Goal: Task Accomplishment & Management: Manage account settings

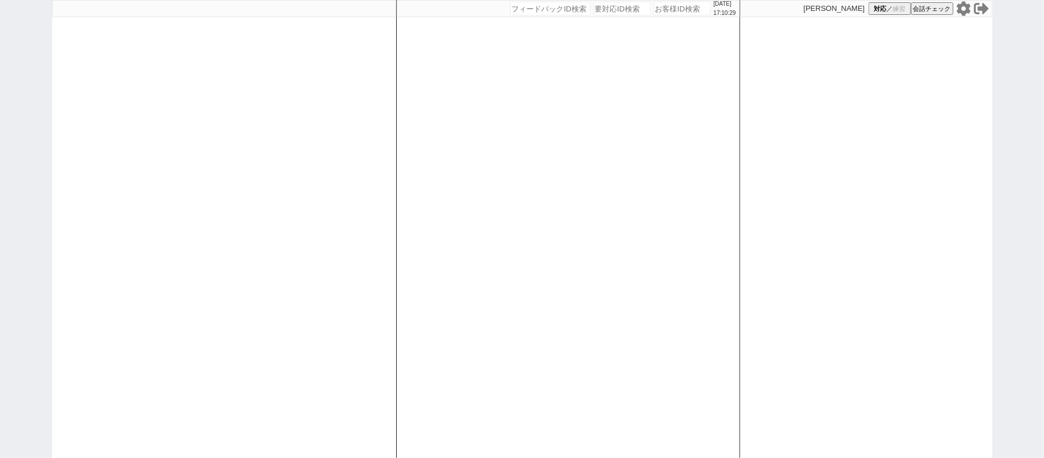
drag, startPoint x: 462, startPoint y: 218, endPoint x: 459, endPoint y: 212, distance: 7.2
click at [460, 216] on div "[DATE] 17:10:29 候補物件を追加してしてください 紹介した物件一覧 他社物件を追加する 空室確認ページに追加・削除 紹介した物件一覧 他社物件を…" at bounding box center [568, 229] width 344 height 458
select select
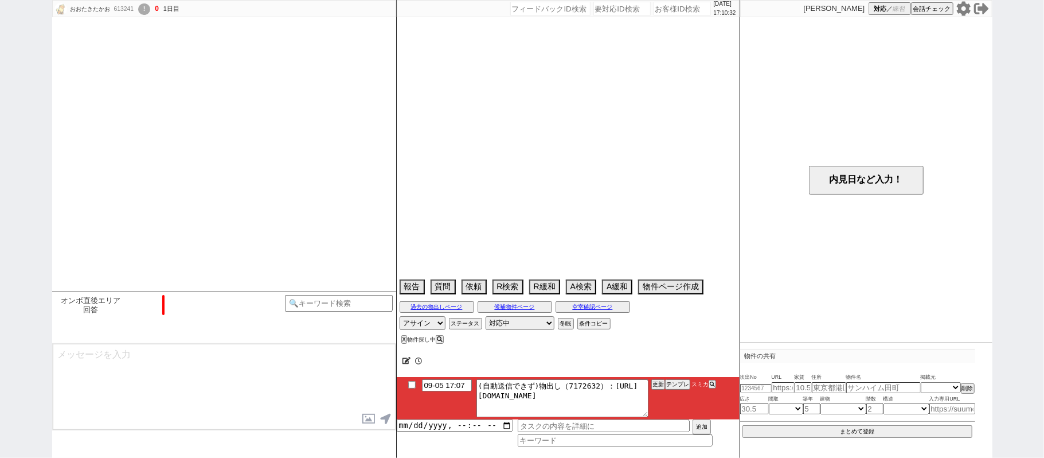
select select "2025"
select select "10"
select select "35"
select select "6"
select select "27"
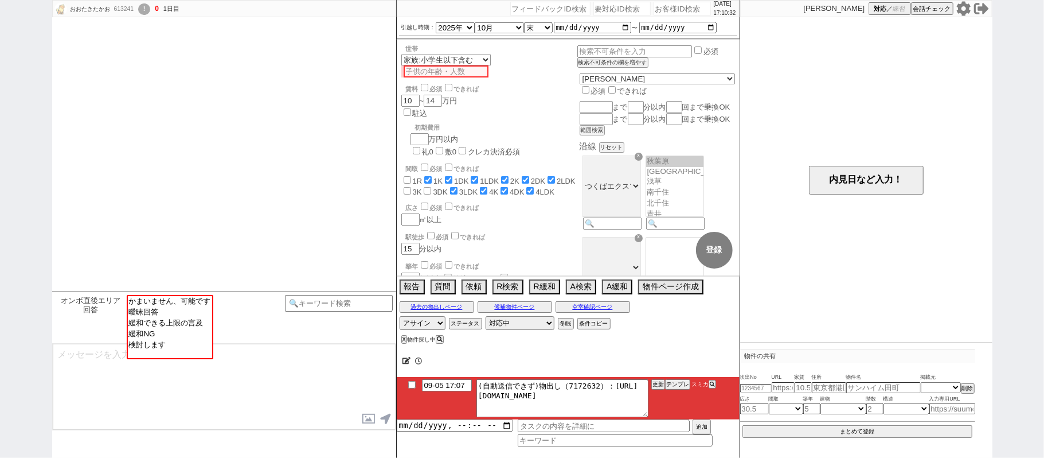
scroll to position [1451, 0]
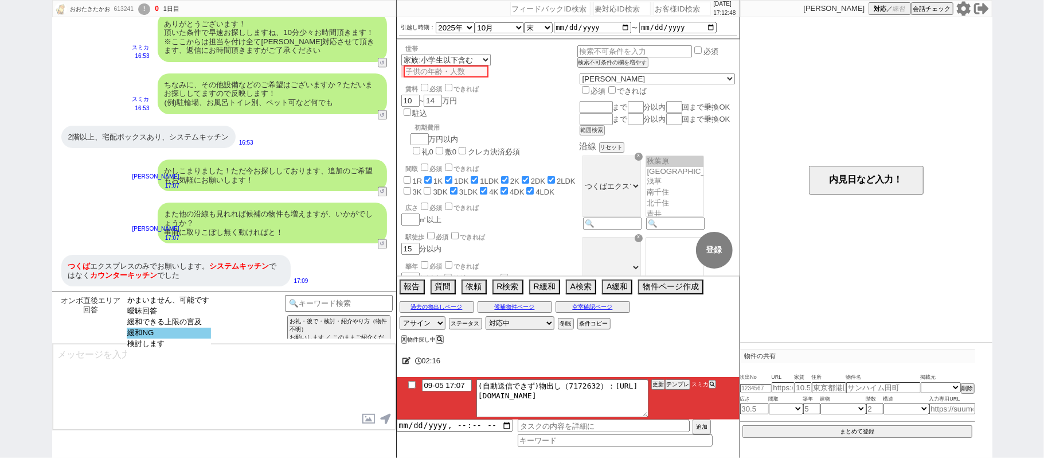
select select "緩和NG"
click at [173, 334] on option "緩和NG" at bounding box center [169, 332] width 84 height 11
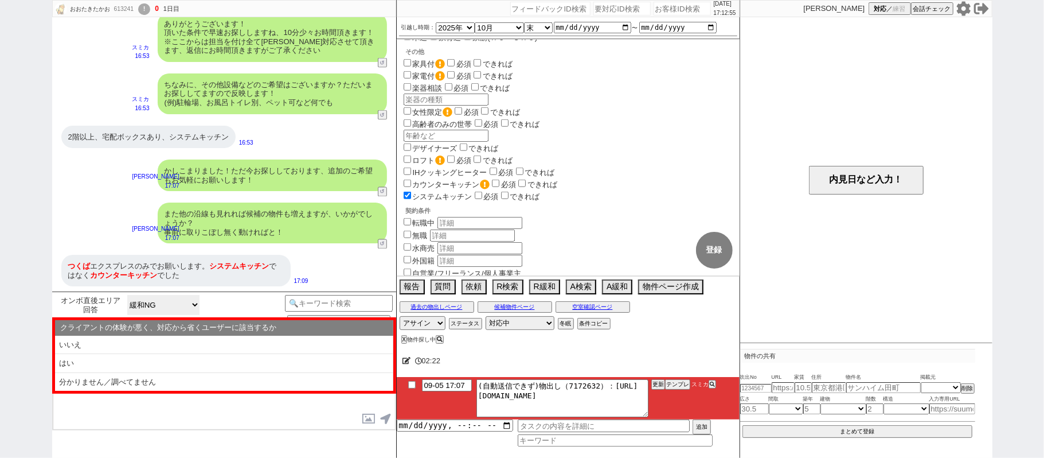
scroll to position [764, 0]
click at [441, 192] on label "システムキッチン" at bounding box center [436, 196] width 71 height 9
click at [411, 191] on input "システムキッチン" at bounding box center [407, 194] width 7 height 7
checkbox input "false"
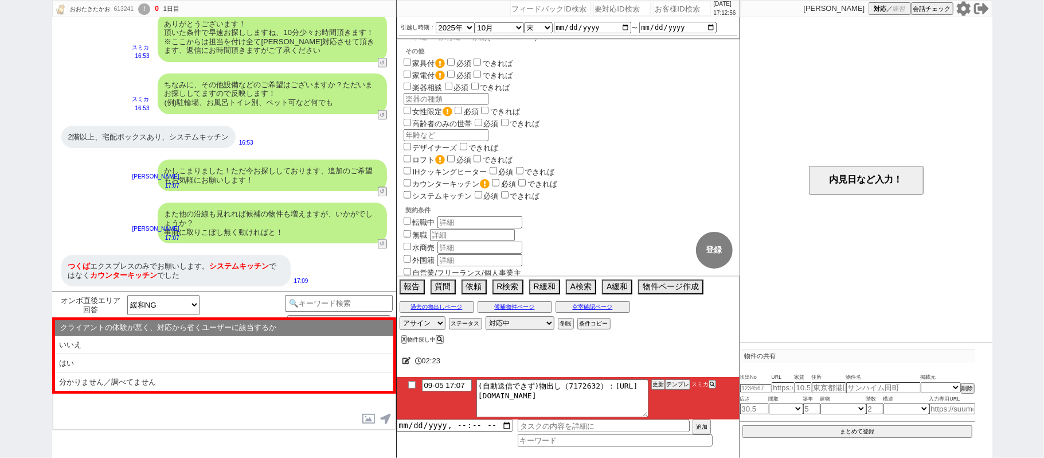
checkbox input "true"
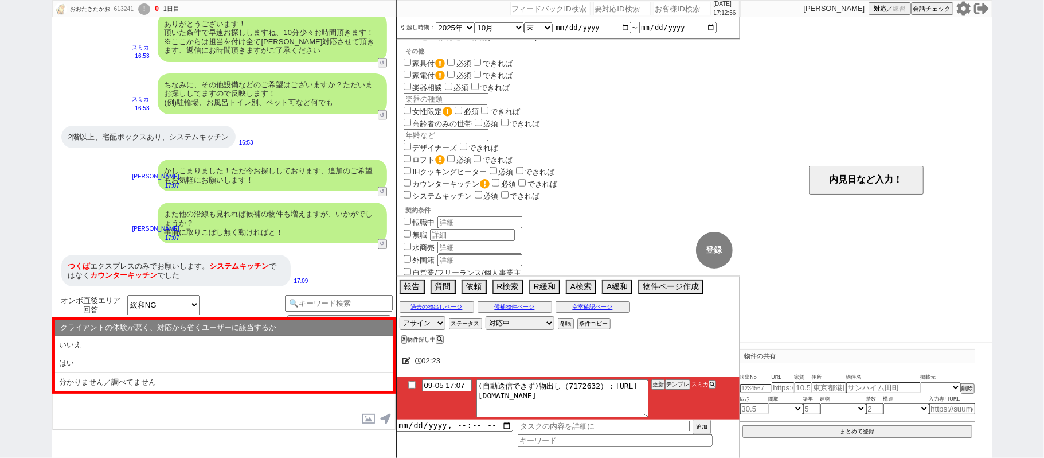
checkbox input "true"
checkbox input "false"
checkbox input "true"
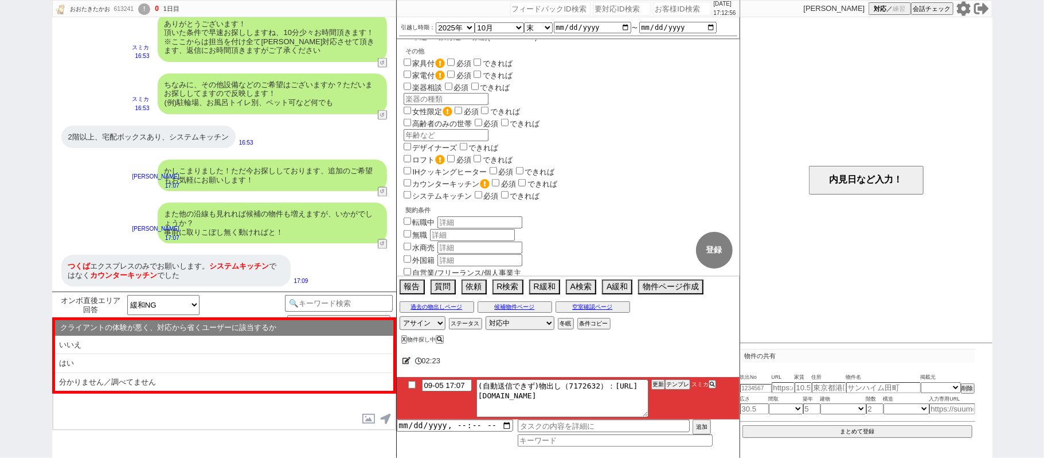
checkbox input "true"
click at [712, 248] on button "登録" at bounding box center [714, 250] width 37 height 37
checkbox input "false"
checkbox input "true"
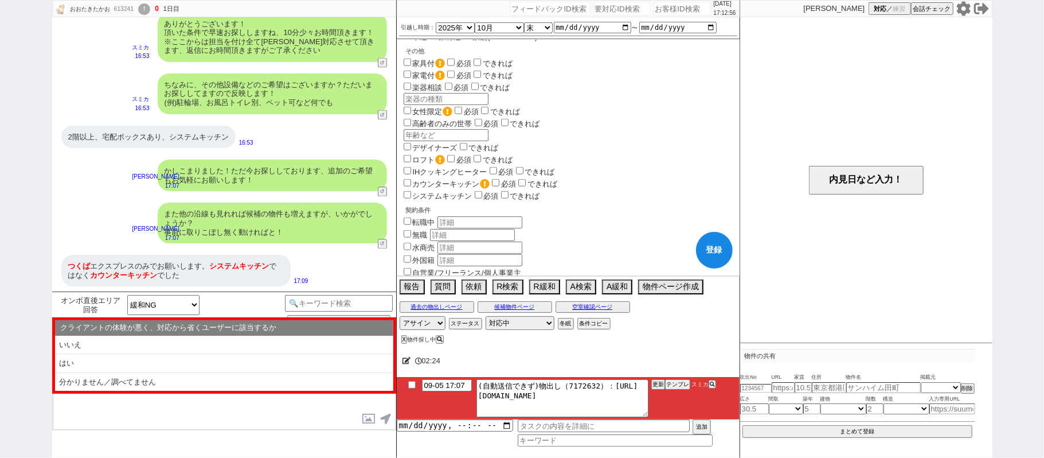
checkbox input "true"
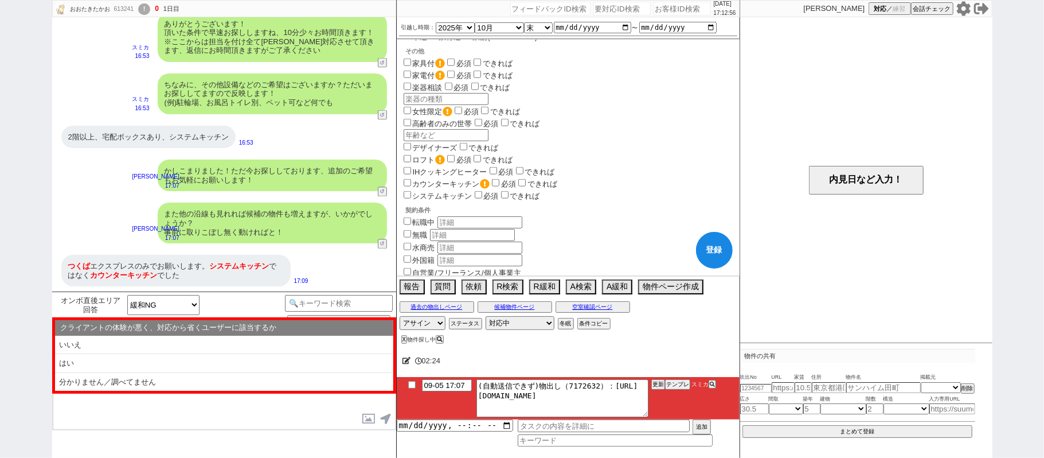
checkbox input "false"
checkbox input "true"
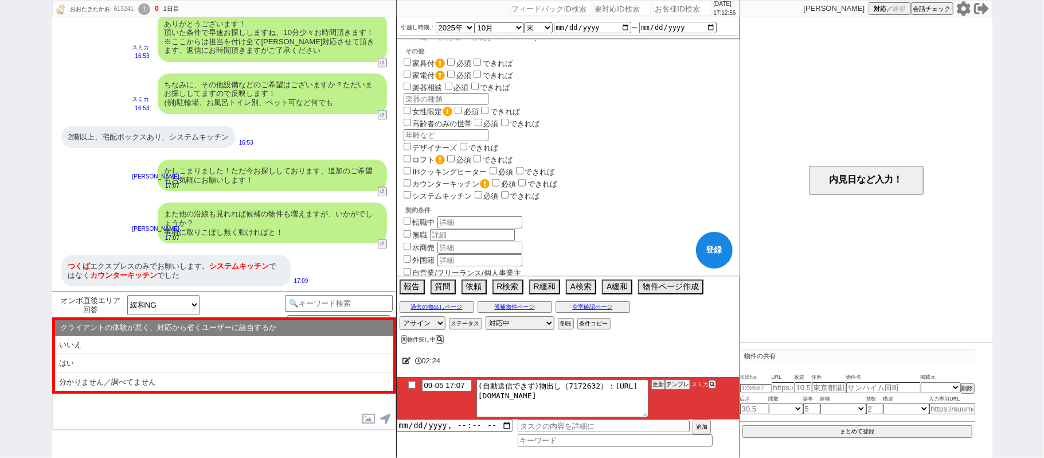
checkbox input "true"
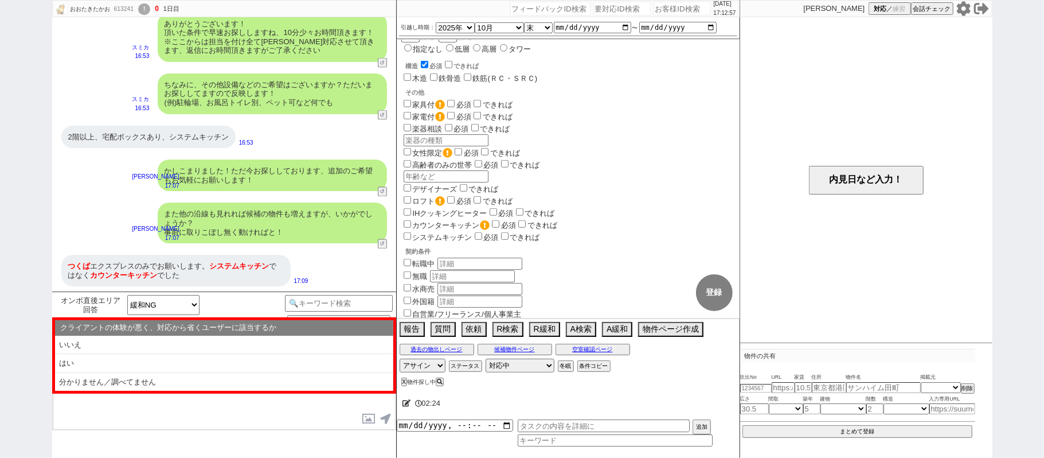
scroll to position [734, 0]
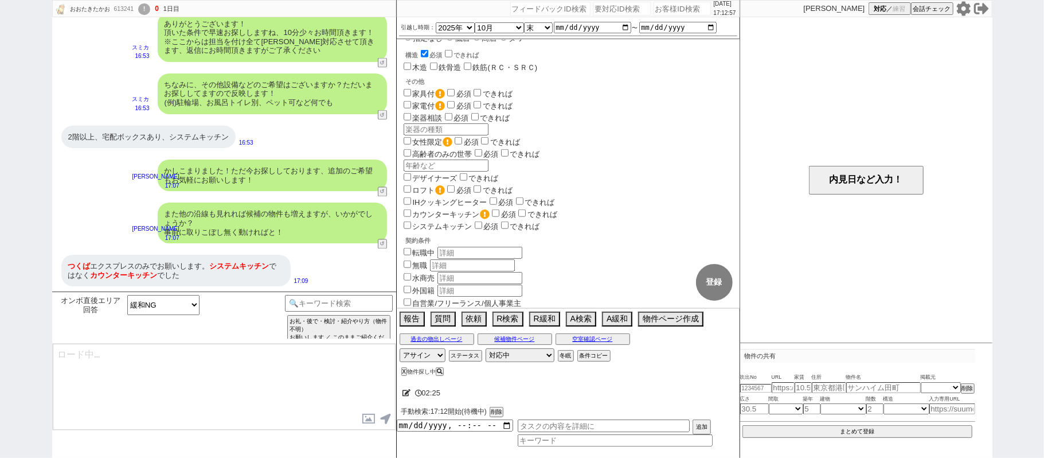
type textarea "失礼しました、ただ今見ておりましたので引き続き固定しますね！"
select select "27"
click at [342, 301] on input at bounding box center [339, 302] width 108 height 14
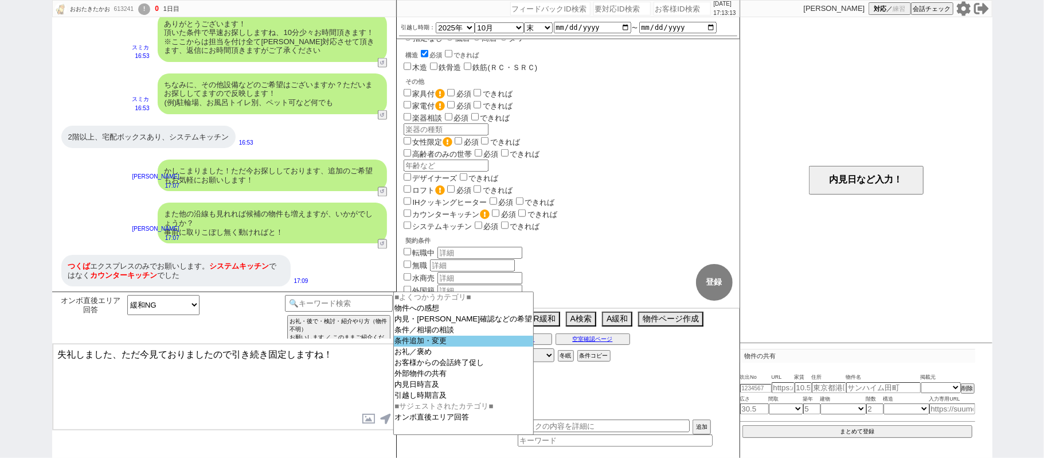
click at [436, 346] on option "条件追加・変更" at bounding box center [464, 341] width 140 height 11
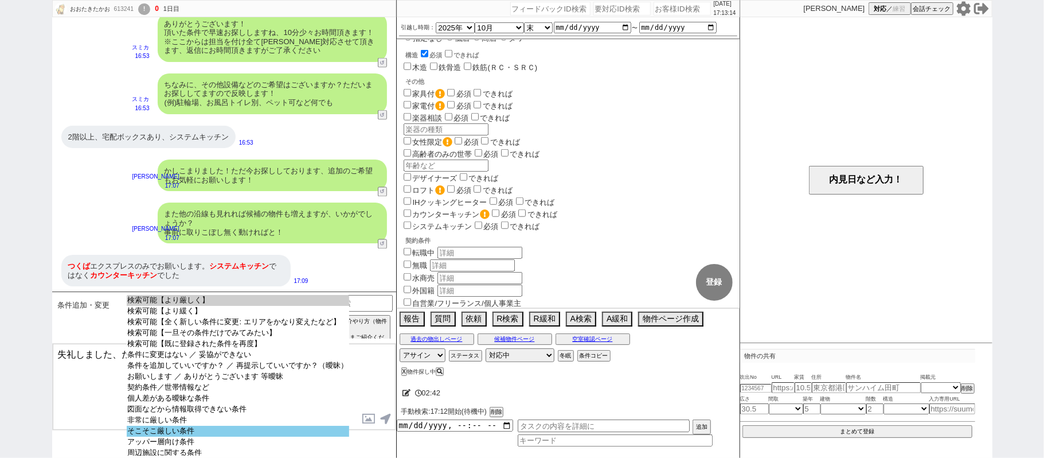
select select "そこそこ厳しい条件"
click at [213, 436] on option "そこそこ厳しい条件" at bounding box center [238, 431] width 223 height 11
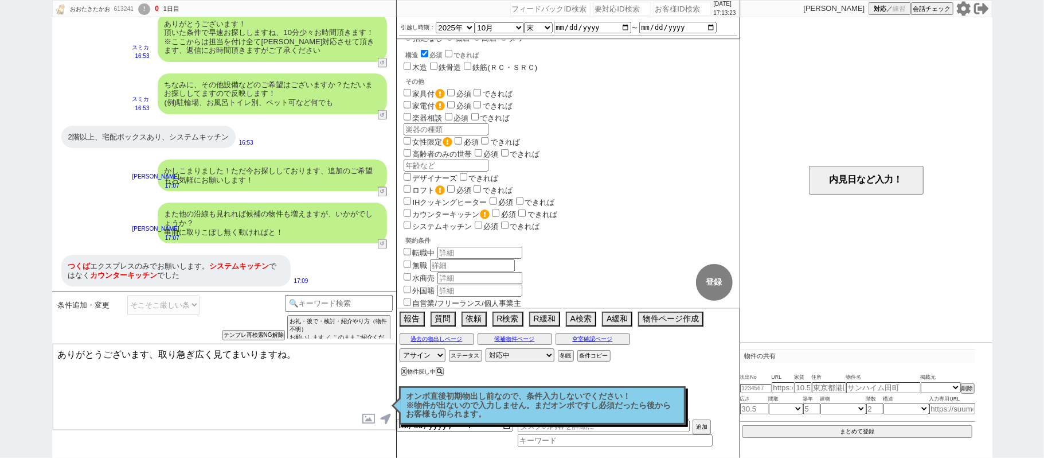
drag, startPoint x: 149, startPoint y: 349, endPoint x: 0, endPoint y: 211, distance: 203.3
click at [0, 264] on div "おおたきたかお 613241 ! 0 1日目 冬眠中 自社客 スミカ スミカ_BPO チャット全表示 2025-09-05 新しくフォローされました (16:…" at bounding box center [522, 229] width 1044 height 458
type textarea "かしこまりました、取り急ぎ広く見てまいりますね。"
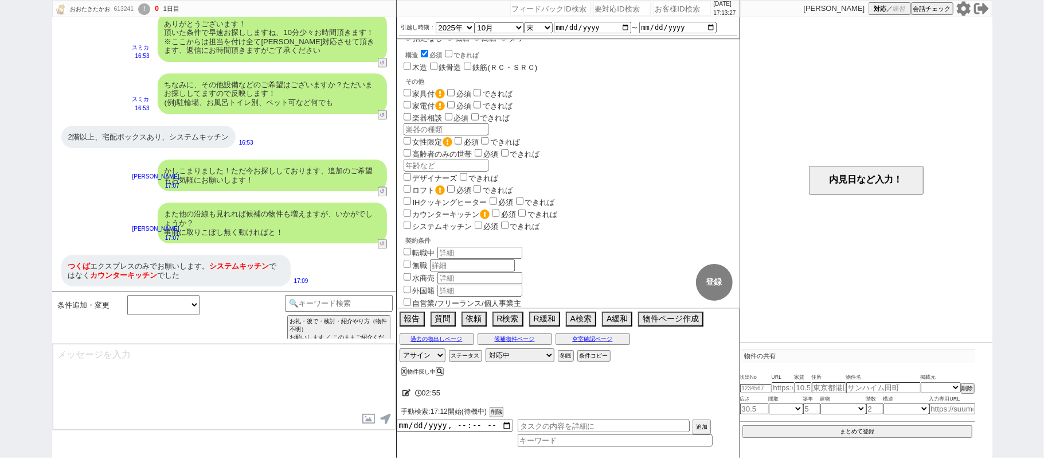
scroll to position [1499, 0]
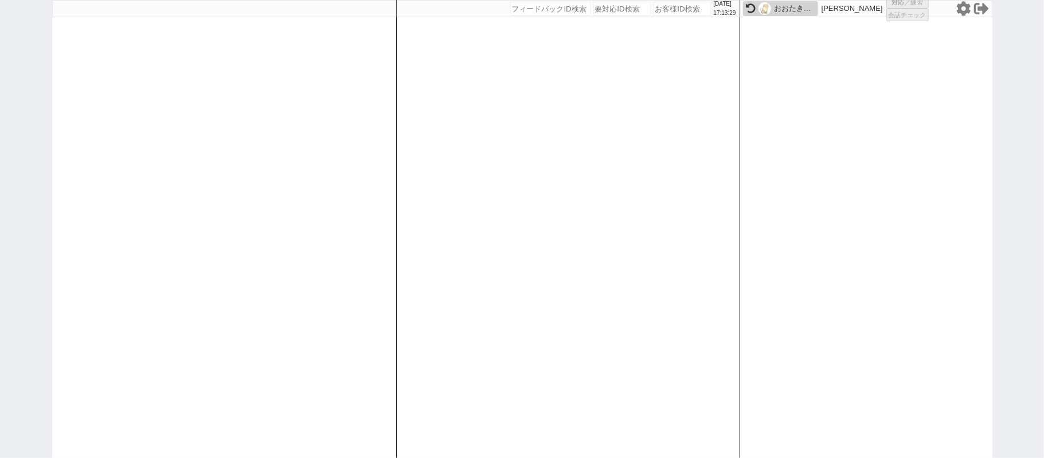
select select
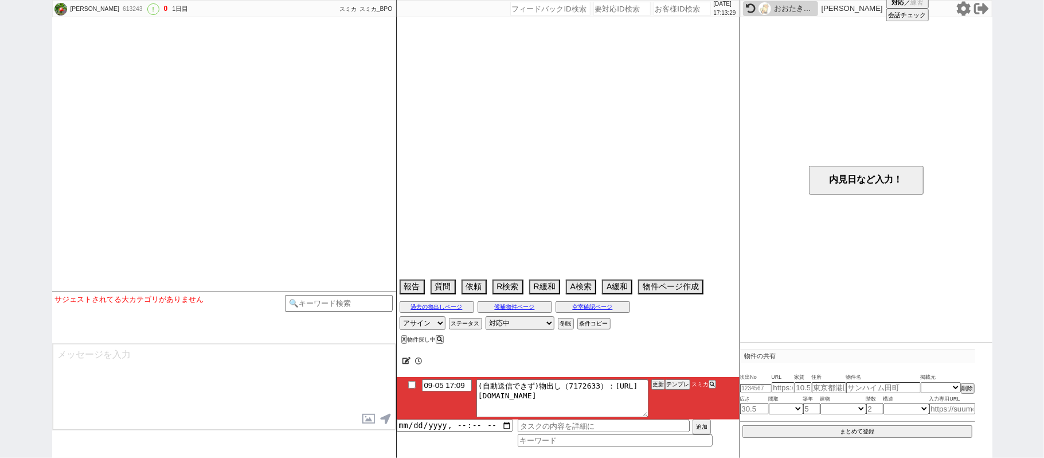
select select "2025"
select select "10"
select select "37"
select select "0"
select select "75"
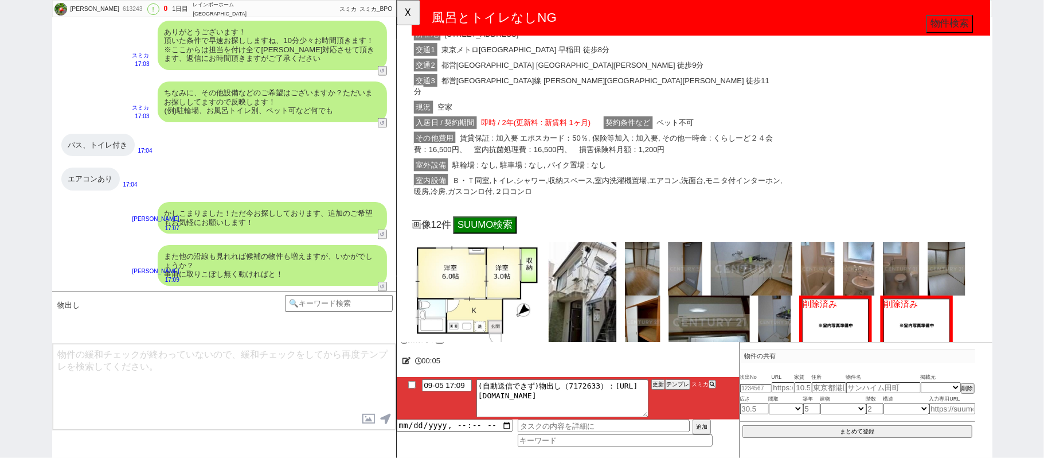
scroll to position [306, 0]
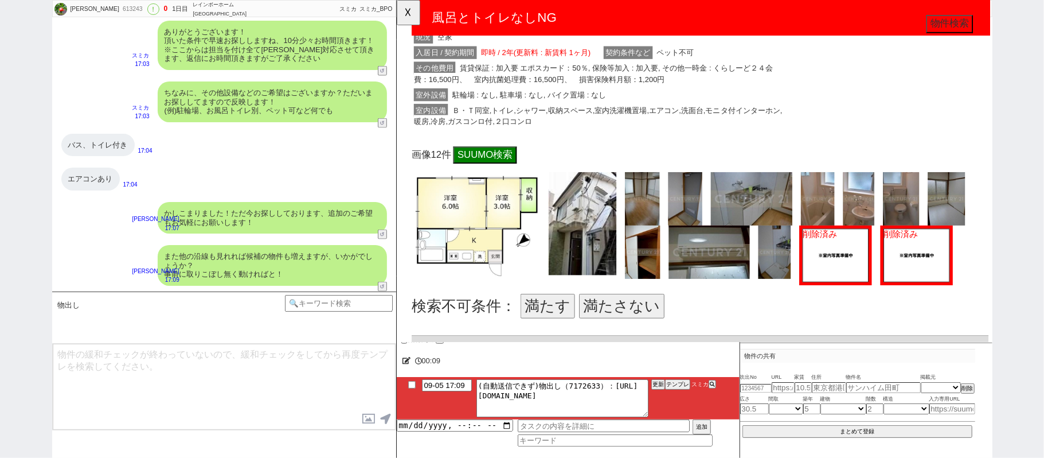
click at [555, 321] on button "満たす" at bounding box center [558, 329] width 58 height 26
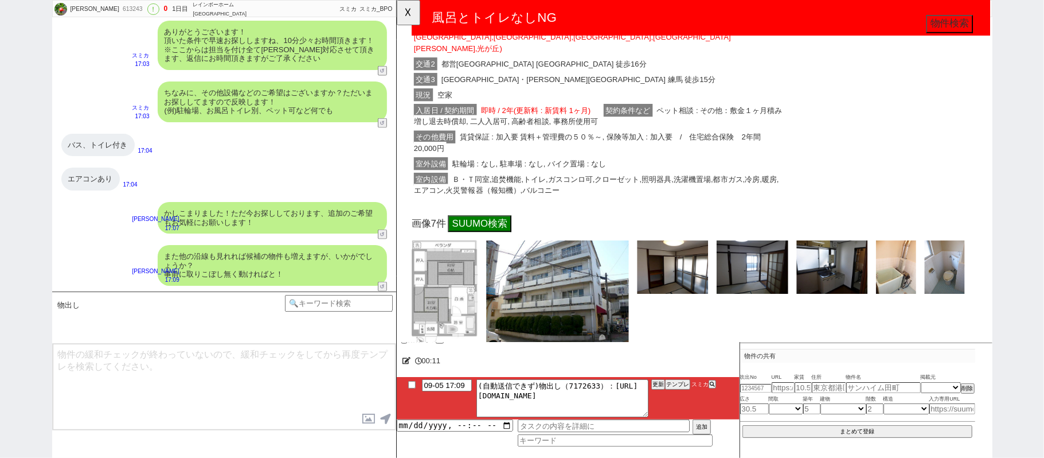
scroll to position [994, 0]
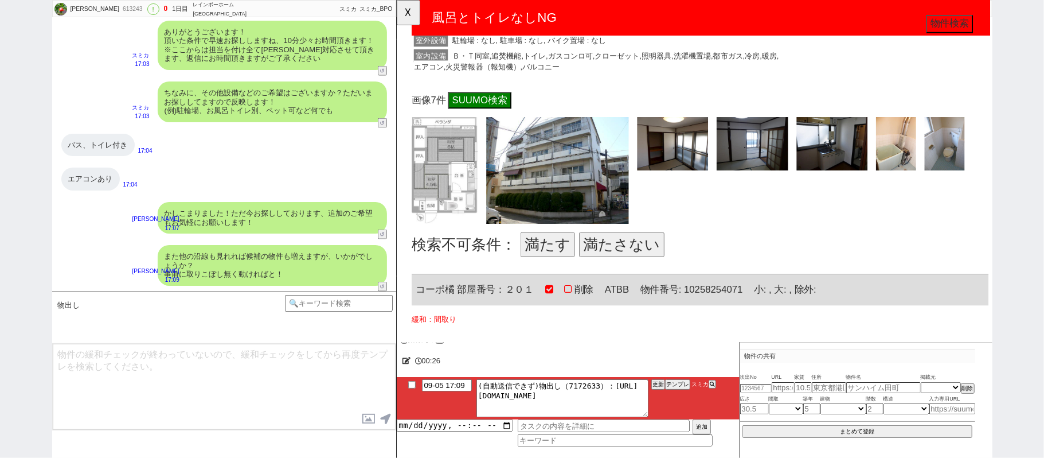
click at [638, 249] on button "満たさない" at bounding box center [638, 262] width 92 height 26
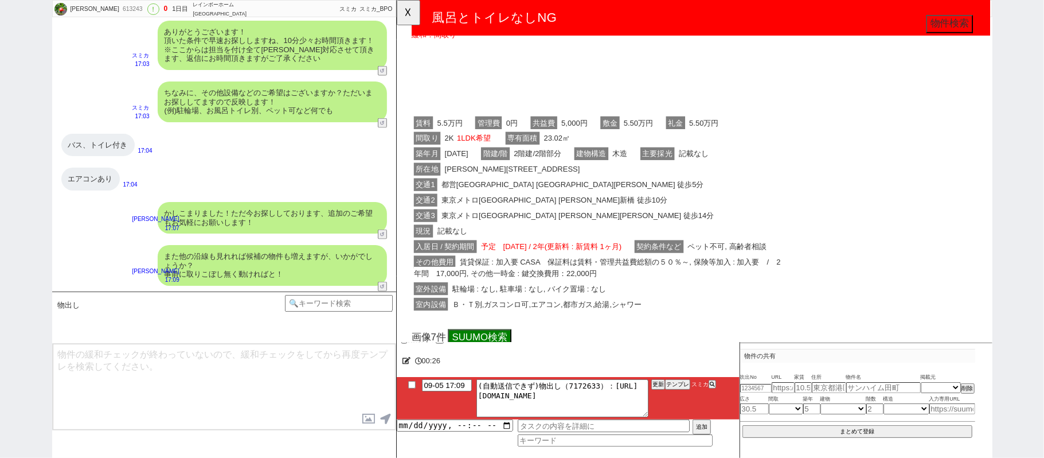
scroll to position [1529, 0]
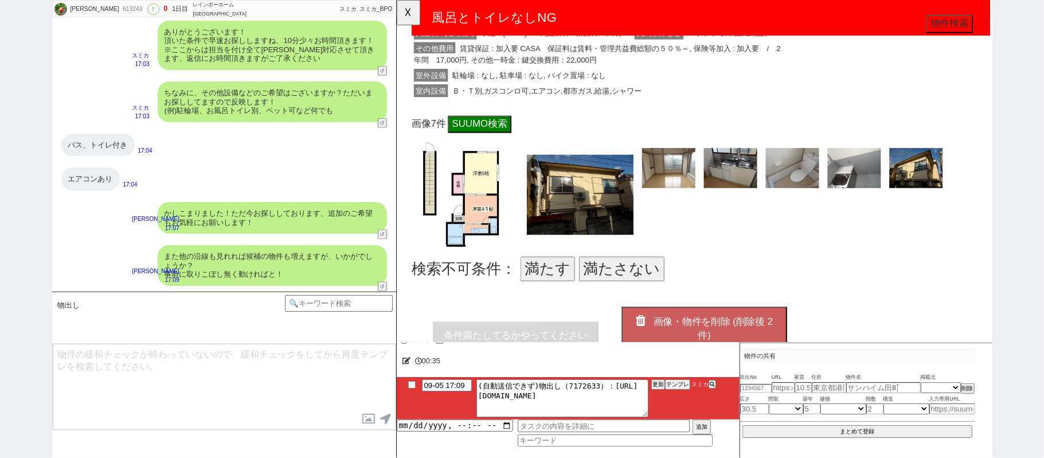
click at [569, 276] on button "満たす" at bounding box center [558, 289] width 58 height 26
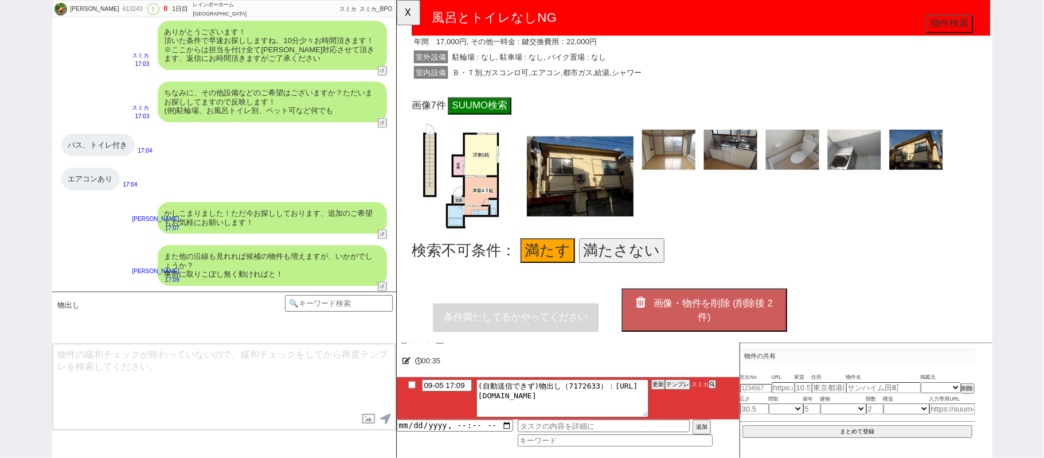
click at [700, 321] on span "画像・物件を削除 (削除後 2 件)" at bounding box center [736, 334] width 128 height 26
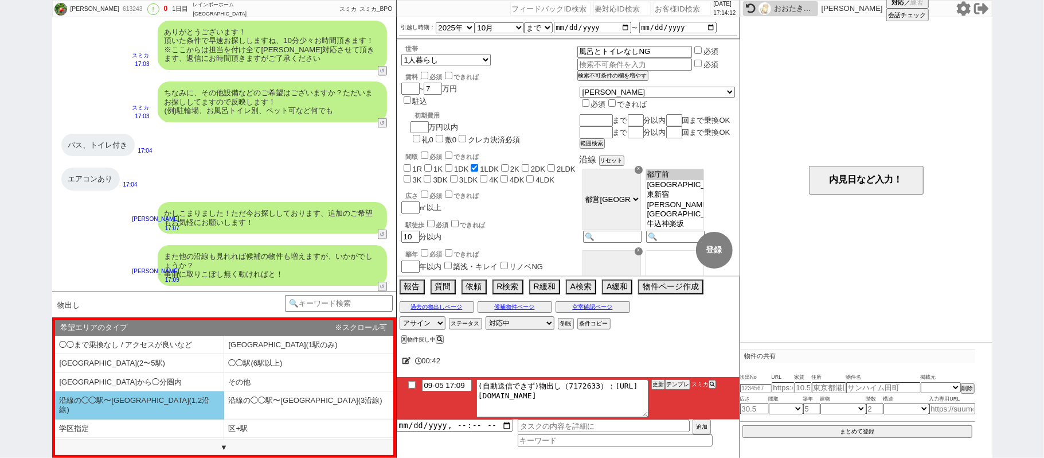
click at [177, 404] on li "沿線の◯◯駅〜[GEOGRAPHIC_DATA](1,2沿線)" at bounding box center [139, 405] width 169 height 28
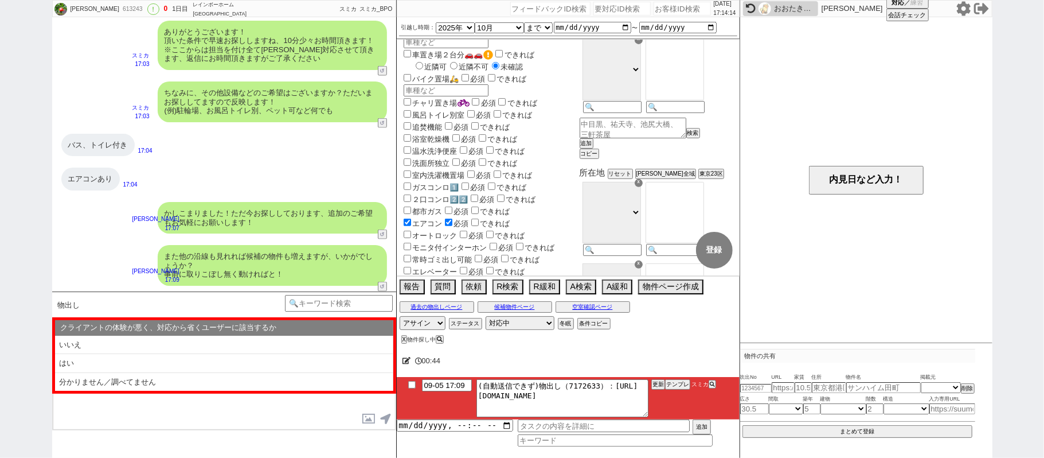
scroll to position [153, 0]
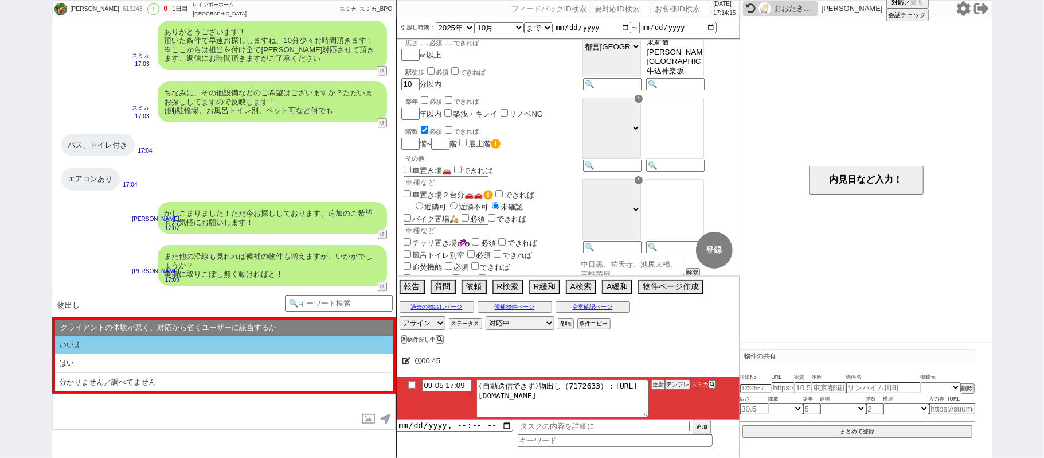
click at [234, 345] on li "いいえ" at bounding box center [224, 345] width 338 height 19
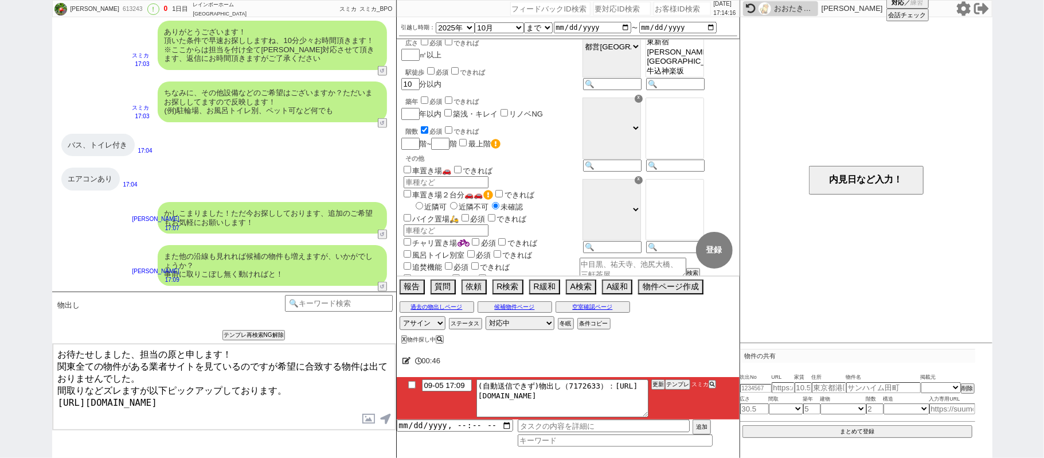
type textarea "お待たせしました、担当の原と申します！ 関東全ての物件がある業者サイトを見ているのですが希望に合致する物件は出ておりませんでした。 間取りなどズレますが以下ピ…"
checkbox input "true"
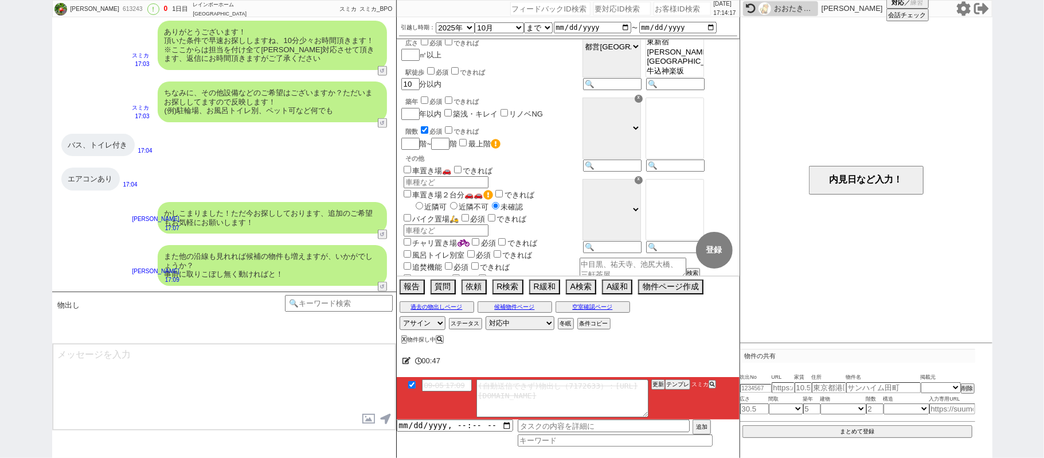
scroll to position [1145, 0]
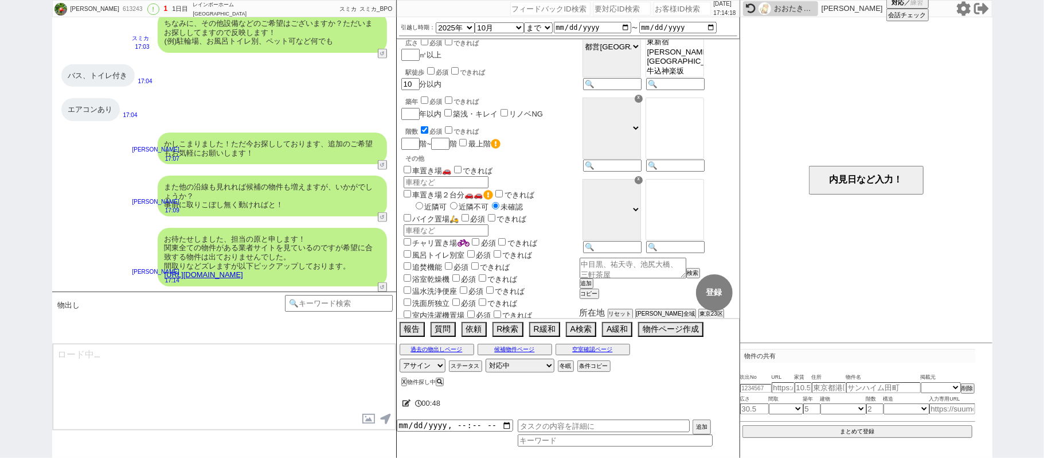
type textarea "間取りなどズレると難しいでしょうか？ 他にも考えているエリアや条件などがあれば、すぐ洗い出してまいります！ ※自動応答ではなく直接ご紹介します！"
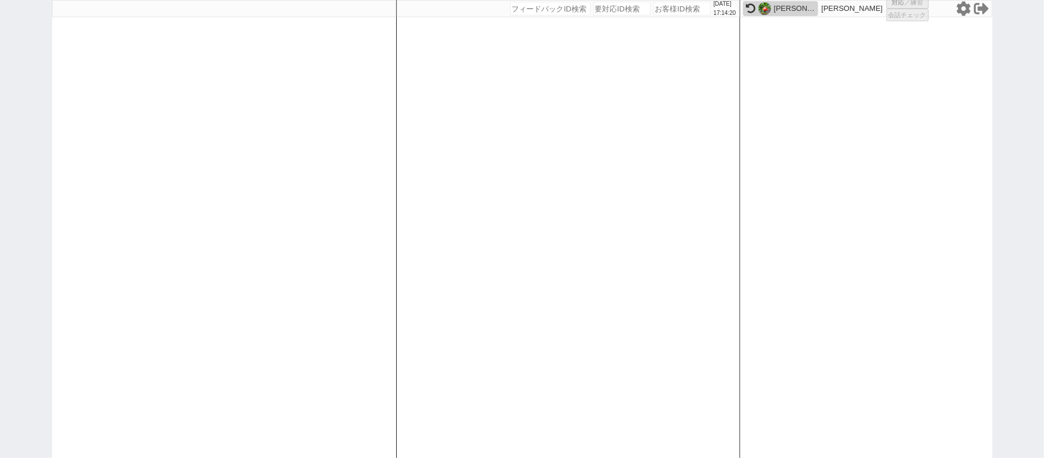
select select "3"
select select
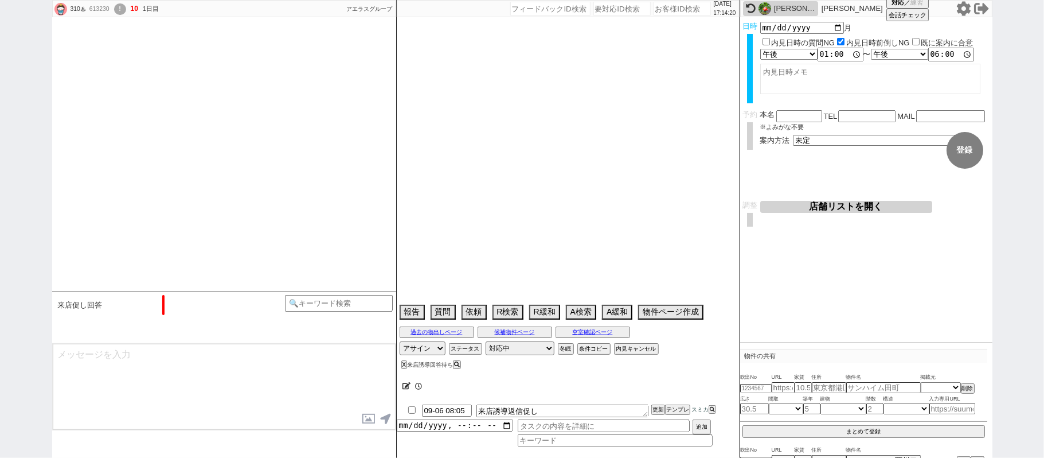
select select "2025"
select select "10"
select select "34"
select select "0"
select select "23"
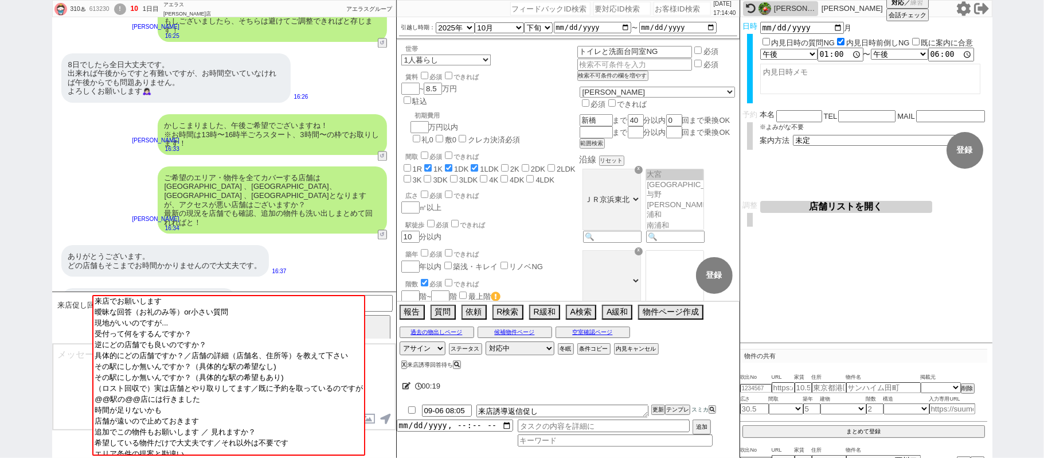
scroll to position [1883, 0]
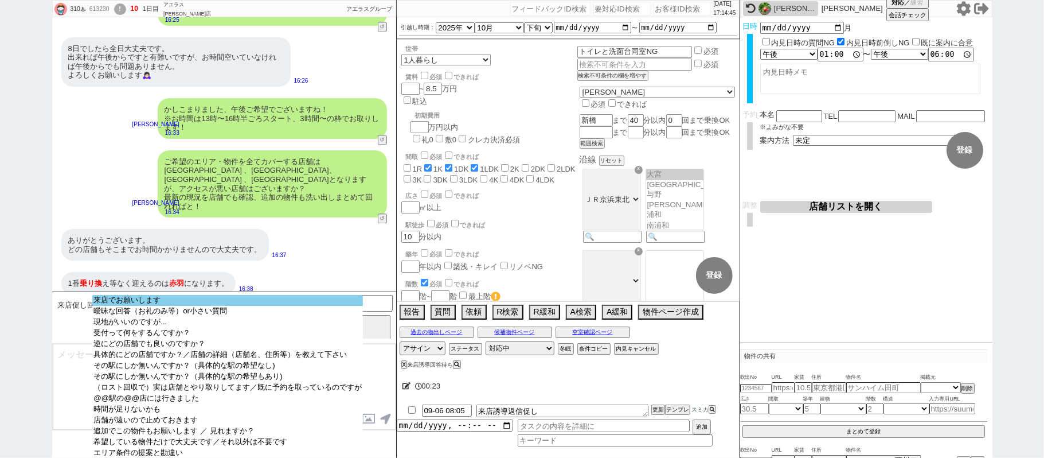
select select "来店でお願いします"
click at [202, 302] on option "来店でお願いします" at bounding box center [227, 300] width 271 height 11
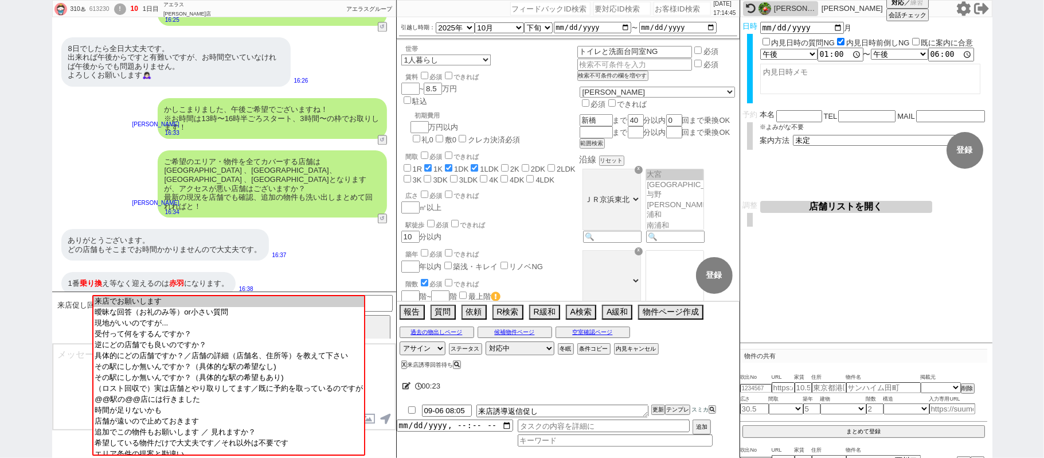
scroll to position [1717, 0]
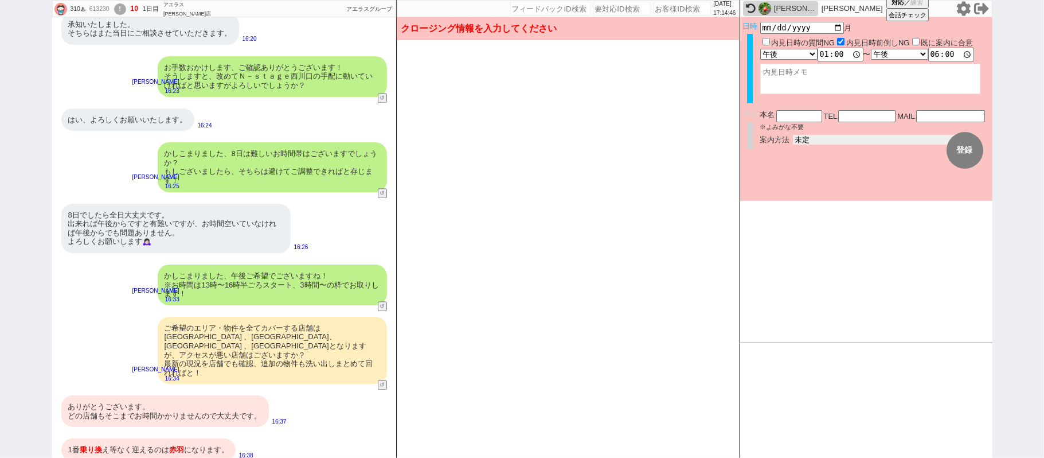
click at [810, 135] on select "未定 現地お待ち合わせ ご来店 先行申し込みのご案内or内見無しでの申し込みのご案内 オンラインでのご接客 オンラインで1件の内見のご案内" at bounding box center [879, 140] width 172 height 10
select select "2"
click at [793, 135] on select "未定 現地お待ち合わせ ご来店 先行申し込みのご案内or内見無しでの申し込みのご案内 オンラインでのご接客 オンラインで1件の内見のご案内" at bounding box center [879, 140] width 172 height 10
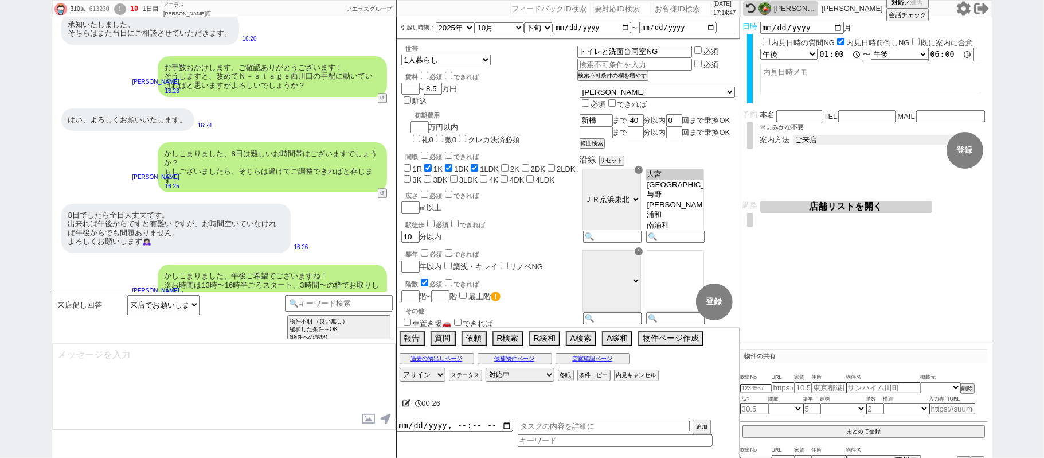
scroll to position [1883, 0]
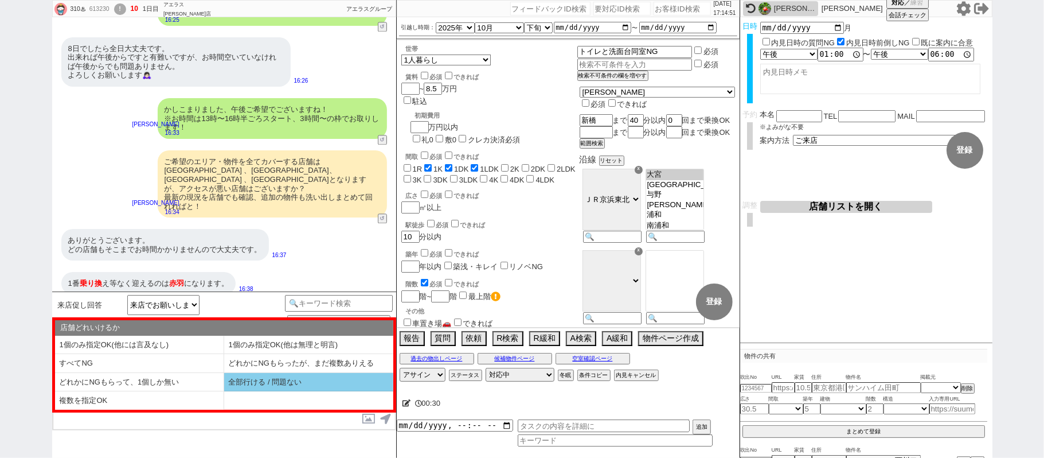
click at [235, 375] on li "全部行ける / 問題ない" at bounding box center [308, 382] width 169 height 19
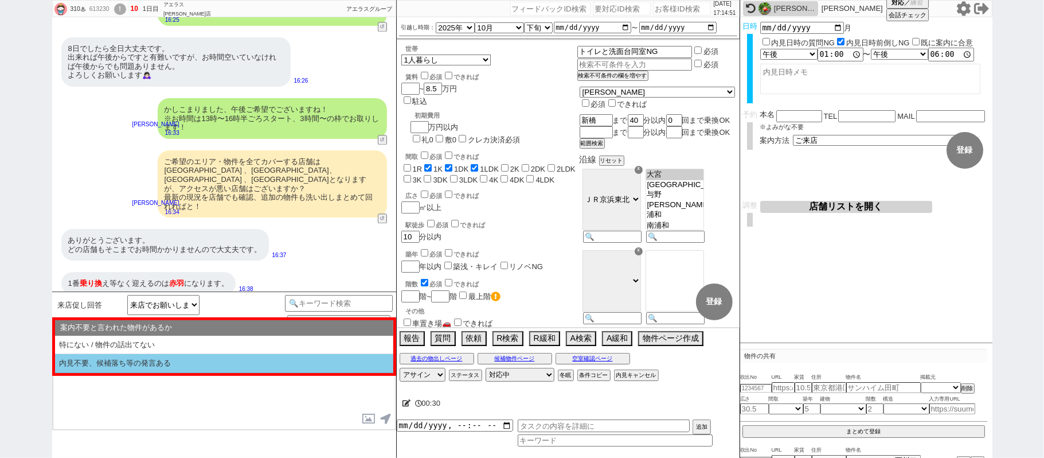
drag, startPoint x: 148, startPoint y: 345, endPoint x: 177, endPoint y: 372, distance: 39.0
click at [147, 345] on li "特にない / 物件の話出てない" at bounding box center [224, 345] width 338 height 19
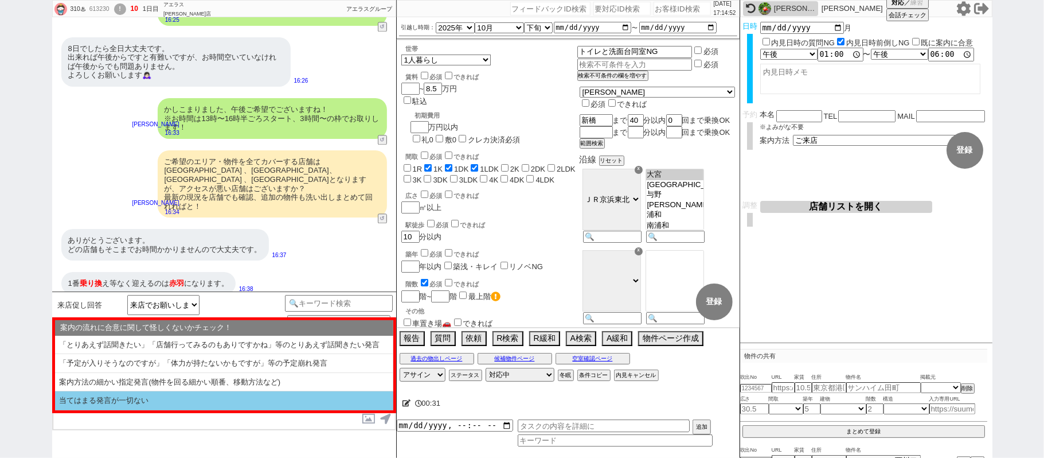
drag, startPoint x: 164, startPoint y: 395, endPoint x: 170, endPoint y: 397, distance: 6.5
click at [164, 396] on li "当てはまる発言が一切ない" at bounding box center [224, 400] width 338 height 19
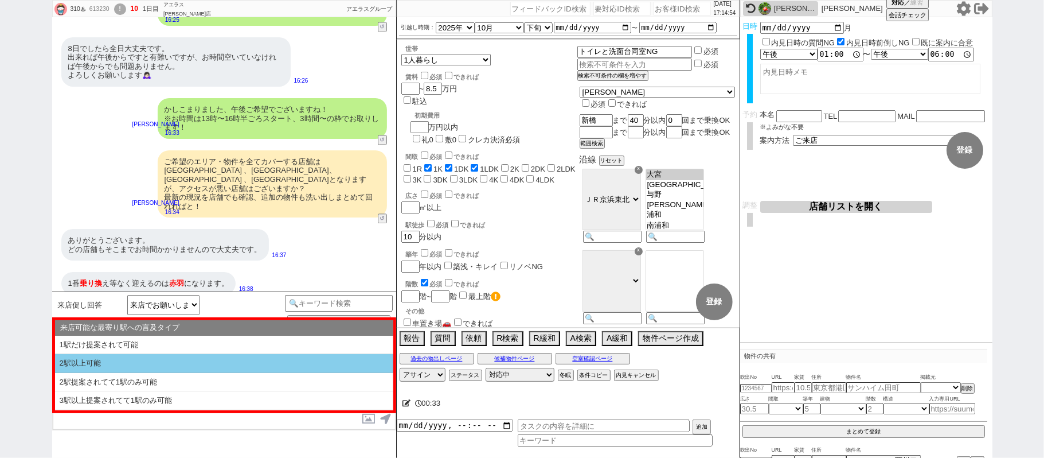
click at [172, 365] on li "2駅以上可能" at bounding box center [224, 363] width 338 height 19
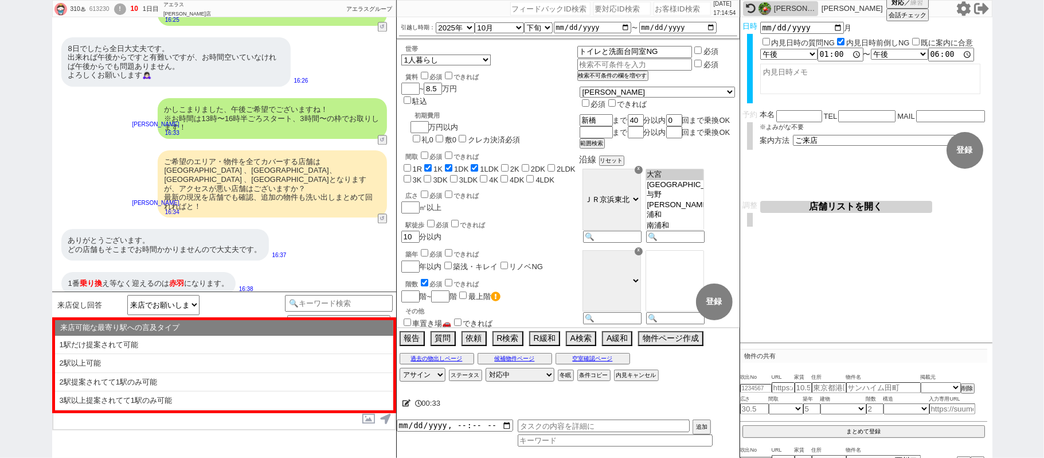
select select "全部行ける / 問題ない"
select select "特にない / 物件の話出てない"
select select "当てはまる発言が一切ない"
select select "2駅以上可能"
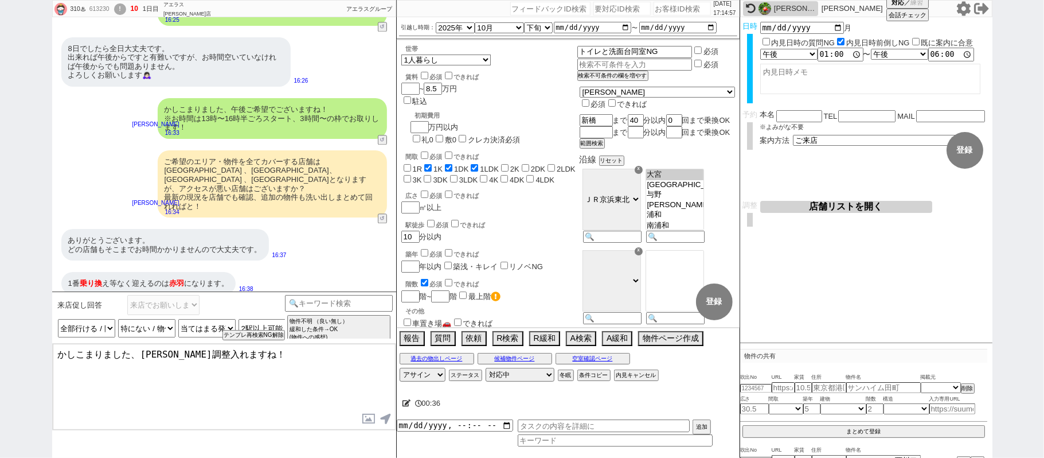
drag, startPoint x: 140, startPoint y: 352, endPoint x: 161, endPoint y: 354, distance: 21.3
click at [161, 354] on textarea "かしこまりました、順次調整入れますね！" at bounding box center [224, 387] width 343 height 86
type textarea "かしこまりました、[PERSON_NAME]店優先で難しかった際は他店舗でご案内できるように調整入れますね！"
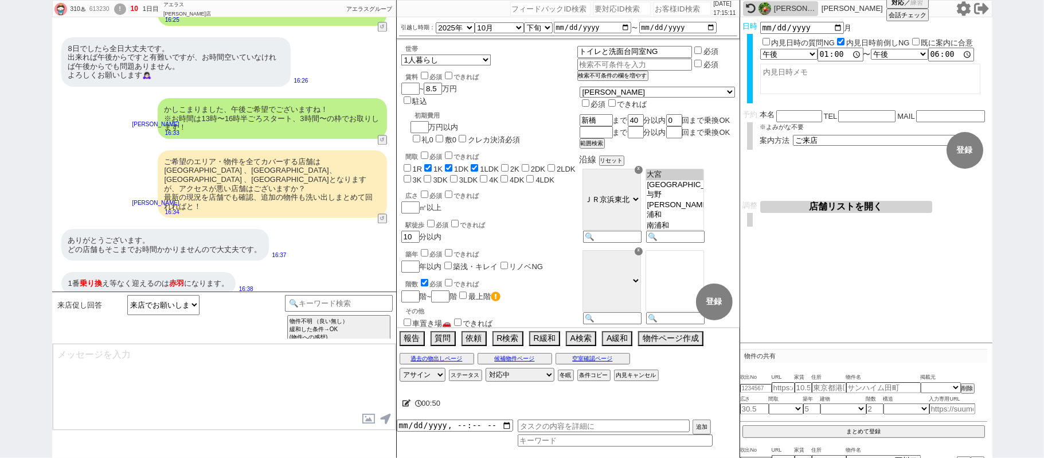
scroll to position [1927, 0]
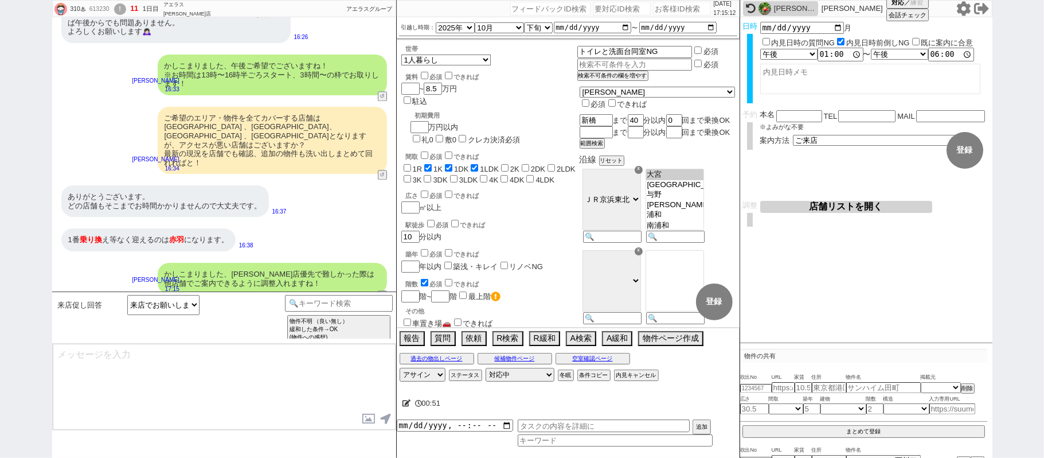
type textarea "手配にあたりましてお名前、お電話番号、メールアドレスをお聞きしてよろしいでしょうか？"
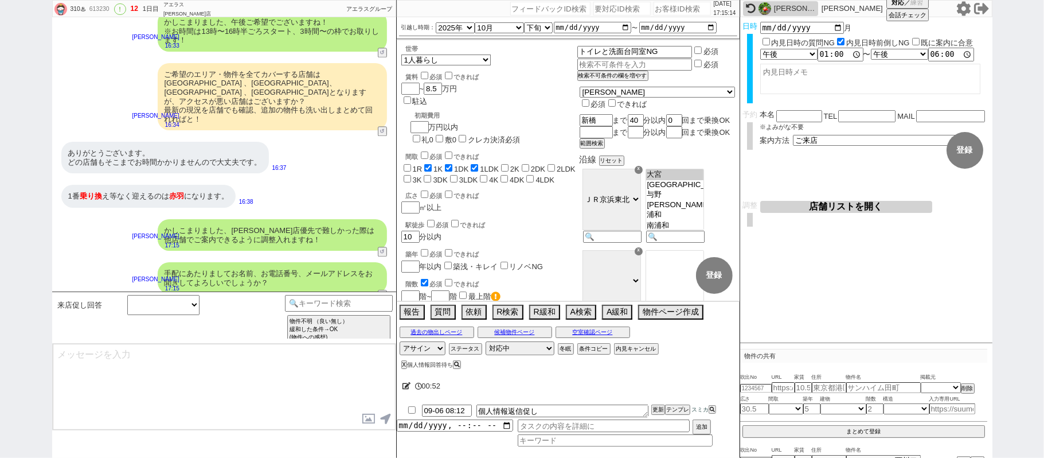
scroll to position [1969, 0]
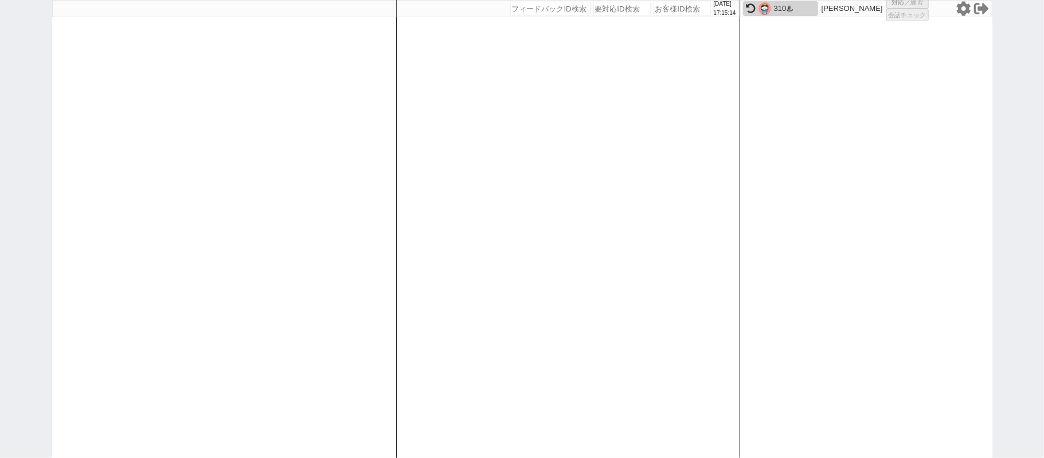
select select "1"
select select "2"
select select "8"
select select "3"
select select
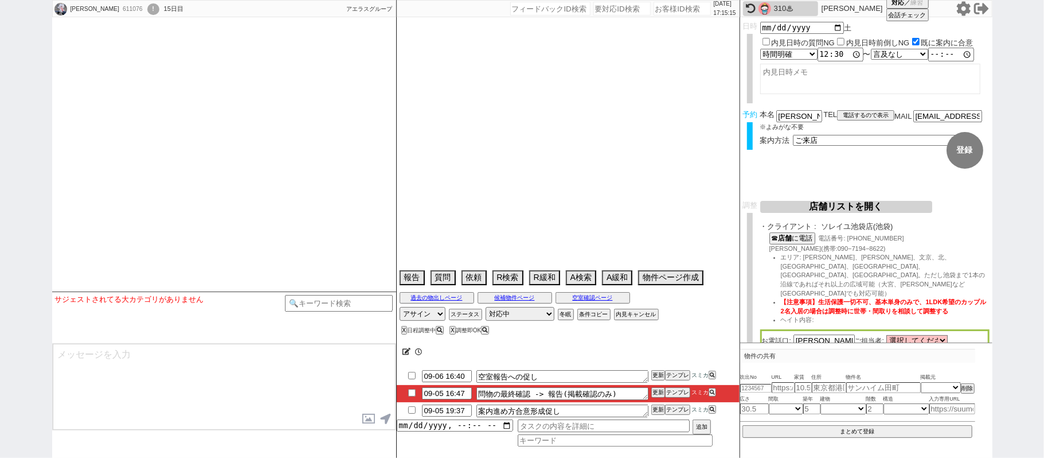
select select
select select "2025"
select select "9"
select select "37"
select select "0"
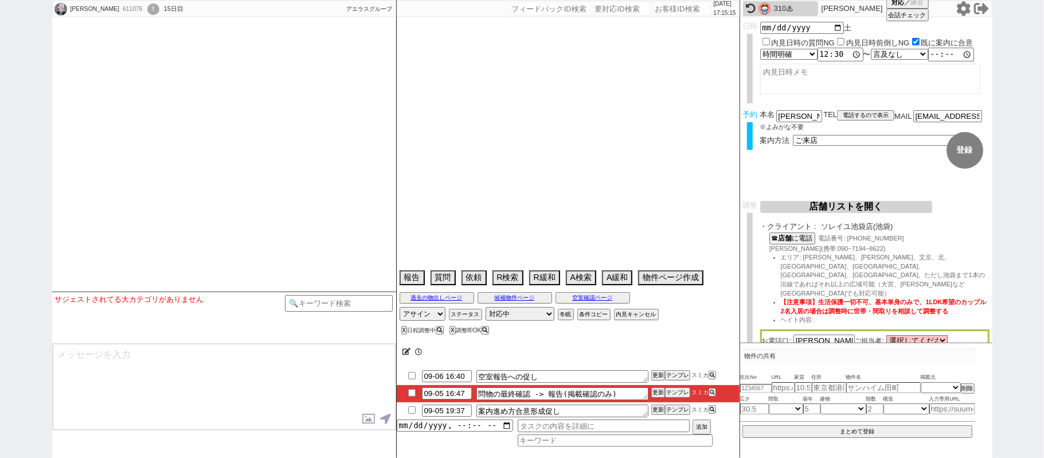
select select "837"
select select "14"
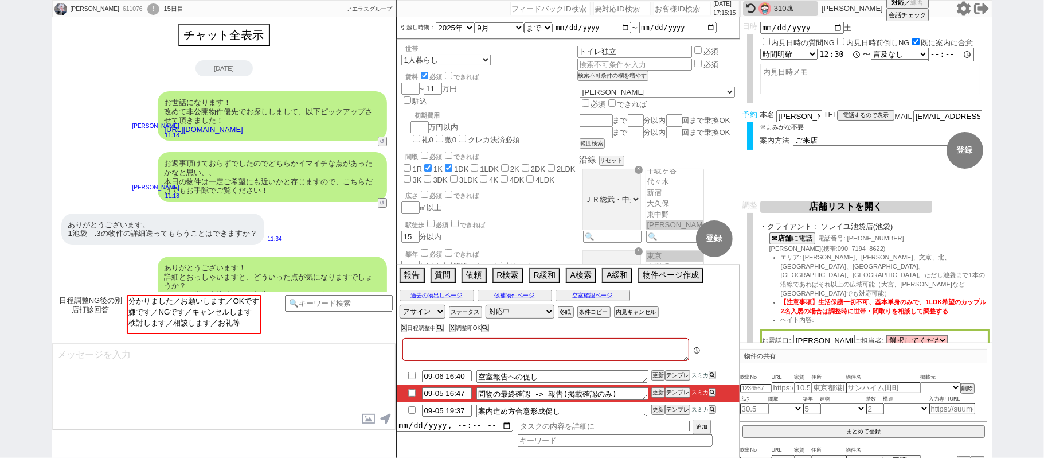
type textarea "費用交渉必須なら案内不可&値下げ幅大きすぎなので今後も続きそうなら対応終わる->対応継続OK"
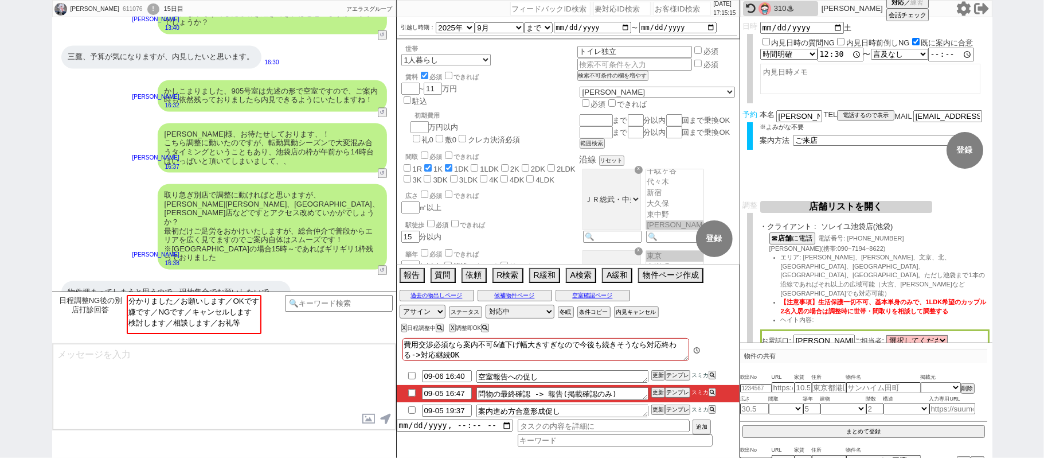
scroll to position [337, 0]
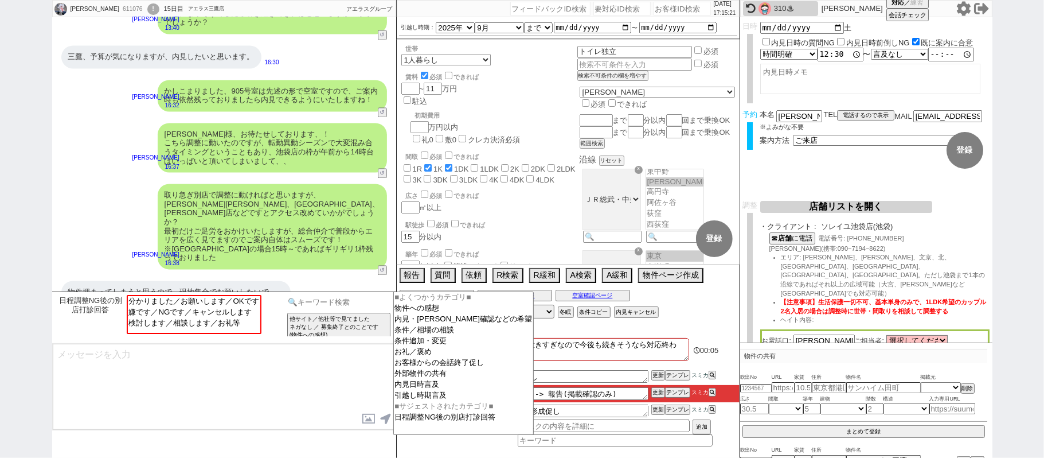
click at [327, 306] on input at bounding box center [339, 302] width 108 height 14
click at [284, 372] on textarea at bounding box center [224, 387] width 343 height 86
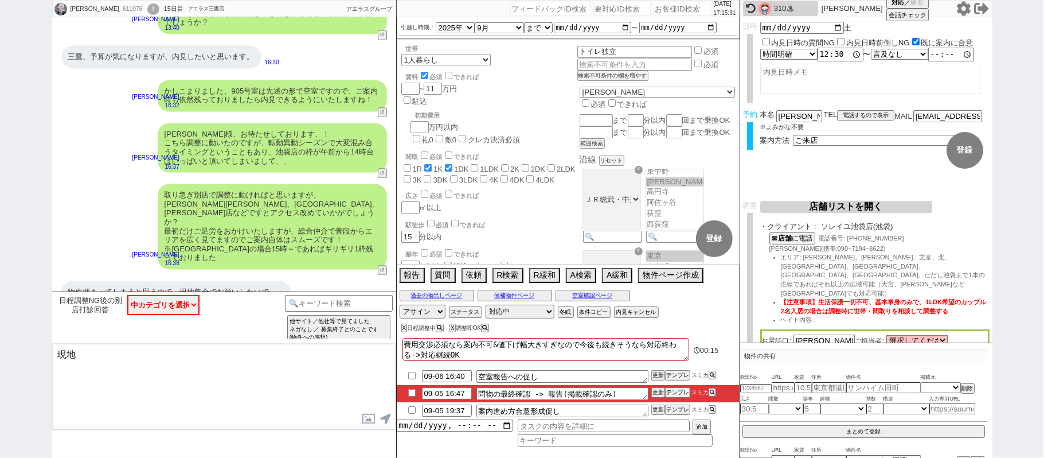
type textarea "現"
click at [308, 302] on input at bounding box center [339, 302] width 108 height 14
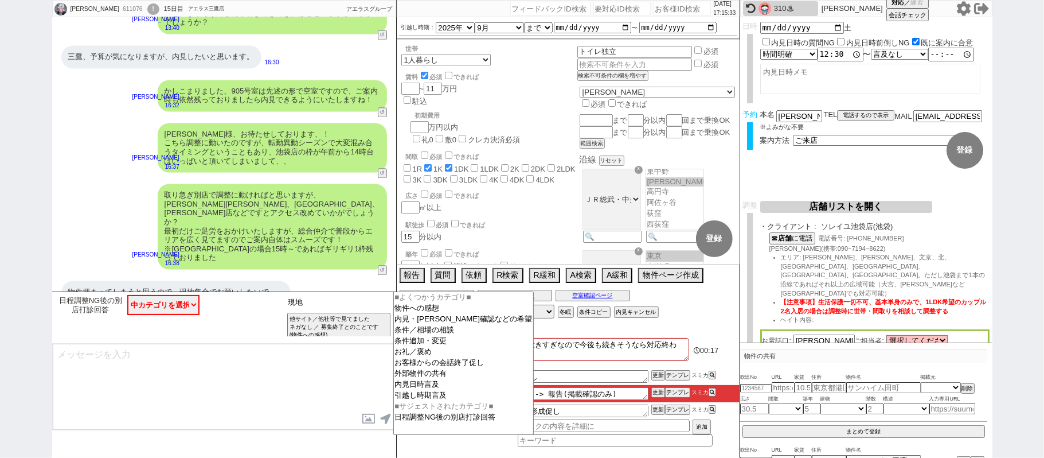
type input "現地"
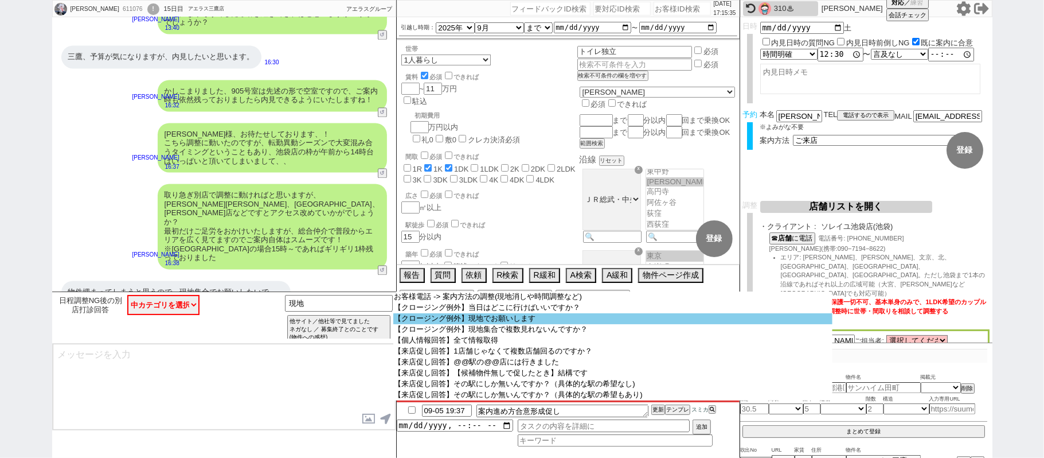
click at [481, 317] on option "【クロージング例外】現地でお願いします" at bounding box center [613, 318] width 440 height 11
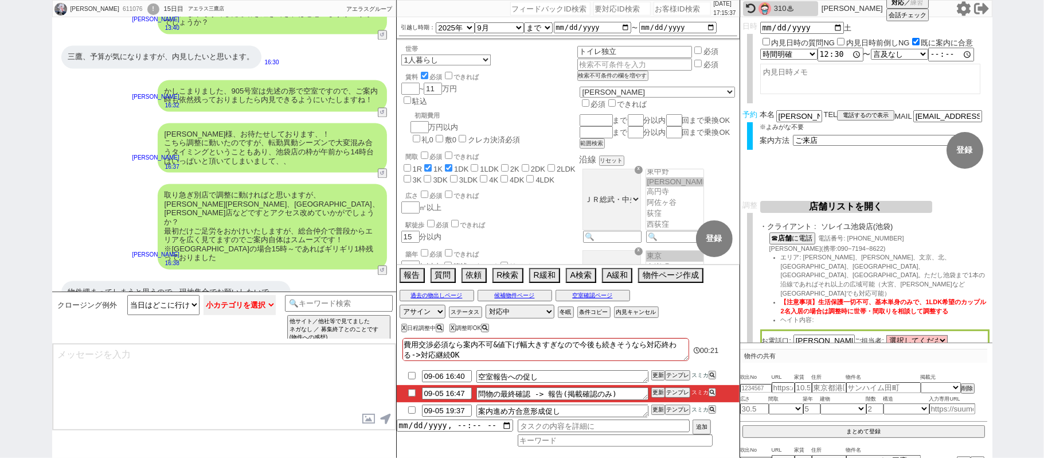
click at [248, 306] on select "小カテゴリを選択 理由:時間がないから 理由:物件が近いから 理由不明" at bounding box center [240, 305] width 72 height 20
select select "理由不明"
click at [204, 295] on select "小カテゴリを選択 理由:時間がないから 理由:物件が近いから 理由不明" at bounding box center [240, 305] width 72 height 20
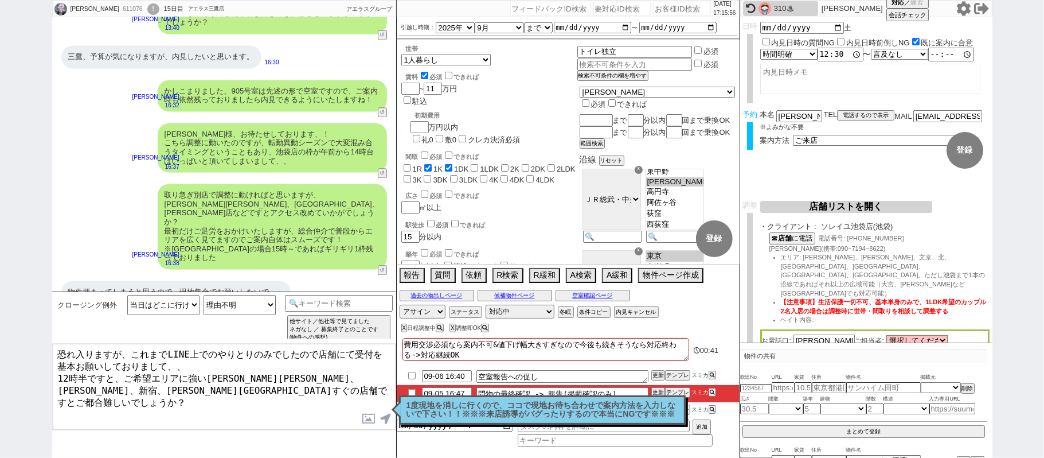
click at [245, 388] on textarea "恐れ入りますが、これまでLINE上でのやりとりのみでしたので店舗にて受付を基本お願いしておりまして、、 12時半ですと、ご希望エリアに強い高田馬場、上野、新宿…" at bounding box center [224, 387] width 343 height 86
type textarea "恐れ入りますが、これまでLINE上でのやりとりのみでしたので店舗にて受付を基本お願いしておりまして、、 12時半ですと、ご希望エリアに強い高田馬場、上野、新宿…"
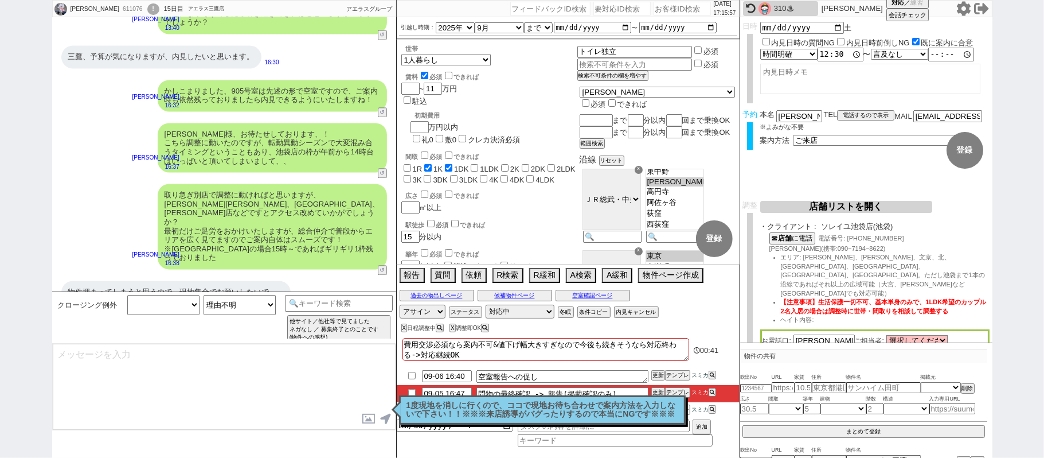
select select
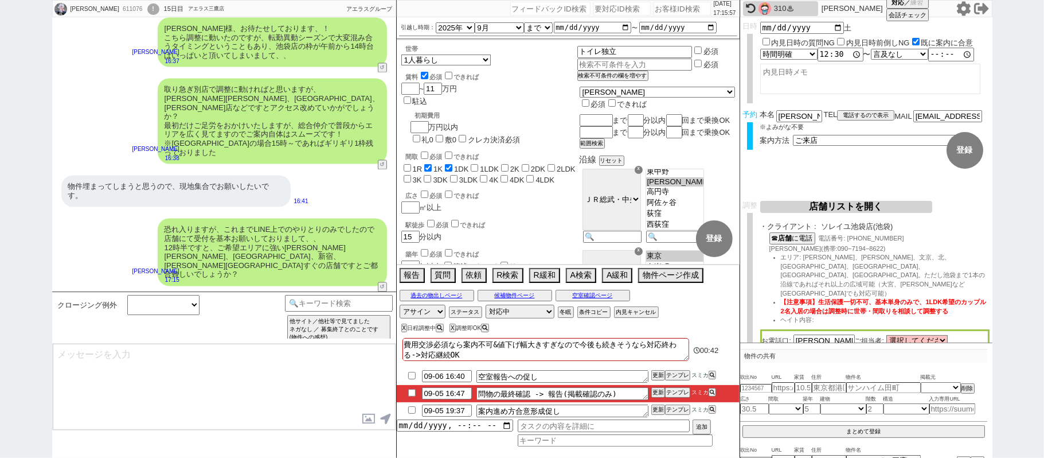
scroll to position [1620, 0]
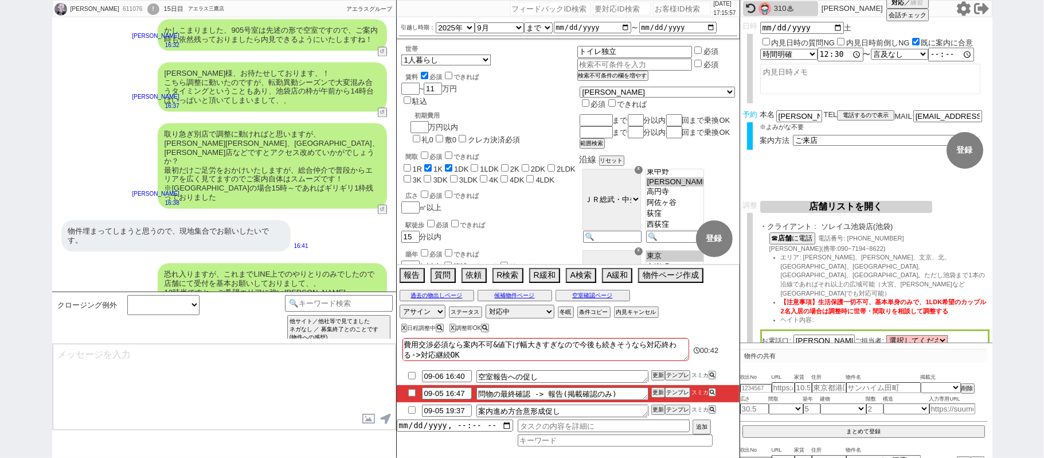
type input "09-06 19:37"
select select "431"
type input "09-05 17:30"
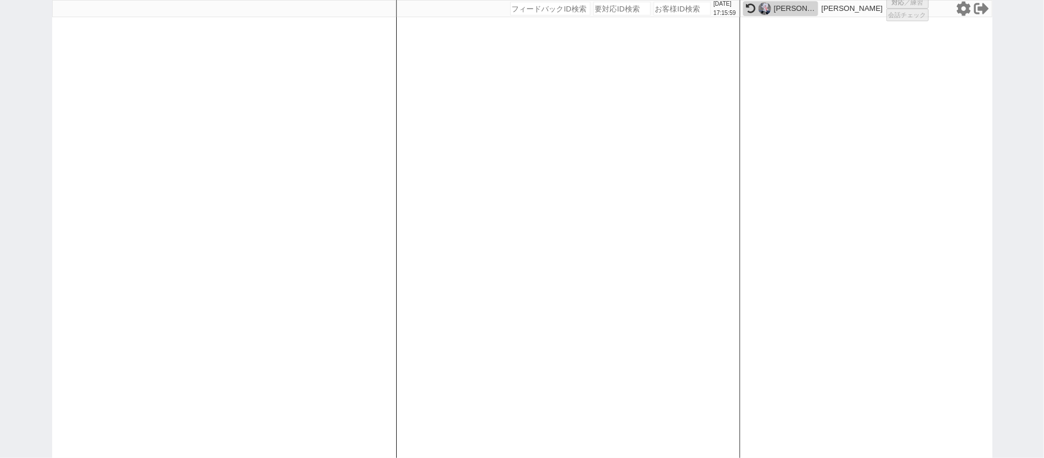
select select
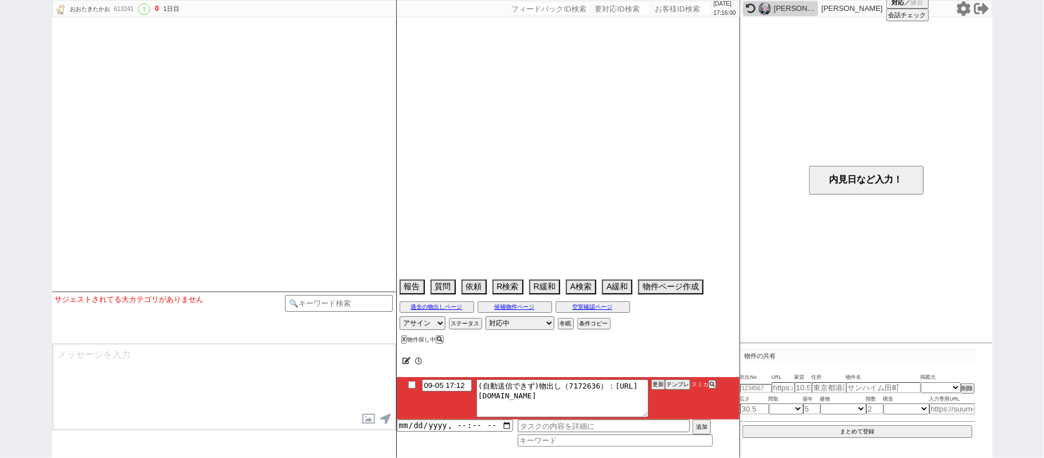
select select "2025"
select select "10"
select select "35"
select select "6"
select select "27"
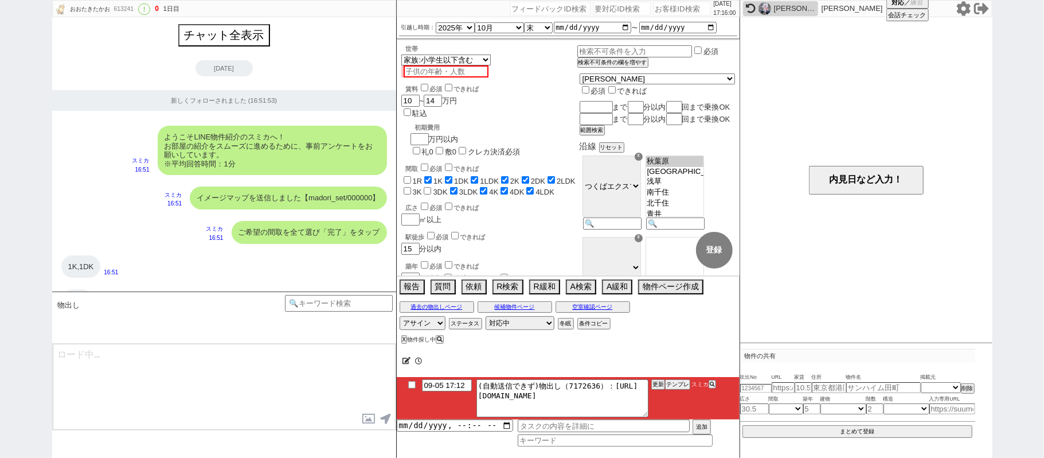
scroll to position [1485, 0]
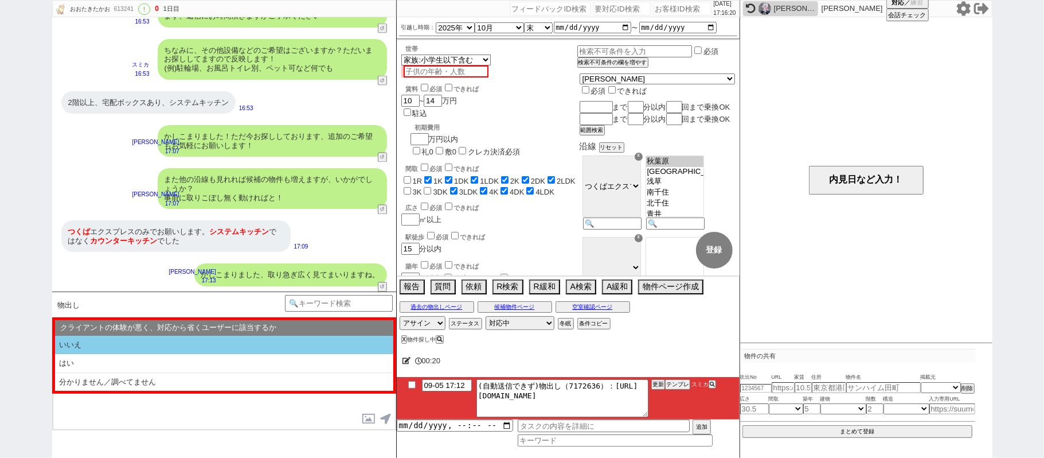
click at [173, 349] on li "いいえ" at bounding box center [224, 345] width 338 height 19
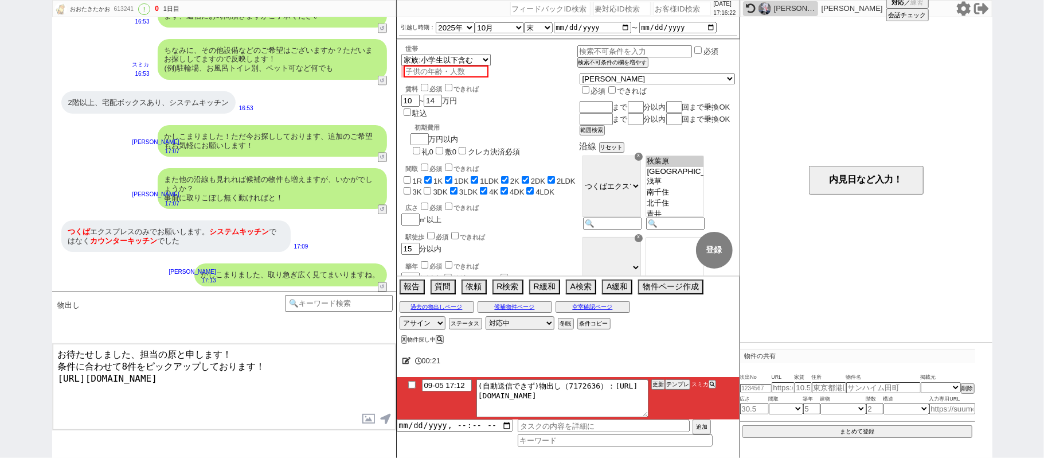
type textarea "お待たせしました、担当の原と申します！ 条件に合わせて8件をピックアップしております！ https://tools.sumika.live/pages/opv…"
checkbox input "true"
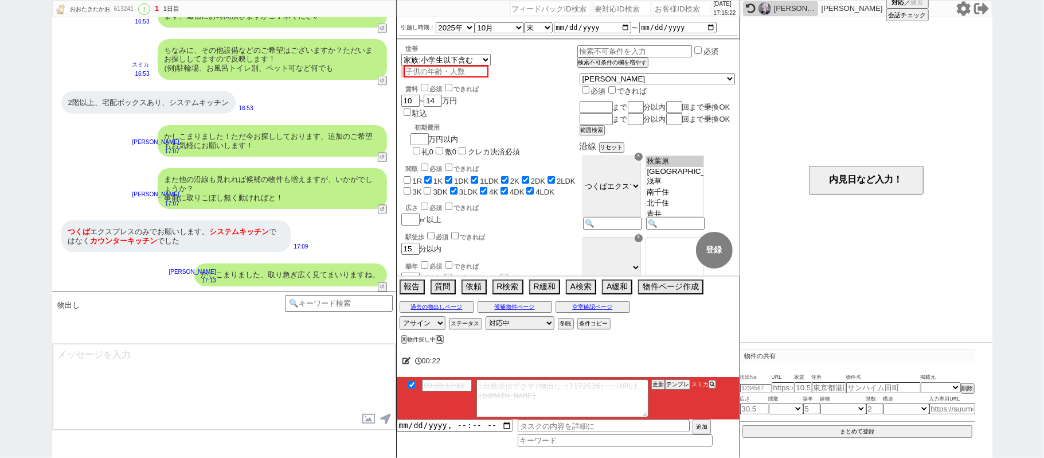
scroll to position [1538, 0]
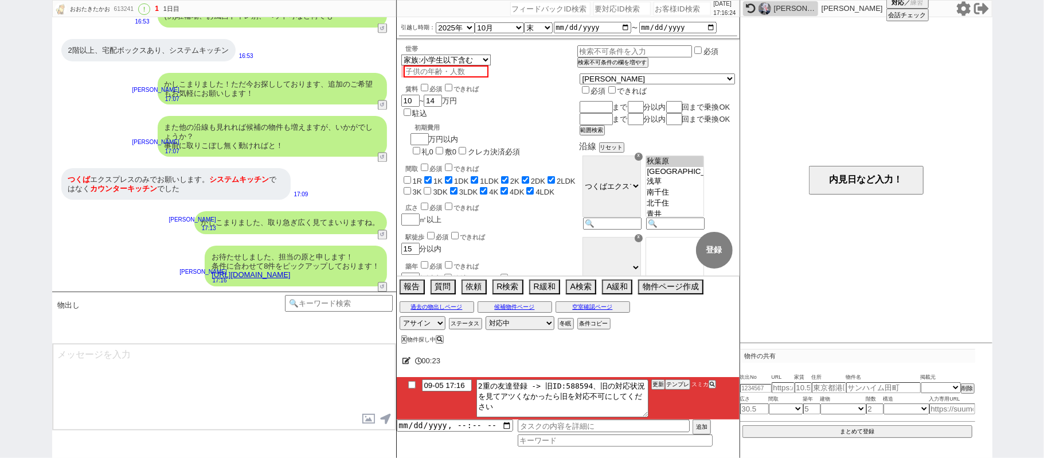
type textarea "イメージに近い物件はございますか？ ご感想いただき、すぐにまた洗い出してまいります！ ※自動応答ではなく直接ご紹介します！"
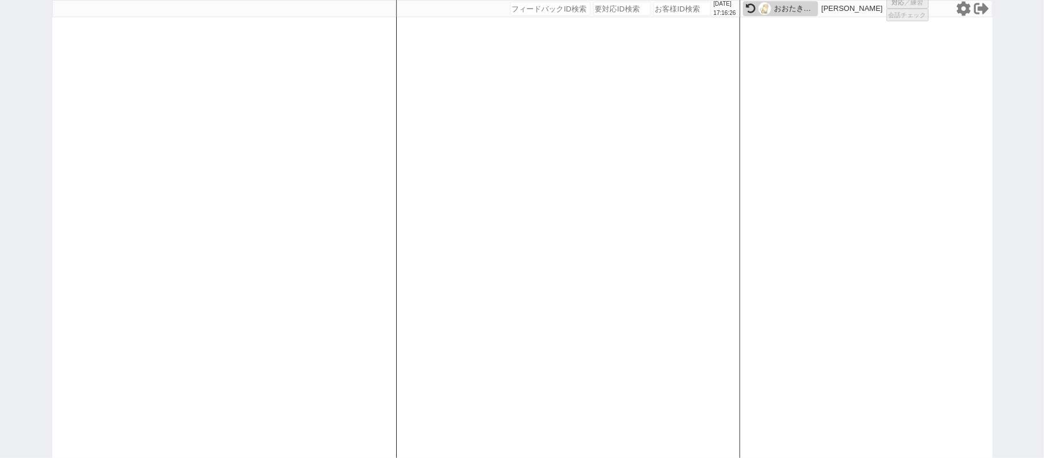
select select "1"
select select
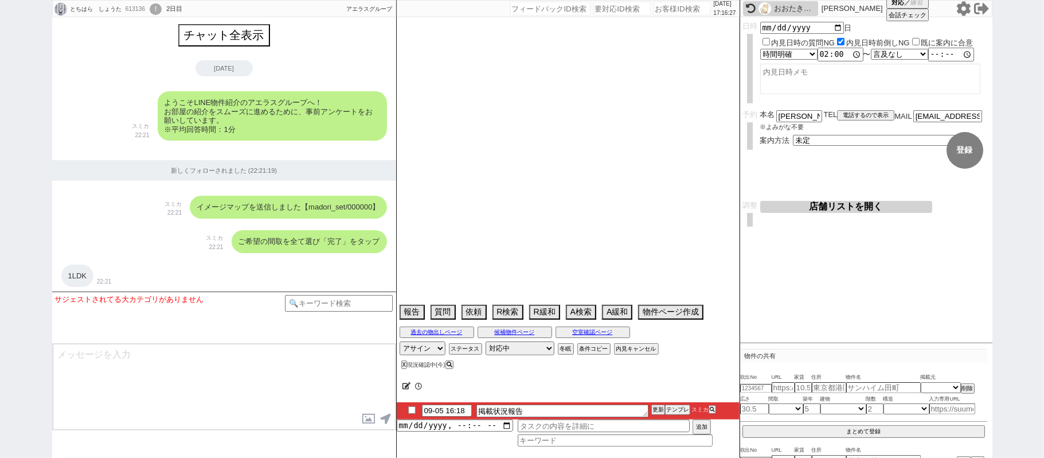
scroll to position [3956, 0]
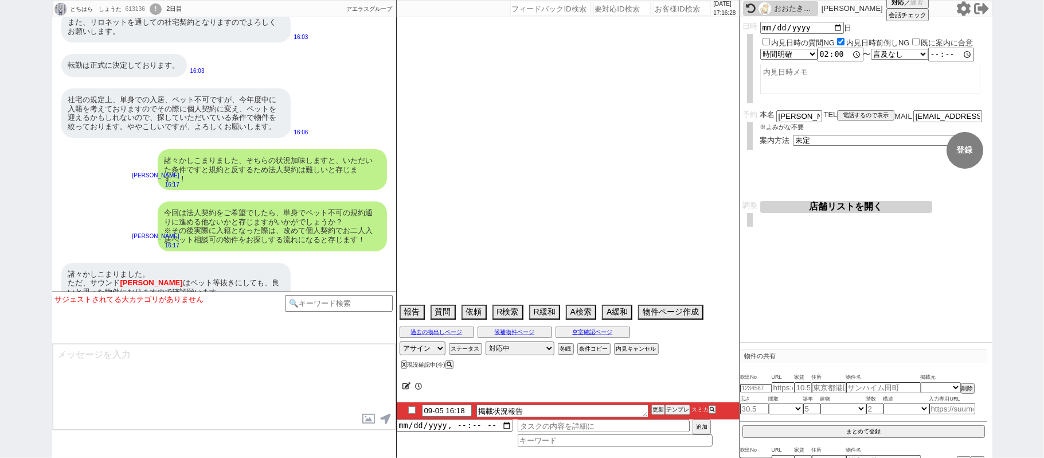
select select "2025"
select select "9"
select select "35"
select select "1"
select select "2"
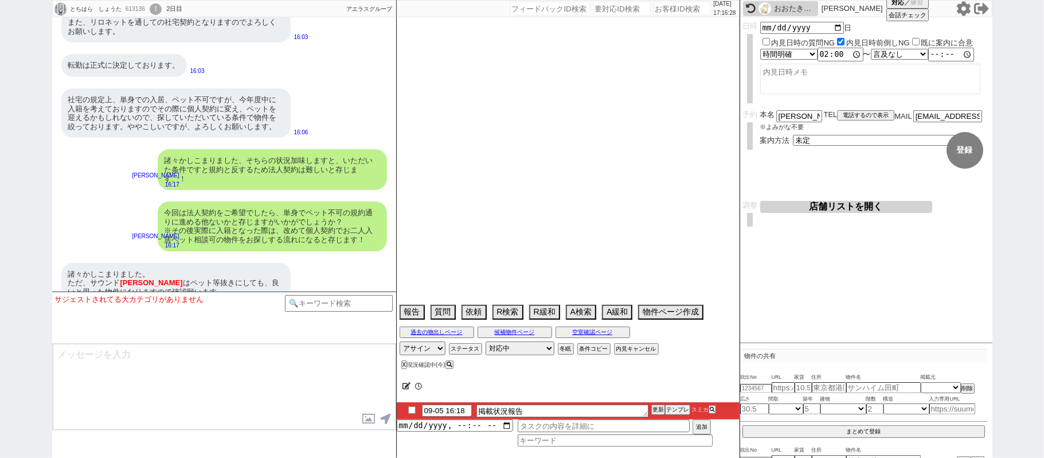
select select "3"
select select "4"
select select "5"
select select "6"
select select "7"
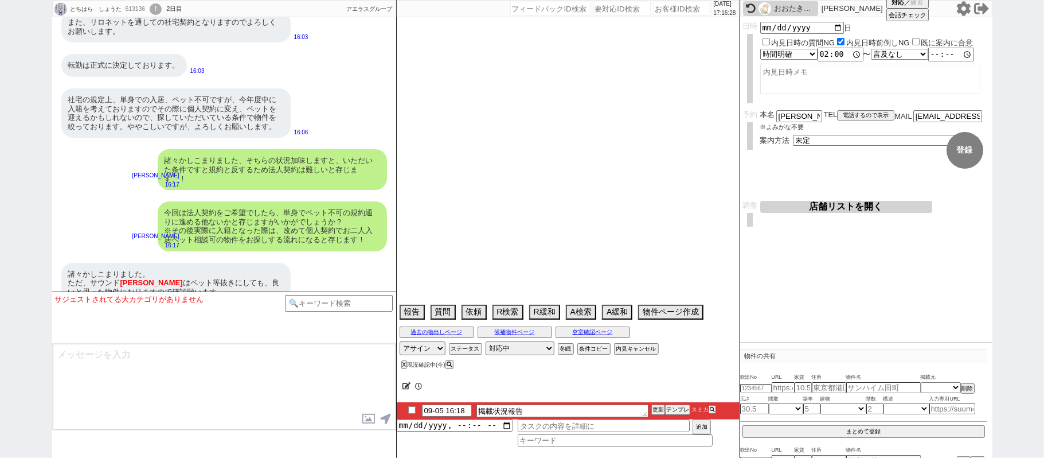
select select "8"
select select "9"
select select "10"
select select "11"
select select "12"
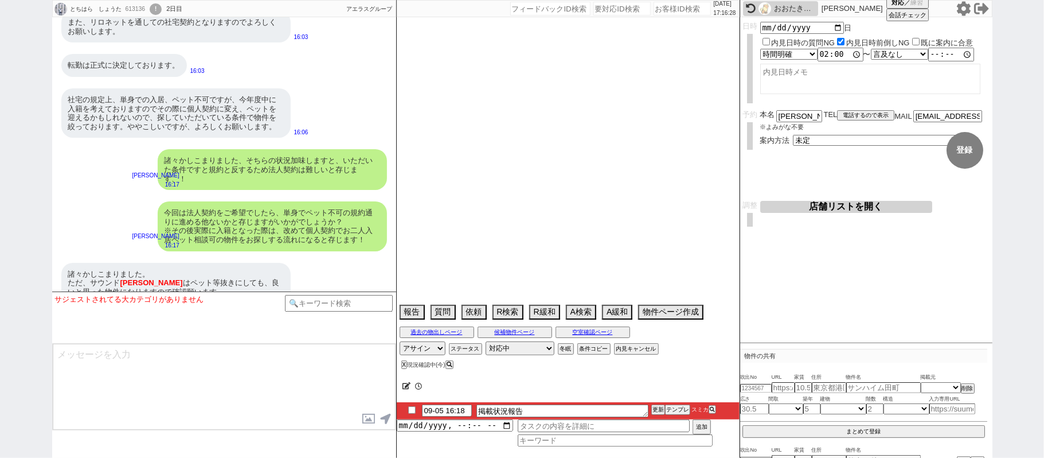
select select "13"
select select "14"
select select "15"
select select "16"
select select "17"
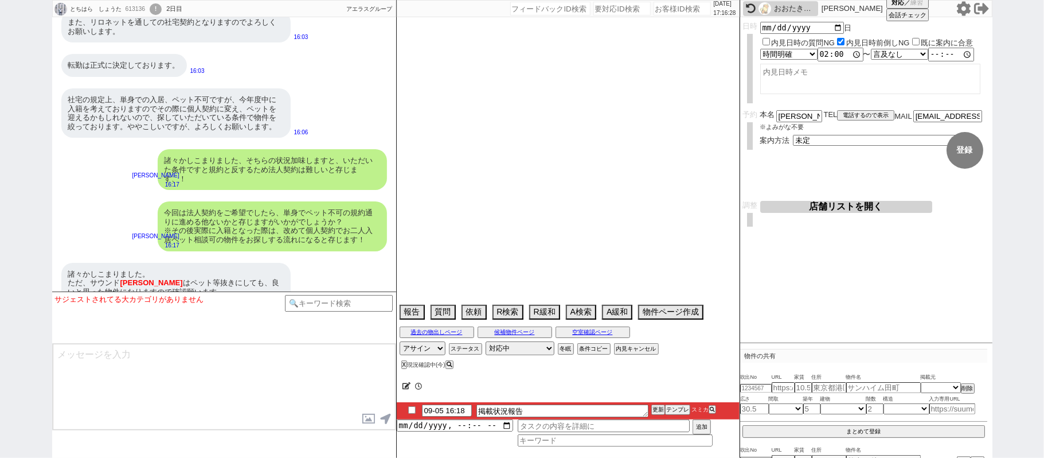
select select "18"
select select "19"
select select "20"
select select "21"
select select "22"
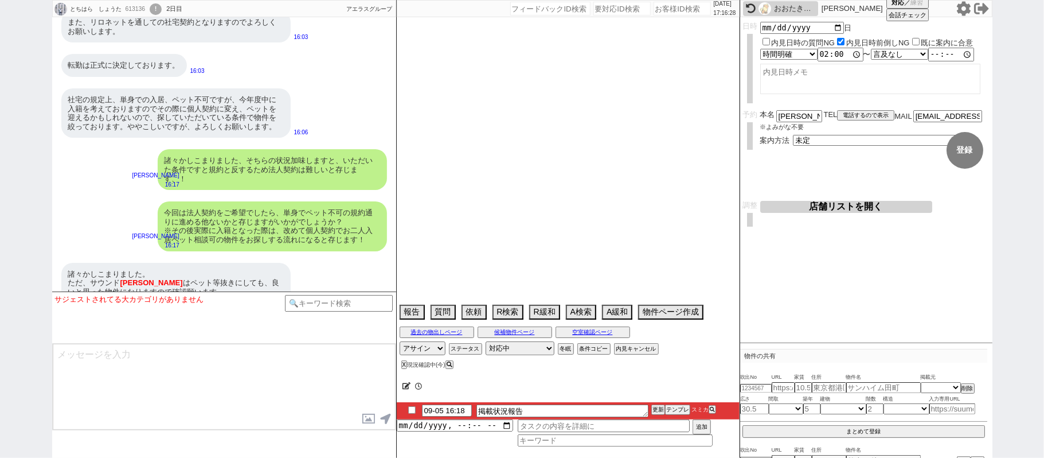
select select "23"
select select "32"
select select "29"
select select "817"
select select "24"
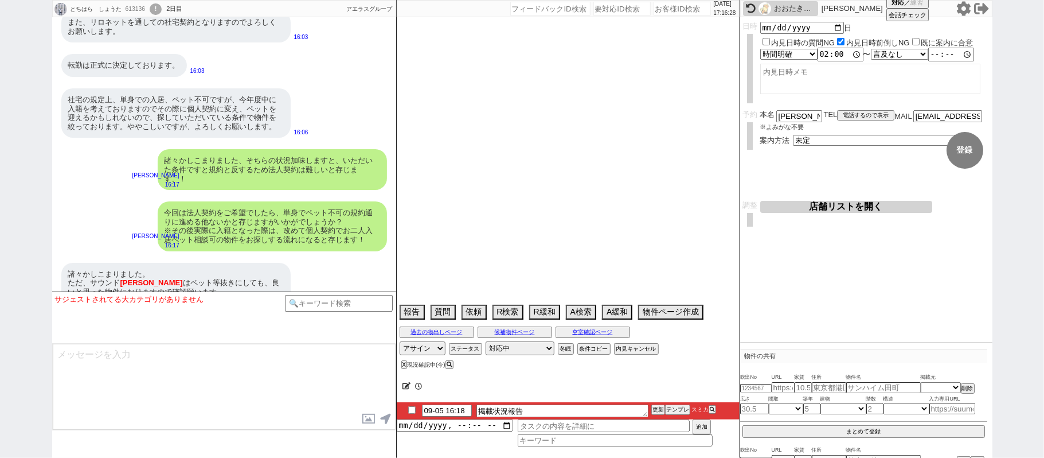
select select "23"
select select "732"
select select "14"
select select "27"
select select "12"
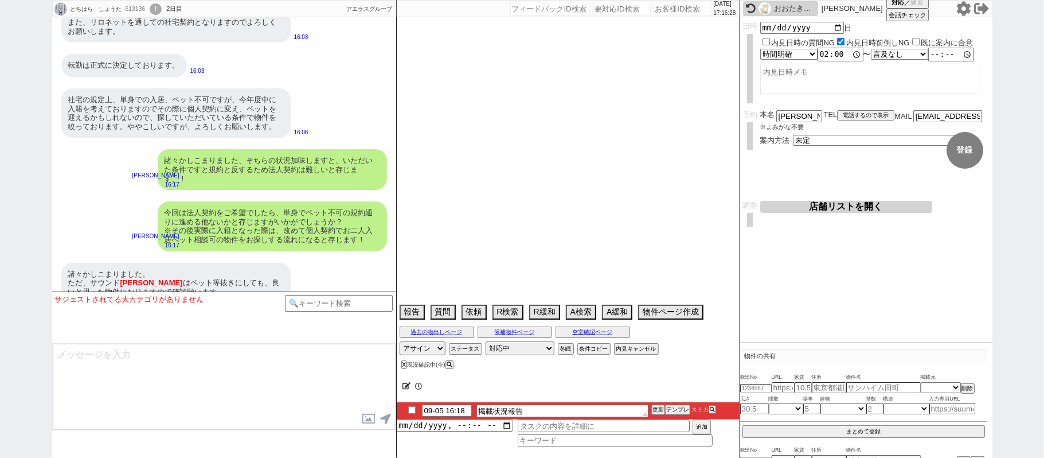
select select "7"
select select "209"
select select "62"
select select "59"
select select "33"
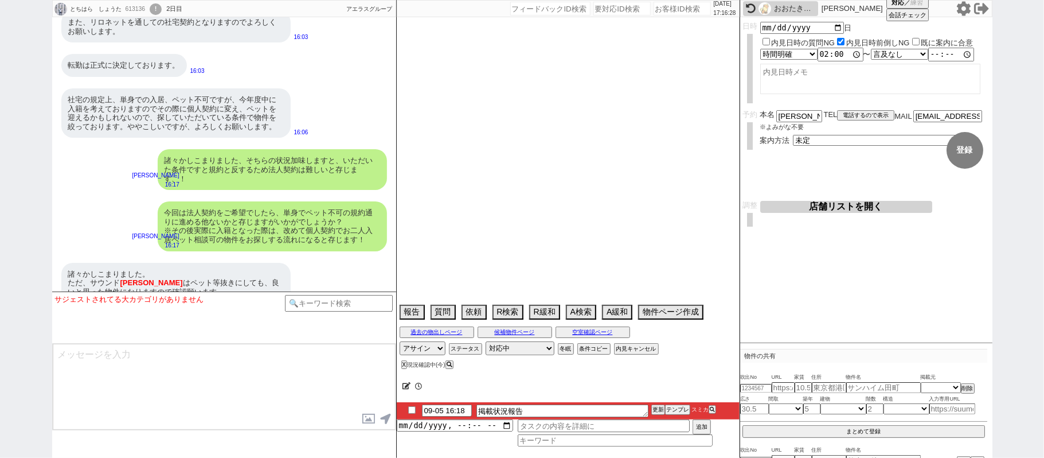
select select "64"
select select "1556"
select select "63"
select select "1548"
select select "30"
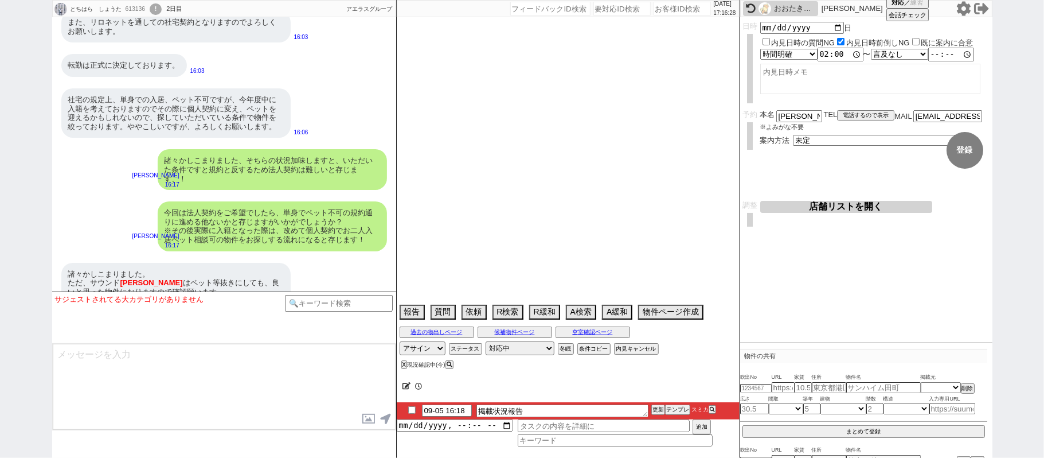
select select "75"
select select "1792"
select select "69"
select select "66"
select select "1609"
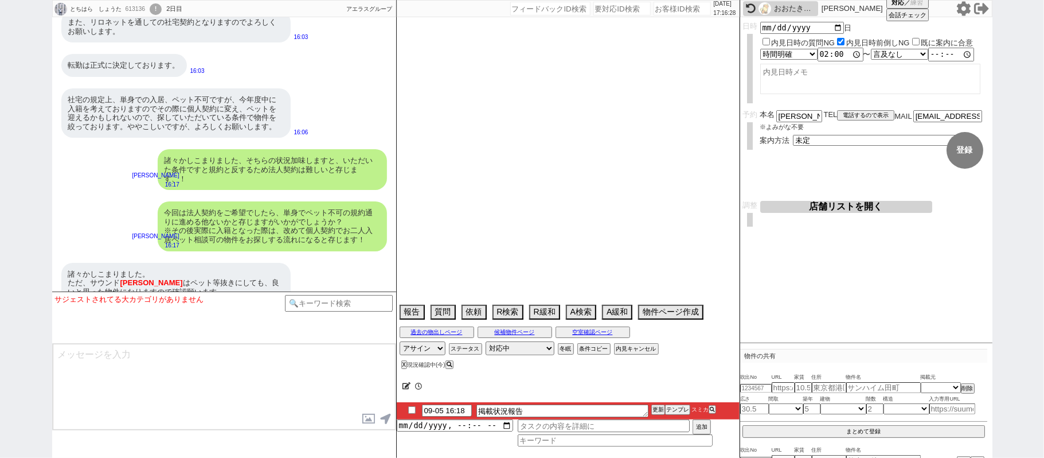
select select "71"
select select "1714"
select select "31"
select select "72"
select select "1729"
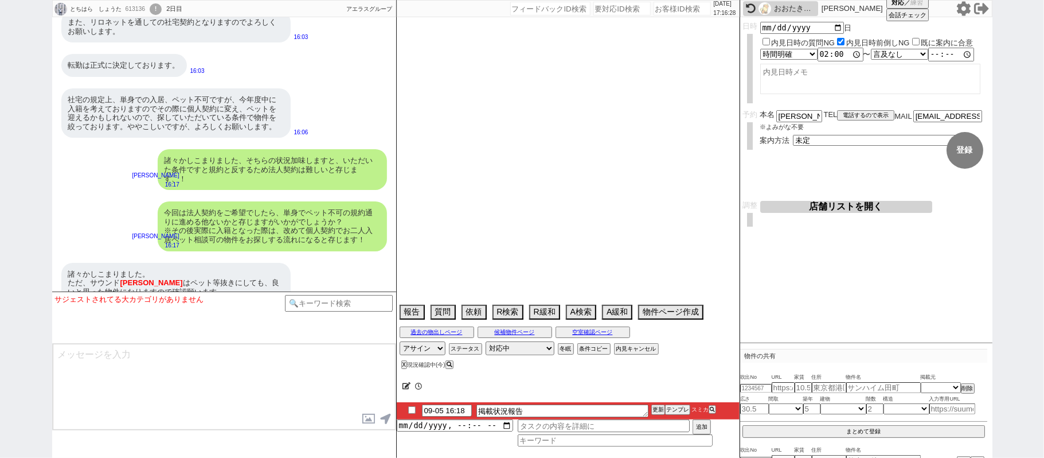
select select "34"
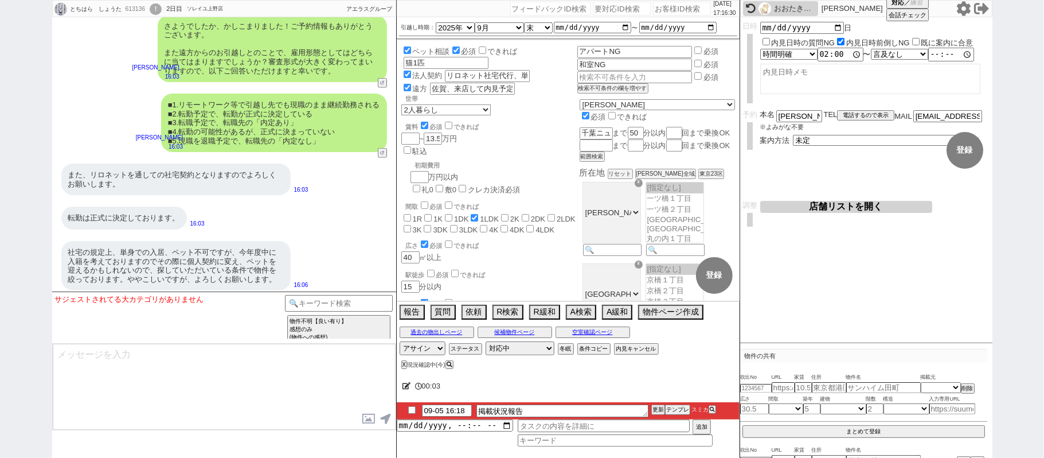
scroll to position [3955, 0]
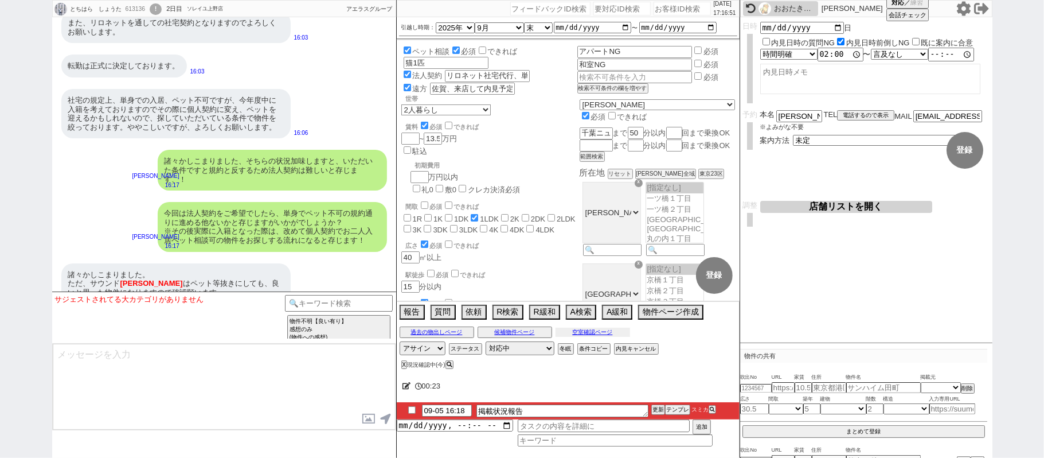
click at [621, 337] on button "空室確認ページ" at bounding box center [593, 331] width 75 height 9
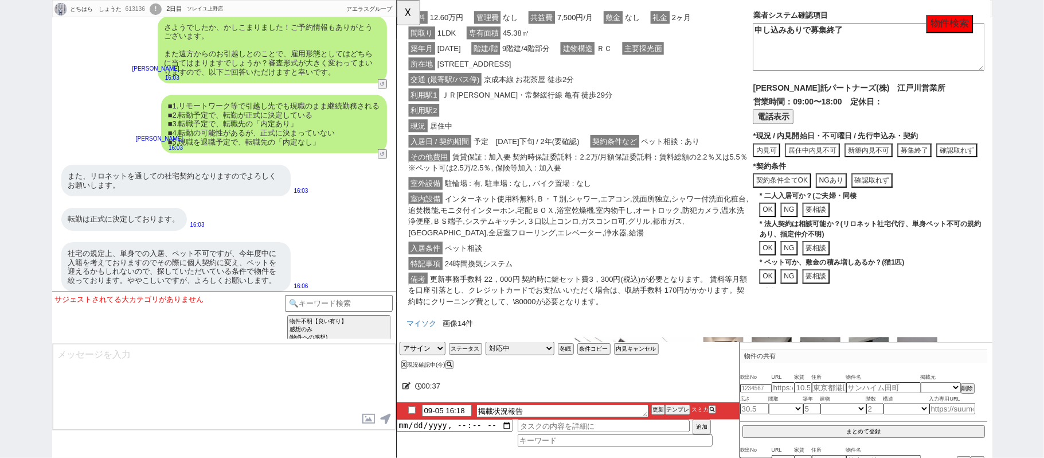
scroll to position [67, 0]
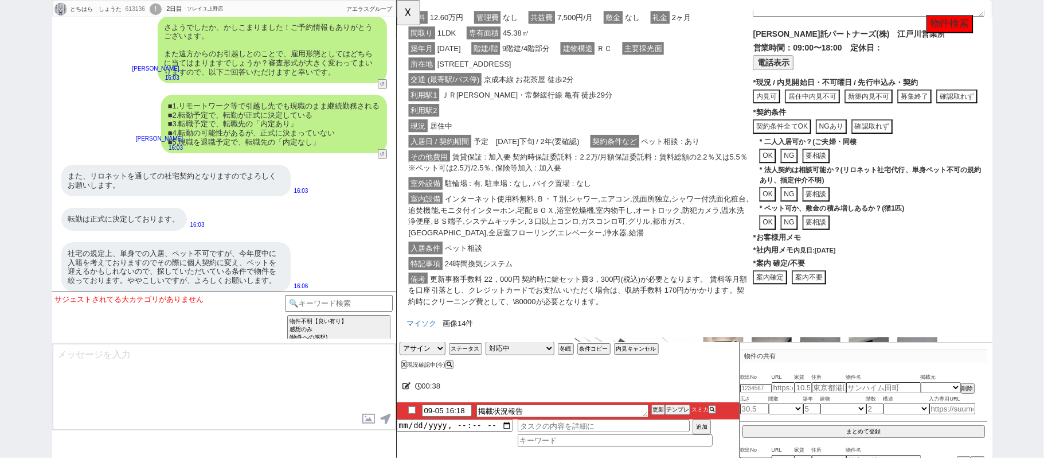
click at [850, 293] on button "案内不要" at bounding box center [839, 298] width 37 height 15
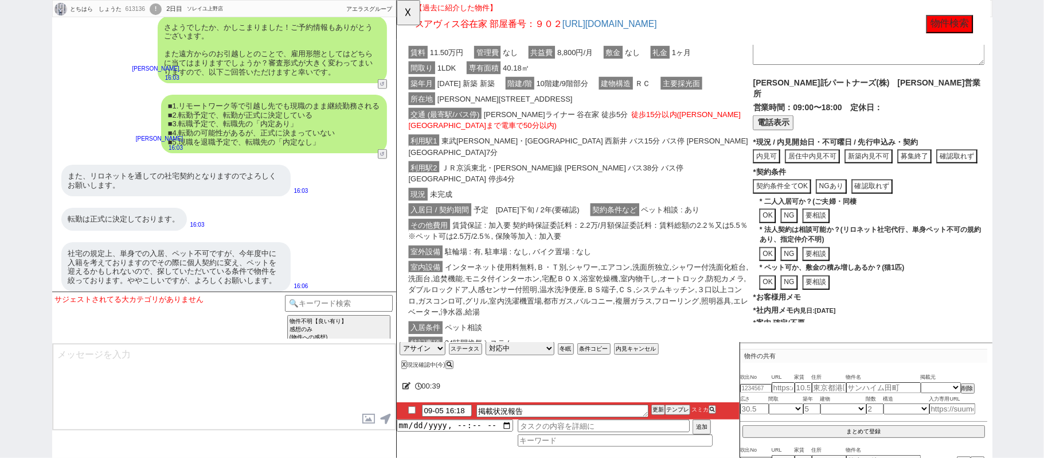
scroll to position [67, 0]
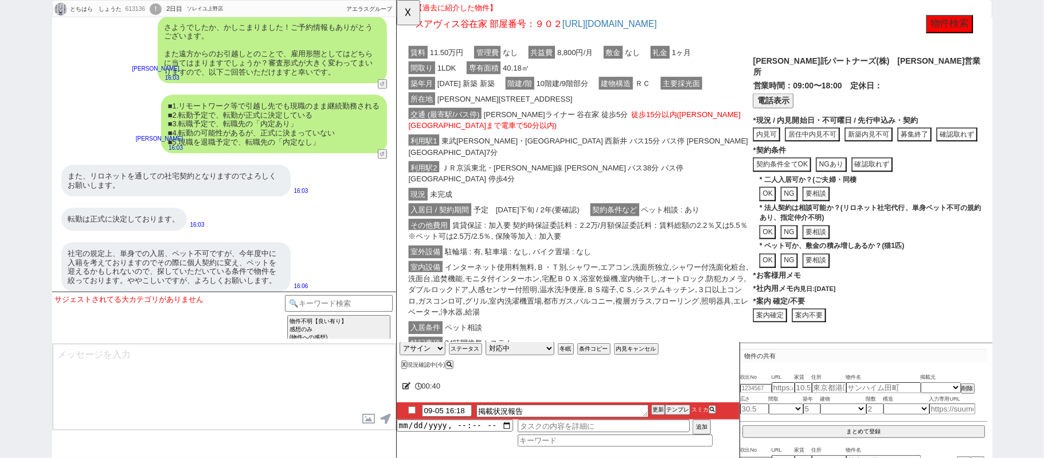
click at [842, 333] on button "案内不要" at bounding box center [839, 338] width 37 height 15
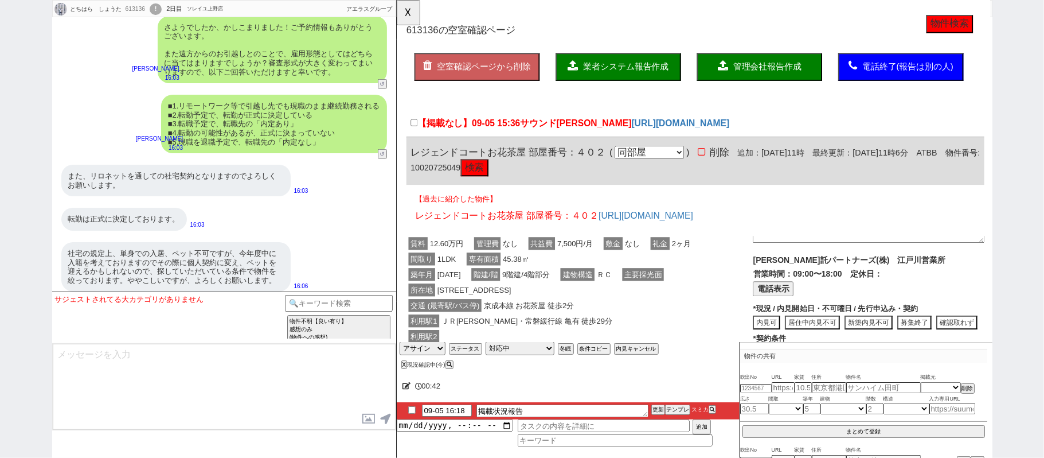
scroll to position [0, 0]
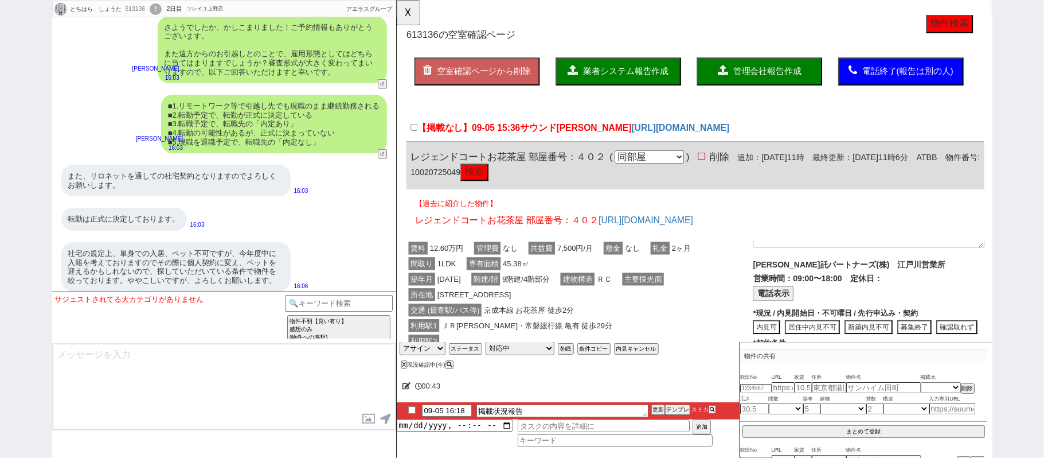
click at [541, 135] on span "サウンド立石" at bounding box center [589, 137] width 120 height 11
click at [419, 135] on input "【掲載なし】09-05 15:36 サウンド立石" at bounding box center [414, 136] width 7 height 7
checkbox input "true"
click at [592, 88] on button "業者システム報告作成" at bounding box center [634, 77] width 135 height 30
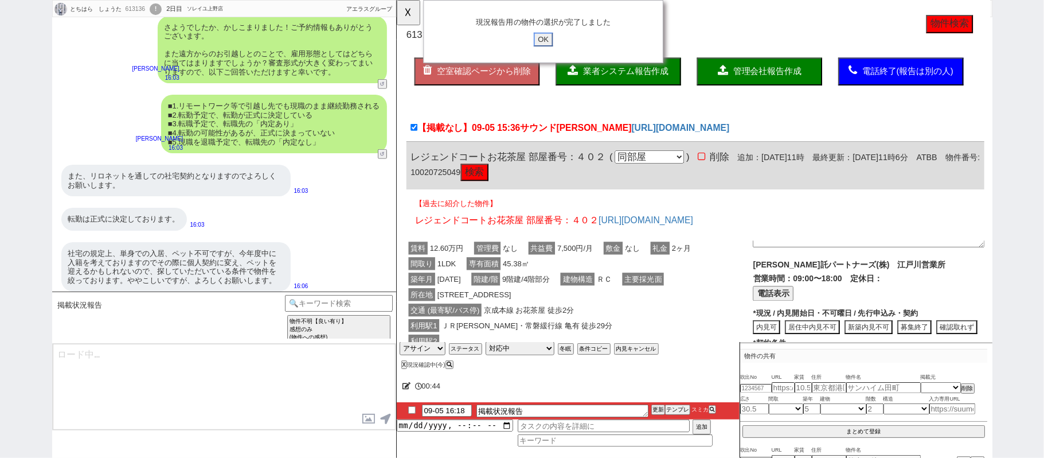
click at [556, 46] on input "OK" at bounding box center [554, 42] width 21 height 15
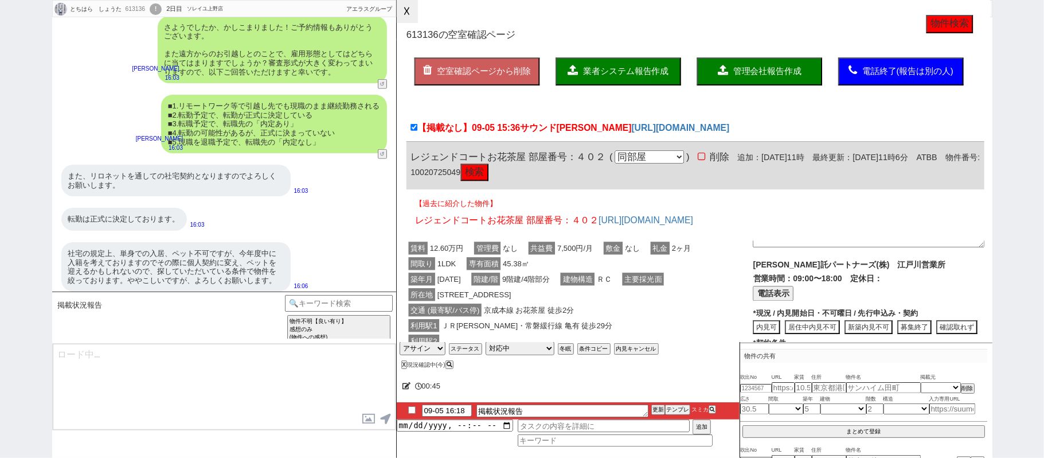
click at [415, 14] on button "☓" at bounding box center [407, 11] width 21 height 23
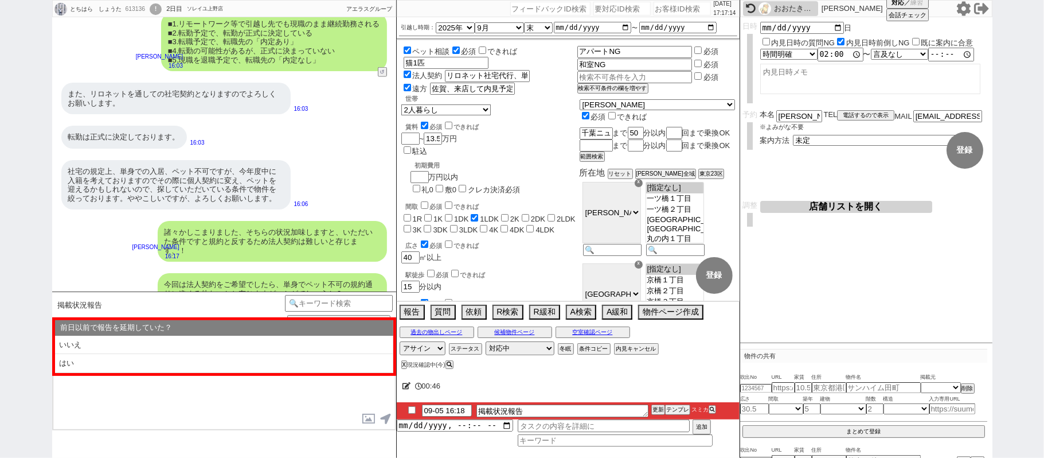
scroll to position [3955, 0]
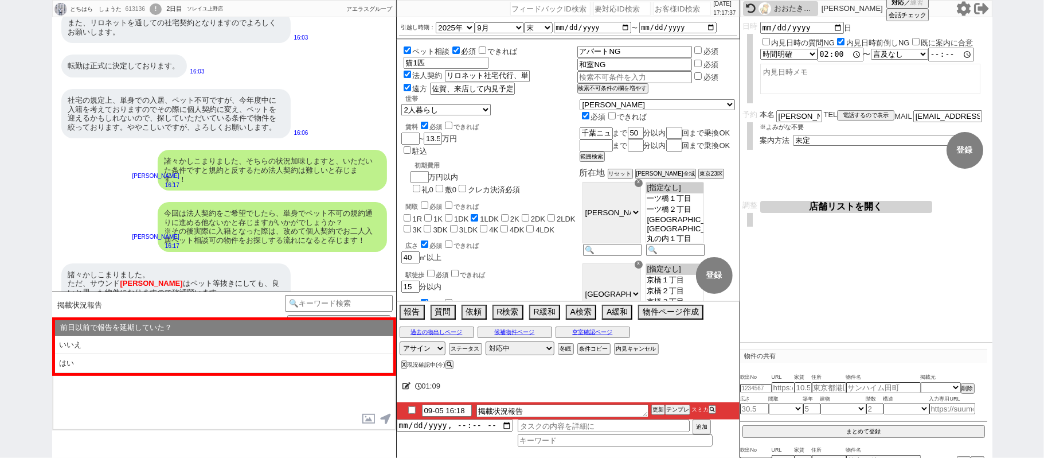
click at [438, 49] on label "ペット相談" at bounding box center [425, 51] width 49 height 9
click at [411, 49] on input "ペット相談" at bounding box center [407, 49] width 7 height 7
checkbox input "false"
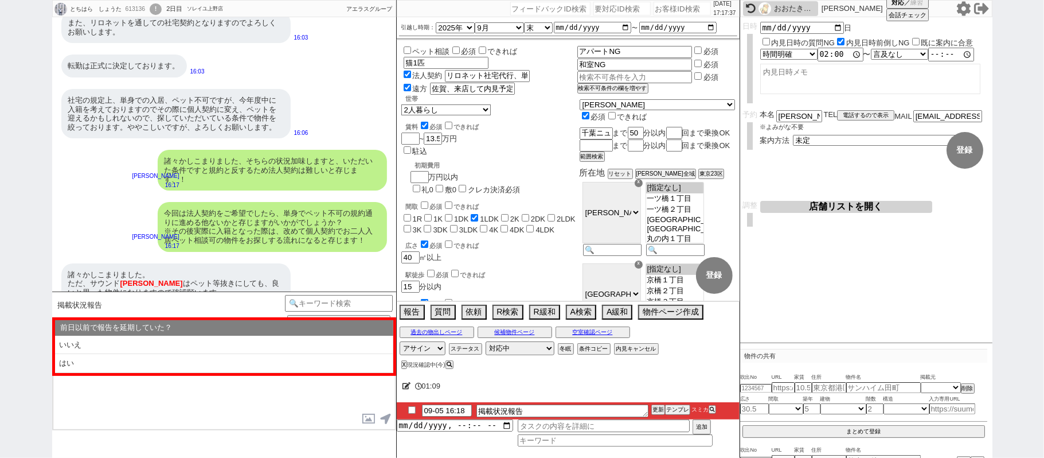
checkbox input "false"
checkbox input "true"
checkbox input "false"
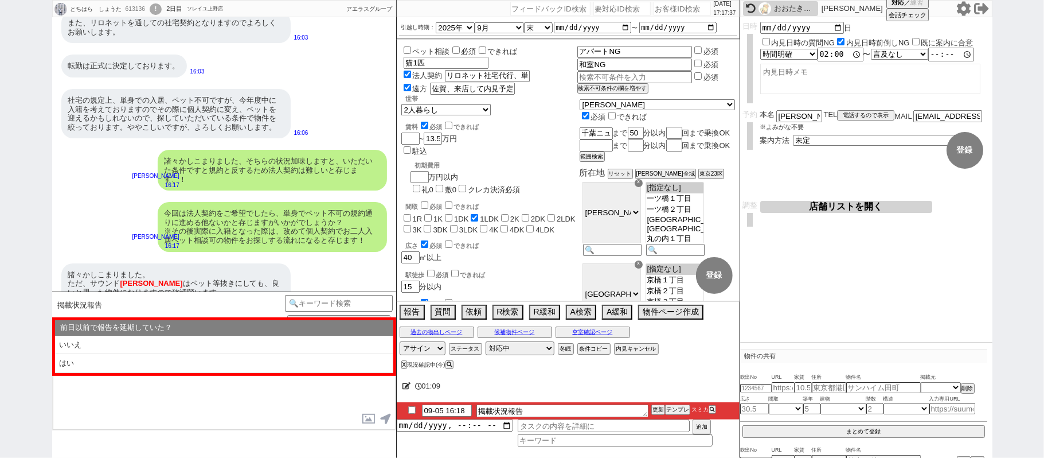
checkbox input "false"
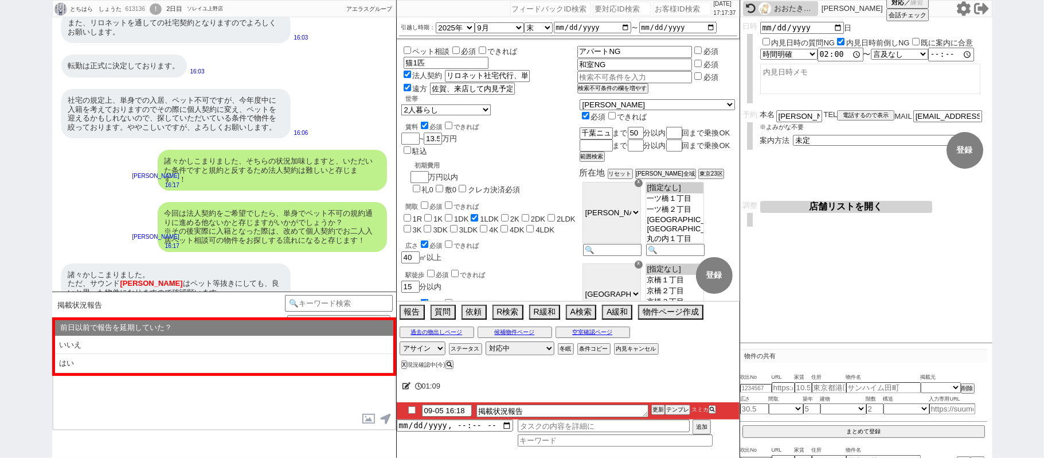
checkbox input "false"
click at [460, 107] on select "1人暮らし 2人暮らし 家族:小学生以下含む 家族:小学生以下含まず 兄弟・姉妹 ルームシェア その他" at bounding box center [445, 109] width 88 height 10
select select "0"
click at [401, 104] on select "1人暮らし 2人暮らし 家族:小学生以下含む 家族:小学生以下含まず 兄弟・姉妹 ルームシェア その他" at bounding box center [445, 109] width 88 height 10
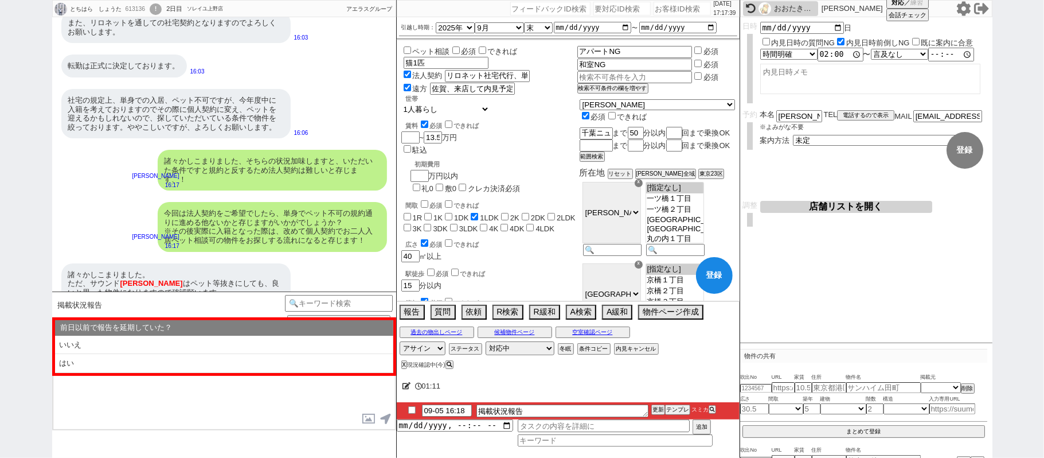
checkbox input "false"
checkbox input "true"
checkbox input "false"
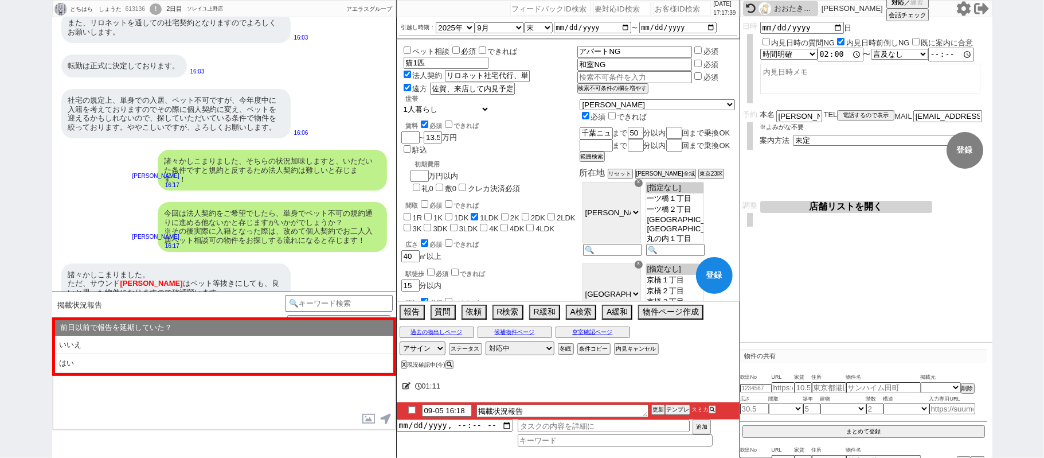
checkbox input "false"
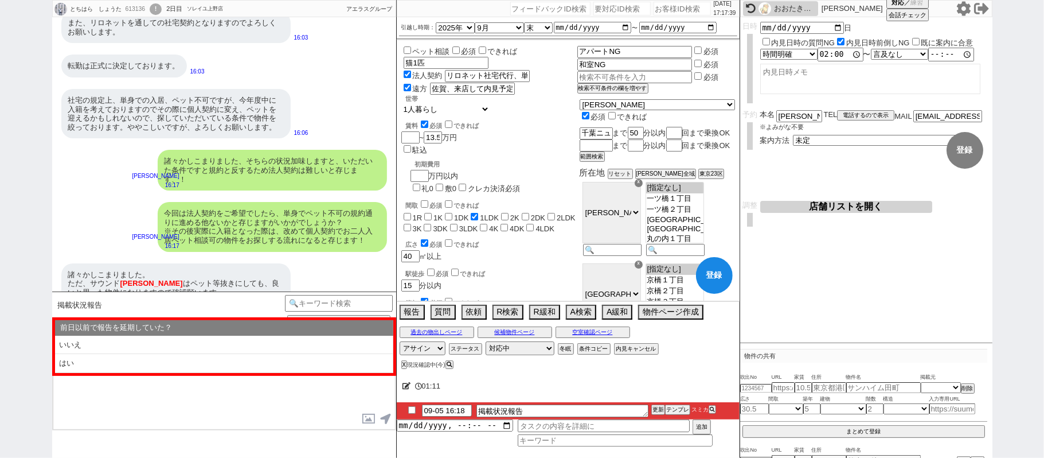
checkbox input "false"
click at [703, 271] on button "登録" at bounding box center [714, 275] width 37 height 37
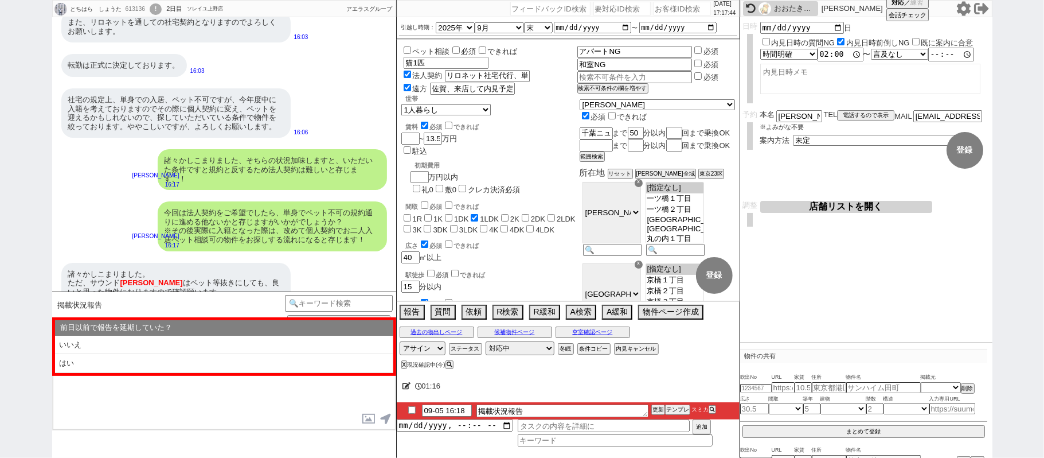
select select "2"
select select "3"
select select "4"
select select "5"
select select "6"
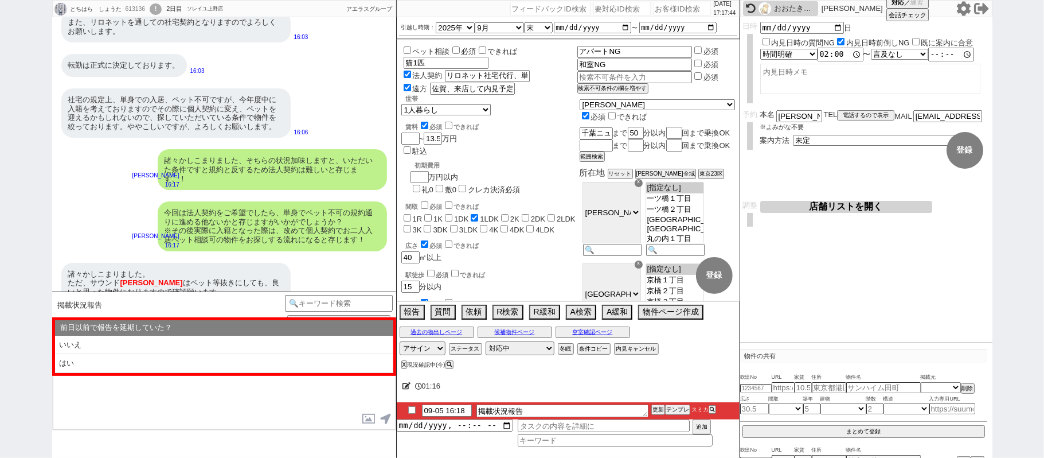
select select "7"
select select "8"
select select "9"
select select "10"
select select "11"
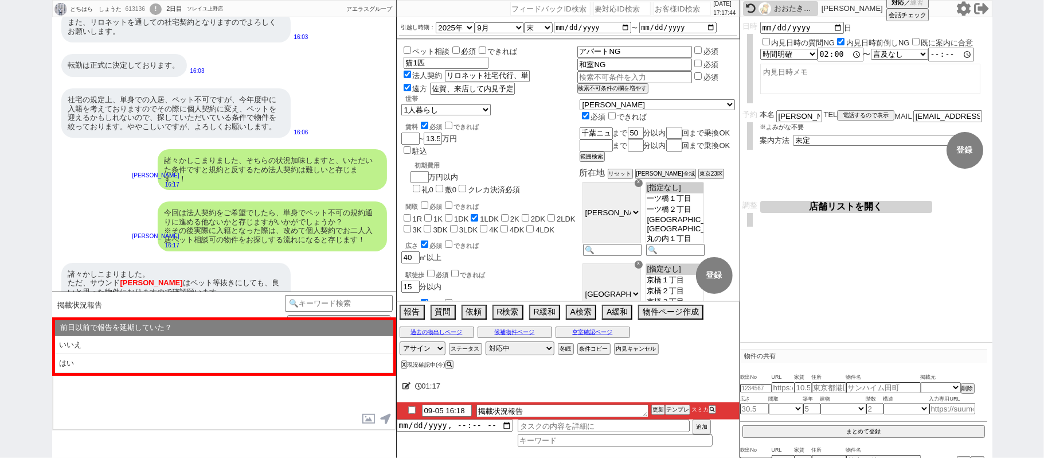
scroll to position [12, 0]
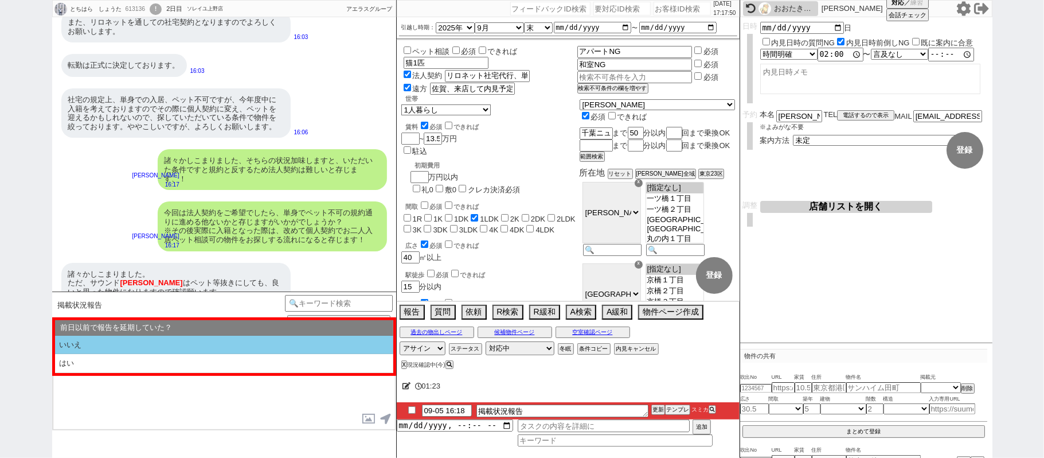
click at [315, 336] on li "いいえ" at bounding box center [224, 345] width 338 height 19
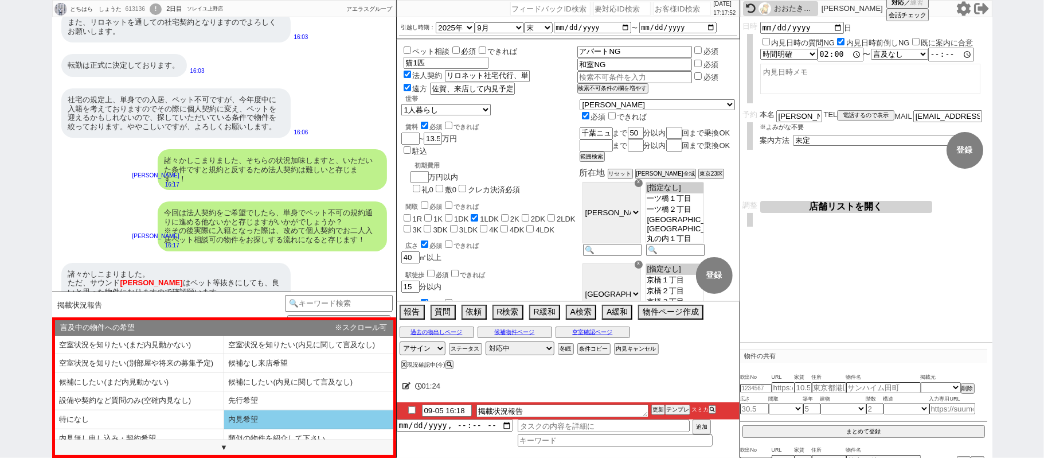
click at [267, 411] on li "内見希望" at bounding box center [308, 419] width 169 height 19
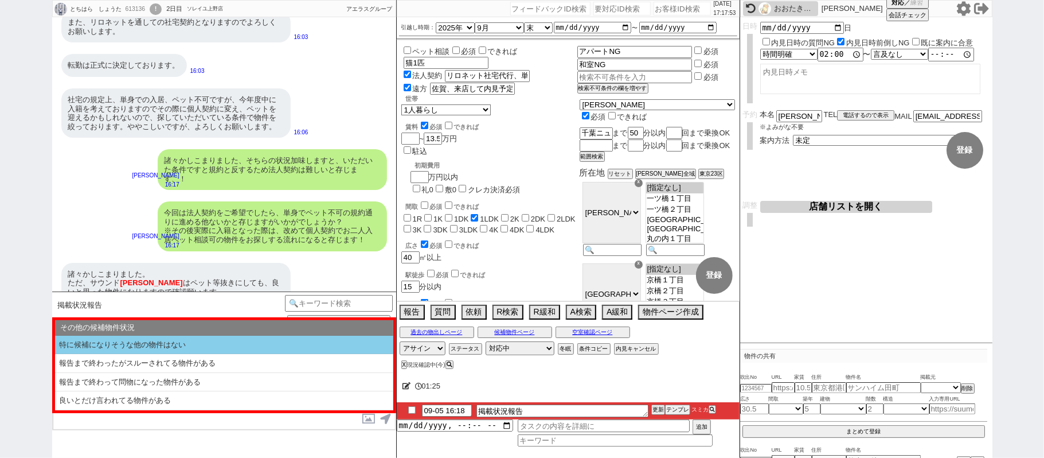
click at [229, 346] on li "特に候補になりそうな他の物件はない" at bounding box center [224, 345] width 338 height 19
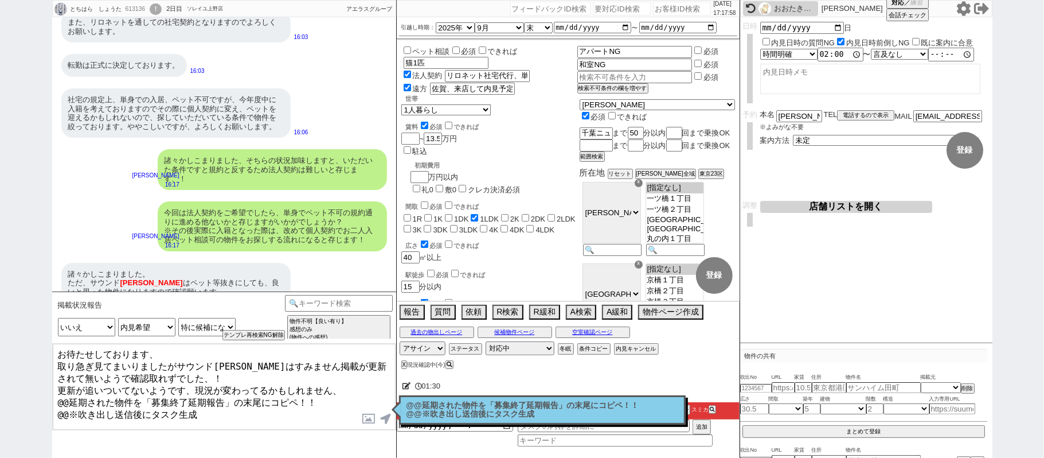
click at [56, 351] on textarea "お待たせしております、 取り急ぎ見てまいりましたがサウンド立石はすみません掲載が更新されて無いようで確認取れずでした、！ 更新が追いついてないようです、現況が…" at bounding box center [224, 387] width 343 height 86
click at [195, 351] on textarea "ご確認ありがとうございます。 お待たせしております、取り急ぎ見てまいりましたがサウンド立石はすみません掲載が更新されて無いようで確認取れずでした、！ 更新が追…" at bounding box center [224, 387] width 343 height 86
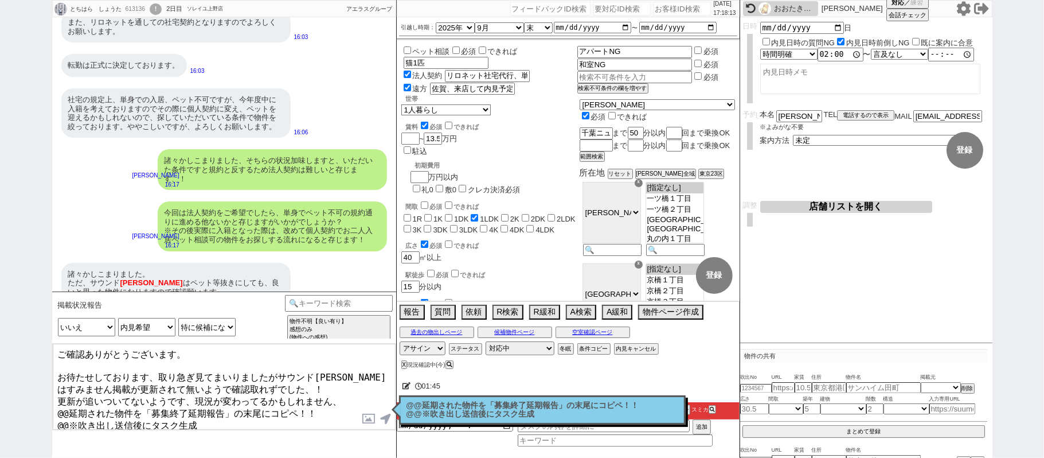
click at [490, 398] on div "@@延期された物件を「募集終了延期報告」の末尾にコピペ！！ @@※吹き出し送信後にタスク生成 読んだ" at bounding box center [542, 409] width 287 height 29
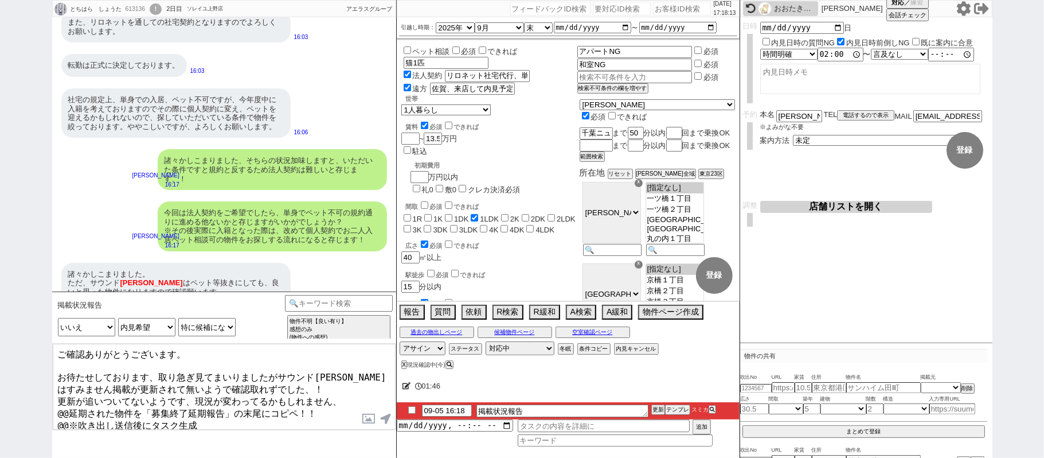
click at [409, 387] on icon at bounding box center [407, 385] width 9 height 7
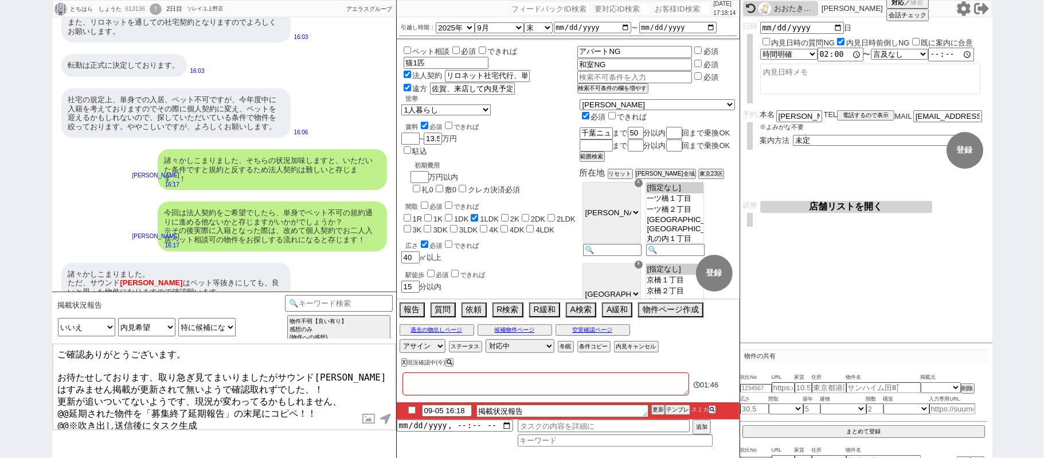
click at [409, 387] on textarea at bounding box center [546, 383] width 287 height 23
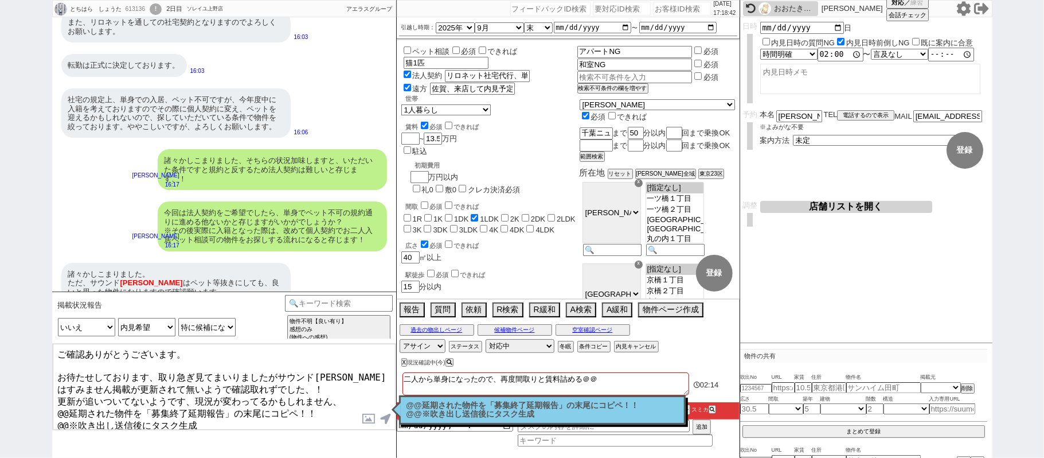
click at [200, 352] on textarea "ご確認ありがとうございます。 お待たせしております、取り急ぎ見てまいりましたがサウンド立石はすみません掲載が更新されて無いようで確認取れずでした、！ 更新が追…" at bounding box center [224, 387] width 343 height 86
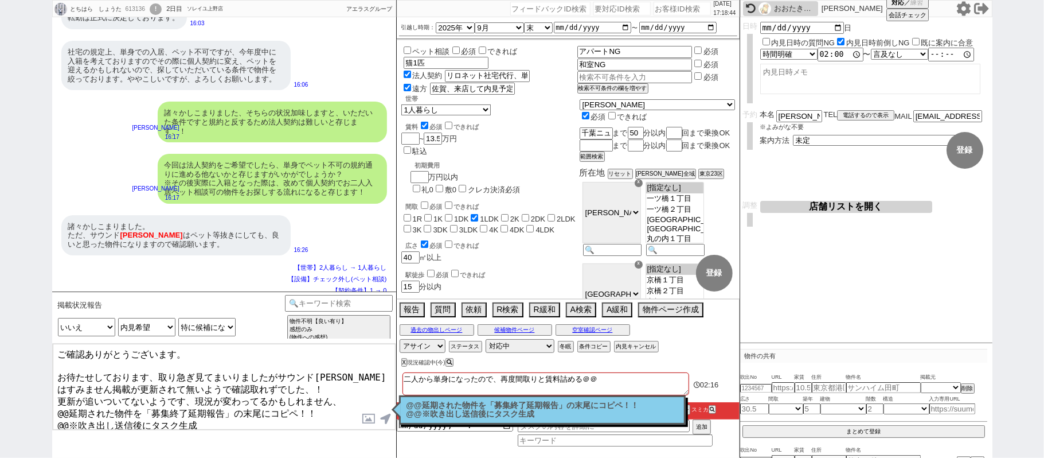
click at [57, 369] on textarea "ご確認ありがとうございます。 お待たせしております、取り急ぎ見てまいりましたがサウンド立石はすみません掲載が更新されて無いようで確認取れずでした、！ 更新が追…" at bounding box center [224, 387] width 343 height 86
drag, startPoint x: 157, startPoint y: 372, endPoint x: 276, endPoint y: 372, distance: 119.3
click at [276, 372] on textarea "ご確認ありがとうございます。 お待たせしております、取り急ぎ見てまいりましたがサウンド立石はすみません掲載が更新されて無いようで確認取れずでした、！ 更新が追…" at bounding box center [224, 387] width 343 height 86
click at [258, 384] on textarea "ご確認ありがとうございます。 お待たせしております、確認に動いたのですがサウンド立石はすみません掲載が更新されて無いようで確認取れずでした、！ 更新が追いつい…" at bounding box center [224, 387] width 343 height 86
drag, startPoint x: 274, startPoint y: 415, endPoint x: 53, endPoint y: 397, distance: 222.1
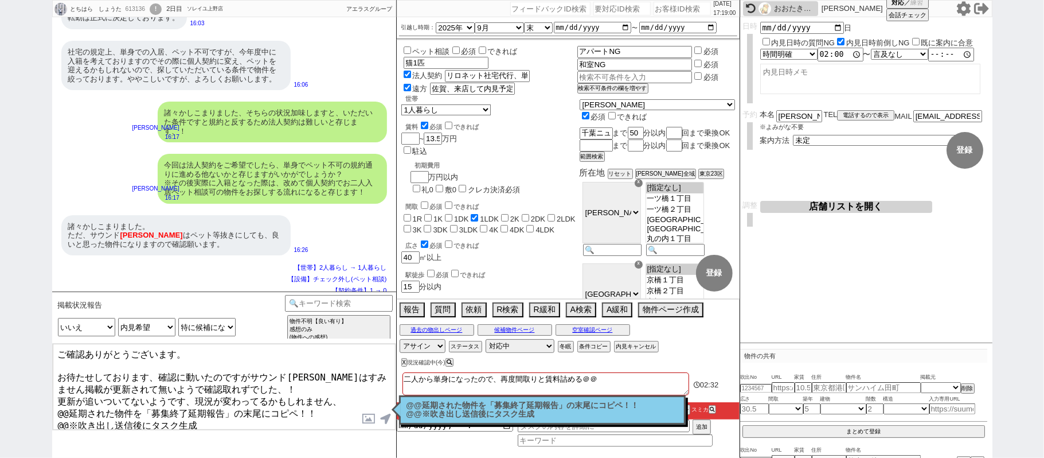
click at [53, 397] on textarea "ご確認ありがとうございます。 お待たせしております、確認に動いたのですがサウンド立石はすみません掲載が更新されて無いようで確認取れずでした、！ 更新が追いつい…" at bounding box center [224, 387] width 343 height 86
click at [231, 388] on textarea "ご確認ありがとうございます。 お待たせしております、確認に動いたのですがサウンド立石はすみません掲載が更新されて無いようで確認取れずでした、！ 更新が追いつい…" at bounding box center [224, 387] width 343 height 86
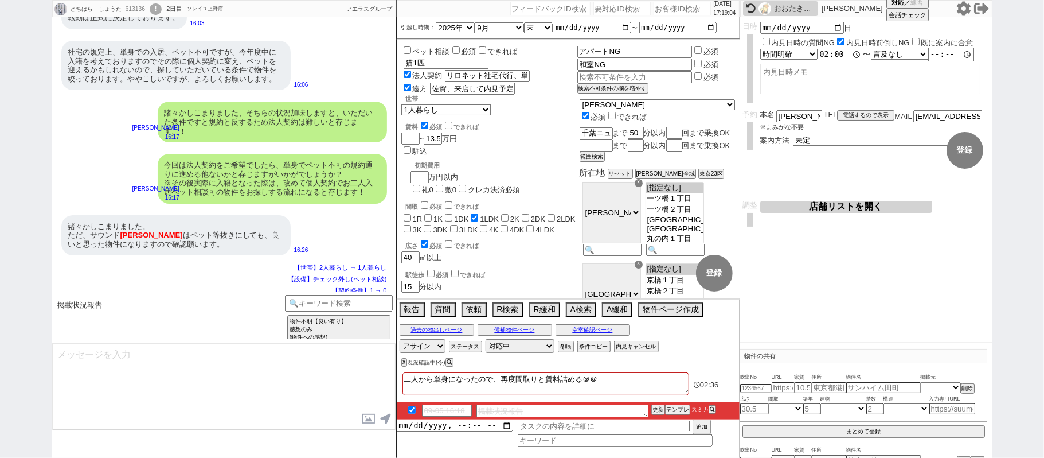
scroll to position [4094, 0]
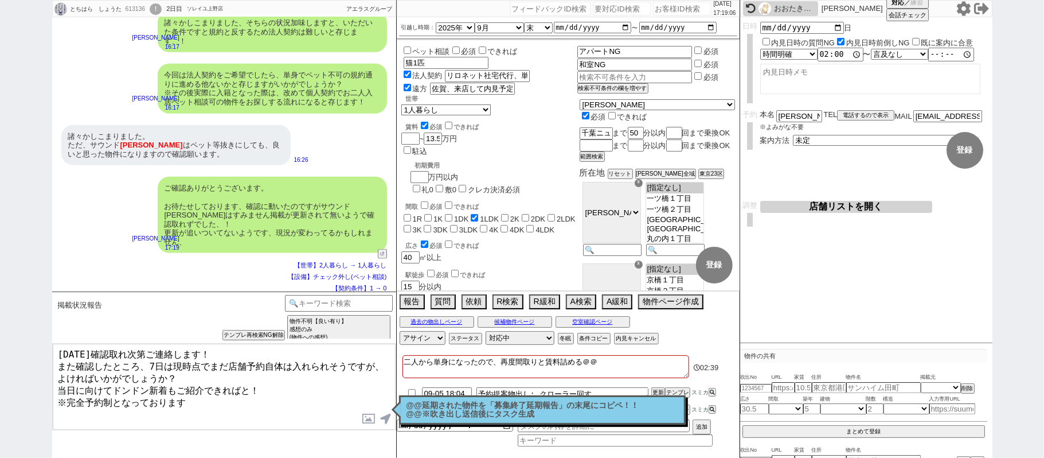
click at [437, 412] on p "@@延期された物件を「募集終了延期報告」の末尾にコピペ！！ @@※吹き出し送信後にタスク生成" at bounding box center [543, 410] width 272 height 18
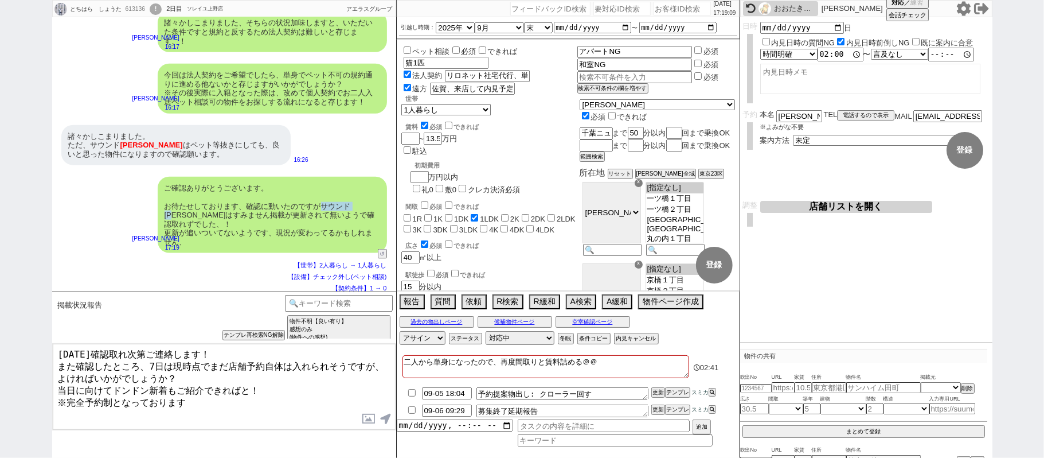
drag, startPoint x: 324, startPoint y: 188, endPoint x: 365, endPoint y: 187, distance: 41.3
click at [365, 187] on div "ご確認ありがとうございます。 お待たせしております、確認に動いたのですがサウンド立石はすみません掲載が更新されて無いようで確認取れずでした、！ 更新が追いつい…" at bounding box center [272, 215] width 229 height 76
copy div "サウンド立石"
click at [567, 409] on textarea "募集終了延期報告" at bounding box center [563, 410] width 172 height 13
paste textarea "サウンド立石"
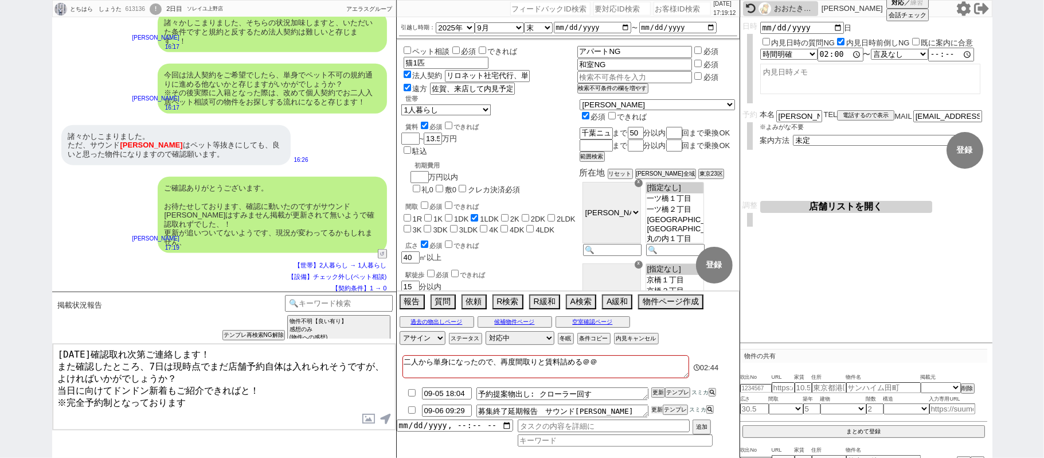
click at [654, 407] on button "更新" at bounding box center [657, 409] width 11 height 8
click at [654, 405] on li "09-06 09:29 募集終了延期報告　サウンド立石 更新 テンプレ スミカ" at bounding box center [568, 410] width 343 height 17
drag, startPoint x: 654, startPoint y: 411, endPoint x: 652, endPoint y: 404, distance: 7.3
click at [653, 407] on button "更新" at bounding box center [657, 409] width 11 height 8
click at [652, 404] on ul "09-05 18:04 予約提案物出し: クローラー回す 更新 テンプレ スミカ 09-06 09:29 募集終了延期報告　サウンド立石 更新 テンプレ スミカ" at bounding box center [568, 402] width 343 height 34
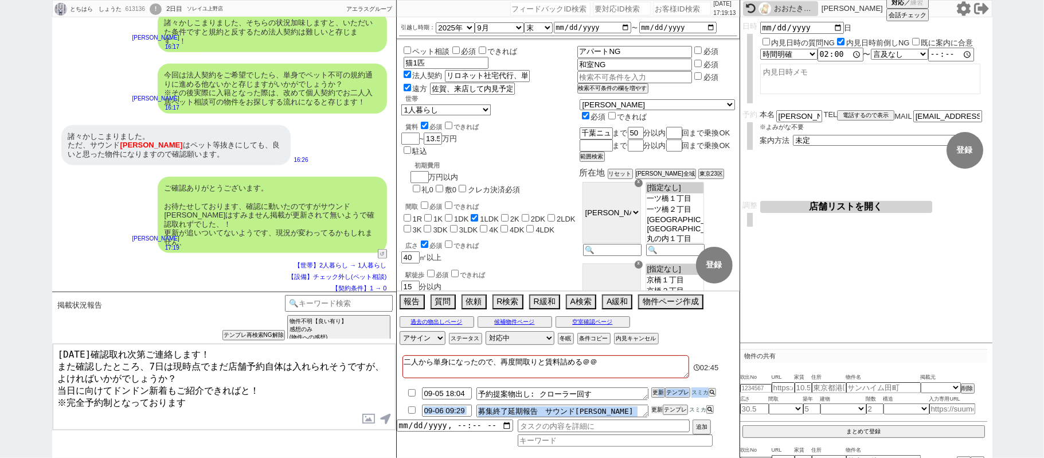
click at [653, 406] on li "09-06 09:29 募集終了延期報告　サウンド立石 更新 テンプレ スミカ" at bounding box center [568, 410] width 343 height 17
click at [652, 405] on li "09-06 09:29 募集終了延期報告　サウンド立石 更新 テンプレ スミカ" at bounding box center [568, 410] width 343 height 17
click at [650, 404] on li "09-06 09:29 募集終了延期報告　サウンド立石 更新 テンプレ スミカ" at bounding box center [568, 410] width 343 height 17
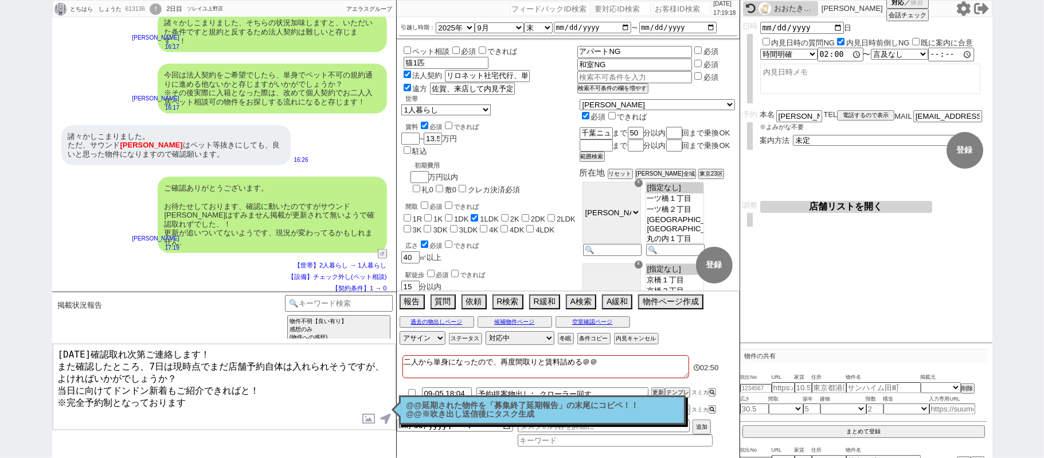
drag, startPoint x: 133, startPoint y: 380, endPoint x: 149, endPoint y: 380, distance: 16.1
click at [149, 380] on textarea "明日確認取れ次第ご連絡します！ また確認したところ、7日は現時点でまだ店舗予約自体は入れられそうですが、よければいかがでしょうか？ 当日に向けてドンドン新着も…" at bounding box center [224, 387] width 343 height 86
click at [231, 388] on textarea "明日確認取れ次第ご連絡します！ また確認したところ、7日は現時点でまだ店舗予約自体は入れられそうですが、よければいかがでしょうか？ 当日に向けて新着もご紹介で…" at bounding box center [224, 387] width 343 height 86
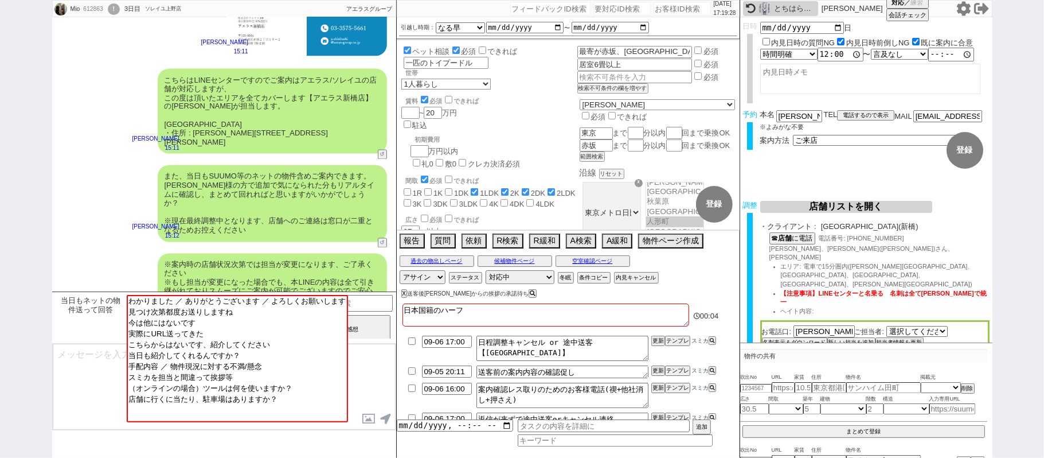
scroll to position [1558, 0]
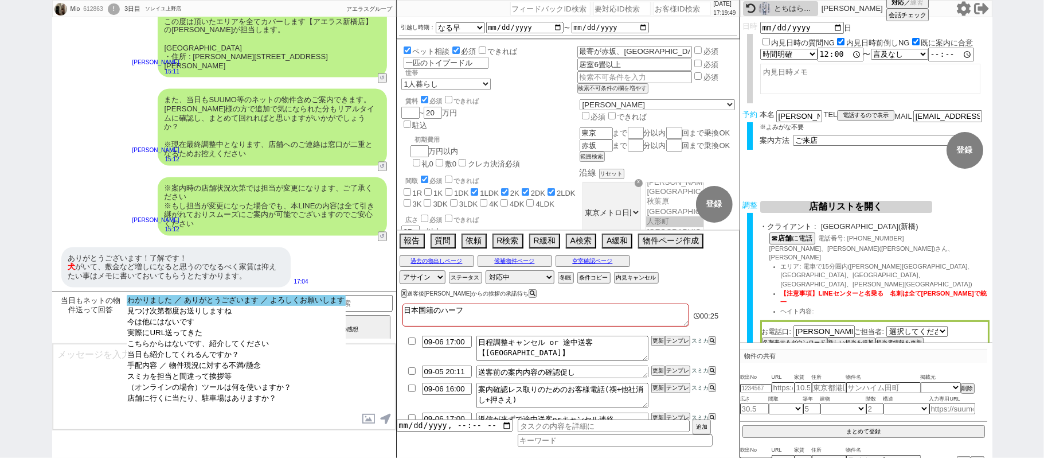
click at [250, 303] on option "わかりました ／ ありがとうございます ／ よろしくお願いします" at bounding box center [237, 300] width 220 height 11
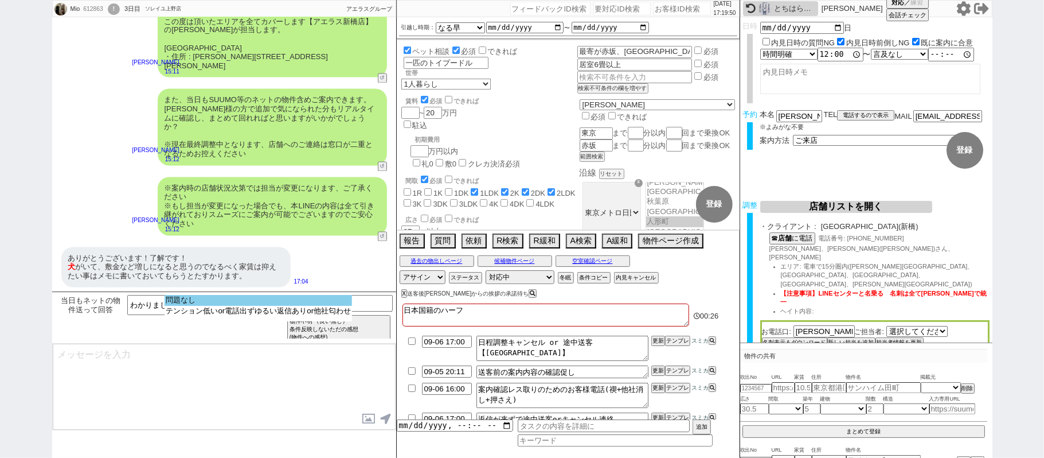
click at [250, 302] on option "問題なし" at bounding box center [259, 300] width 188 height 11
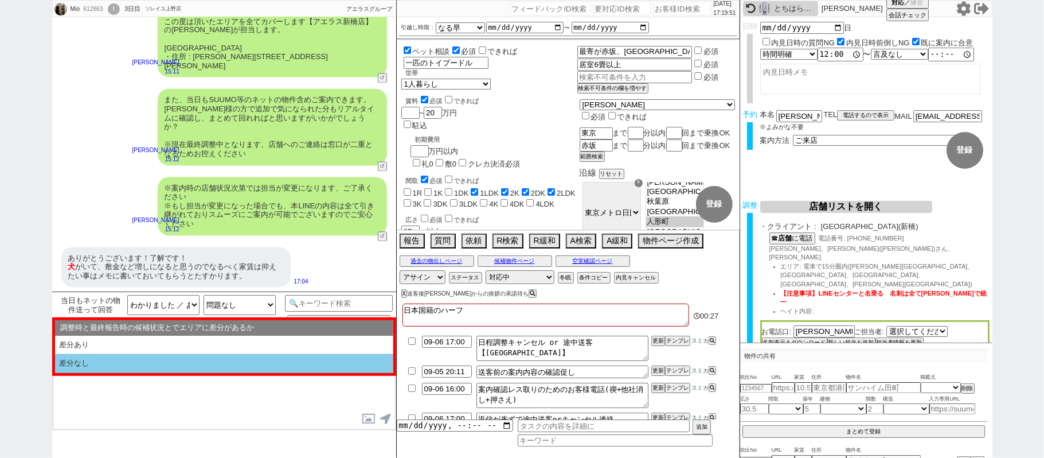
click at [154, 368] on li "差分なし" at bounding box center [224, 363] width 338 height 19
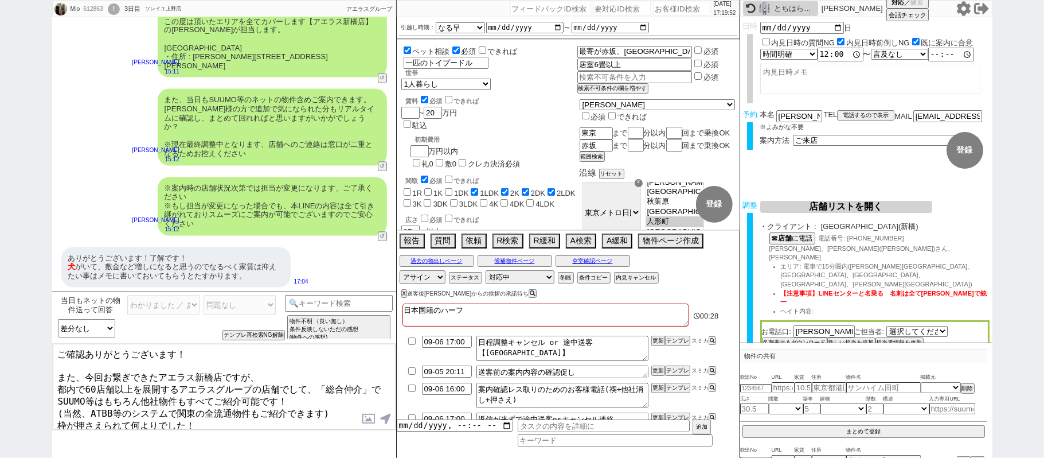
click at [216, 358] on textarea "ご確認ありがとうございます！ また、今回お繋ぎできたアエラス新橋店ですが、 都内で60店舗以上を展開するアエラスグループの店舗でして、「総合仲介」でSUUMO…" at bounding box center [224, 387] width 343 height 86
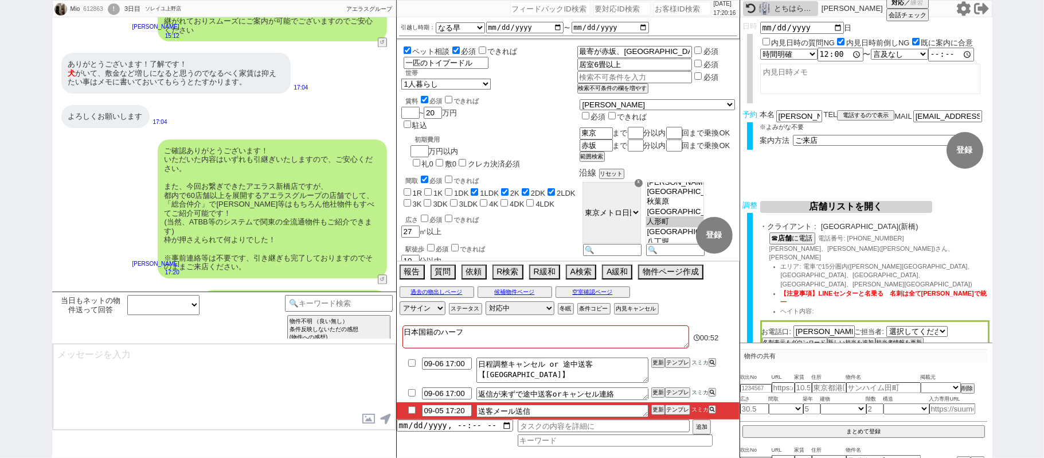
scroll to position [1735, 0]
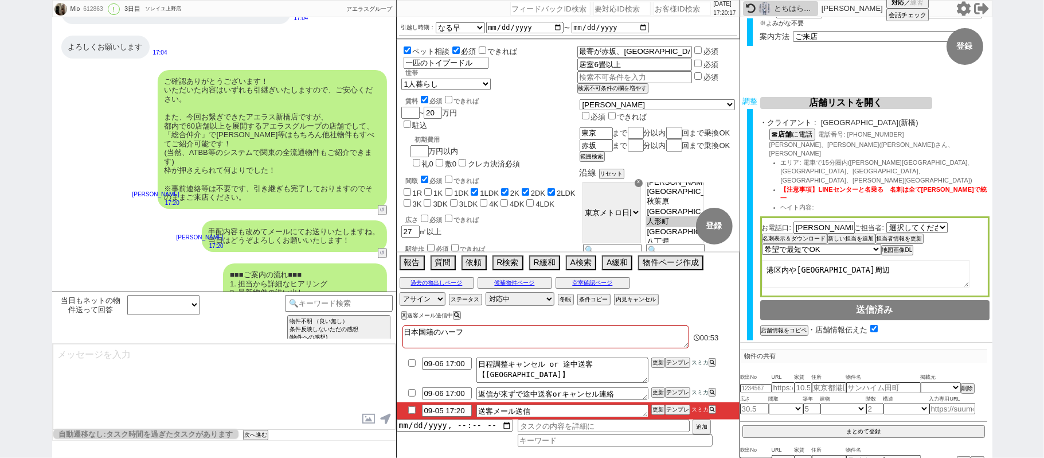
click at [813, 350] on button "チャット共有URLを生成" at bounding box center [791, 354] width 63 height 8
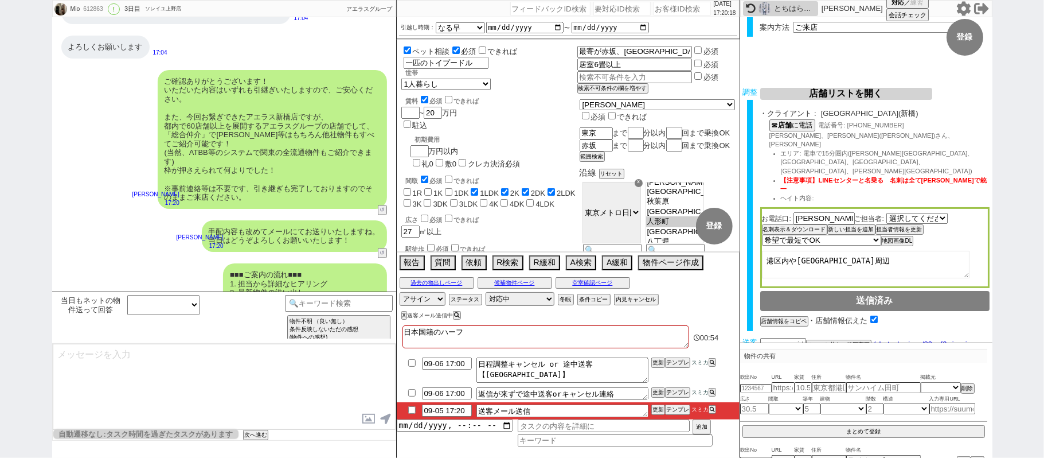
scroll to position [115, 0]
click at [785, 362] on button "送客に進む" at bounding box center [774, 366] width 29 height 8
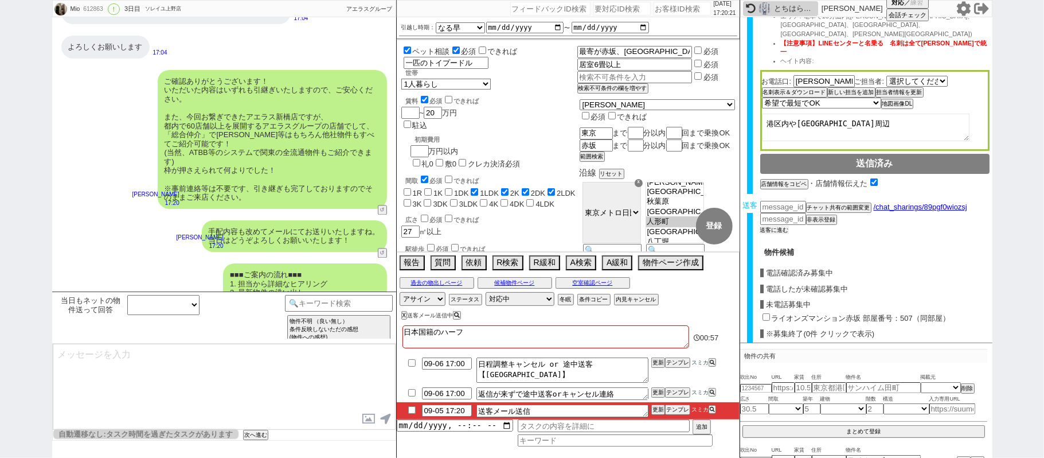
scroll to position [329, 0]
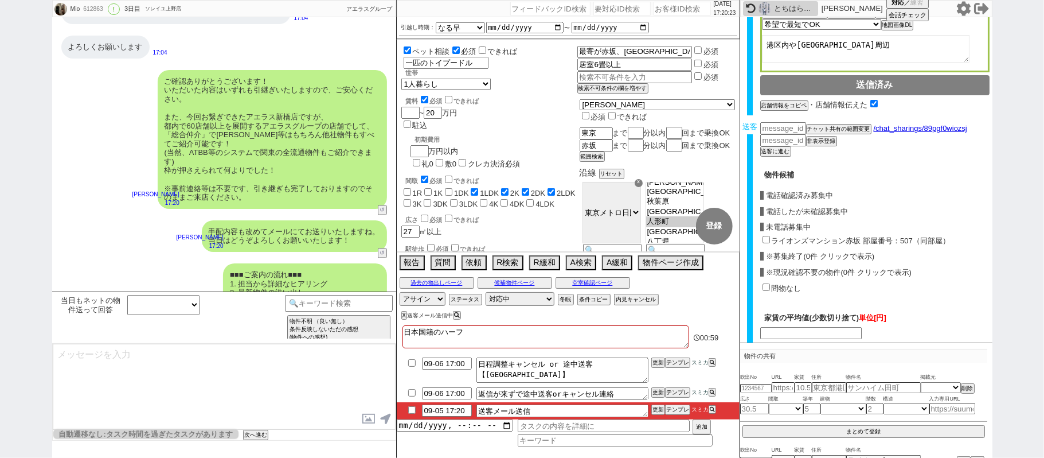
click at [817, 236] on label "ライオンズマンション赤坂 部屋番号：507（同部屋）" at bounding box center [861, 240] width 178 height 9
click at [770, 236] on input "ライオンズマンション赤坂 部屋番号：507（同部屋）" at bounding box center [766, 239] width 7 height 7
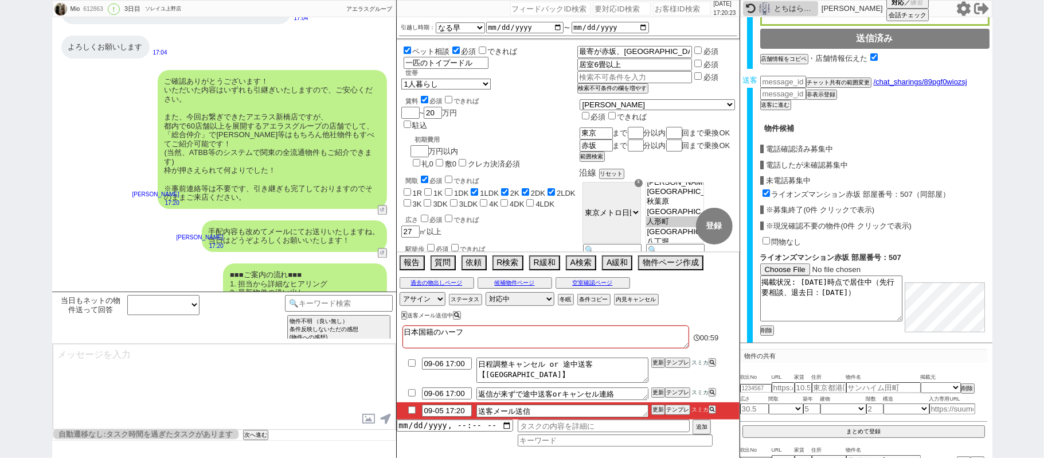
scroll to position [420, 0]
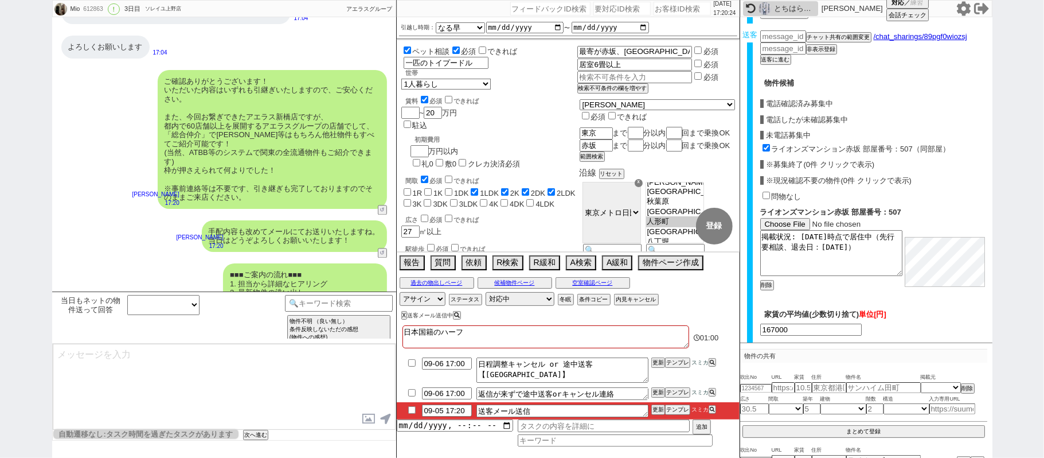
click at [869, 342] on button "確認画面へ" at bounding box center [875, 351] width 62 height 18
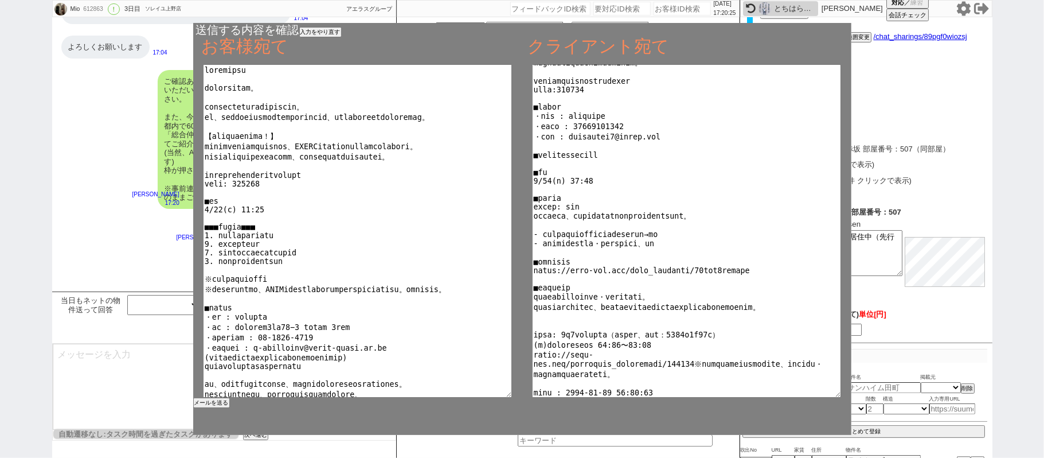
scroll to position [128, 0]
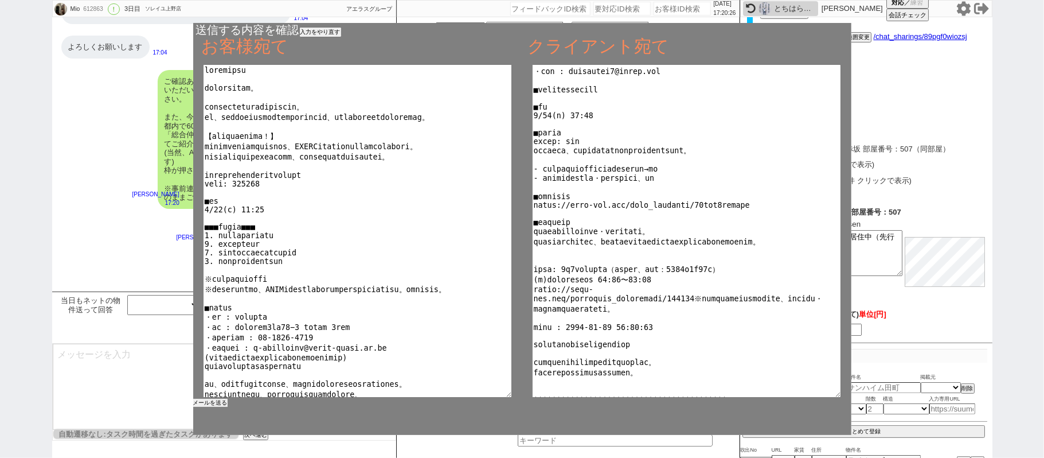
click at [200, 404] on button "メールを送る" at bounding box center [210, 403] width 34 height 8
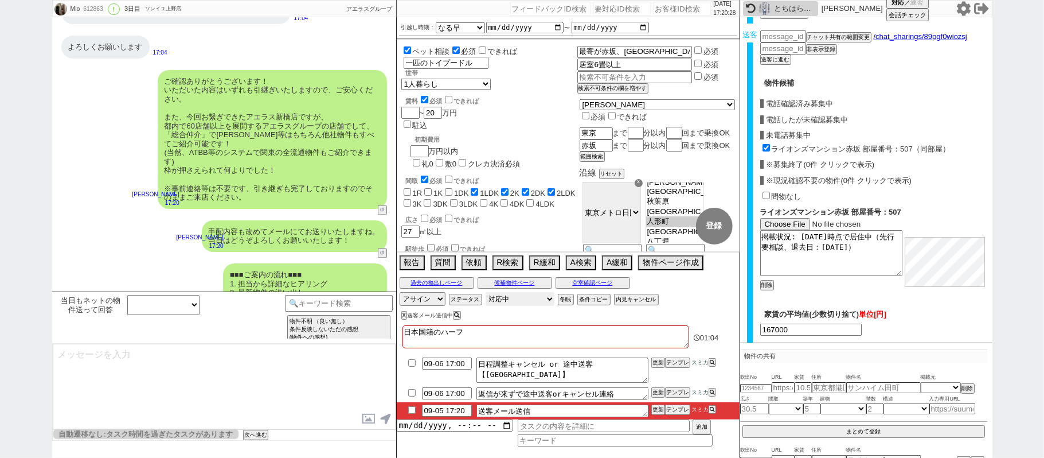
click at [530, 297] on select "対応中 引き継ぎ完了 ブロック 長期間返信なし 紹介不可 別の所で決まった 客の都合で引越しが無くなった 接客開始後に冬眠" at bounding box center [520, 299] width 69 height 14
click at [486, 293] on select "対応中 引き継ぎ完了 ブロック 長期間返信なし 紹介不可 別の所で決まった 客の都合で引越しが無くなった 接客開始後に冬眠" at bounding box center [520, 299] width 69 height 14
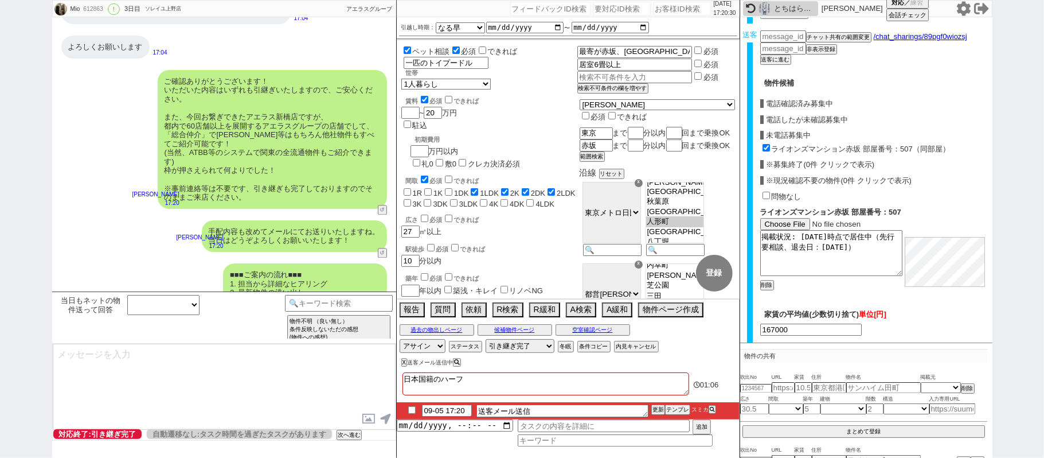
click at [413, 411] on input "checkbox" at bounding box center [412, 409] width 17 height 7
drag, startPoint x: 659, startPoint y: 413, endPoint x: 655, endPoint y: 404, distance: 10.0
click at [657, 411] on button "更新" at bounding box center [657, 409] width 11 height 8
click at [655, 404] on li "09-05 17:20 送客メール送信 更新 テンプレ スミカ" at bounding box center [568, 410] width 343 height 17
click at [655, 408] on button "更新" at bounding box center [657, 409] width 11 height 8
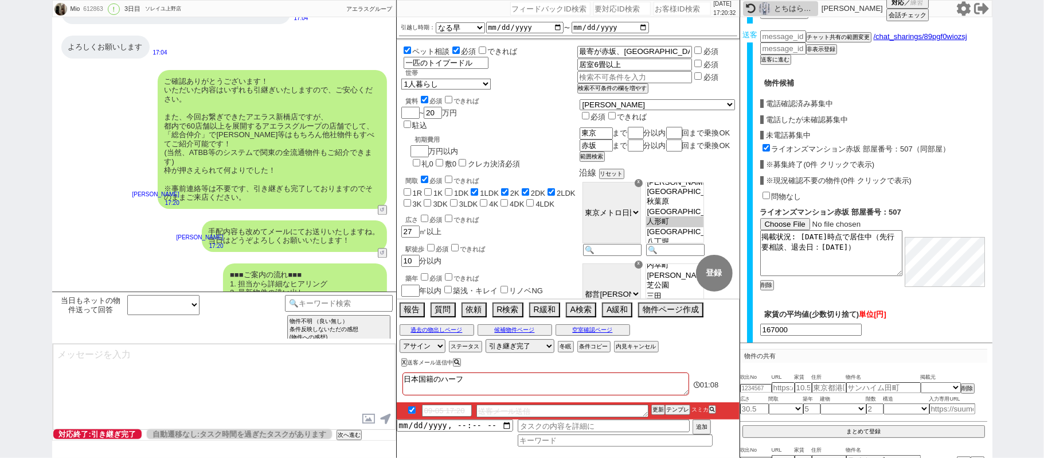
click at [655, 404] on li "09-05 17:20 送客メール送信 更新 テンプレ スミカ" at bounding box center [568, 410] width 343 height 17
click at [656, 407] on button "更新" at bounding box center [657, 409] width 11 height 8
click at [654, 406] on li "09-05 17:20 送客メール送信 更新 テンプレ スミカ" at bounding box center [568, 410] width 343 height 17
click at [655, 409] on button "更新" at bounding box center [657, 409] width 11 height 8
click at [656, 403] on div "日本国籍のハーフ 01:09 09-05 17:20 送客メール送信 更新 テンプレ スミカ 追加" at bounding box center [568, 413] width 343 height 88
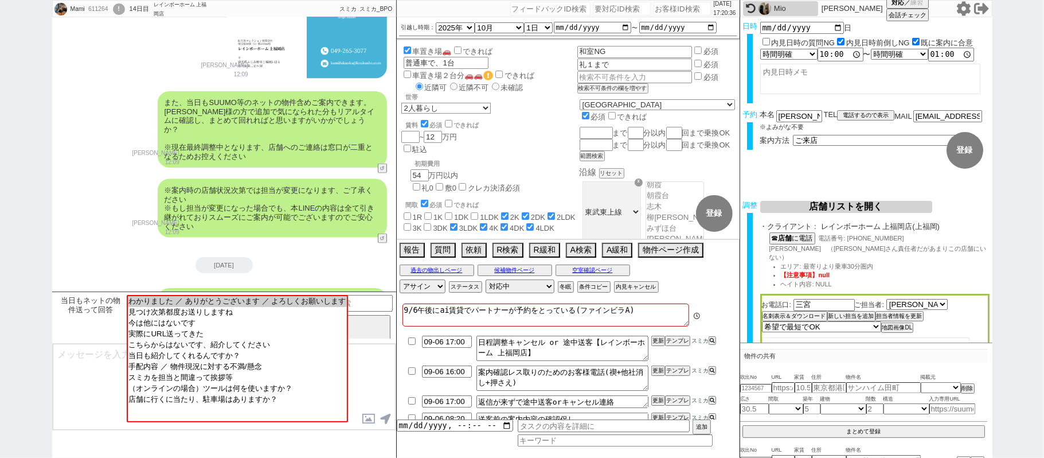
scroll to position [1290, 0]
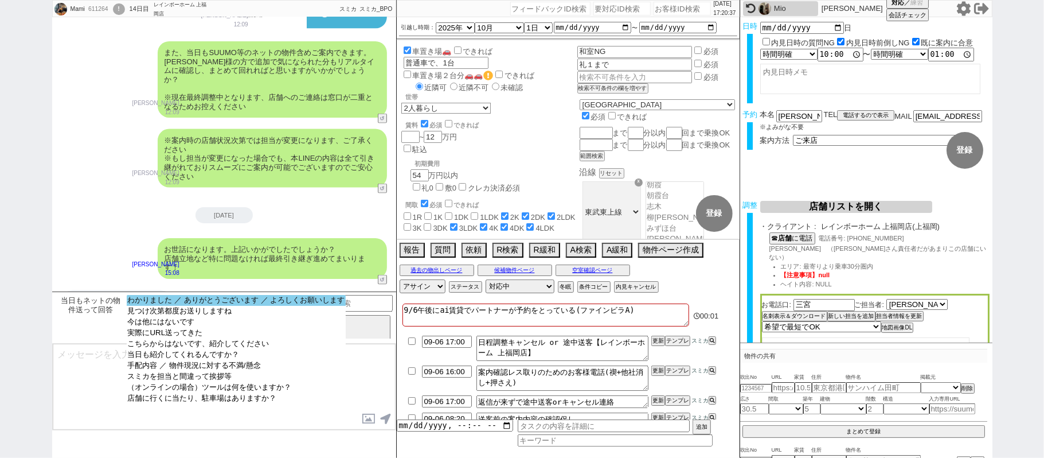
click at [205, 303] on option "わかりました ／ ありがとうございます ／ よろしくお願いします" at bounding box center [237, 300] width 220 height 11
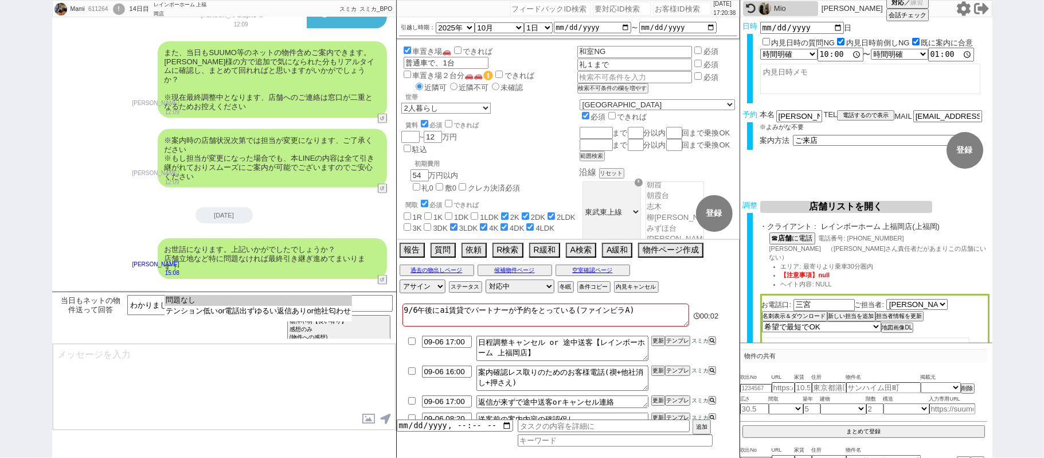
click at [205, 303] on option "問題なし" at bounding box center [259, 300] width 188 height 11
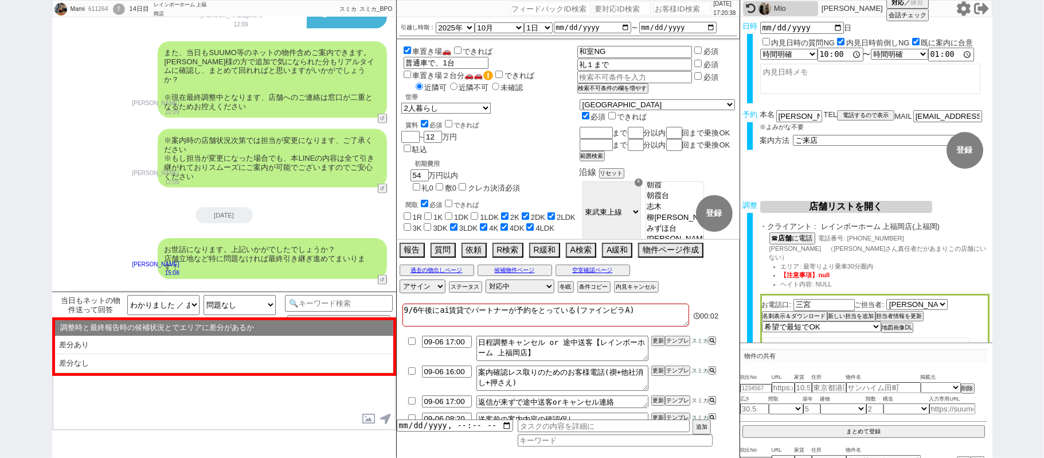
click at [193, 364] on li "差分なし" at bounding box center [224, 363] width 338 height 19
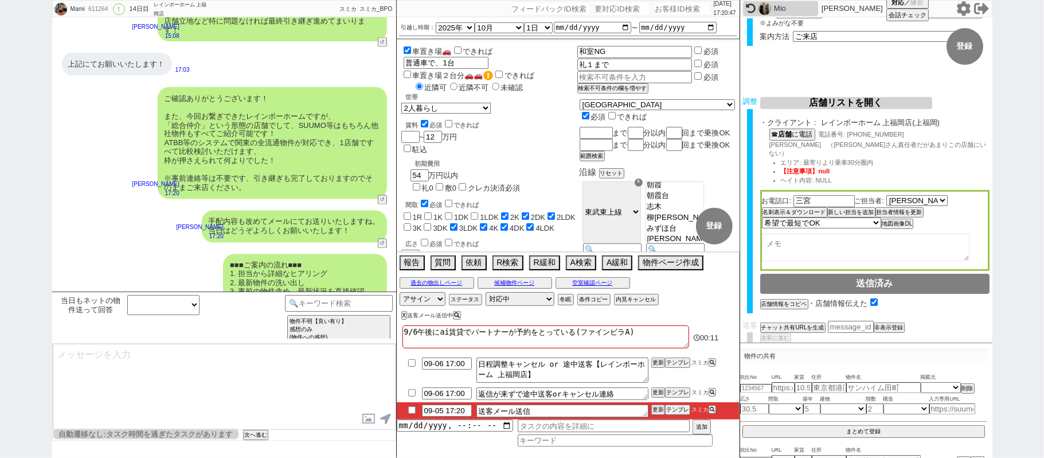
scroll to position [72, 0]
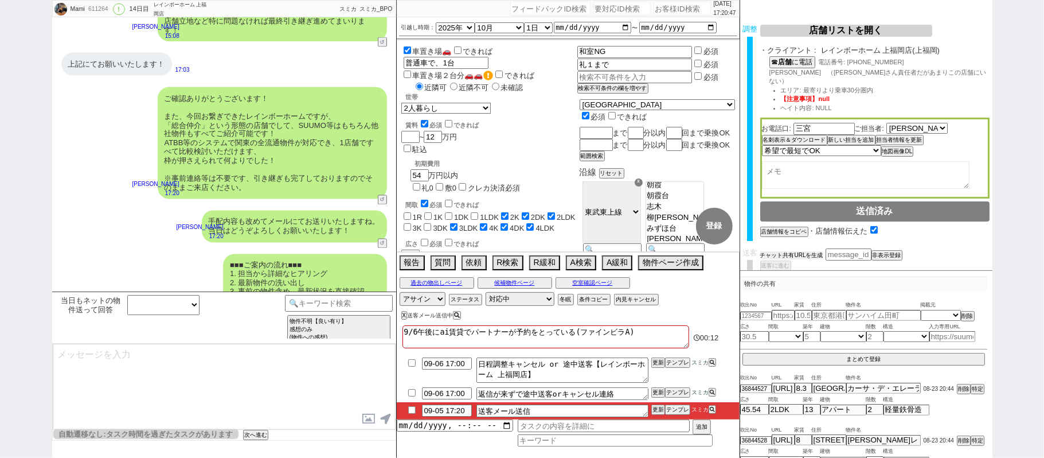
click at [811, 251] on button "チャット共有URLを生成" at bounding box center [791, 255] width 63 height 8
click at [785, 274] on button "送客に進む" at bounding box center [774, 278] width 29 height 8
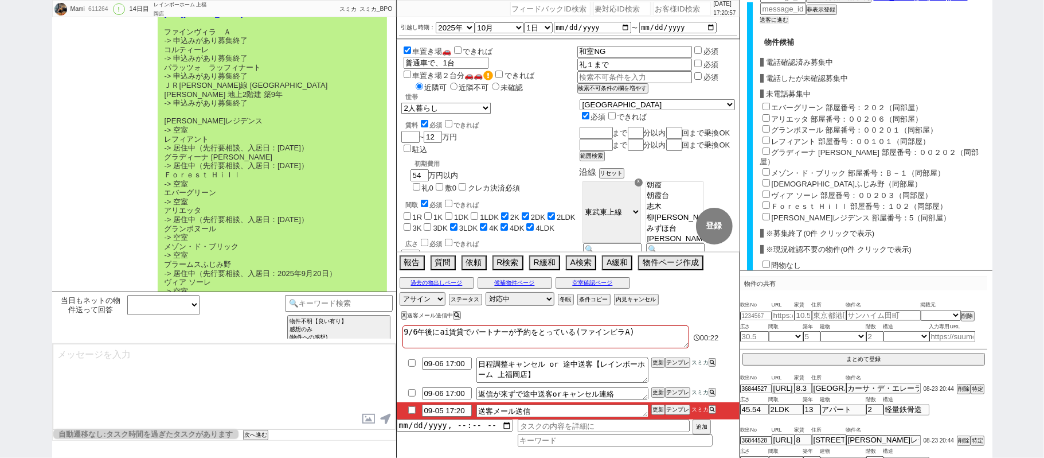
scroll to position [384, 0]
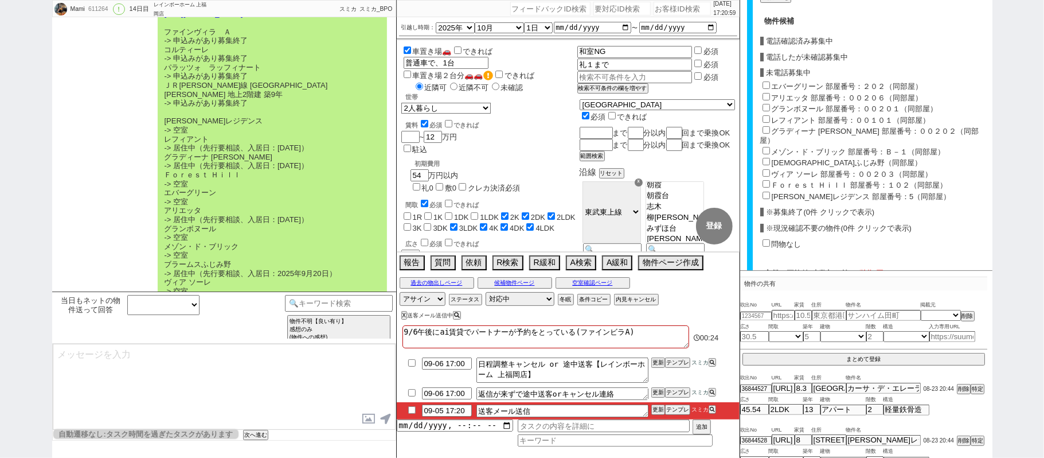
click at [802, 192] on label "今成レジデンス 部屋番号：5（同部屋）" at bounding box center [862, 196] width 180 height 9
click at [770, 192] on input "今成レジデンス 部屋番号：5（同部屋）" at bounding box center [766, 195] width 7 height 7
click at [793, 116] on label "レフィアント 部屋番号：００１０１（同部屋）" at bounding box center [851, 120] width 159 height 9
click at [770, 115] on input "レフィアント 部屋番号：００１０１（同部屋）" at bounding box center [766, 118] width 7 height 7
click at [794, 127] on label "グラディーナ 川越 部屋番号：００２０２（同部屋）" at bounding box center [869, 136] width 219 height 18
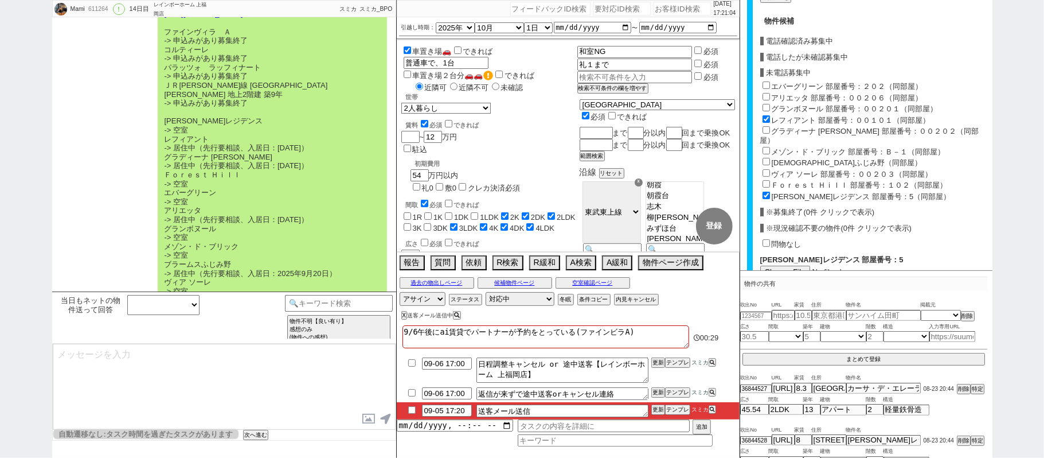
click at [770, 126] on input "グラディーナ 川越 部屋番号：００２０２（同部屋）" at bounding box center [766, 129] width 7 height 7
click at [790, 181] on label "Ｆｏｒｅｓｔ Ｈｉｌｌ 部屋番号：１０２（同部屋）" at bounding box center [859, 185] width 175 height 9
click at [770, 180] on input "Ｆｏｒｅｓｔ Ｈｉｌｌ 部屋番号：１０２（同部屋）" at bounding box center [766, 183] width 7 height 7
click at [780, 82] on label "エバーグリーン 部屋番号：２０２（同部屋）" at bounding box center [847, 86] width 151 height 9
click at [770, 81] on input "エバーグリーン 部屋番号：２０２（同部屋）" at bounding box center [766, 84] width 7 height 7
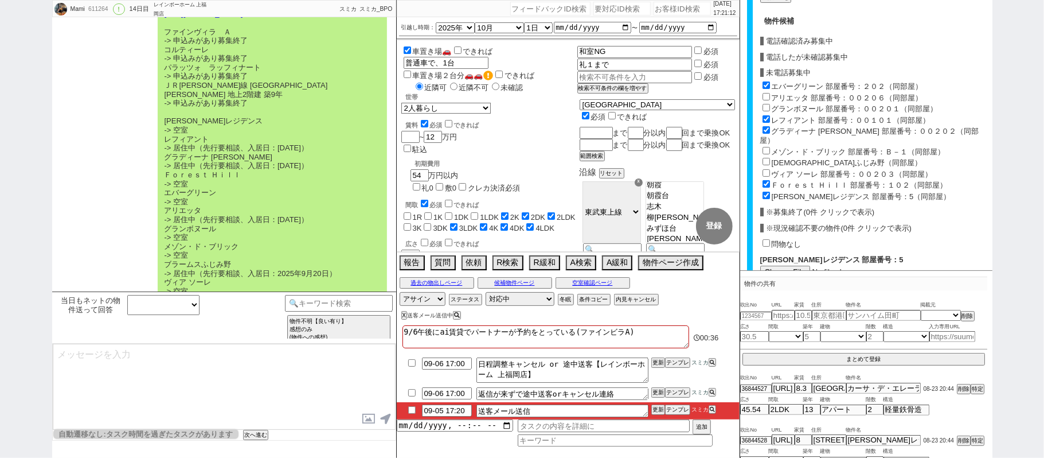
click at [781, 93] on label "アリエッタ 部屋番号：００２０６（同部屋）" at bounding box center [847, 97] width 151 height 9
click at [770, 93] on input "アリエッタ 部屋番号：００２０６（同部屋）" at bounding box center [766, 96] width 7 height 7
click at [785, 104] on label "グランボヌール 部屋番号：００２０１（同部屋）" at bounding box center [855, 108] width 166 height 9
click at [770, 104] on input "グランボヌール 部屋番号：００２０１（同部屋）" at bounding box center [766, 107] width 7 height 7
click at [786, 147] on label "メゾン・ド・ブリック 部屋番号：Ｂ－１（同部屋）" at bounding box center [859, 151] width 174 height 9
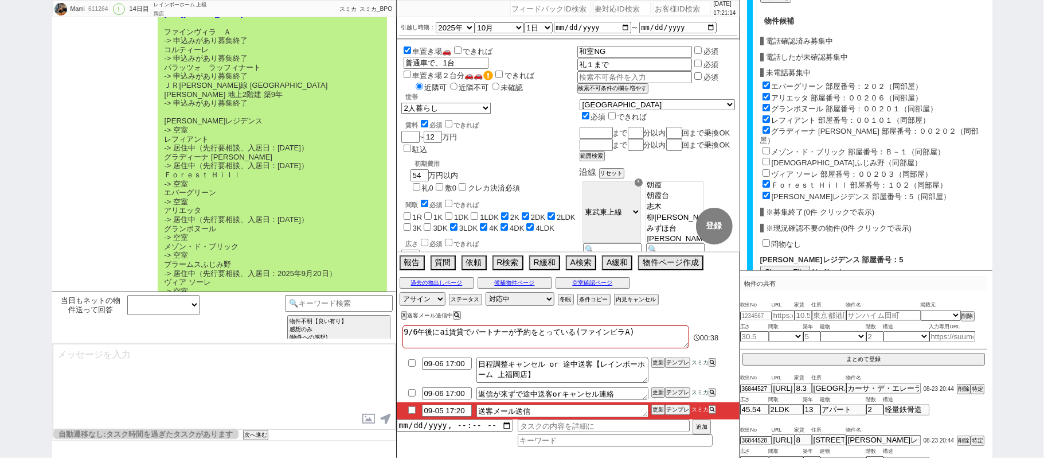
click at [770, 147] on input "メゾン・ド・ブリック 部屋番号：Ｂ－１（同部屋）" at bounding box center [766, 150] width 7 height 7
click at [793, 158] on label "ブラームスふじみ野（同部屋）" at bounding box center [847, 162] width 150 height 9
click at [770, 158] on input "ブラームスふじみ野（同部屋）" at bounding box center [766, 161] width 7 height 7
click at [794, 170] on label "ヴィア ソーレ 部屋番号：００２０３（同部屋）" at bounding box center [852, 174] width 161 height 9
click at [770, 169] on input "ヴィア ソーレ 部屋番号：００２０３（同部屋）" at bounding box center [766, 172] width 7 height 7
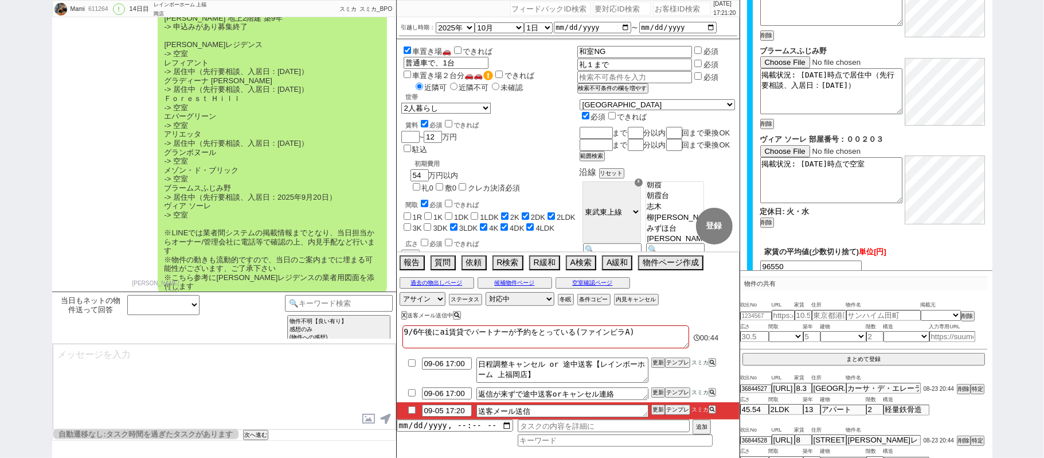
scroll to position [1396, 0]
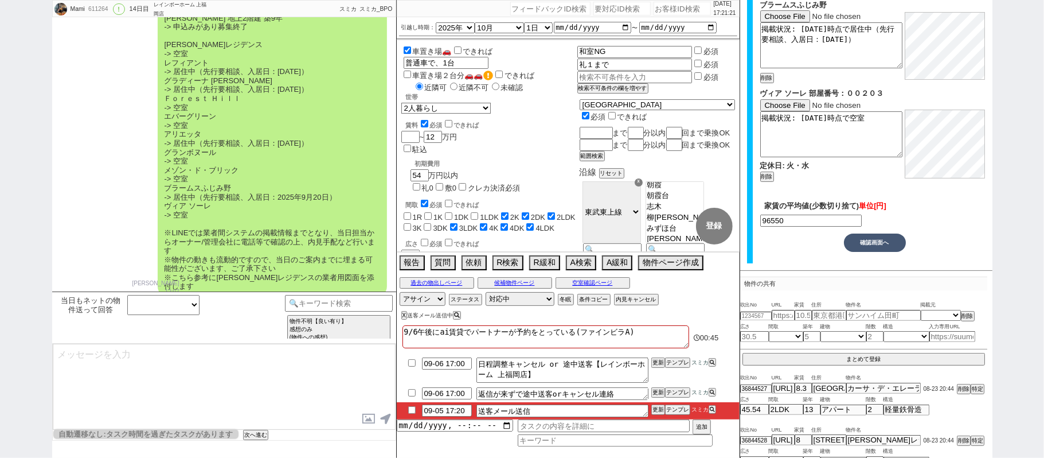
click at [880, 239] on button "確認画面へ" at bounding box center [875, 242] width 62 height 18
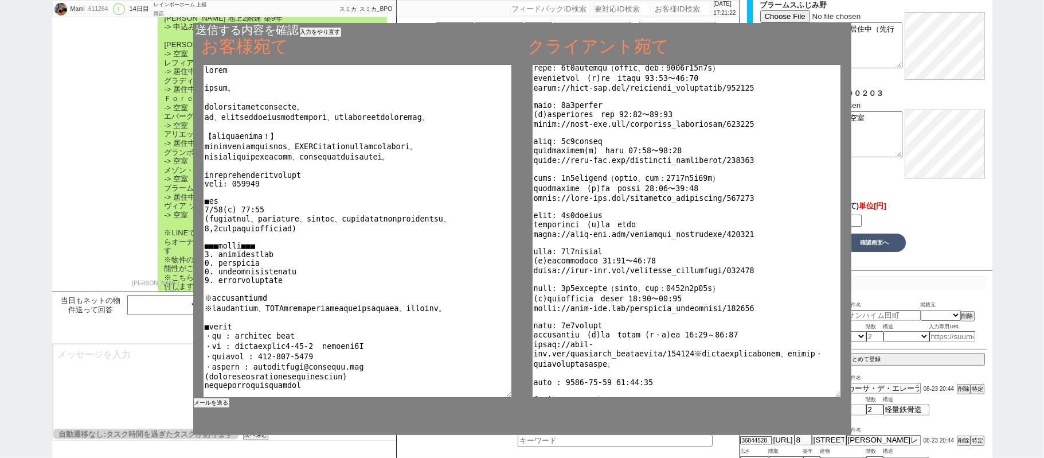
scroll to position [97, 0]
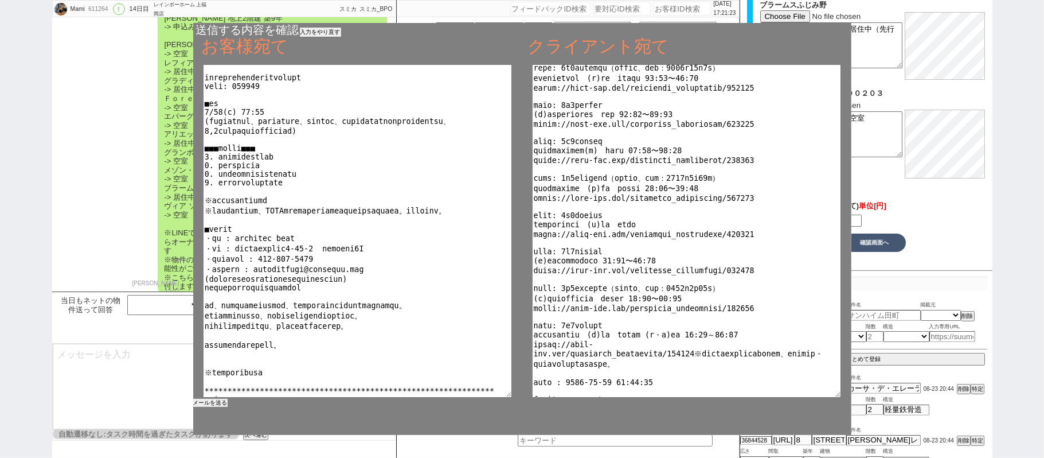
click at [220, 404] on button "メールを送る" at bounding box center [210, 403] width 34 height 8
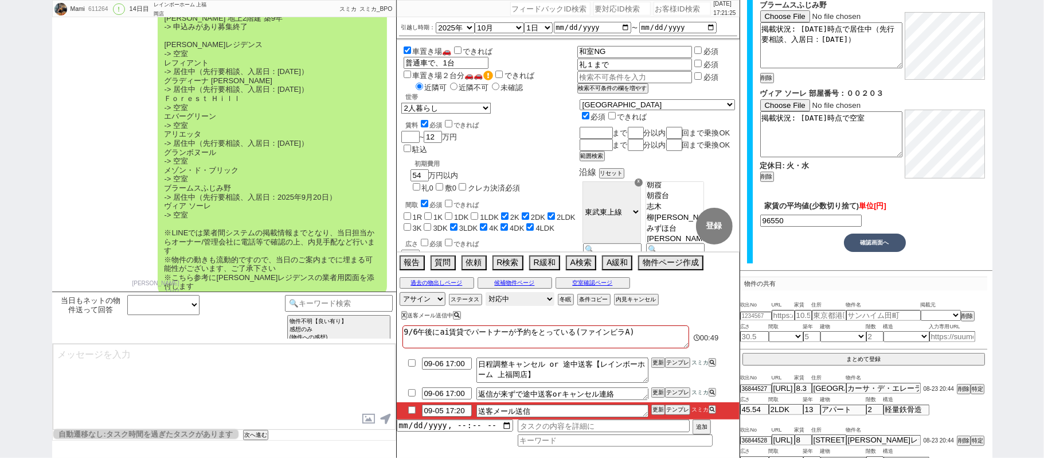
click at [517, 303] on select "対応中 引き継ぎ完了 ブロック 長期間返信なし 紹介不可 別の所で決まった 客の都合で引越しが無くなった 接客開始後に冬眠" at bounding box center [520, 299] width 69 height 14
click at [486, 293] on select "対応中 引き継ぎ完了 ブロック 長期間返信なし 紹介不可 別の所で決まった 客の都合で引越しが無くなった 接客開始後に冬眠" at bounding box center [520, 299] width 69 height 14
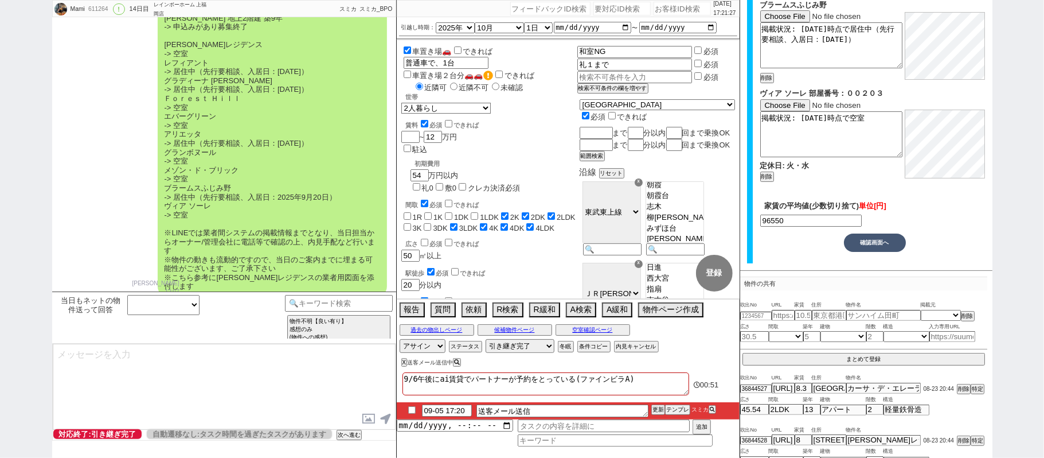
click at [411, 413] on input "checkbox" at bounding box center [412, 409] width 17 height 7
drag, startPoint x: 657, startPoint y: 409, endPoint x: 652, endPoint y: 403, distance: 8.3
click at [657, 408] on button "更新" at bounding box center [657, 409] width 11 height 8
click at [652, 402] on div at bounding box center [568, 399] width 343 height 5
click at [653, 406] on li "09-05 17:20 送客メール送信 更新 テンプレ スミカ" at bounding box center [568, 410] width 343 height 17
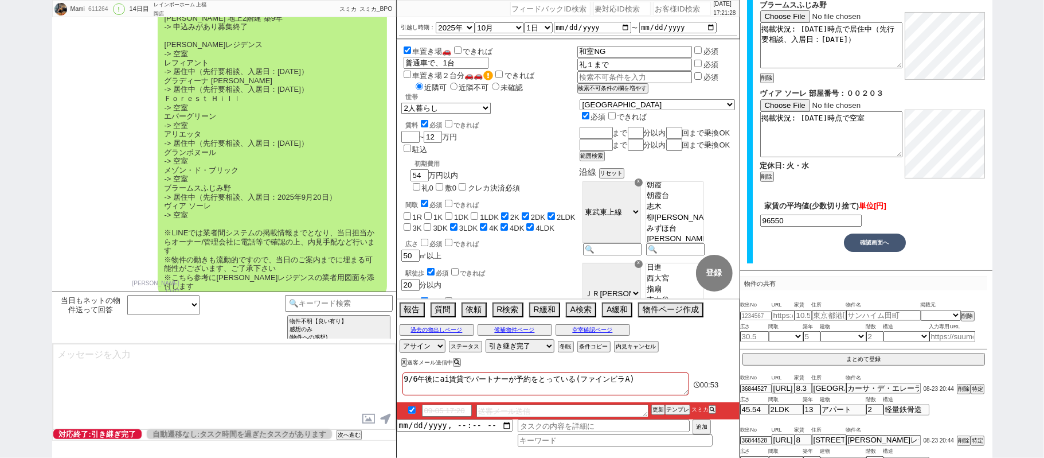
click at [653, 406] on div "9/6午後にai賃貸でパートナーが予約をとっている(ファインビラA) 00:53 09-05 17:20 送客メール送信 更新 テンプレ スミカ 追加" at bounding box center [568, 413] width 343 height 88
click at [653, 407] on button "更新" at bounding box center [657, 409] width 11 height 8
click at [653, 402] on div at bounding box center [568, 399] width 343 height 5
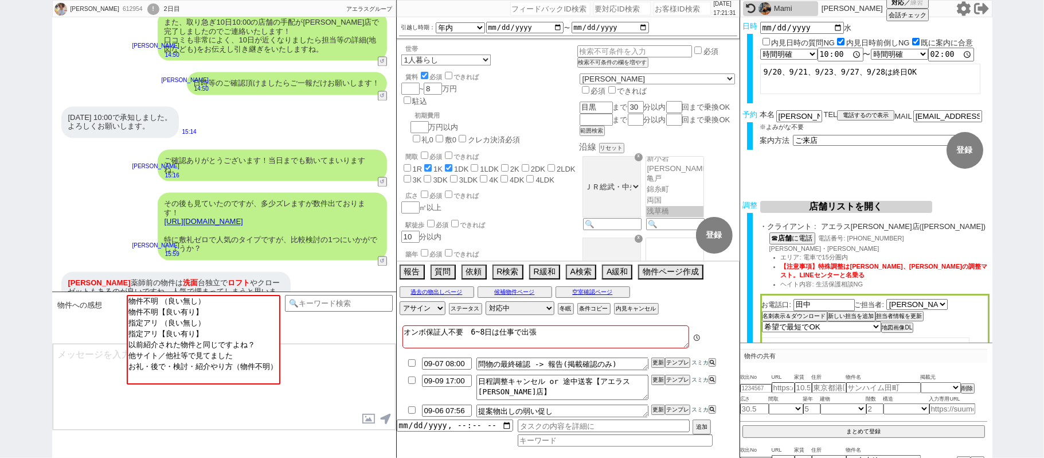
scroll to position [180, 0]
click at [180, 150] on div "ご確認ありがとうございます！当日までも動いてまいりますね。" at bounding box center [272, 166] width 229 height 32
drag, startPoint x: 106, startPoint y: 207, endPoint x: 116, endPoint y: 200, distance: 12.7
click at [106, 207] on div "その後も見ていたのですが、多少ズレますが数件出ております！ https://tools.sumika.live/pages/7z4s1yg 特に敷礼ゼロで人気…" at bounding box center [224, 226] width 344 height 79
click at [243, 217] on link "https://tools.sumika.live/pages/7z4s1yg" at bounding box center [204, 221] width 79 height 9
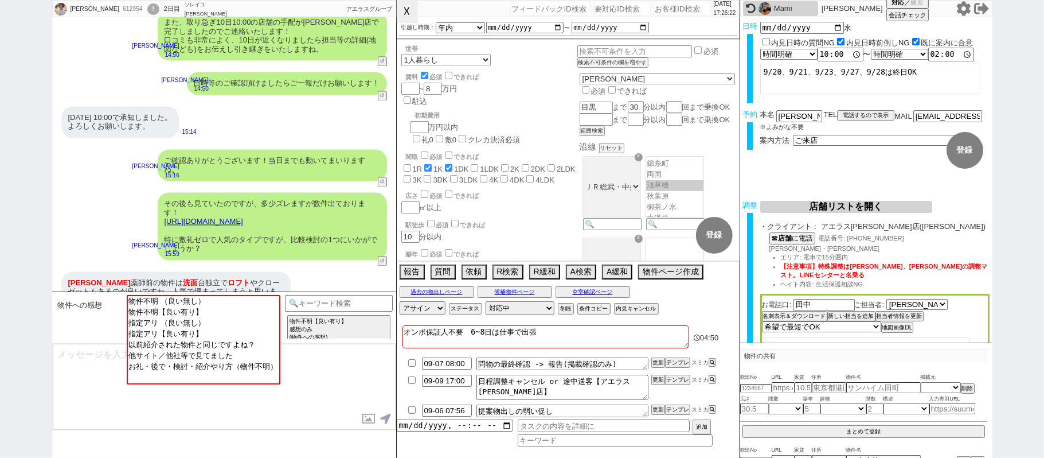
click at [408, 10] on button "☓" at bounding box center [407, 11] width 21 height 23
click at [342, 296] on input at bounding box center [339, 302] width 108 height 14
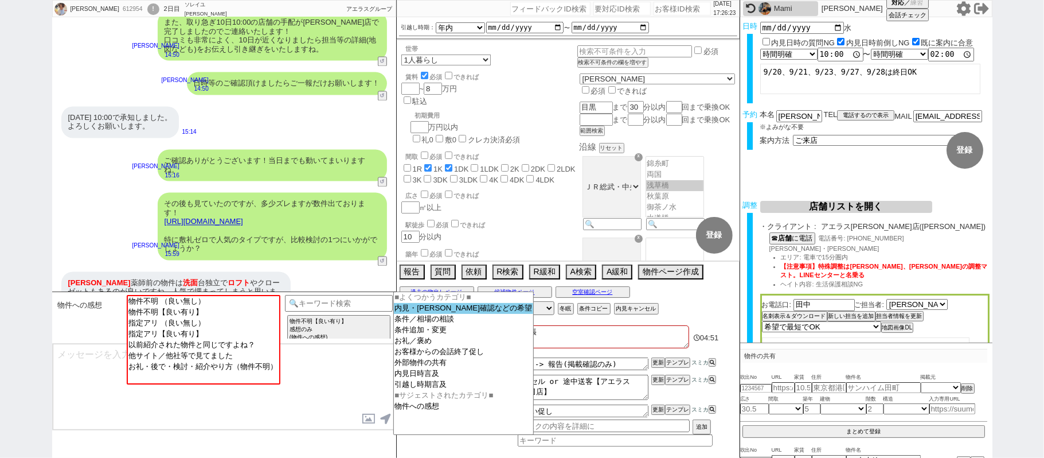
click at [430, 315] on select "■よくつかうカテゴリ■ 内見・空確確認などの希望 条件／相場の相談 条件追加・変更 お礼／褒め お客様からの会話終了促し 外部物件の共有 内見日時言及 引越し…" at bounding box center [463, 362] width 141 height 143
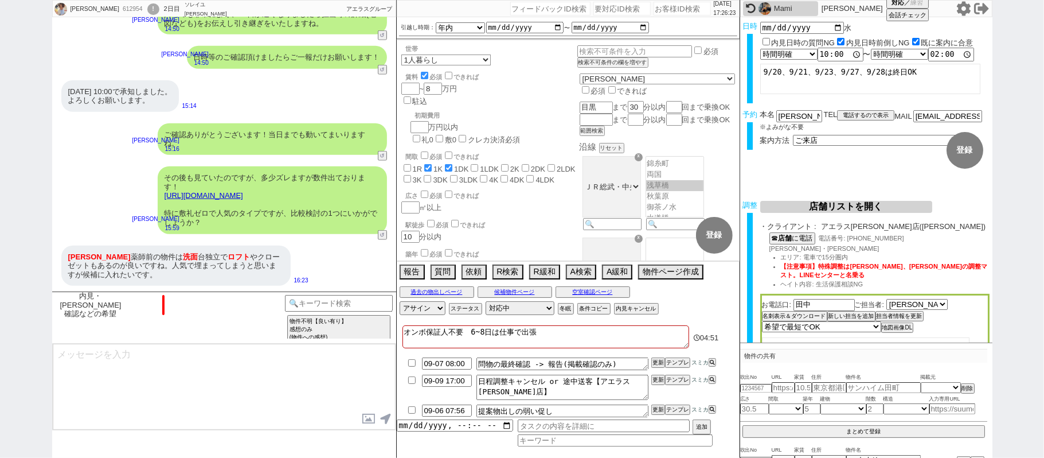
scroll to position [702, 0]
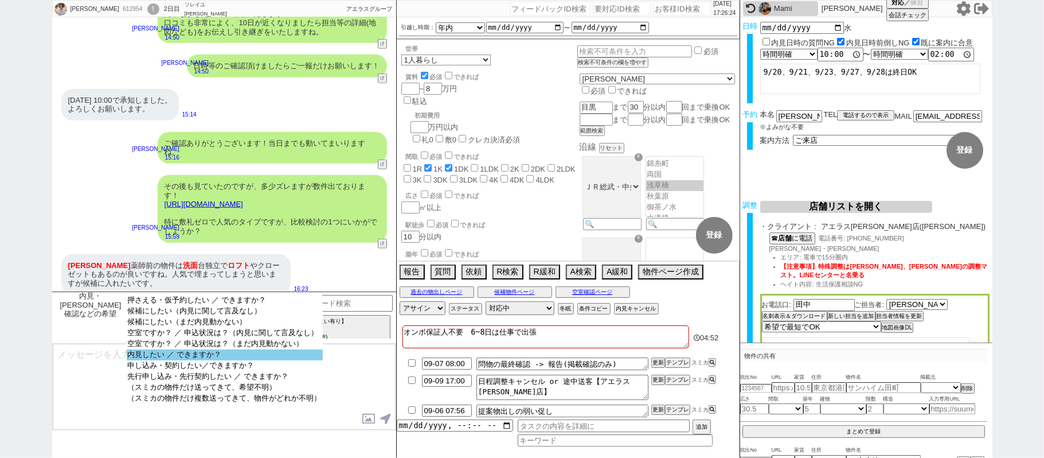
click at [212, 360] on option "内見したい ／ できますか？" at bounding box center [225, 354] width 196 height 11
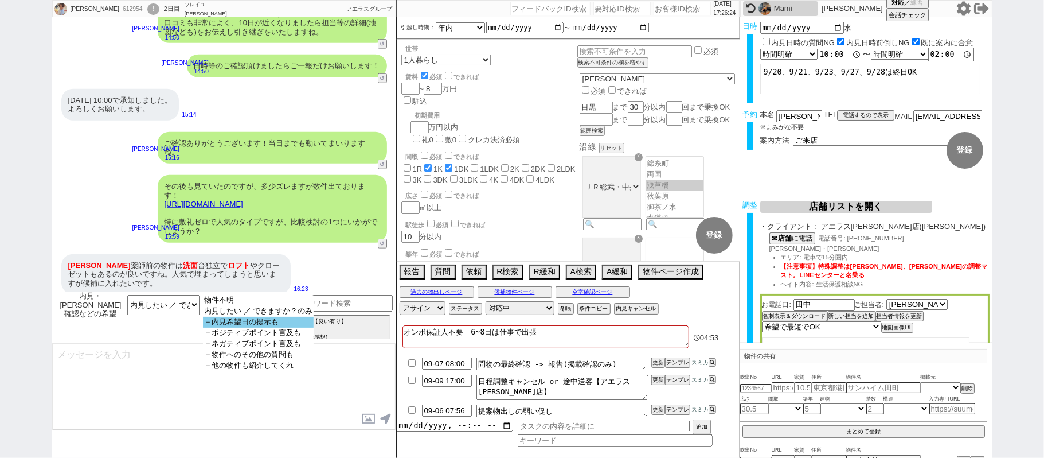
click at [269, 319] on option "＋内見希望日の提示も" at bounding box center [258, 322] width 111 height 11
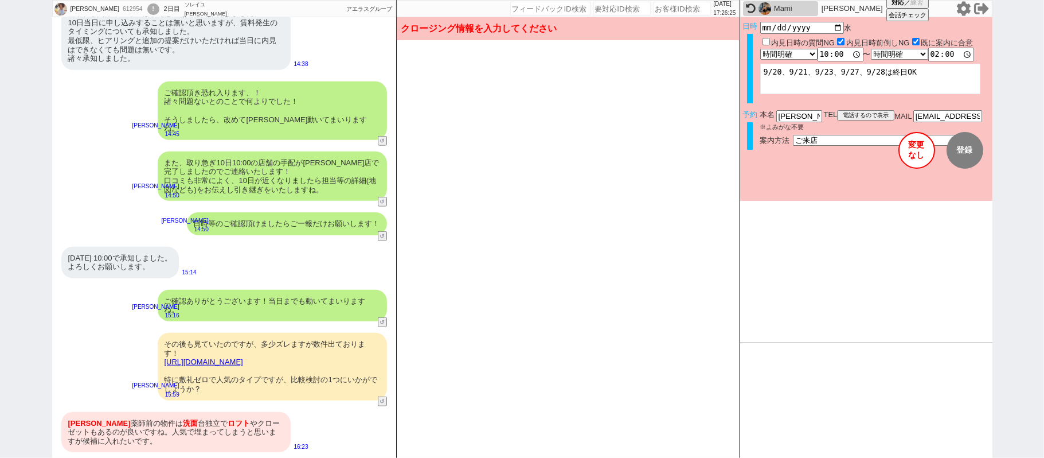
scroll to position [535, 0]
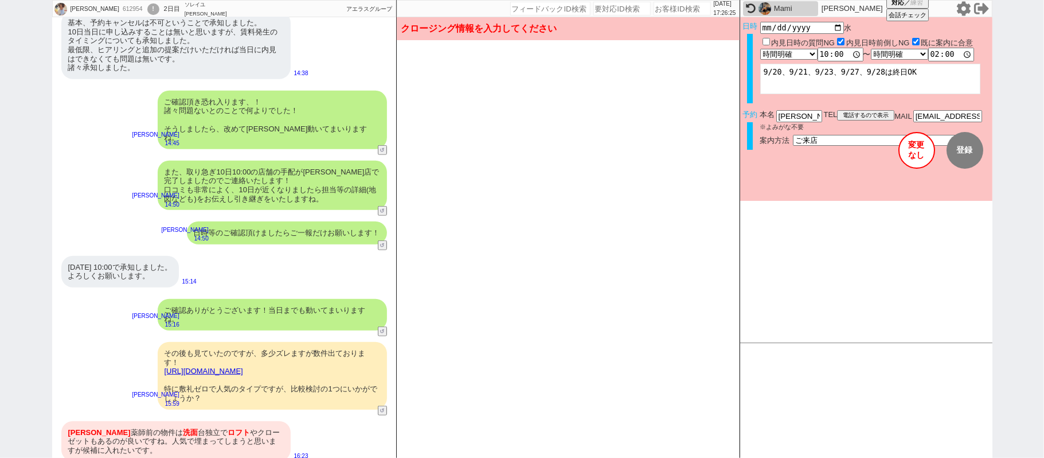
click at [269, 319] on div "ご確認ありがとうございます！当日までも動いてまいりますね。" at bounding box center [272, 315] width 229 height 32
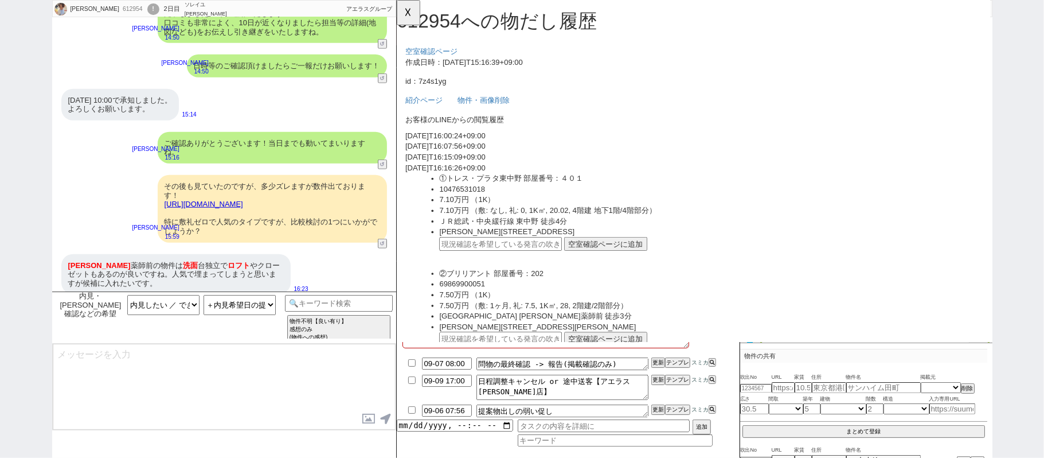
scroll to position [0, 0]
click at [399, 9] on button "☓" at bounding box center [407, 11] width 21 height 23
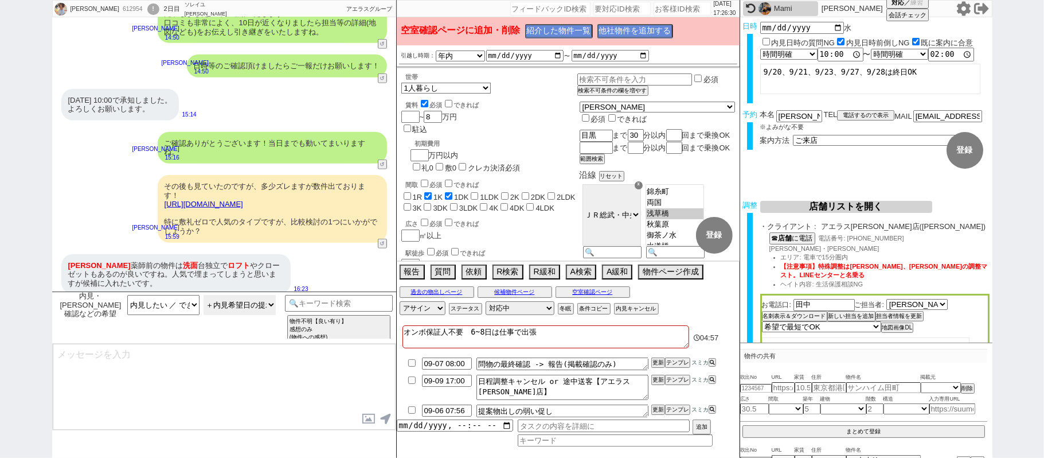
click at [253, 299] on select "物件不明 内見したい ／ できますか？のみ ＋内見希望日の提示も ＋ポジティブポイント言及も ＋ネガティブポイント言及も ＋物件へのその他の質問も ＋他の物件…" at bounding box center [240, 305] width 72 height 20
click at [204, 295] on select "物件不明 内見したい ／ できますか？のみ ＋内見希望日の提示も ＋ポジティブポイント言及も ＋ネガティブポイント言及も ＋物件へのその他の質問も ＋他の物件…" at bounding box center [240, 305] width 72 height 20
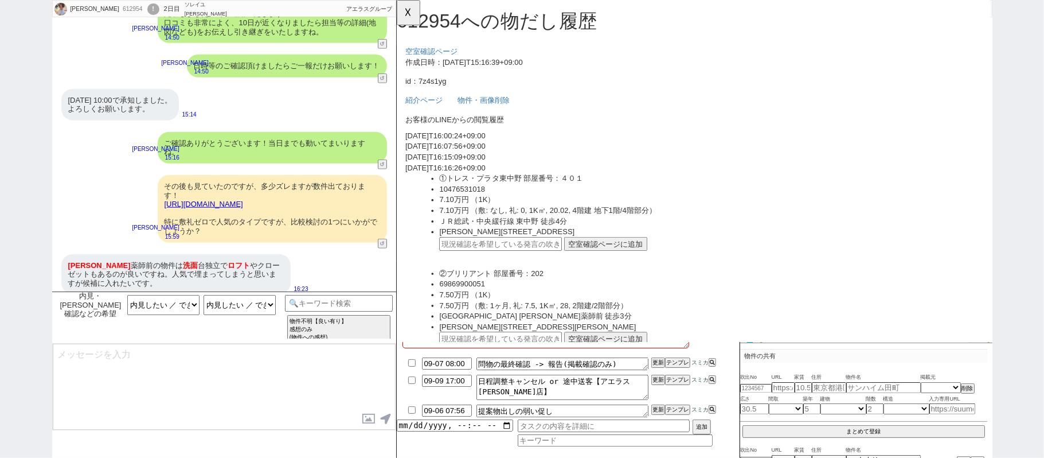
click at [232, 258] on div "新井 薬師前の物件は 洗面 台独立で ロフト やクローゼットもあるのが良いですね。人気で埋まってしまうと思いますが候補に入れたいです。" at bounding box center [175, 274] width 229 height 41
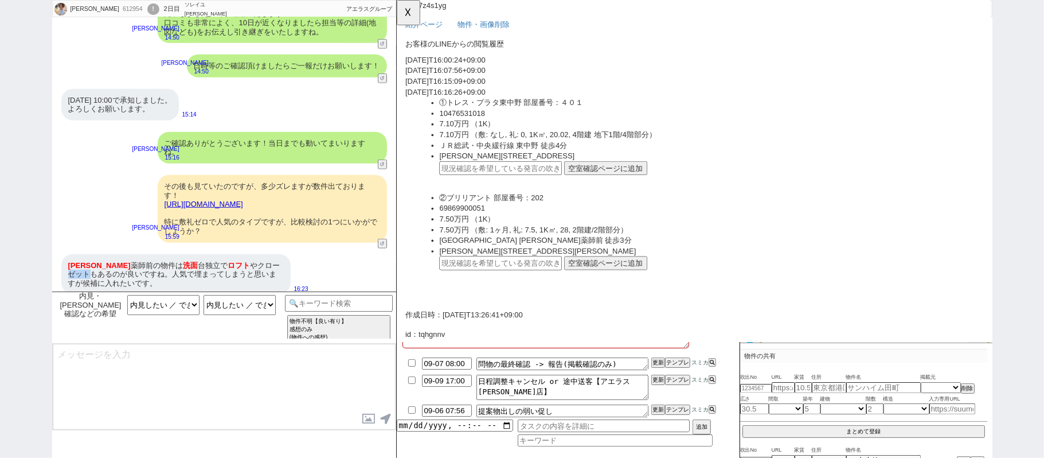
scroll to position [153, 0]
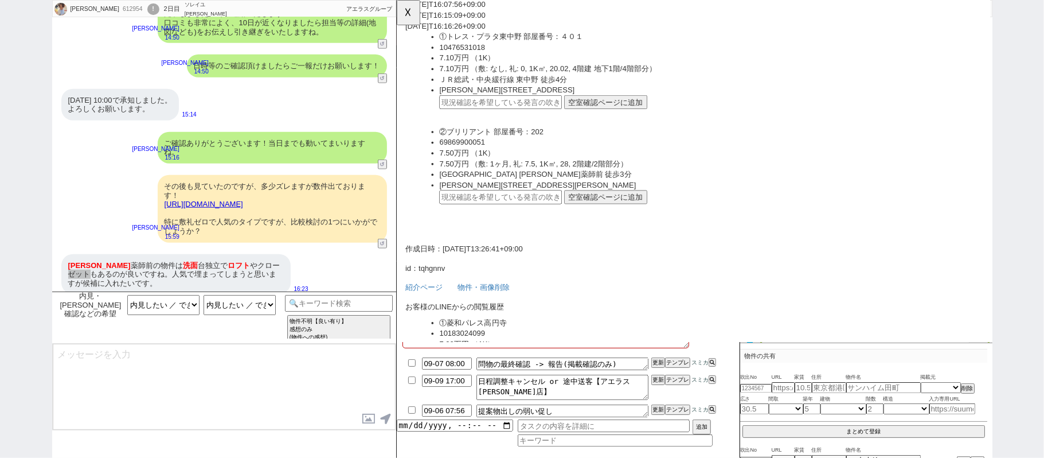
click at [550, 210] on input "text" at bounding box center [508, 211] width 132 height 15
paste input "36963820"
click at [633, 204] on button "空室確認ページに追加" at bounding box center [620, 211] width 89 height 15
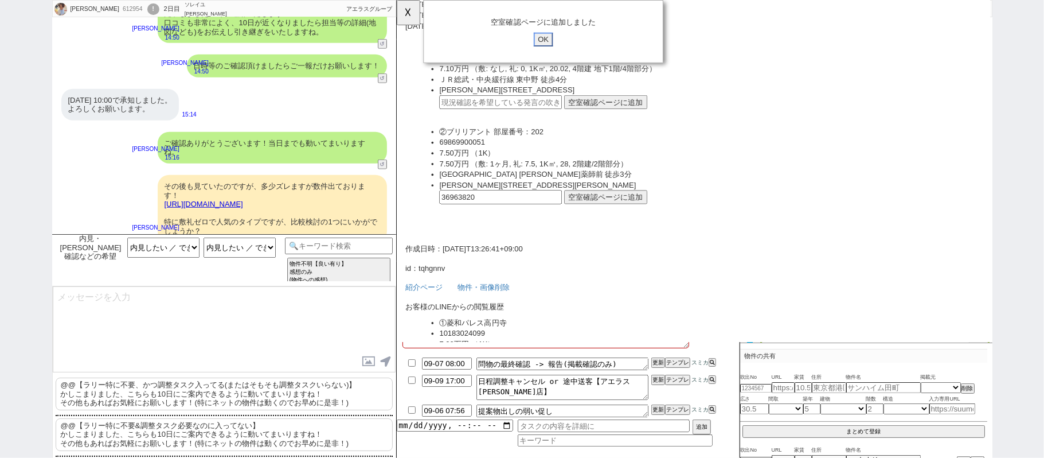
click at [549, 42] on input "OK" at bounding box center [554, 42] width 21 height 15
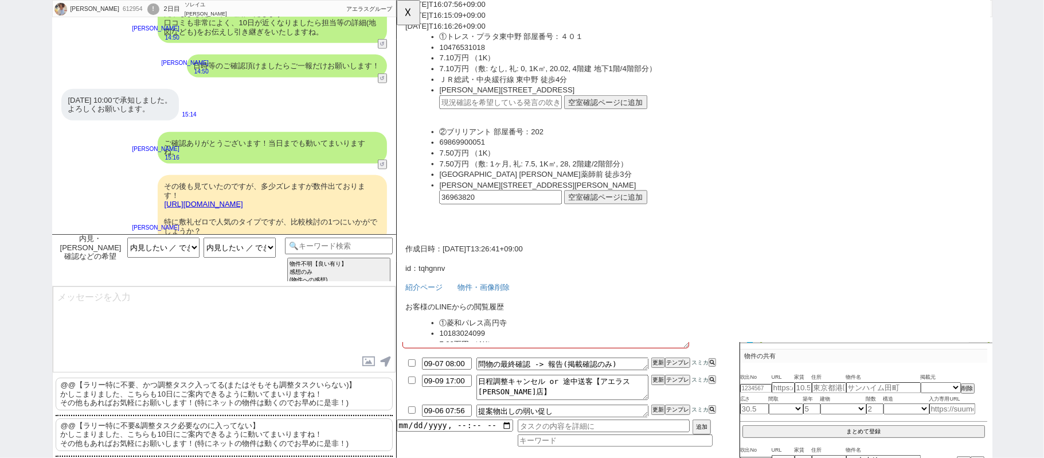
click at [178, 393] on p "@@【ラリー特に不要、かつ調整タスク入ってる(またはそもそも調整タスクいらない)】 かしこまりました、こちらも10日にご案内できるように動いてまいりますね！ …" at bounding box center [224, 393] width 337 height 33
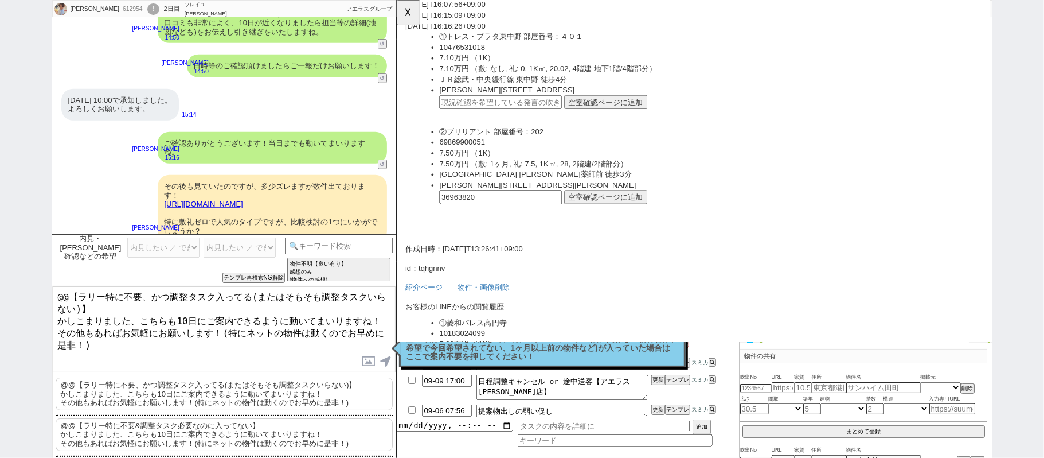
click at [0, 223] on div "髙濱陽南子 612954 ! 0 2日目 ソレイユ高田馬場店 冬眠中 自社客 アエラスグループ スミカ_BPO チャット全表示 2025-09-05 西荻窪の…" at bounding box center [522, 229] width 1044 height 458
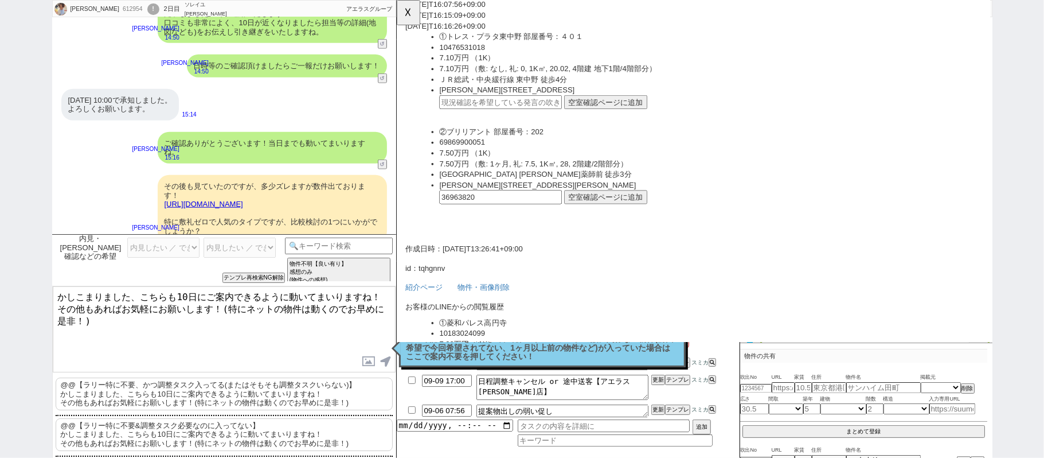
click at [141, 296] on textarea "かしこまりました、こちらも10日にご案内できるように動いてまいりますね！ その他もあればお気軽にお願いします！(特にネットの物件は動くのでお早めに是非！)" at bounding box center [224, 329] width 343 height 86
click at [203, 297] on textarea "かしこまりました、こちらも10日にご案内できるように動いてまいりますね！ その他もあればお気軽にお願いします！(特にネットの物件は動くのでお早めに是非！)" at bounding box center [224, 329] width 343 height 86
click at [240, 333] on textarea "かしこまりました、②はご案内できるように動いてまいりますね！ その他もあればお気軽にお願いします！(特にネットの物件は動くのでお早めに是非！)" at bounding box center [224, 329] width 343 height 86
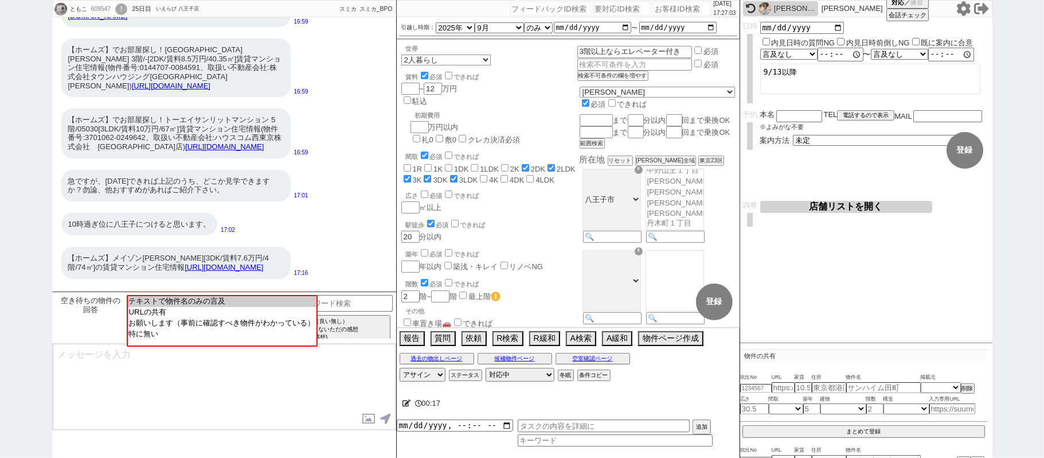
scroll to position [2383, 0]
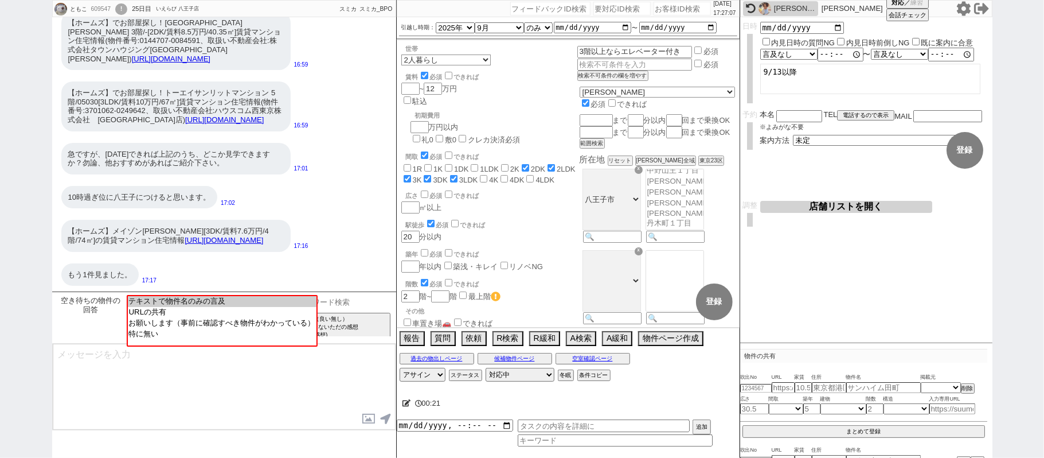
click at [349, 297] on input at bounding box center [339, 302] width 108 height 14
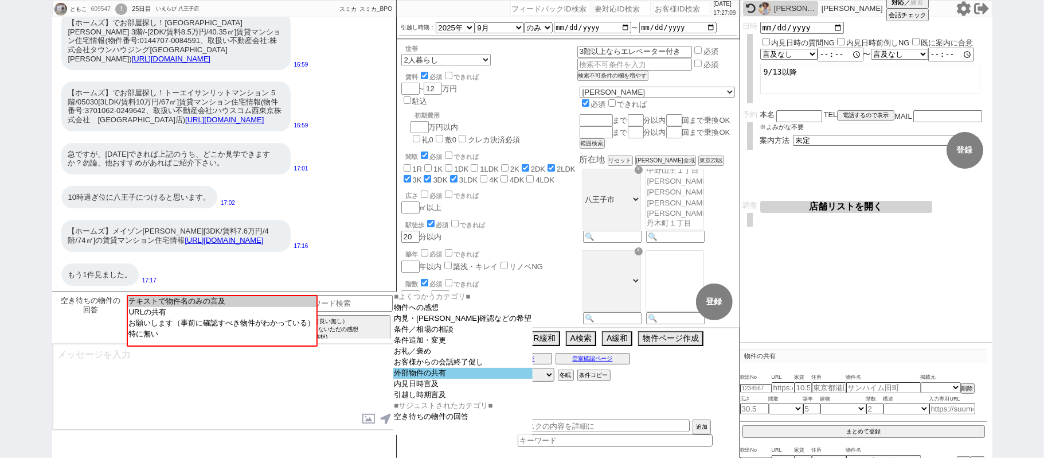
drag, startPoint x: 429, startPoint y: 383, endPoint x: 429, endPoint y: 376, distance: 6.9
click at [429, 379] on option "外部物件の共有" at bounding box center [464, 373] width 140 height 11
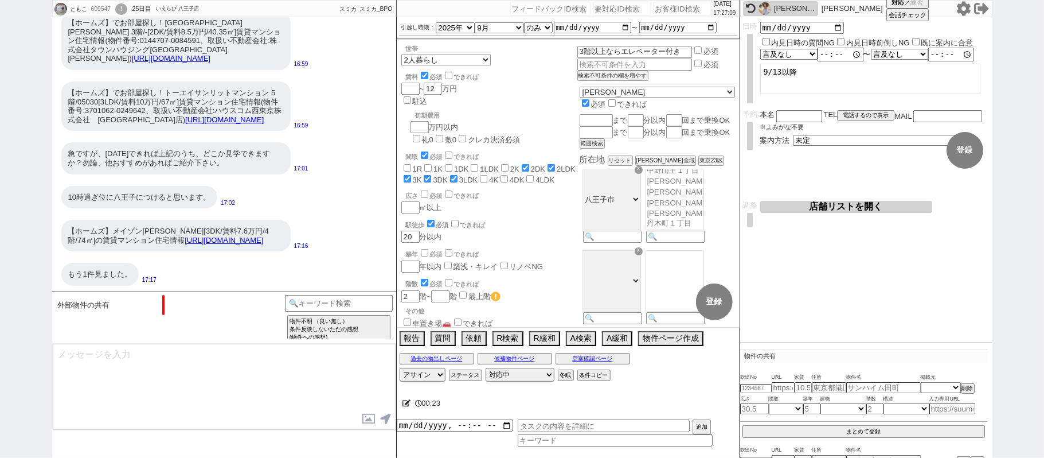
scroll to position [1302, 0]
click at [264, 303] on option "物件（＋あれば感想や希望）" at bounding box center [197, 300] width 141 height 11
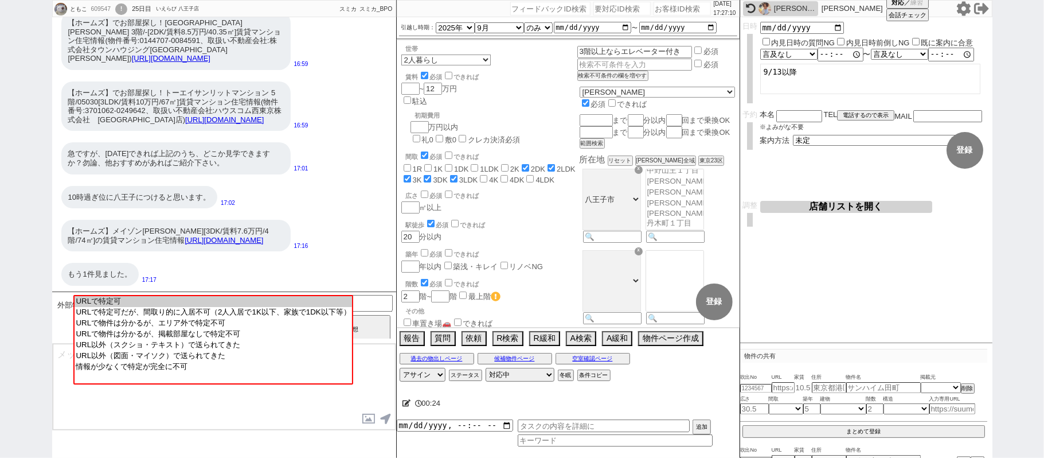
click at [264, 303] on option "URLで特定可" at bounding box center [213, 301] width 277 height 11
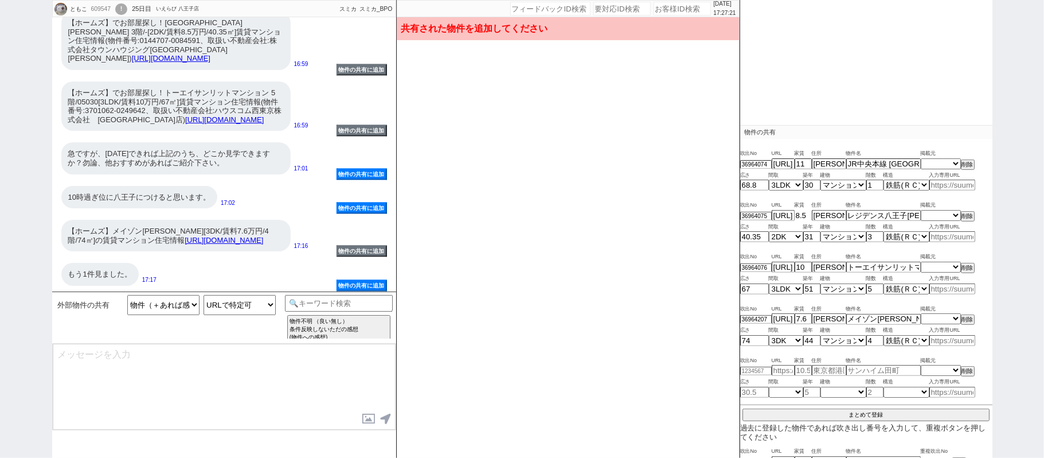
scroll to position [279, 0]
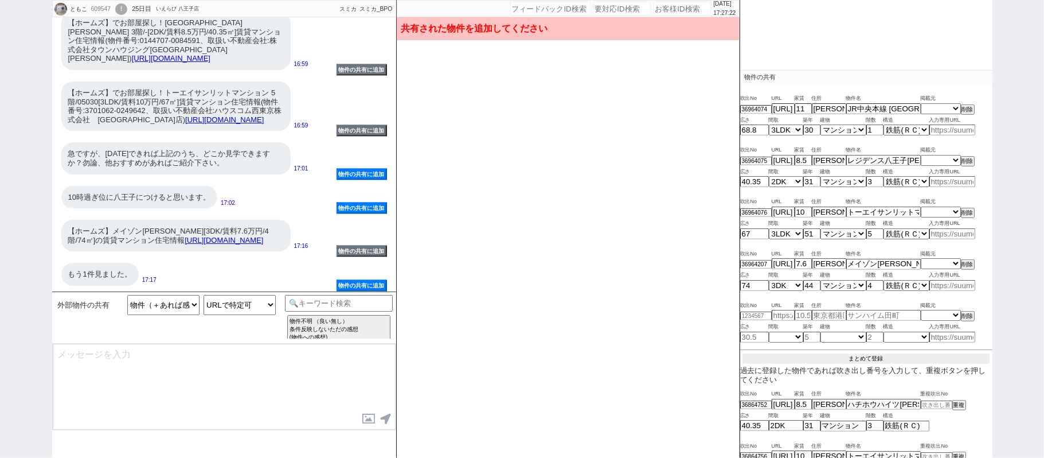
click at [890, 354] on button "まとめて登録" at bounding box center [866, 358] width 247 height 10
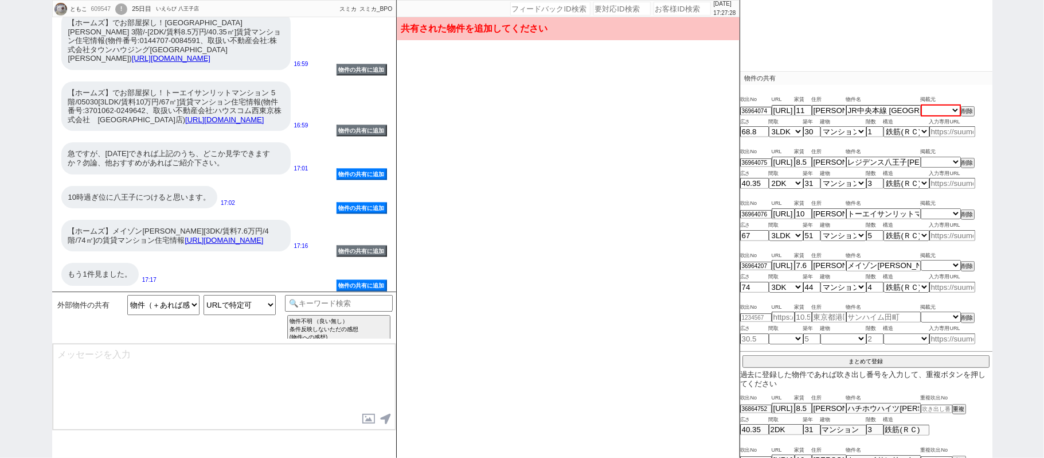
click at [934, 114] on select "掲載元 SUUMO HOMEs sumaity yahoo goo at home smocca nifty chintai goodrooms r-stor…" at bounding box center [941, 110] width 40 height 12
click at [921, 105] on select "掲載元 SUUMO HOMEs sumaity yahoo goo at home smocca nifty chintai goodrooms r-stor…" at bounding box center [941, 110] width 40 height 12
click at [925, 161] on select "掲載元 SUUMO HOMEs sumaity yahoo goo at home smocca nifty chintai goodrooms r-stor…" at bounding box center [941, 162] width 40 height 10
click at [921, 158] on select "掲載元 SUUMO HOMEs sumaity yahoo goo at home smocca nifty chintai goodrooms r-stor…" at bounding box center [941, 162] width 40 height 10
click at [934, 214] on select "掲載元 SUUMO HOMEs sumaity yahoo goo at home smocca nifty chintai goodrooms r-stor…" at bounding box center [941, 214] width 40 height 10
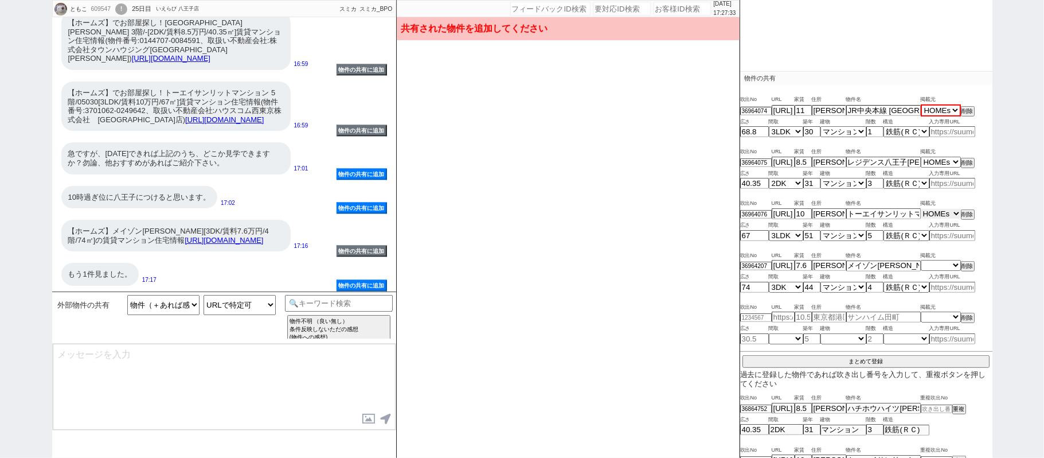
click at [921, 209] on select "掲載元 SUUMO HOMEs sumaity yahoo goo at home smocca nifty chintai goodrooms r-stor…" at bounding box center [941, 214] width 40 height 10
click at [945, 267] on select "掲載元 SUUMO HOMEs sumaity yahoo goo at home smocca nifty chintai goodrooms r-stor…" at bounding box center [941, 265] width 40 height 10
click at [921, 260] on select "掲載元 SUUMO HOMEs sumaity yahoo goo at home smocca nifty chintai goodrooms r-stor…" at bounding box center [941, 265] width 40 height 10
click at [880, 359] on button "まとめて登録" at bounding box center [866, 360] width 247 height 10
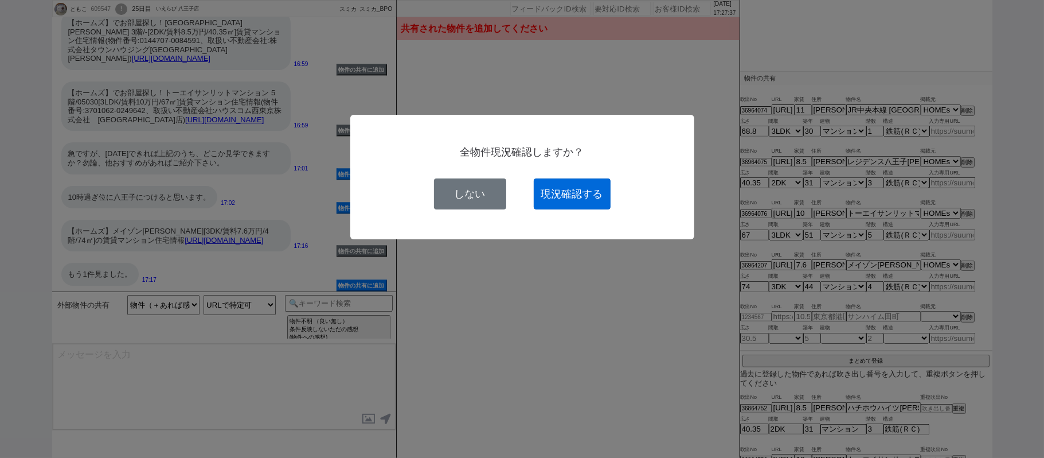
click at [587, 198] on button "現況確認する" at bounding box center [572, 193] width 77 height 31
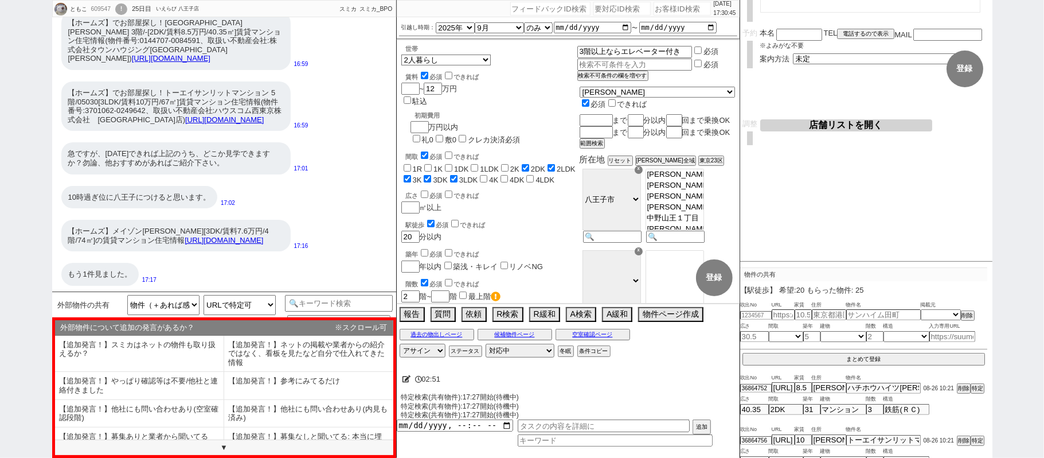
scroll to position [306, 0]
click at [618, 338] on button "空室確認ページ" at bounding box center [593, 334] width 75 height 9
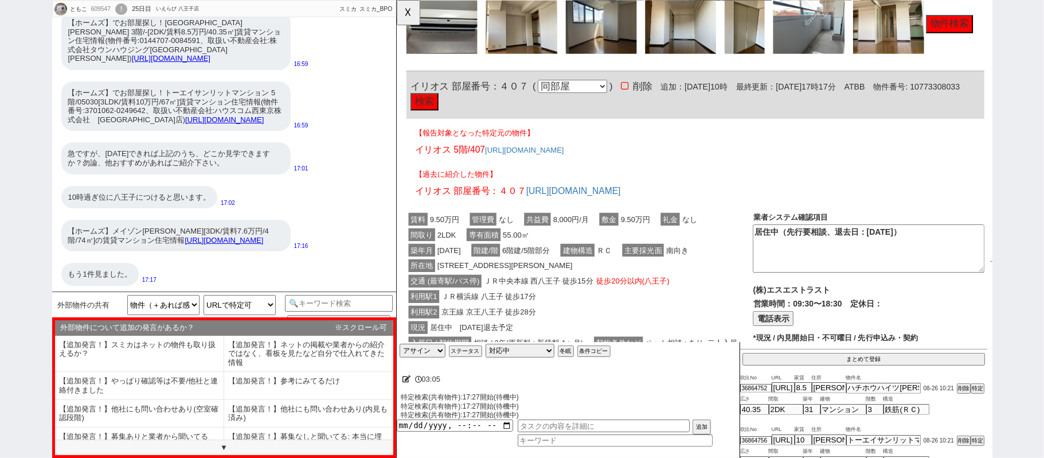
scroll to position [2691, 0]
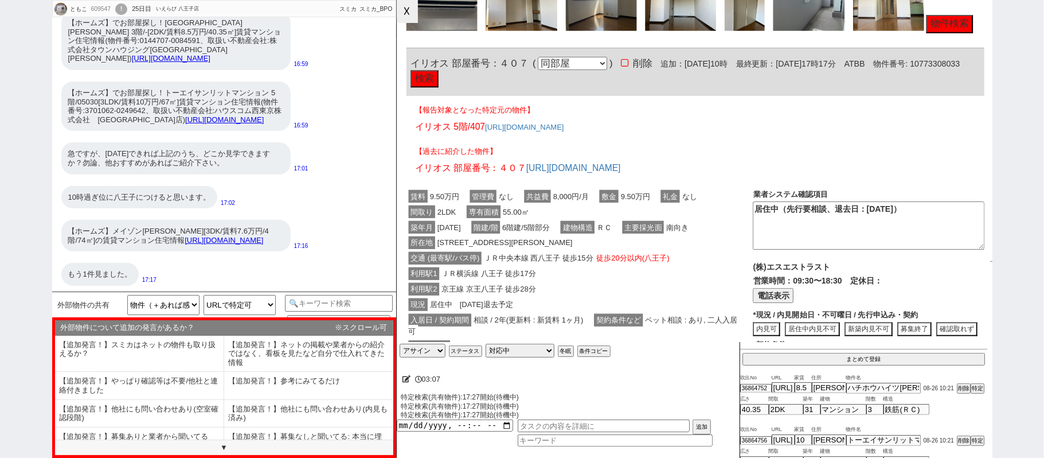
click at [405, 16] on button "☓" at bounding box center [407, 11] width 21 height 23
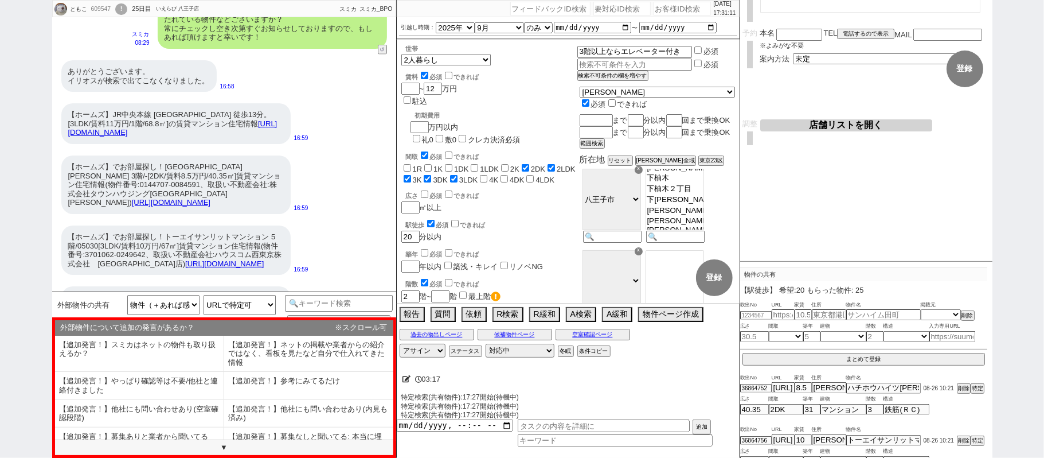
scroll to position [1301, 0]
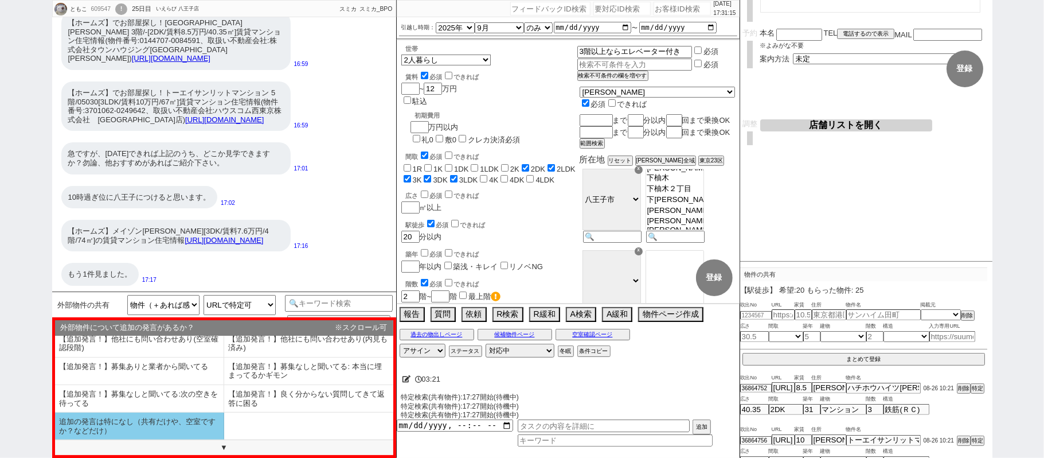
click at [166, 423] on li "追加の発言は特になし（共有だけや、空室ですか？などだけ）" at bounding box center [139, 425] width 169 height 27
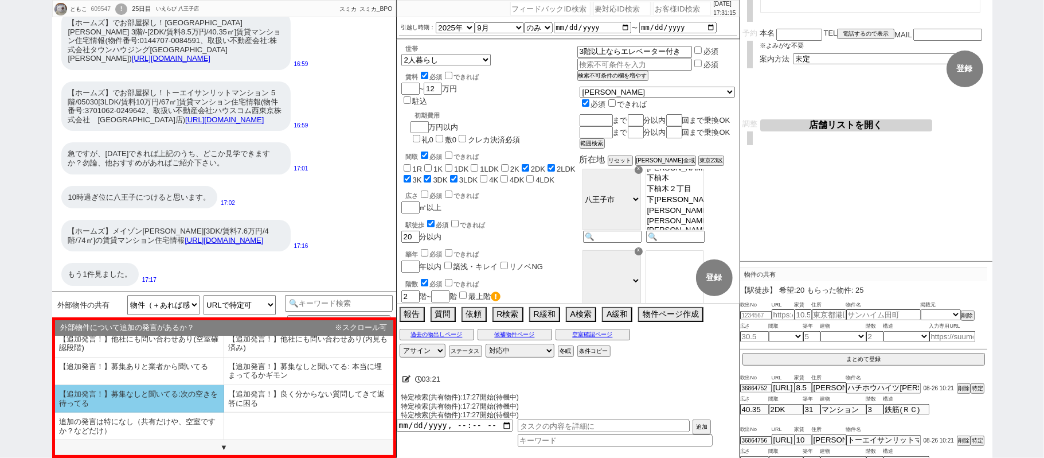
scroll to position [9, 0]
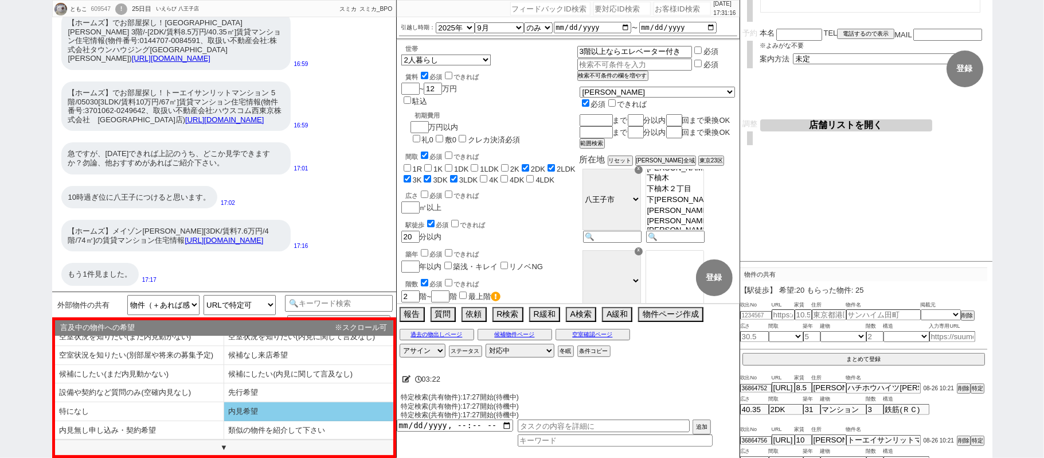
click at [278, 413] on li "内見希望" at bounding box center [308, 411] width 169 height 19
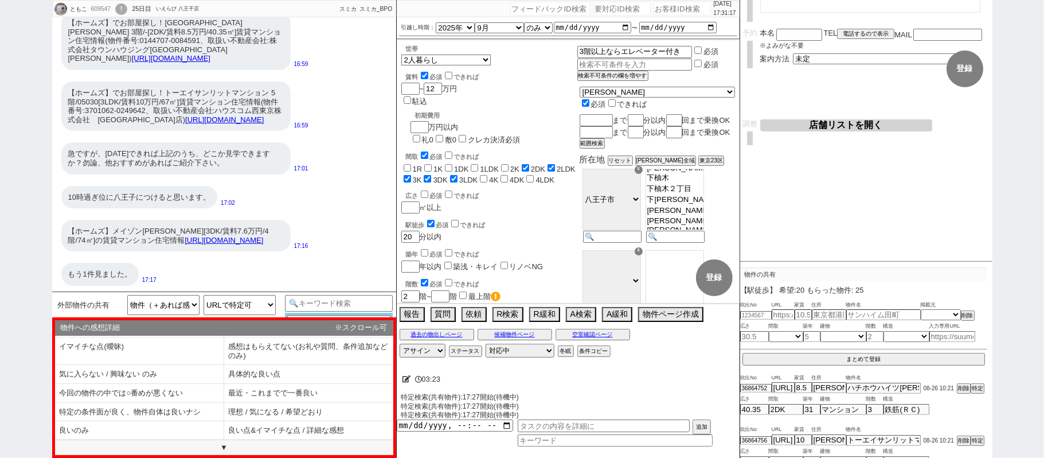
scroll to position [0, 0]
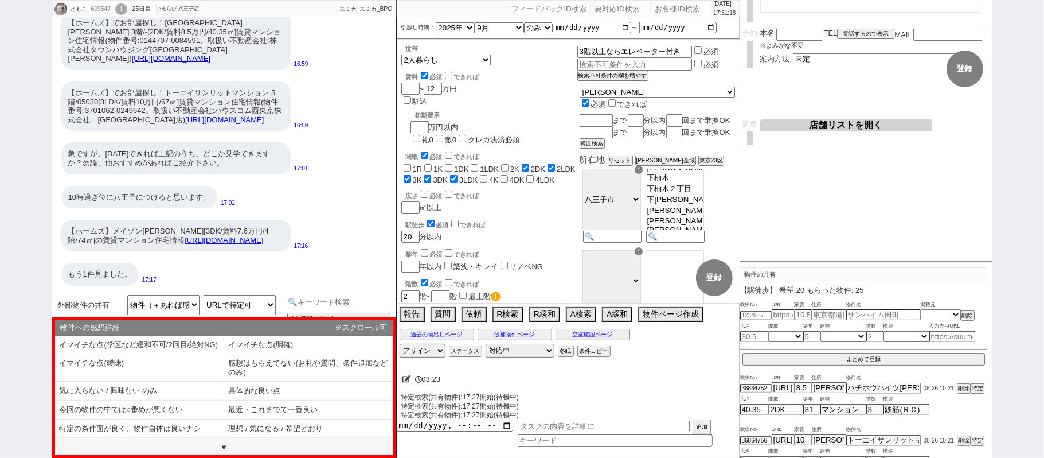
click at [333, 299] on input at bounding box center [339, 302] width 108 height 14
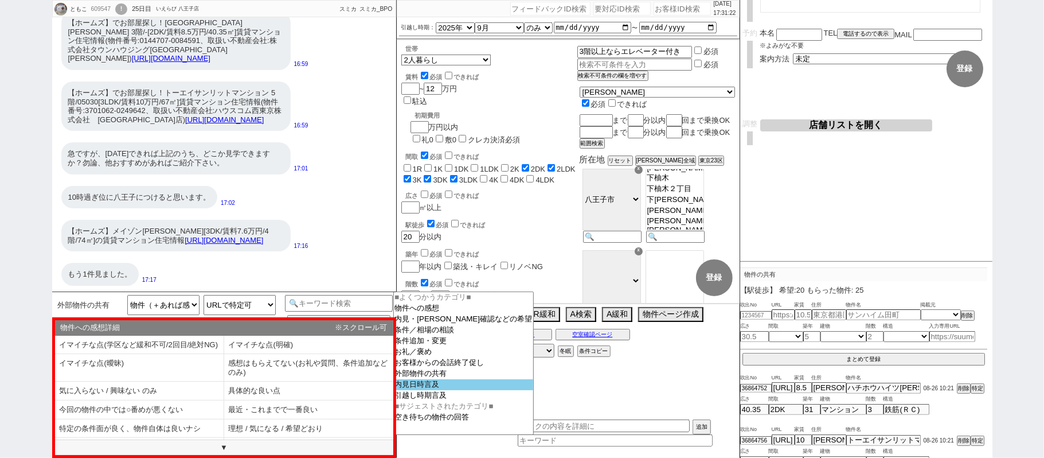
click at [444, 390] on option "内見日時言及" at bounding box center [464, 384] width 140 height 11
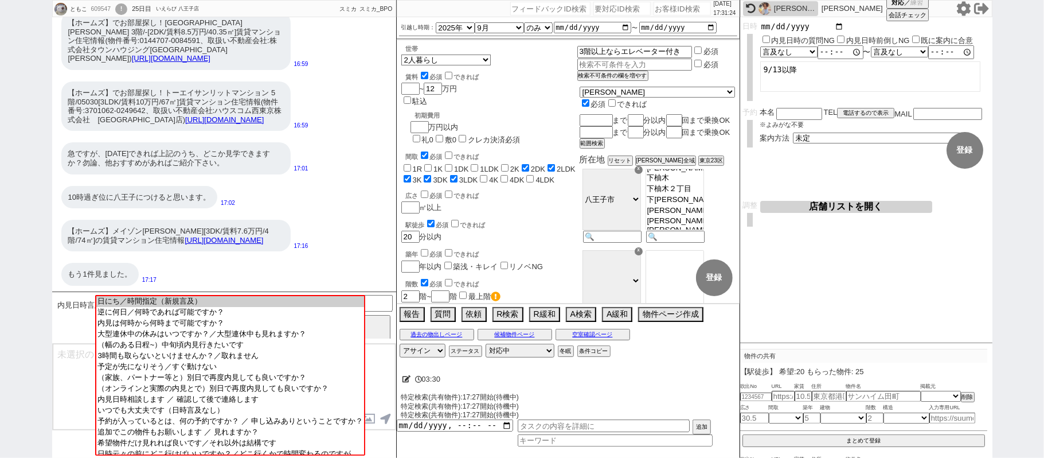
click at [837, 23] on input "date" at bounding box center [802, 27] width 84 height 10
click at [968, 147] on button "登録" at bounding box center [965, 150] width 37 height 37
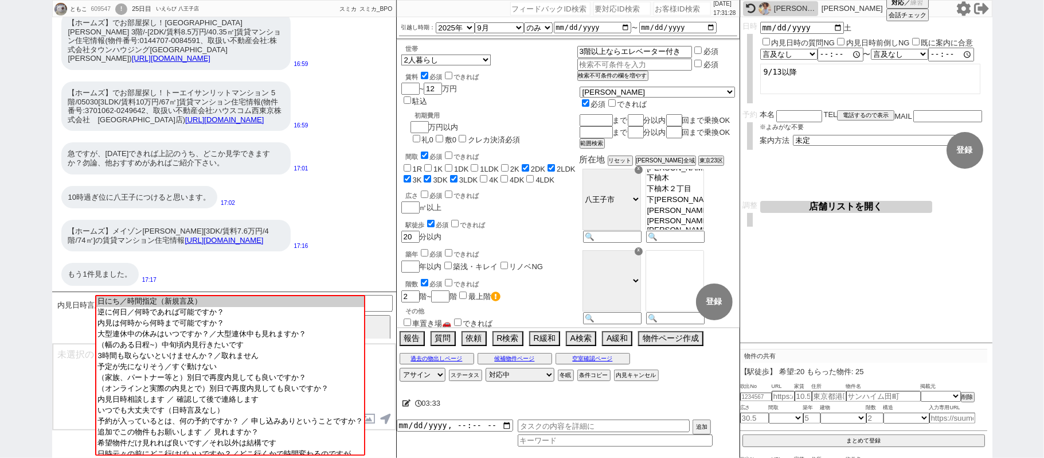
drag, startPoint x: 76, startPoint y: 374, endPoint x: 87, endPoint y: 372, distance: 11.1
click at [76, 374] on textarea at bounding box center [224, 387] width 343 height 86
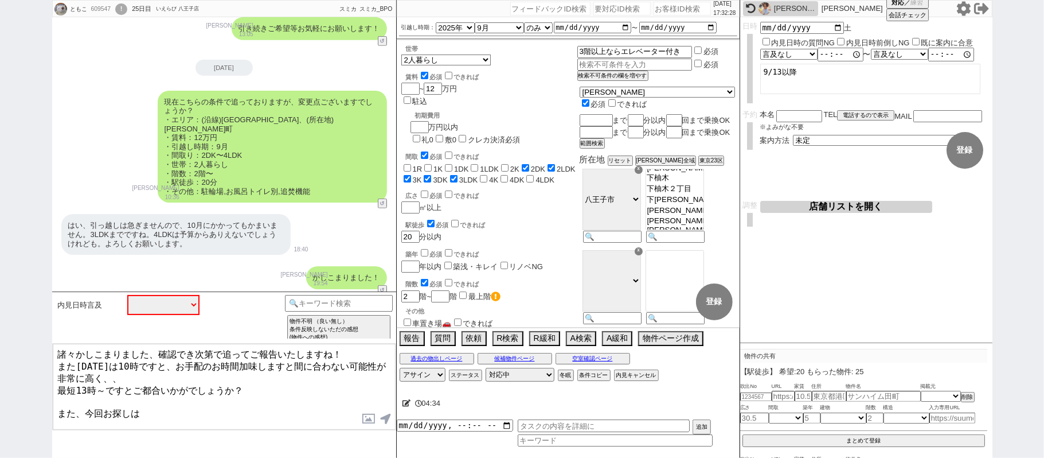
scroll to position [384, 0]
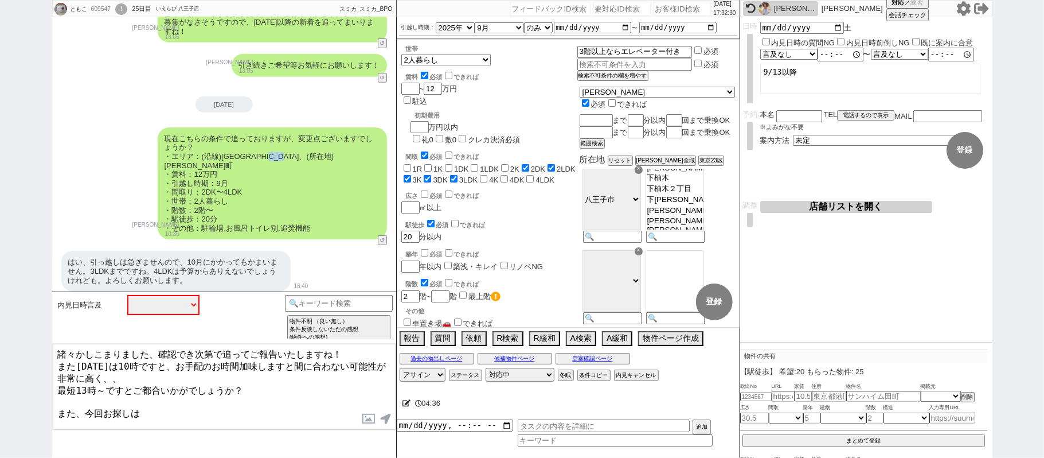
drag, startPoint x: 301, startPoint y: 154, endPoint x: 313, endPoint y: 154, distance: 12.6
click at [313, 154] on div "現在こちらの条件で追っておりますが、変更点ございますでしょうか？ ・エリア：(沿線)八王子駅、(所在地)上野町 ・賃料：12万円 ・引越し時期：9月 ・間取り…" at bounding box center [272, 183] width 229 height 112
copy div "上野町"
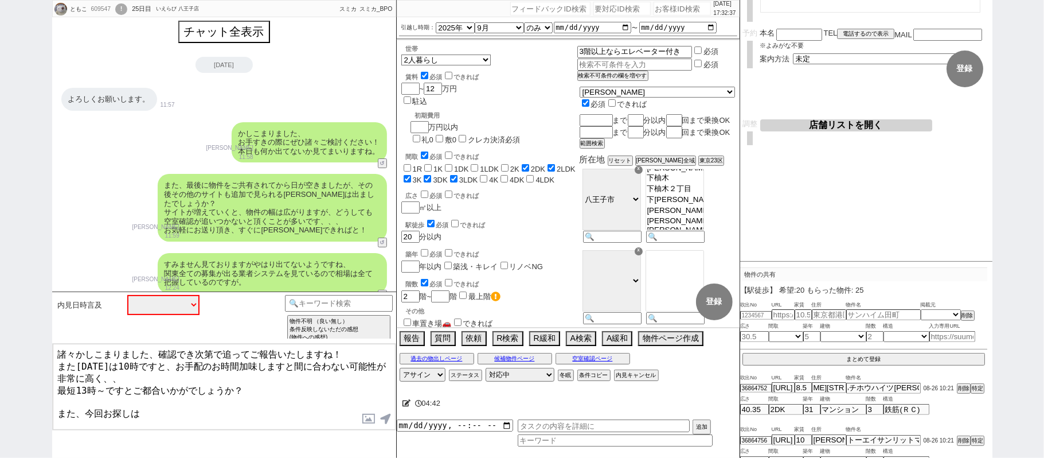
scroll to position [0, 0]
click at [255, 26] on button "チャット全表示" at bounding box center [224, 34] width 89 height 20
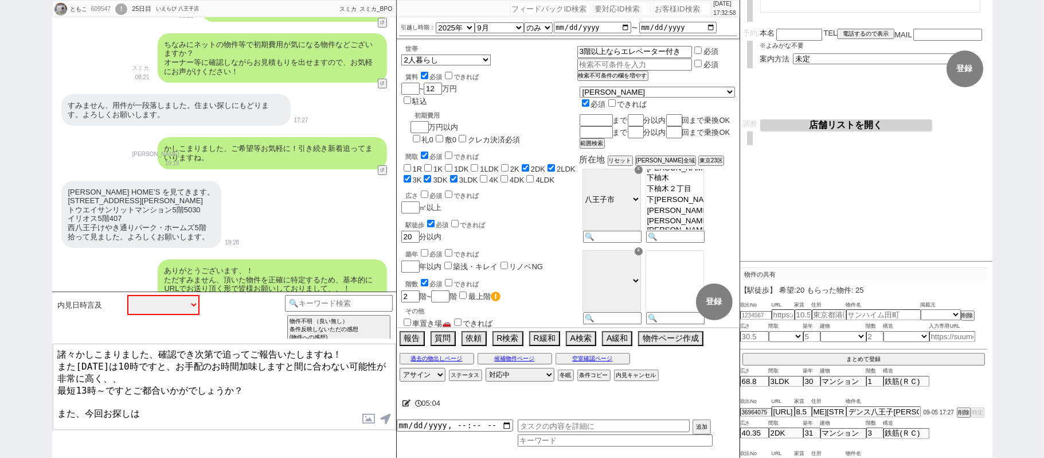
scroll to position [3249, 0]
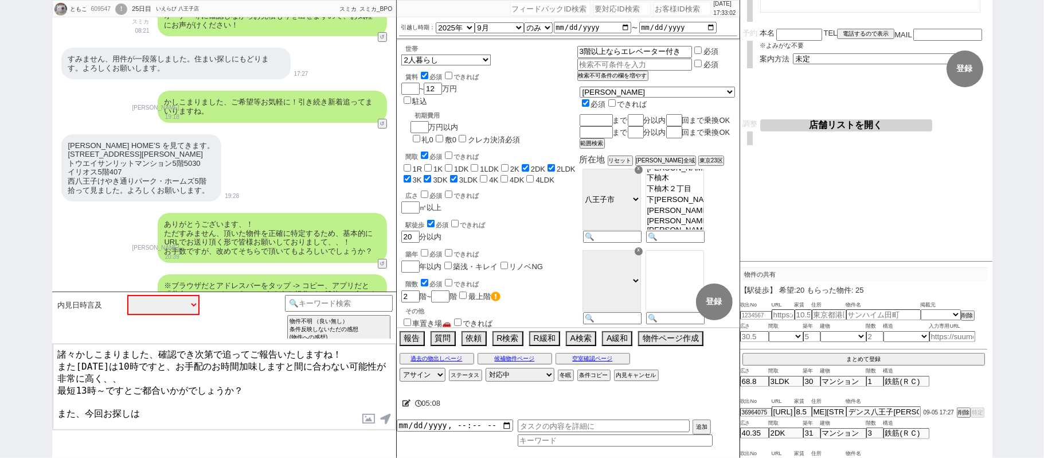
click at [279, 162] on div "LIFULL HOME’S を見てきます。 ハチホウハイツ上野町3階311 トウエイサンリットマンション5階5030 イリオス5階407 西八王子けやき通りパ…" at bounding box center [224, 167] width 344 height 79
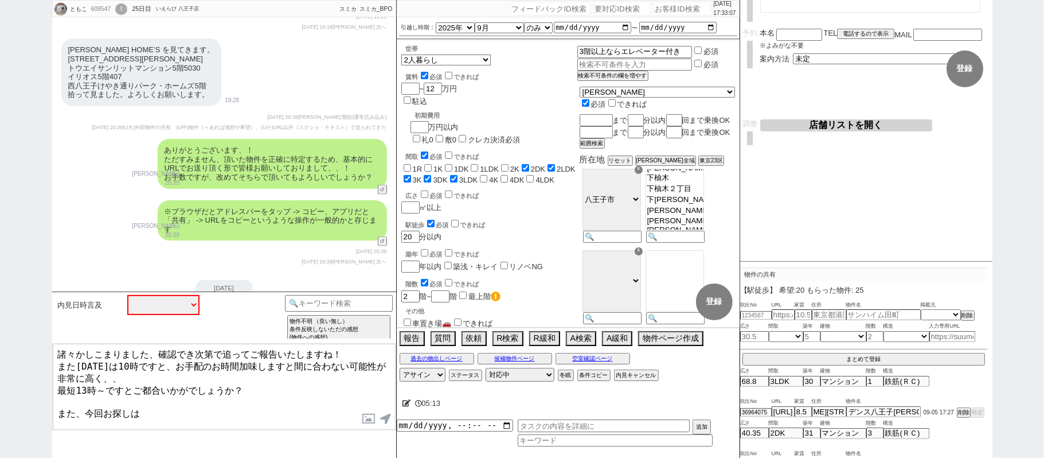
scroll to position [4680, 0]
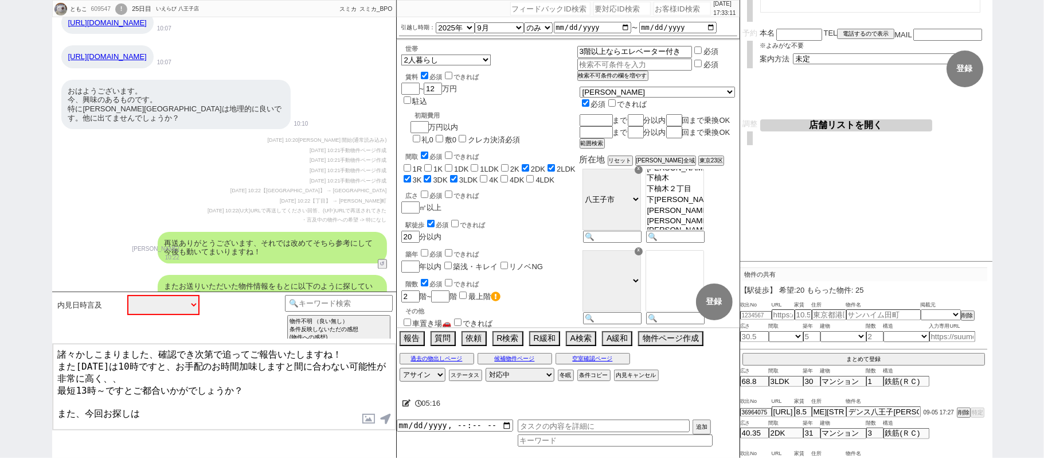
click at [189, 404] on textarea "諸々かしこまりました、確認でき次第で追ってご報告いたしますね！ また明日は10時ですと、お手配のお時間加味しますと間に合わない可能性が非常に高く、、 最短13…" at bounding box center [224, 387] width 343 height 86
paste textarea "上野町"
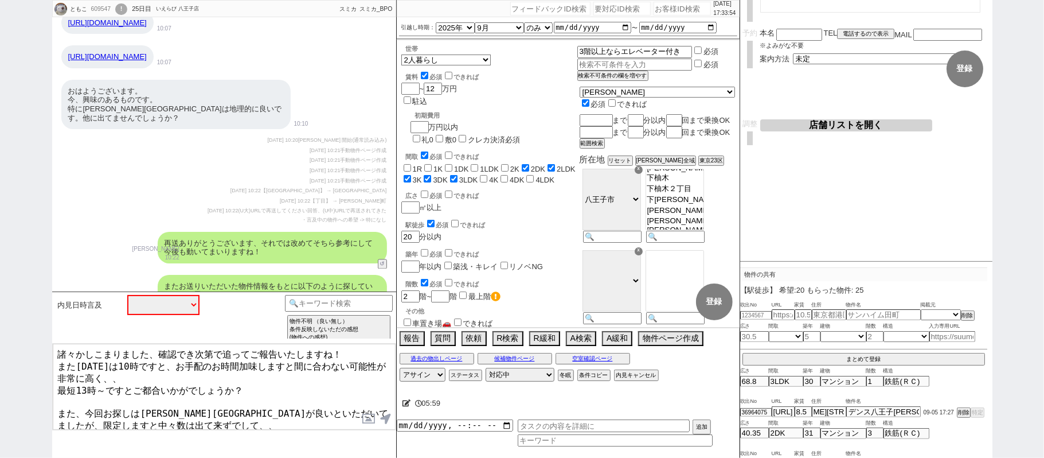
scroll to position [3, 0]
click at [58, 397] on textarea "諸々かしこまりました、確認でき次第で追ってご報告いたしますね！ また明日は10時ですと、お手配のお時間加味しますと間に合わない可能性が非常に高く、、 最短13…" at bounding box center [224, 387] width 343 height 86
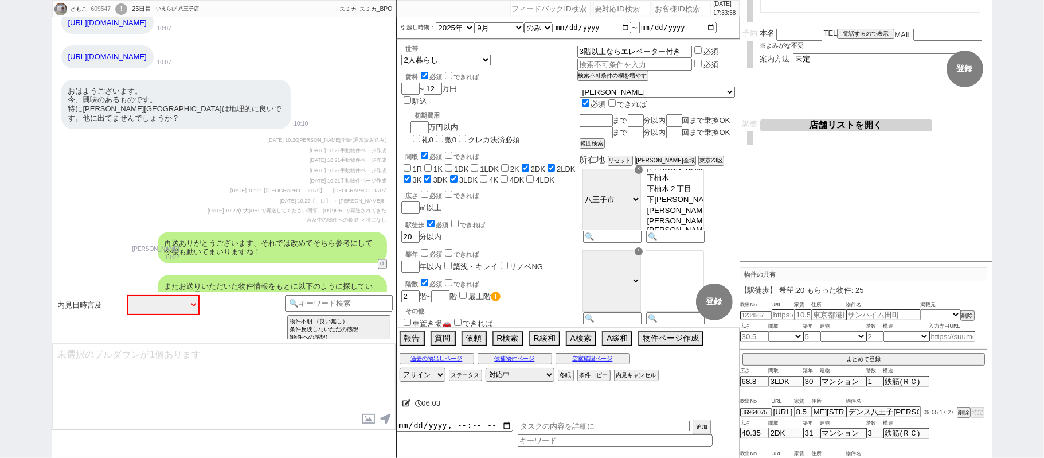
scroll to position [8718, 0]
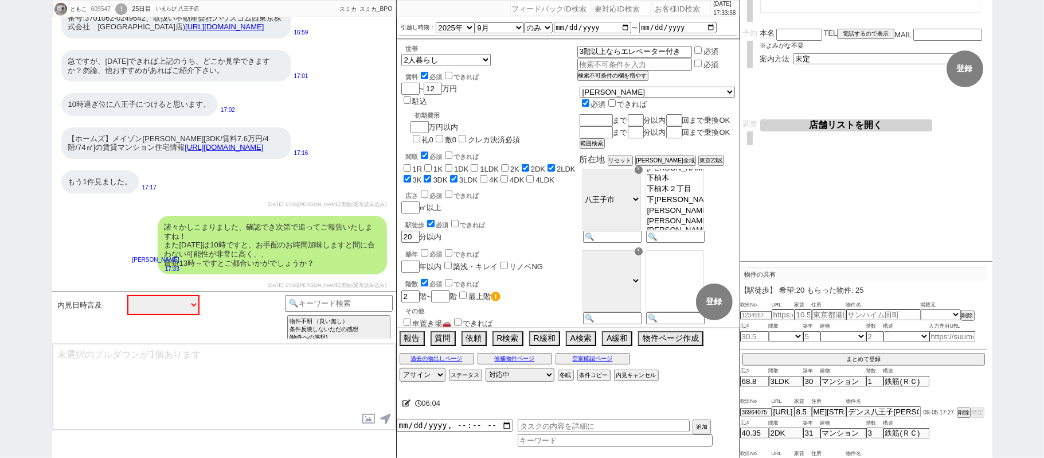
paste textarea "また、今回お探しは上野町が良いといただいてましたが、限定しますと中々数は出て来ずでして、、 ご案内の際は八王子駅周辺の地域でご案内できればと存じますがいかがで…"
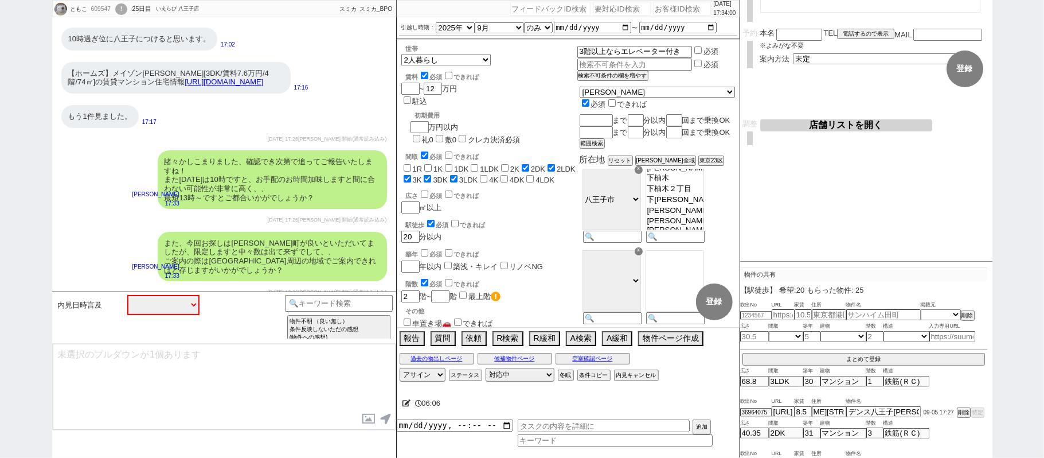
scroll to position [8790, 0]
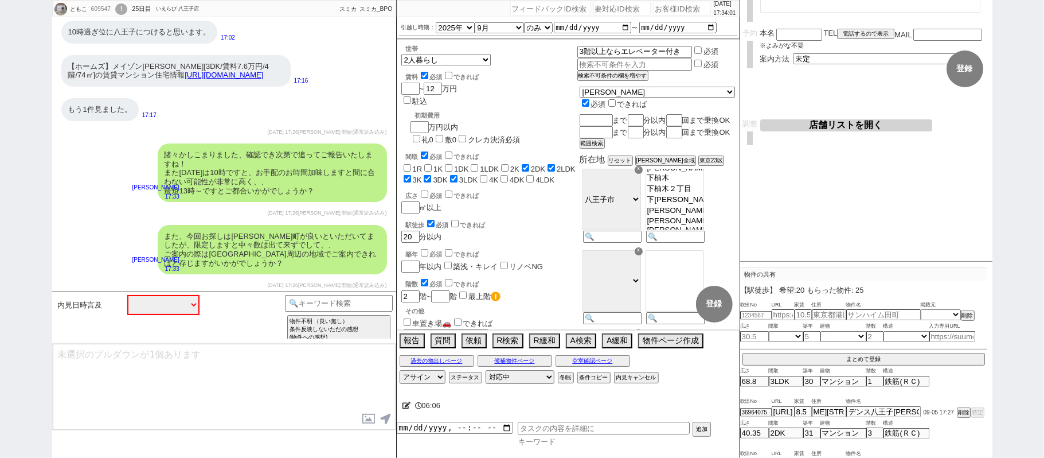
click at [564, 445] on input at bounding box center [615, 441] width 195 height 10
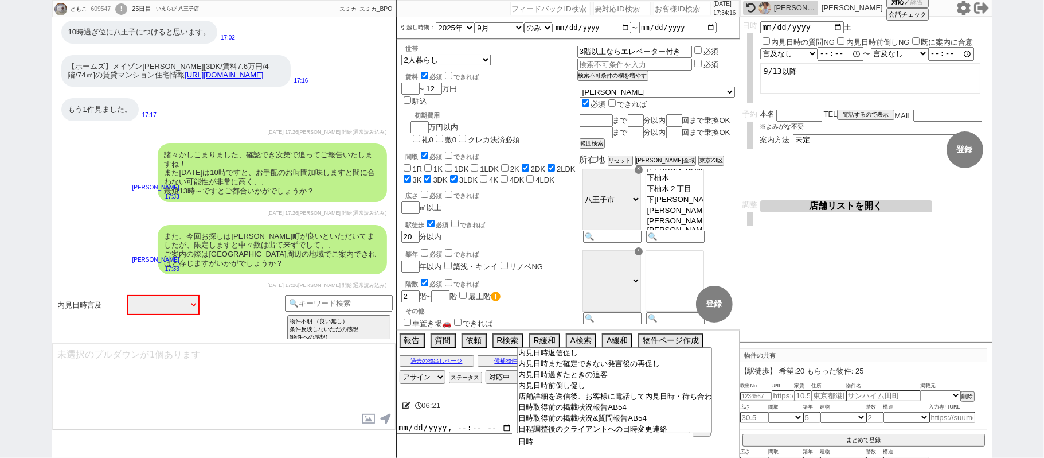
scroll to position [0, 0]
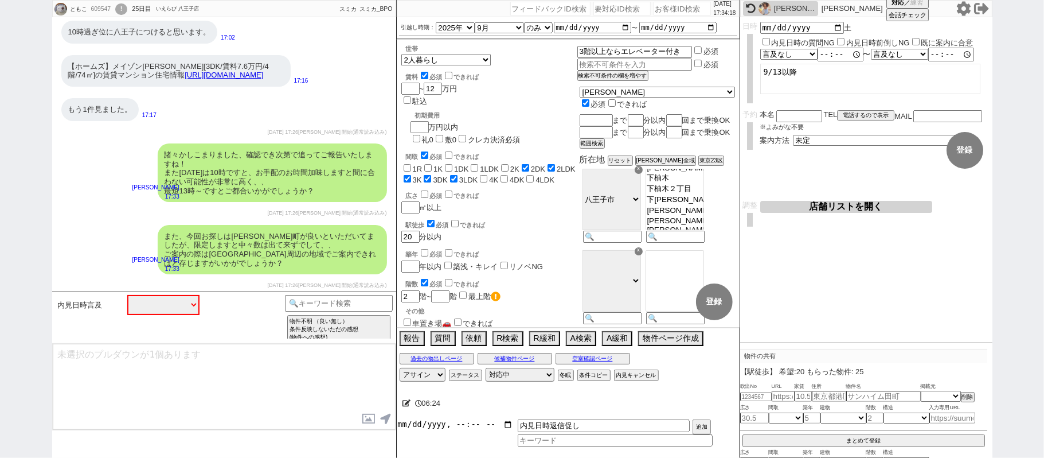
click at [450, 427] on input "datetime-local" at bounding box center [455, 424] width 116 height 10
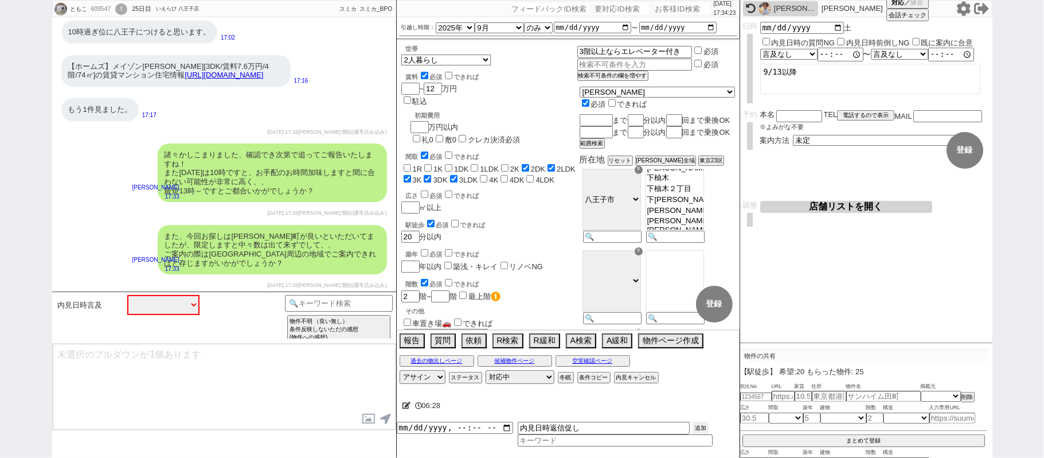
click at [696, 430] on button "追加" at bounding box center [701, 428] width 16 height 13
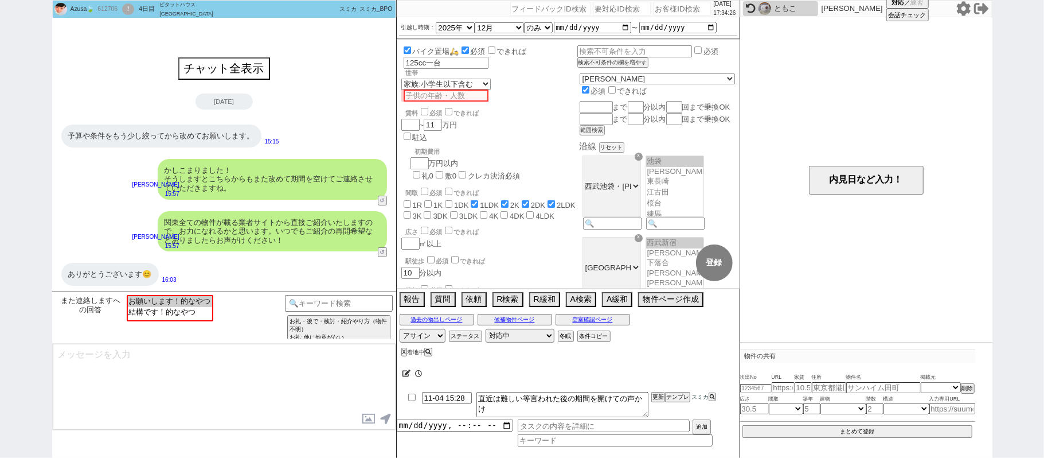
scroll to position [301, 0]
drag, startPoint x: 804, startPoint y: 13, endPoint x: 647, endPoint y: 73, distance: 168.5
click at [803, 13] on div "ともこ" at bounding box center [794, 8] width 41 height 9
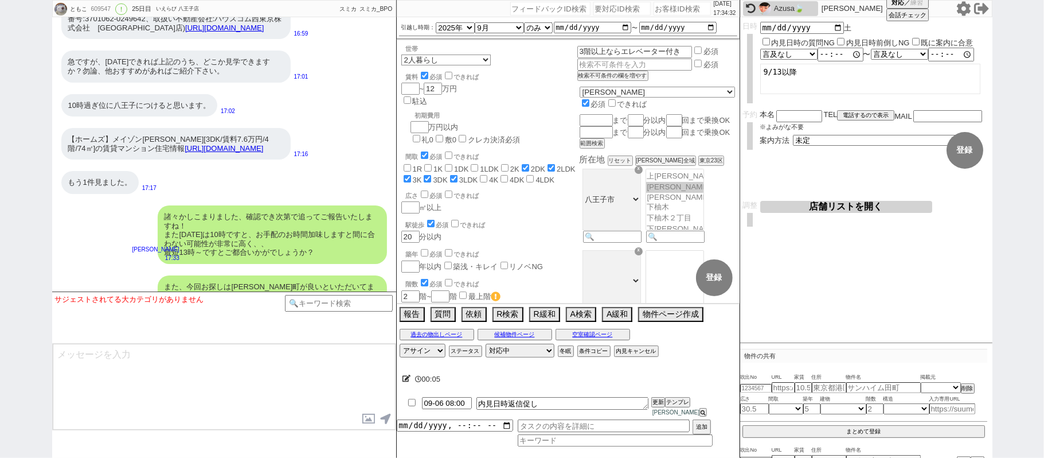
scroll to position [6692, 0]
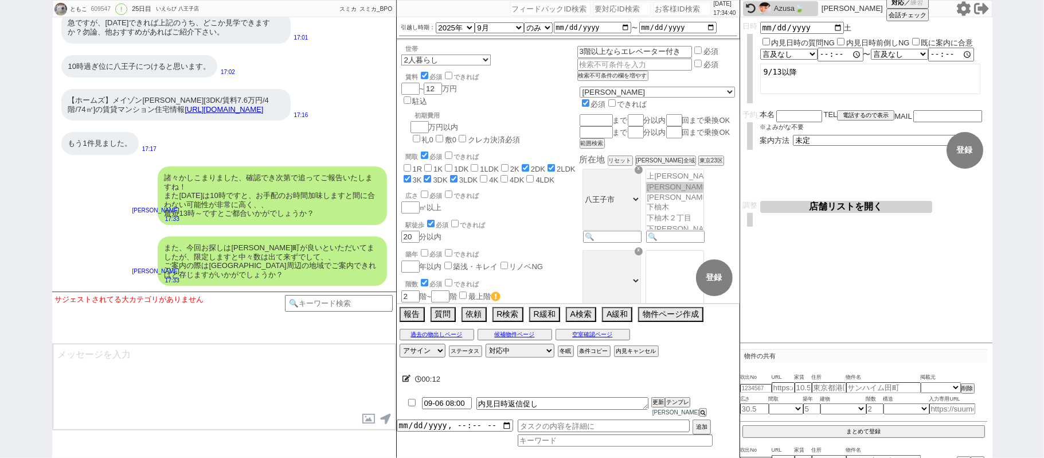
click at [106, 14] on div "ともこ 609547 ! 0 25日目 いえらび 八王子店" at bounding box center [127, 9] width 149 height 17
copy div "609547"
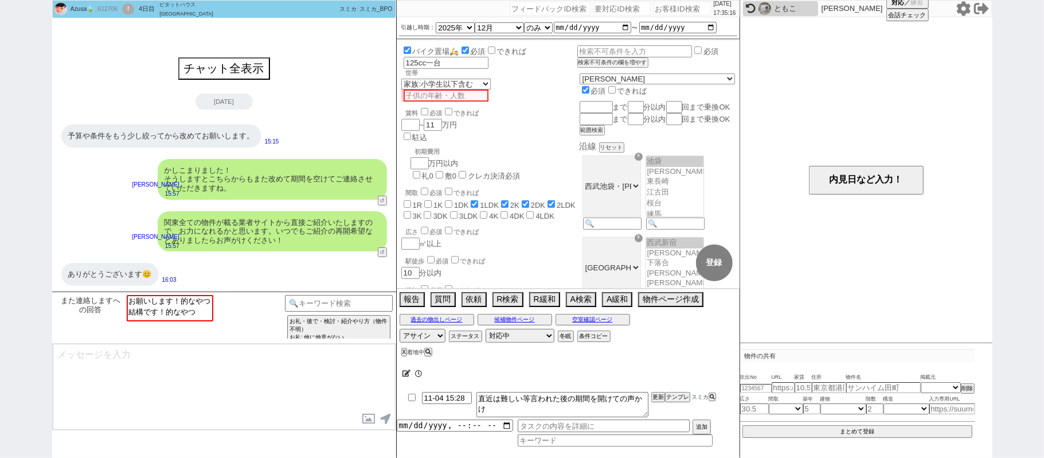
scroll to position [301, 0]
click at [658, 7] on input "number" at bounding box center [682, 9] width 57 height 14
paste input "608701"
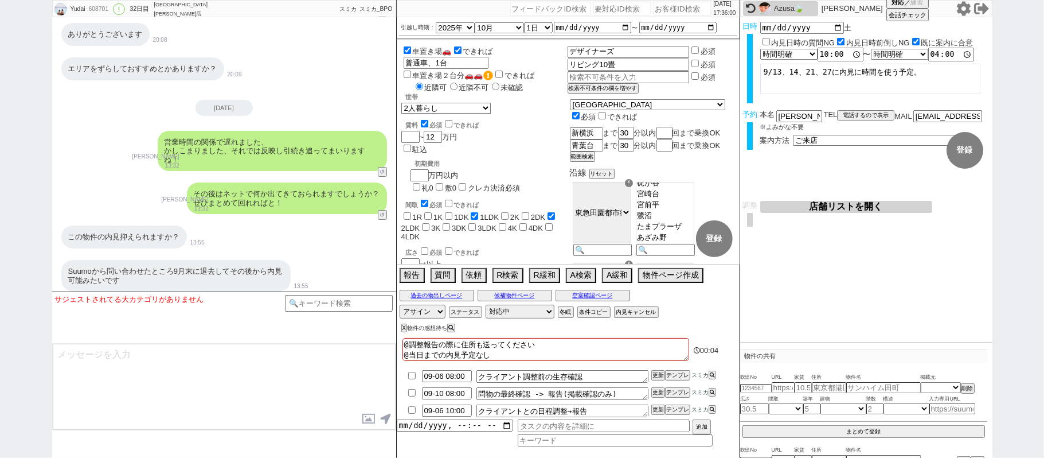
scroll to position [18858, 0]
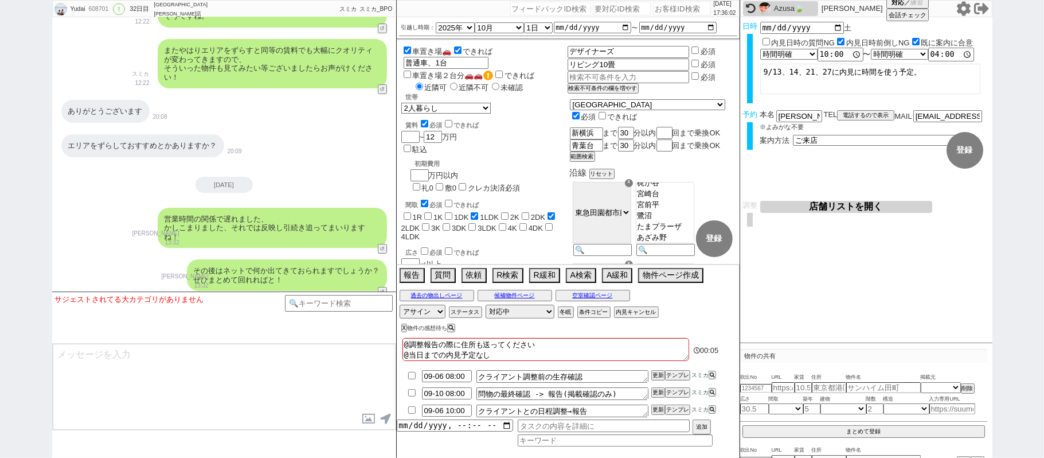
click at [845, 208] on button "店舗リストを開く" at bounding box center [846, 207] width 172 height 12
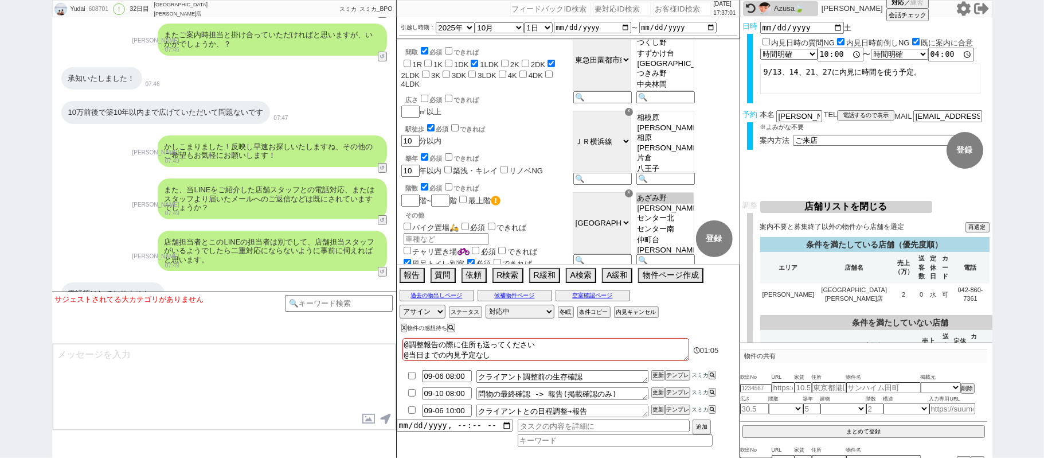
scroll to position [153, 0]
click at [599, 294] on button "空室確認ページ" at bounding box center [593, 295] width 75 height 9
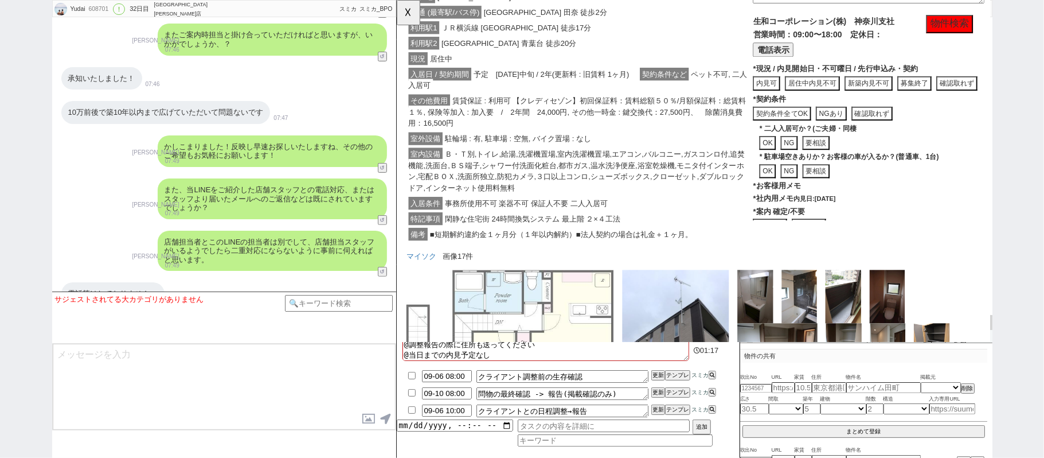
scroll to position [96, 0]
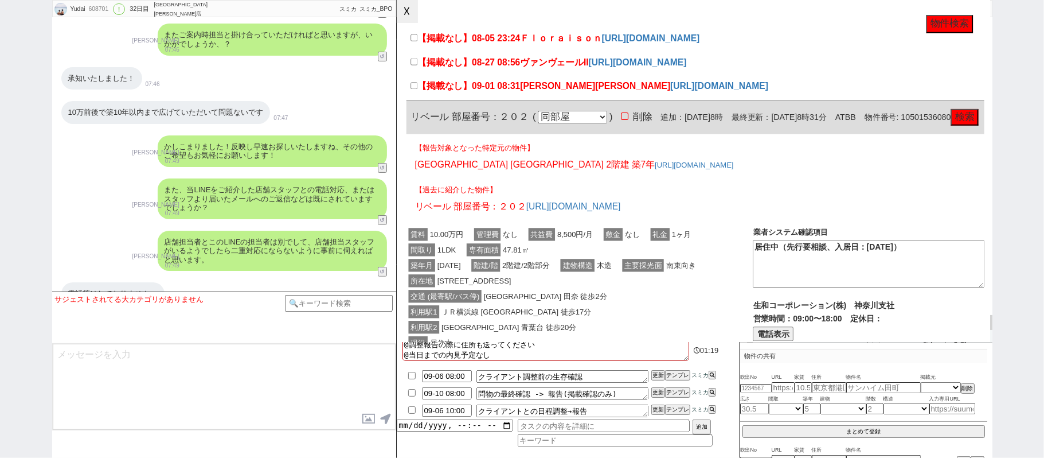
click at [408, 8] on button "☓" at bounding box center [407, 11] width 21 height 23
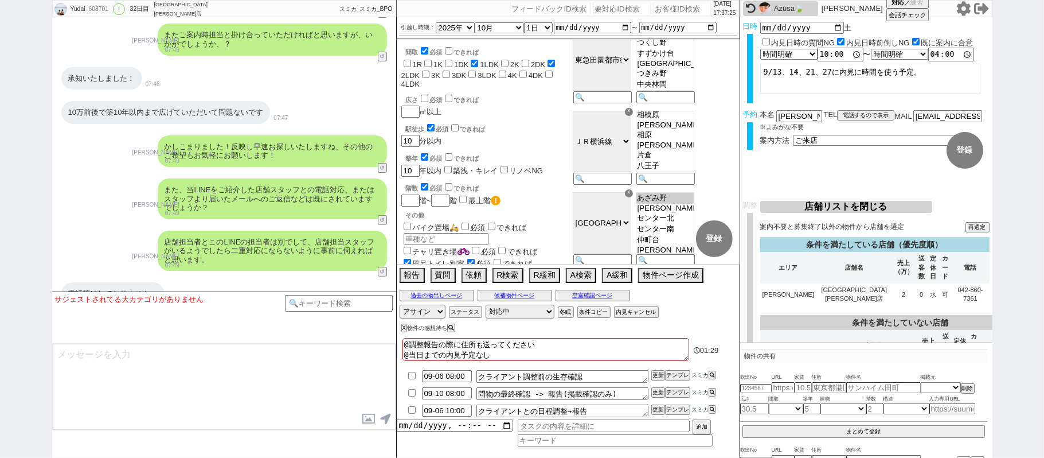
click at [654, 8] on input "number" at bounding box center [682, 9] width 57 height 14
paste input "610877"
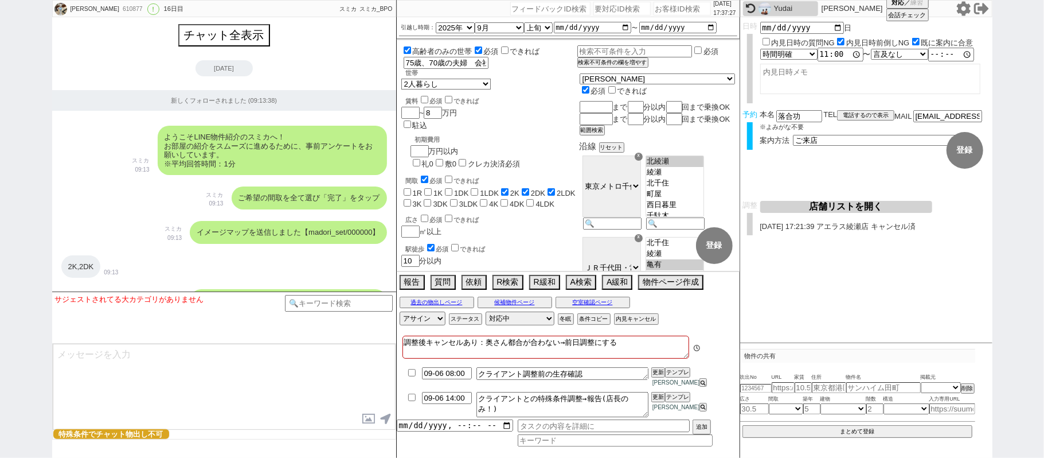
scroll to position [6883, 0]
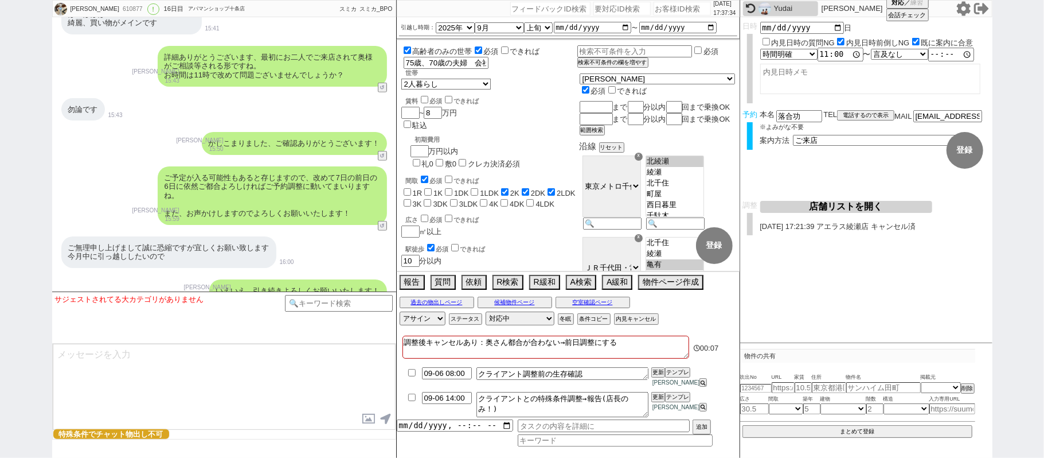
click at [654, 7] on input "number" at bounding box center [682, 9] width 57 height 14
paste input "612116"
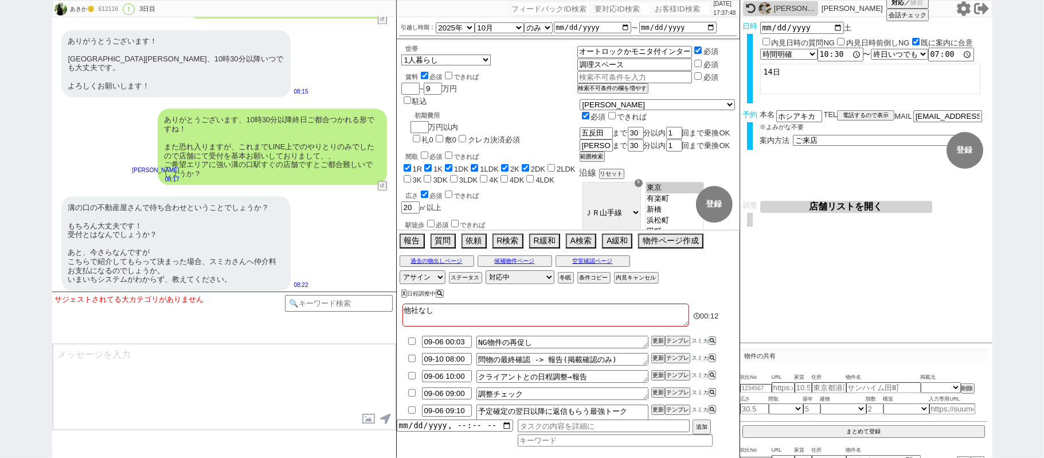
scroll to position [8066, 0]
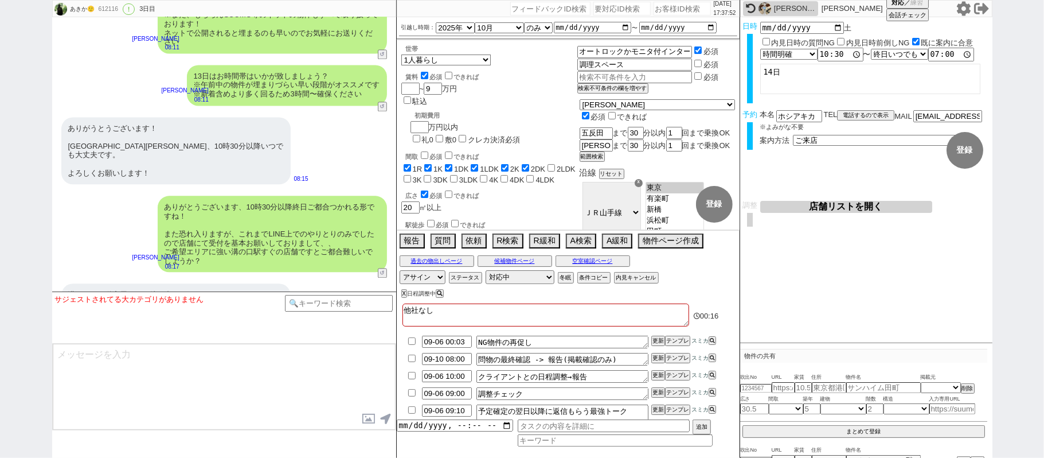
click at [834, 206] on button "店舗リストを開く" at bounding box center [846, 207] width 172 height 12
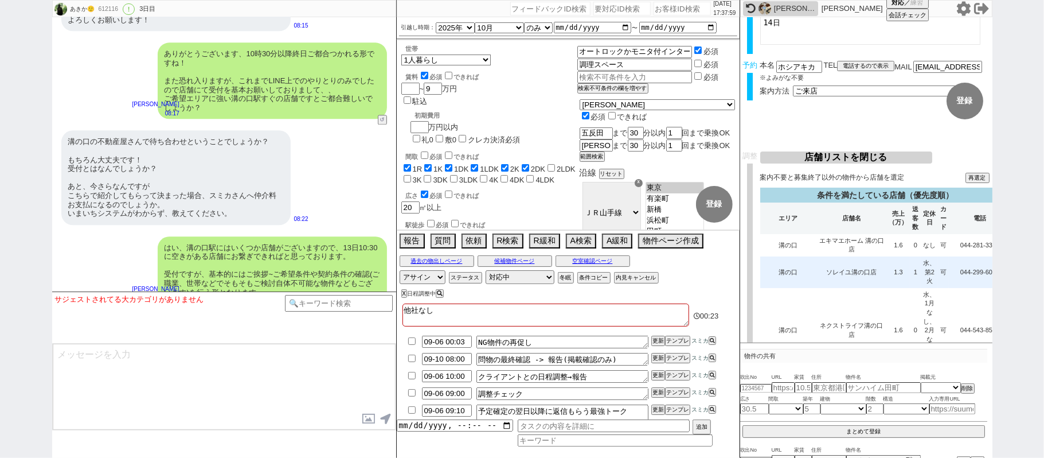
scroll to position [76, 0]
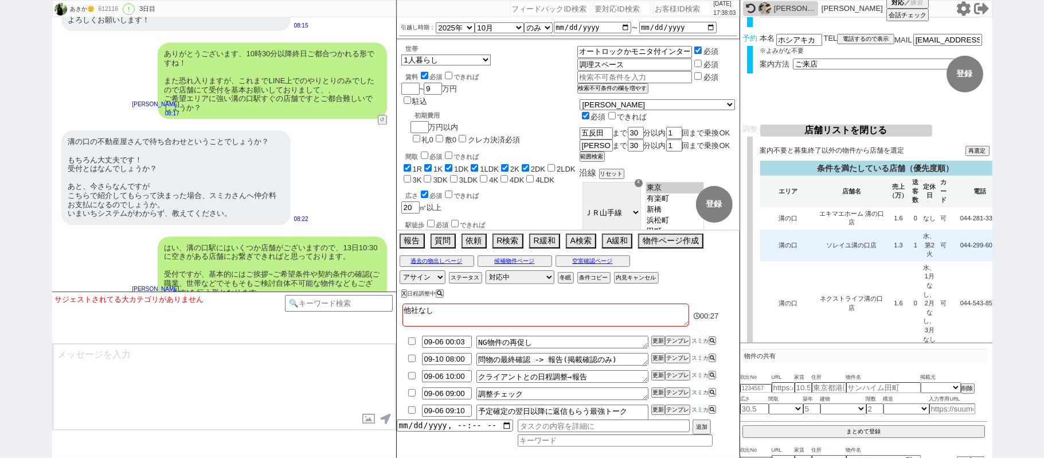
click at [921, 235] on td "水、第2火" at bounding box center [929, 245] width 17 height 32
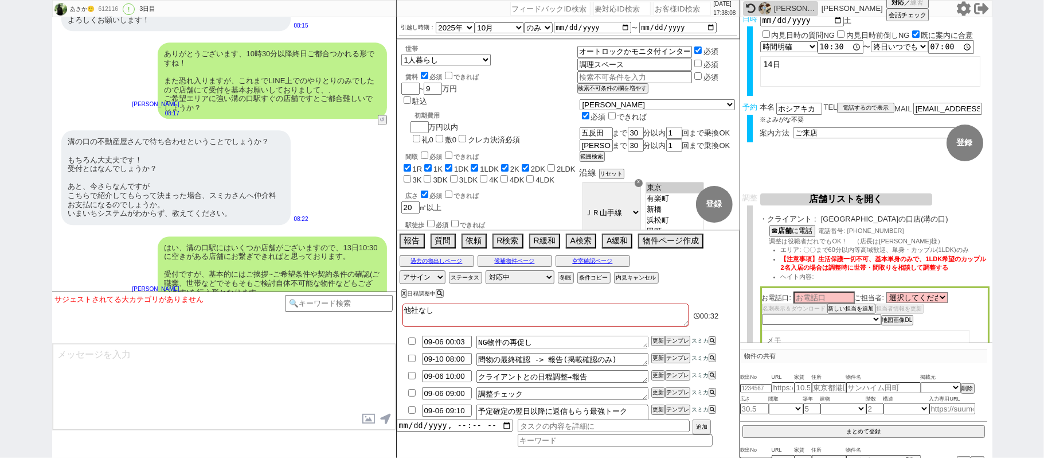
scroll to position [0, 0]
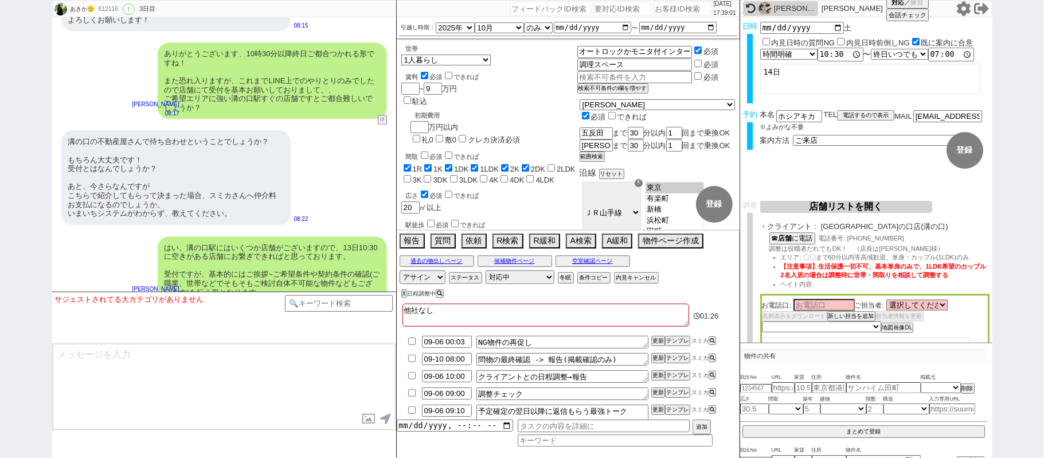
drag, startPoint x: 125, startPoint y: 180, endPoint x: 213, endPoint y: 154, distance: 92.0
click at [125, 231] on div "はい、溝の口駅にはいくつか店舗がございますので、13日10:30に空きがある店舗にお繋ぎできればと思っております。 受付ですが、基本的にはご挨拶~ご希望条件や…" at bounding box center [224, 270] width 344 height 79
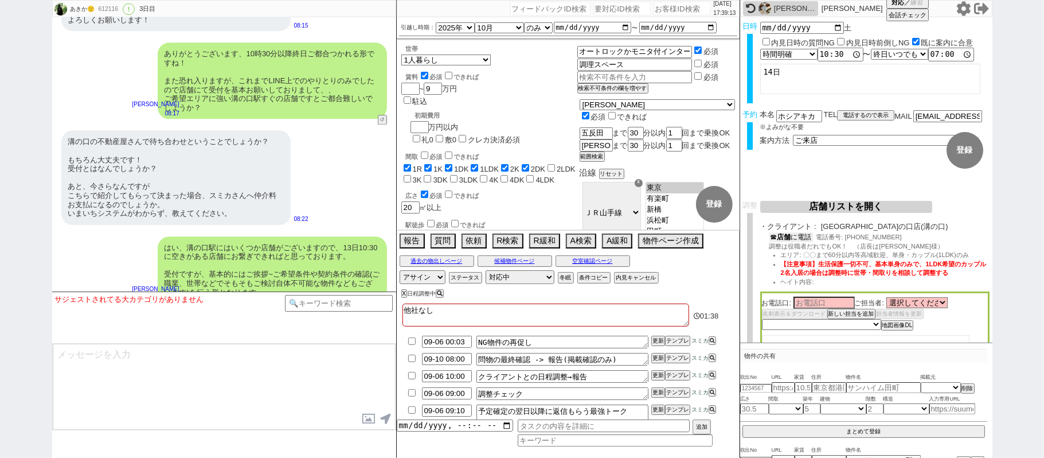
click at [798, 239] on button "☎ 店舗 に電話" at bounding box center [792, 237] width 44 height 10
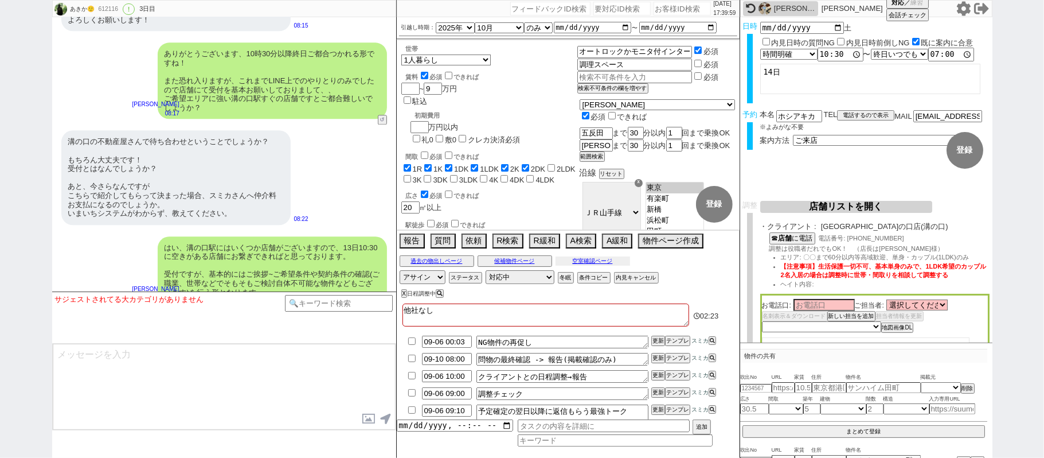
click at [588, 265] on button "空室確認ページ" at bounding box center [593, 260] width 75 height 9
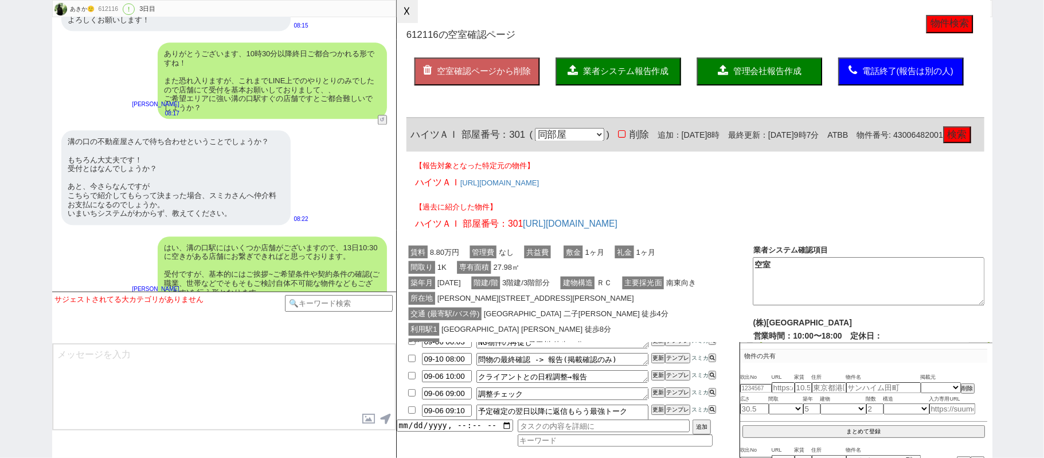
drag, startPoint x: 21, startPoint y: 29, endPoint x: 477, endPoint y: 54, distance: 456.6
click at [414, 19] on button "☓" at bounding box center [407, 11] width 21 height 23
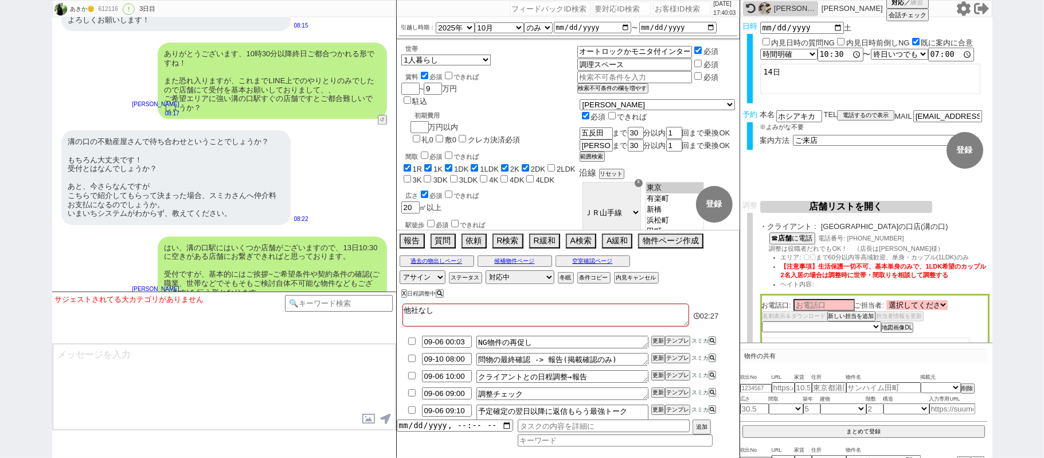
click at [946, 302] on select "選択してください 藤田 健 足立 充 蝦名 雄飛 花田 新之介 山崎 雅人 大野 拓夢 松本 修 滝上 和真" at bounding box center [917, 305] width 61 height 10
click at [889, 301] on select "選択してください 藤田 健 足立 充 蝦名 雄飛 花田 新之介 山崎 雅人 大野 拓夢 松本 修 滝上 和真" at bounding box center [917, 305] width 61 height 10
drag, startPoint x: 837, startPoint y: 310, endPoint x: 831, endPoint y: 308, distance: 6.5
click at [836, 309] on input at bounding box center [824, 304] width 61 height 10
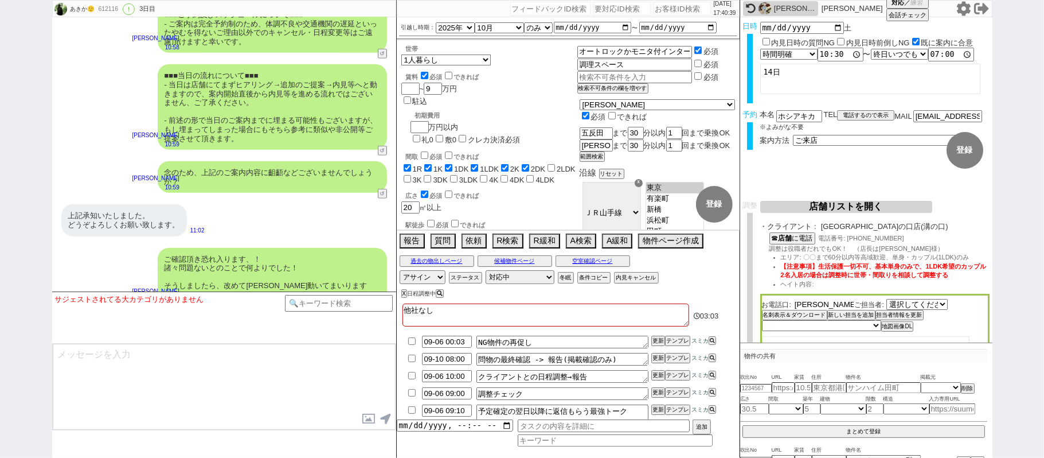
scroll to position [10207, 0]
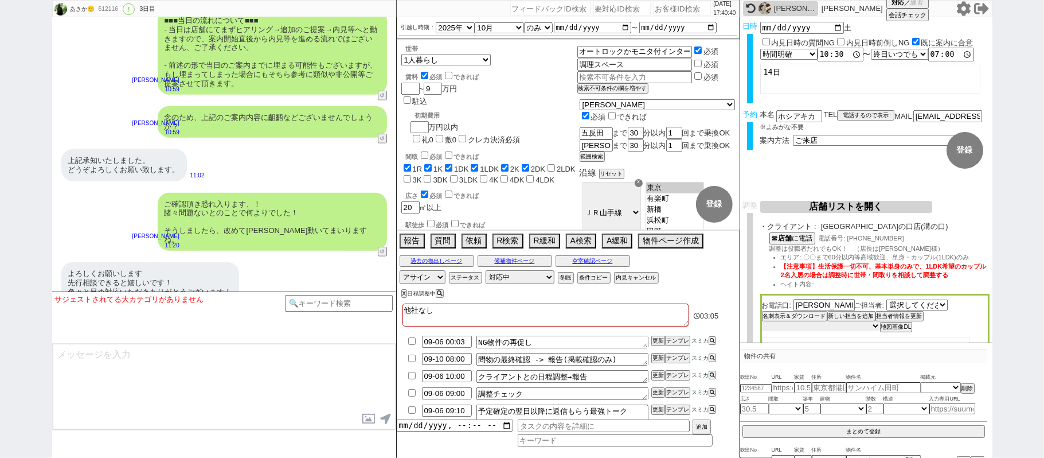
drag, startPoint x: 852, startPoint y: 328, endPoint x: 846, endPoint y: 322, distance: 7.7
click at [851, 328] on select "未定 希望で最短でOK 最短以外でOK 日程がNG(直近で別日提案可) 日程がNG(直近はNG) お客様ごとNG 折返し待ち 店舗が定休/終業後で連絡取れず" at bounding box center [821, 326] width 118 height 10
click at [762, 322] on select "未定 希望で最短でOK 最短以外でOK 日程がNG(直近で別日提案可) 日程がNG(直近はNG) お客様ごとNG 折返し待ち 店舗が定休/終業後で連絡取れず" at bounding box center [821, 326] width 118 height 10
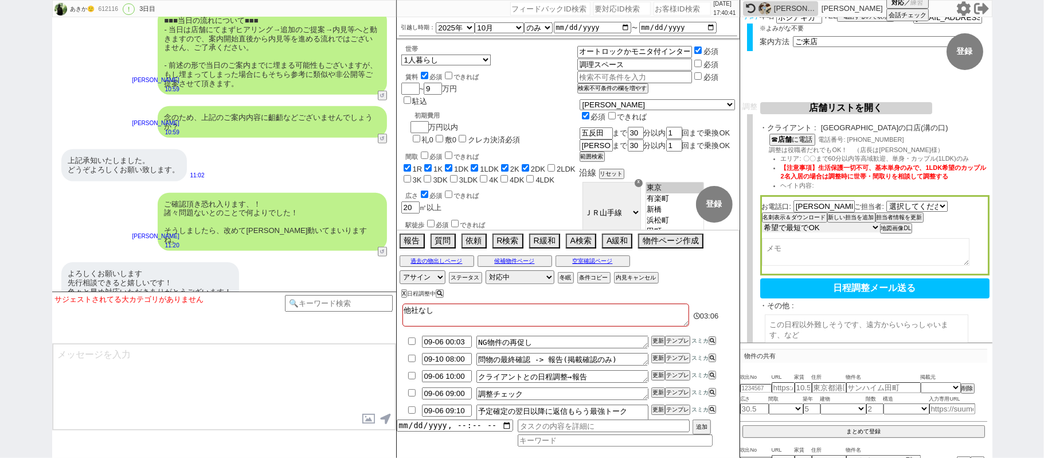
scroll to position [186, 0]
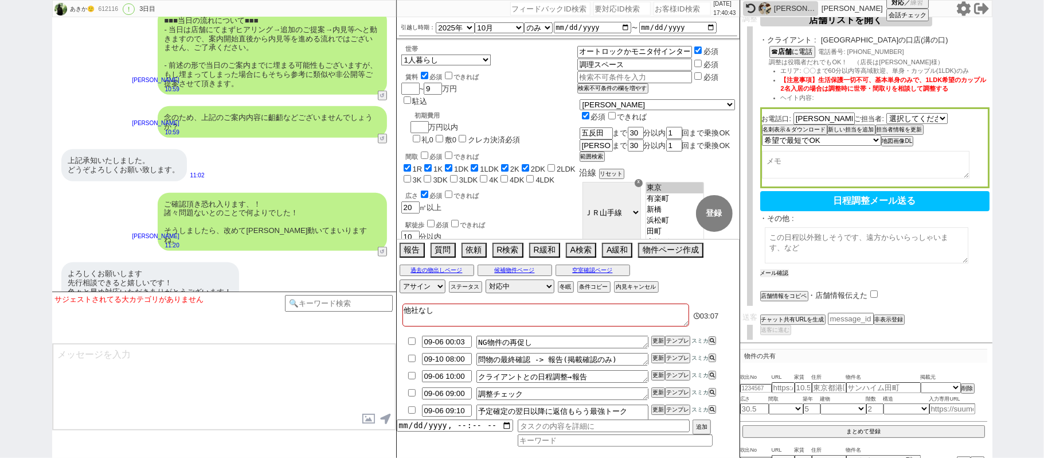
click at [782, 269] on button "メール確認" at bounding box center [774, 273] width 29 height 8
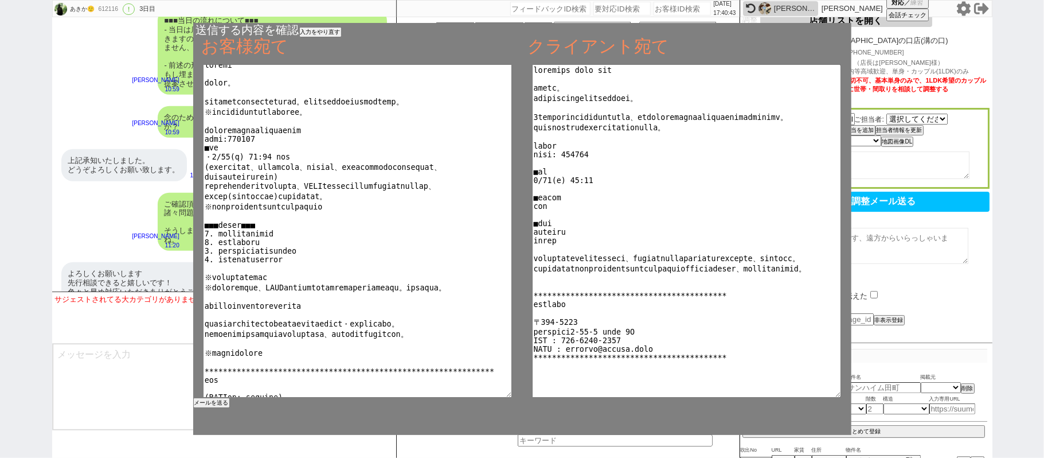
scroll to position [6, 0]
click at [224, 404] on button "メールを送る" at bounding box center [210, 403] width 34 height 8
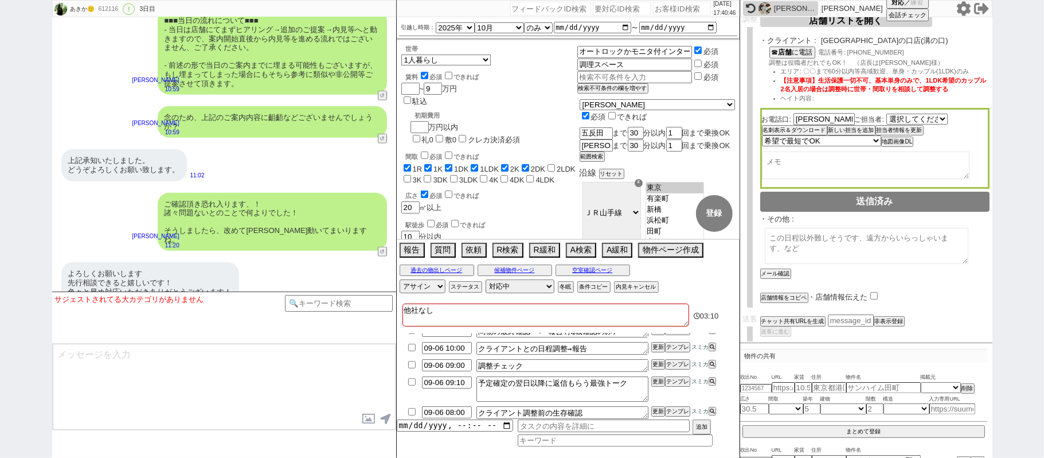
scroll to position [76, 0]
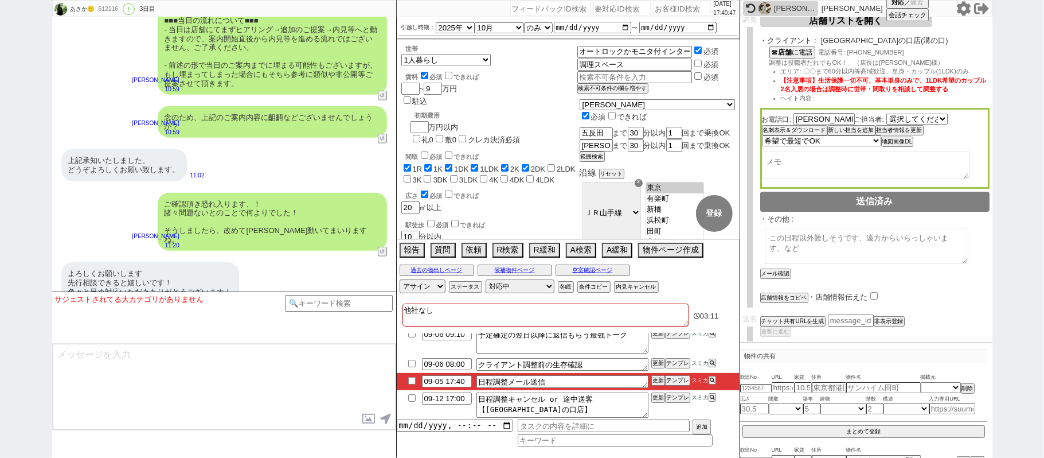
click at [409, 381] on input "checkbox" at bounding box center [412, 380] width 17 height 7
drag, startPoint x: 654, startPoint y: 385, endPoint x: 654, endPoint y: 377, distance: 8.0
click at [654, 379] on button "更新" at bounding box center [657, 380] width 11 height 8
drag, startPoint x: 653, startPoint y: 374, endPoint x: 654, endPoint y: 381, distance: 6.4
click at [653, 376] on li "09-05 17:40 日程調整メール送信 更新 テンプレ スミカ" at bounding box center [568, 381] width 343 height 17
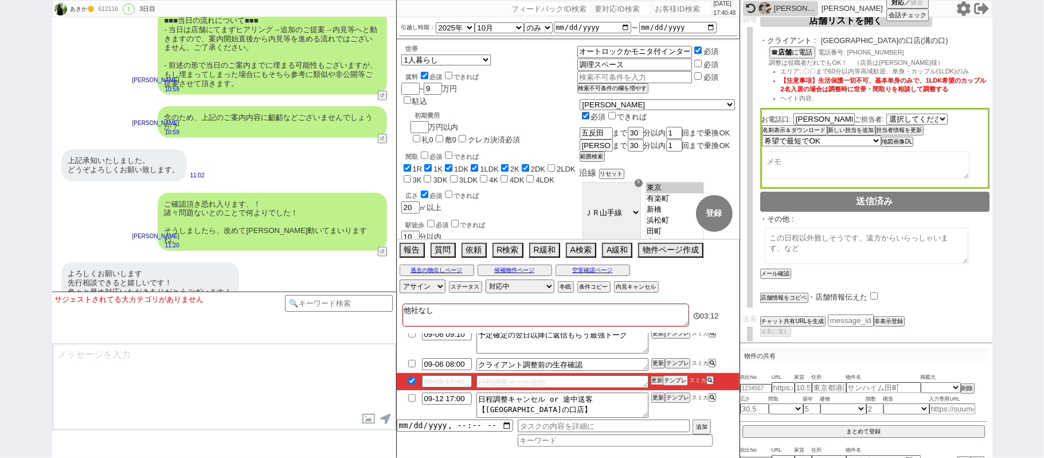
click at [654, 381] on button "更新" at bounding box center [657, 380] width 11 height 8
click at [652, 375] on li "09-05 17:40 日程調整メール送信 更新 テンプレ スミカ" at bounding box center [568, 381] width 343 height 17
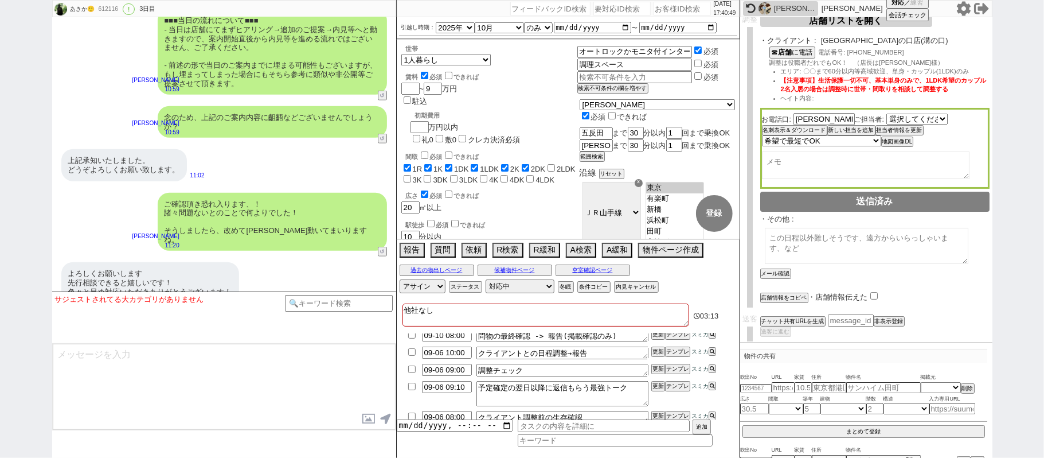
scroll to position [0, 0]
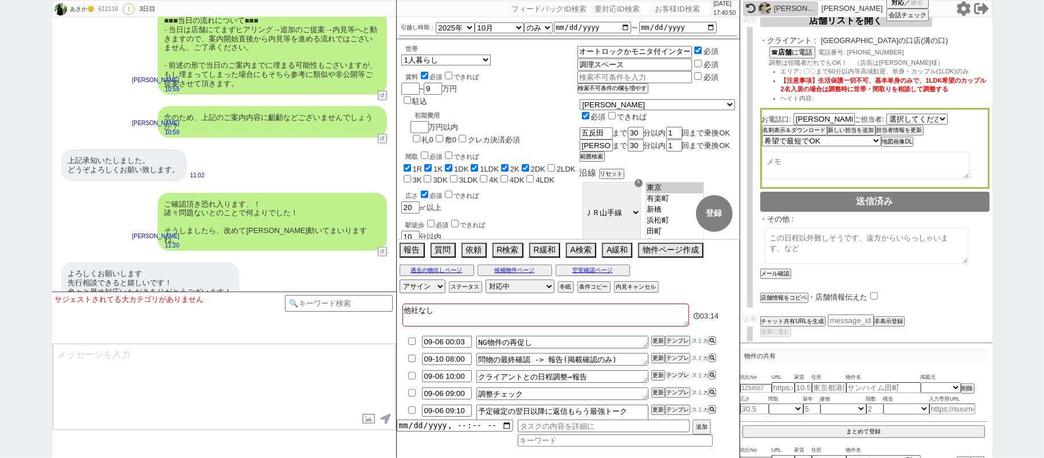
click at [680, 372] on button "テンプレ" at bounding box center [677, 375] width 25 height 8
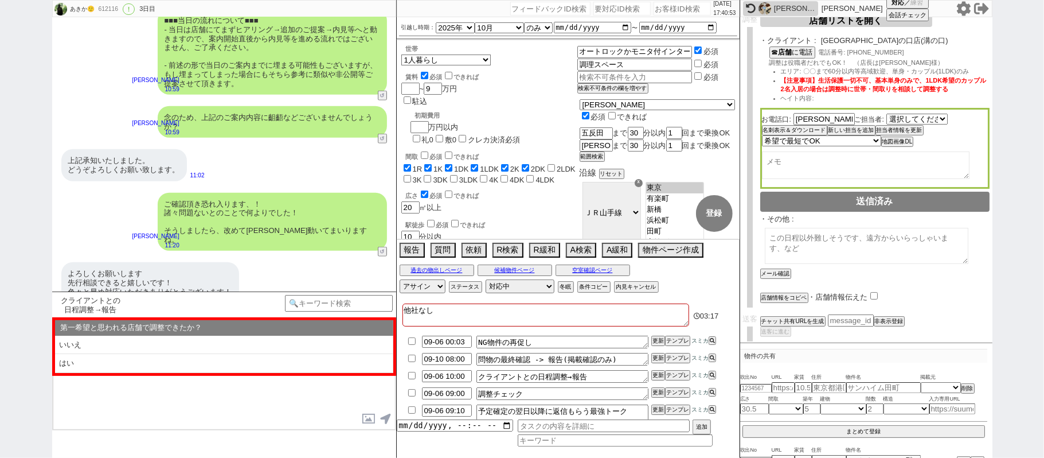
click at [411, 391] on input "checkbox" at bounding box center [412, 392] width 17 height 7
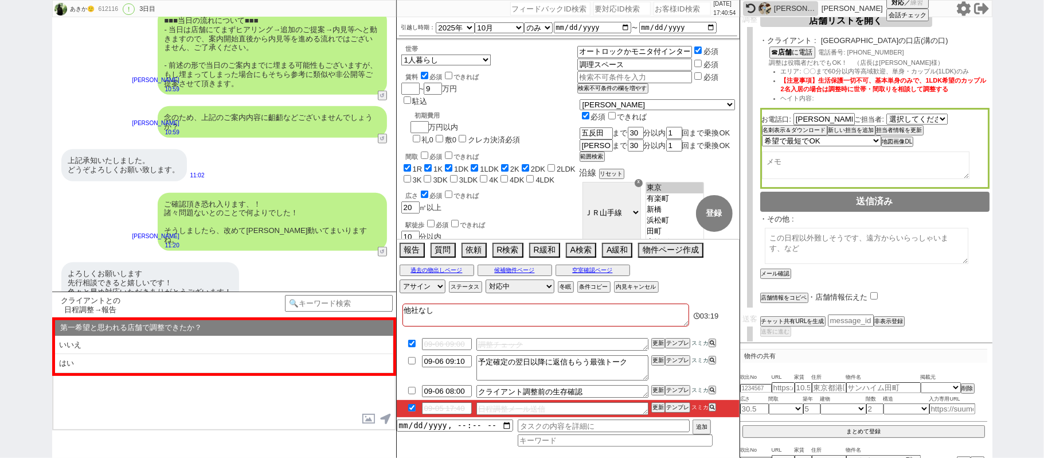
scroll to position [76, 0]
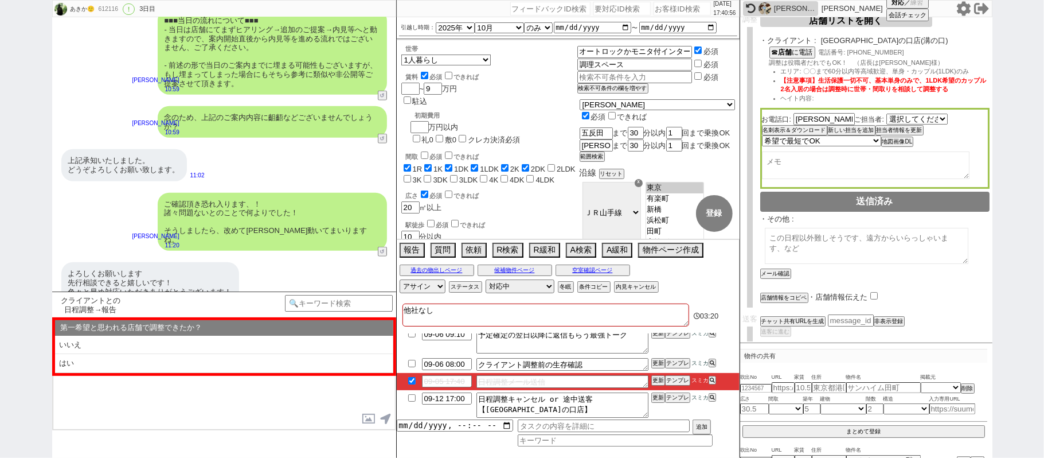
click at [413, 363] on input "checkbox" at bounding box center [412, 363] width 17 height 7
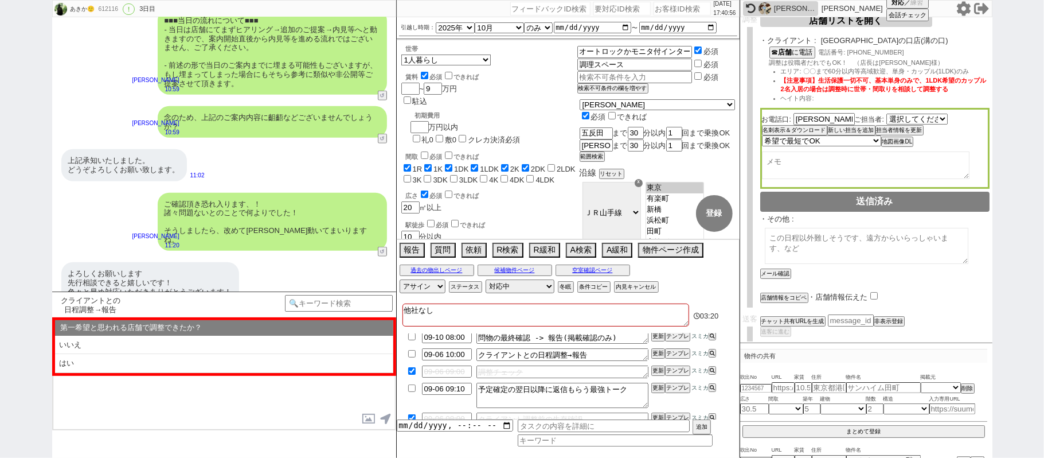
scroll to position [0, 0]
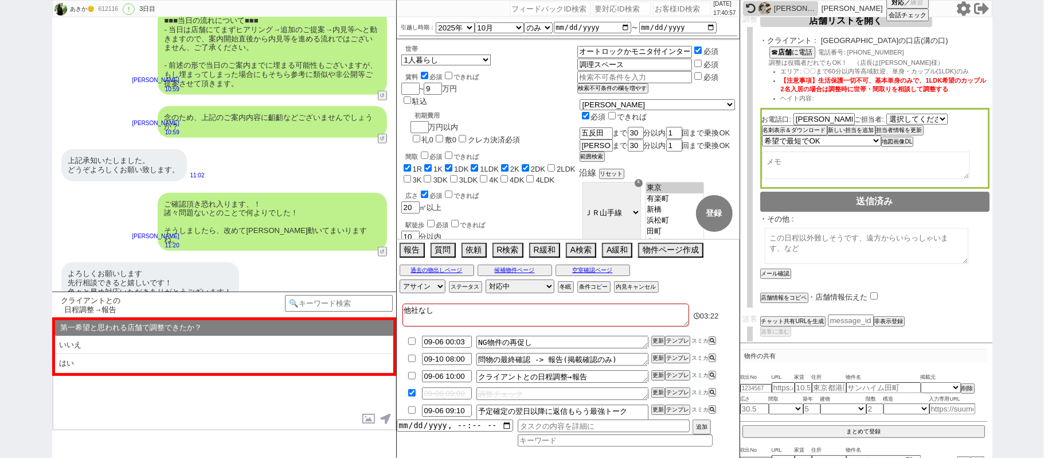
drag, startPoint x: 138, startPoint y: 370, endPoint x: 150, endPoint y: 379, distance: 14.5
click at [139, 372] on li "はい" at bounding box center [224, 363] width 338 height 19
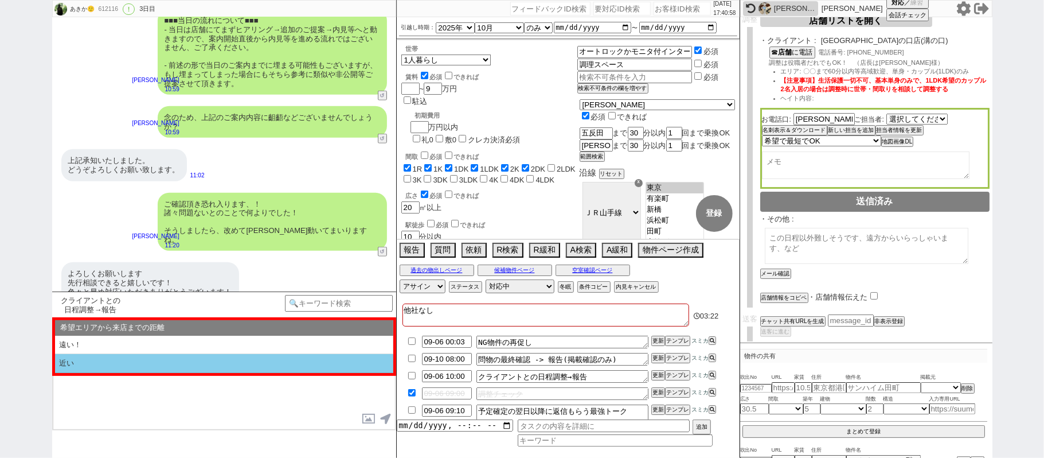
click at [150, 361] on li "近い" at bounding box center [224, 363] width 338 height 19
click at [148, 358] on li "挟む！" at bounding box center [224, 363] width 338 height 19
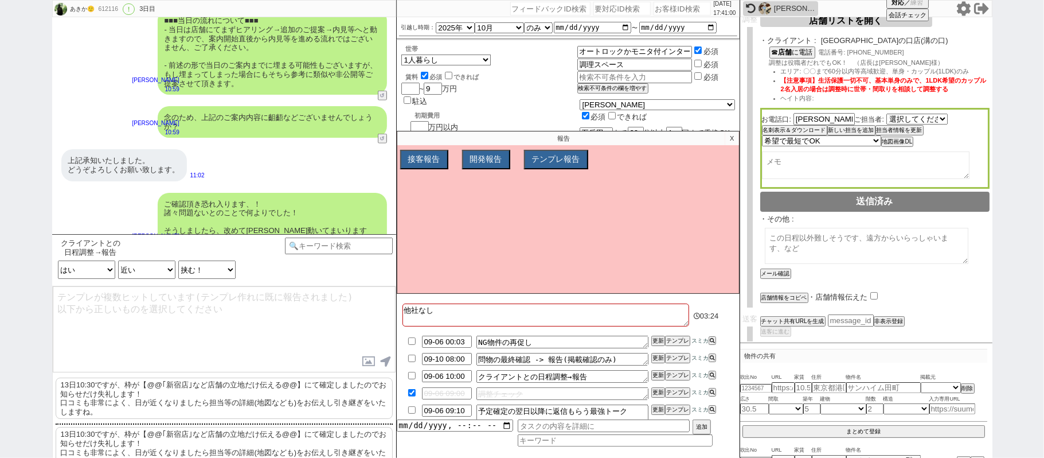
drag, startPoint x: 145, startPoint y: 390, endPoint x: 145, endPoint y: 340, distance: 49.9
click at [145, 389] on p "13日10:30ですが、枠が【@@｢新宿店｣など店舗の立地だけ伝える@@】にて確定しましたのでお知らせだけ失礼します！ 口コミも非常によく、日が近くなりました…" at bounding box center [224, 397] width 337 height 41
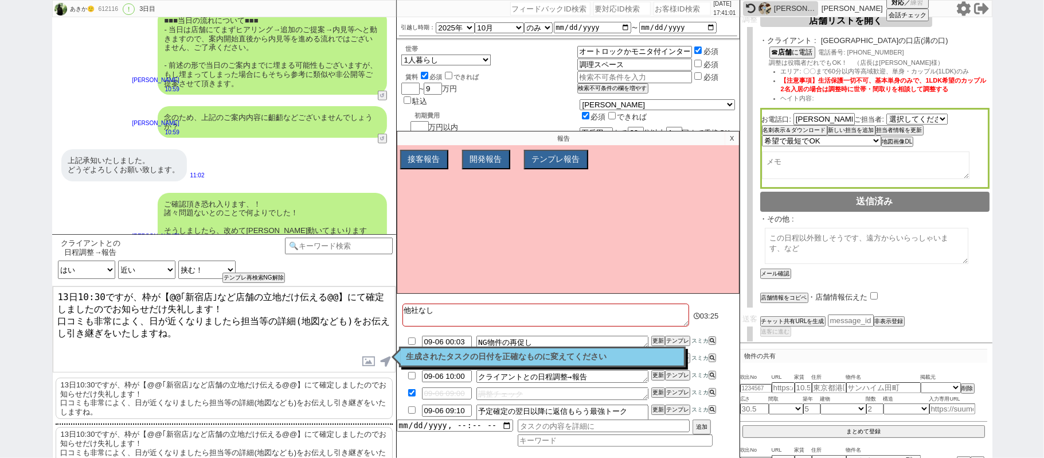
click at [57, 297] on textarea "13日10:30ですが、枠が【@@｢新宿店｣など店舗の立地だけ伝える@@】にて確定しましたのでお知らせだけ失礼します！ 口コミも非常によく、日が近くなりました…" at bounding box center [224, 329] width 343 height 86
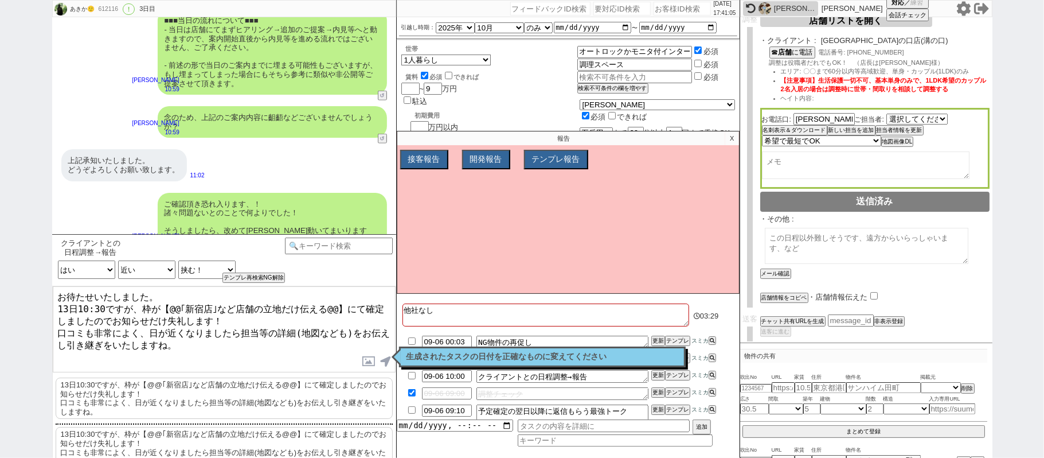
click at [155, 303] on textarea "お待たせいたしました。 13日10:30ですが、枠が【@@｢新宿店｣など店舗の立地だけ伝える@@】にて確定しましたのでお知らせだけ失礼します！ 口コミも非常に…" at bounding box center [224, 329] width 343 height 86
click at [336, 305] on textarea "お待たせいたしました。 13日10:30ですが、枠が【@@｢新宿店｣など店舗の立地だけ伝える@@】にて確定しましたのでお知らせだけ失礼します！ 口コミも非常に…" at bounding box center [224, 329] width 343 height 86
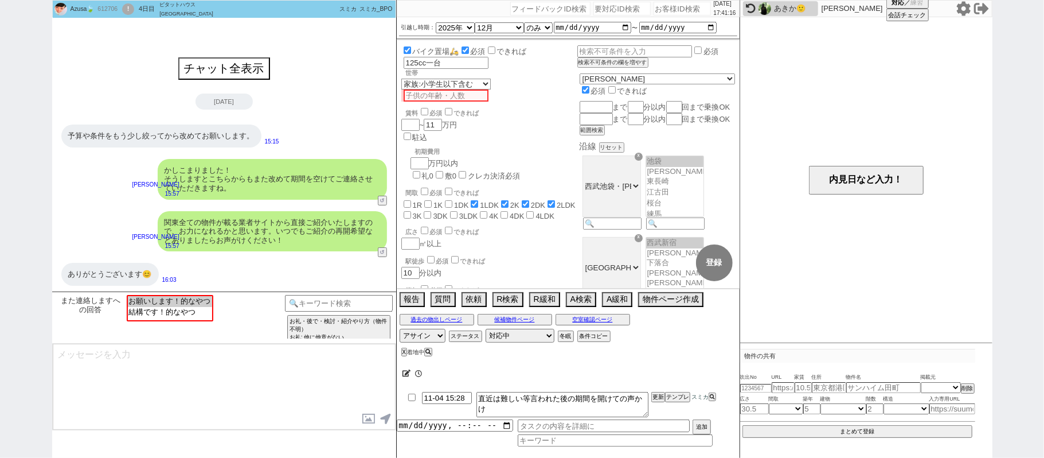
scroll to position [301, 0]
click at [794, 10] on div "あきか🙂" at bounding box center [794, 8] width 41 height 9
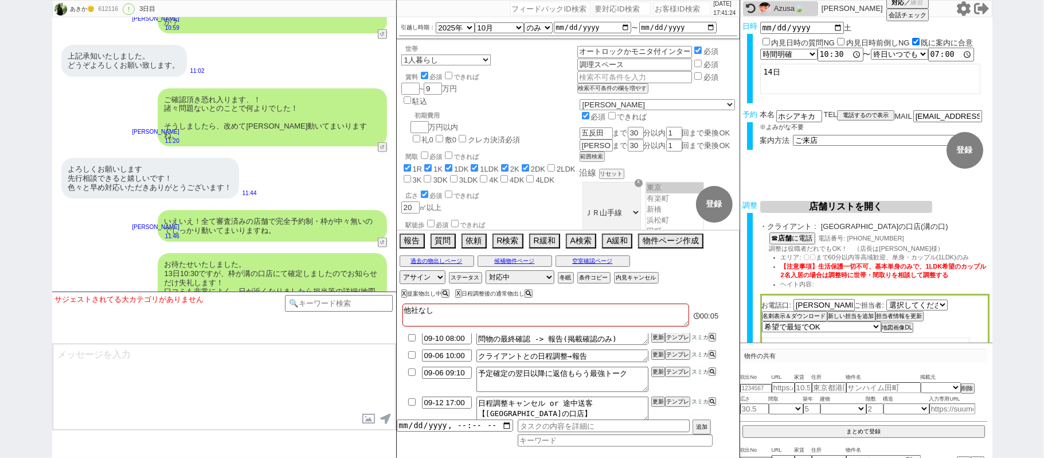
scroll to position [0, 0]
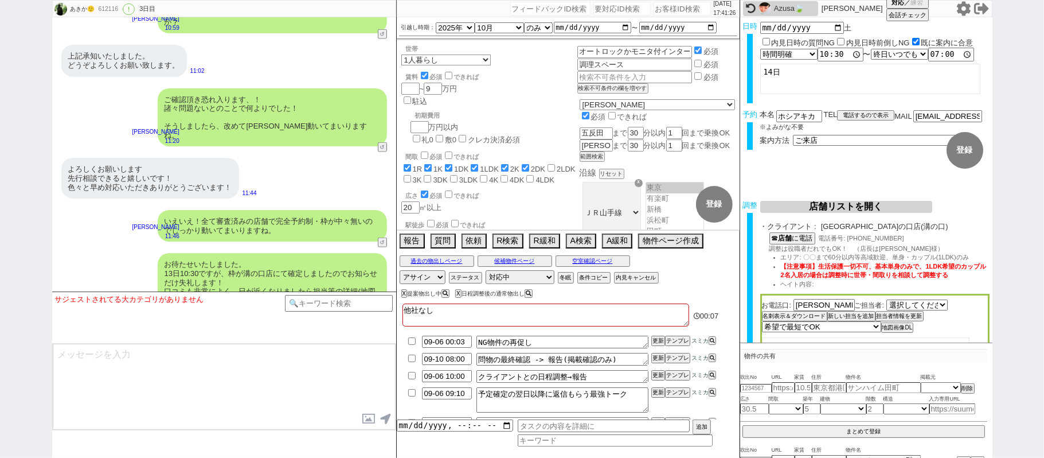
click at [412, 377] on input "checkbox" at bounding box center [412, 375] width 17 height 7
click at [659, 372] on button "更新" at bounding box center [657, 375] width 11 height 8
click at [657, 375] on li "09-06 10:00 クライアントとの日程調整→報告 更新 テンプレ スミカ" at bounding box center [568, 376] width 343 height 17
click at [657, 375] on button "更新" at bounding box center [657, 375] width 11 height 8
click at [657, 373] on button "更新" at bounding box center [657, 375] width 11 height 8
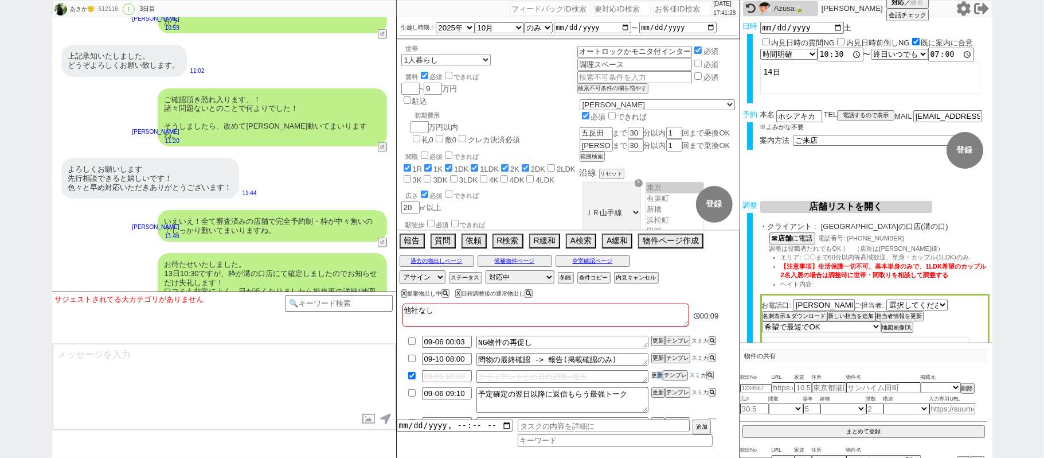
click at [657, 375] on button "更新" at bounding box center [657, 375] width 11 height 8
click at [657, 372] on li "09-06 10:00 クライアントとの日程調整→報告 更新 テンプレ スミカ" at bounding box center [568, 376] width 343 height 17
click at [657, 370] on li "09-06 10:00 クライアントとの日程調整→報告 更新 テンプレ スミカ" at bounding box center [568, 376] width 343 height 17
click at [657, 372] on ul "09-06 00:03 NG物件の再促し 更新 テンプレ スミカ 09-10 08:00 問物の最終確認 -> 報告(掲載確認のみ) 更新 テンプレ スミカ …" at bounding box center [568, 376] width 343 height 86
drag, startPoint x: 657, startPoint y: 369, endPoint x: 634, endPoint y: 368, distance: 23.0
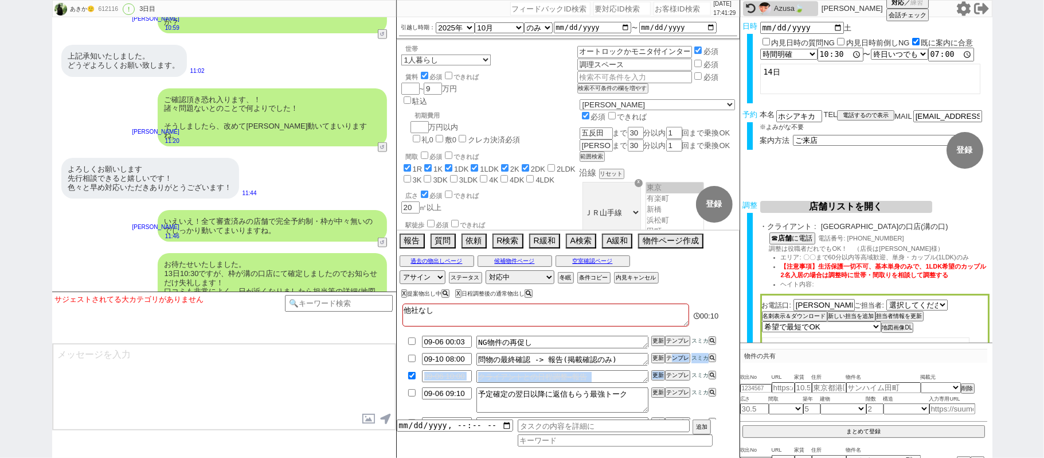
click at [657, 368] on ul "09-06 00:03 NG物件の再促し 更新 テンプレ スミカ 09-10 08:00 問物の最終確認 -> 報告(掲載確認のみ) 更新 テンプレ スミカ …" at bounding box center [568, 376] width 343 height 86
click at [111, 7] on div "612116" at bounding box center [108, 9] width 26 height 9
copy div "612116"
click at [678, 10] on input "number" at bounding box center [682, 9] width 57 height 14
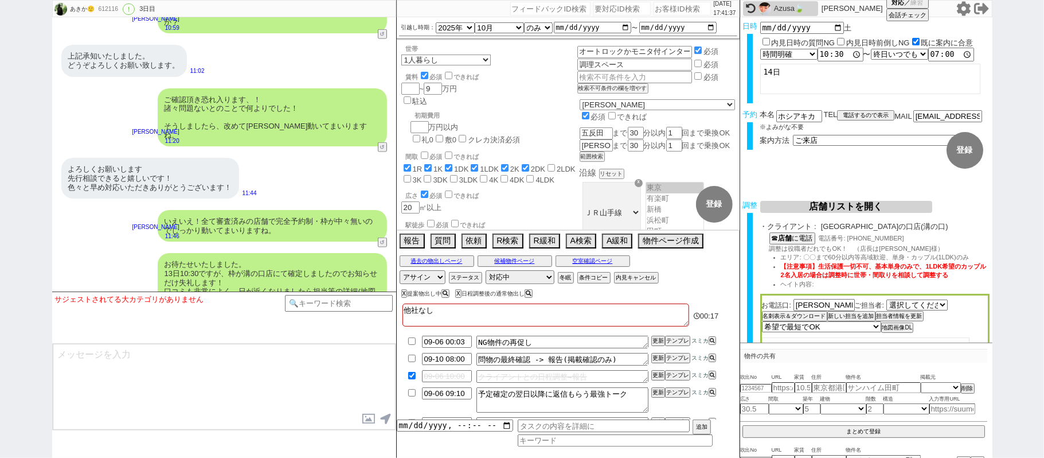
paste input "612116"
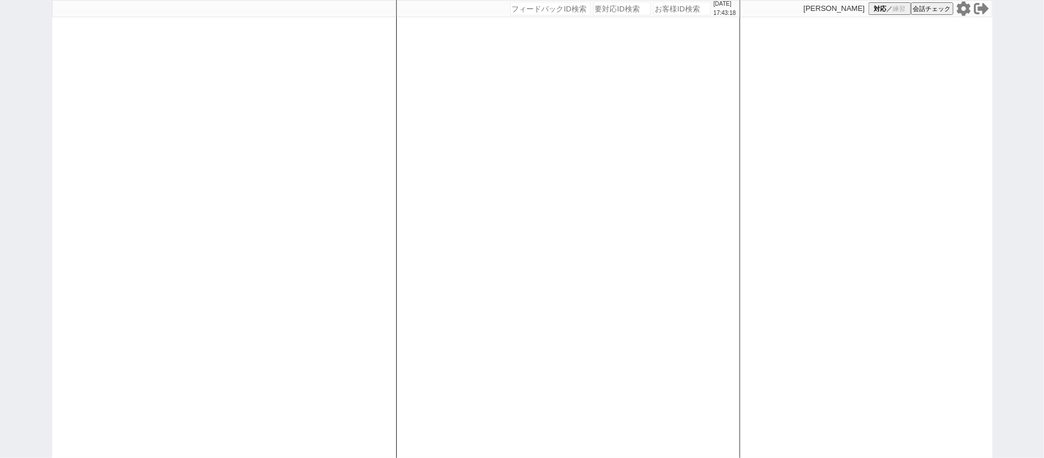
click at [375, 169] on div at bounding box center [224, 229] width 344 height 458
select select
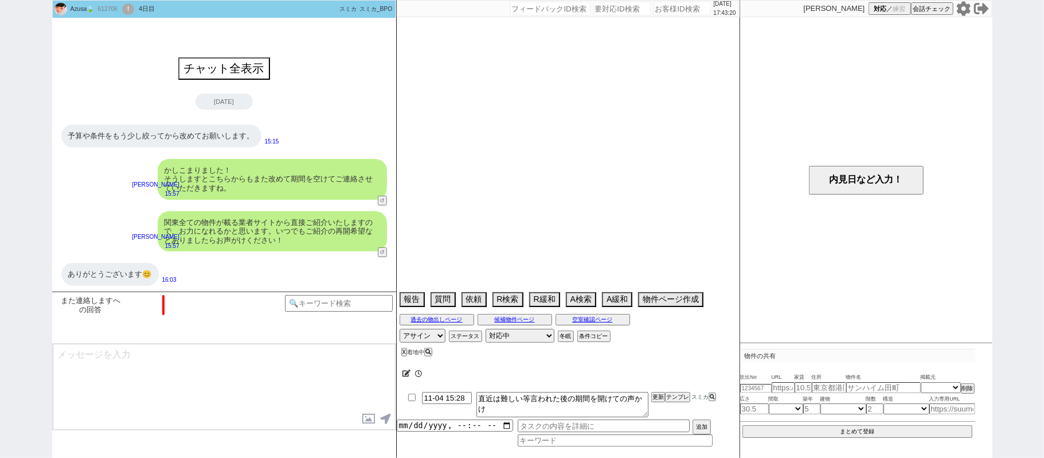
select select "2025"
select select "12"
select select "36"
select select "6"
select select "36"
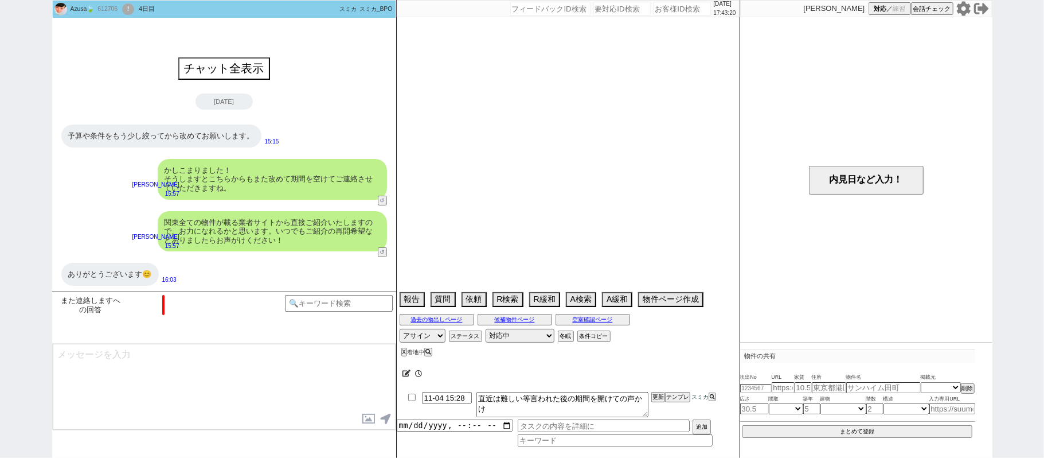
select select "[DATE]"
select select "38"
select select "[DATE]"
select select "60"
select select "[DATE]"
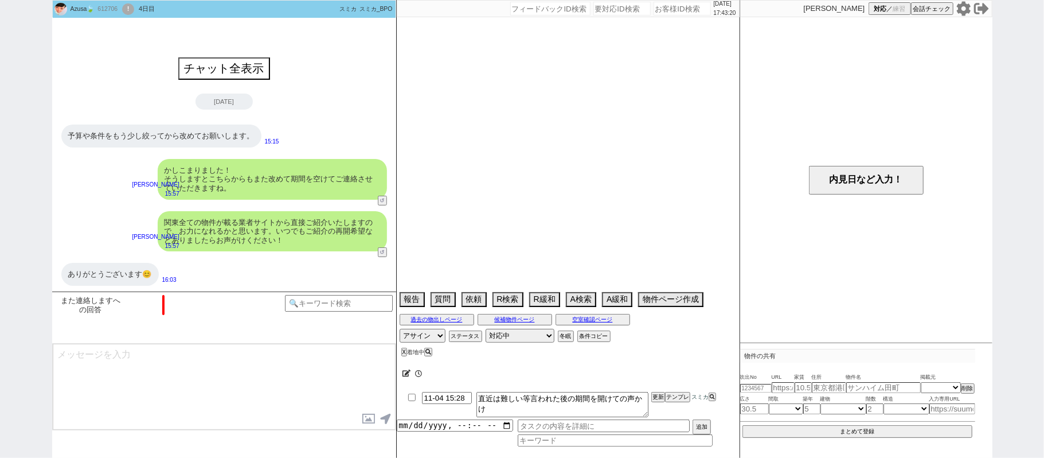
select select "63"
select select "75"
select select "[DATE]"
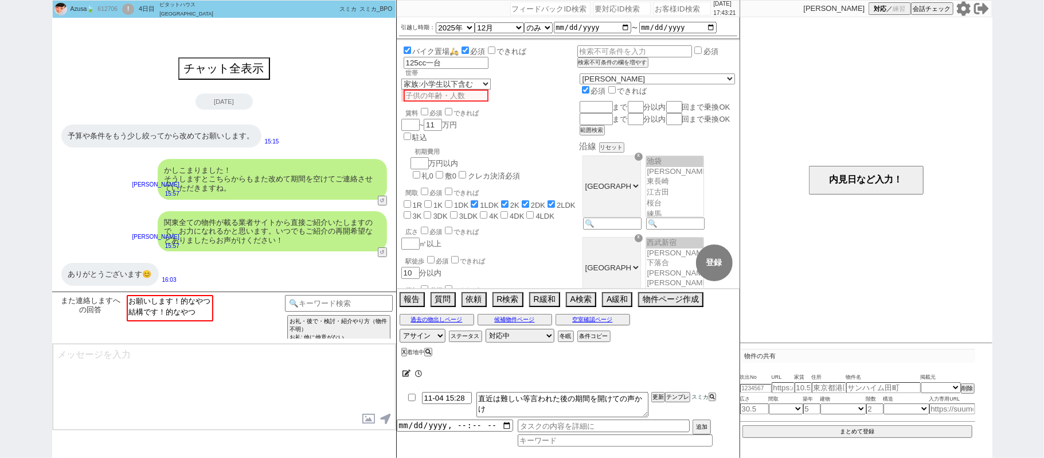
scroll to position [301, 0]
select select "お願いします！的なやつ"
click at [191, 299] on option "お願いします！的なやつ" at bounding box center [169, 300] width 84 height 11
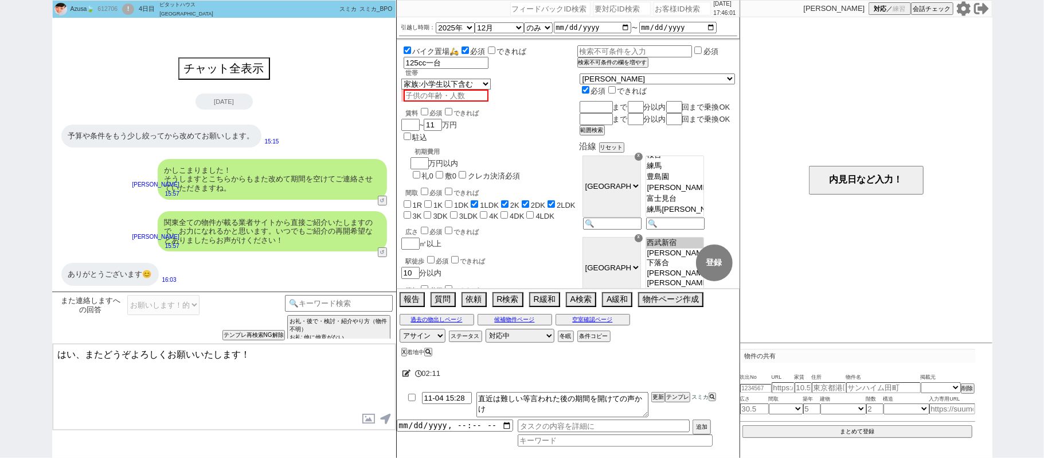
click at [0, 268] on div "Azusa🍃 612706 ! 0 4日目 ピタットハウス 阿佐ヶ谷店 冬眠中 自社客 スミカ スミカ_BPO チャット全表示 2025-09-05 予算や条…" at bounding box center [522, 229] width 1044 height 458
type textarea "いえ、またどうぞよろしくお願いいたします！"
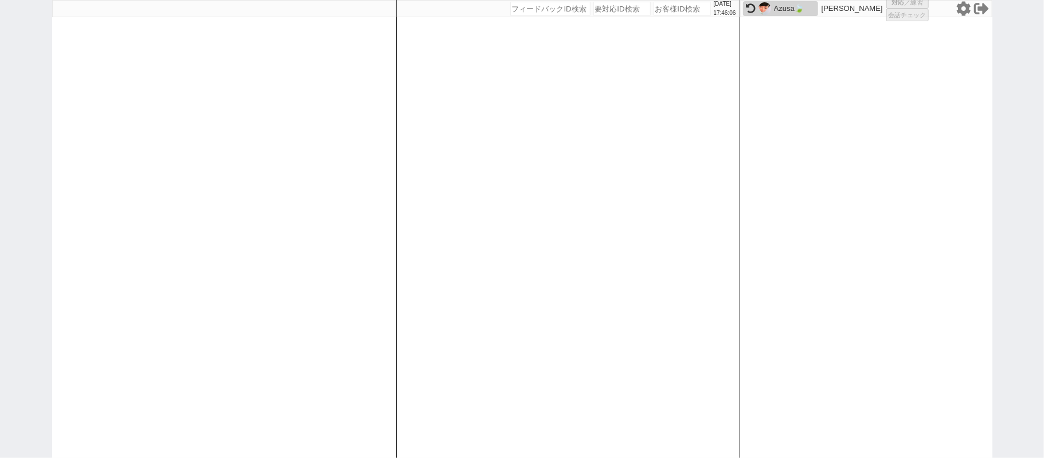
select select
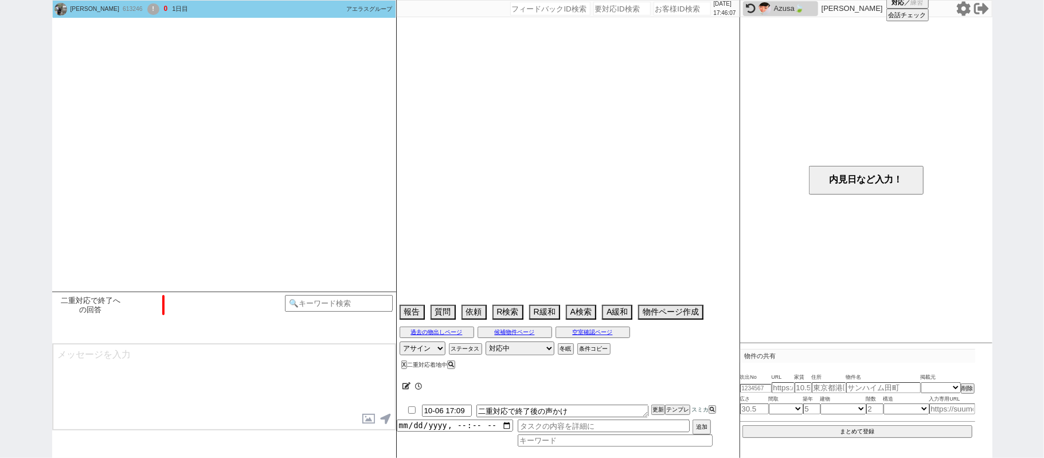
scroll to position [984, 0]
select select "1"
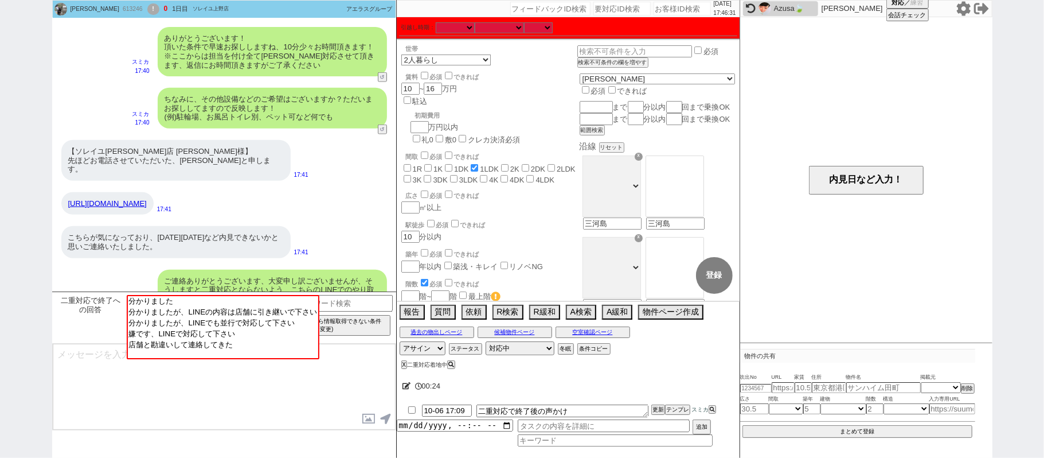
scroll to position [983, 0]
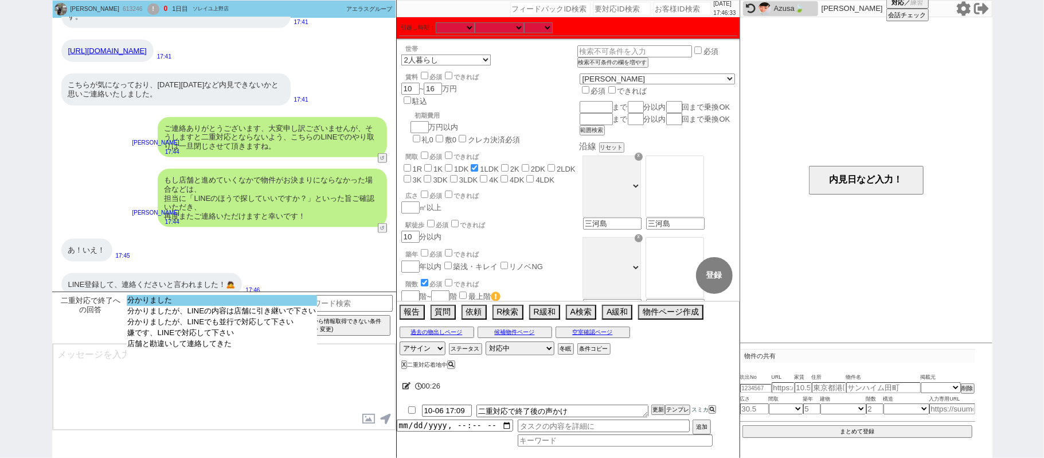
select select "分かりました"
click at [266, 302] on option "分かりました" at bounding box center [222, 300] width 191 height 11
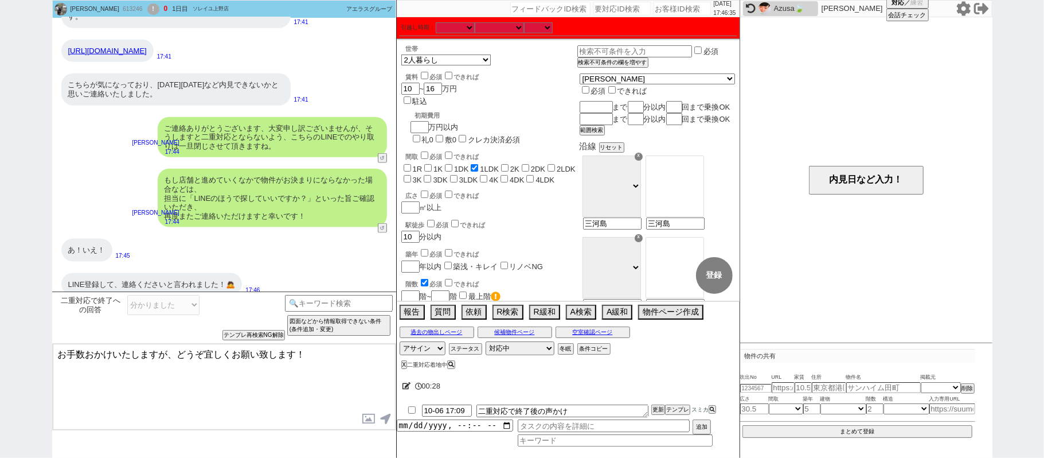
drag, startPoint x: 167, startPoint y: 352, endPoint x: 0, endPoint y: 319, distance: 170.6
click at [0, 352] on div "Yoshiki Osuka 613246 ! 0 1日目 ソレイユ上野店 冬眠中 自社客 アエラスグループ スミカ_BPO チャット全表示 2025-09-0…" at bounding box center [522, 229] width 1044 height 458
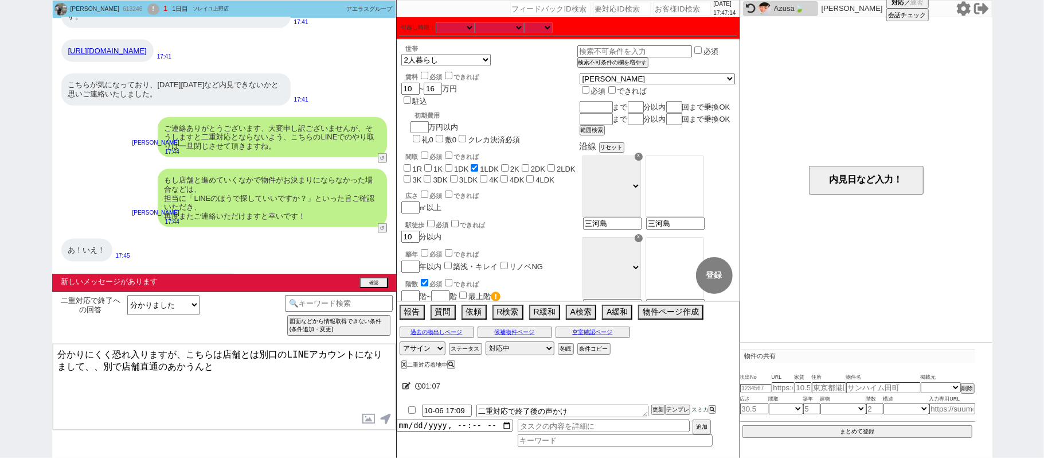
scroll to position [1044, 0]
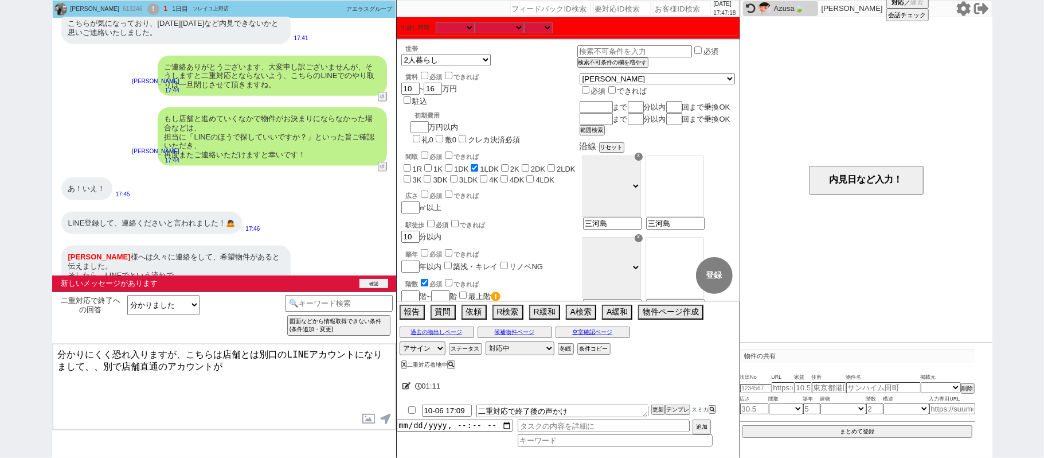
click at [374, 287] on button "確認" at bounding box center [374, 283] width 29 height 9
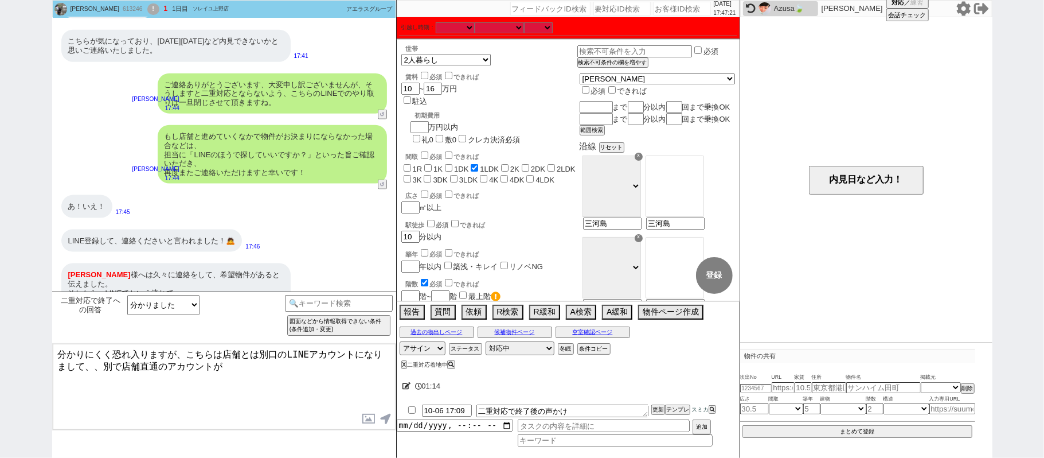
click at [248, 361] on textarea "分かりにくく恐れ入りますが、こちらは店舗とは別口のLINEアカウントになりまして、、別で店舗直通のアカウントが" at bounding box center [224, 387] width 343 height 86
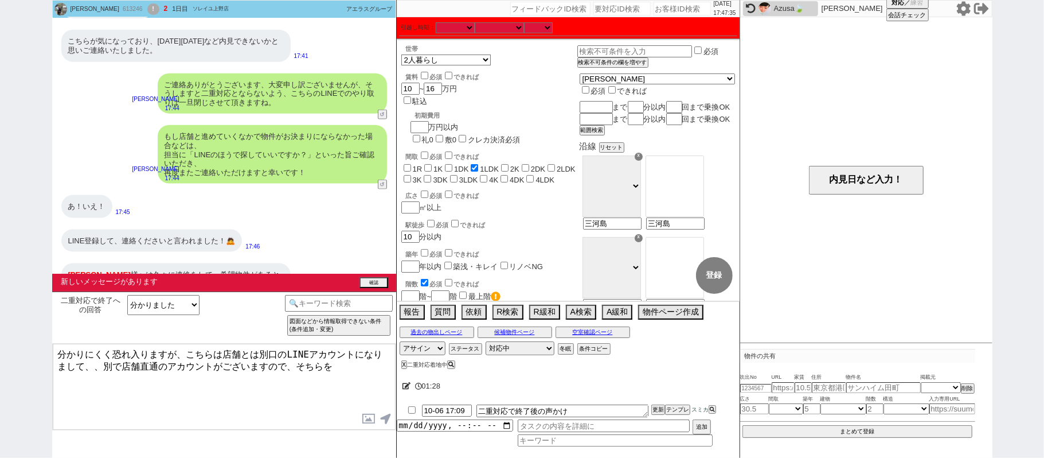
scroll to position [1087, 0]
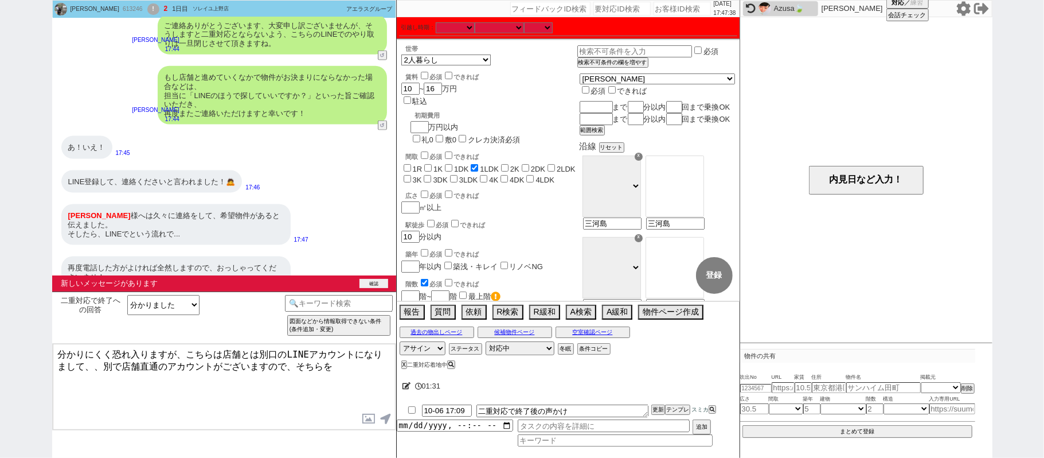
click at [379, 284] on button "確認" at bounding box center [374, 283] width 29 height 9
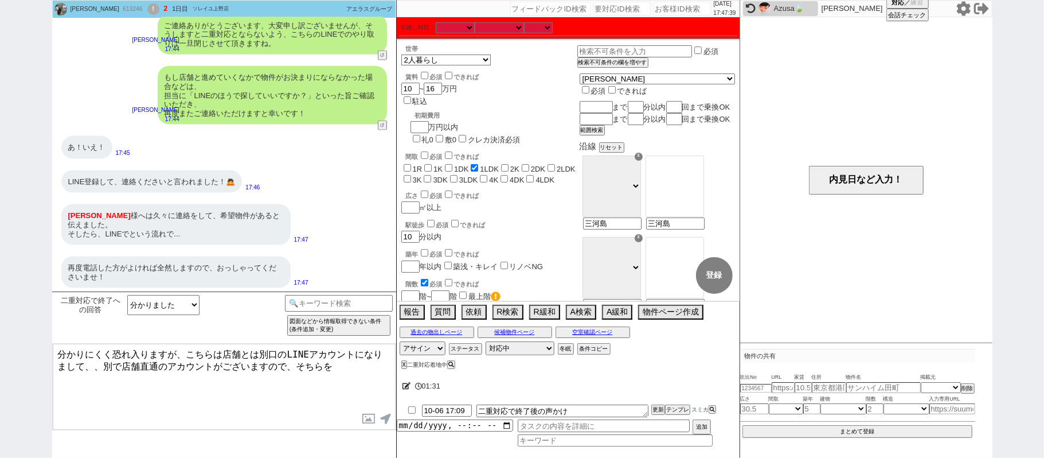
scroll to position [1070, 0]
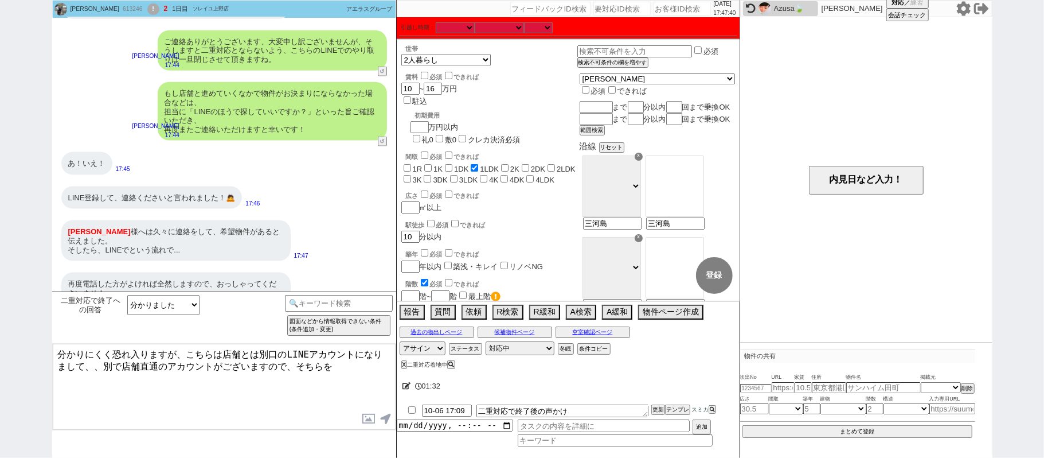
click at [331, 368] on textarea "分かりにくく恐れ入りますが、こちらは店舗とは別口のLINEアカウントになりまして、、別で店舗直通のアカウントがございますので、そちらを" at bounding box center [224, 387] width 343 height 86
click at [333, 366] on textarea "分かりにくく恐れ入りますが、こちらは店舗とは別口のLINEアカウントになりまして、、別で店舗直通のアカウントがございますので、そちらを" at bounding box center [224, 387] width 343 height 86
click at [96, 363] on textarea "分かりにくく恐れ入りますが、こちらは店舗とは別口のLINEアカウントになりまして、、別で店舗直通のアカウントがございますので、そちらを示されていたかと存じます…" at bounding box center [224, 387] width 343 height 86
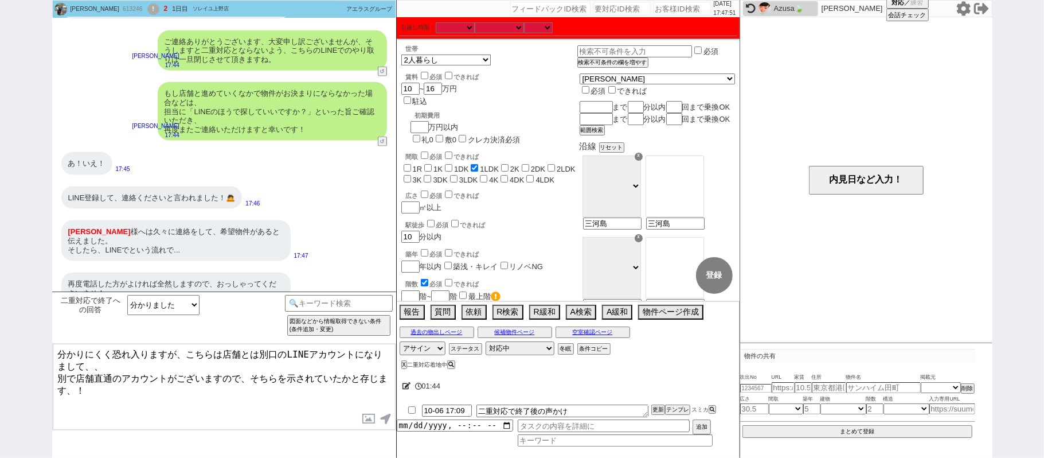
click at [182, 393] on textarea "分かりにくく恐れ入りますが、こちらは店舗とは別口のLINEアカウントになりまして、、 別で店舗直通のアカウントがございますので、そちらを示されていたかと存じま…" at bounding box center [224, 387] width 343 height 86
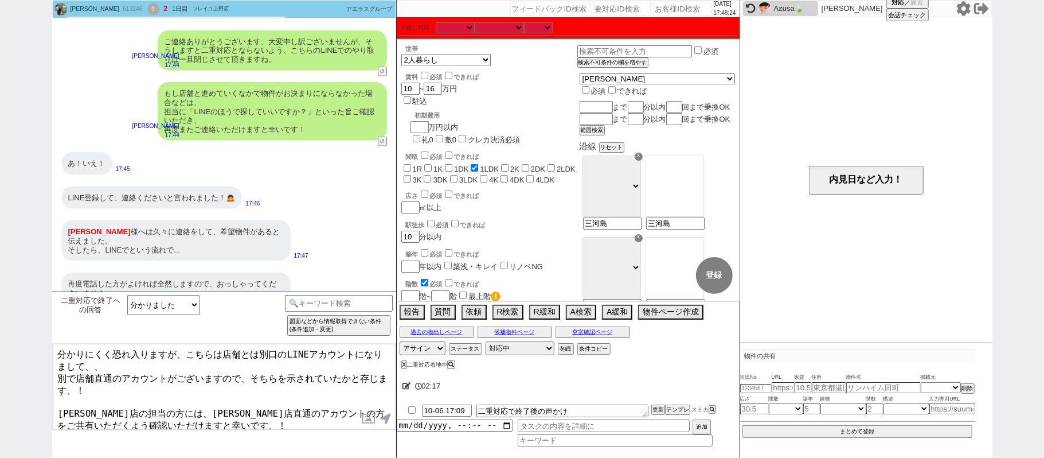
type textarea "分かりにくく恐れ入りますが、こちらは店舗とは別口のLINEアカウントになりまして、、 別で店舗直通のアカウントがございますので、そちらを示されていたかと存じま…"
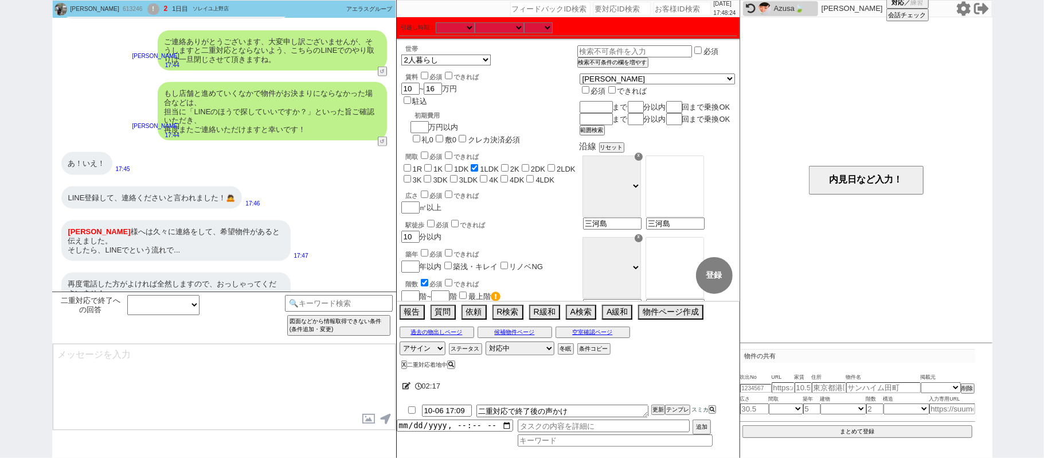
scroll to position [1157, 0]
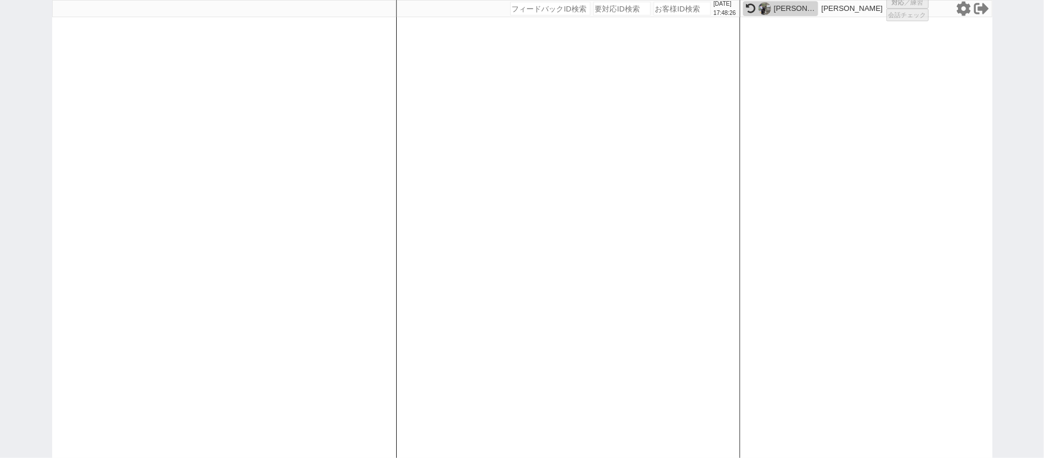
select select
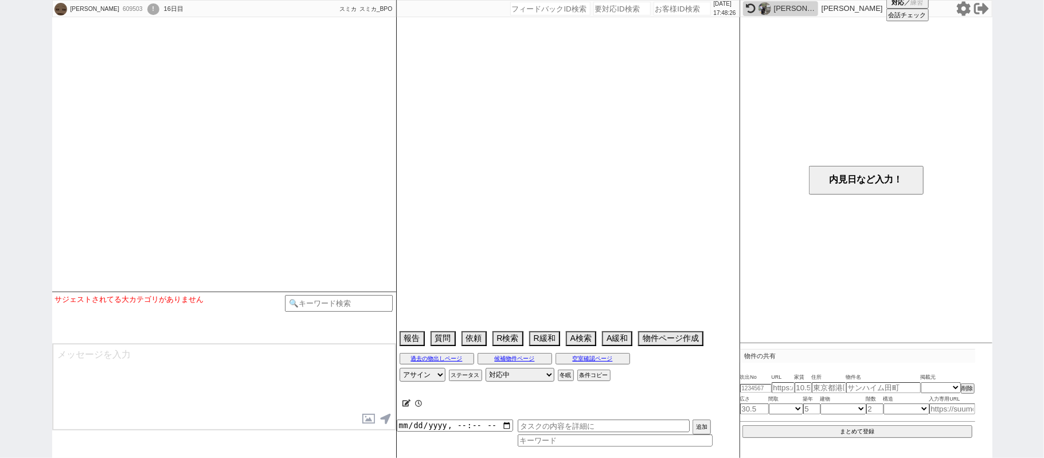
type textarea "[GEOGRAPHIC_DATA]戸建、[GEOGRAPHIC_DATA]で内見予定"
select select
select select "15"
select select "7"
select select "14"
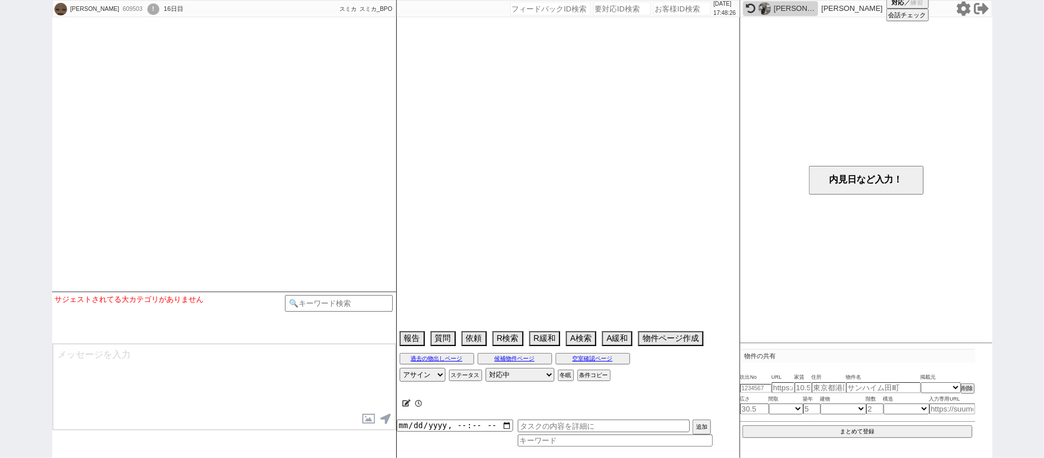
select select "91"
select select "2532"
select select "84"
select select "2294"
select select "90"
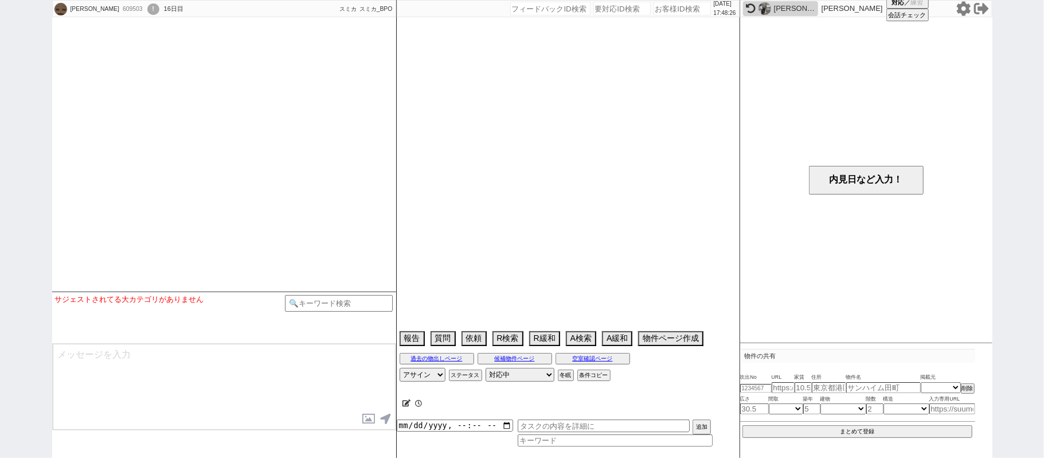
select select "2499"
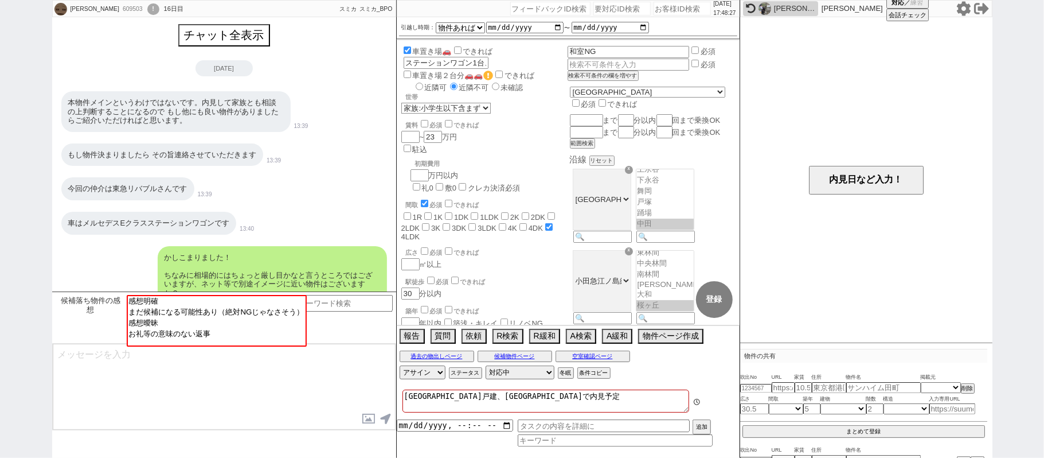
scroll to position [24, 0]
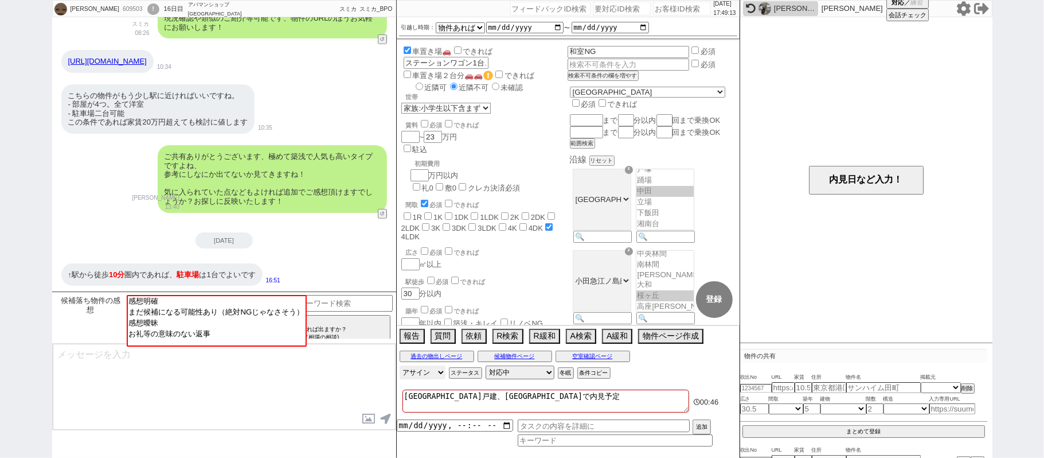
click at [426, 368] on select "アサイン 御手洗侑矢 松井健太朗 中村夏海 廣瀬晶子 坂本ルミ" at bounding box center [423, 372] width 46 height 14
click at [279, 127] on div "こちらの物件がもう少し駅に近ければいいですね。 - 部屋が4つ。全て洋室 - 駐車場二台可能 この条件であれば家賃20万円超えても検討に値します 10:35" at bounding box center [224, 109] width 344 height 61
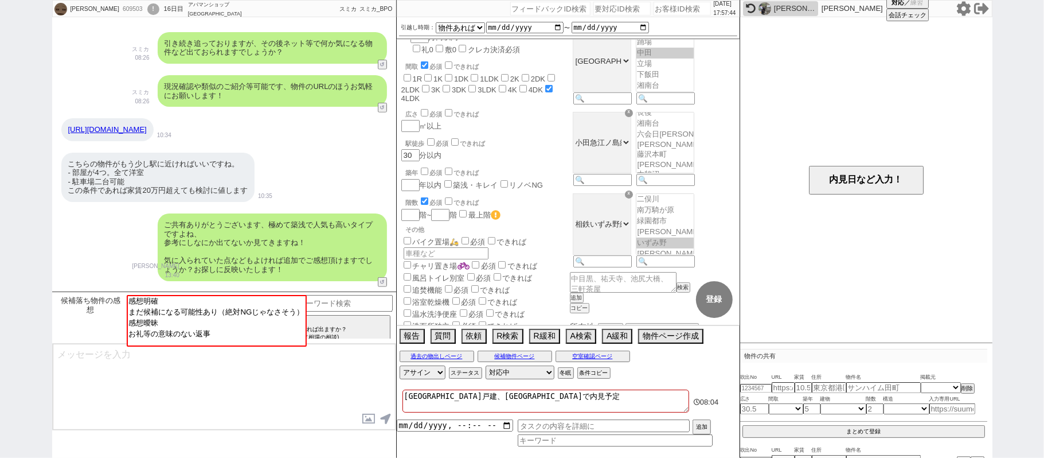
scroll to position [36, 0]
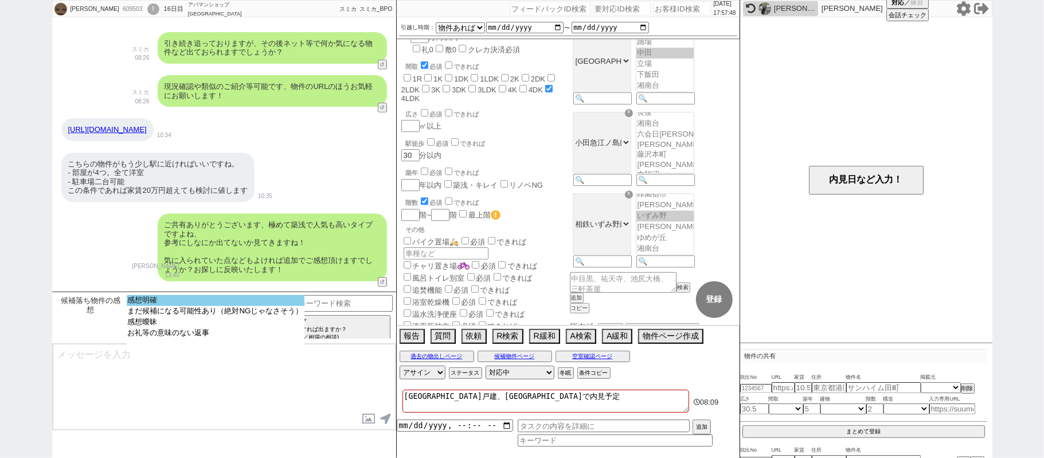
click at [253, 299] on option "感想明確" at bounding box center [216, 300] width 178 height 11
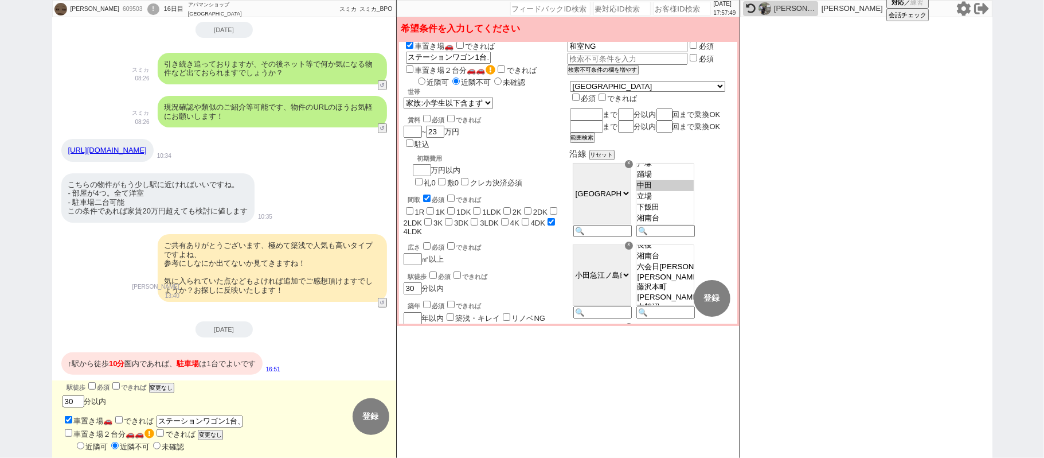
scroll to position [0, 0]
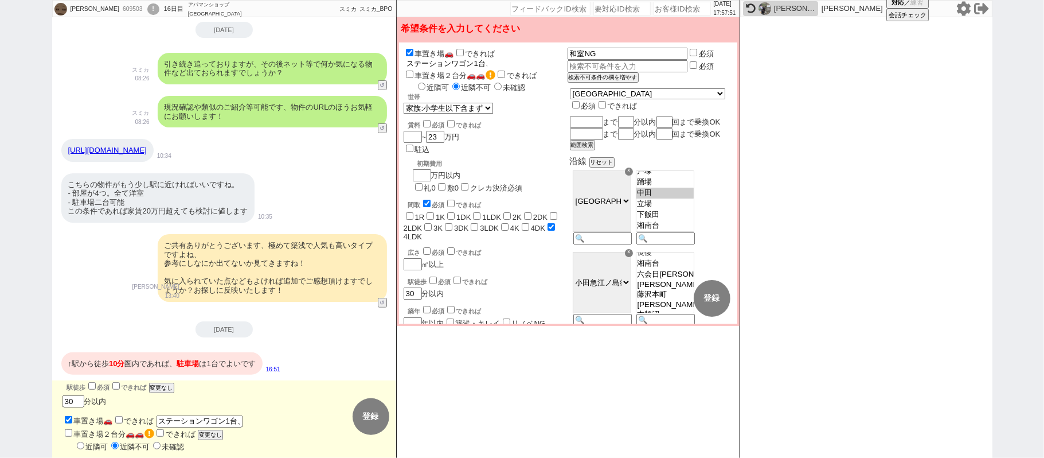
drag, startPoint x: 545, startPoint y: 46, endPoint x: 645, endPoint y: 45, distance: 99.8
click at [645, 45] on form "車置き場🚗 できれば 車 ステーションワゴン1台、車種確認中、駅から離れる場合もう1台購入予定（こちらは近隣可） 車置き場２台分🚗🚗 できれば 近隣可 近隣不…" at bounding box center [568, 45] width 338 height 7
click at [461, 73] on label "車置き場２台分🚗🚗" at bounding box center [450, 77] width 92 height 9
click at [413, 73] on input "車置き場２台分🚗🚗" at bounding box center [409, 76] width 7 height 7
checkbox input "true"
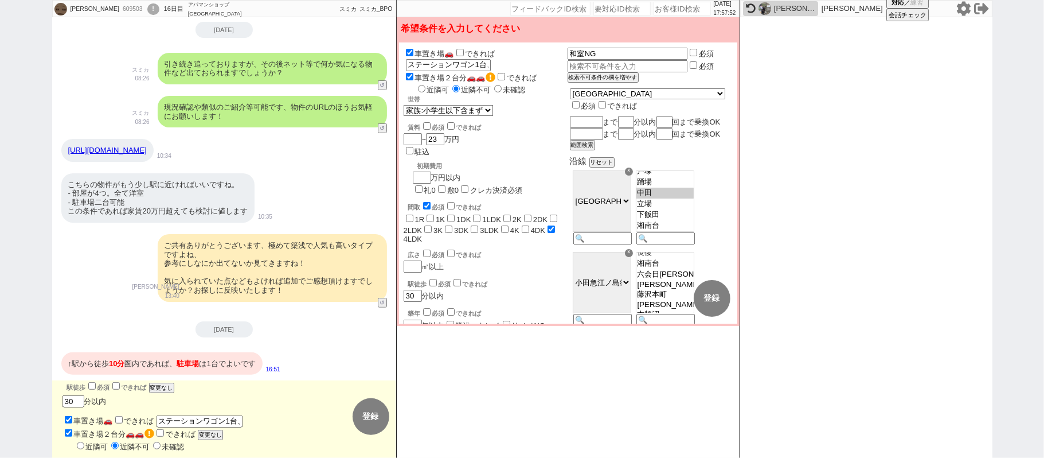
checkbox input "false"
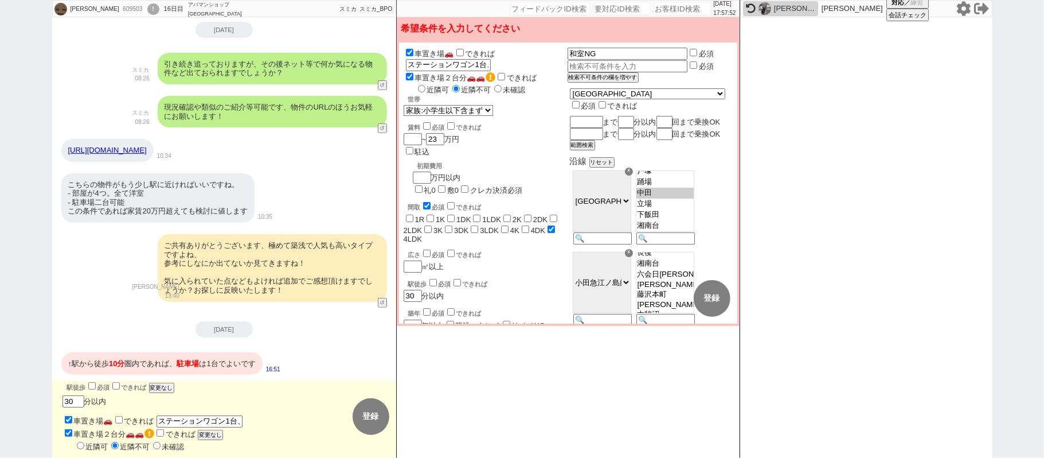
checkbox input "false"
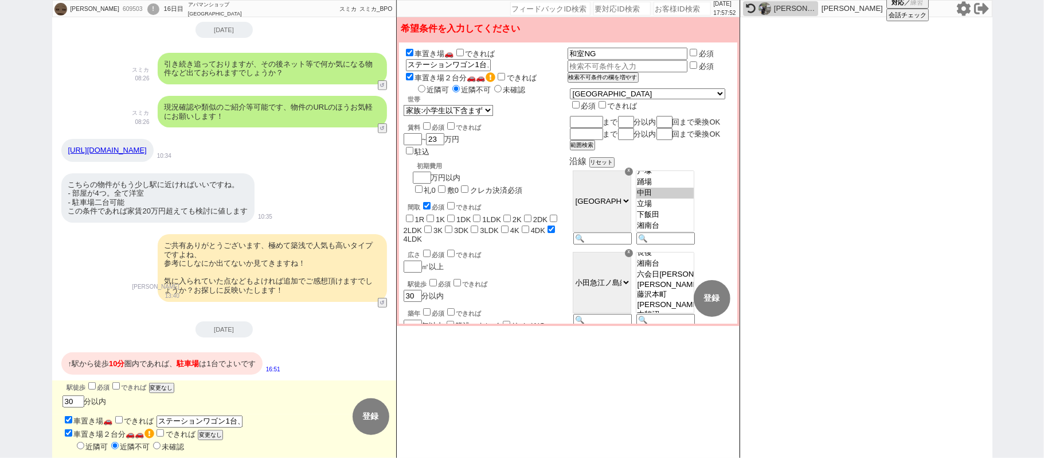
checkbox input "false"
checkbox input "true"
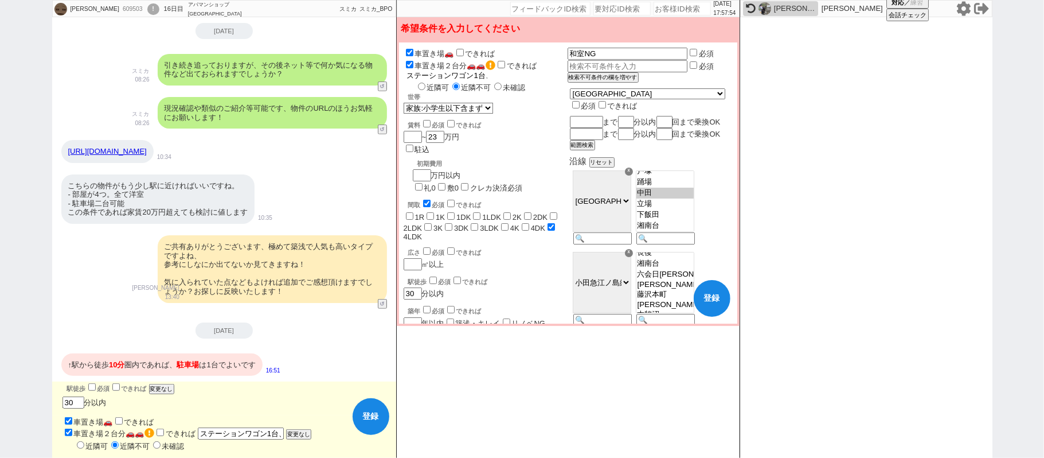
click at [487, 73] on input "ステーションワゴン1台、車種確認中、駅から離れる場合もう1台購入予定（こちらは近隣可）" at bounding box center [447, 76] width 83 height 10
drag, startPoint x: 432, startPoint y: 45, endPoint x: 441, endPoint y: 53, distance: 11.8
click at [434, 46] on form "車置き場🚗 できれば 車置き場２台分🚗🚗 できれば 車 ステーションワゴン1台、車種確認中、駅から離れる場合もう1台購入予定（こちらは近隣可） 近隣可 近隣不…" at bounding box center [568, 45] width 338 height 7
click at [432, 49] on label "車置き場🚗" at bounding box center [429, 53] width 50 height 9
click at [413, 49] on input "車置き場🚗" at bounding box center [409, 52] width 7 height 7
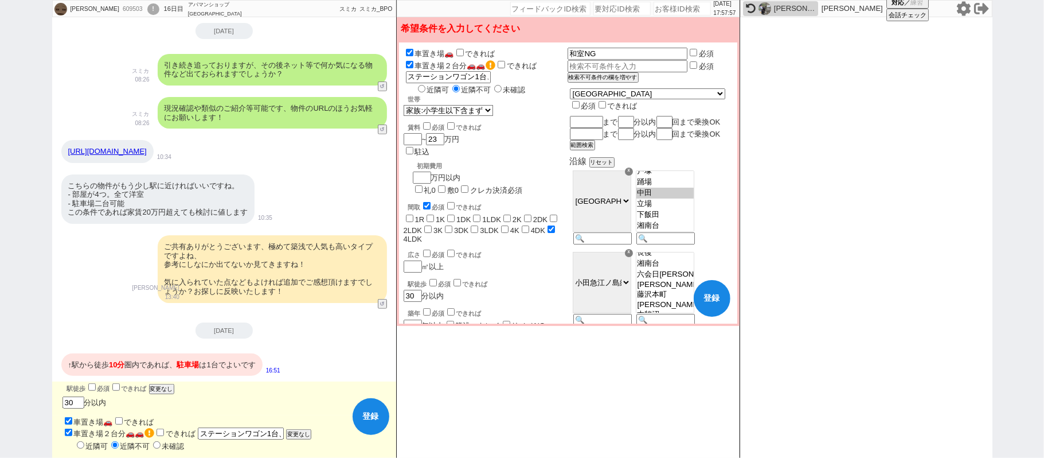
checkbox input "false"
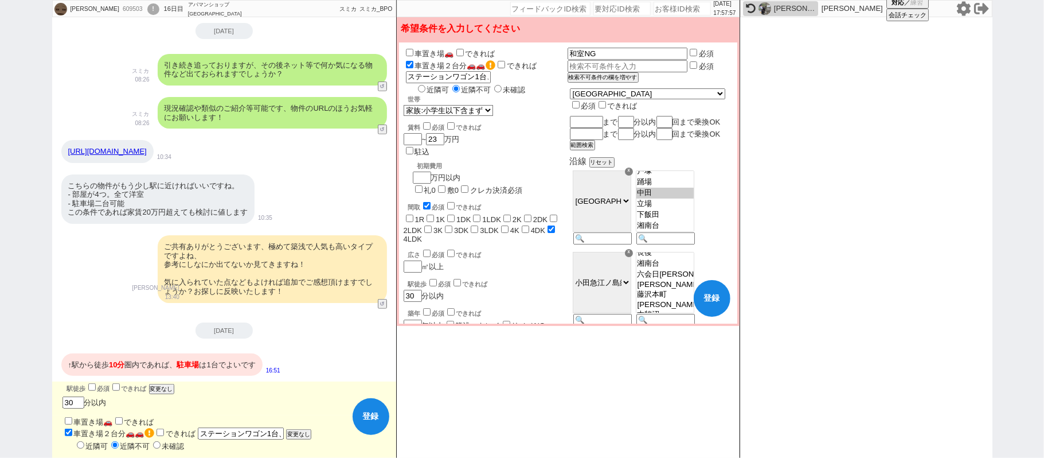
checkbox input "false"
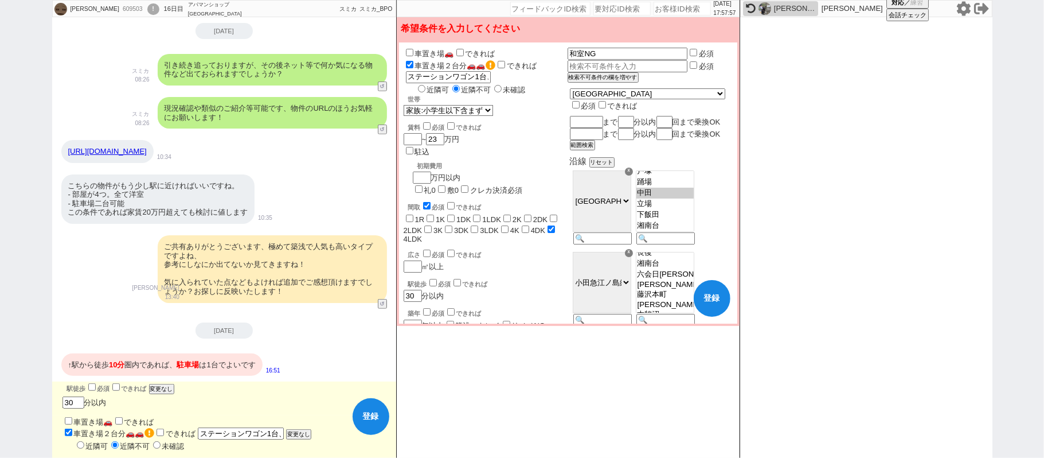
checkbox input "false"
checkbox input "true"
checkbox input "false"
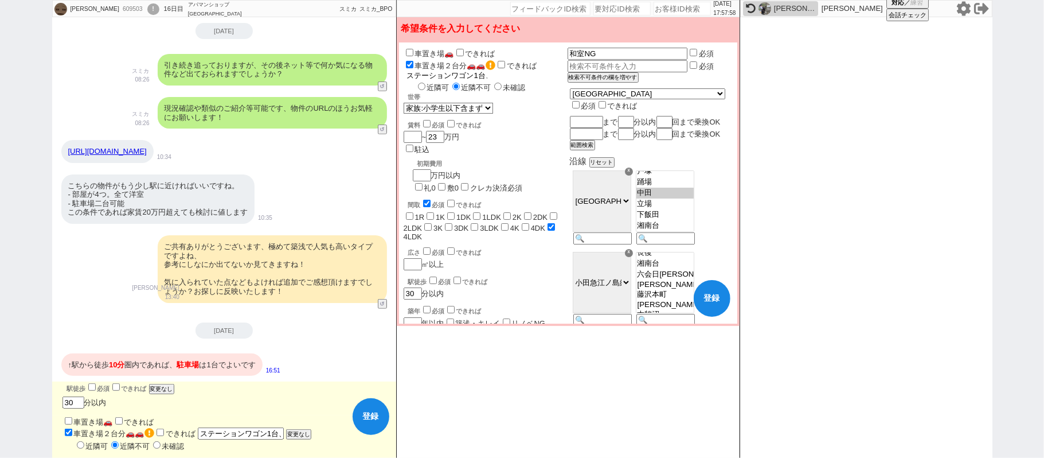
click at [486, 76] on input "ステーションワゴン1台、車種確認中、駅から離れる場合もう1台購入予定（こちらは近隣可）" at bounding box center [447, 76] width 83 height 10
type input "ステーションワゴン1台ｍ、車種確認中、駅から離れる場合もう1台購入予定（こちらは近隣可）"
type input "ステーションワゴン1台、車種確認中、駅から離れる場合もう1台購入予定（こちらは近隣可）"
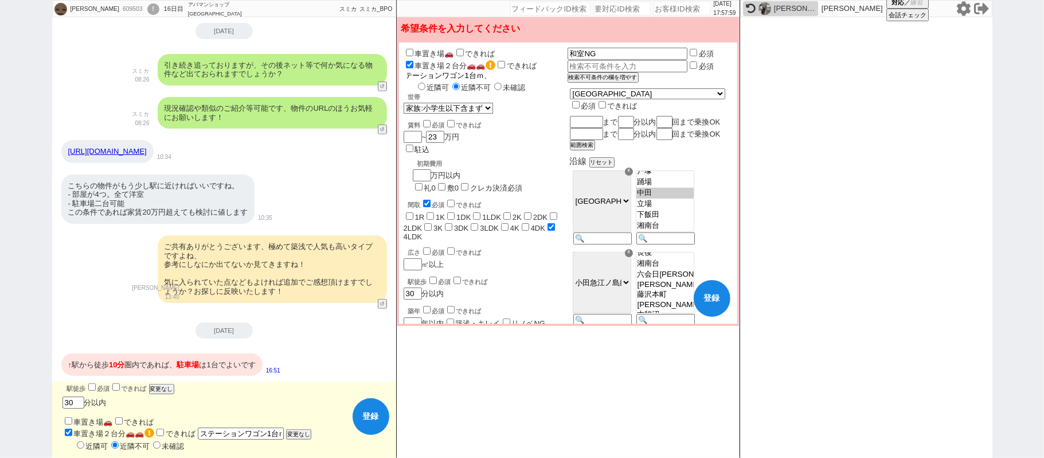
type input "ステーションワゴン1台、車種確認中、駅から離れる場合もう1台購入予定（こちらは近隣可）"
type input "ステーションワゴン1台、、車種確認中、駅から離れる場合もう1台購入予定（こちらは近隣可）"
type input "ステーションワゴン1台、車種確認中、駅から離れる場合もう1台購入予定（こちらは近隣可）"
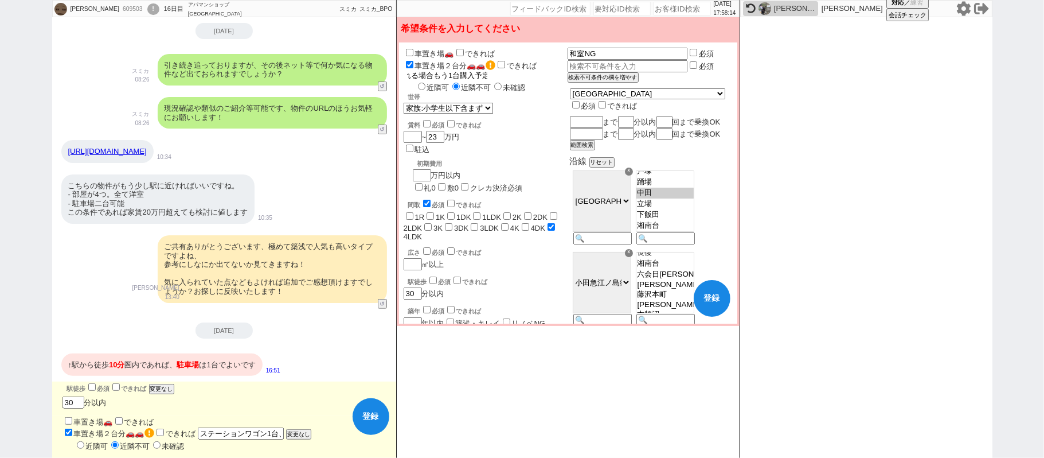
scroll to position [0, 157]
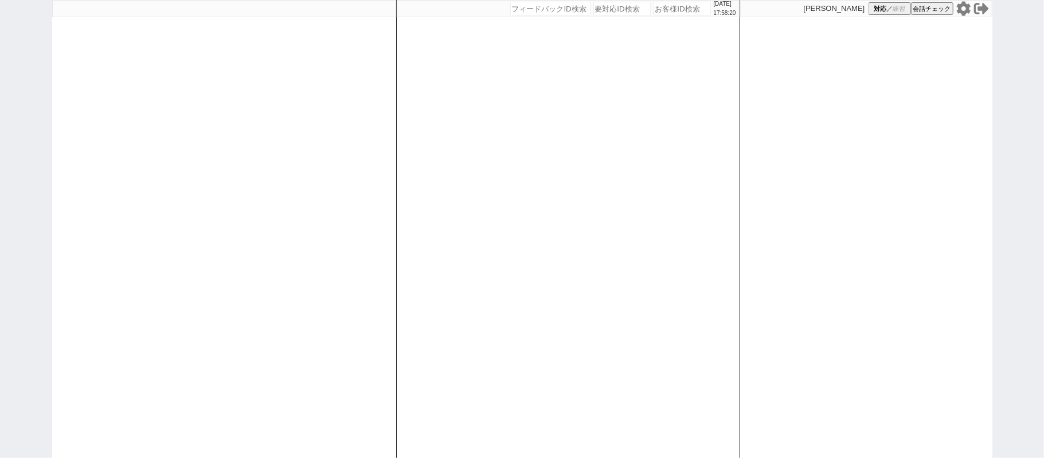
click at [393, 132] on div at bounding box center [224, 229] width 344 height 458
select select "3"
select select "2"
select select
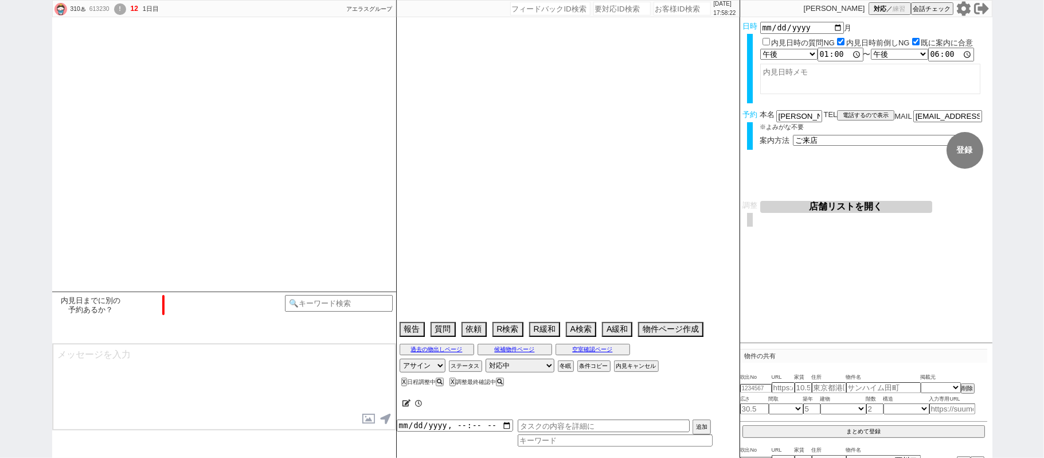
select select "2025"
select select "10"
select select "34"
select select "0"
select select "23"
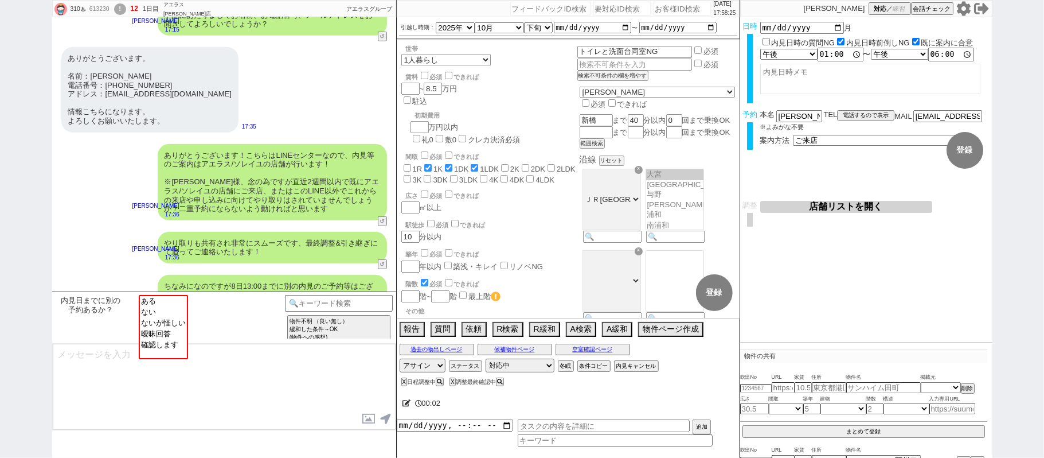
scroll to position [517, 0]
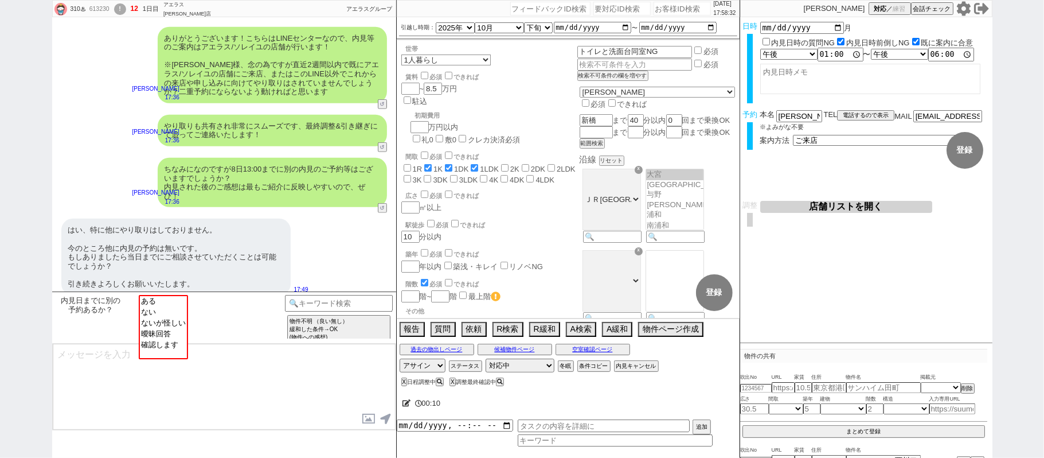
click at [405, 404] on icon at bounding box center [407, 402] width 9 height 7
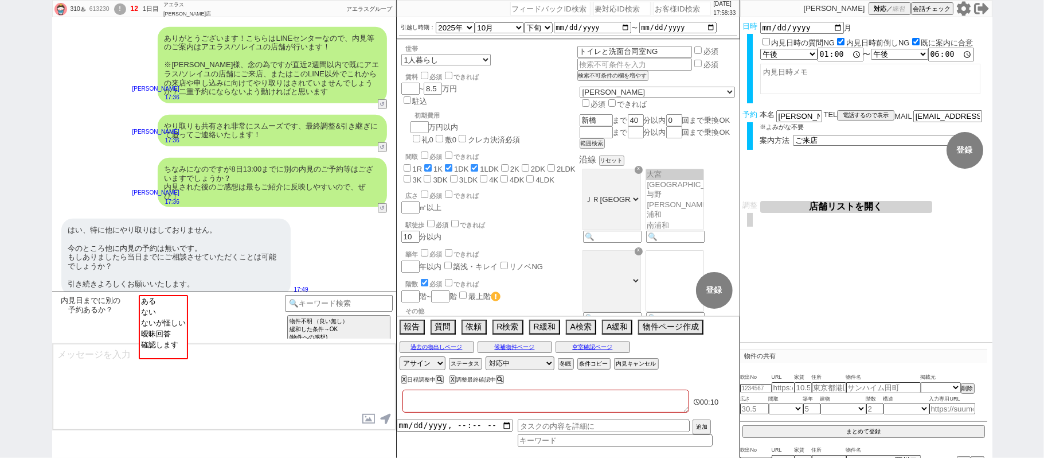
click at [440, 398] on textarea at bounding box center [546, 400] width 287 height 23
type textarea "ｔ"
checkbox input "false"
checkbox input "true"
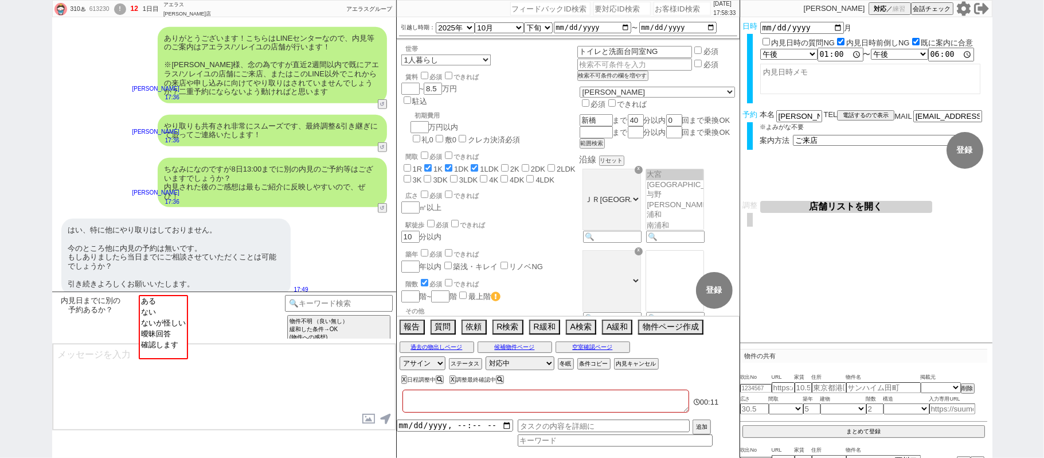
checkbox input "true"
checkbox input "false"
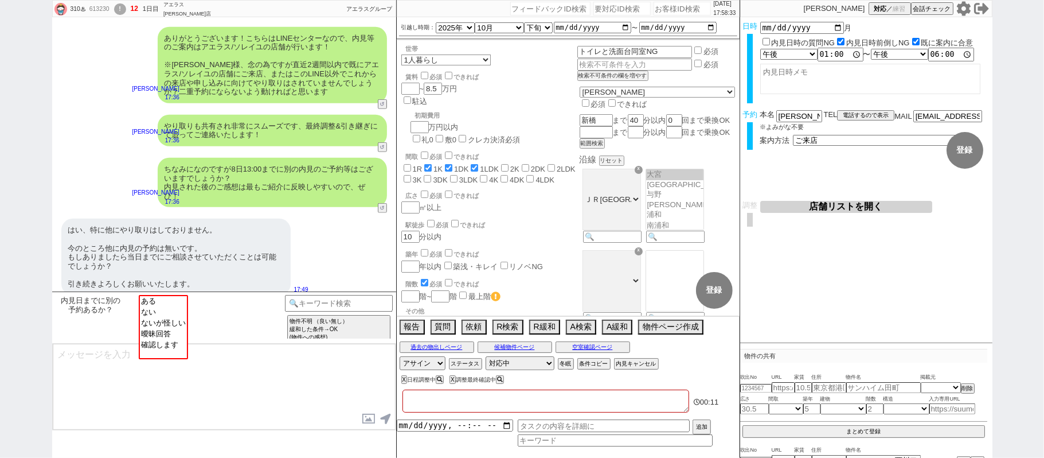
checkbox input "false"
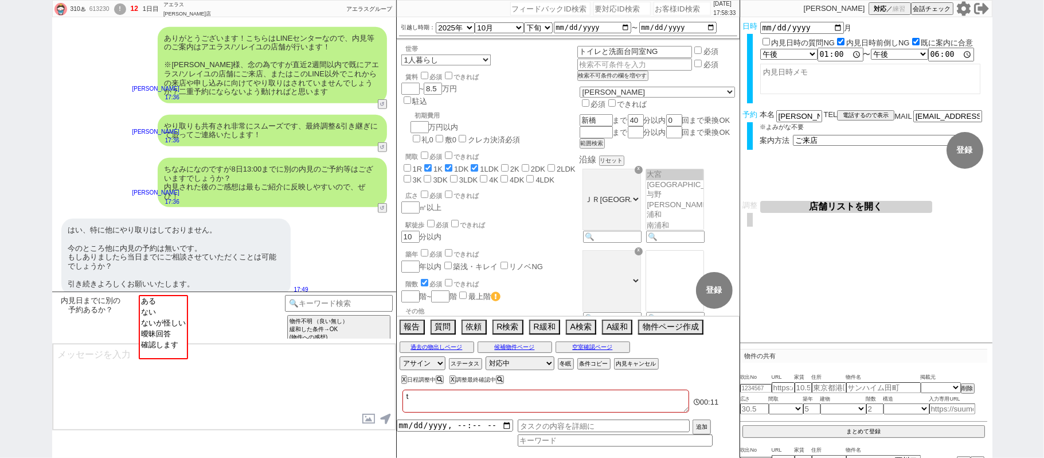
type textarea "た"
checkbox input "false"
checkbox input "true"
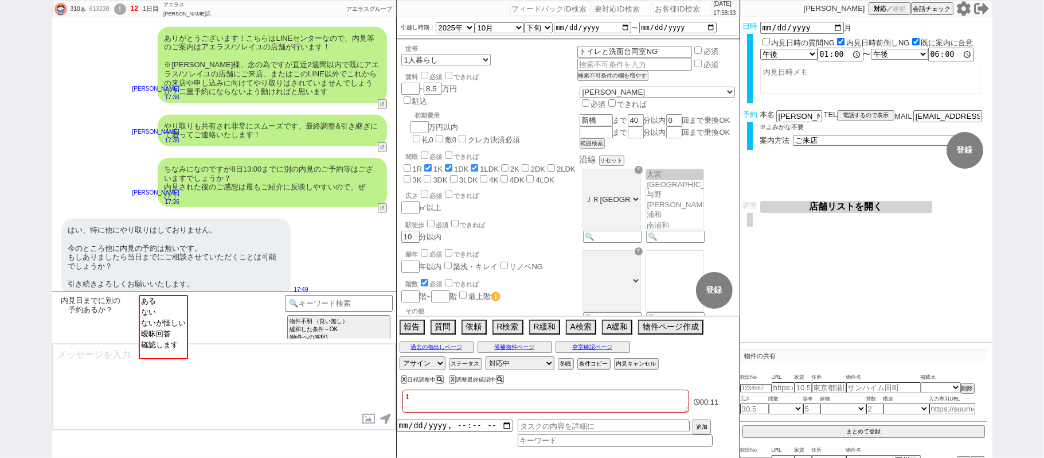
checkbox input "false"
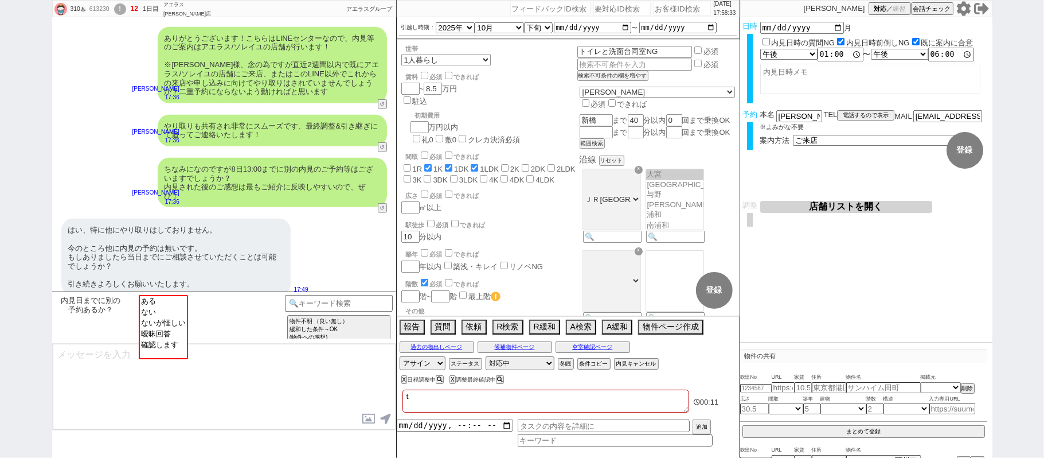
checkbox input "false"
type textarea "たｓ"
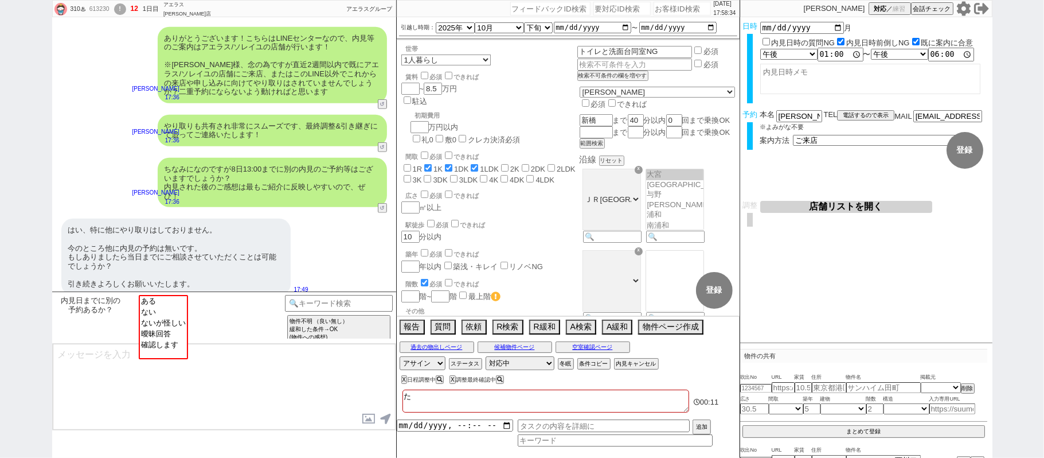
checkbox input "false"
checkbox input "true"
checkbox input "false"
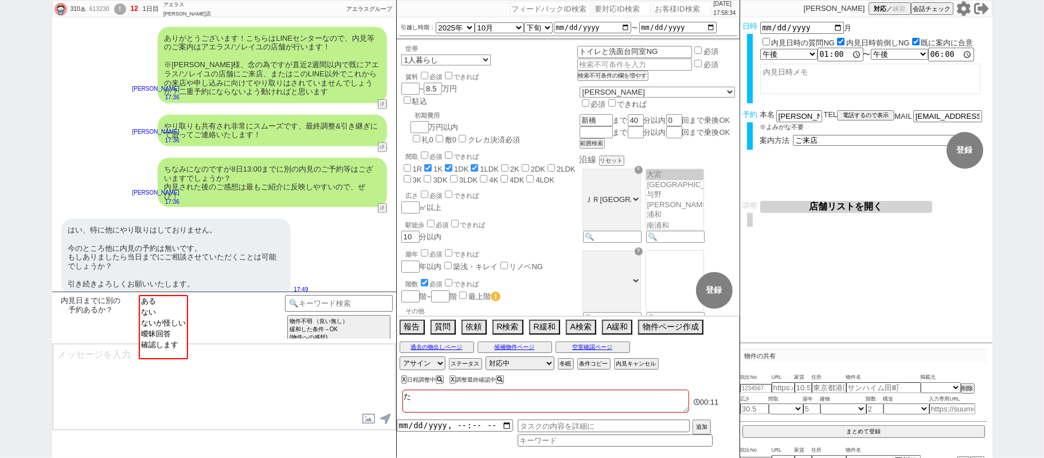
checkbox input "false"
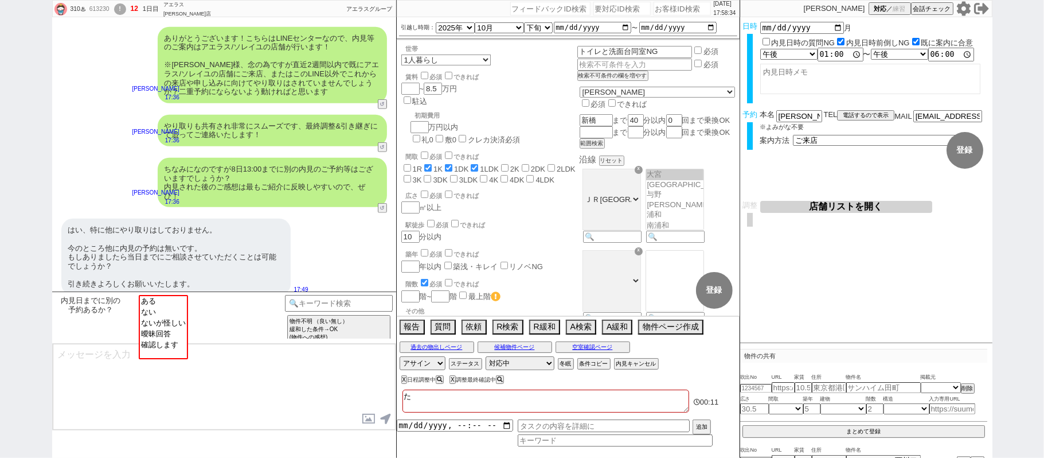
checkbox input "false"
type textarea "たｓｈ"
checkbox input "false"
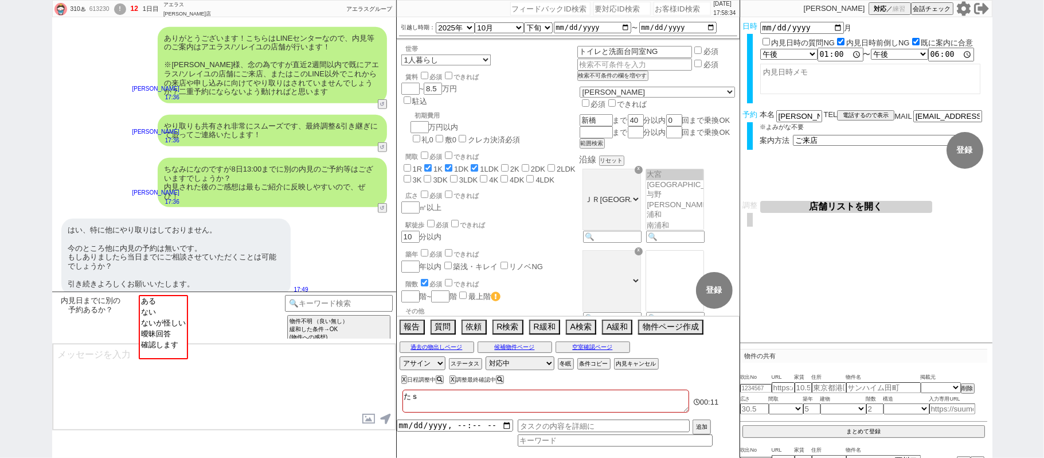
checkbox input "true"
checkbox input "false"
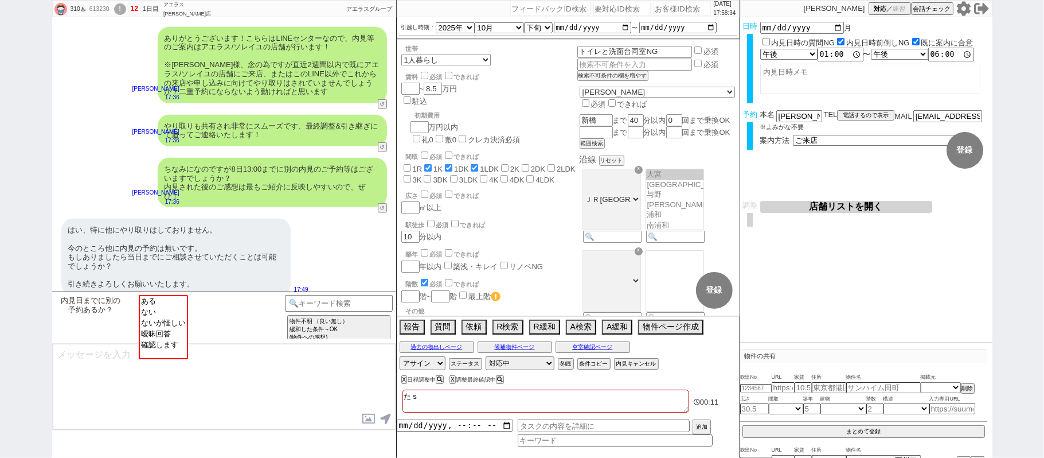
checkbox input "false"
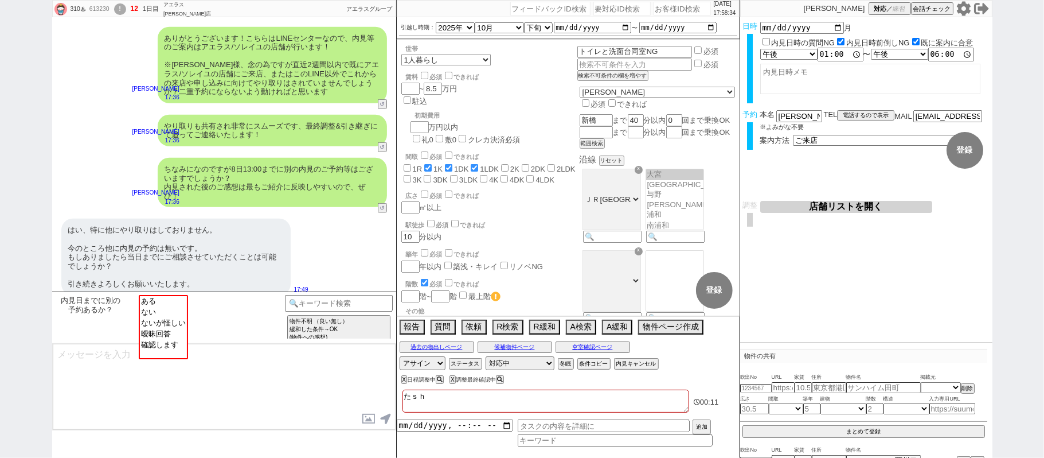
checkbox input "false"
type textarea "たしゃ"
checkbox input "false"
checkbox input "true"
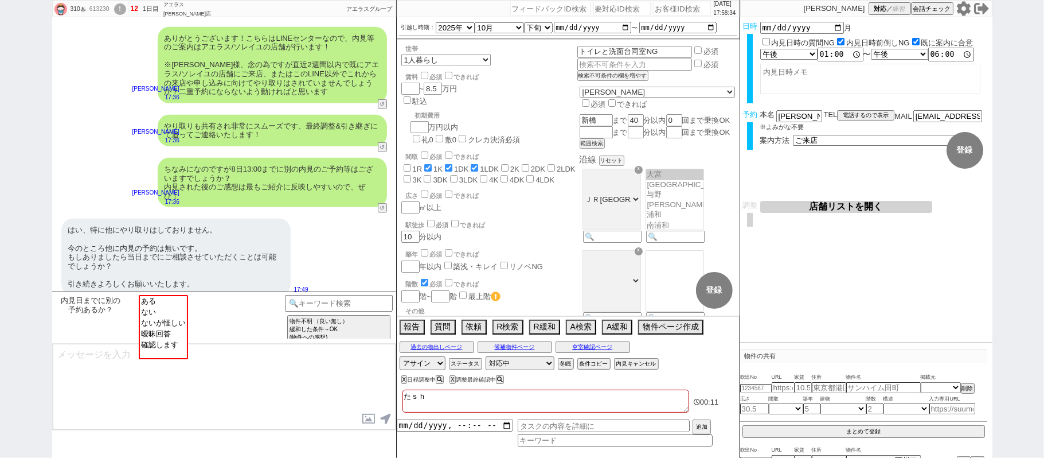
checkbox input "true"
checkbox input "false"
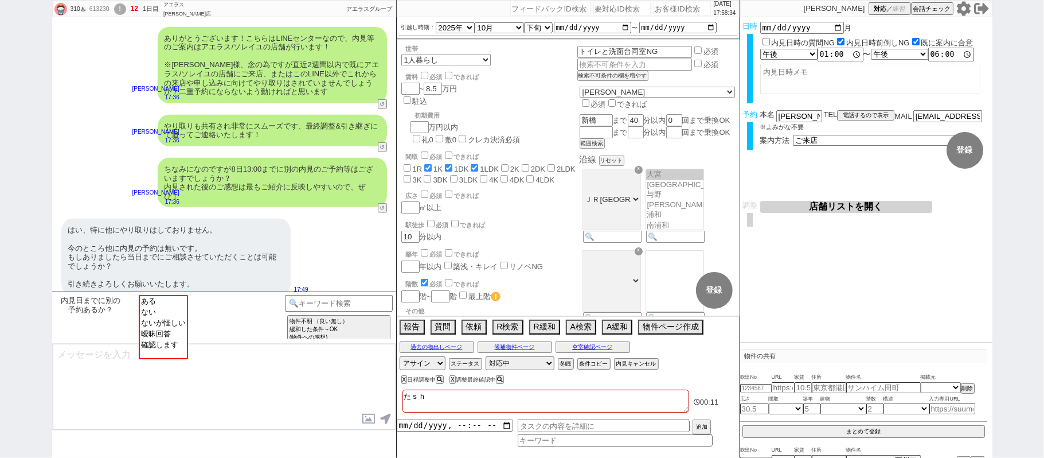
checkbox input "false"
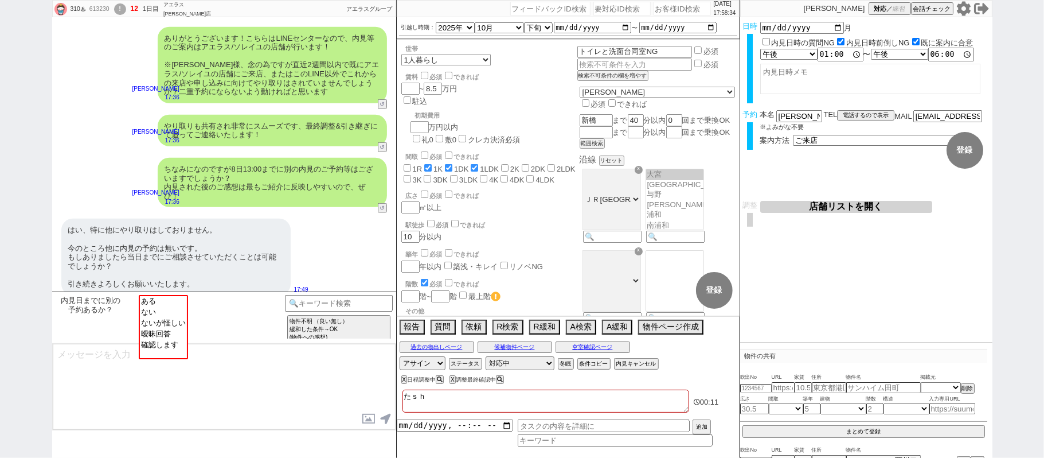
checkbox input "false"
type textarea "たしゃｎ"
checkbox input "false"
checkbox input "true"
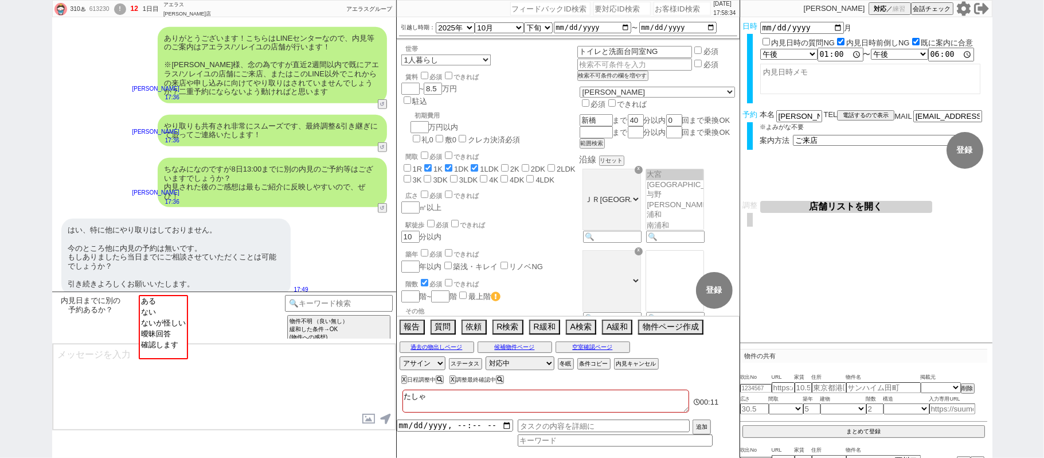
checkbox input "true"
checkbox input "false"
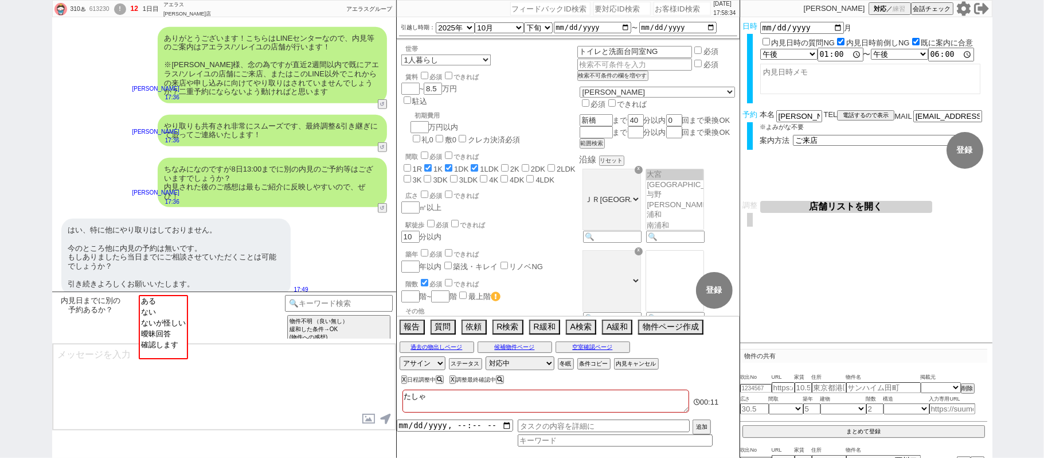
checkbox input "false"
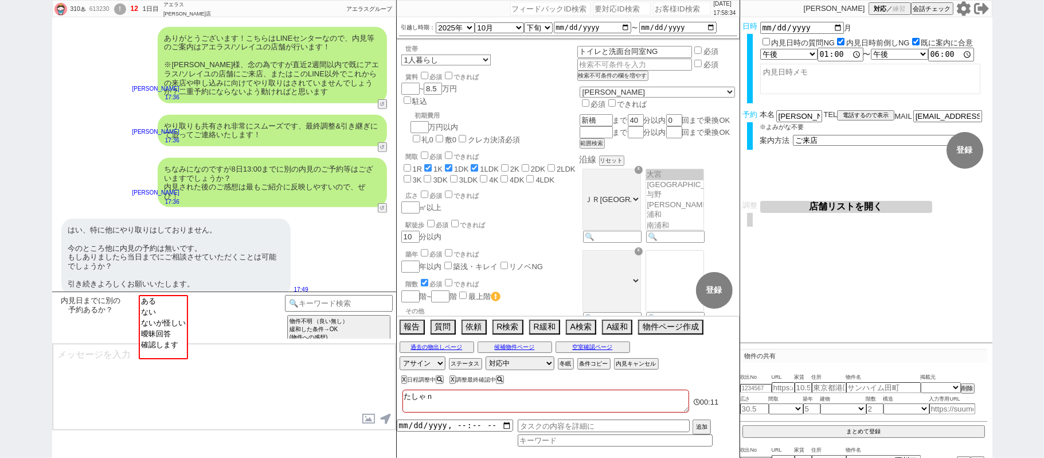
type textarea "たしゃな"
checkbox input "false"
checkbox input "true"
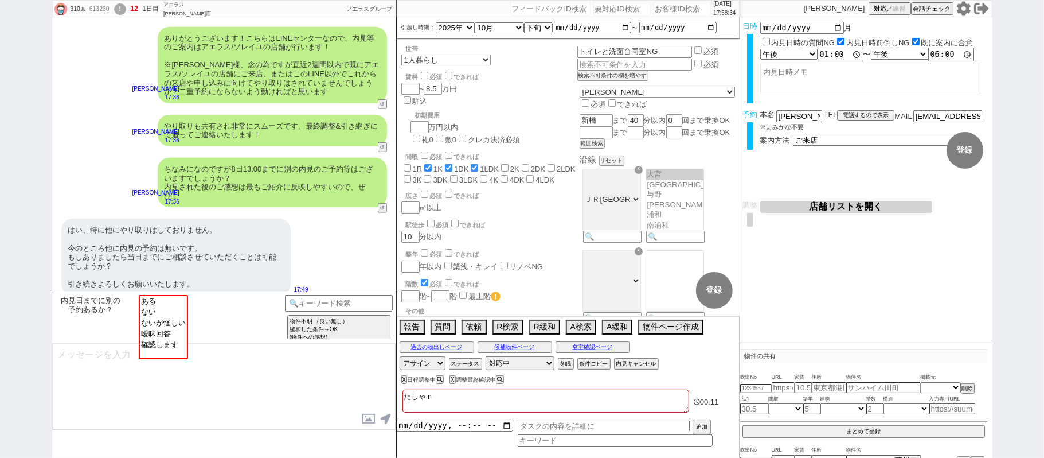
checkbox input "false"
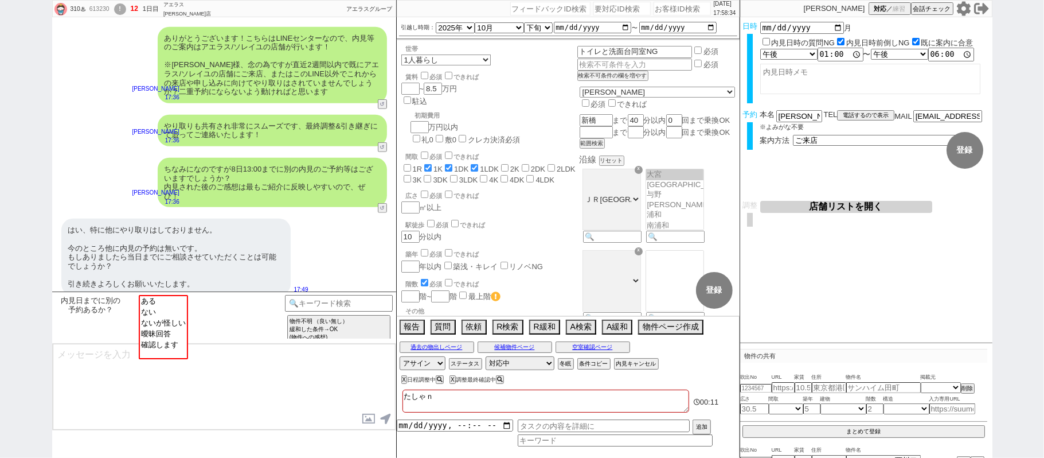
checkbox input "false"
type textarea "たしゃなｓ"
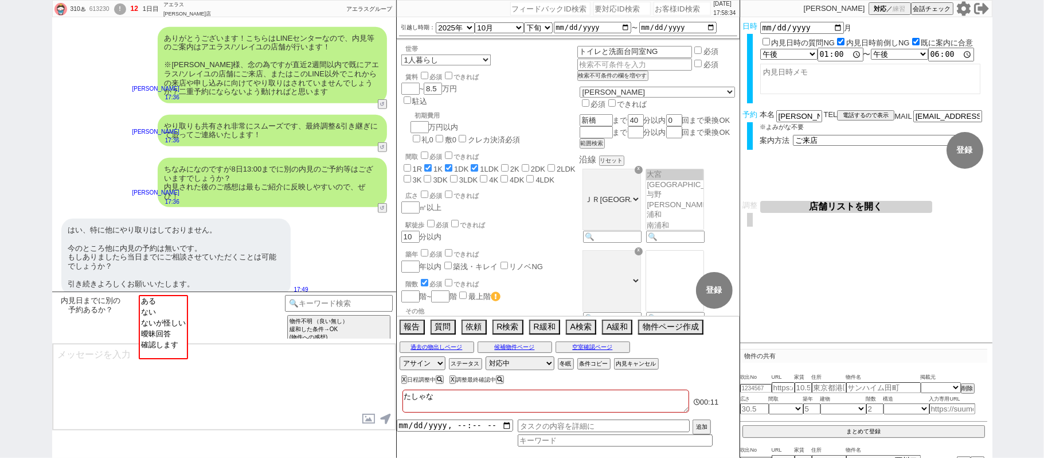
checkbox input "false"
checkbox input "true"
checkbox input "false"
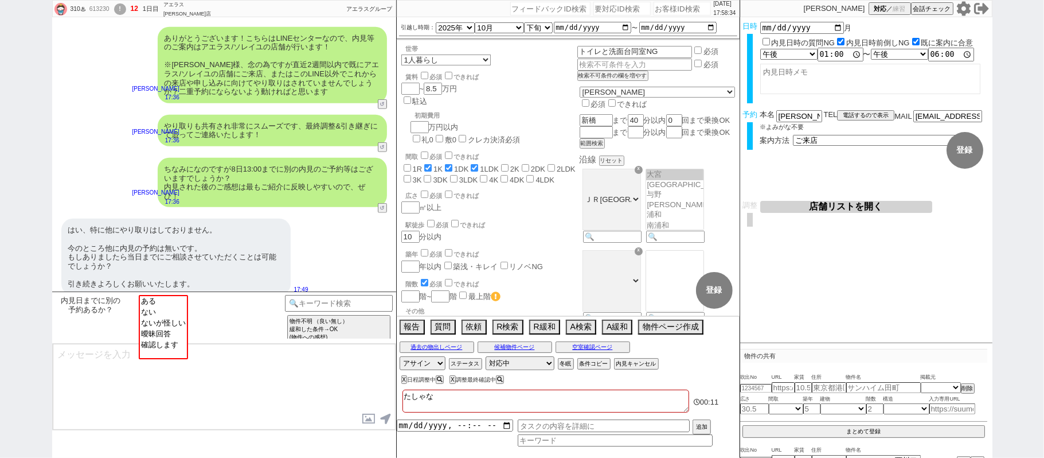
checkbox input "false"
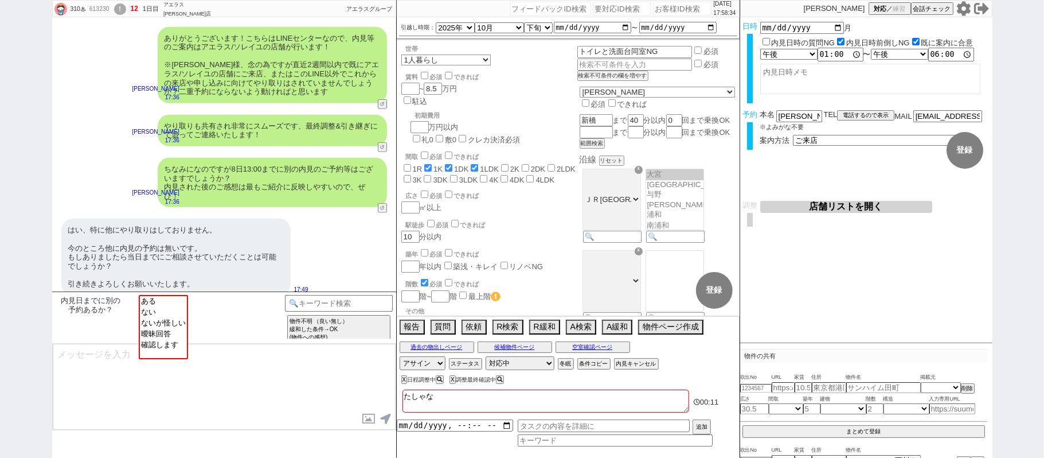
checkbox input "false"
type textarea "たしゃなし"
checkbox input "false"
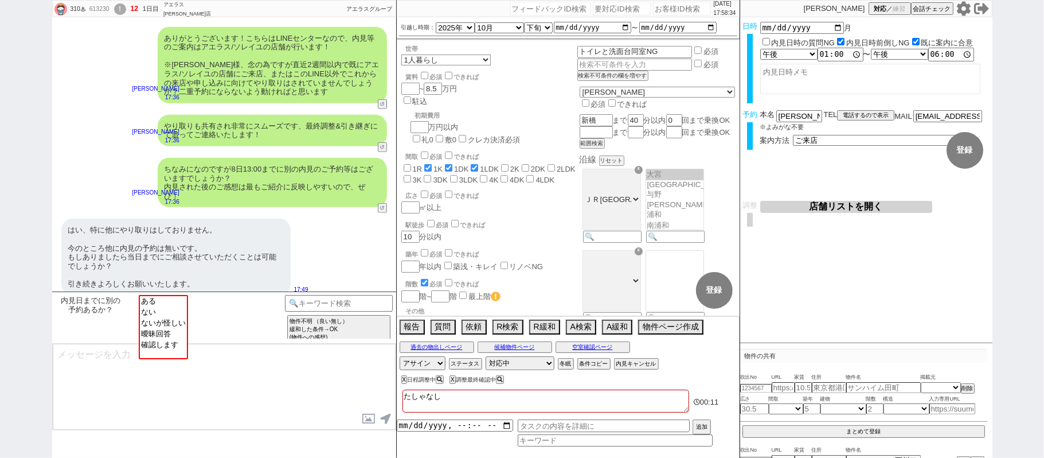
checkbox input "true"
checkbox input "false"
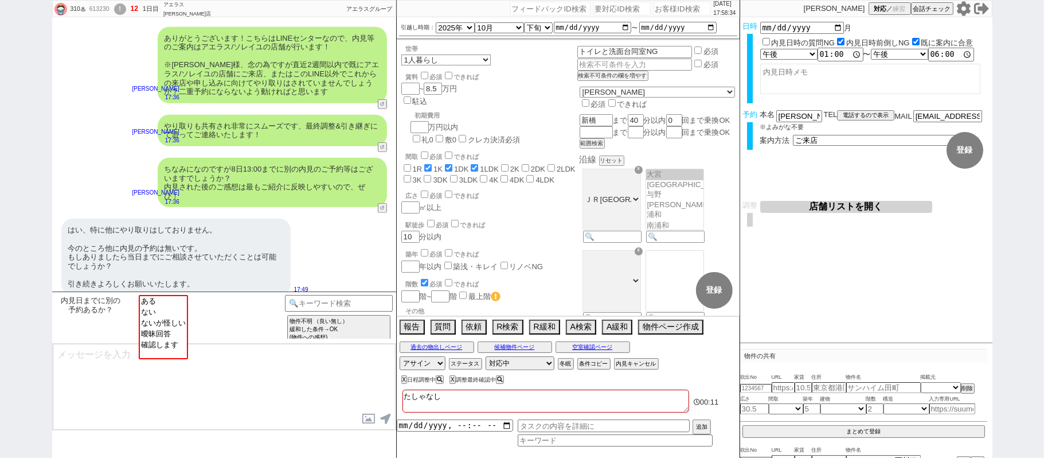
checkbox input "false"
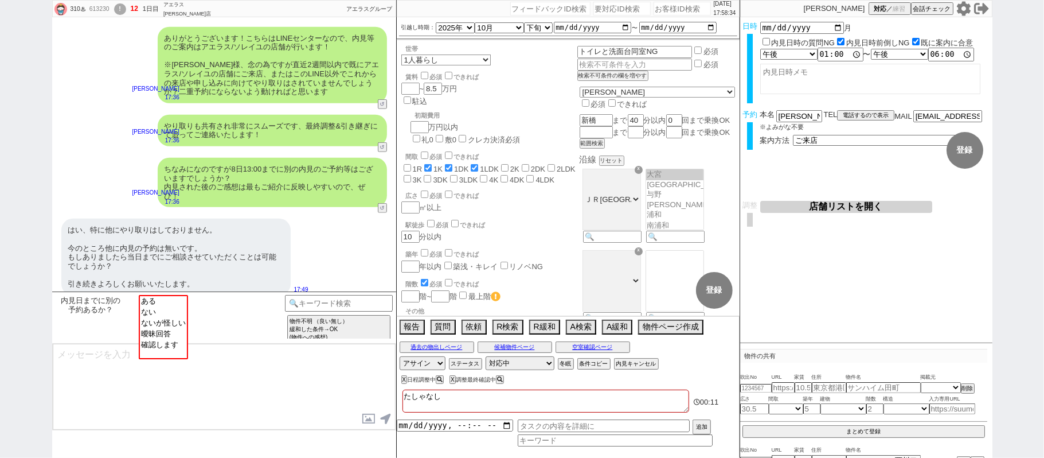
checkbox input "false"
type textarea "他社なし"
checkbox input "false"
checkbox input "true"
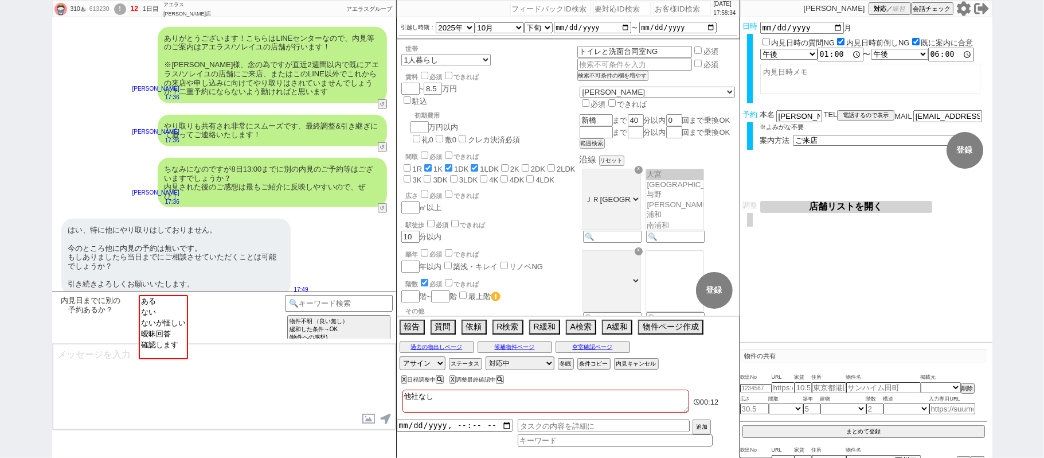
checkbox input "true"
checkbox input "false"
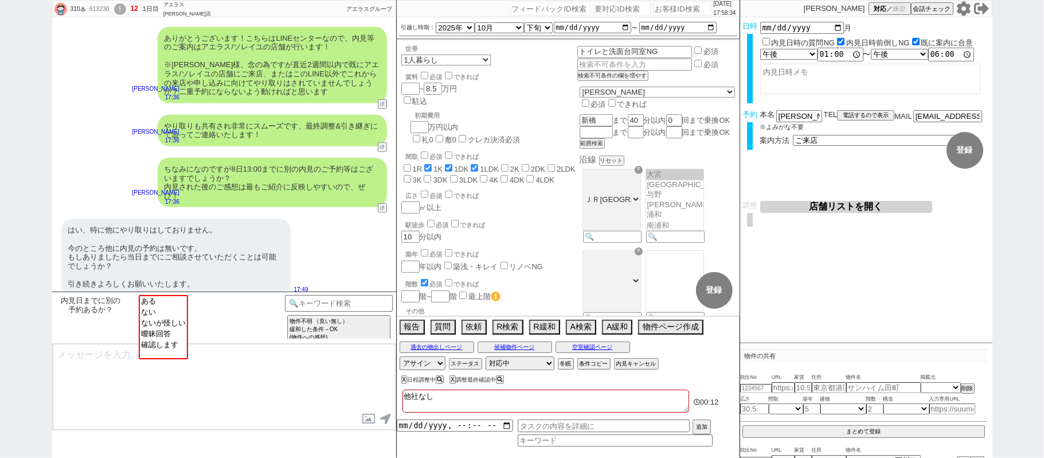
checkbox input "false"
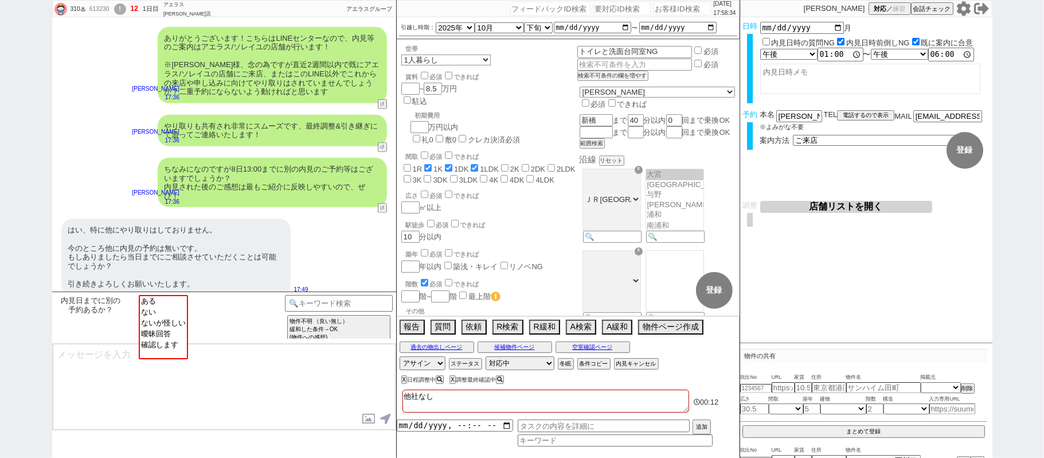
checkbox input "false"
checkbox input "true"
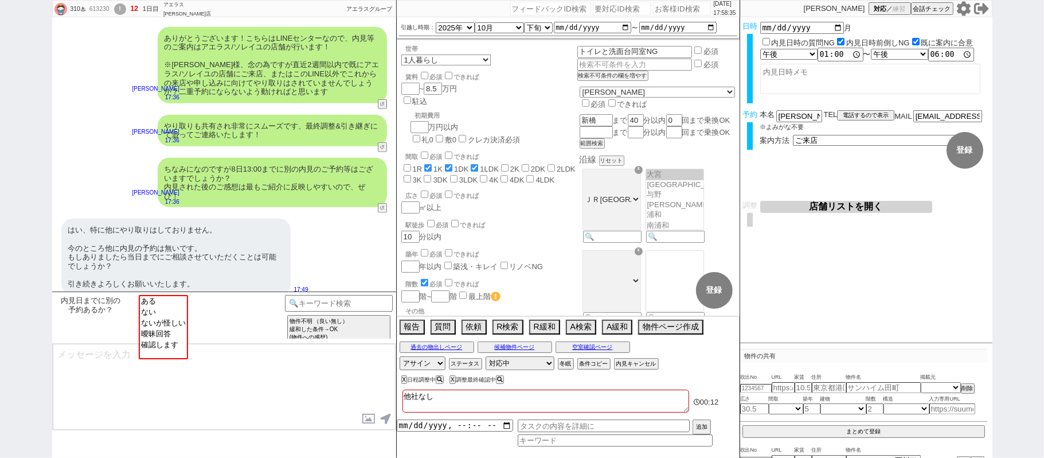
checkbox input "false"
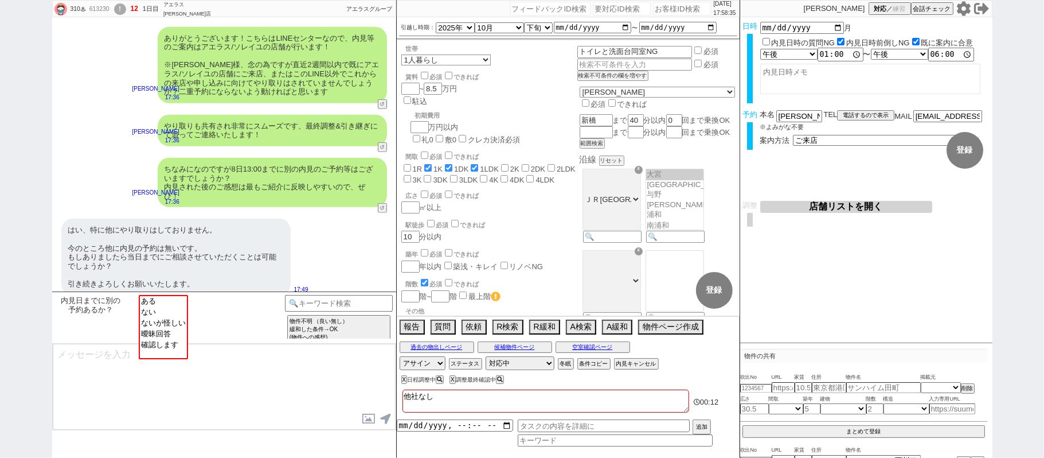
checkbox input "false"
type textarea "他社なし"
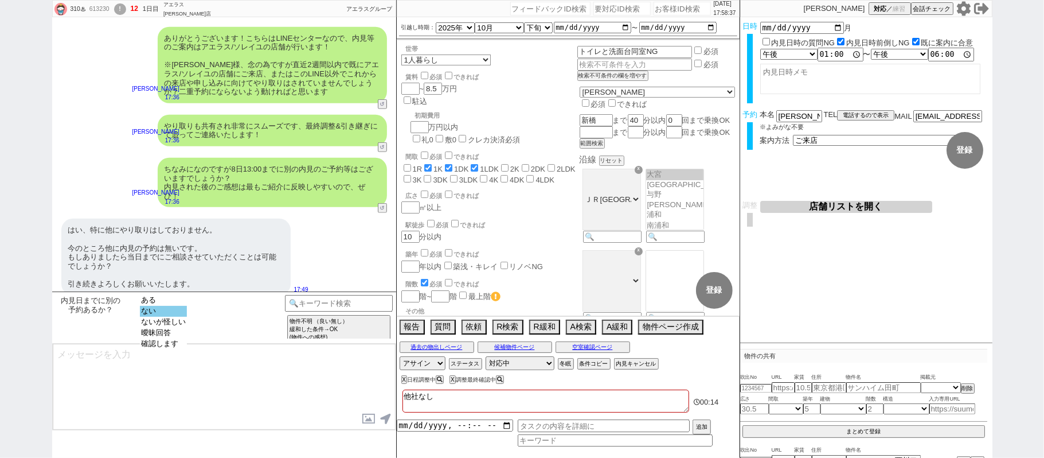
select select "ない"
click at [161, 317] on option "ない" at bounding box center [163, 311] width 47 height 11
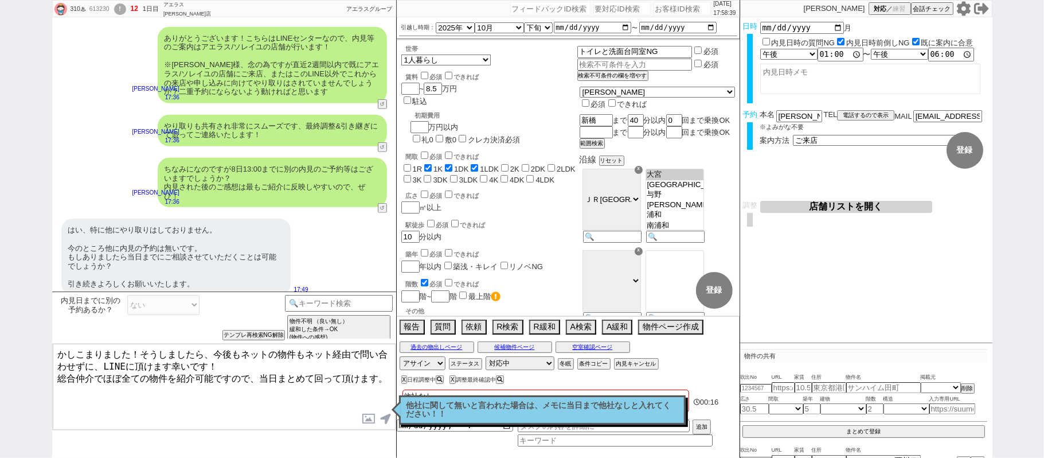
click at [143, 357] on textarea "かしこまりました！そうしましたら、今後もネットの物件もネット経由で問い合わせずに、LINEに頂けます幸いです！ 総合仲介でほぼ全ての物件を紹介可能ですので、当…" at bounding box center [224, 387] width 343 height 86
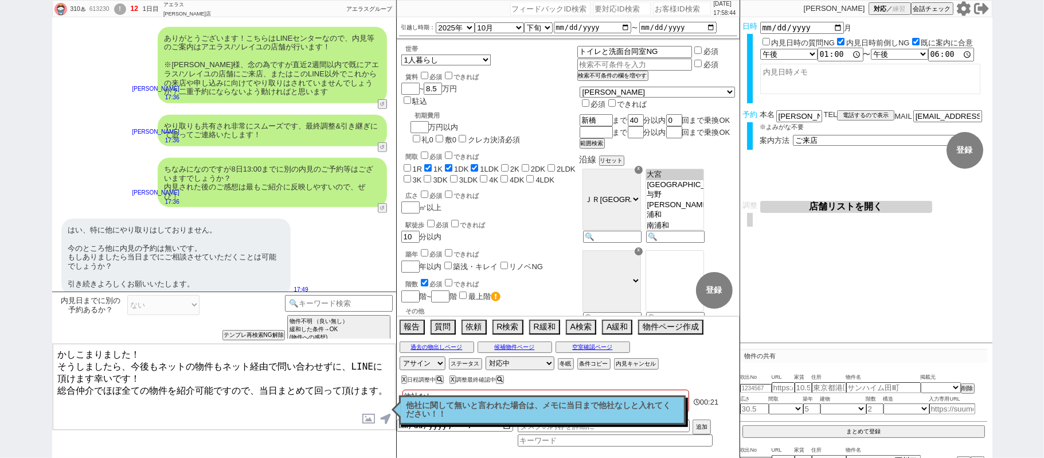
click at [123, 365] on textarea "かしこまりました！ そうしましたら、今後もネットの物件もネット経由で問い合わせずに、LINEに頂けます幸いです！ 総合仲介でほぼ全ての物件を紹介可能ですので、…" at bounding box center [224, 387] width 343 height 86
drag, startPoint x: 334, startPoint y: 362, endPoint x: 338, endPoint y: 368, distance: 6.5
click at [338, 368] on textarea "かしこまりました！ はい、今後もネットの物件もネット経由で問い合わせずに、LINEに頂けます幸いです！ 総合仲介でほぼ全ての物件を紹介可能ですので、当日まとめ…" at bounding box center [224, 387] width 343 height 86
click at [76, 358] on textarea "かしこまりました！ はい、今後もネットの物件もネット経由で問い合わせずに、LINEに頂けます幸いです！ 総合仲介でほぼ全ての物件を紹介可能ですので、当日まとめ…" at bounding box center [224, 387] width 343 height 86
click at [145, 374] on textarea "かしこまりました！ そうですね、今後もネットの物件もネット経由で問い合わせずに、LINEに頂けます幸いです！ 総合仲介でほぼ全ての物件を紹介可能ですので、当日…" at bounding box center [224, 387] width 343 height 86
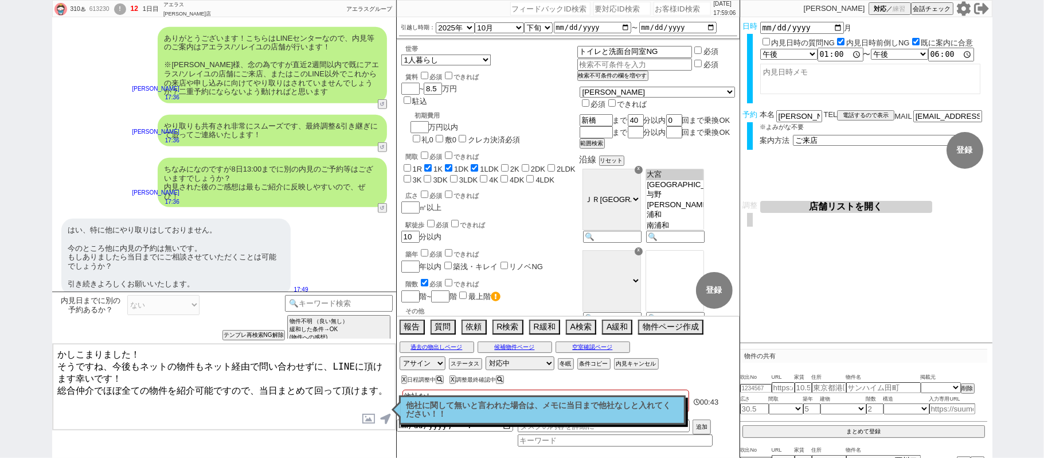
type textarea "かしこまりました！ そうですね、今後もネットの物件もネット経由で問い合わせずに、LINEに頂けます幸いです！ 総合仲介でほぼ全ての物件を紹介可能ですので、当日…"
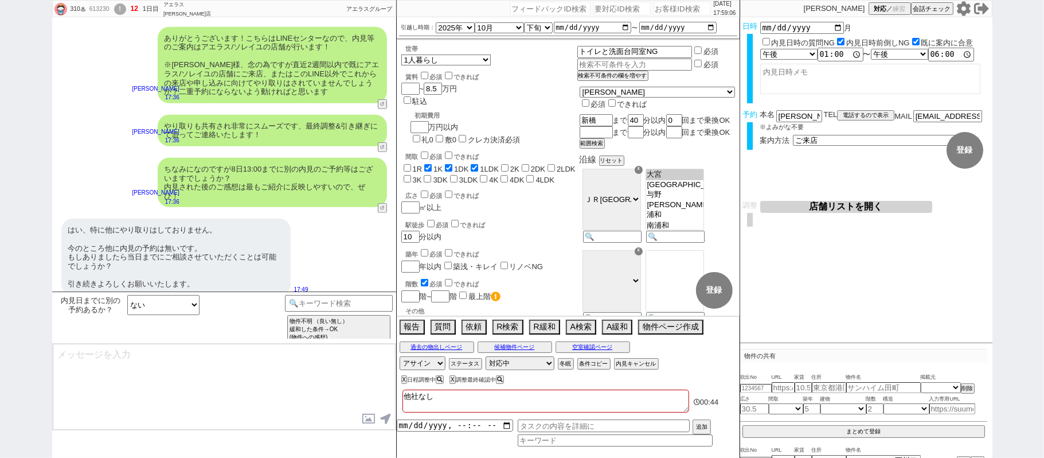
scroll to position [418, 0]
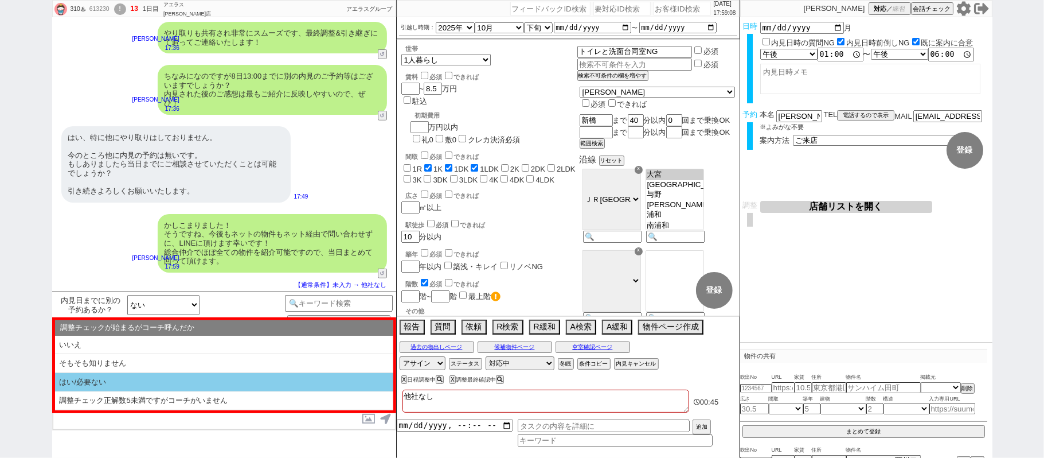
click at [150, 379] on li "はい/必要ない" at bounding box center [224, 382] width 338 height 19
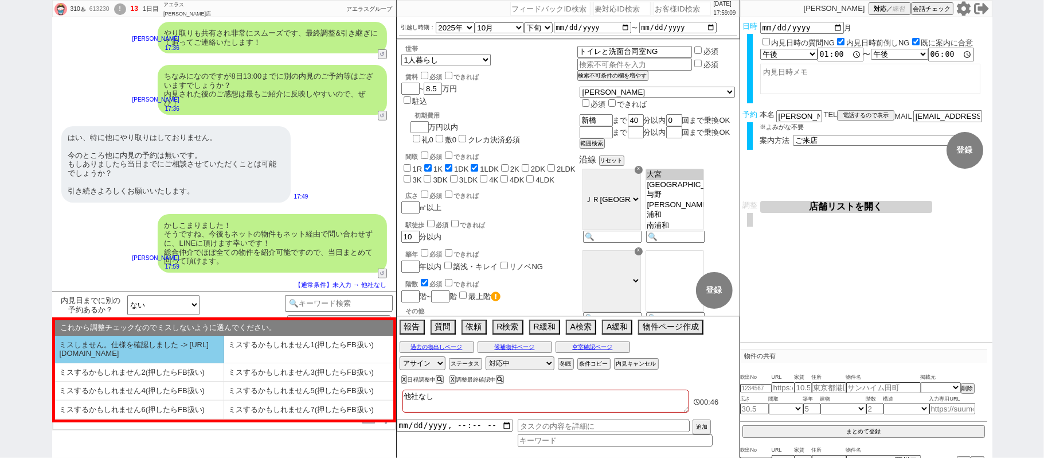
click at [147, 358] on li "ミスしません。仕様を確認しました -> https://jent.notion.site/841a6651aa67425da7d40ddfad41a184" at bounding box center [139, 350] width 169 height 28
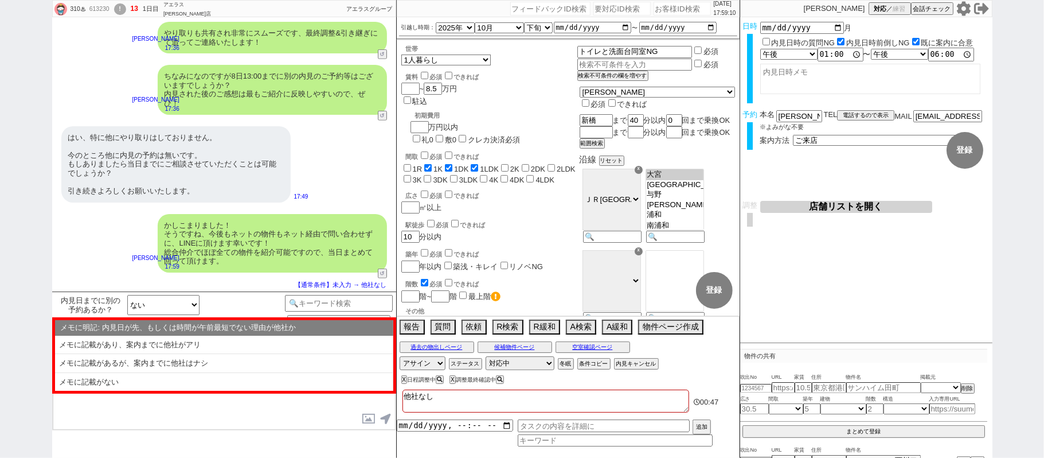
click at [202, 364] on li "メモに記載があるが、案内までに他社はナシ" at bounding box center [224, 363] width 338 height 19
select select "はい/必要ない"
select select "ミスしません。仕様を確認しました -> https://jent.notion.site/841a6651aa67425da7d40ddfad41a184"
select select "メモに記載があるが、案内までに他社はナシ"
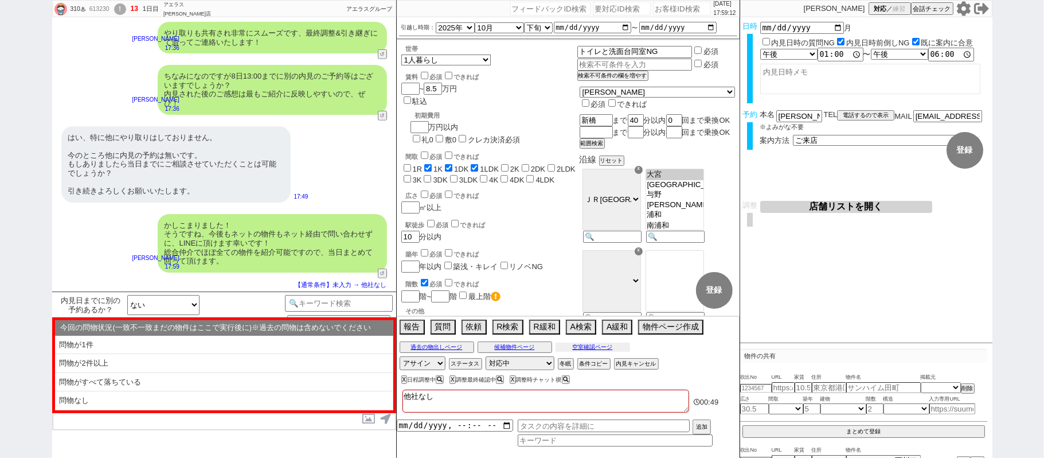
click at [583, 348] on button "空室確認ページ" at bounding box center [593, 346] width 75 height 9
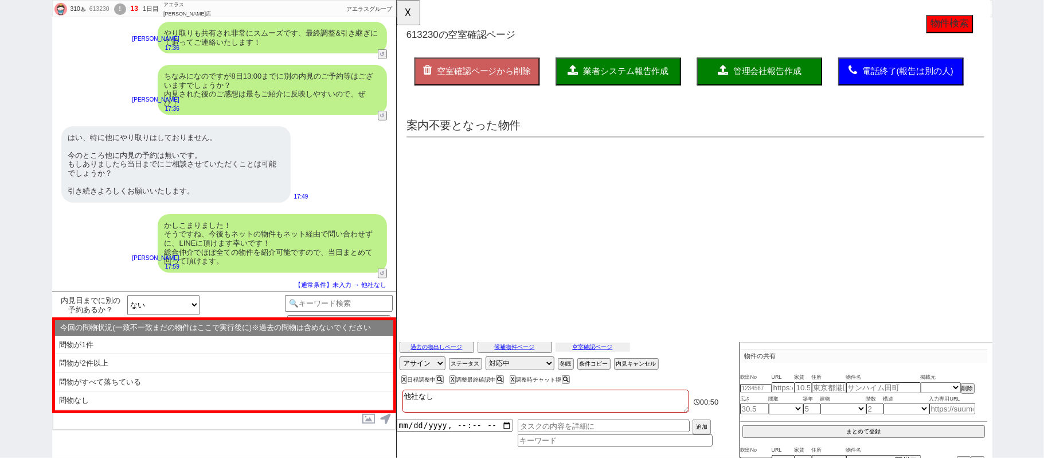
scroll to position [0, 0]
select select "another_room"
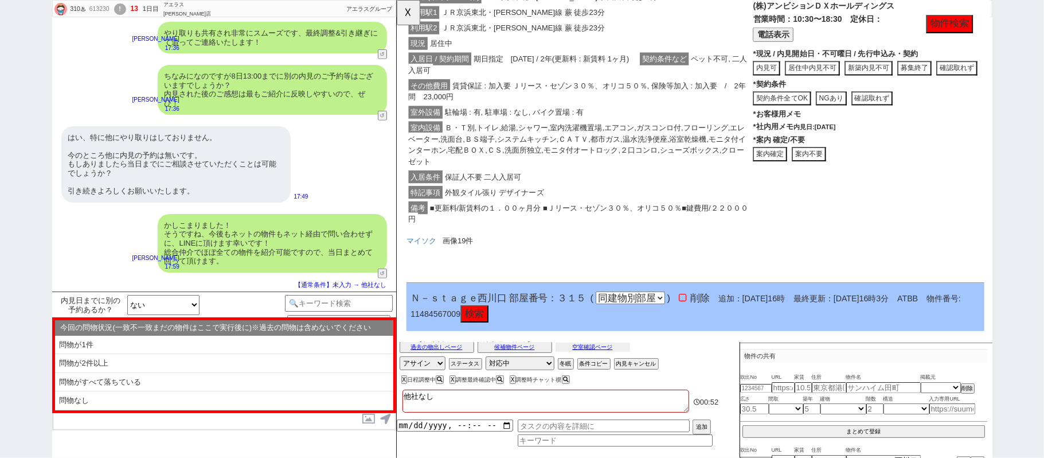
scroll to position [998, 0]
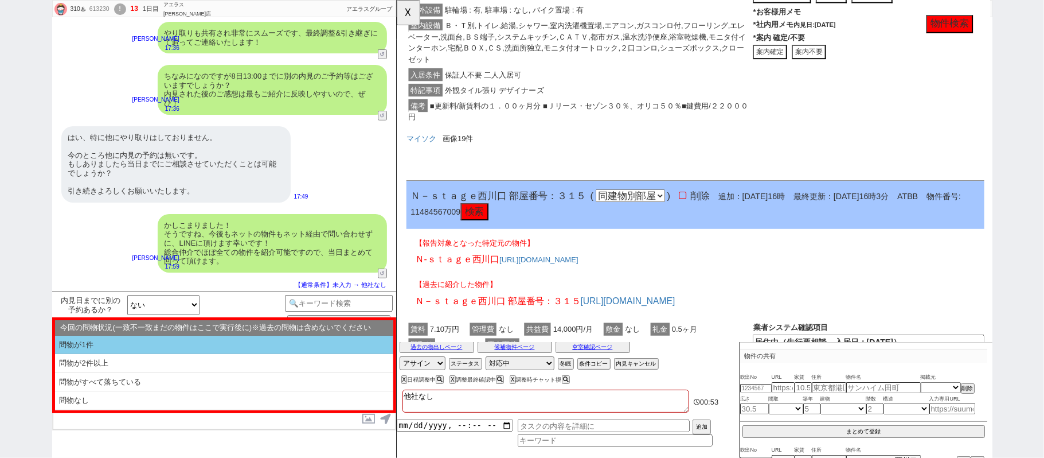
click at [182, 350] on li "問物が1件" at bounding box center [224, 345] width 338 height 19
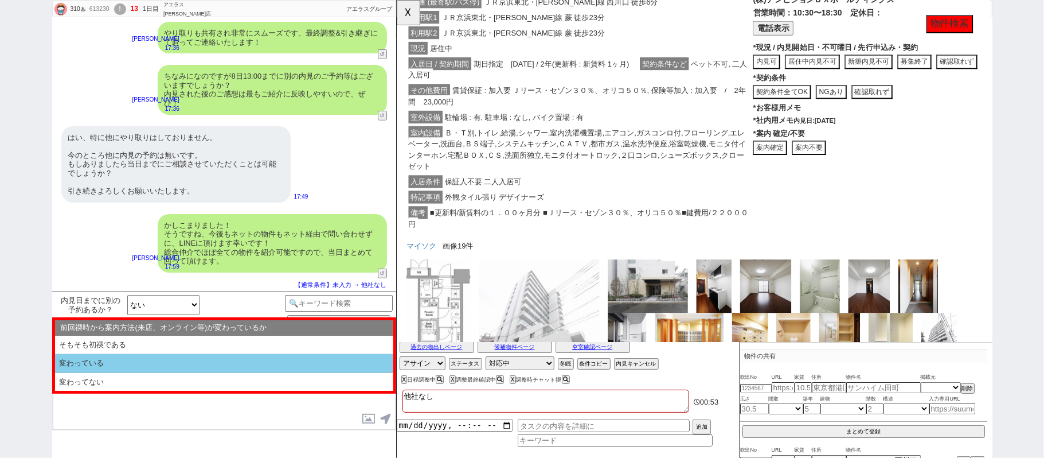
click at [212, 372] on li "変わっている" at bounding box center [224, 363] width 338 height 19
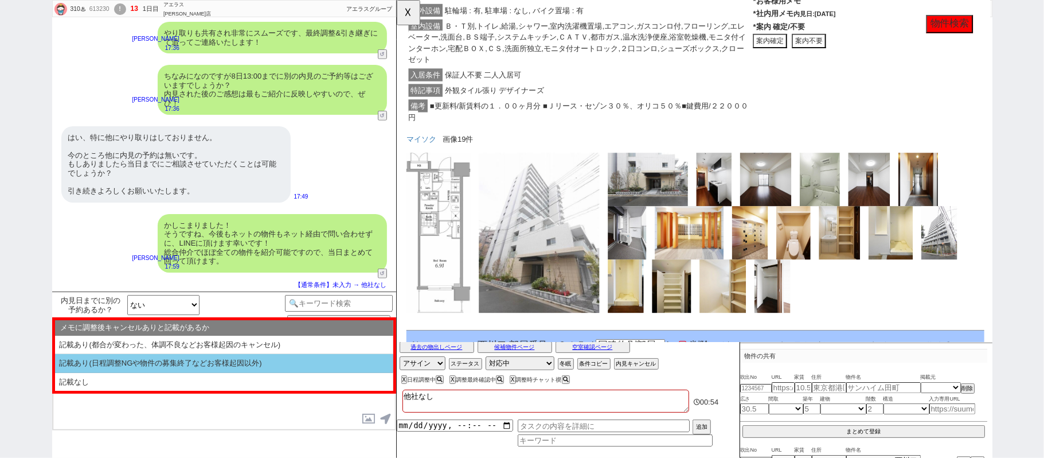
click at [212, 372] on li "記載あり(日程調整NGや物件の募集終了などお客様起因以外)" at bounding box center [224, 363] width 338 height 19
type textarea "@@【@@お手数ですが、禊でKW検索して【禊】日程適当変更マンのテンプレから再度チャット禊してください！！@@】"
select select "問物が1件"
select select "変わっている"
select select "記載あり(日程調整NGや物件の募集終了などお客様起因以外)"
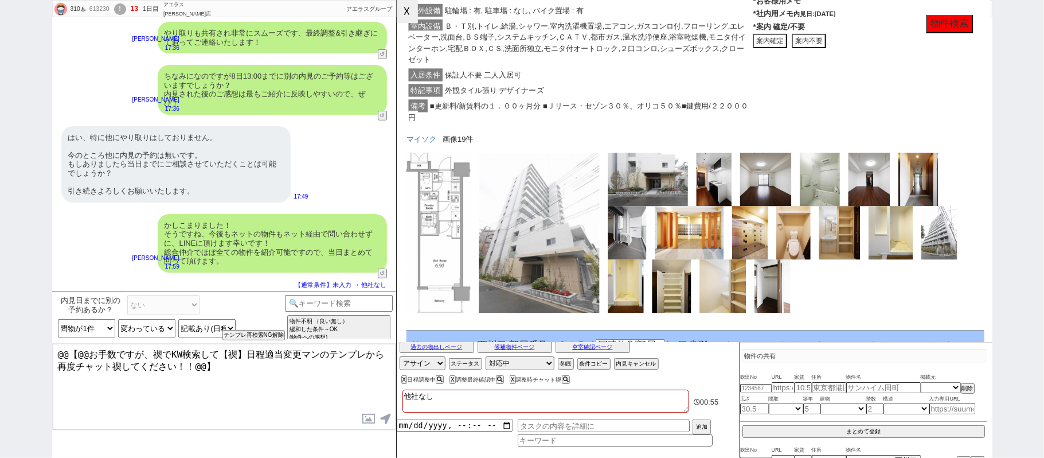
click at [407, 10] on button "☓" at bounding box center [407, 11] width 21 height 23
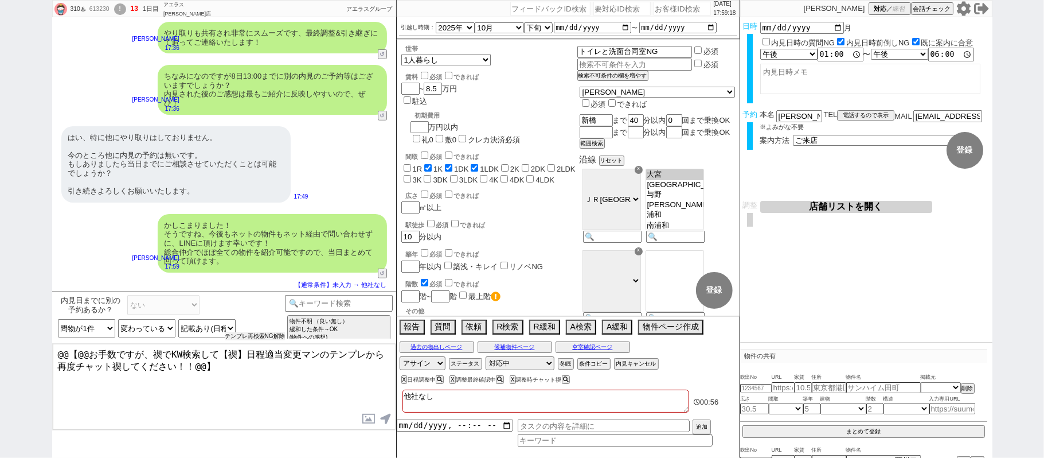
click at [243, 336] on button "テンプレ再検索NG解除" at bounding box center [255, 336] width 60 height 8
click at [165, 327] on select "前回禊時から案内方法(来店、オンライン等)が変わっているか そもそも初禊である 変わっている 変わってない" at bounding box center [146, 328] width 57 height 18
select select "変わってない"
click at [118, 319] on select "前回禊時から案内方法(来店、オンライン等)が変わっているか そもそも初禊である 変わっている 変わってない" at bounding box center [146, 328] width 57 height 18
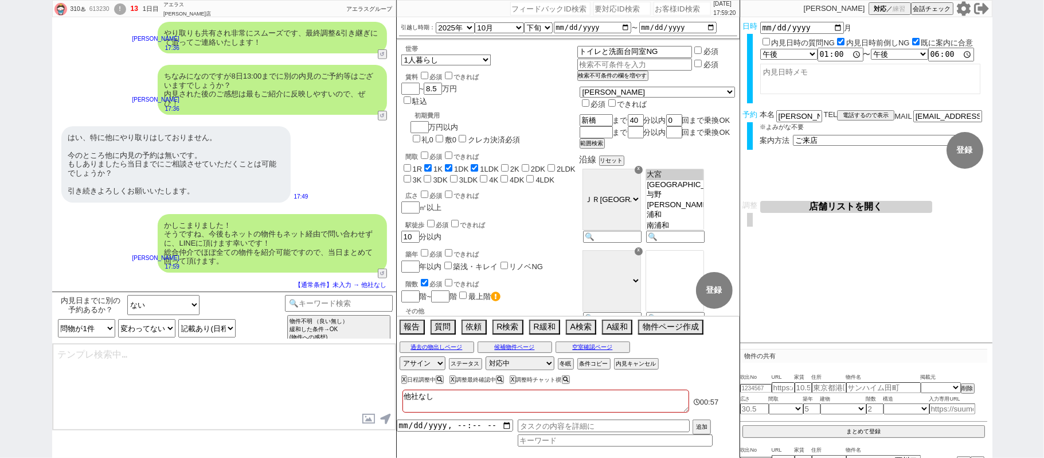
type textarea "@@【@@お手数ですが、禊でKW検索して【禊】日程適当変更マンのテンプレから再度チャット禊してください！！@@】"
click at [241, 334] on div "内見日までの日数 -1 !=0 !=0&&!=1 !=4&&<9 !=null !=null&&>-1 <-14 <0 <0||null <0||null||…" at bounding box center [170, 328] width 230 height 18
click at [225, 327] on select "メモに調整後キャンセルありと記載があるか 記載あり(都合が変わった、体調不良などお客様起因のキャンセル) 記載あり(日程調整NGや物件の募集終了などお客様起因…" at bounding box center [206, 328] width 57 height 18
select select "記載なし"
click at [178, 319] on select "メモに調整後キャンセルありと記載があるか 記載あり(都合が変わった、体調不良などお客様起因のキャンセル) 記載あり(日程調整NGや物件の募集終了などお客様起因…" at bounding box center [206, 328] width 57 height 18
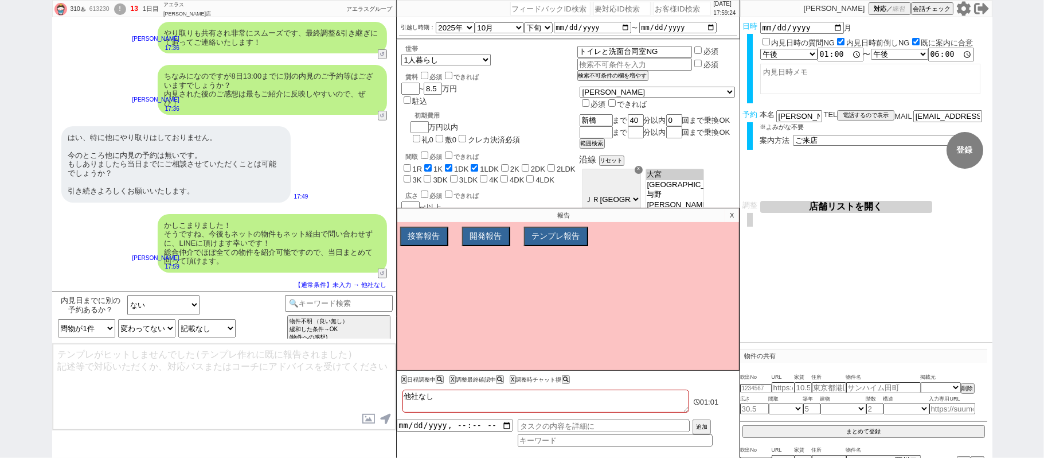
click at [730, 216] on p "X" at bounding box center [731, 215] width 13 height 14
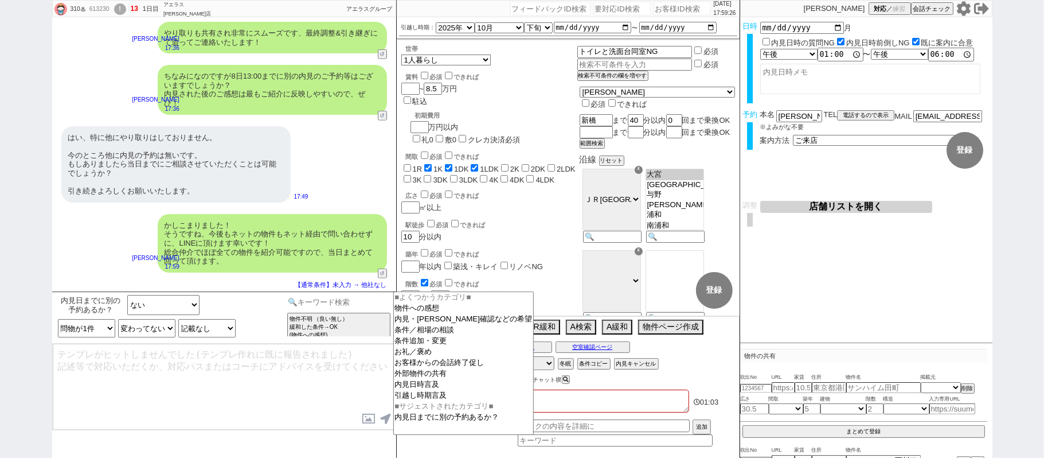
click at [326, 303] on input at bounding box center [339, 302] width 108 height 14
type input "禊"
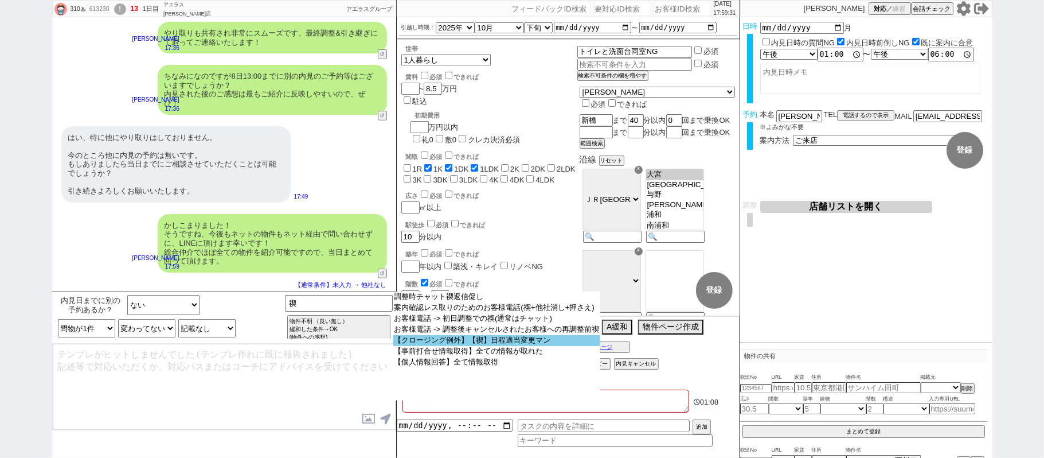
click at [474, 343] on option "【クロージング例外】【禊】日程適当変更マン" at bounding box center [497, 340] width 208 height 11
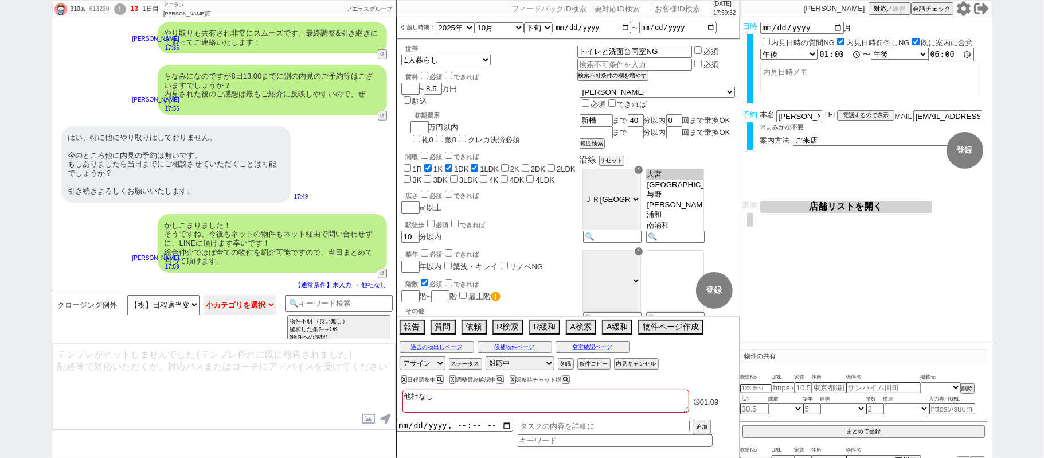
click at [248, 305] on select "小カテゴリを選択 来店(特殊条件、問物無し含む) オンライン(特殊条件、問物無し含む) 事前打合せ 現地" at bounding box center [240, 305] width 72 height 20
select select "来店(特殊条件、問物無し含む)"
click at [204, 295] on select "小カテゴリを選択 来店(特殊条件、問物無し含む) オンライン(特殊条件、問物無し含む) 事前打合せ 現地" at bounding box center [240, 305] width 72 height 20
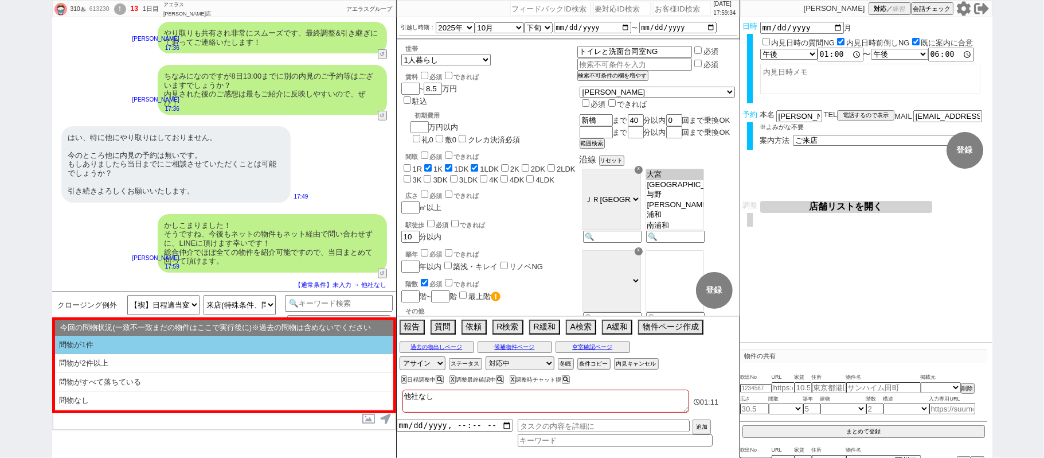
click at [224, 350] on li "問物が1件" at bounding box center [224, 345] width 338 height 19
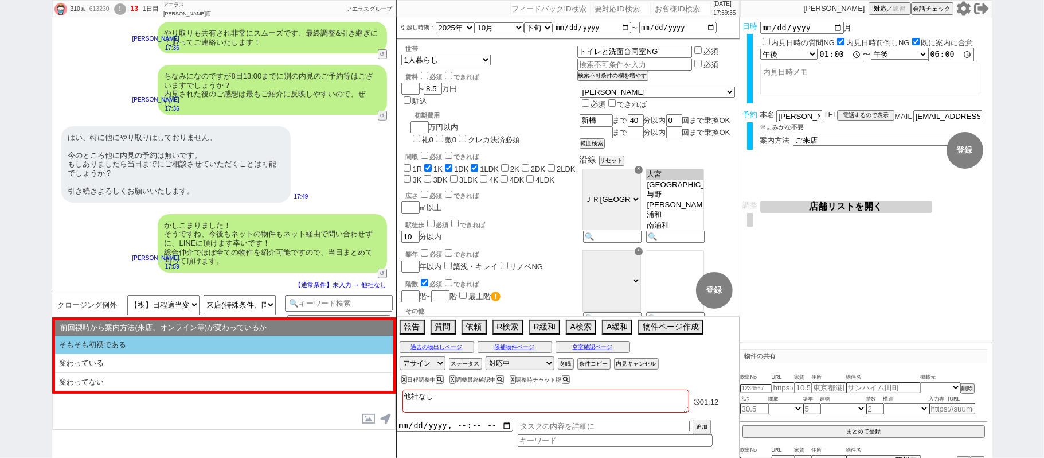
click at [219, 349] on li "そもそも初禊である" at bounding box center [224, 345] width 338 height 19
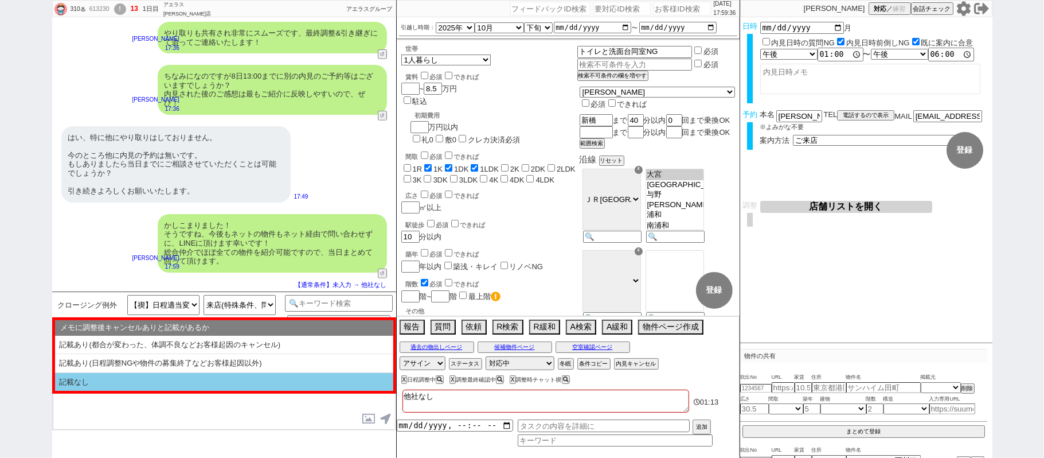
click at [228, 384] on li "記載なし" at bounding box center [224, 382] width 338 height 18
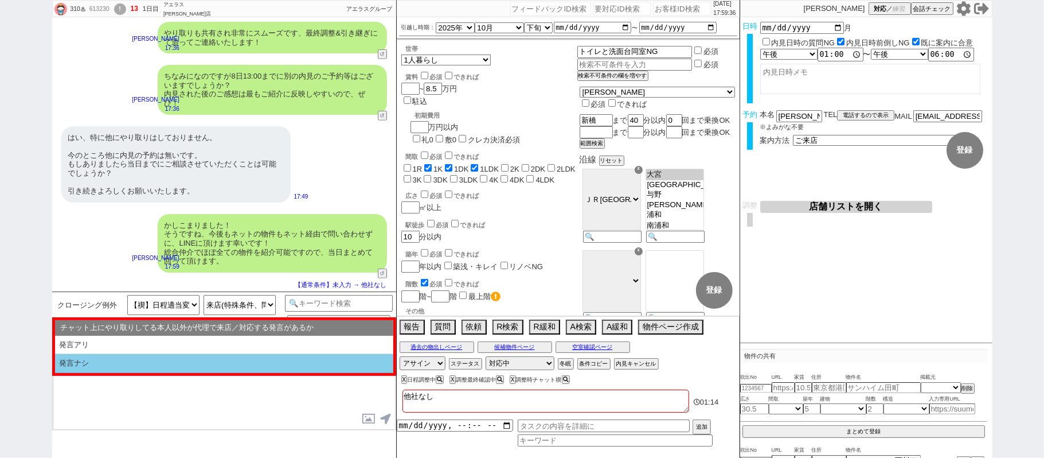
click at [225, 368] on li "発言ナシ" at bounding box center [224, 363] width 338 height 19
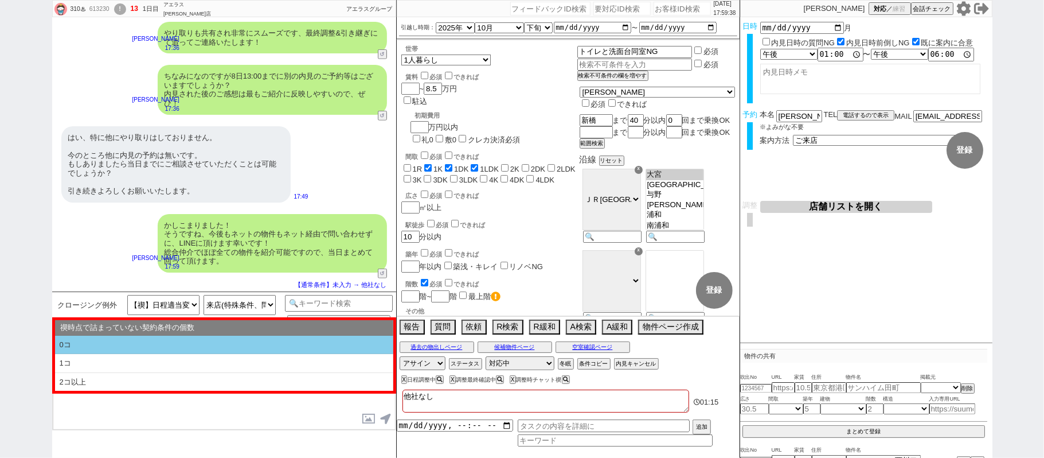
click at [227, 347] on li "0コ" at bounding box center [224, 345] width 338 height 19
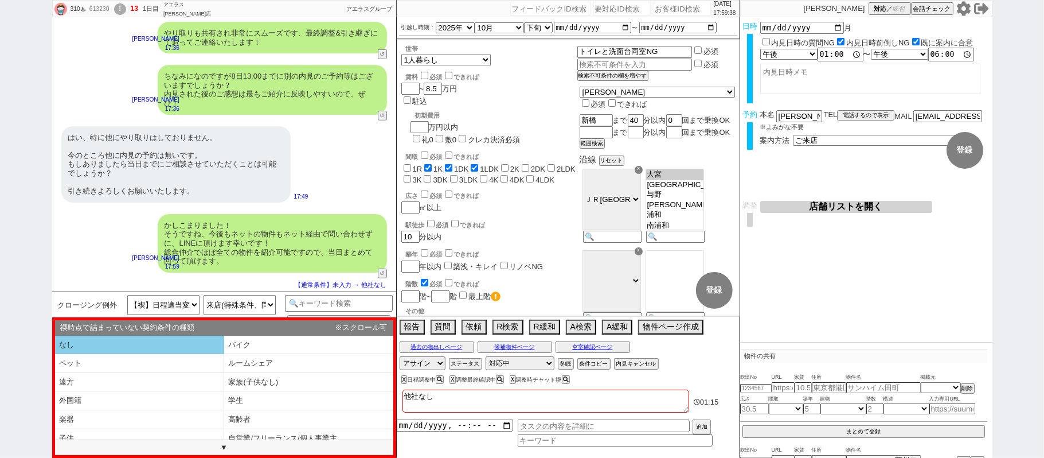
click at [197, 349] on li "なし" at bounding box center [139, 345] width 169 height 19
select select "問物が1件"
select select "そもそも初禊である"
select select "記載なし"
select select "発言ナシ"
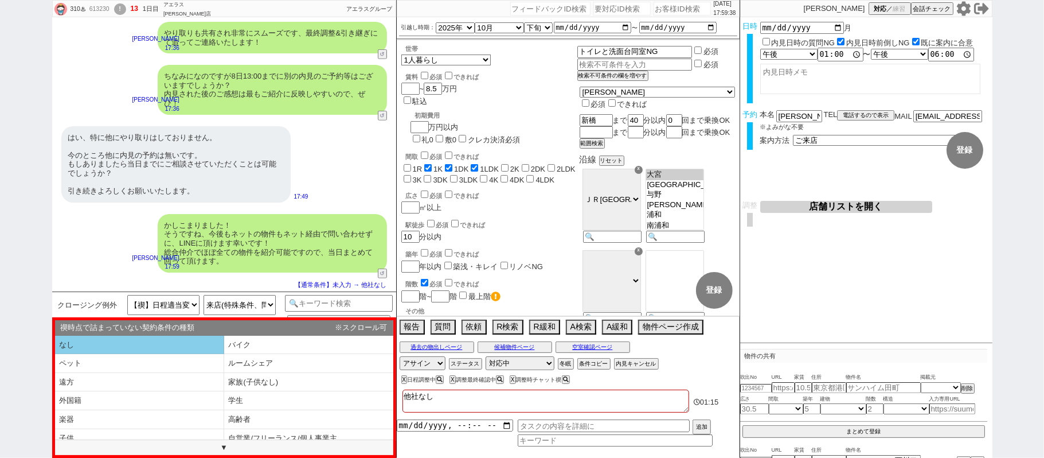
select select "0コ"
select select "なし"
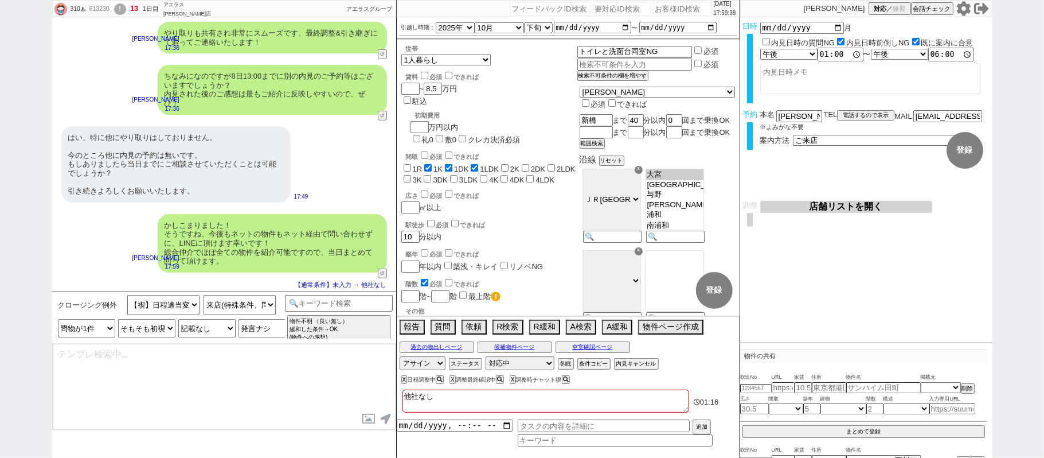
type textarea "またすみません、ご案内前に以下ご確認下さい！ ■■■ご予約及びスケジュールについて■■■ - ご案内は完全予約制のため、体調不良や交通機関の遅延といったやむを…"
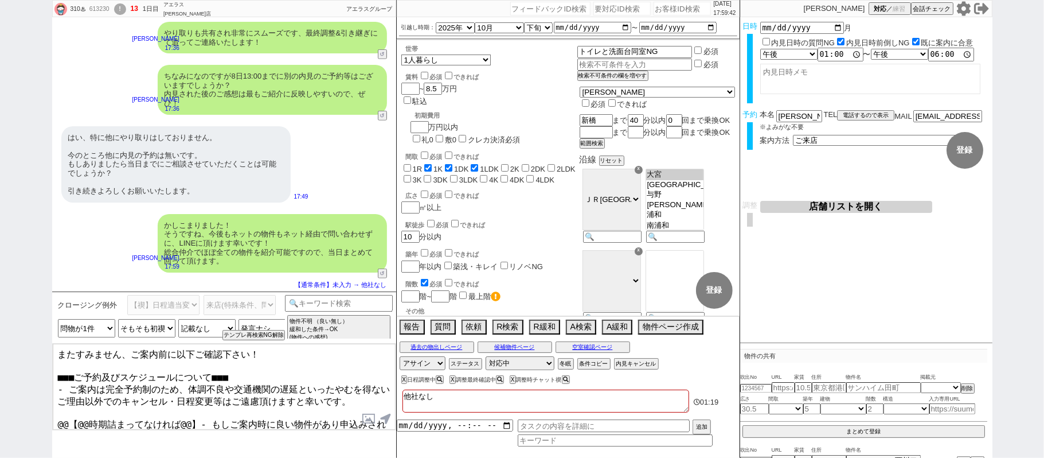
drag, startPoint x: 54, startPoint y: 405, endPoint x: 865, endPoint y: 428, distance: 811.3
click at [863, 438] on div "310♨ 613230 ! 13 1日目 アエラス川口店 冬眠中 自社客 アエラスグループ スミカ_BPO チャット全表示 2025-09-05 ありがとうご…" at bounding box center [522, 229] width 941 height 458
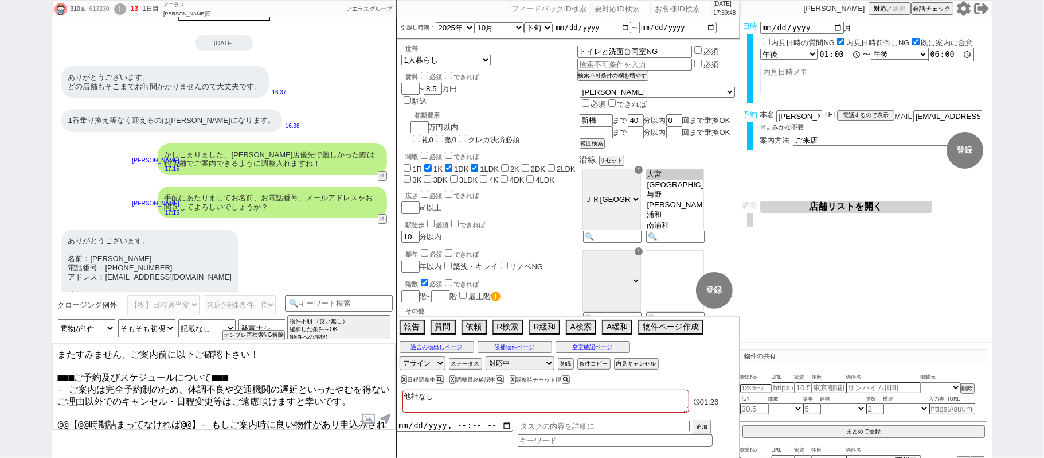
scroll to position [0, 0]
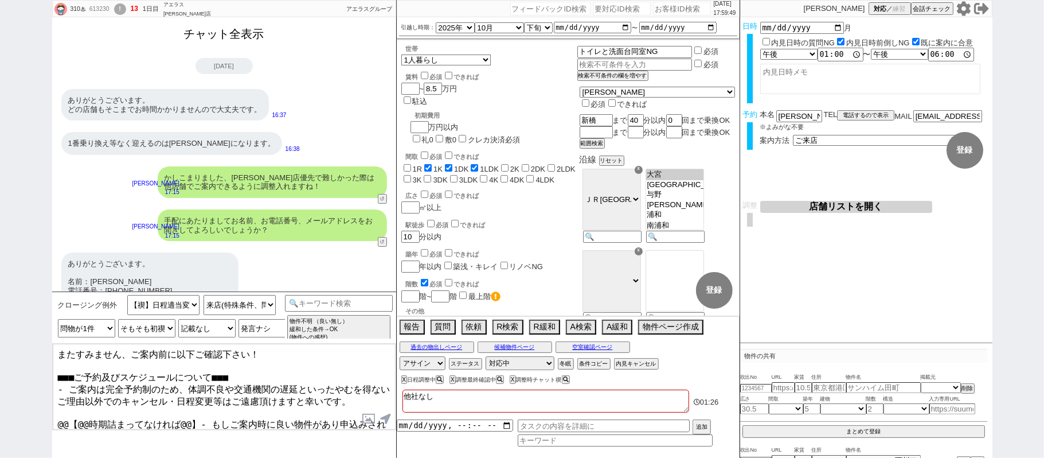
click at [259, 32] on button "チャット全表示" at bounding box center [224, 34] width 89 height 20
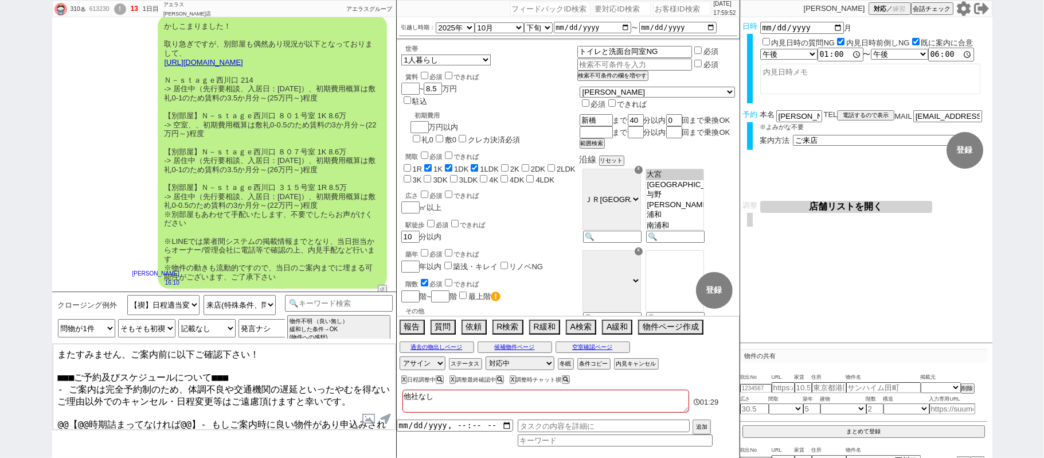
scroll to position [2120, 0]
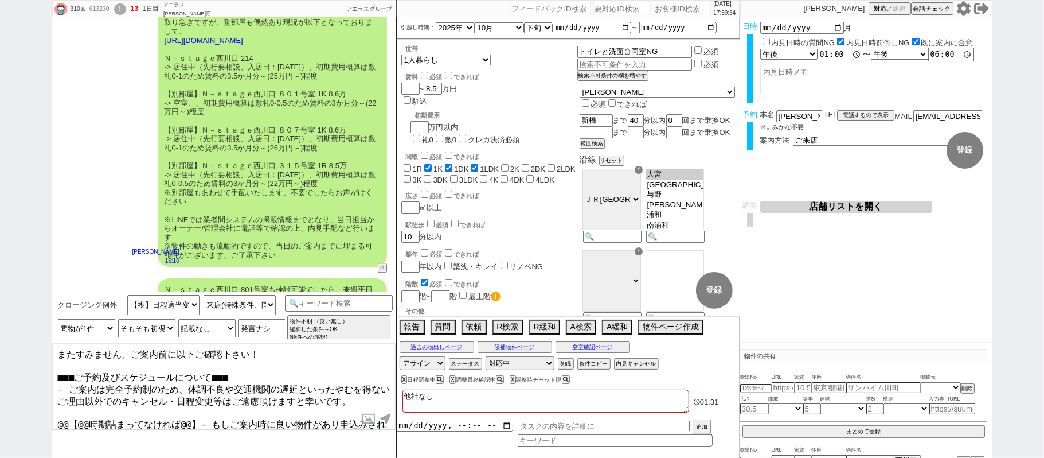
click at [474, 397] on textarea "他社なし" at bounding box center [546, 400] width 287 height 23
type textarea "他社なし"
checkbox input "false"
checkbox input "true"
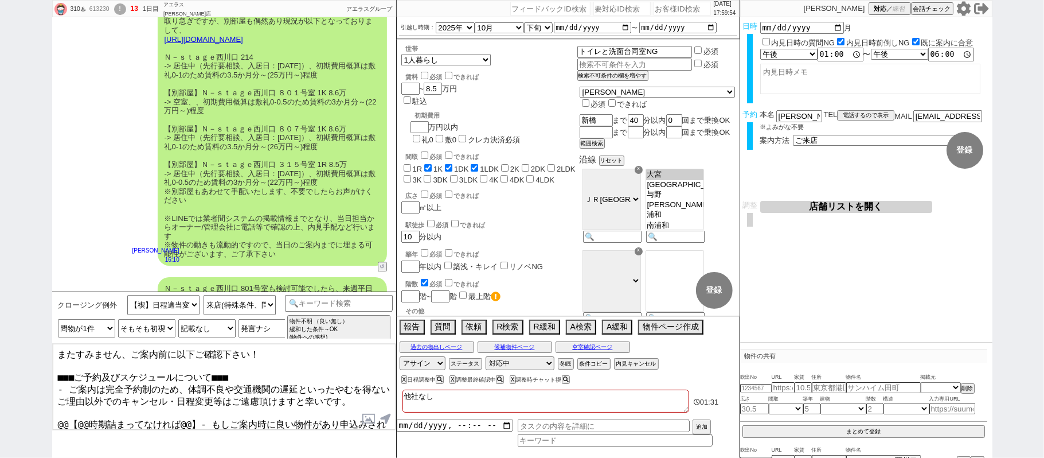
checkbox input "true"
checkbox input "false"
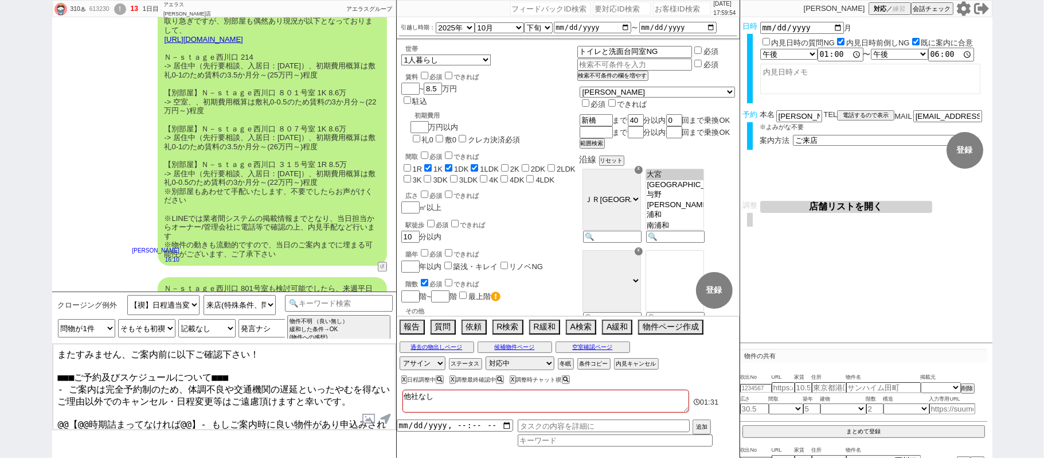
checkbox input "false"
click at [625, 26] on input "2025-10-20" at bounding box center [592, 27] width 77 height 9
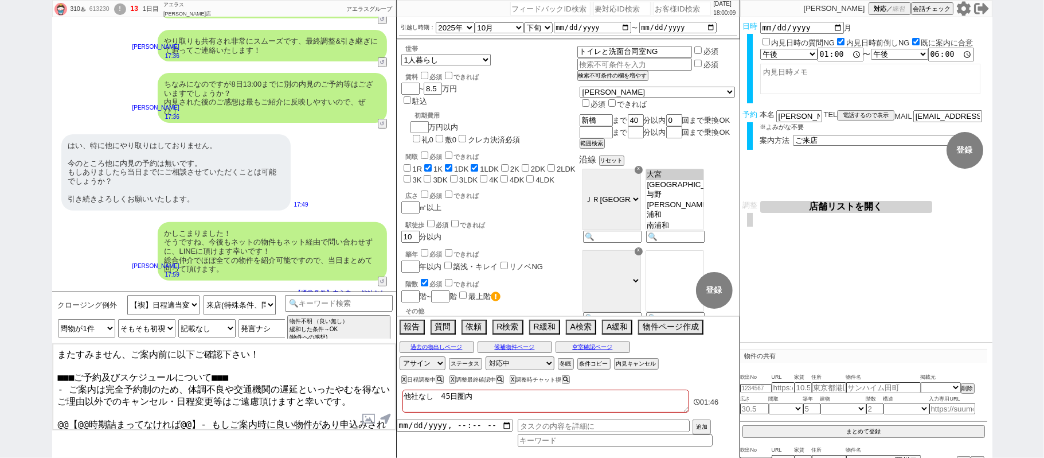
scroll to position [3389, 0]
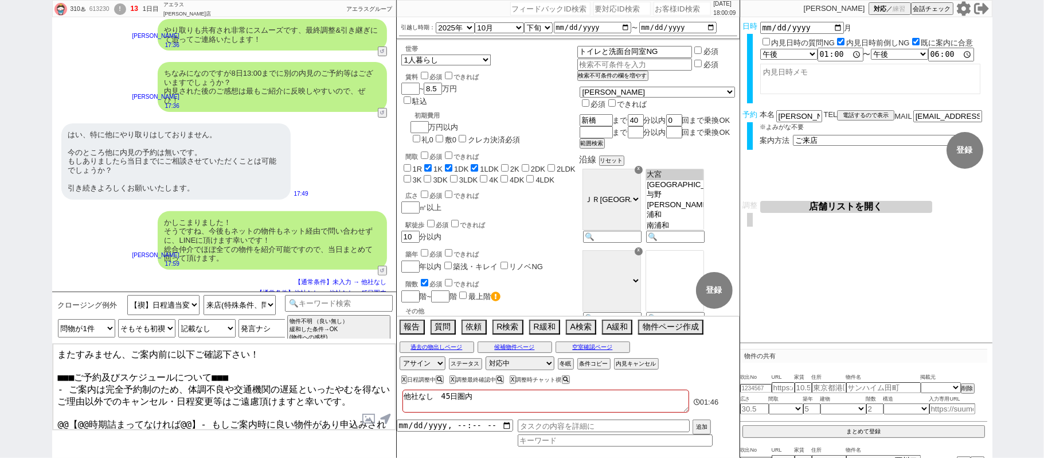
drag, startPoint x: 57, startPoint y: 408, endPoint x: 437, endPoint y: 418, distance: 379.8
click at [432, 423] on div "310♨ 613230 ! 13 1日目 アエラス川口店 冬眠中 自社客 アエラスグループ スミカ_BPO チャット全表示 2025-09-05 新しくフォロ…" at bounding box center [522, 229] width 941 height 458
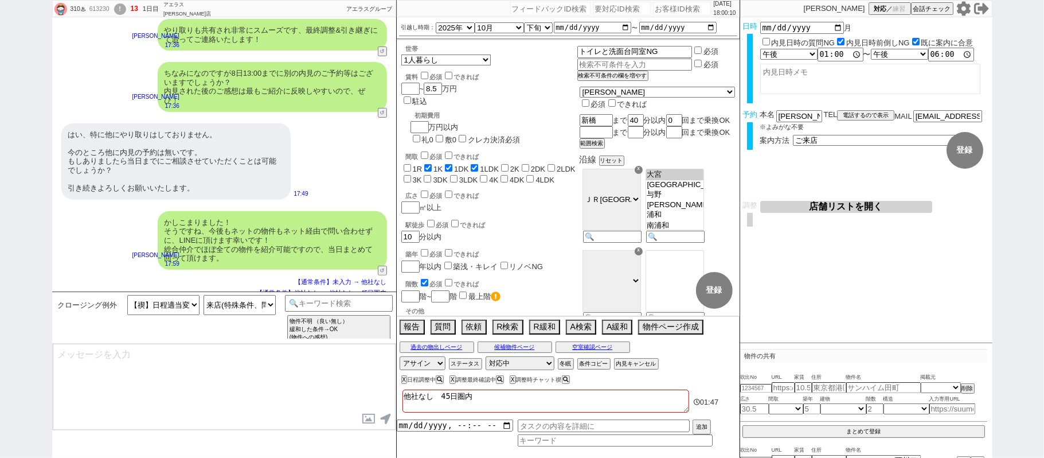
scroll to position [3479, 0]
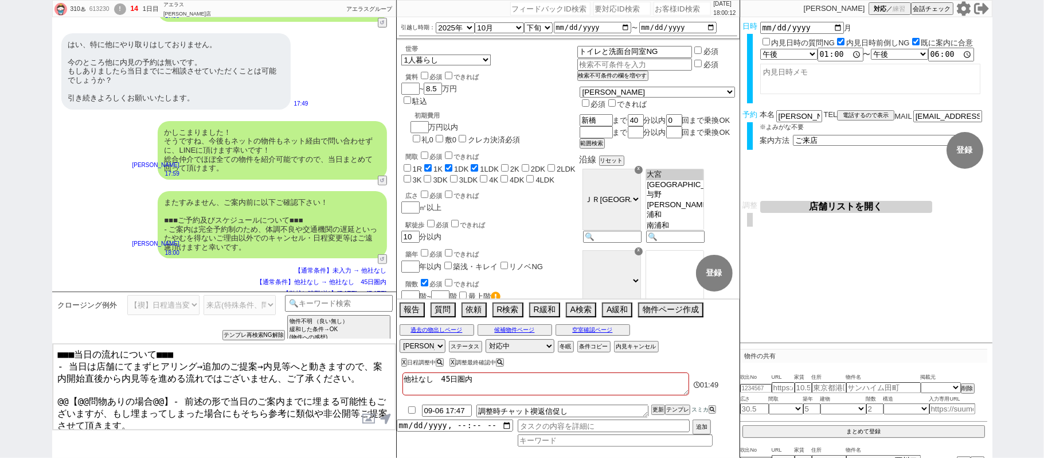
click at [168, 393] on textarea "■■■当日の流れについて■■■ - 当日は店舗にてまずヒアリング→追加のご提案→内見等へと動きますので、案内開始直後から内見等を進める流れではございません、ご…" at bounding box center [224, 387] width 343 height 86
click at [61, 389] on textarea "■■■当日の流れについて■■■ - 当日は店舗にてまずヒアリング→追加のご提案→内見等へと動きますので、案内開始直後から内見等を進める流れではございません、ご…" at bounding box center [224, 387] width 343 height 86
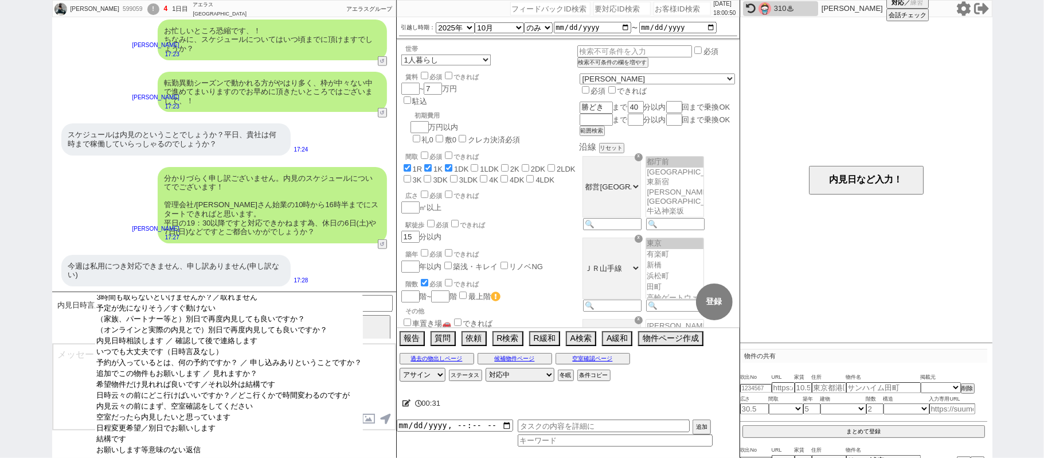
scroll to position [80, 0]
drag, startPoint x: 203, startPoint y: 450, endPoint x: 205, endPoint y: 427, distance: 23.1
click at [204, 450] on option "お願いします等意味のない返信" at bounding box center [228, 449] width 267 height 11
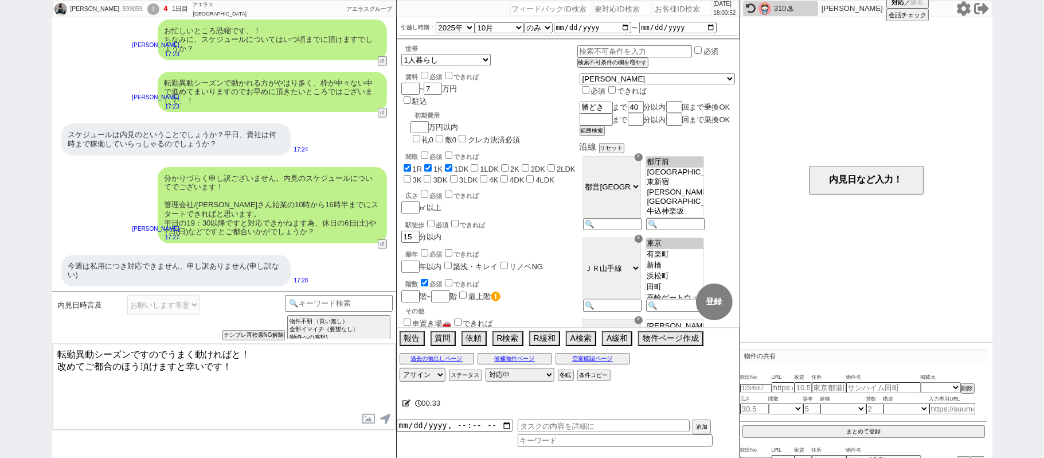
click at [0, 136] on div "石毛菜々美 599059 ! 4 1日目 アエラス西葛西店 冬眠中 自社客 アエラスグループ スミカ_BPO チャット全表示 2025-09-05 ではお願い…" at bounding box center [522, 229] width 1044 height 458
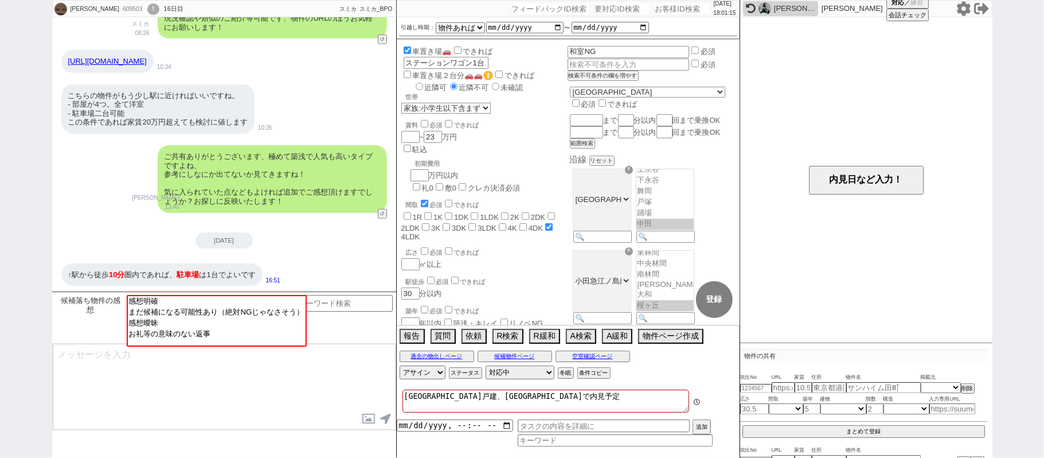
scroll to position [24, 0]
click at [968, 10] on icon at bounding box center [964, 8] width 14 height 14
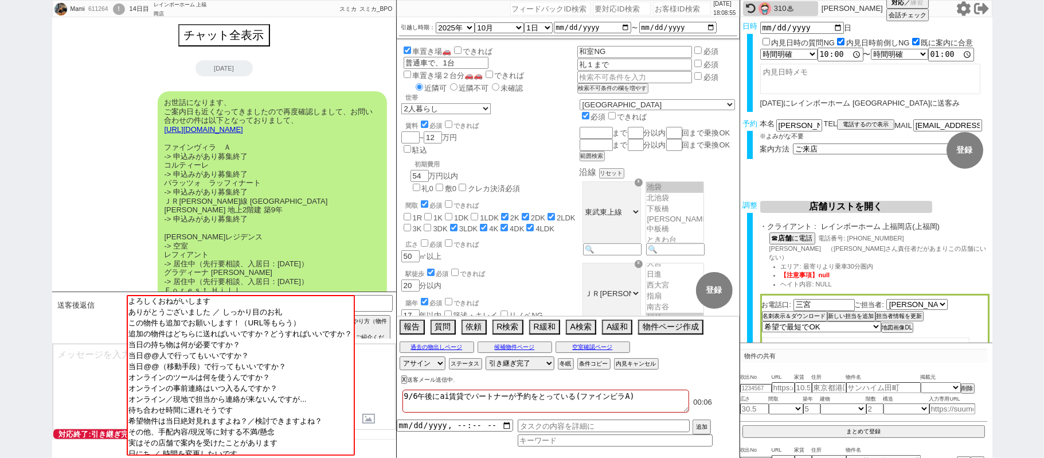
scroll to position [1238, 0]
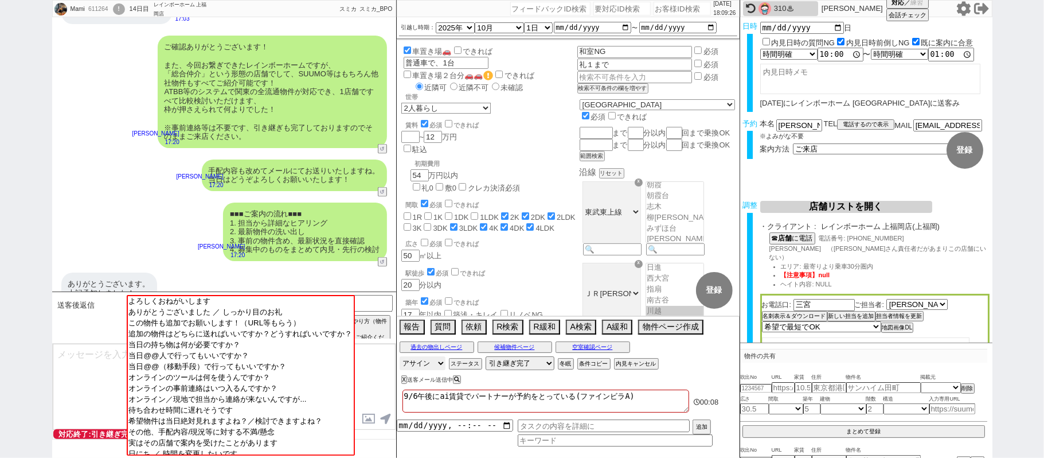
click at [438, 368] on select "アサイン 青木琢磨 御手洗侑矢 松井健太朗 廣瀬晶子" at bounding box center [423, 363] width 46 height 14
click at [323, 267] on div "ありがとうございます。 上記承知しました！ よろしくお願いします。 18:07" at bounding box center [224, 293] width 344 height 52
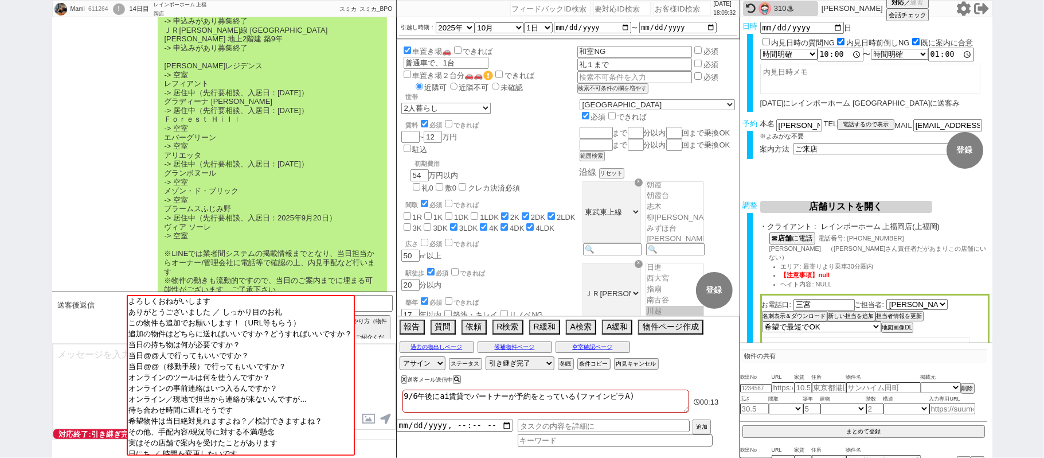
scroll to position [167, 0]
click at [246, 136] on div "お世話になります、 ご案内日も近くなってきましたので再度確認しまして、お問い合わせの件は以下となっておりまして、 https://tools.sumika.l…" at bounding box center [272, 123] width 229 height 399
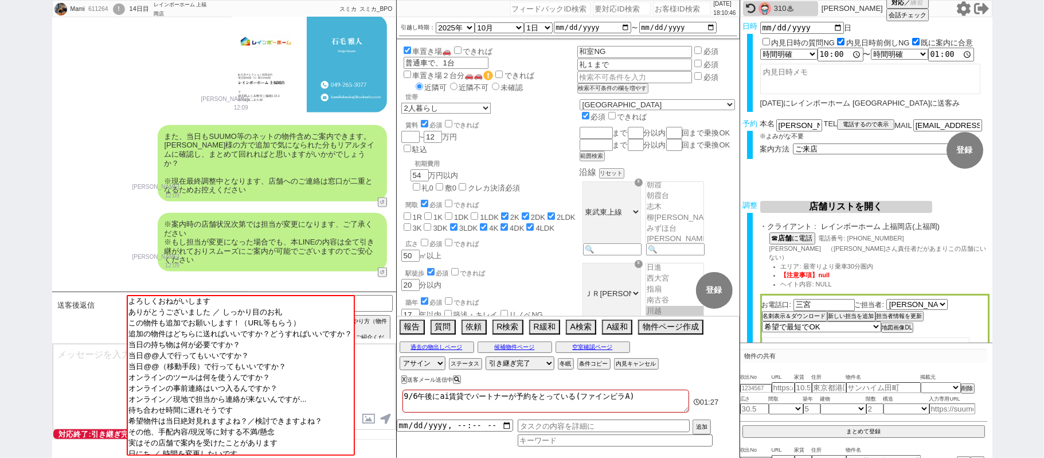
scroll to position [1238, 0]
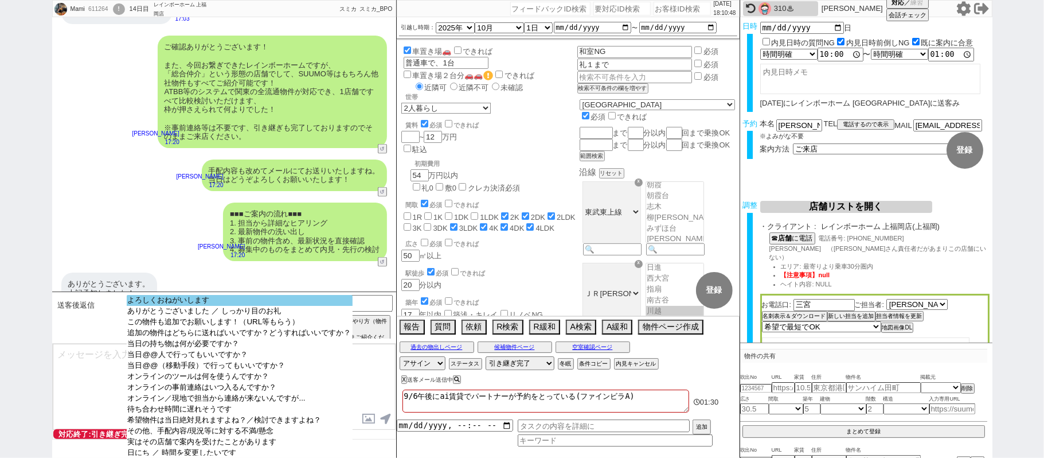
click at [225, 306] on option "よろしくおねがいします" at bounding box center [240, 300] width 226 height 11
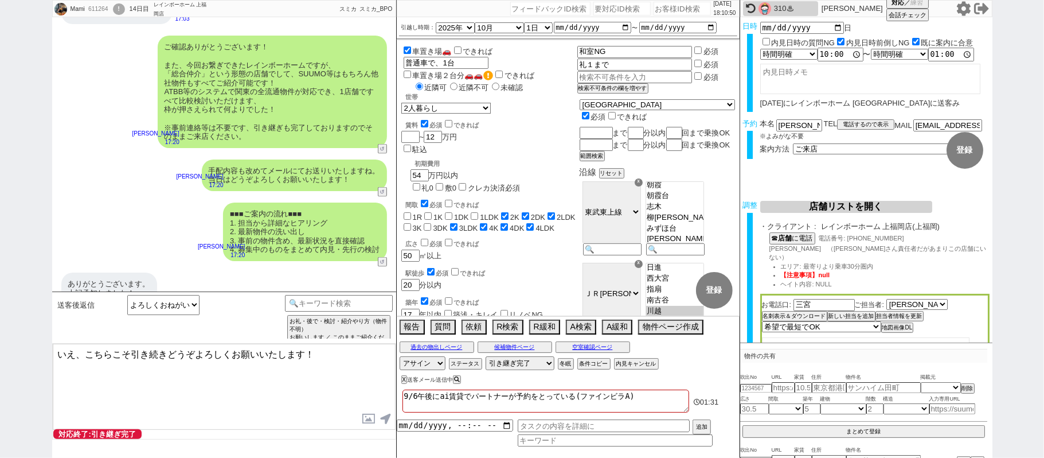
click at [76, 352] on textarea "いえ、こちらこそ引き続きどうぞよろしくお願いいたします！" at bounding box center [224, 387] width 343 height 86
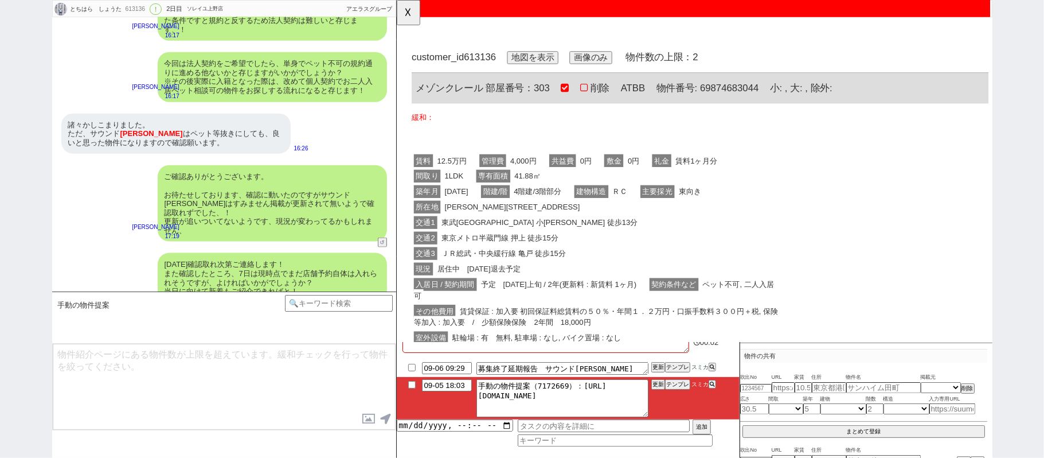
scroll to position [0, 0]
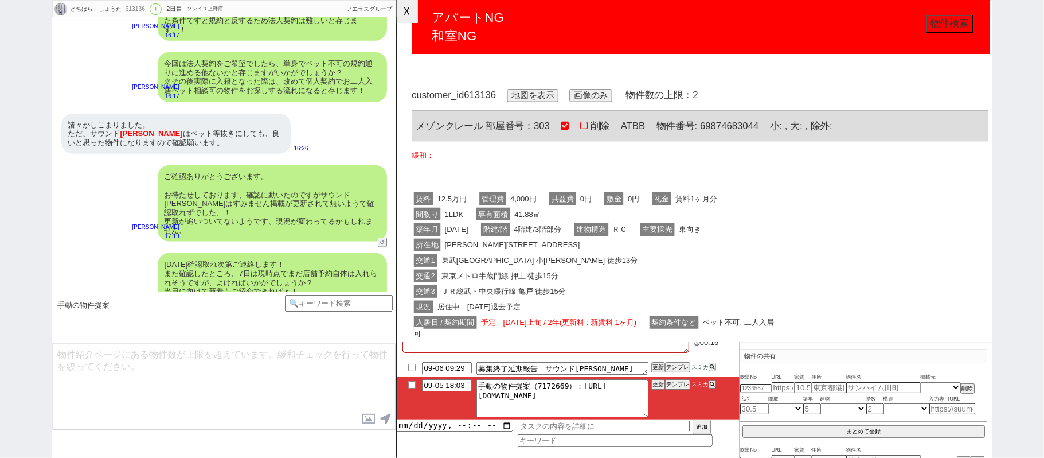
click at [411, 17] on button "☓" at bounding box center [407, 11] width 21 height 23
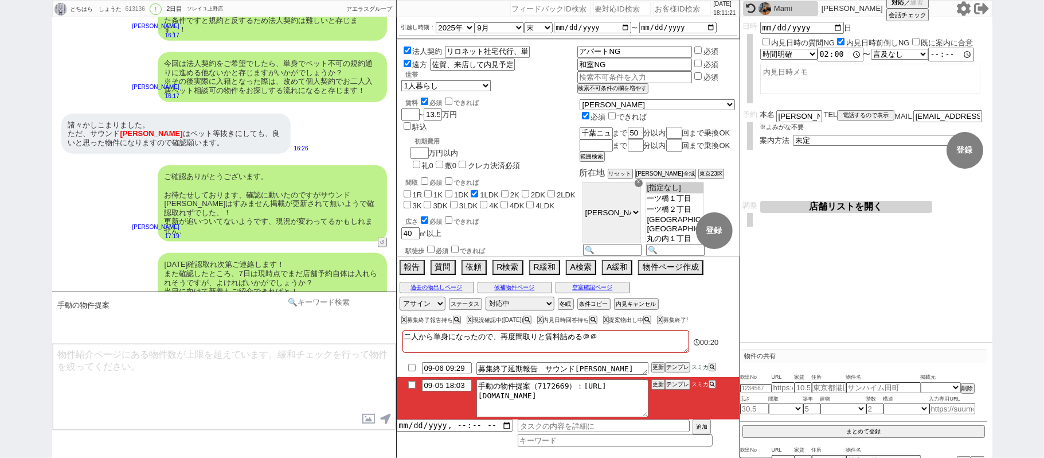
click at [356, 310] on div at bounding box center [339, 317] width 108 height 45
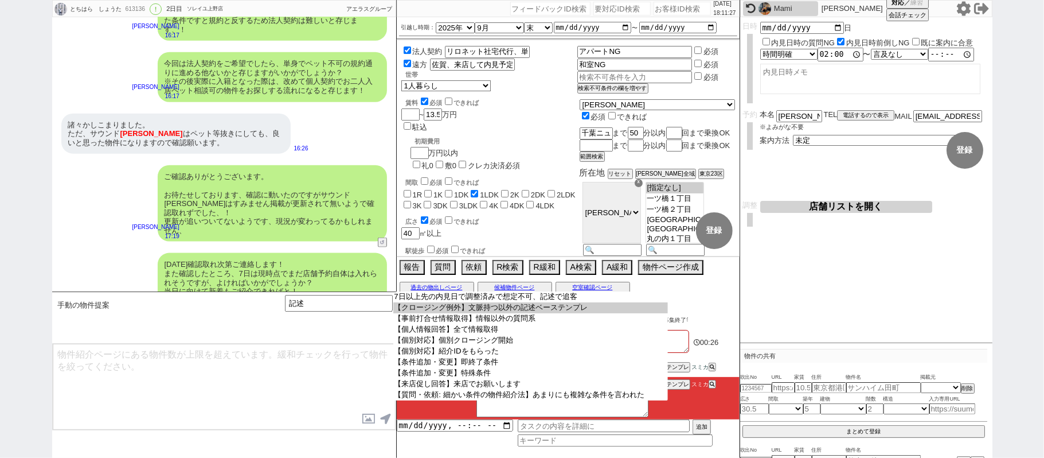
click at [428, 313] on option "【クロージング例外】文脈持つ以外の記述ベーステンプレ" at bounding box center [530, 307] width 275 height 11
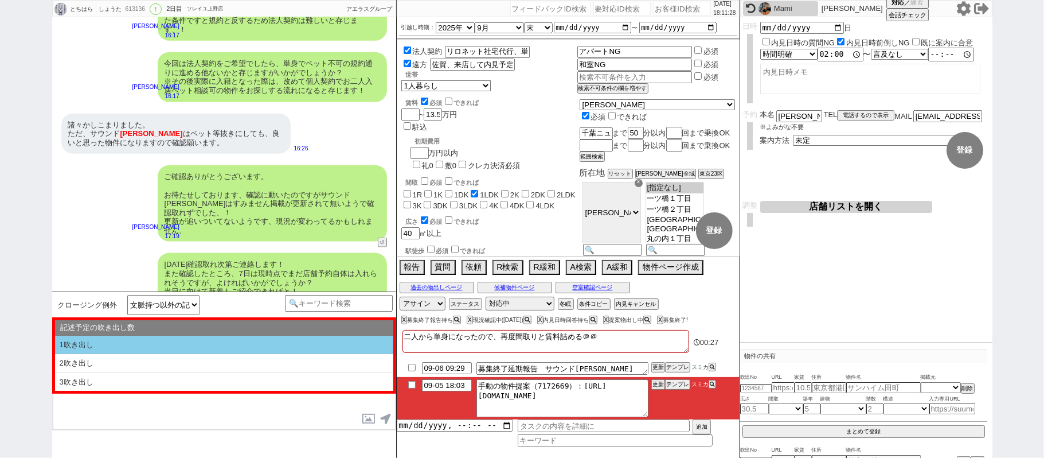
drag, startPoint x: 173, startPoint y: 336, endPoint x: 455, endPoint y: 384, distance: 286.2
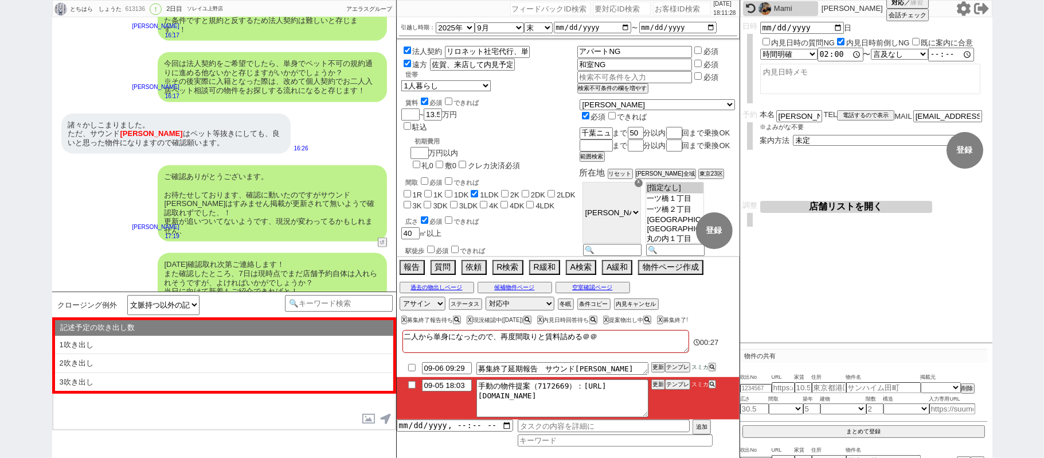
click at [173, 336] on li "1吹き出し" at bounding box center [224, 345] width 338 height 19
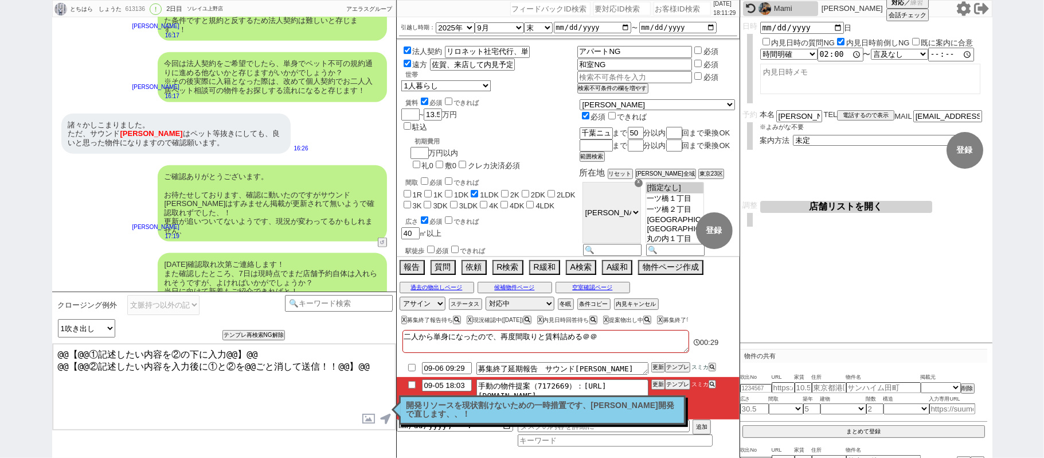
drag, startPoint x: 411, startPoint y: 385, endPoint x: 600, endPoint y: 389, distance: 188.7
click at [412, 385] on input "checkbox" at bounding box center [412, 384] width 17 height 7
drag, startPoint x: 660, startPoint y: 384, endPoint x: 657, endPoint y: 400, distance: 16.2
click at [659, 391] on li "09-05 18:03 手動の物件提案（7172669）：https://jent-crm.com/2ng-84y191pn3984hy/introducti…" at bounding box center [568, 398] width 343 height 42
drag, startPoint x: 657, startPoint y: 400, endPoint x: 655, endPoint y: 389, distance: 11.7
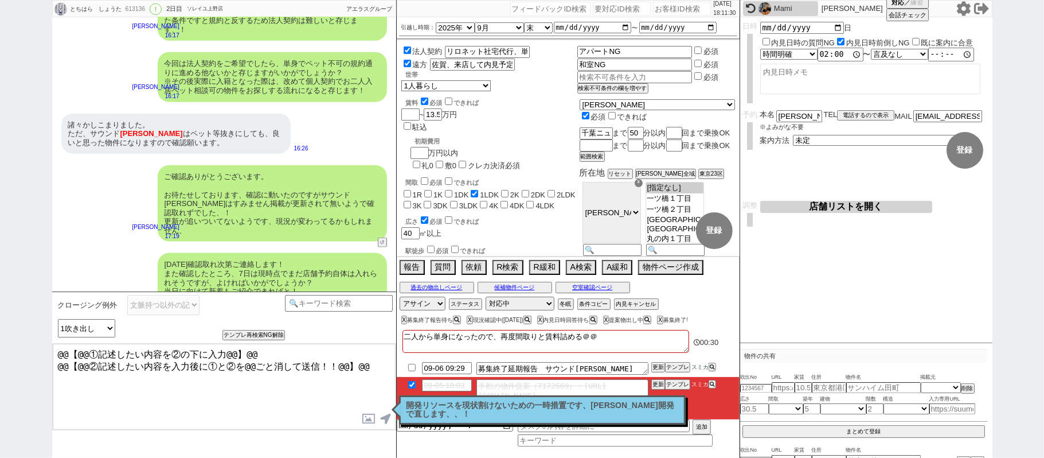
click at [657, 395] on div "とちはら　しょうた 613136 ! 0 2日目 ソレイユ上野店 冬眠中 自社客 アエラスグループ スミカ_BPO チャット全表示 2025-09-04 よう…" at bounding box center [522, 229] width 941 height 458
click at [654, 382] on button "更新" at bounding box center [657, 384] width 11 height 8
drag, startPoint x: 631, startPoint y: 413, endPoint x: 627, endPoint y: 418, distance: 6.5
click at [631, 414] on p "開発リソースを現状割けないための一時措置です、いつか開発で直します、、！" at bounding box center [543, 410] width 272 height 18
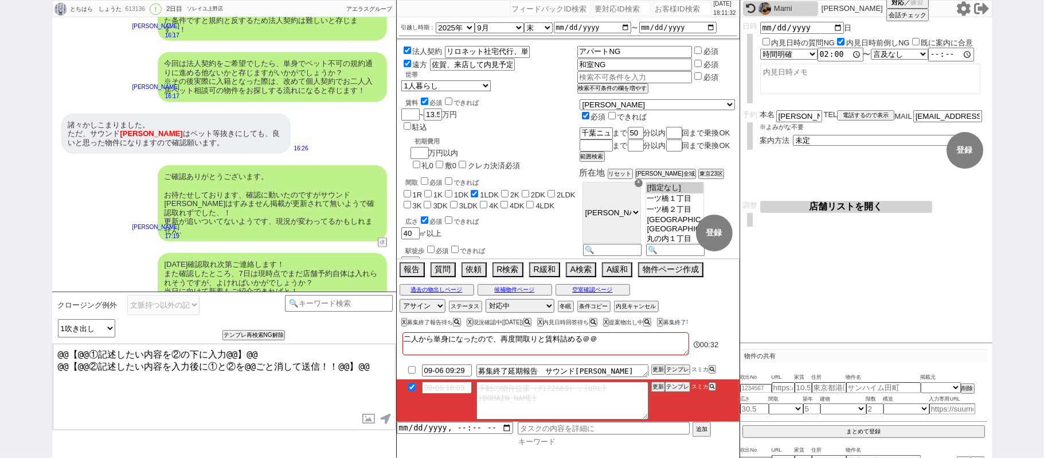
drag, startPoint x: 537, startPoint y: 438, endPoint x: 544, endPoint y: 439, distance: 6.9
click at [538, 439] on input at bounding box center [615, 441] width 195 height 10
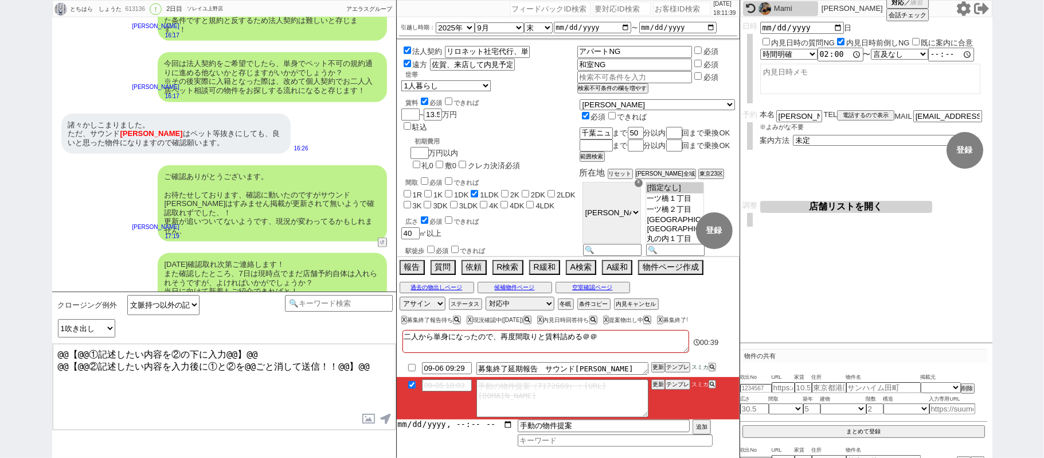
click at [445, 425] on input "datetime-local" at bounding box center [455, 424] width 116 height 10
click at [579, 430] on input "手動の物件提案" at bounding box center [604, 425] width 172 height 13
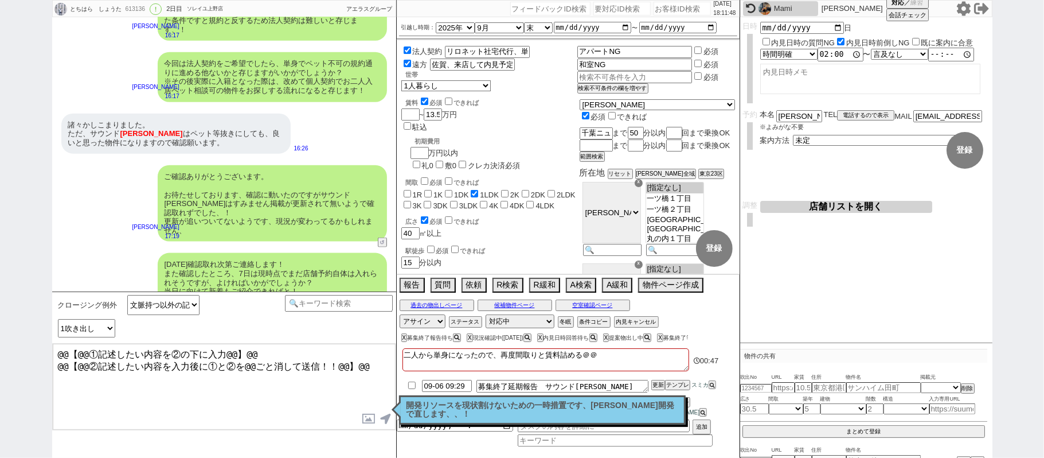
click at [373, 368] on textarea "@@【@@①記述したい内容を②の下に入力@@】@@ @@【@@②記述したい内容を入力後に①と②を@@ごと消して送信！！@@】@@" at bounding box center [224, 387] width 343 height 86
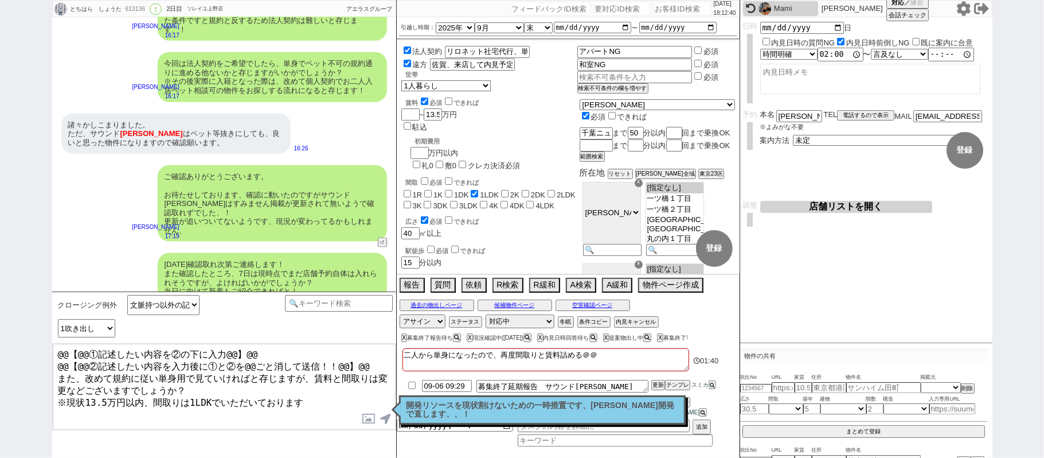
drag, startPoint x: 365, startPoint y: 360, endPoint x: 0, endPoint y: 26, distance: 494.8
click at [0, 124] on div "とちはら　しょうた 613136 ! 0 2日目 ソレイユ上野店 冬眠中 自社客 アエラスグループ スミカ_BPO チャット全表示 2025-09-04 よう…" at bounding box center [522, 229] width 1044 height 458
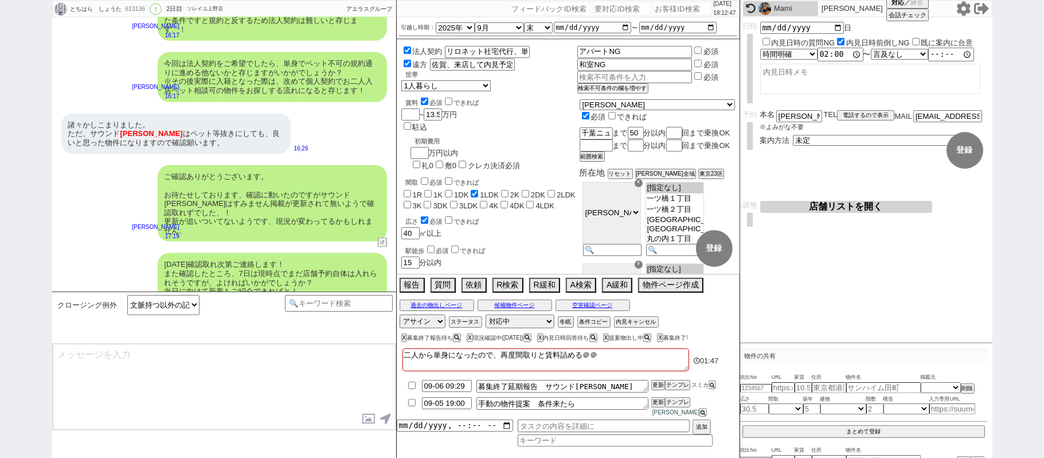
scroll to position [4166, 0]
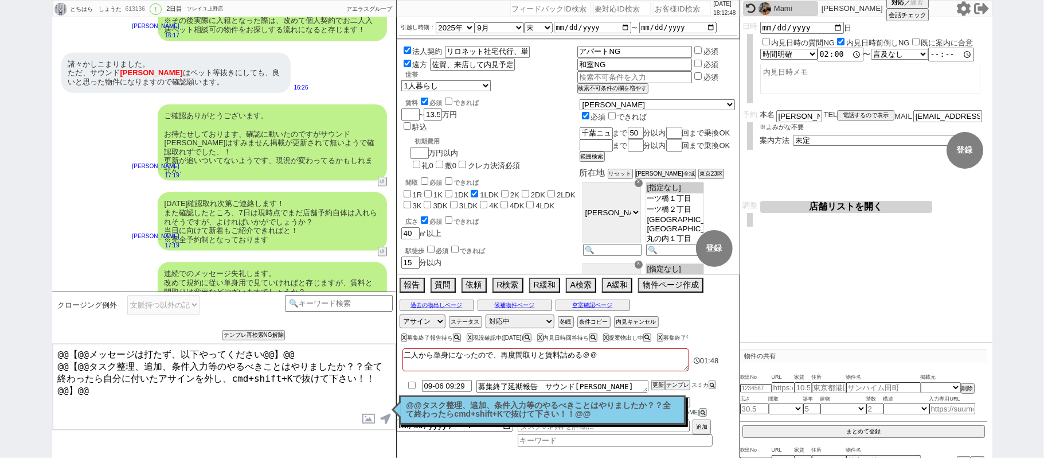
click at [640, 411] on p "@@タスク整理、追加、条件入力等のやるべきことはやりましたか？？全て終わったらcmd+shift+Kで抜けて下さい！！@@" at bounding box center [543, 410] width 272 height 18
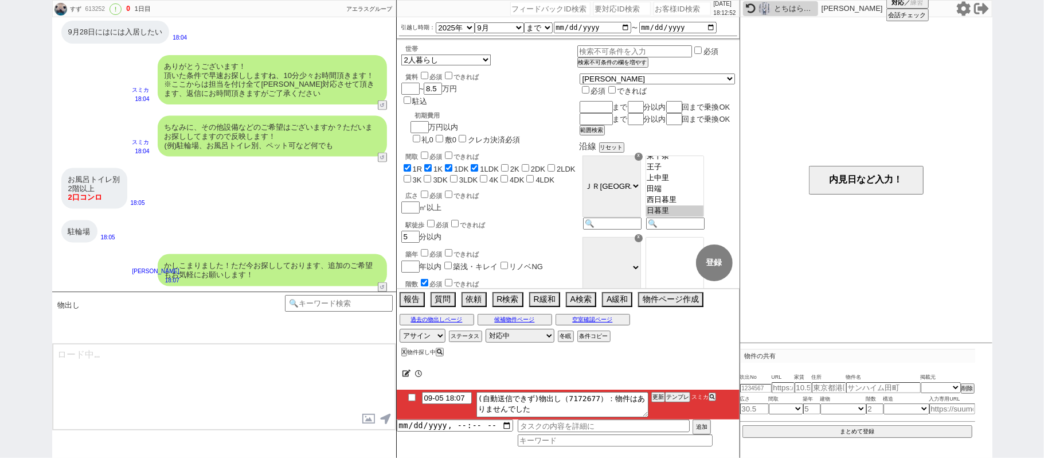
scroll to position [132, 0]
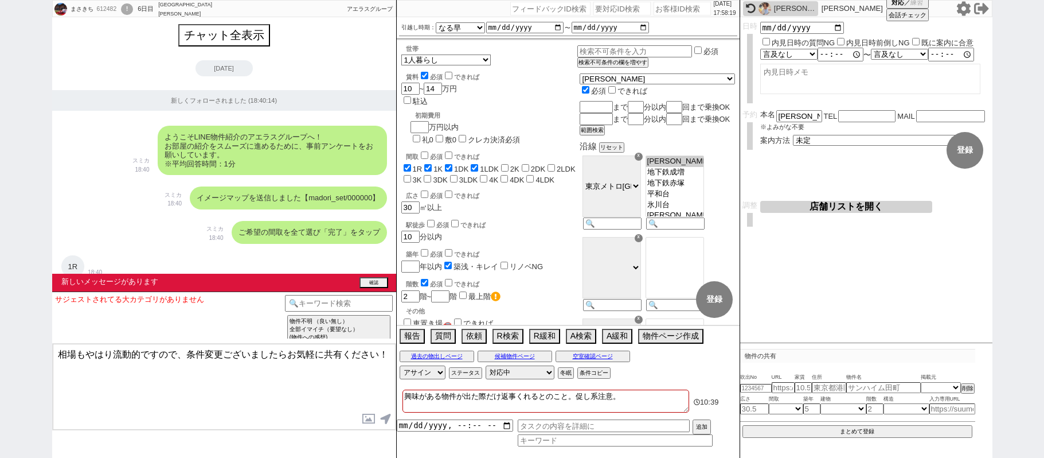
select select "13"
select select "0"
select select "65"
select select "1583"
select select
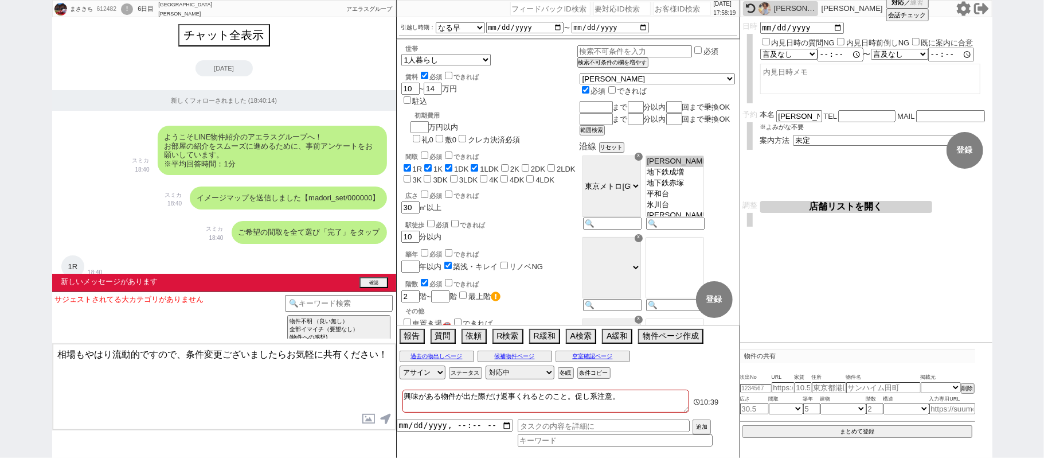
scroll to position [36, 0]
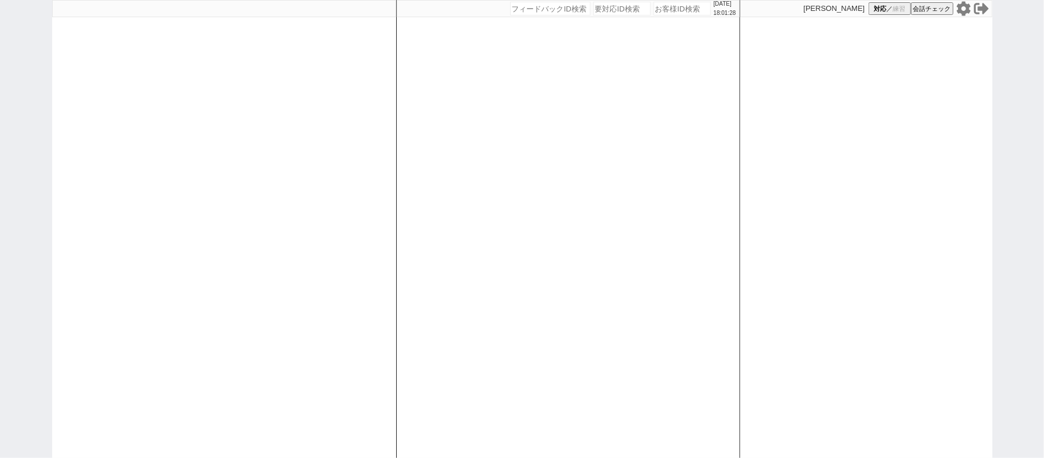
click at [448, 196] on div "[DATE] 18:01:28 候補物件を追加してしてください 紹介した物件一覧 他社物件を追加する 空室確認ページに追加・削除 紹介した物件一覧 他社物件を…" at bounding box center [568, 229] width 344 height 458
select select
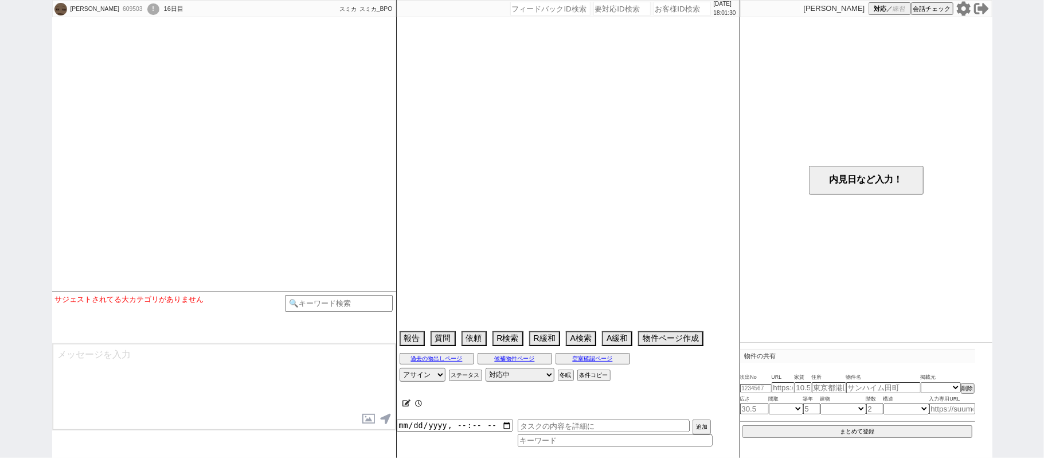
type textarea "[GEOGRAPHIC_DATA]戸建、[GEOGRAPHIC_DATA]で内見予定"
select select
select select "15"
select select "7"
select select "14"
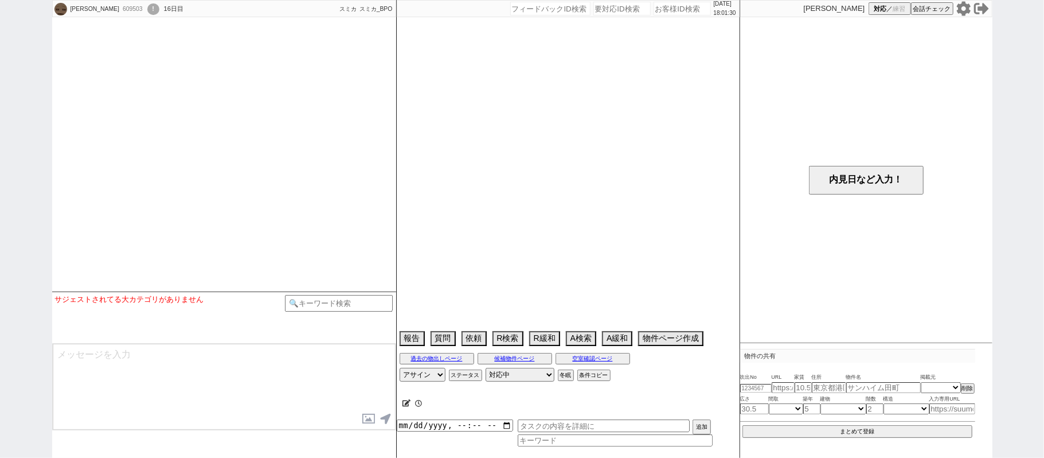
select select "91"
select select "2532"
select select "84"
select select "2294"
select select "90"
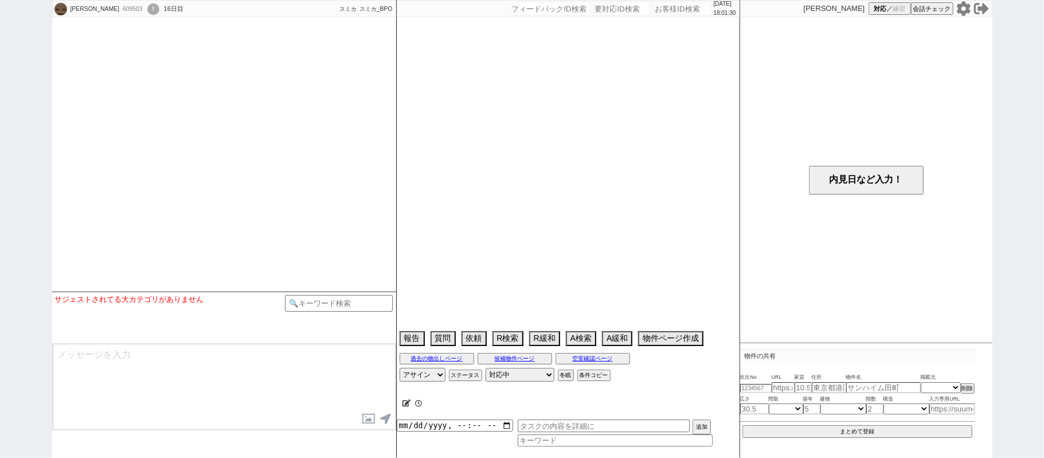
select select "2499"
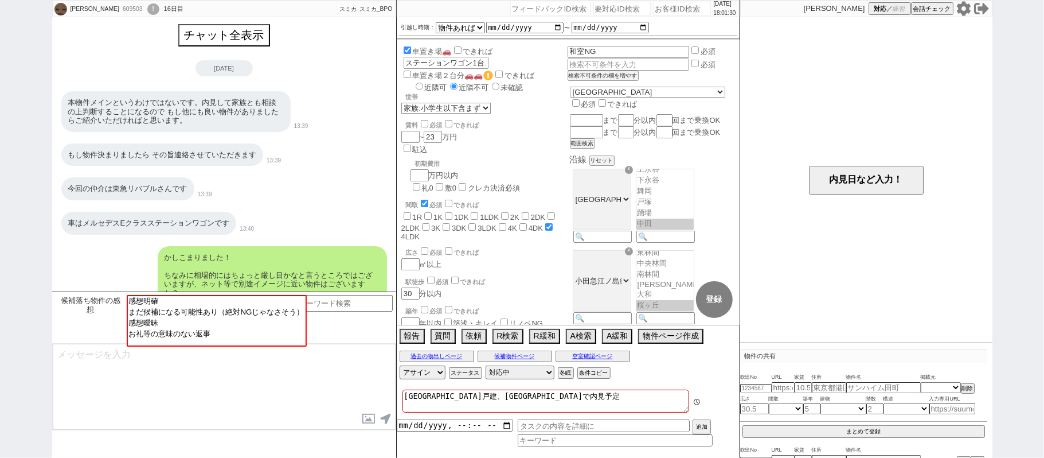
scroll to position [24, 0]
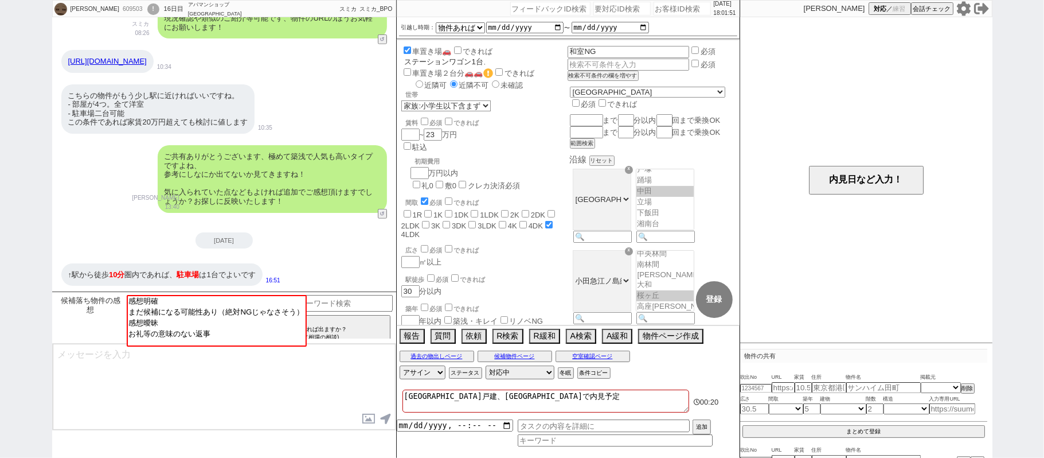
click at [486, 57] on input "ステーションワゴン1台、車種確認中、駅から離れる場合もう1台購入予定（こちらは近隣可）" at bounding box center [445, 62] width 83 height 10
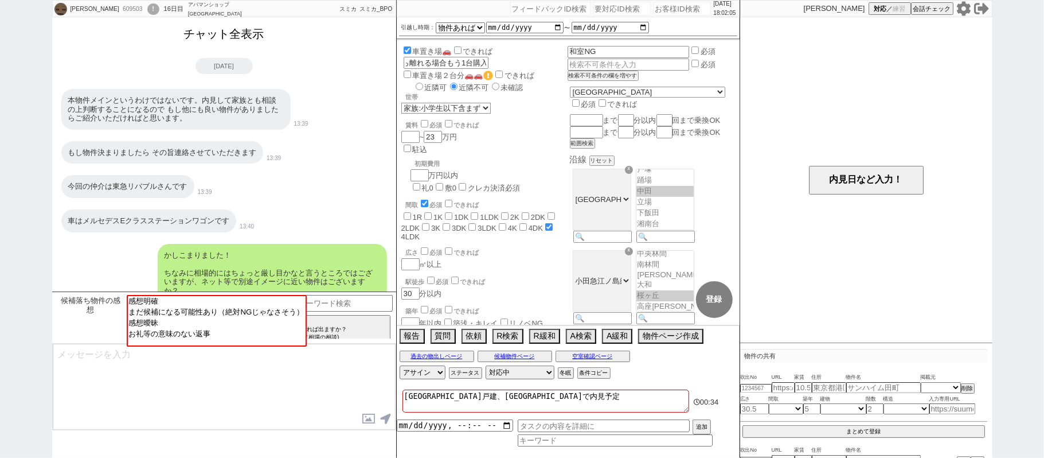
scroll to position [0, 0]
click at [251, 40] on button "チャット全表示" at bounding box center [224, 34] width 89 height 20
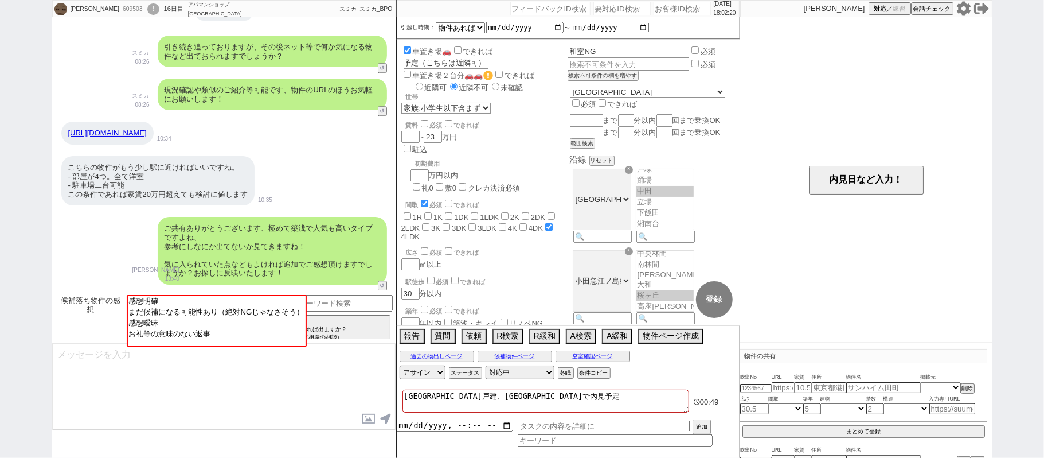
scroll to position [5268, 0]
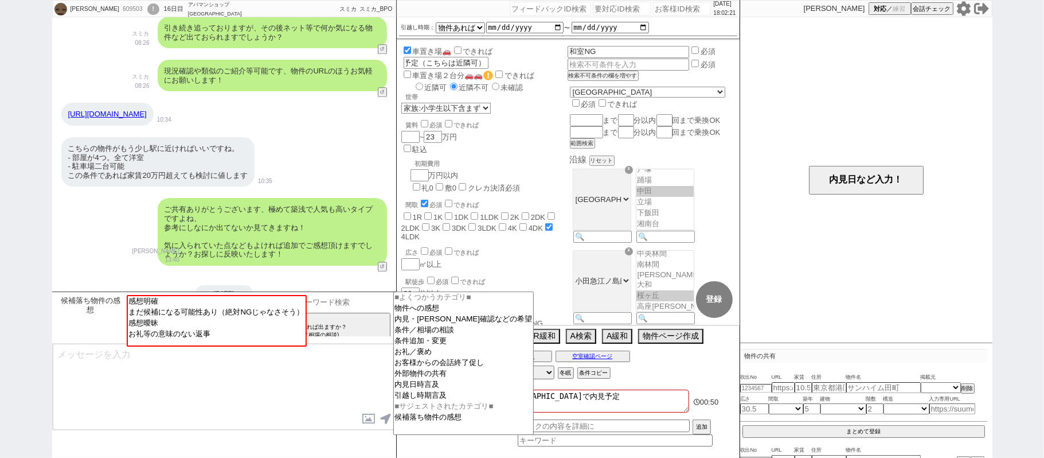
click at [360, 302] on input at bounding box center [339, 302] width 108 height 14
type input "い"
type input "意味"
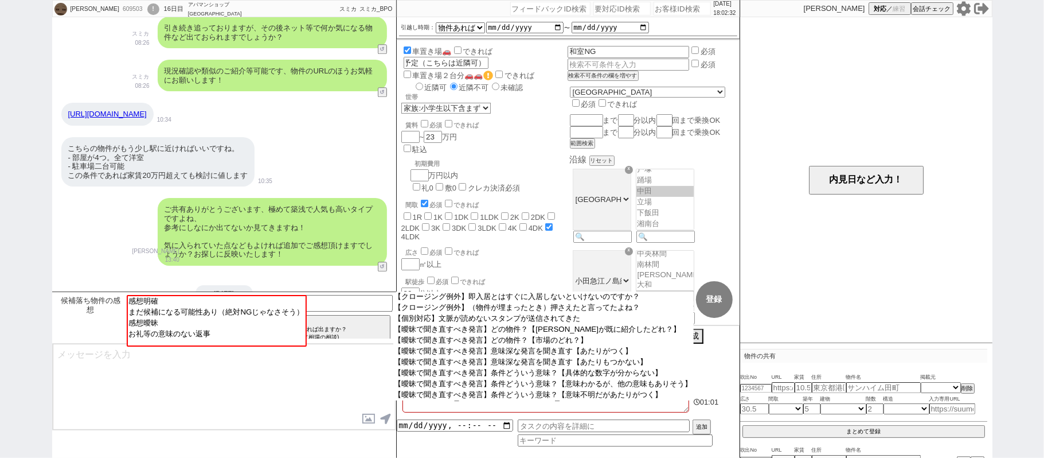
drag, startPoint x: 602, startPoint y: 360, endPoint x: 616, endPoint y: 366, distance: 15.4
click at [602, 357] on option "【曖昧で聞き直すべき発言】意味深な発言を聞き直す【あたりがつく】" at bounding box center [543, 351] width 301 height 11
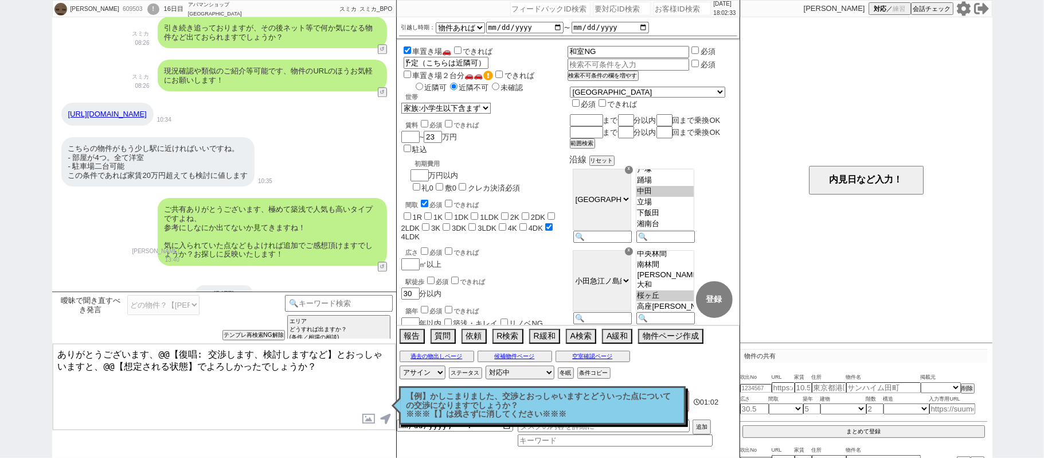
drag, startPoint x: 150, startPoint y: 351, endPoint x: 0, endPoint y: 134, distance: 263.4
click at [0, 233] on div "[PERSON_NAME] 609503 ! 0 16日目 アパマンショップ湘南台店 冬眠中 自社客 スミカ スミカ_BPO チャット全表示 [DATE] よ…" at bounding box center [522, 229] width 1044 height 458
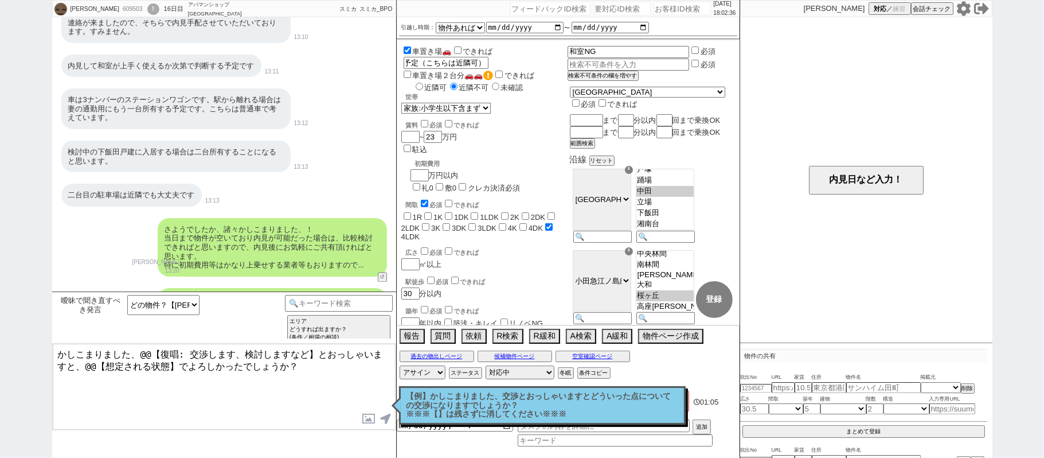
scroll to position [4579, 0]
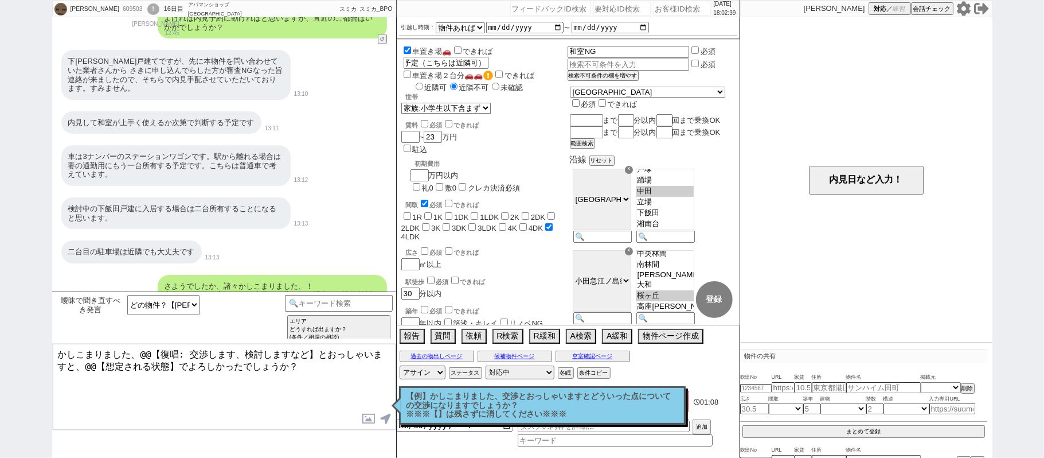
drag, startPoint x: 169, startPoint y: 361, endPoint x: 281, endPoint y: 370, distance: 112.8
click at [281, 372] on textarea "かしこまりました、@@【復唱: 交渉します、検討しますなど】とおっしゃいますと、@@【想定される状態】でよろしかったでしょうか？" at bounding box center [224, 387] width 343 height 86
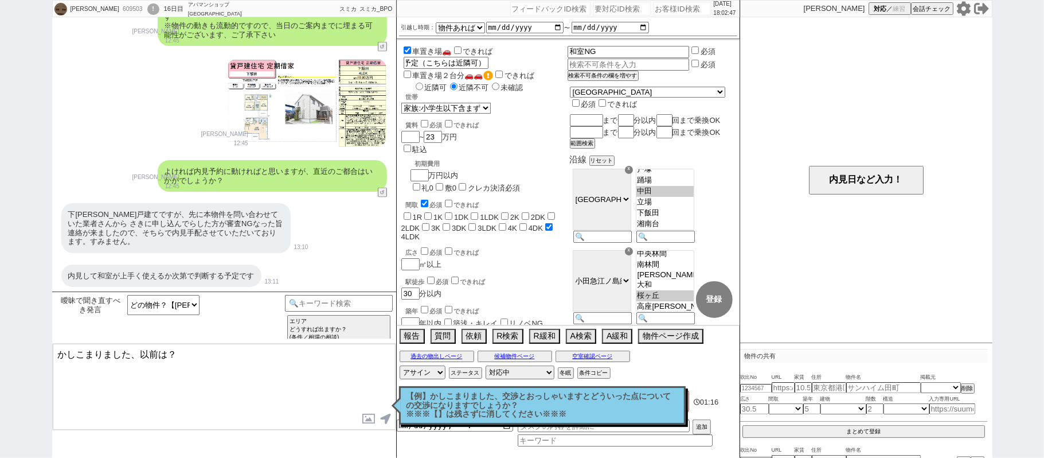
scroll to position [4503, 0]
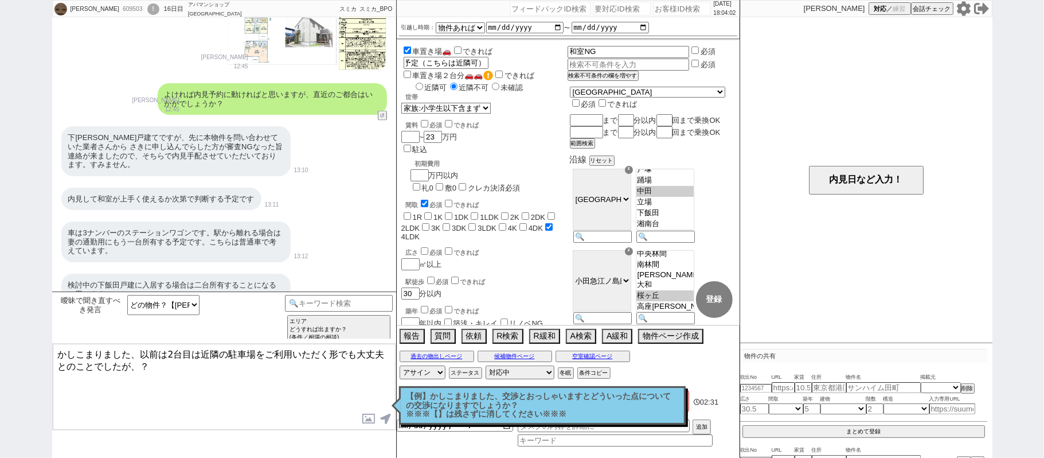
drag, startPoint x: 142, startPoint y: 402, endPoint x: 142, endPoint y: 396, distance: 6.3
click at [142, 402] on textarea "かしこまりました、以前は2台目は近隣の駐車場をご利用いただく形でも大丈夫とのことでしたが、？" at bounding box center [224, 387] width 343 height 86
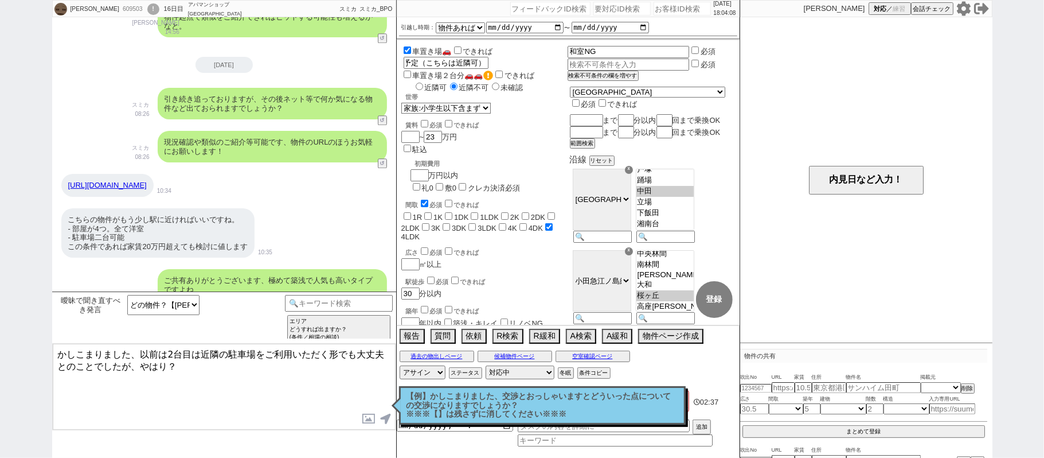
scroll to position [5268, 0]
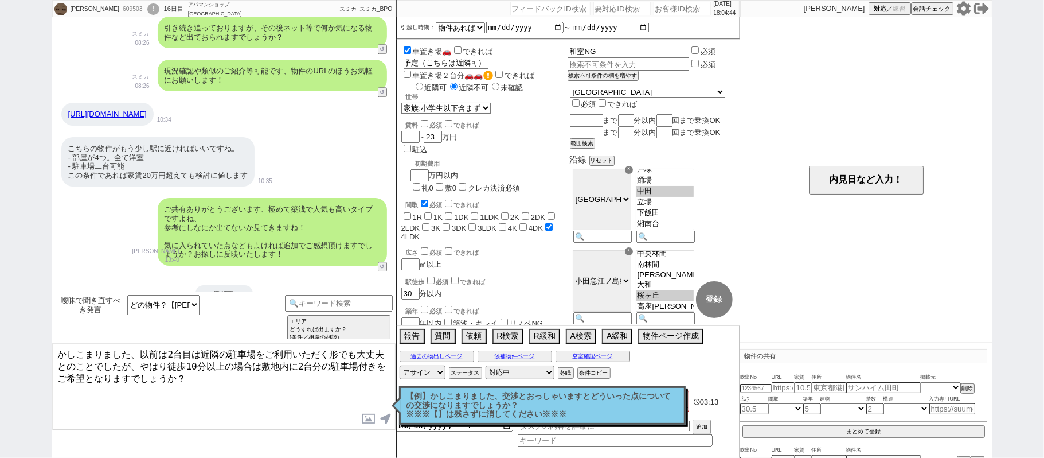
click at [143, 364] on textarea "かしこまりました、以前は2台目は近隣の駐車場をご利用いただく形でも大丈夫とのことでしたが、やはり徒歩10分以上の場合は敷地内に2台分の駐車場付きをご希望となり…" at bounding box center [224, 387] width 343 height 86
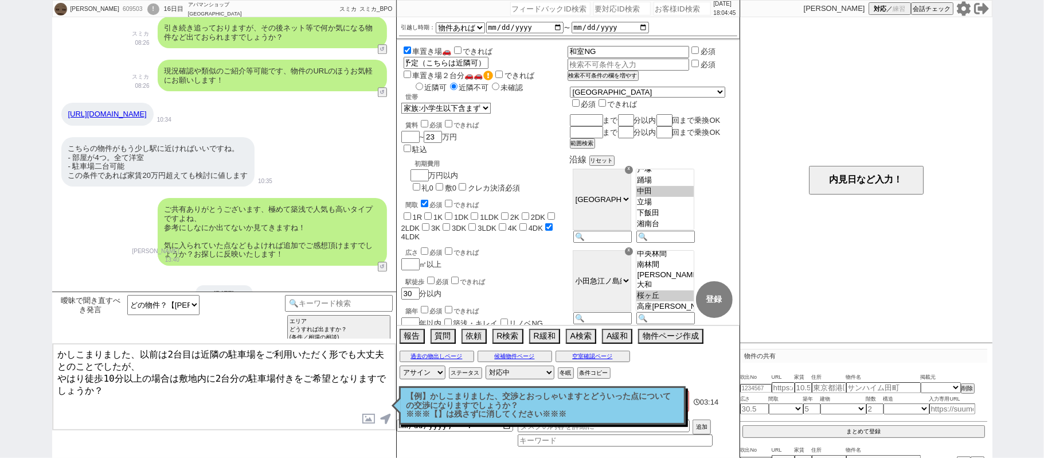
click at [179, 381] on textarea "かしこまりました、以前は2台目は近隣の駐車場をご利用いただく形でも大丈夫とのことでしたが、 やはり徒歩10分以上の場合は敷地内に2台分の駐車場付きをご希望とな…" at bounding box center [224, 387] width 343 height 86
type textarea "かしこまりました、以前は2台目は近隣の駐車場をご利用いただく形でも大丈夫とのことでしたが、 やはり徒歩10分以上の場合は敷地内に2台分の駐車場付きをご希望とな…"
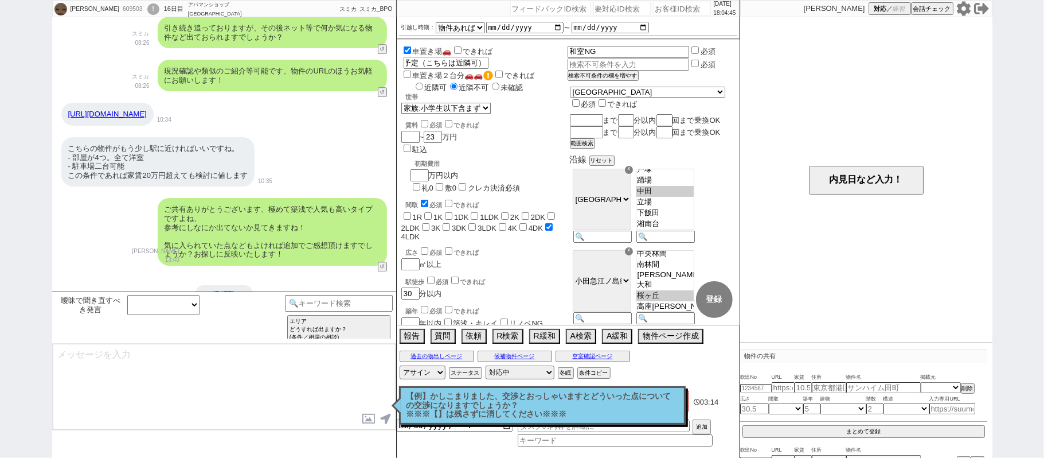
select select
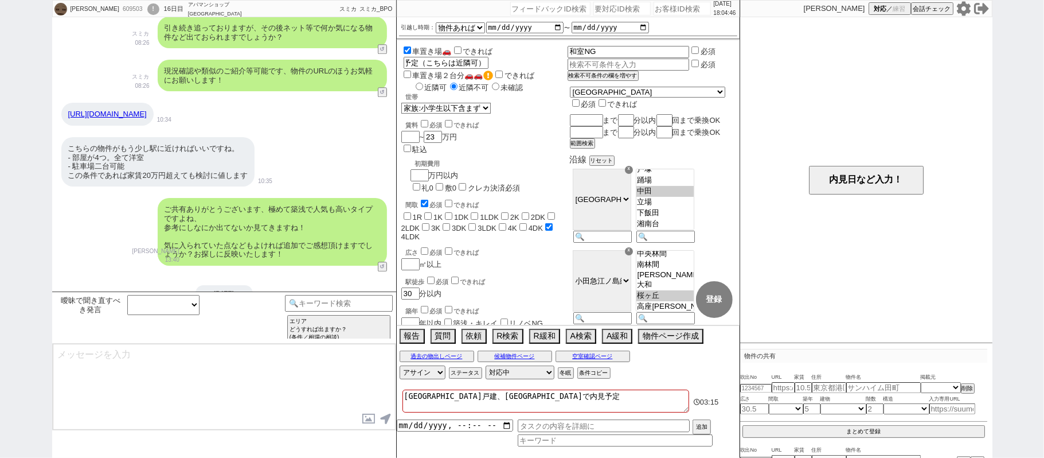
scroll to position [5329, 0]
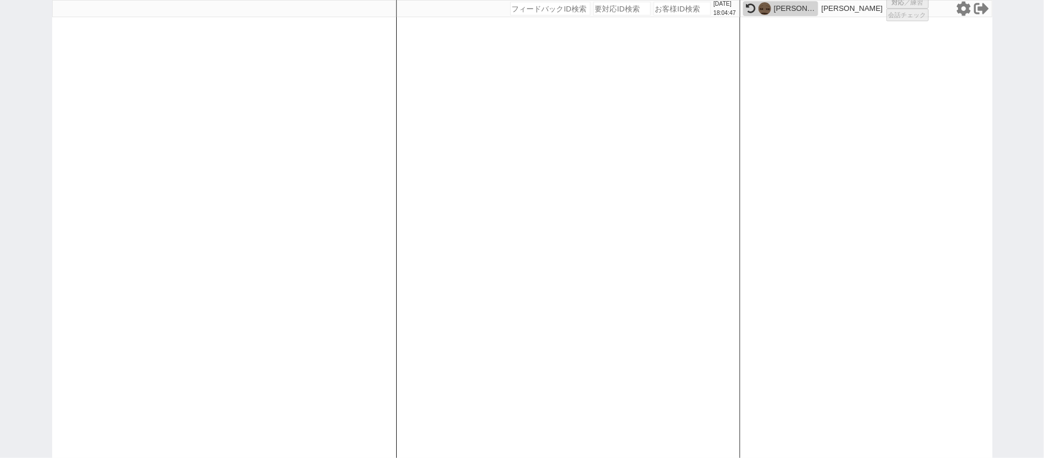
select select "431"
select select "3"
select select "2"
select select
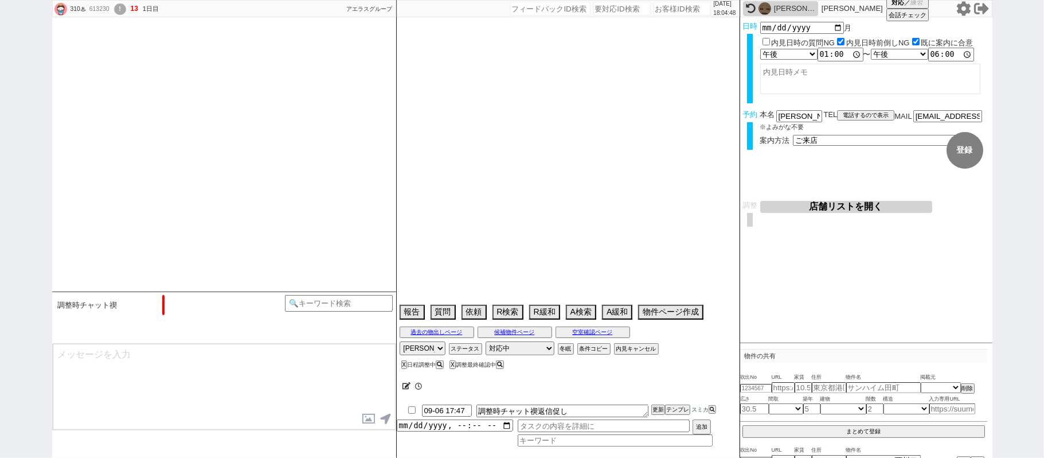
type textarea "他社なし　45日圏内"
select select "2025"
select select "10"
select select "34"
select select "0"
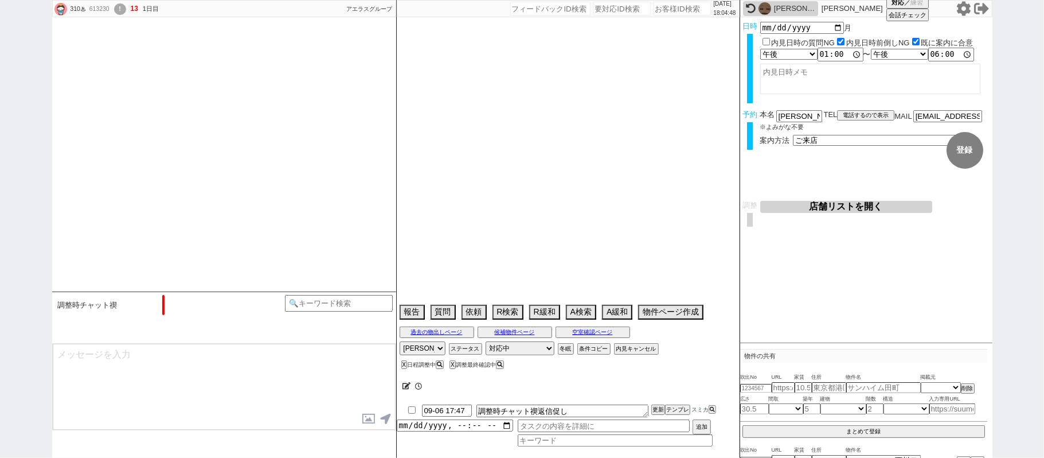
select select "23"
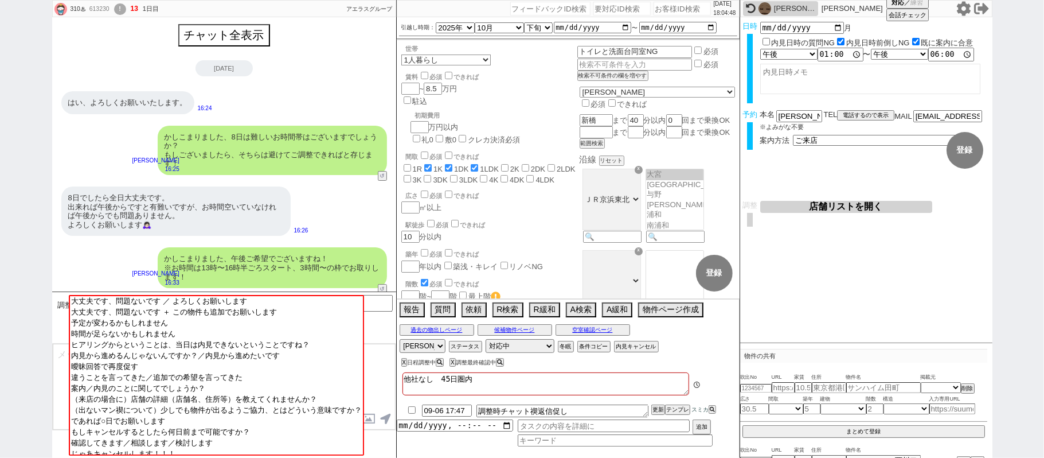
scroll to position [944, 0]
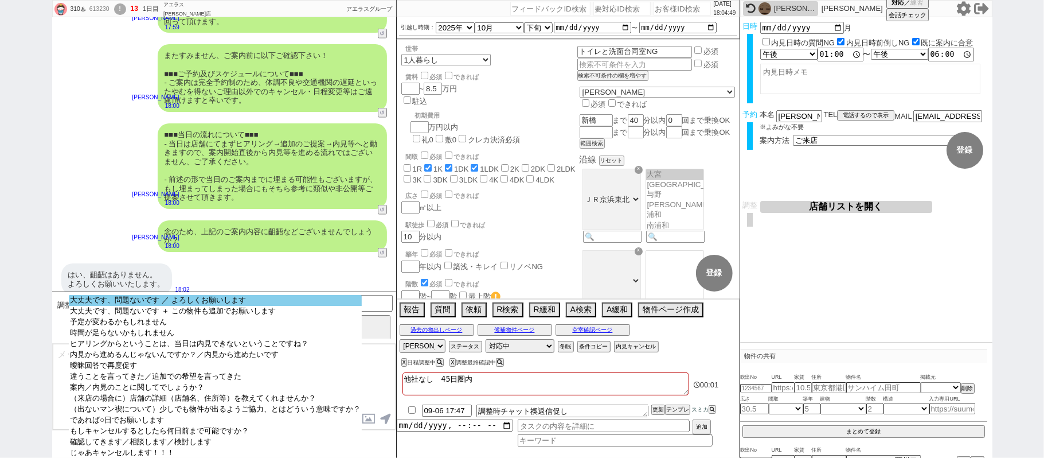
select select "大丈夫です、問題ないです ／ よろしくお願いします"
click at [232, 304] on option "大丈夫です、問題ないです ／ よろしくお願いします" at bounding box center [215, 300] width 293 height 11
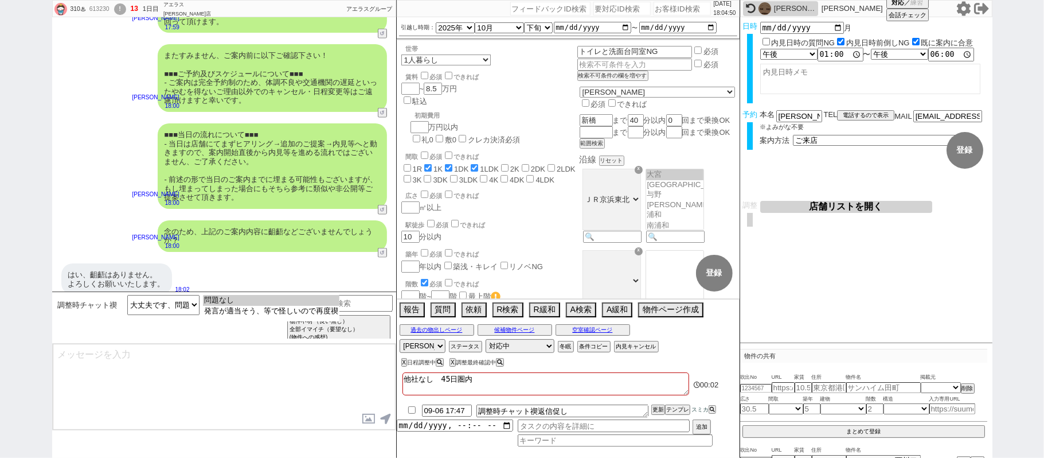
click at [248, 301] on option "問題なし" at bounding box center [271, 300] width 136 height 11
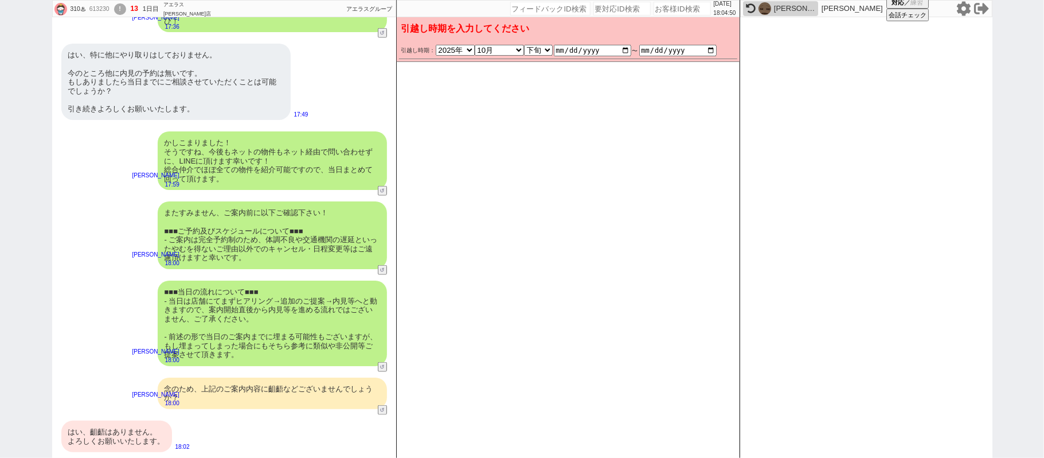
scroll to position [778, 0]
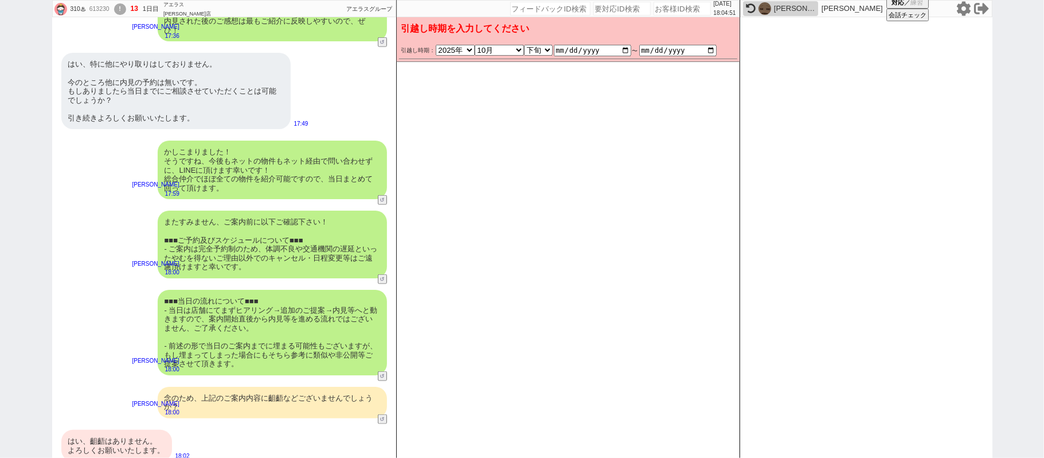
click at [138, 430] on div "はい、齟齬はありません。 よろしくお願いいたします。" at bounding box center [116, 446] width 111 height 32
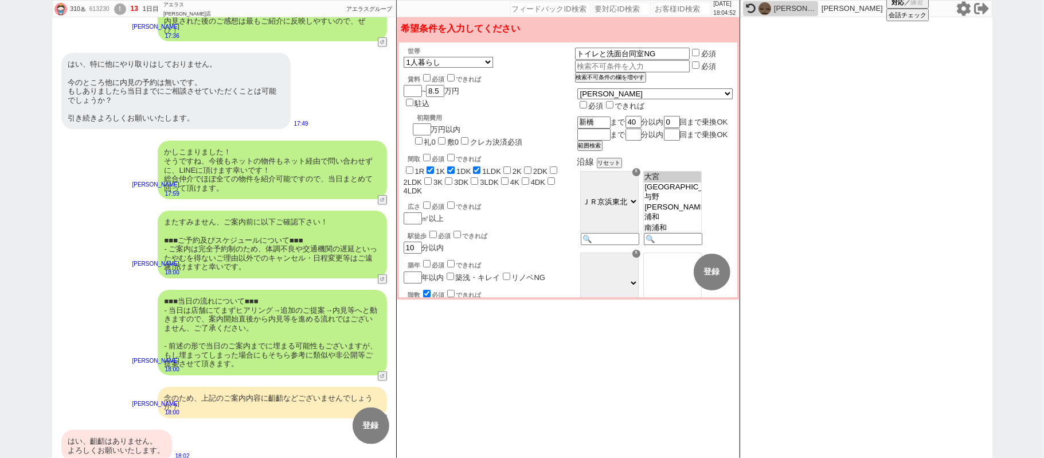
click at [138, 430] on div "はい、齟齬はありません。 よろしくお願いいたします。" at bounding box center [116, 446] width 111 height 32
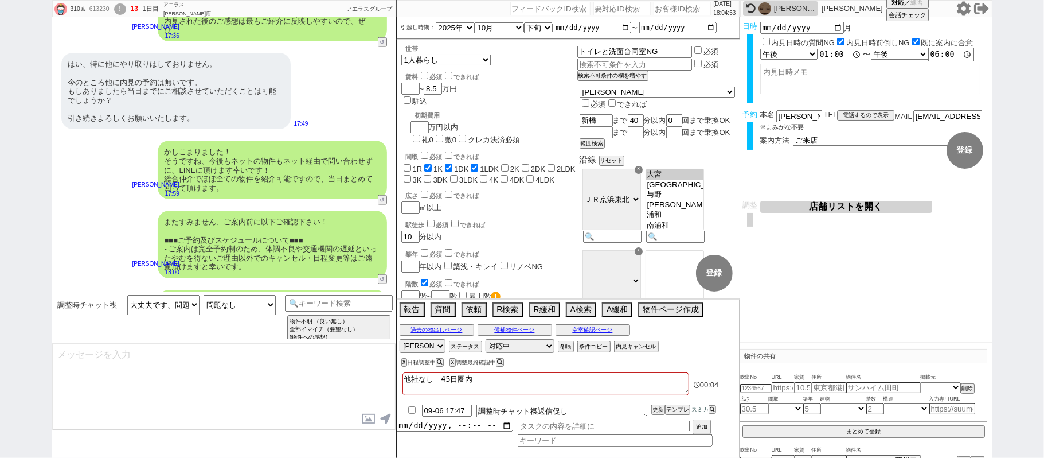
scroll to position [944, 0]
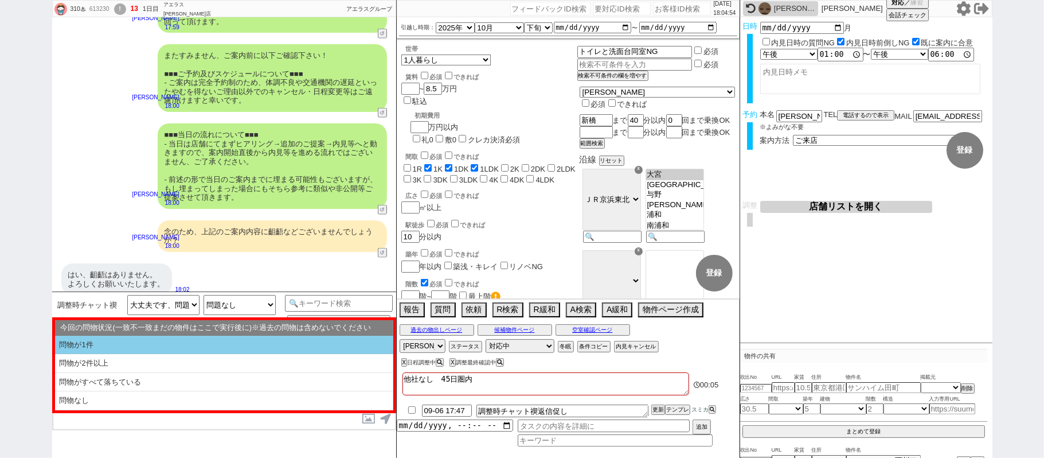
click at [162, 342] on li "問物が1件" at bounding box center [224, 345] width 338 height 19
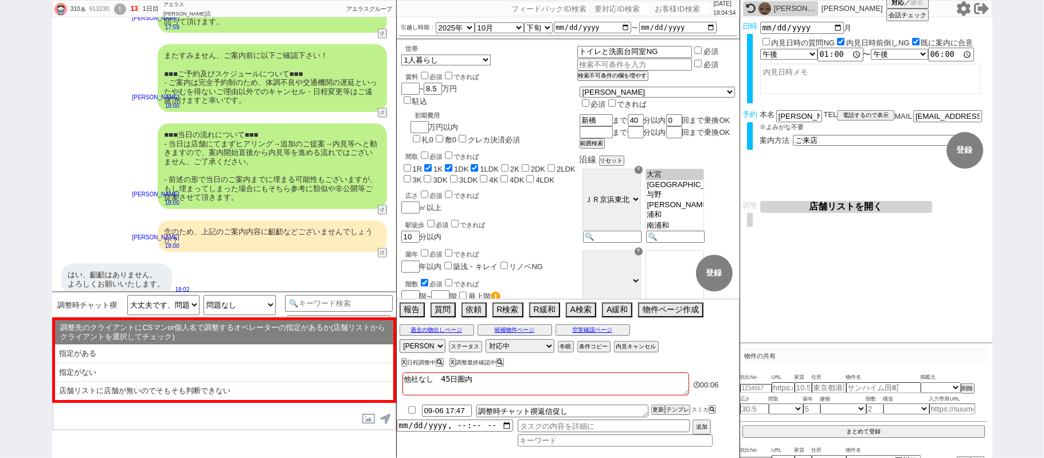
drag, startPoint x: 186, startPoint y: 370, endPoint x: 236, endPoint y: 374, distance: 50.6
click at [185, 370] on li "指定がない" at bounding box center [224, 372] width 338 height 19
select select "問物が1件"
select select "指定がない"
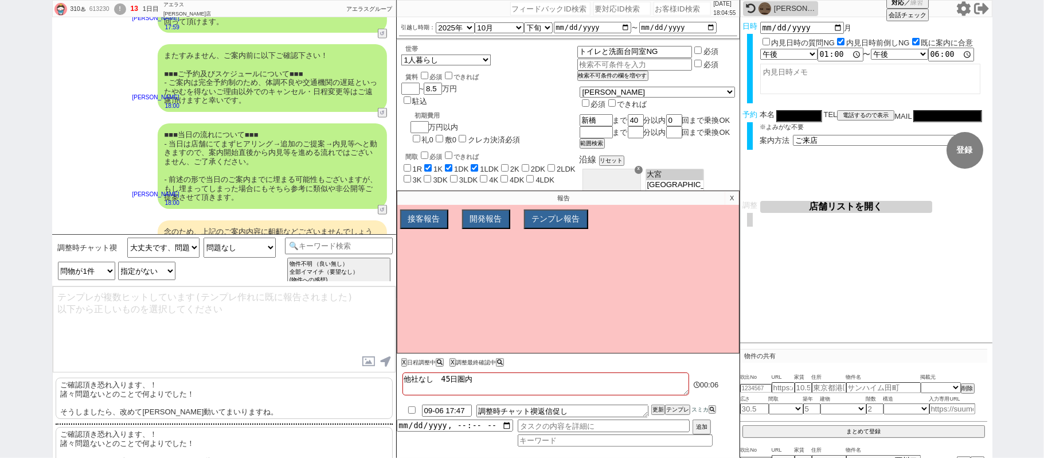
drag, startPoint x: 253, startPoint y: 393, endPoint x: 255, endPoint y: 384, distance: 8.7
click at [253, 392] on p "ご確認頂き恐れ入ります、！ 諸々問題ないとのことで何よりでした！ そうしましたら、改めて[PERSON_NAME]動いてまいりますね。" at bounding box center [224, 397] width 337 height 41
type textarea "ご確認頂き恐れ入ります、！ 諸々問題ないとのことで何よりでした！ そうしましたら、改めて[PERSON_NAME]動いてまいりますね。"
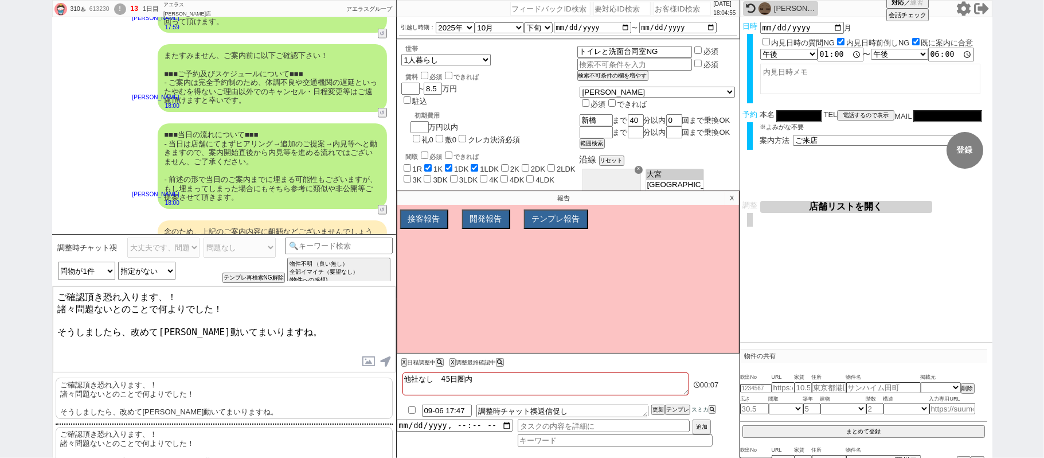
click at [267, 347] on textarea "ご確認頂き恐れ入ります、！ 諸々問題ないとのことで何よりでした！ そうしましたら、改めて[PERSON_NAME]動いてまいりますね。" at bounding box center [224, 329] width 343 height 86
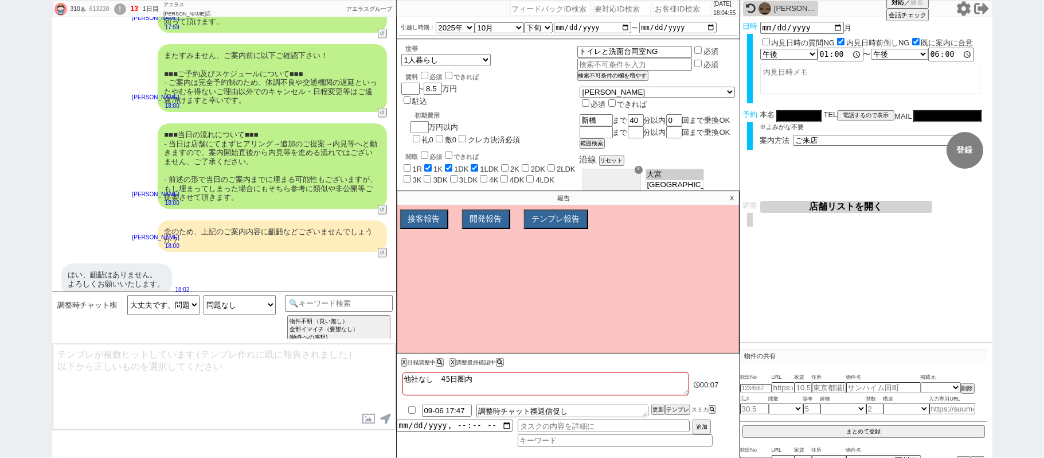
scroll to position [910, 0]
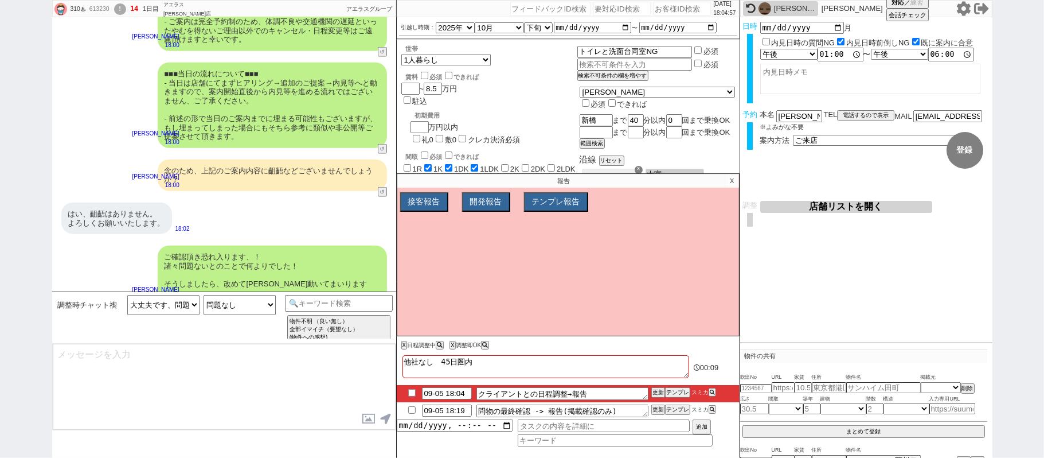
type textarea "@@【@@日程調整するシーンなので、このまま調整報告します。当該の調整ができない方であればそのままcmd+shift+Kで次に進んでください！！(当該の調整が…"
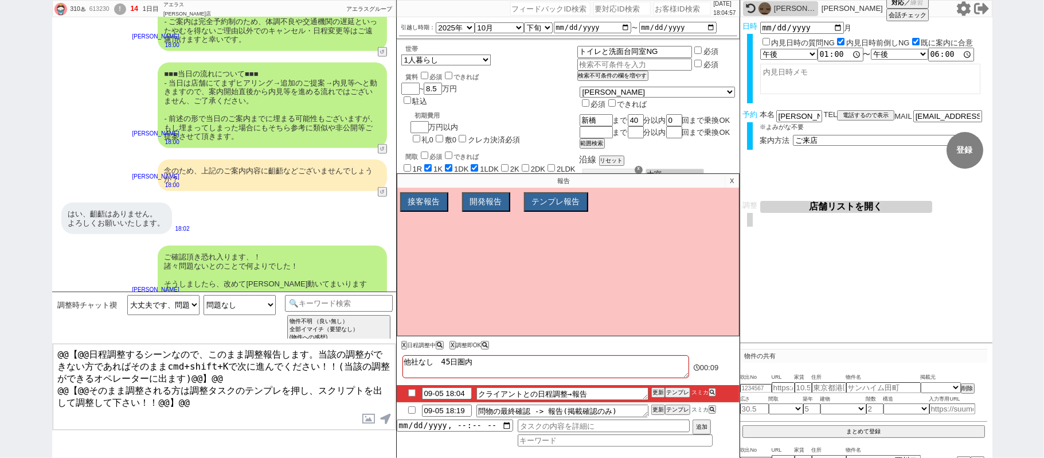
click at [731, 184] on p "X" at bounding box center [731, 181] width 13 height 14
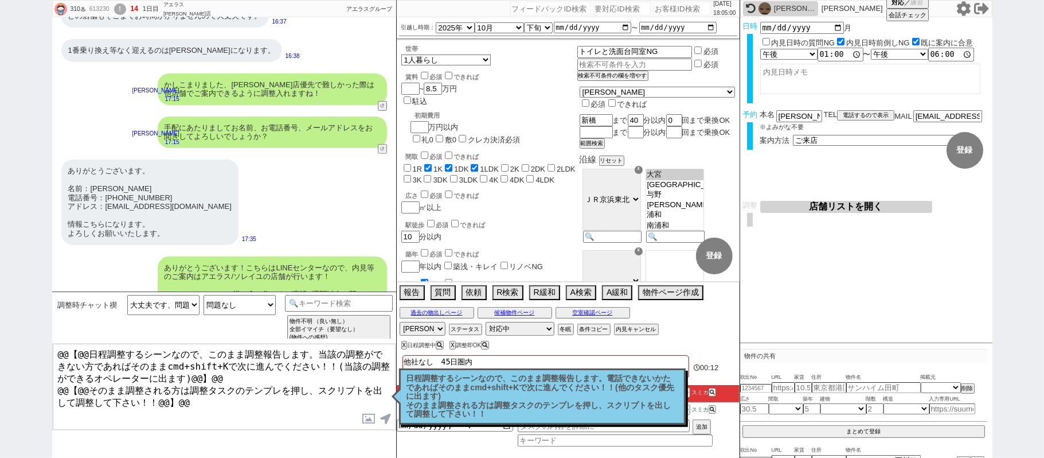
scroll to position [221, 0]
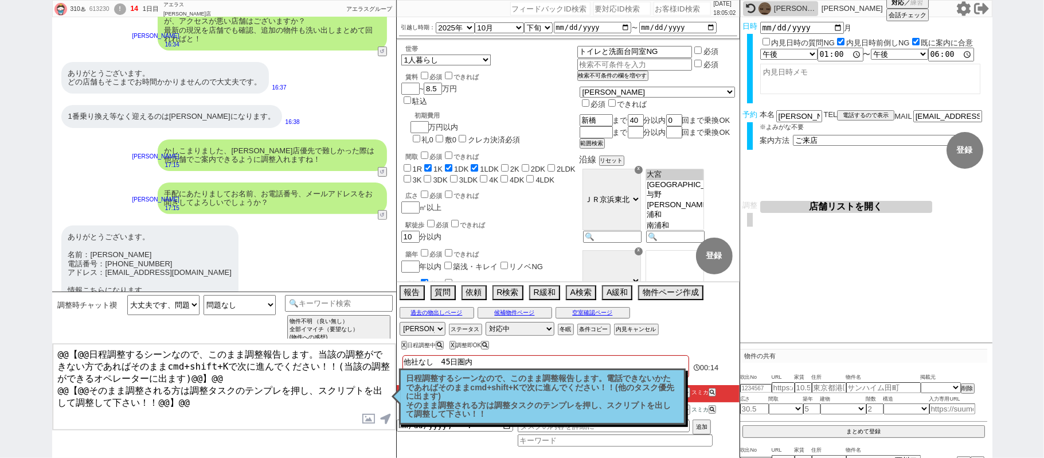
click at [837, 200] on form "変更 なし 登録 日時 [DATE] 内見日時の質問NG 内見日時前倒しNG 既に案内に合意 言及なし 時間明確 午前 午後 お昼 夕方・夜 終日いつでも そ…" at bounding box center [866, 109] width 252 height 184
click at [842, 211] on button "店舗リストを開く" at bounding box center [846, 207] width 172 height 12
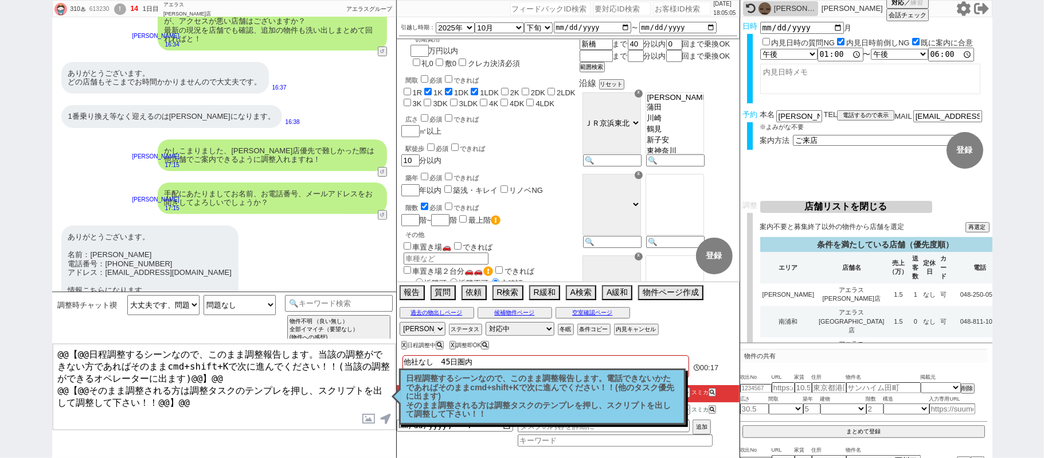
scroll to position [505, 0]
click at [838, 337] on td "アエラス[PERSON_NAME][GEOGRAPHIC_DATA]" at bounding box center [852, 353] width 71 height 32
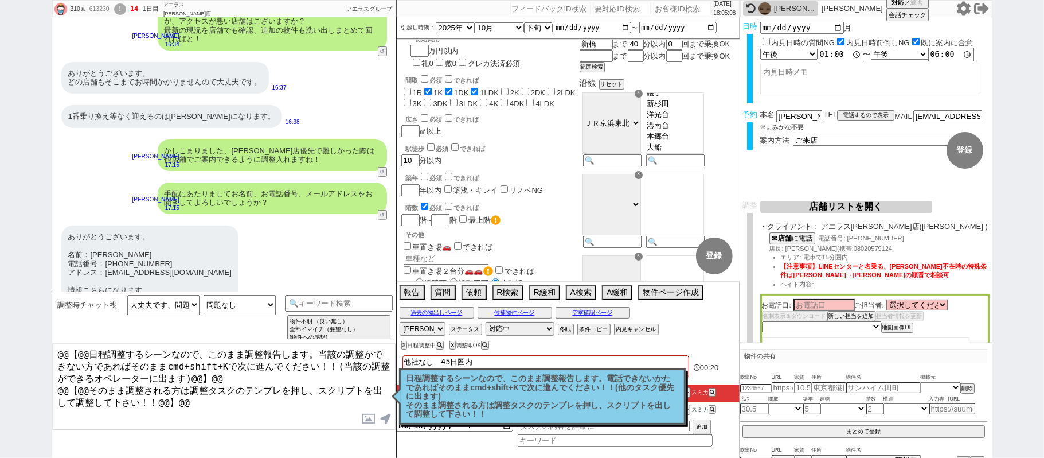
click at [580, 400] on p "日程調整するシーンなので、このまま調整報告します。電話できないかたであればそのままcmd+shift+Kで次に進んでください！！(他のタスク優先に出ます) そ…" at bounding box center [543, 396] width 272 height 45
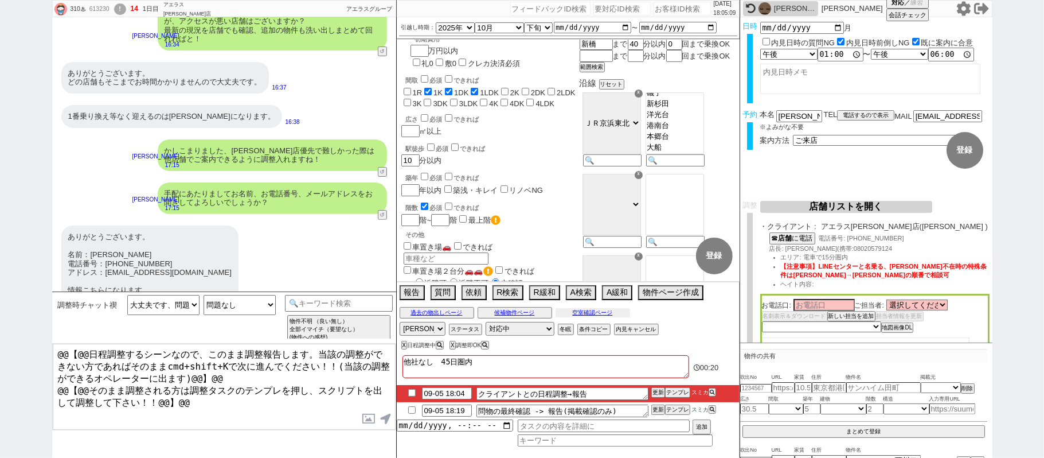
click at [604, 311] on button "空室確認ページ" at bounding box center [593, 312] width 75 height 9
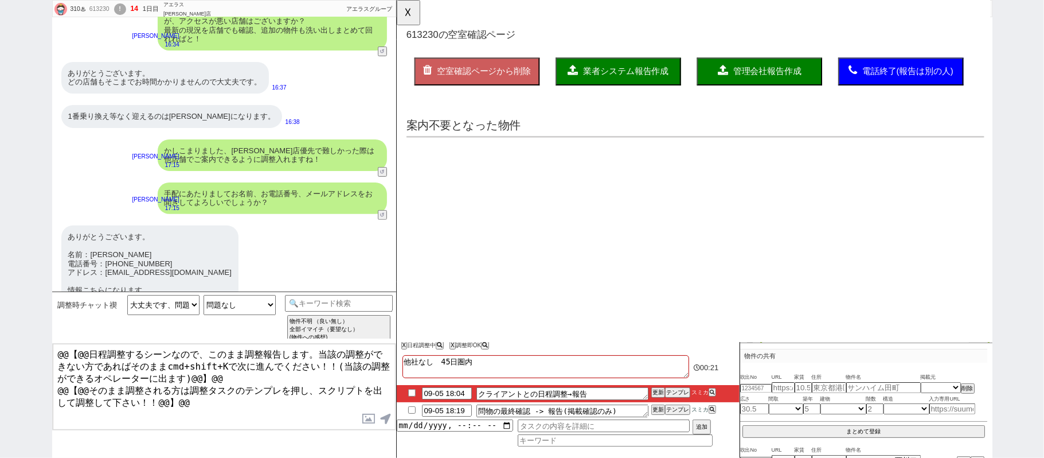
scroll to position [0, 0]
select select "another_room"
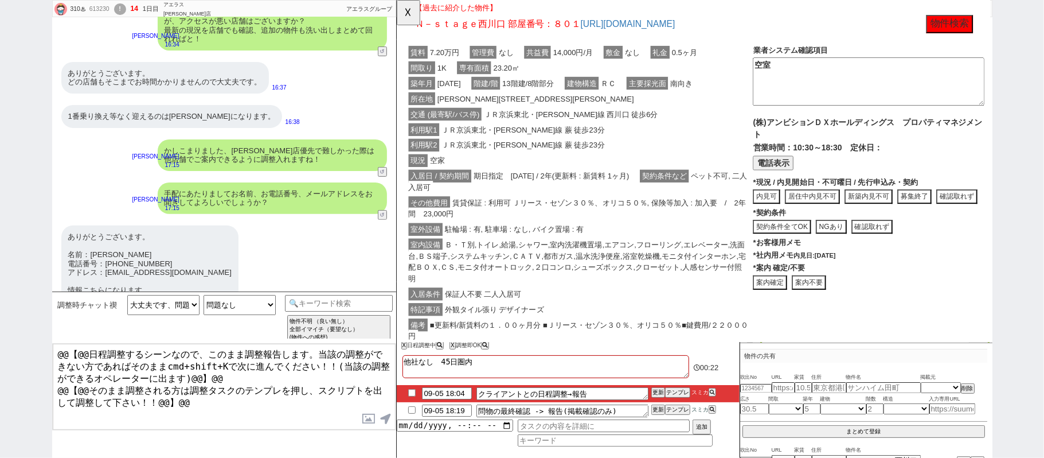
scroll to position [232, 0]
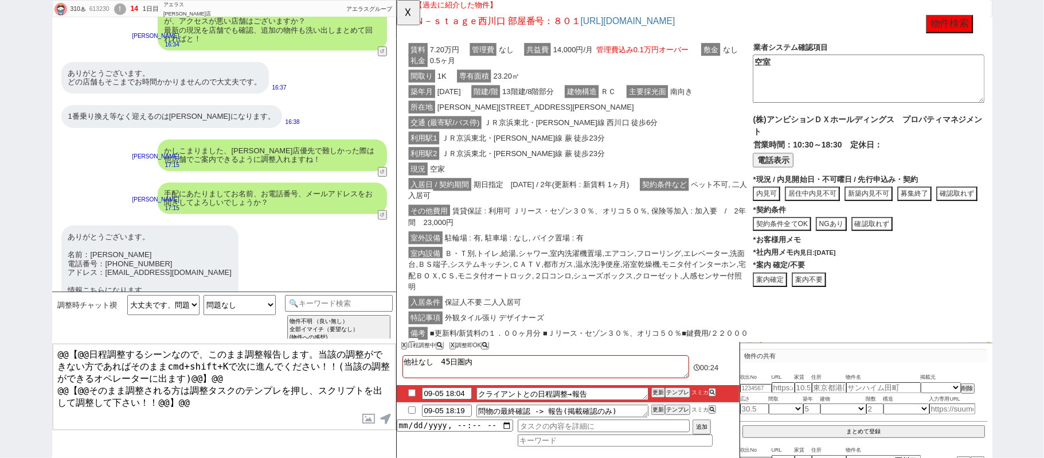
drag, startPoint x: 586, startPoint y: 120, endPoint x: 595, endPoint y: 124, distance: 9.3
click at [595, 122] on div "賃料 7.20万円 管理費 なし 共益費 14,000円/月 管理費込み0.1万円オーバー 敷金 なし 礼金 0.5ヶ月 間取り 1K 専有面積 23.20㎡…" at bounding box center [593, 212] width 373 height 334
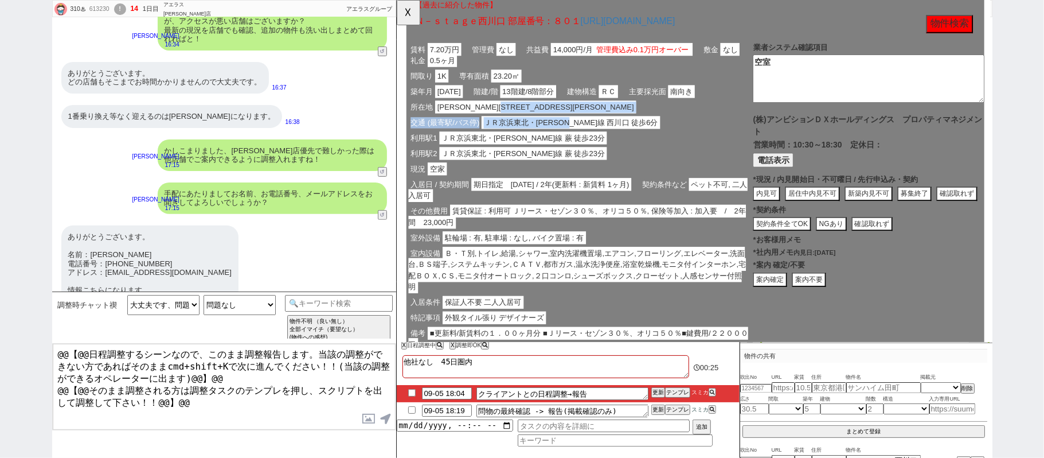
click at [590, 133] on span "ＪＲ京浜東北・[PERSON_NAME]線 西川口 徒歩6分" at bounding box center [583, 132] width 192 height 14
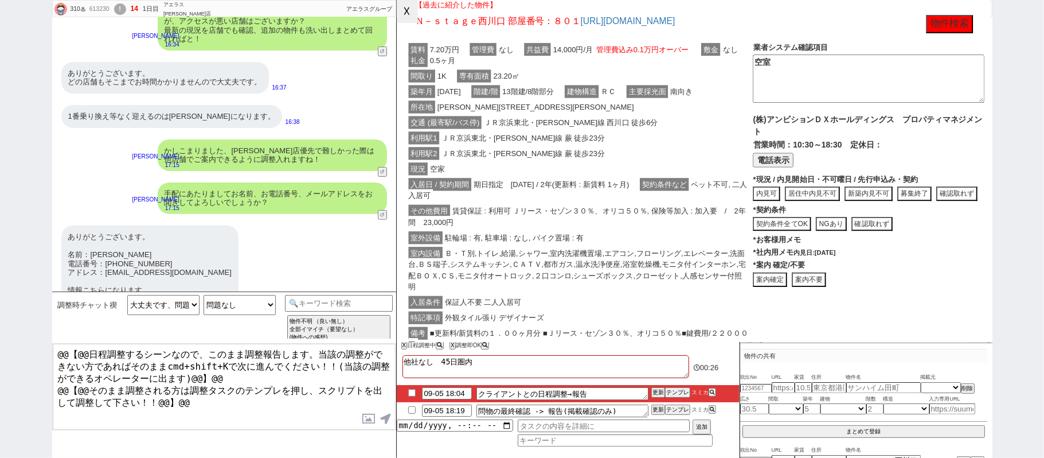
click at [400, 14] on button "☓" at bounding box center [407, 11] width 21 height 23
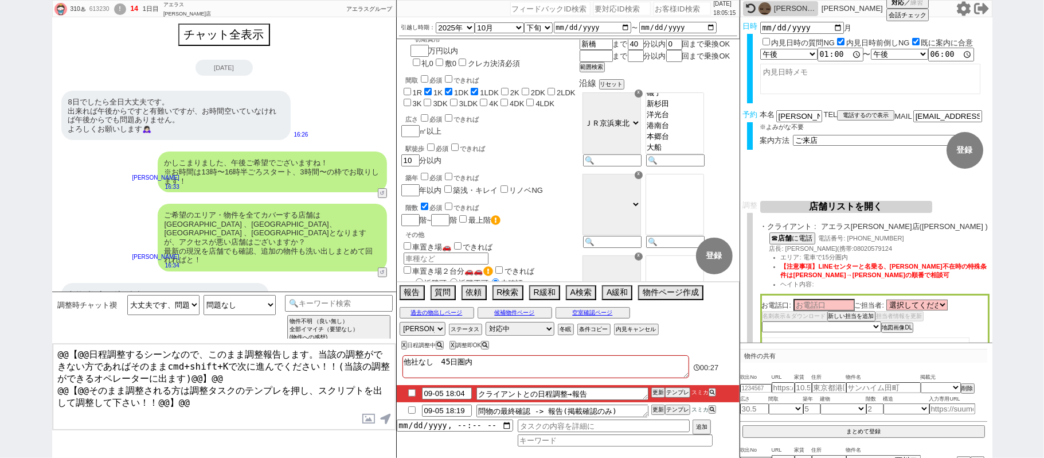
scroll to position [0, 0]
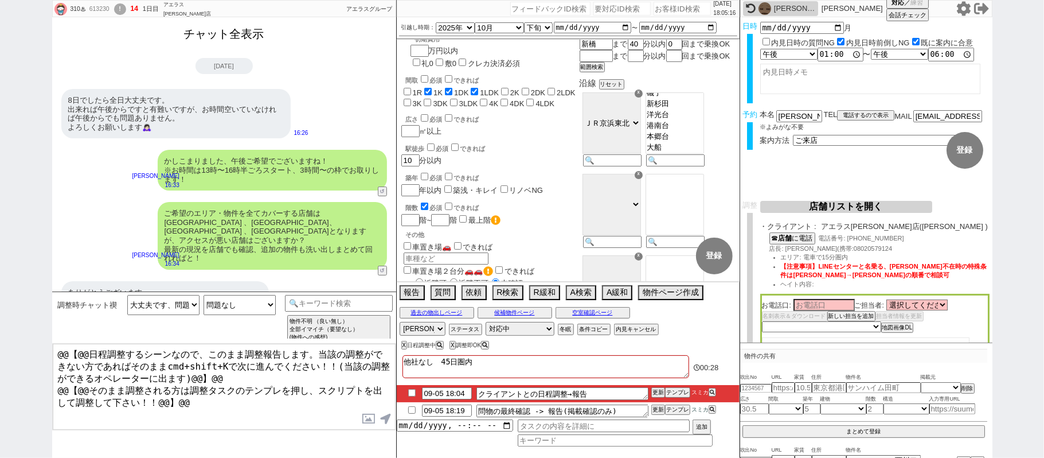
click at [253, 31] on button "チャット全表示" at bounding box center [224, 34] width 89 height 20
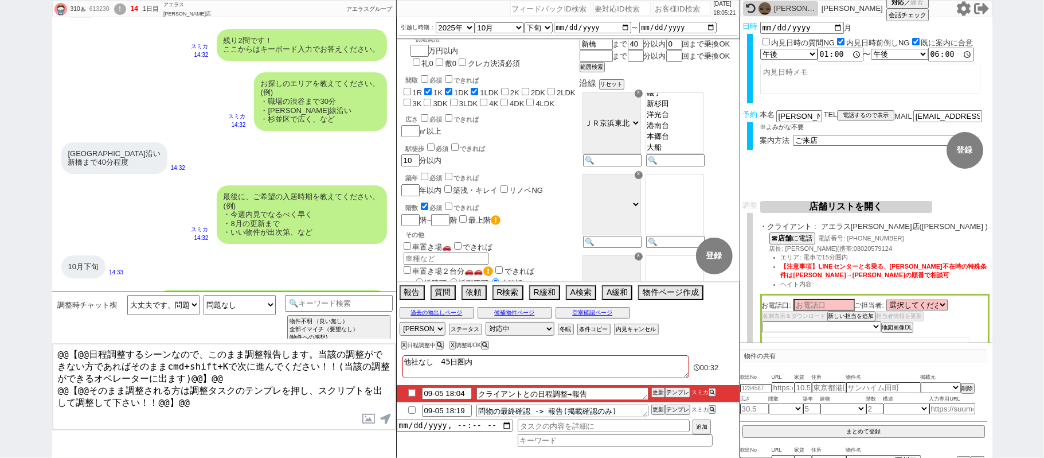
scroll to position [638, 0]
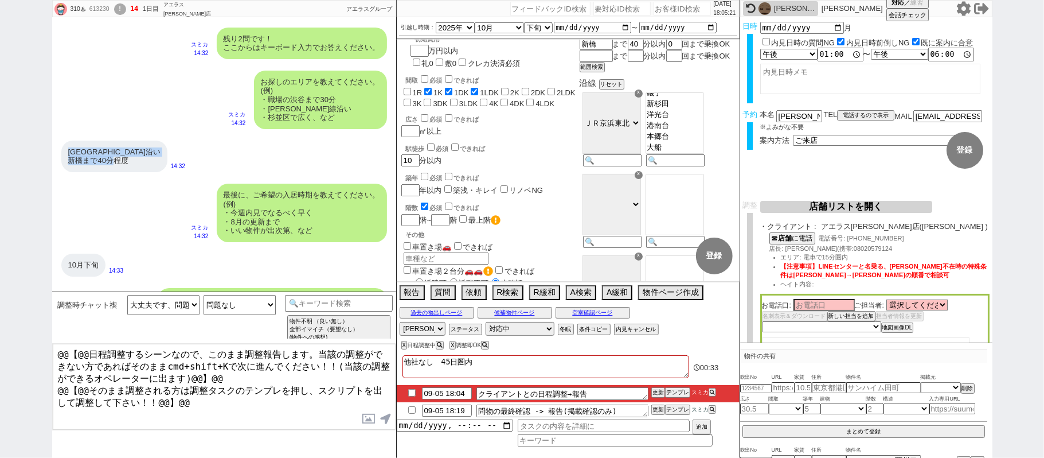
drag, startPoint x: 67, startPoint y: 156, endPoint x: 118, endPoint y: 157, distance: 51.1
click at [118, 157] on div "[GEOGRAPHIC_DATA]沿い 新橋まで40分程度" at bounding box center [114, 157] width 106 height 32
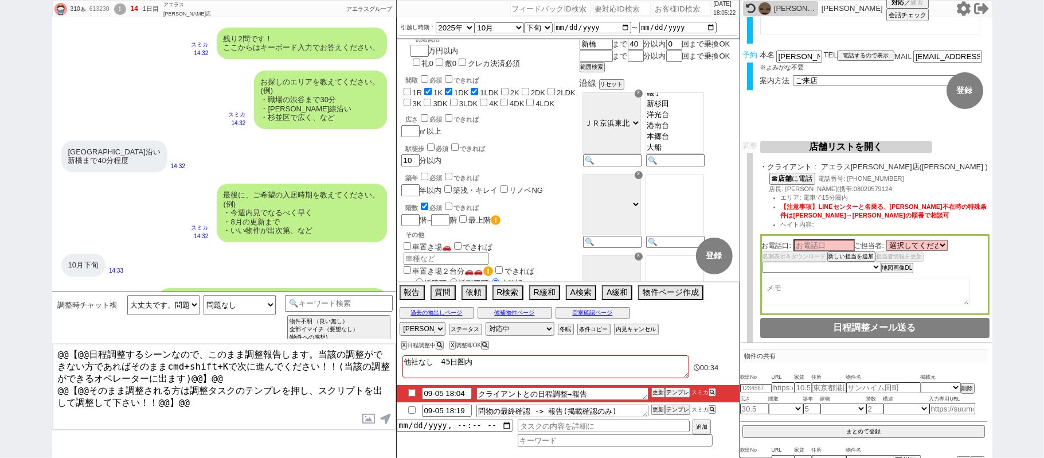
scroll to position [111, 0]
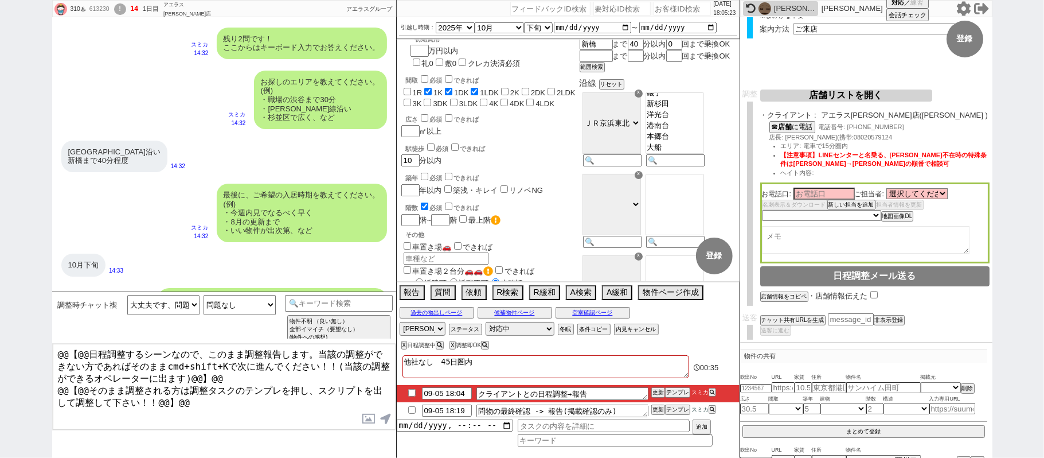
click at [837, 244] on textarea at bounding box center [866, 240] width 208 height 28
type textarea "新橋まで40分で通える[GEOGRAPHIC_DATA]沿線、現在は西川口に気になる物件"
click at [623, 315] on button "空室確認ページ" at bounding box center [593, 312] width 75 height 9
select select
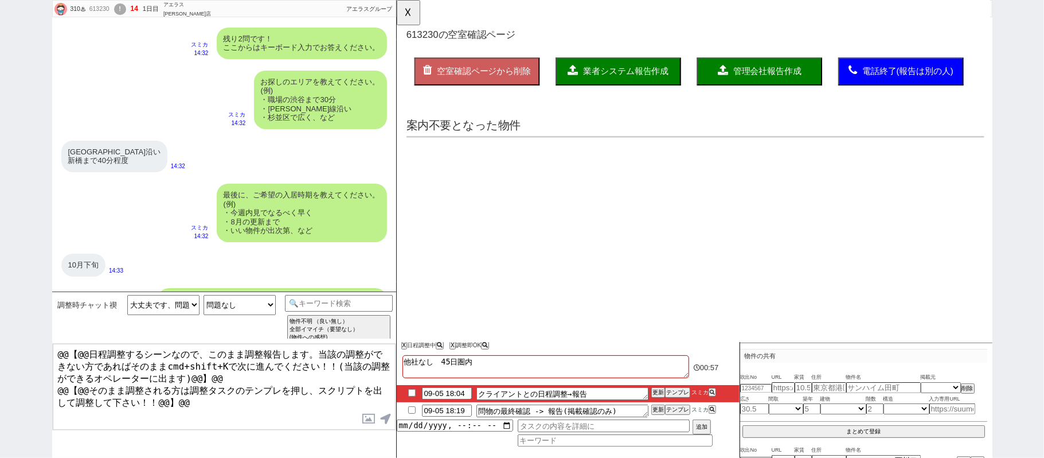
scroll to position [0, 0]
select select "another_room"
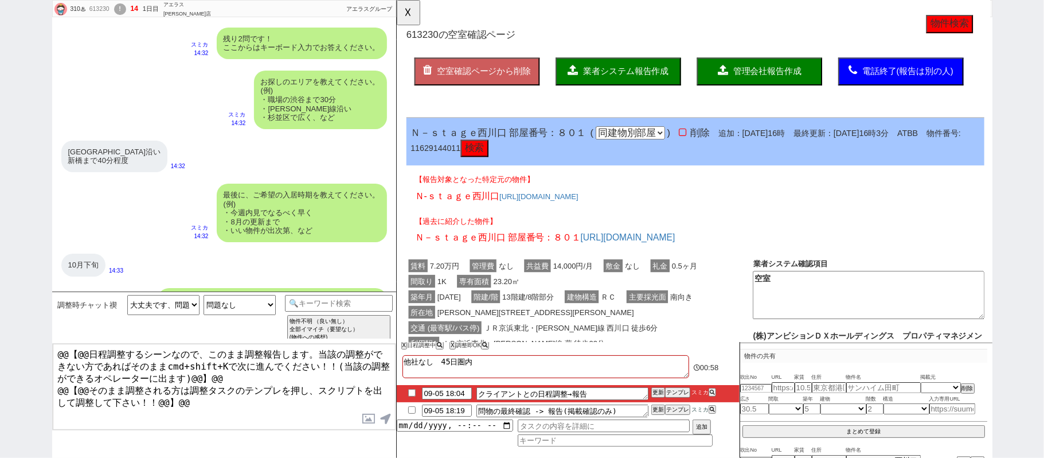
scroll to position [306, 0]
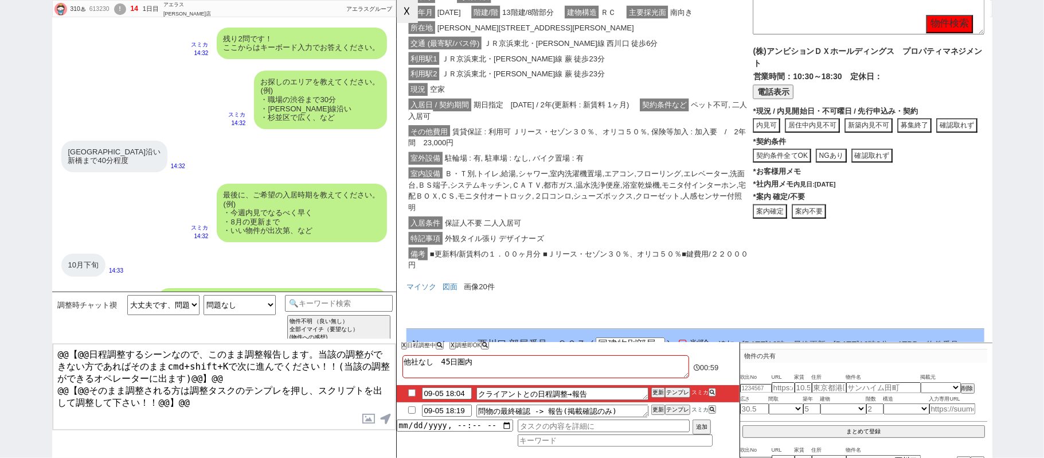
click at [413, 13] on button "☓" at bounding box center [407, 11] width 21 height 23
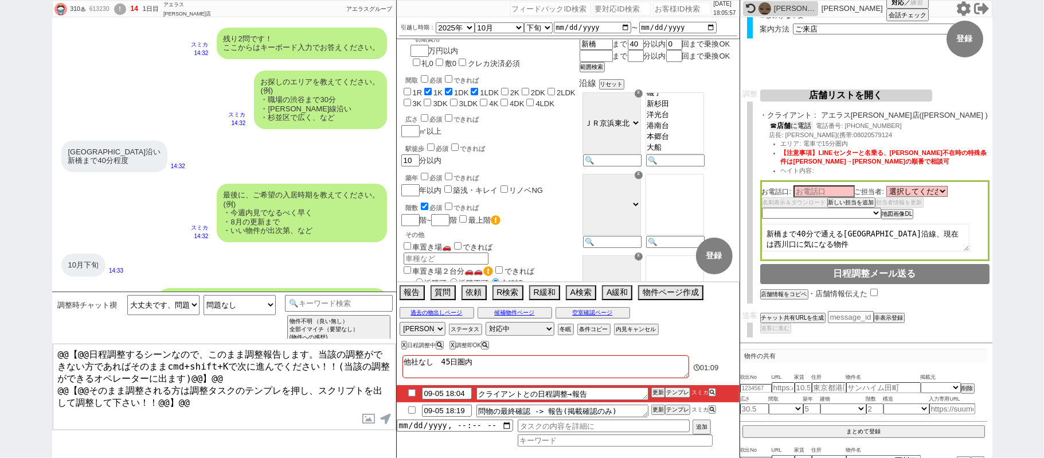
click at [809, 125] on button "☎ 店舗 に電話" at bounding box center [792, 126] width 44 height 10
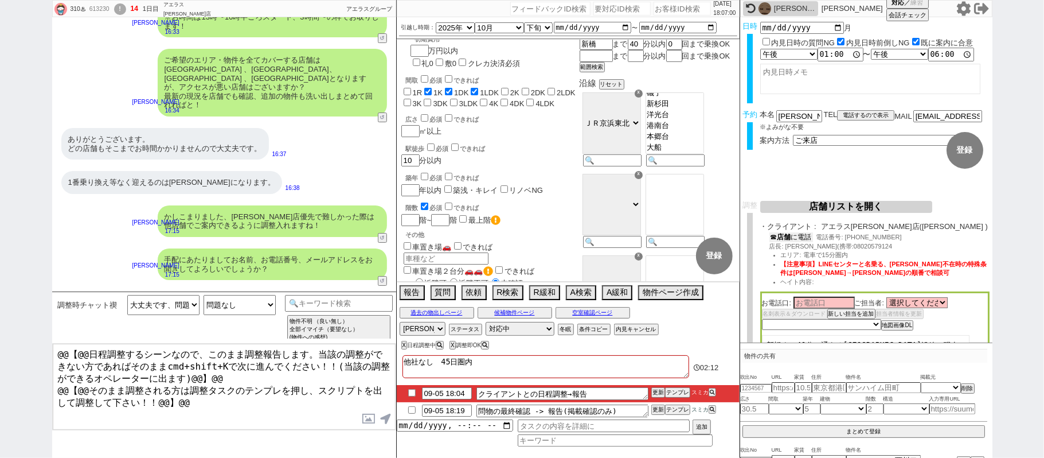
scroll to position [111, 0]
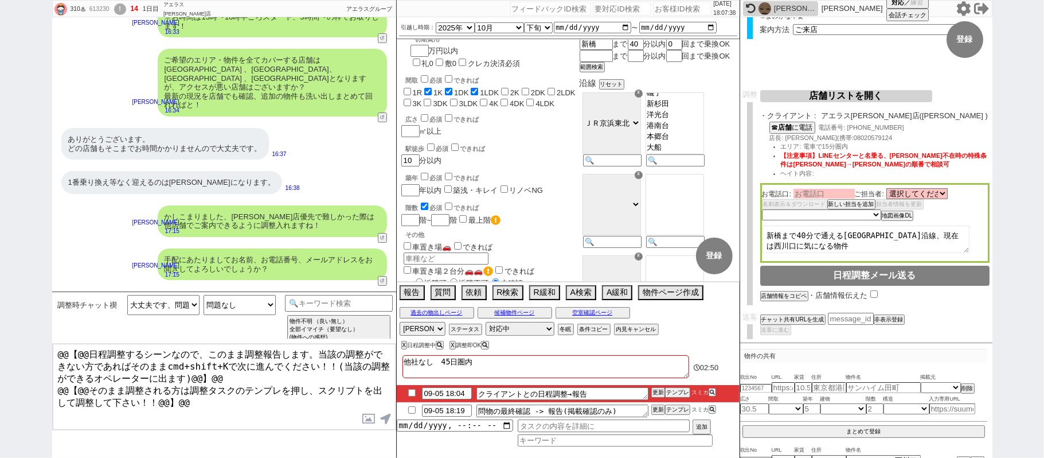
click at [838, 193] on input at bounding box center [824, 194] width 61 height 10
type input "[PERSON_NAME]"
click at [944, 189] on div "お電話口: [PERSON_NAME] ご担当者: 選択してください [PERSON_NAME] [PERSON_NAME] [PERSON_NAME] [P…" at bounding box center [874, 223] width 229 height 81
select select "488"
click at [889, 190] on select "選択してください 朝倉 克哉 萩原 健斗 難波 一浩 坪井 信博 上杉 柾夫 三間 愛実 岡嵜 正恭 鹿嶋 虎大郎 早乙女 達也 石澤 一路" at bounding box center [917, 194] width 61 height 10
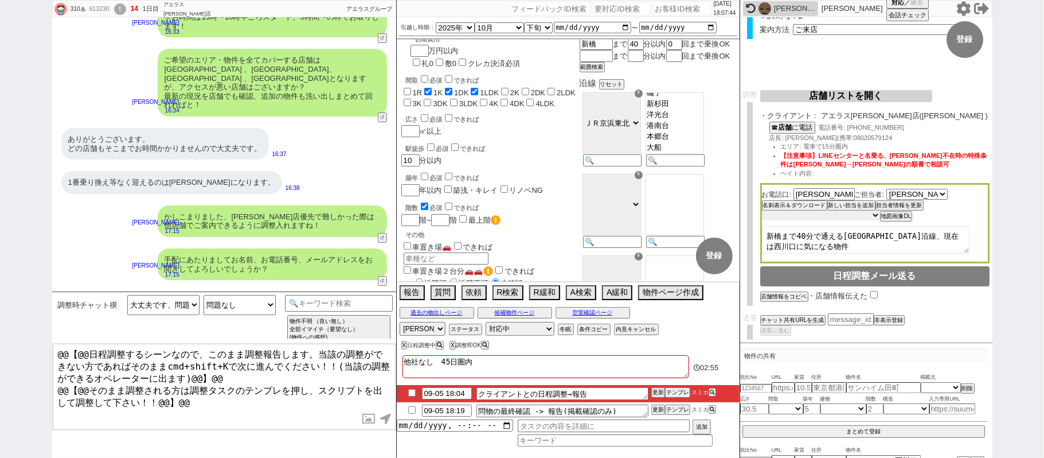
click at [836, 218] on select "未定 希望で最短でOK 最短以外でOK 日程がNG(直近で別日提案可) 日程がNG(直近はNG) お客様ごとNG 折返し待ち 店舗が定休/終業後で連絡取れず" at bounding box center [821, 215] width 118 height 10
select select "5"
click at [762, 212] on select "未定 希望で最短でOK 最短以外でOK 日程がNG(直近で別日提案可) 日程がNG(直近はNG) お客様ごとNG 折返し待ち 店舗が定休/終業後で連絡取れず" at bounding box center [821, 215] width 118 height 10
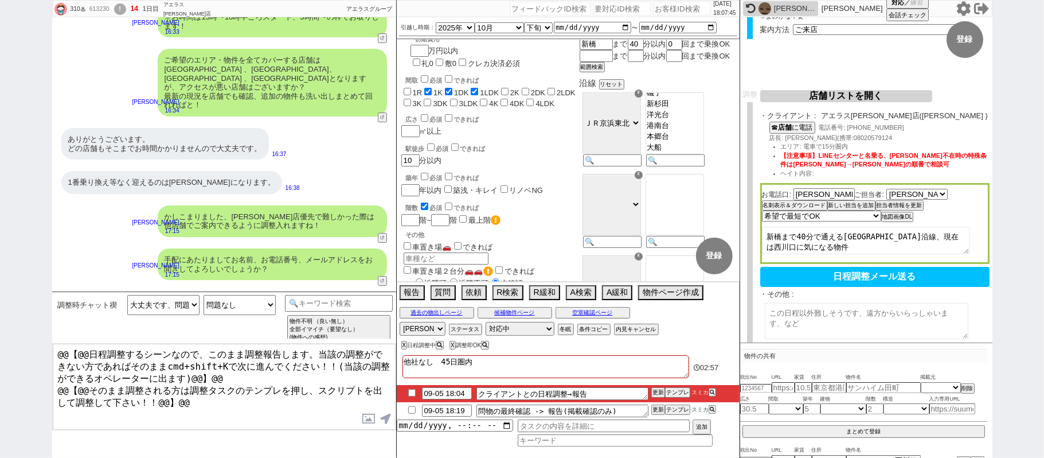
click at [707, 223] on div "310♨ 613230 ! 14 1日目 アエラス川口店 冬眠中 自社客 アエラスグループ スミカ_BPO チャット全表示 2025-09-05 新しくフォロ…" at bounding box center [522, 229] width 941 height 458
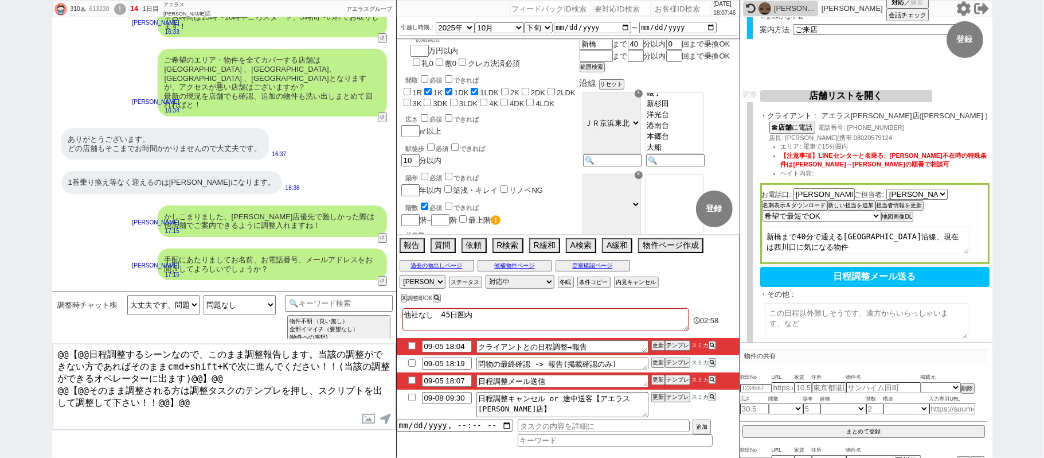
click at [840, 315] on textarea at bounding box center [867, 321] width 204 height 36
paste textarea "新橋まで40分で通える[GEOGRAPHIC_DATA]沿線、現在は西川口に気になる物件"
click at [826, 318] on textarea "お客様のご希望エリアは新橋まで40分で通える京浜東北線沿線、現在は西川口に気になる物件" at bounding box center [867, 321] width 204 height 36
click at [907, 331] on textarea "お客様のご希望エリアは新橋まで40分で通える京浜東北線沿線沿線になります。 現在は西川口駅近くに気になる物件" at bounding box center [867, 321] width 204 height 36
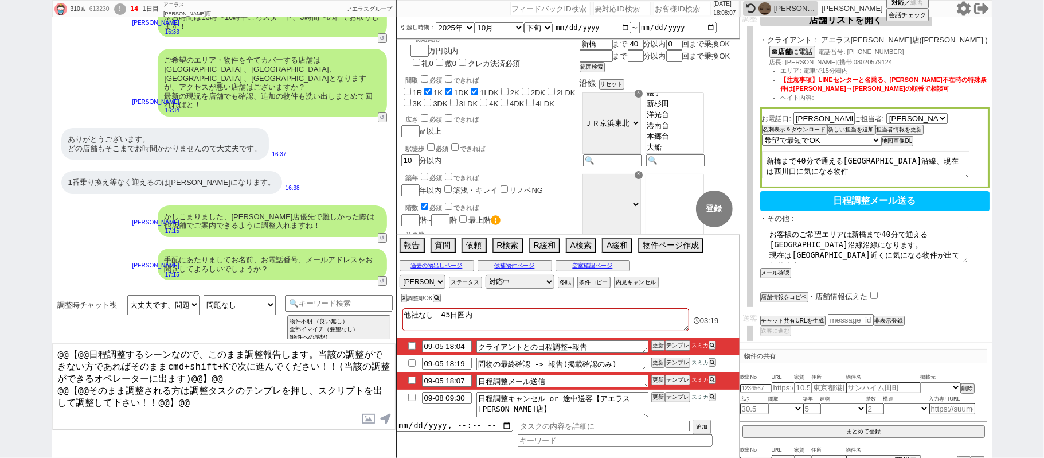
type textarea "お客様のご希望エリアは新橋まで40分で通える京浜東北線沿線沿線になります。 現在は西川口駅近くに気になる物件が出ております。"
click at [776, 271] on button "メール確認" at bounding box center [774, 274] width 29 height 8
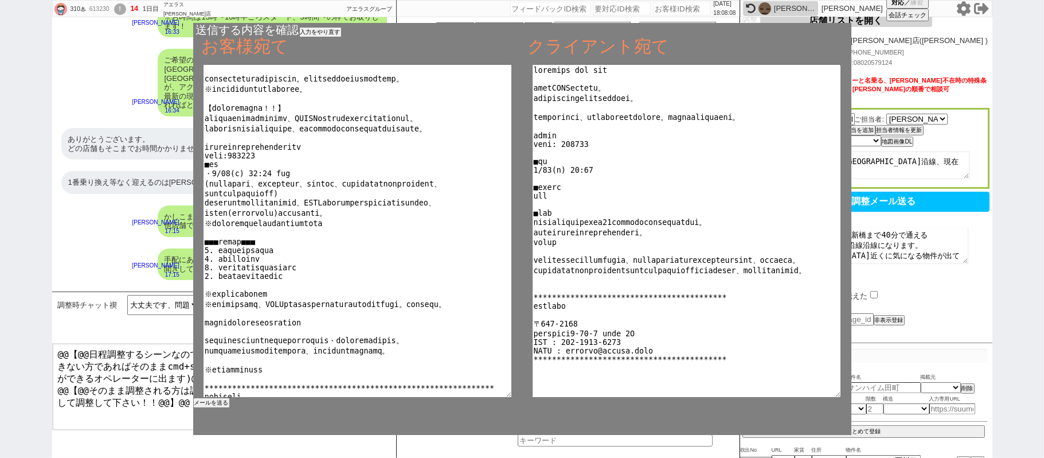
scroll to position [44, 0]
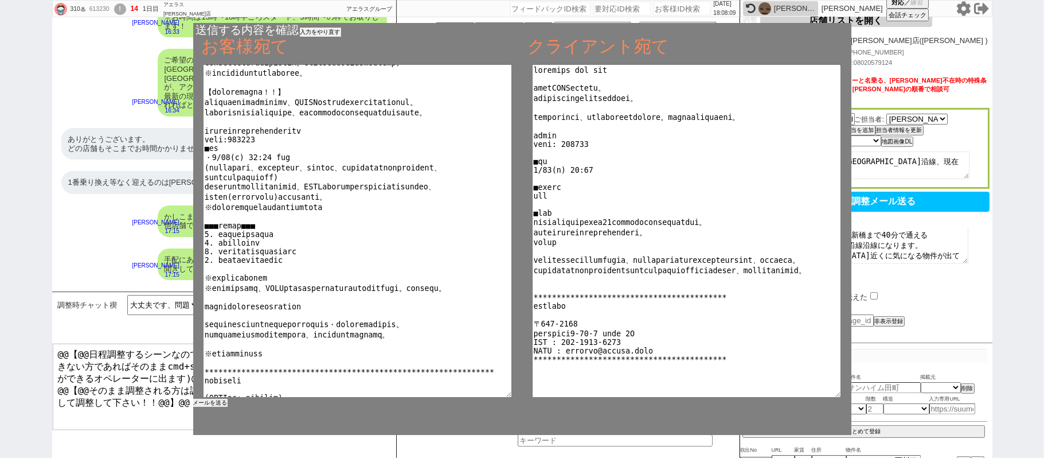
click at [216, 400] on button "メールを送る" at bounding box center [210, 403] width 34 height 8
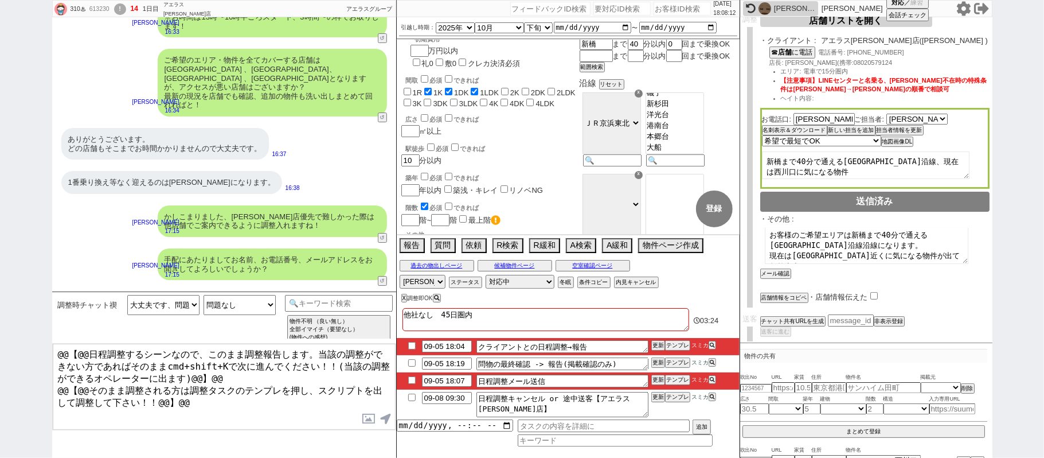
drag, startPoint x: 411, startPoint y: 381, endPoint x: 454, endPoint y: 380, distance: 43.0
click at [412, 380] on input "checkbox" at bounding box center [412, 379] width 17 height 7
checkbox input "true"
click at [653, 381] on button "更新" at bounding box center [657, 380] width 11 height 8
click at [656, 382] on button "更新" at bounding box center [657, 380] width 11 height 8
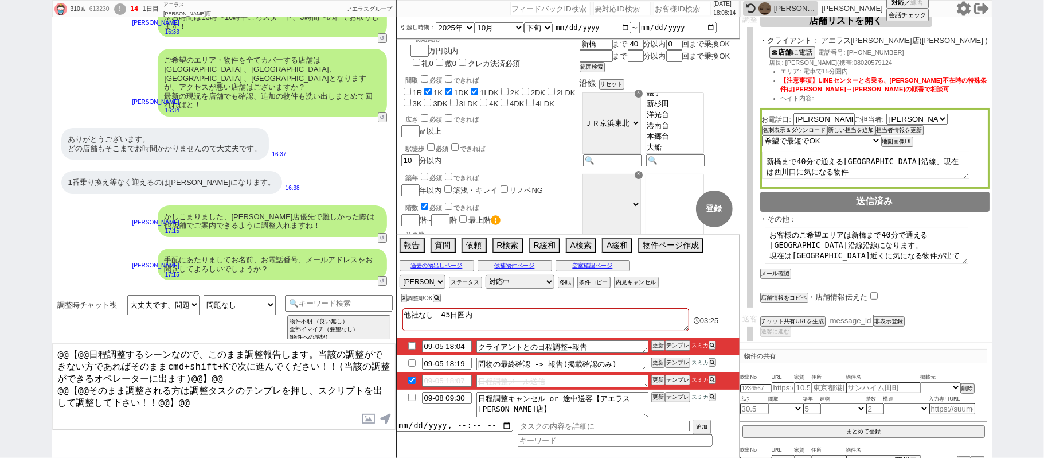
click at [656, 376] on li "09-05 18:07 日程調整メール送信 更新 テンプレ スミカ" at bounding box center [568, 380] width 343 height 17
click at [656, 375] on li "09-05 18:07 日程調整メール送信 更新 テンプレ スミカ" at bounding box center [568, 380] width 343 height 17
click at [656, 374] on li "09-05 18:07 日程調整メール送信 更新 テンプレ スミカ" at bounding box center [568, 380] width 343 height 17
drag, startPoint x: 672, startPoint y: 349, endPoint x: 668, endPoint y: 344, distance: 6.5
click at [672, 349] on button "テンプレ" at bounding box center [677, 345] width 25 height 8
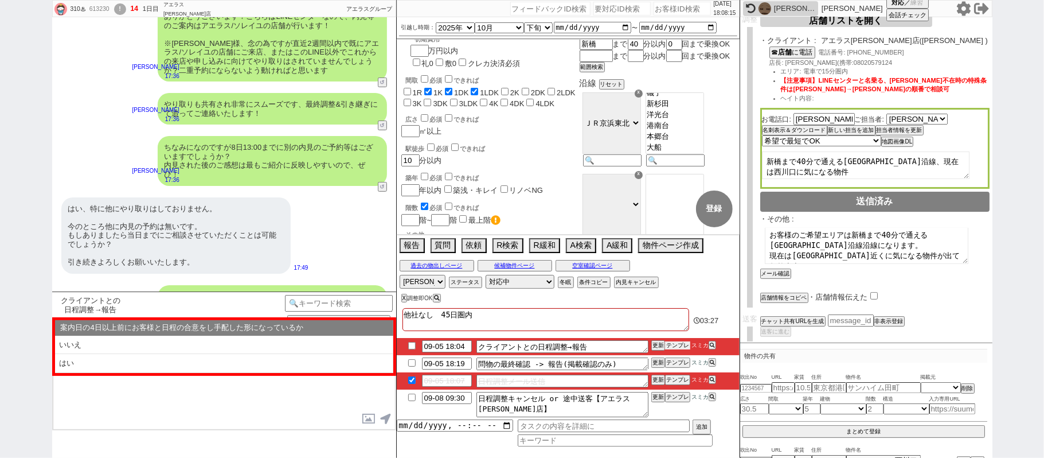
scroll to position [3687, 0]
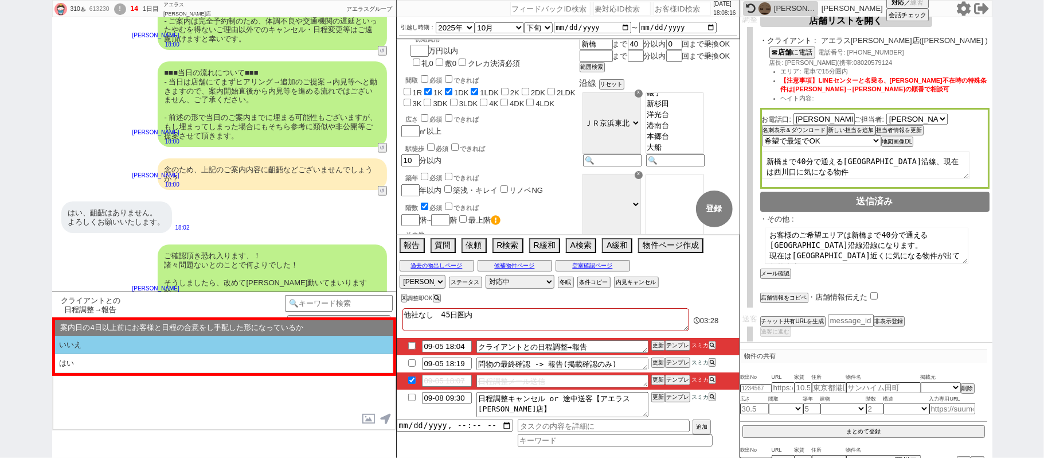
click at [173, 342] on li "いいえ" at bounding box center [224, 345] width 338 height 19
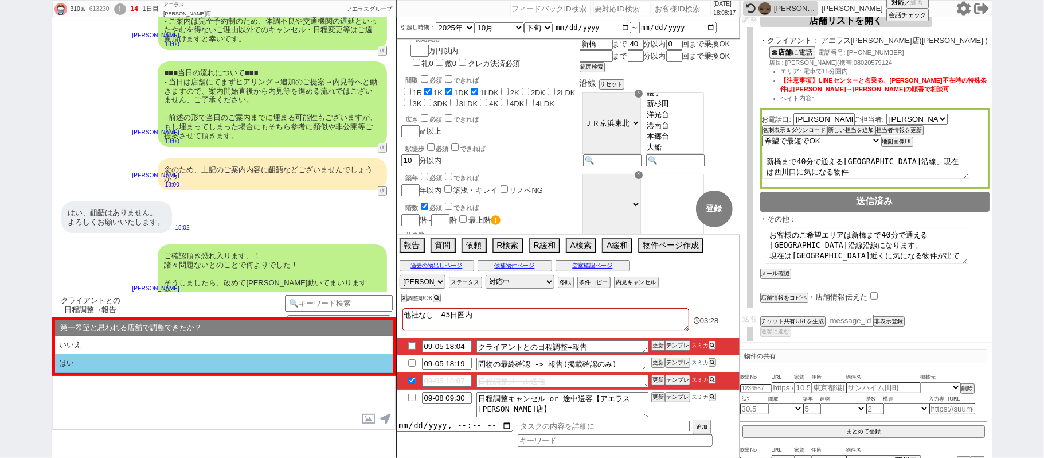
click at [173, 359] on li "はい" at bounding box center [224, 363] width 338 height 19
click at [173, 359] on li "近い" at bounding box center [224, 363] width 338 height 19
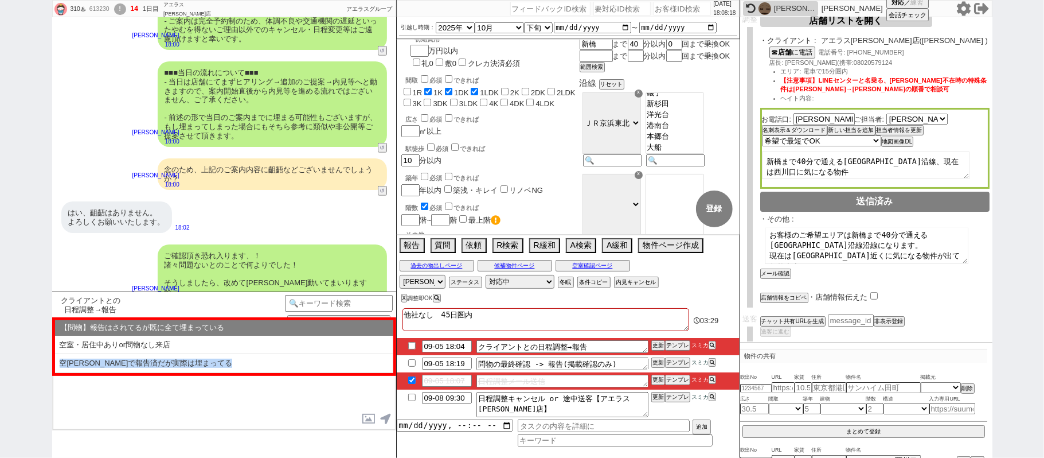
click at [138, 345] on li "空室・居住中ありor問物なし来店" at bounding box center [224, 345] width 338 height 19
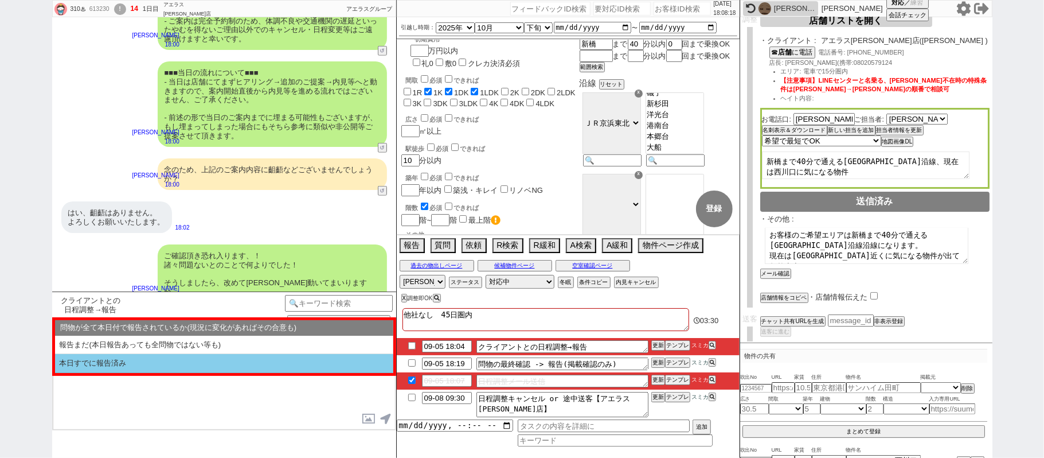
click at [138, 368] on li "本日すでに報告済み" at bounding box center [224, 363] width 338 height 19
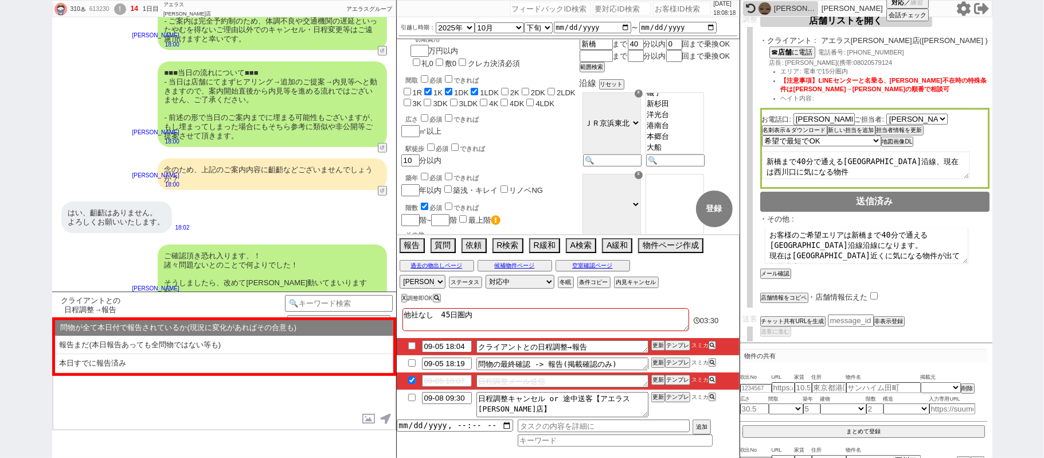
select select "いいえ"
select select "はい"
select select "近い"
select select "空室・居住中ありor問物なし来店"
select select "本日すでに報告済み"
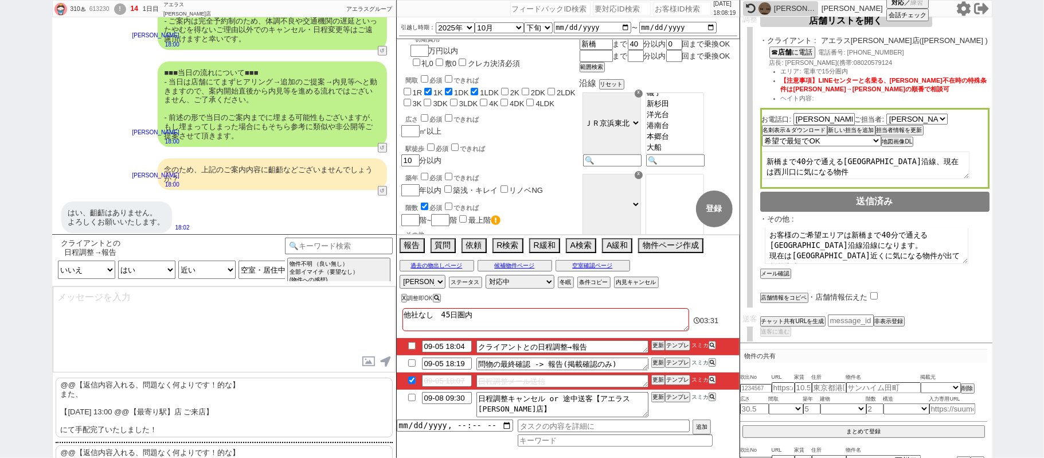
click at [162, 404] on p "@@【返信内容入れる、問題なく何よりです！的な】 また、 【9月8日(月) 13:00 @@【最寄り駅】店 ご来店】 にて手配完了いたしました！" at bounding box center [224, 407] width 337 height 60
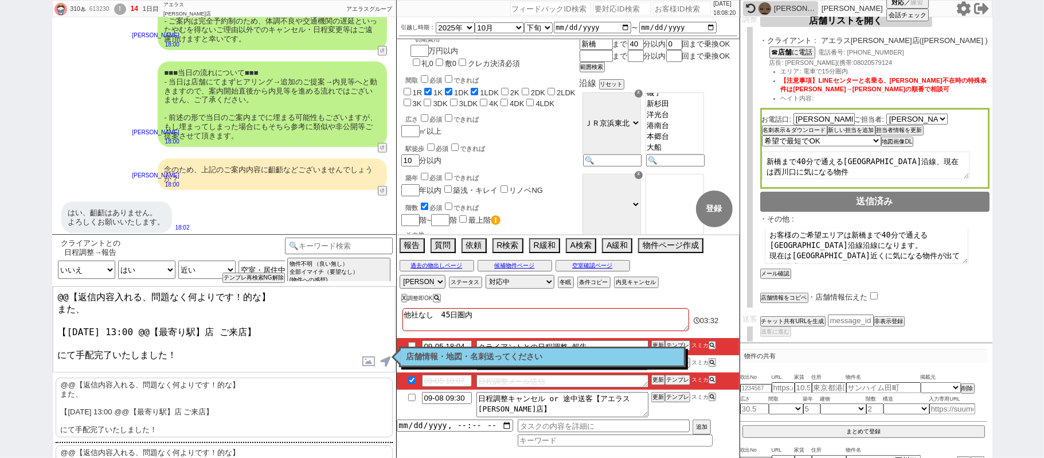
click at [0, 155] on div "310♨ 613230 ! 14 1日目 アエラス川口店 冬眠中 自社客 アエラスグループ スミカ_BPO チャット全表示 2025-09-05 新しくフォロ…" at bounding box center [522, 229] width 1044 height 458
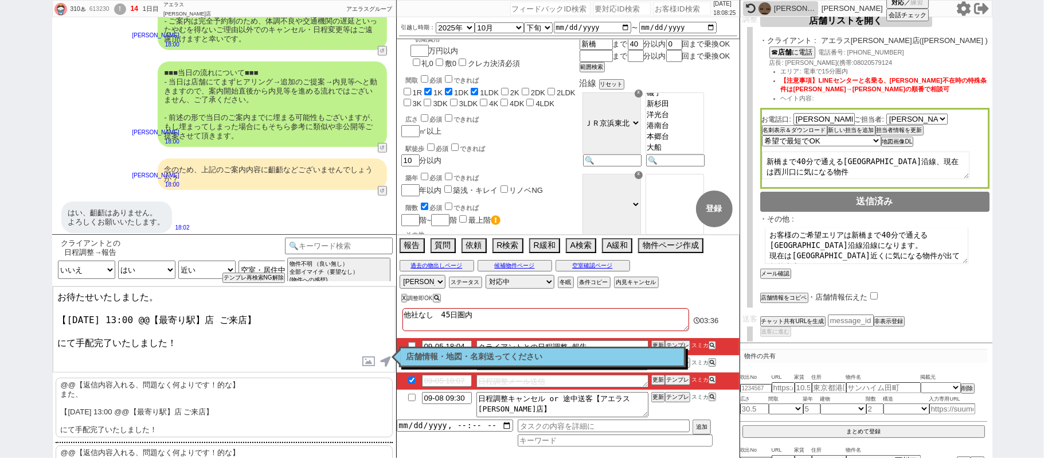
click at [146, 313] on textarea "お待たせいたしました。 【9月8日(月) 13:00 @@【最寄り駅】店 ご来店】 にて手配完了いたしました！" at bounding box center [224, 329] width 343 height 86
click at [209, 311] on textarea "お待たせいたしました。 【9月8日(月) 13:00 @@【最寄り駅】店 ご来店】 にて手配完了いたしました！" at bounding box center [224, 329] width 343 height 86
type textarea "お待たせいたしました。 【9月8日(月) 13:00 赤羽店 ご来店】 にて手配完了いたしました！"
click at [806, 128] on button "名刺表示＆ダウンロード" at bounding box center [793, 130] width 63 height 8
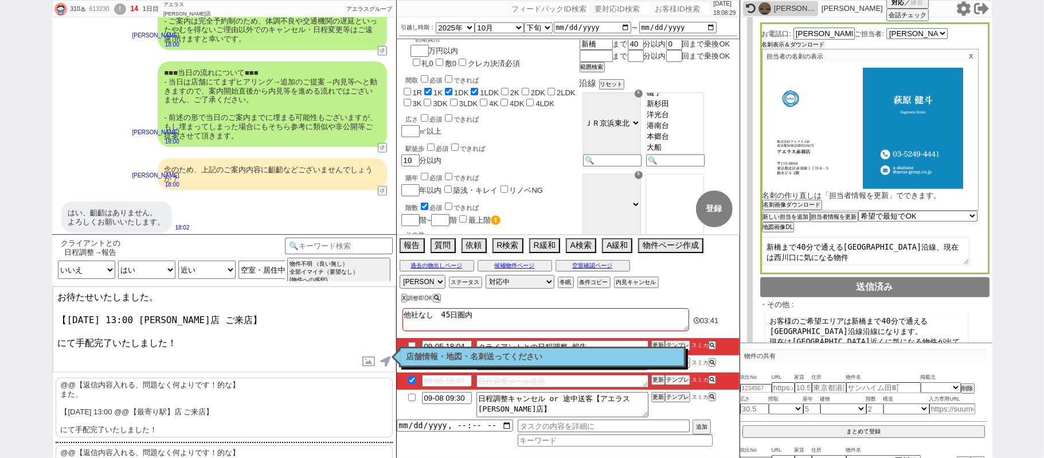
scroll to position [338, 0]
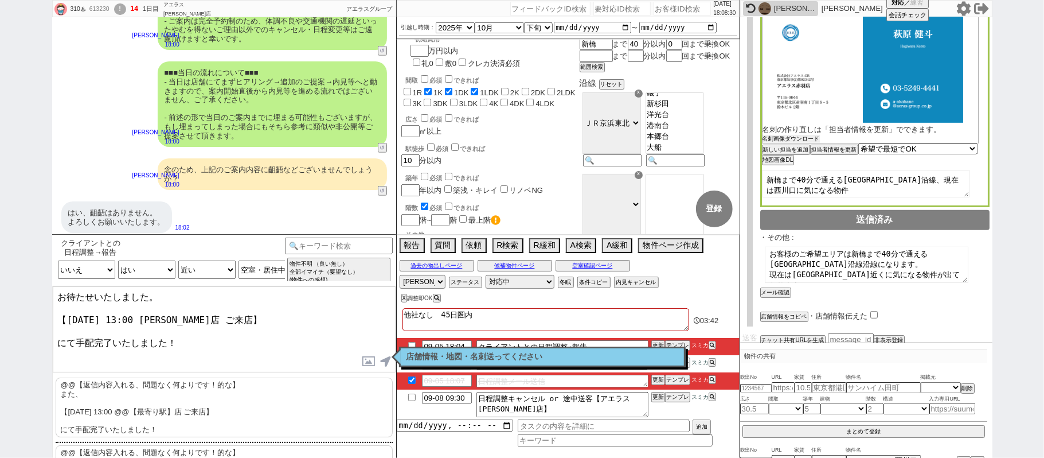
click at [813, 141] on button "名刺画像ダウンロード" at bounding box center [791, 139] width 57 height 8
drag, startPoint x: 1044, startPoint y: 162, endPoint x: 1044, endPoint y: 170, distance: 8.0
click at [1044, 162] on div "310♨ 613230 ! 14 1日目 アエラス川口店 冬眠中 自社客 アエラスグループ スミカ_BPO チャット全表示 2025-09-05 新しくフォロ…" at bounding box center [522, 229] width 1044 height 458
click at [232, 322] on textarea "お待たせいたしました。 【9月8日(月) 13:00 赤羽店 ご来店】 にて手配完了いたしました！" at bounding box center [224, 329] width 343 height 86
checkbox input "true"
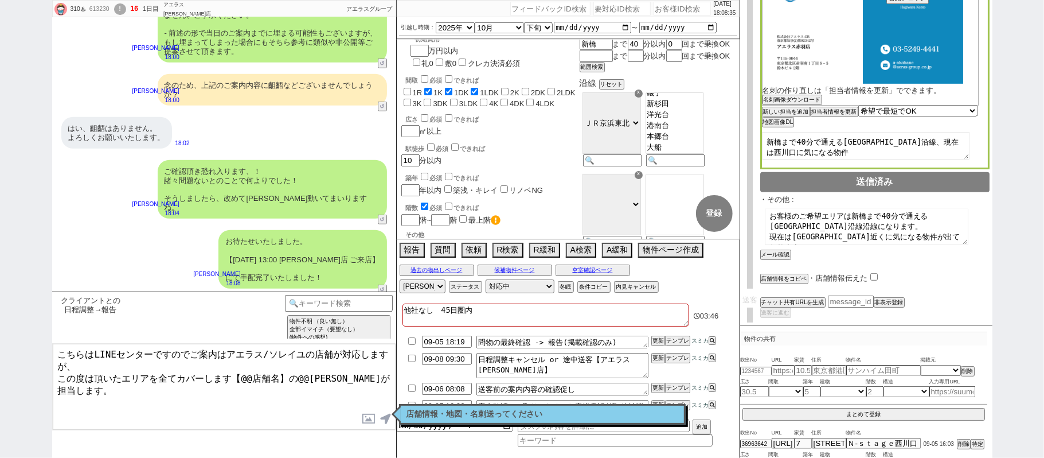
scroll to position [33, 0]
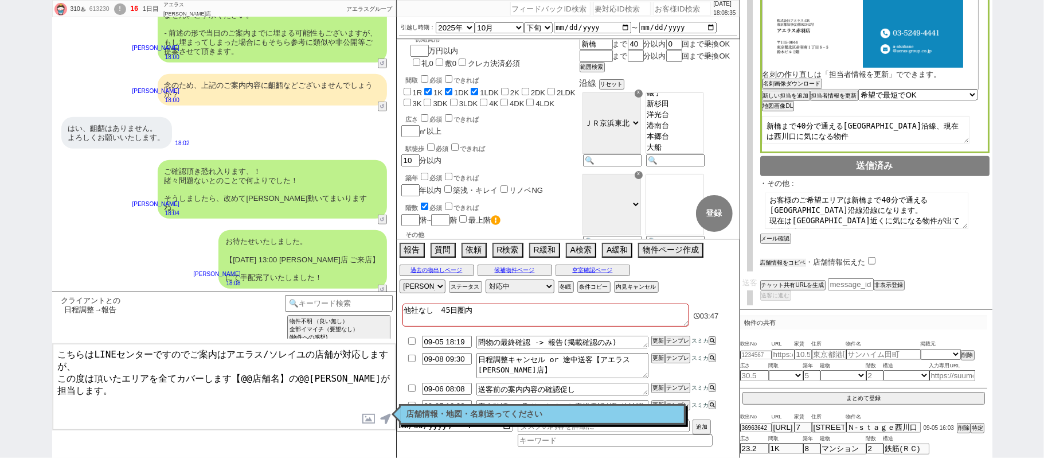
click at [792, 262] on button "店舗情報をコピペ" at bounding box center [783, 263] width 46 height 8
type textarea "こちらはLINEセンターですのでご案内はアエラス/ソレイユの店舗が対応しますが、 この度は頂いたエリアを全てカバーします【@@店舗名】の@@大竹が担当します。…"
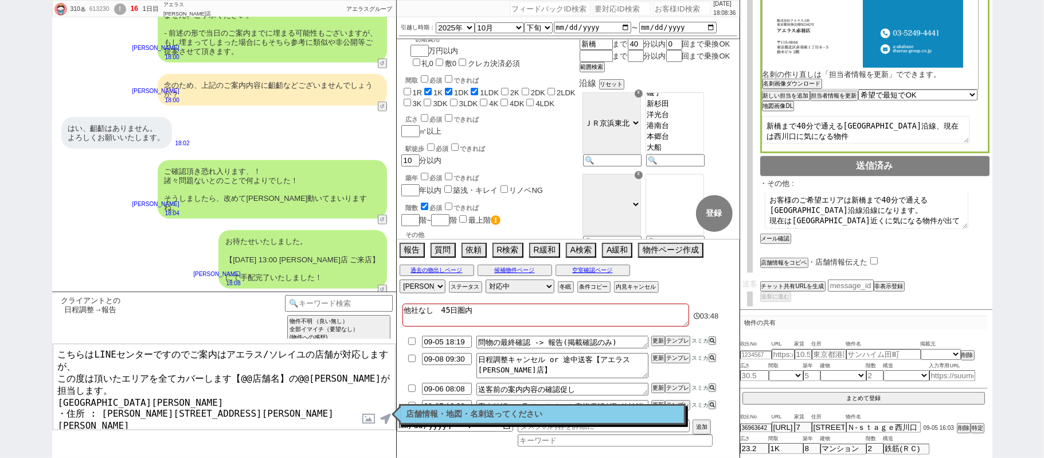
click at [872, 257] on input "checkbox" at bounding box center [874, 260] width 7 height 7
checkbox input "true"
click at [57, 382] on textarea "こちらはLINEセンターですのでご案内はアエラス/ソレイユの店舗が対応しますが、 この度は頂いたエリアを全てカバーします【@@店舗名】の@@大竹が担当します。…" at bounding box center [224, 387] width 343 height 86
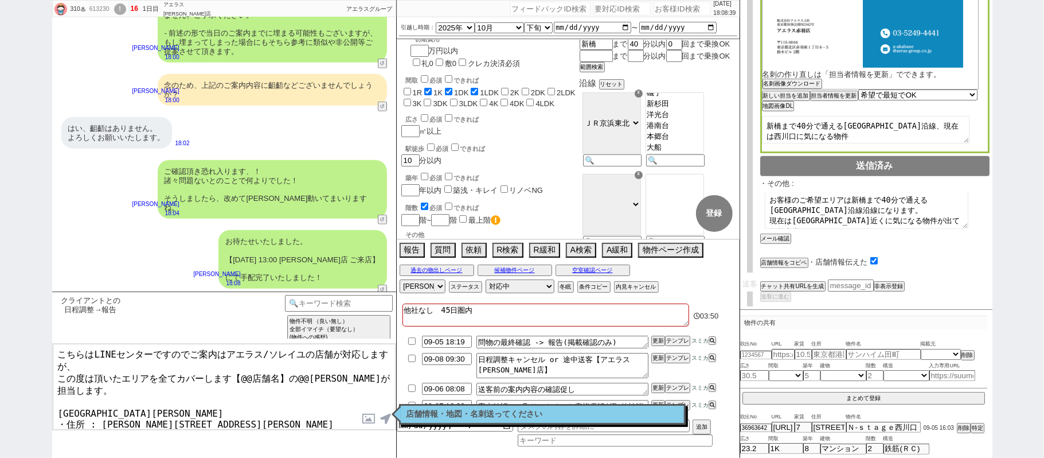
click at [130, 392] on textarea "こちらはLINEセンターですのでご案内はアエラス/ソレイユの店舗が対応しますが、 この度は頂いたエリアを全てカバーします【@@店舗名】の@@大竹が担当します。…" at bounding box center [224, 387] width 343 height 86
click at [241, 373] on textarea "こちらはLINEセンターですのでご案内はアエラス/ソレイユの店舗が対応しますが、 この度は頂いたエリアを全てカバーします【@@店舗名】の@@大竹が担当します。…" at bounding box center [224, 387] width 343 height 86
click at [275, 373] on textarea "こちらはLINEセンターですのでご案内はアエラス/ソレイユの店舗が対応しますが、 この度は頂いたエリアを全てカバーします【@@店舗名】の@@大竹が担当します。…" at bounding box center [224, 387] width 343 height 86
paste textarea "アエラス赤羽店"
click at [324, 374] on textarea "こちらはLINEセンターですのでご案内はアエラス/ソレイユの店舗が対応しますが、 この度は頂いたエリアを全てカバーします【アエラス赤羽店】の@@大竹が担当しま…" at bounding box center [224, 387] width 343 height 86
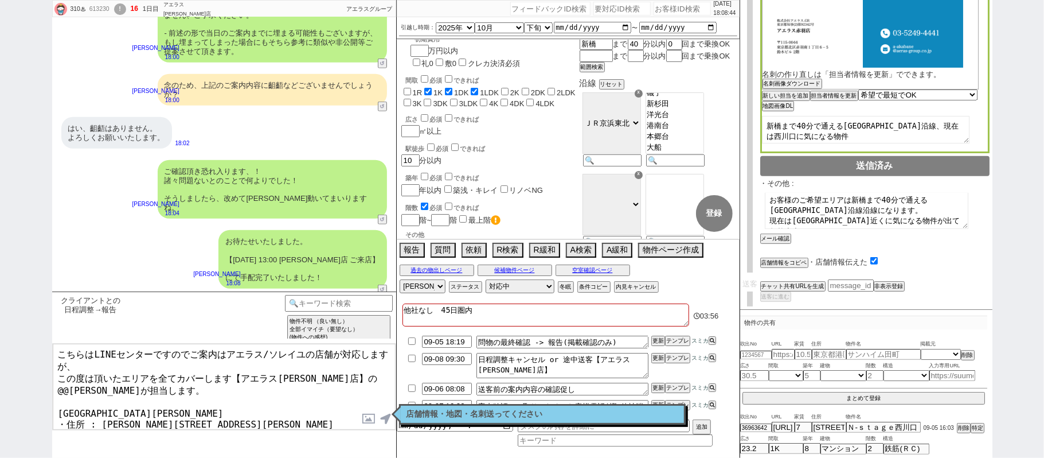
click at [349, 372] on textarea "こちらはLINEセンターですのでご案内はアエラス/ソレイユの店舗が対応しますが、 この度は頂いたエリアを全てカバーします【アエラス赤羽店】の@@大竹が担当しま…" at bounding box center [224, 387] width 343 height 86
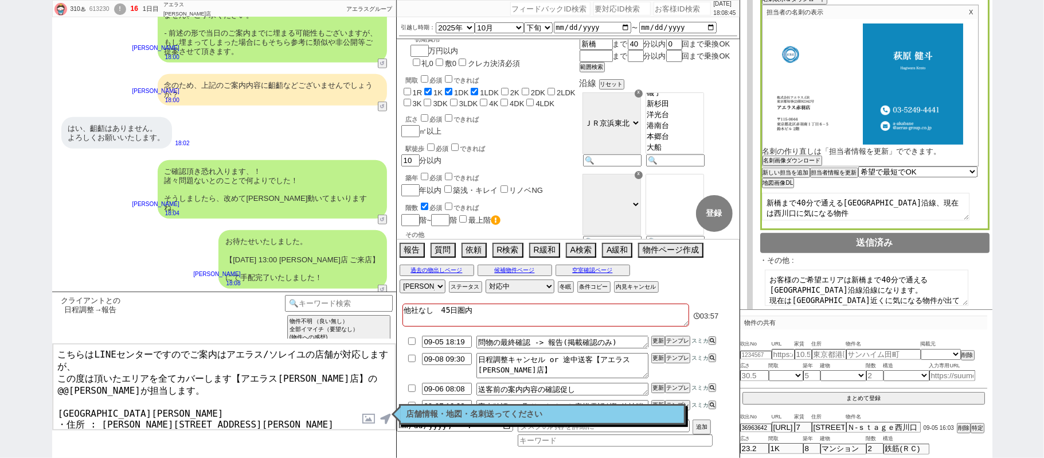
scroll to position [207, 0]
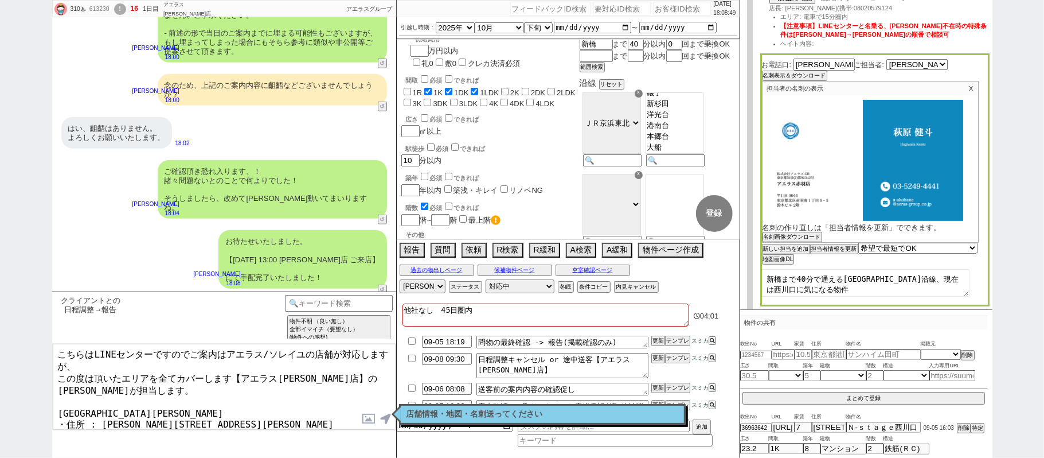
type textarea "こちらはLINEセンターですのでご案内はアエラス/ソレイユの店舗が対応しますが、 この度は頂いたエリアを全てカバーします【アエラス赤羽店】の萩原が担当します。…"
click at [363, 423] on label at bounding box center [369, 418] width 18 height 21
click at [0, 0] on input "file" at bounding box center [0, 0] width 0 height 0
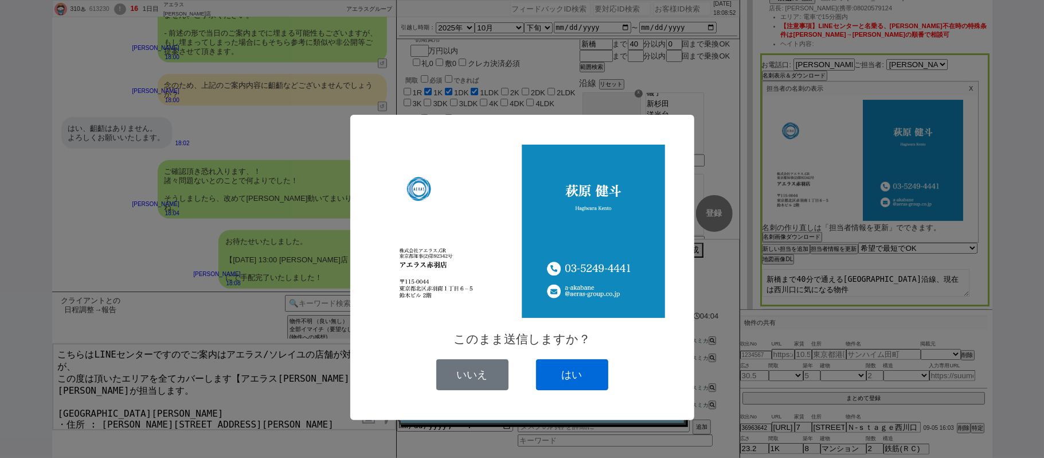
click at [579, 379] on button "はい" at bounding box center [572, 374] width 72 height 31
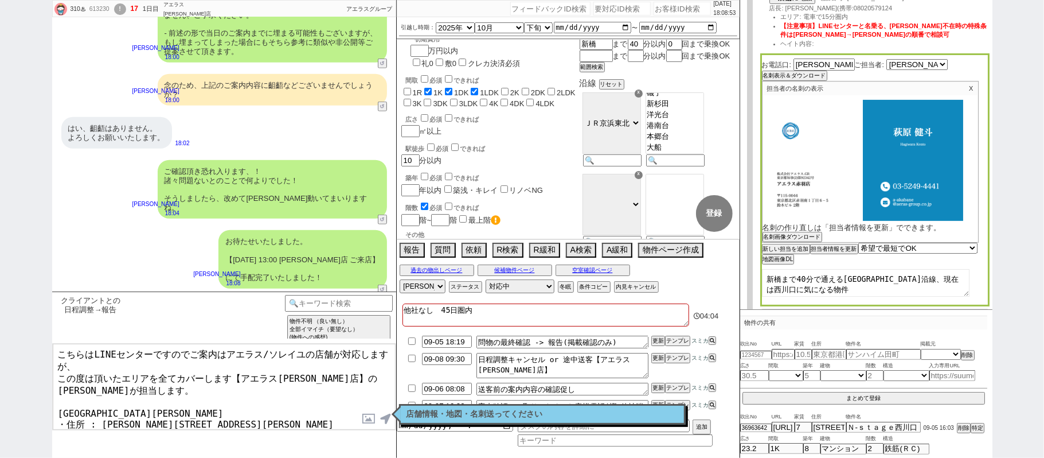
scroll to position [3916, 0]
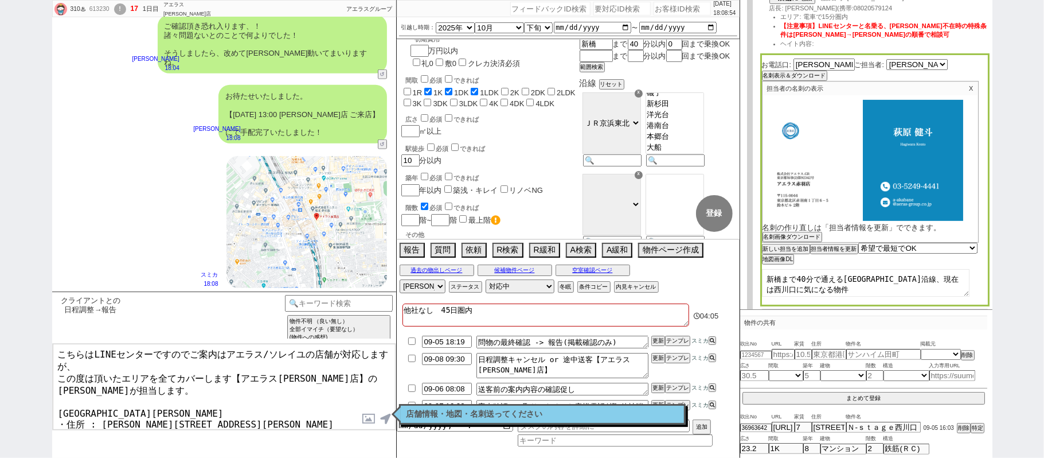
click at [409, 343] on input "checkbox" at bounding box center [412, 340] width 17 height 7
checkbox input "false"
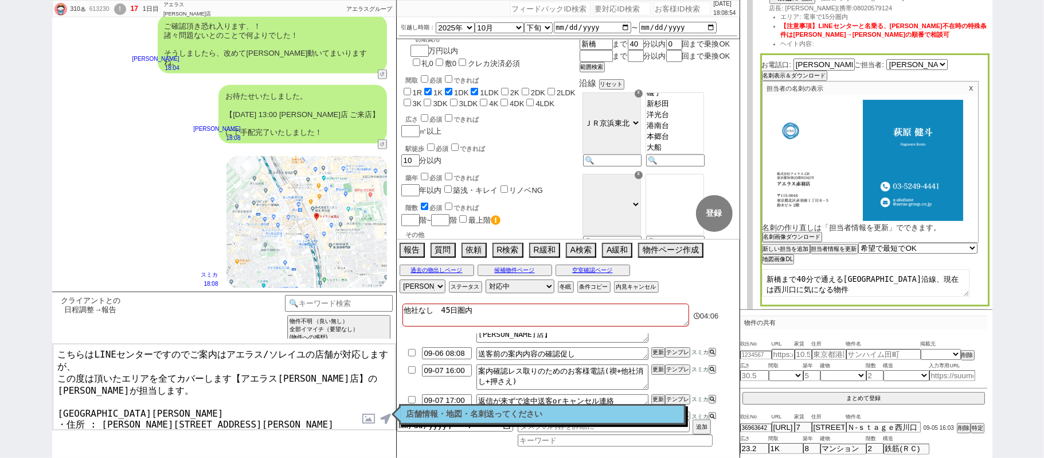
scroll to position [92, 0]
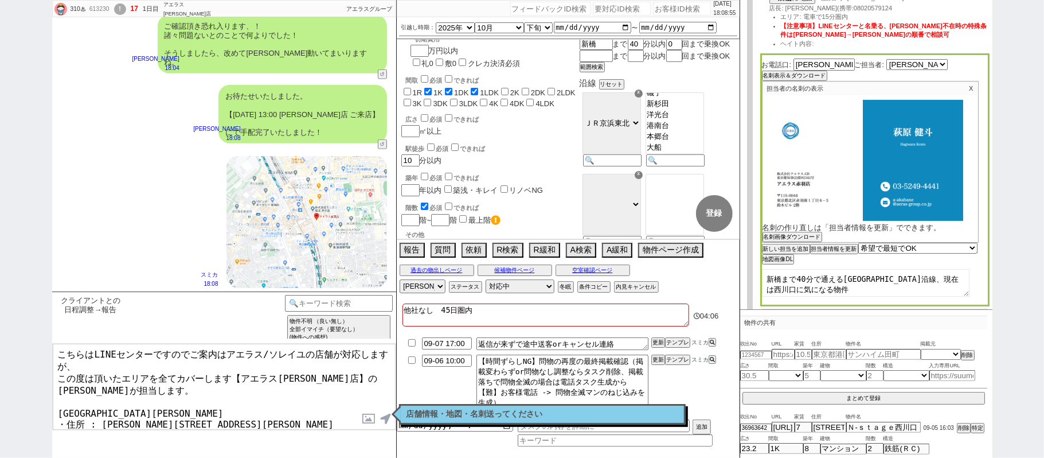
click at [237, 362] on textarea "こちらはLINEセンターですのでご案内はアエラス/ソレイユの店舗が対応しますが、 この度は頂いたエリアを全てカバーします【アエラス赤羽店】の萩原が担当します。…" at bounding box center [224, 387] width 343 height 86
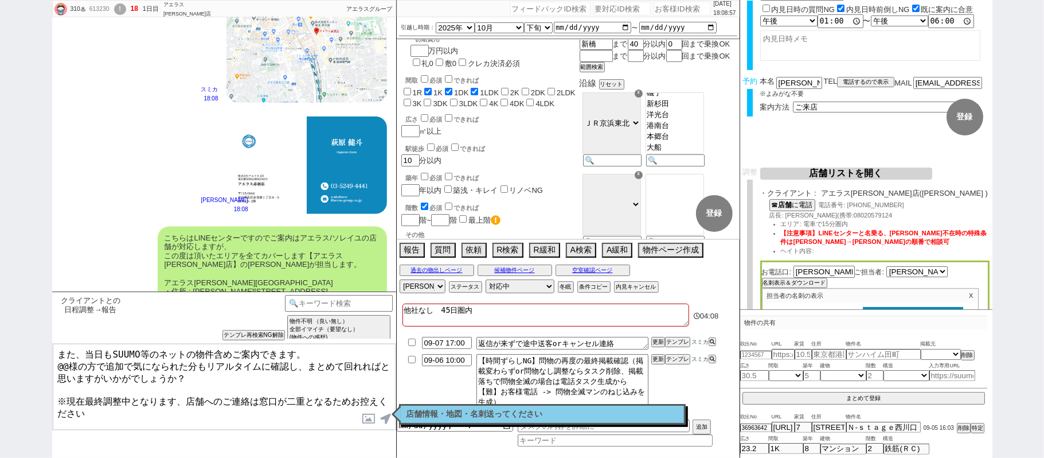
scroll to position [0, 0]
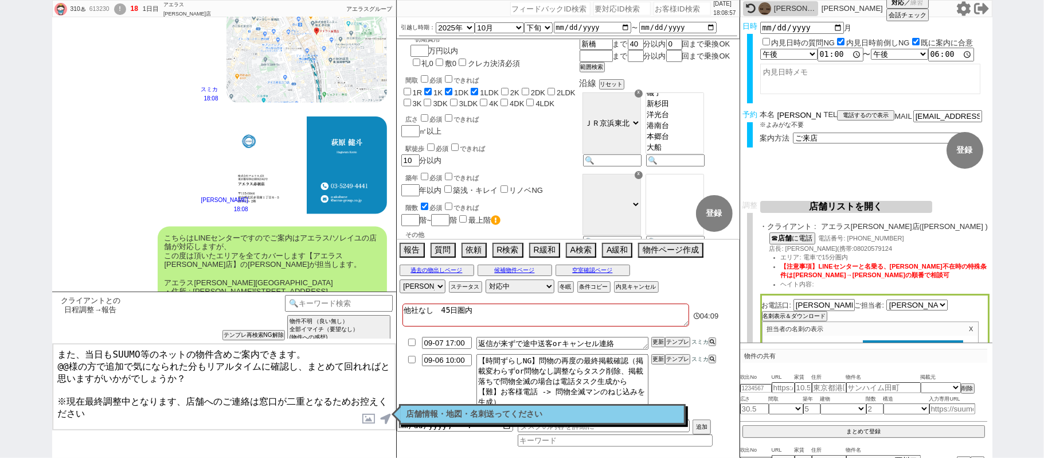
click at [744, 112] on div "予約 本名 佐藤さやか ※よみがな不要 TEL 電話するので表示 電話の理由 356 初日調整での禊 357 問物漏れ回収 359 内見日が怪しいので前倒し&…" at bounding box center [866, 132] width 252 height 45
click at [68, 363] on textarea "また、当日もSUUMO等のネットの物件含めご案内できます。 @@様の方で追加で気になられた分もリアルタイムに確認し、まとめて回れればと思いますがいかがでしょう…" at bounding box center [224, 387] width 343 height 86
paste textarea "佐藤"
type textarea "また、当日もSUUMO等のネットの物件含めご案内できます。 佐藤様の方で追加で気になられた分もリアルタイムに確認し、まとめて回れればと思いますがいかがでしょう…"
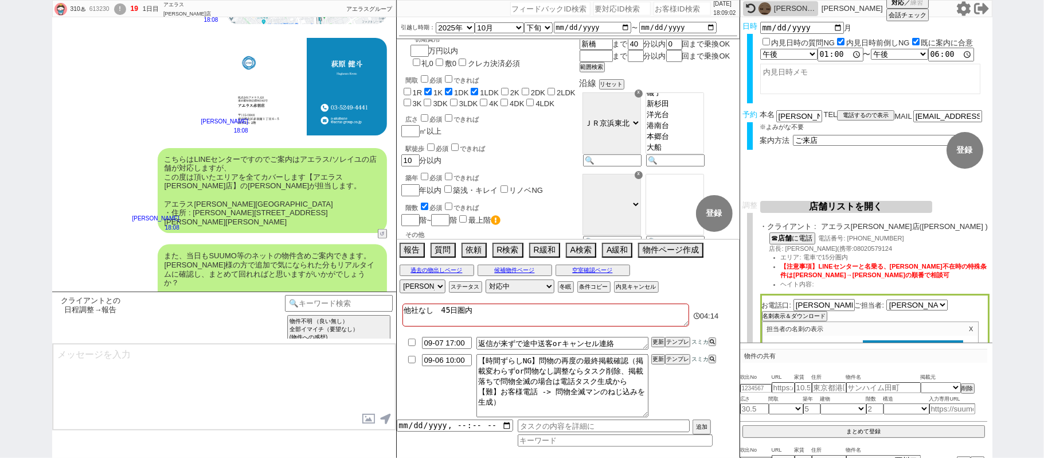
type textarea "※案内時の店舗状況次第では担当が変更になります、ご了承ください ※もし担当が変更になった場合でも、本LINEの内容は全て引き継がれておりスムーズにご案内が可能…"
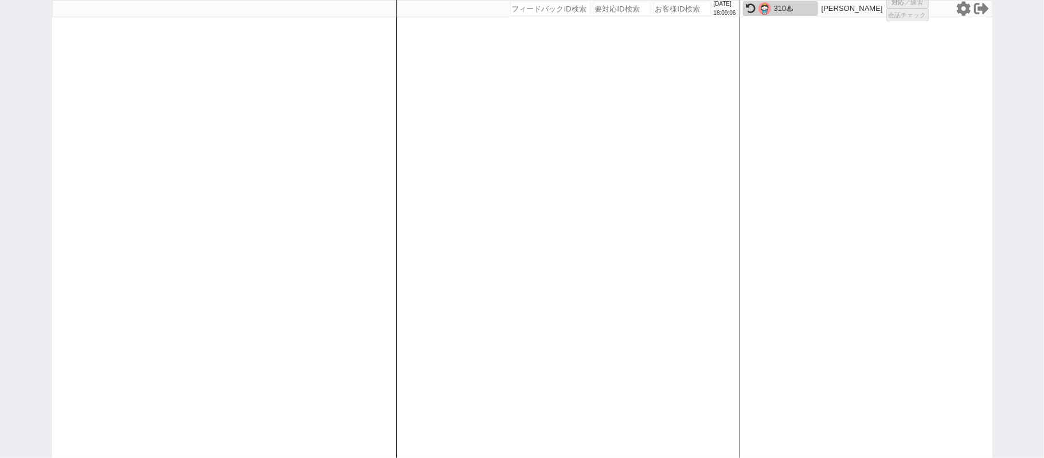
select select "100"
select select "1"
select select "2"
select select "5"
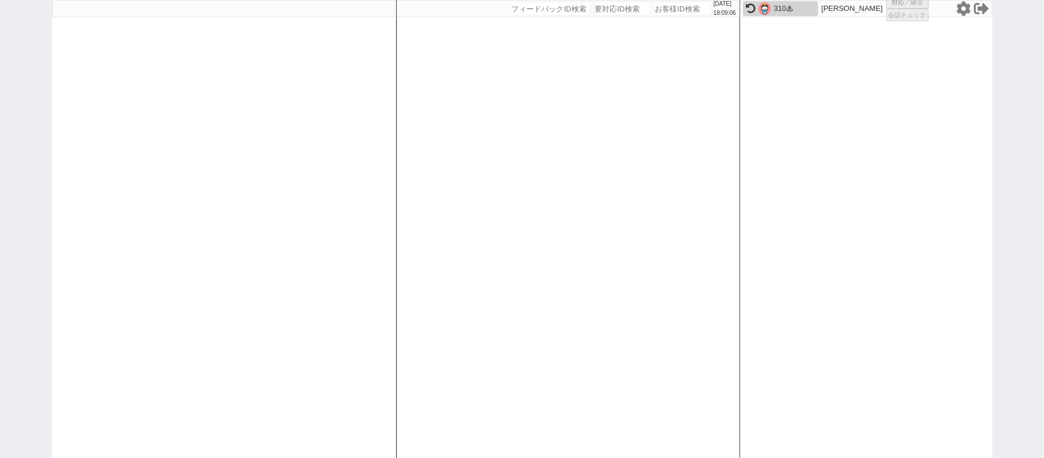
select select
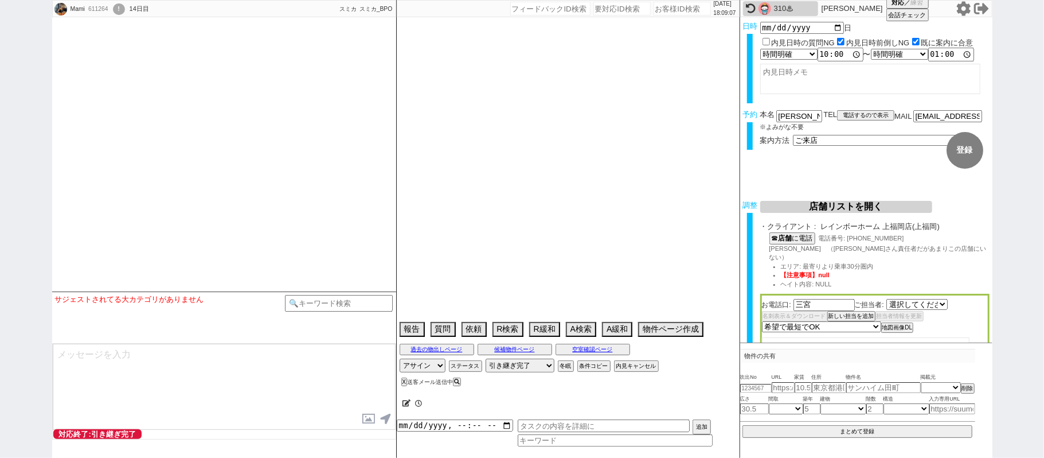
type textarea "9/6午後にai賃貸でパートナーが予約をとっている(ファインビラA)"
select select "2812"
select select
select select "2025"
select select "10"
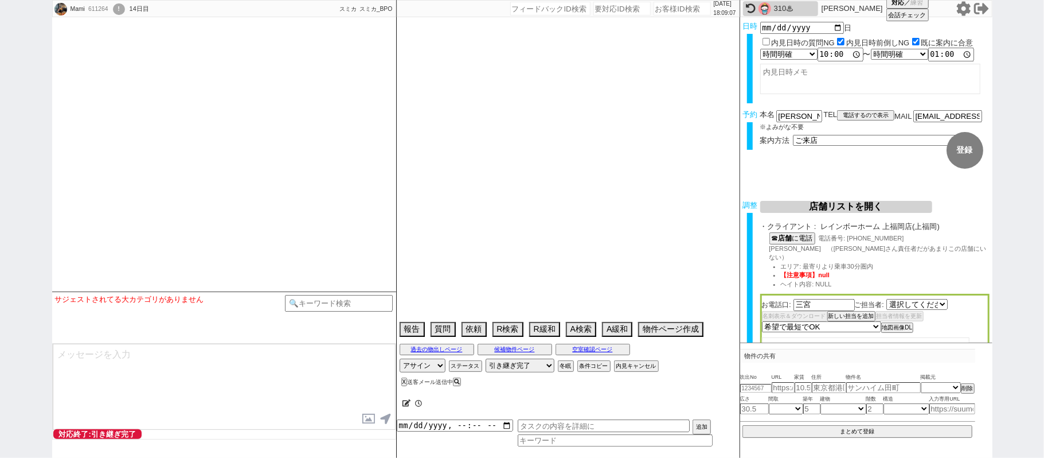
select select "1"
select select "11"
select select "35"
select select "1026"
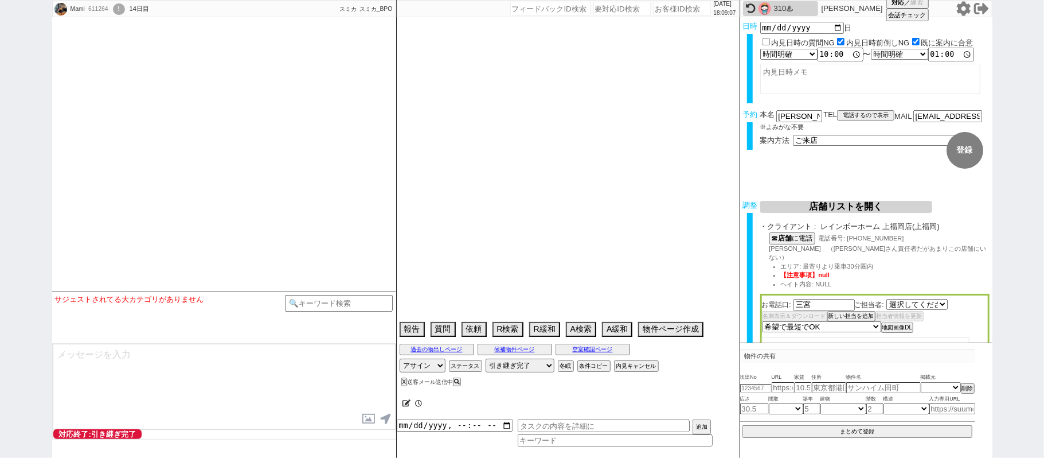
select select "121"
select select "2967"
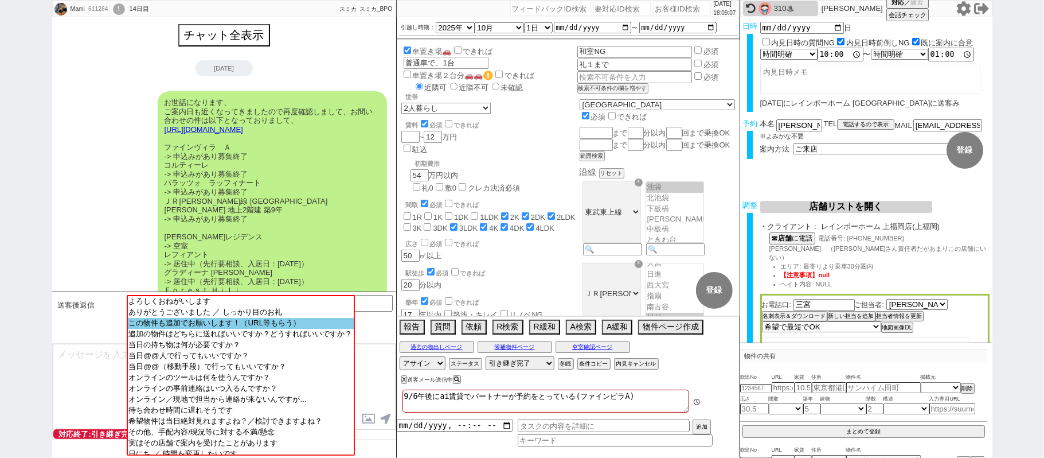
scroll to position [12, 0]
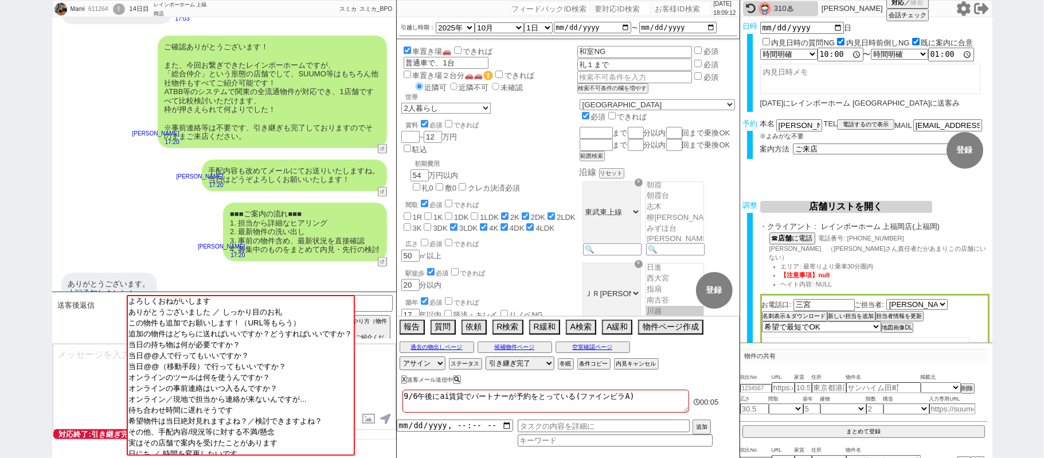
click at [201, 211] on div "■■■ご案内の流れ■■■ 1. 担当から詳細なヒアリング 2. 最新物件の洗い出し 3. 事前の物件含め、最新状況を直接確認 4. 募集中のものをまとめて内見…" at bounding box center [224, 232] width 344 height 70
select select
select select "2025"
select select "11"
select select "37"
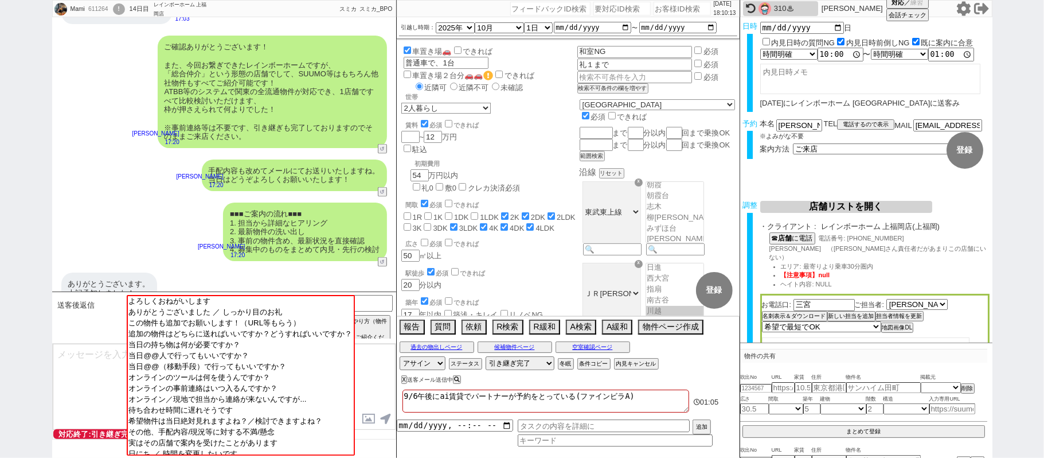
select select "0"
select select "23"
select select "736"
select select "1"
select select "2"
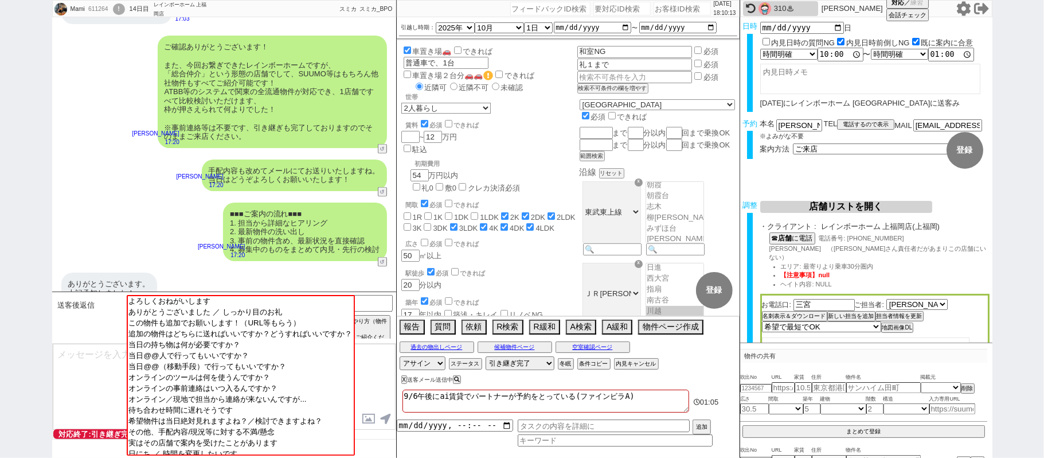
select select
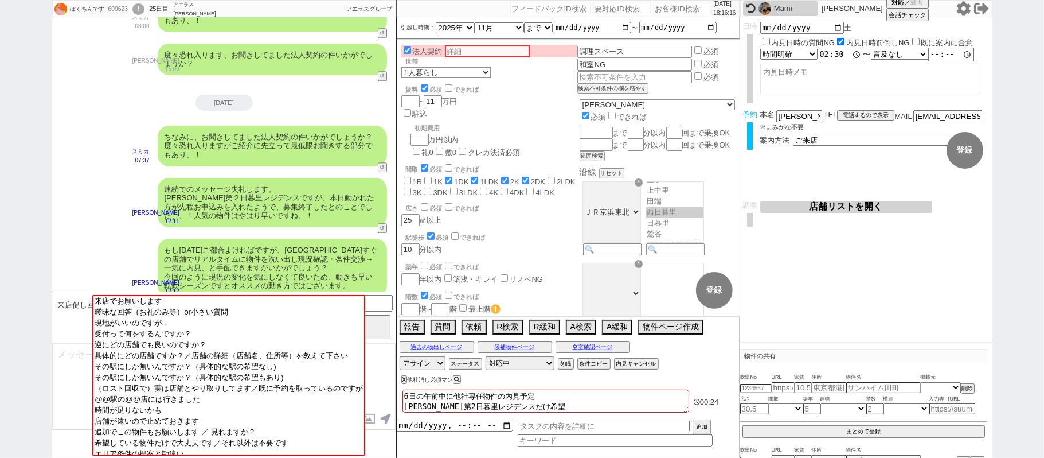
scroll to position [2045, 0]
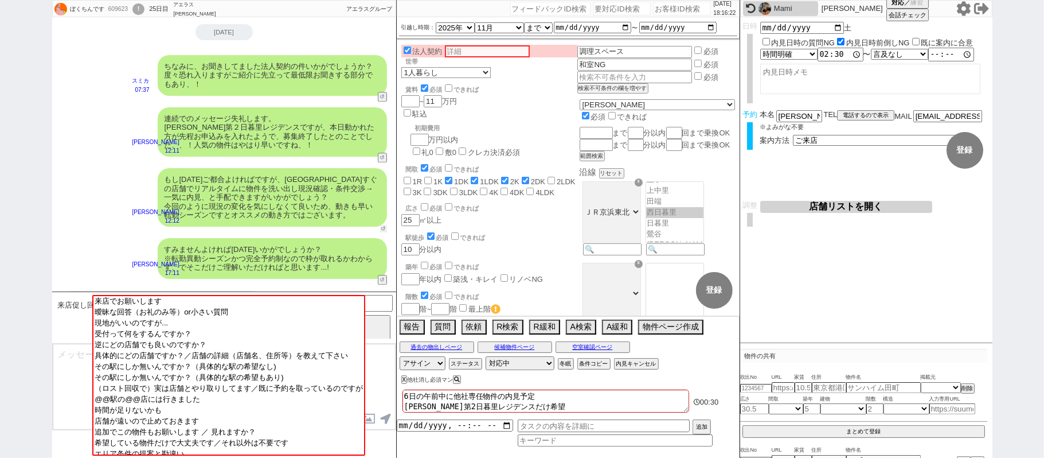
click at [381, 225] on button "↺" at bounding box center [383, 228] width 7 height 7
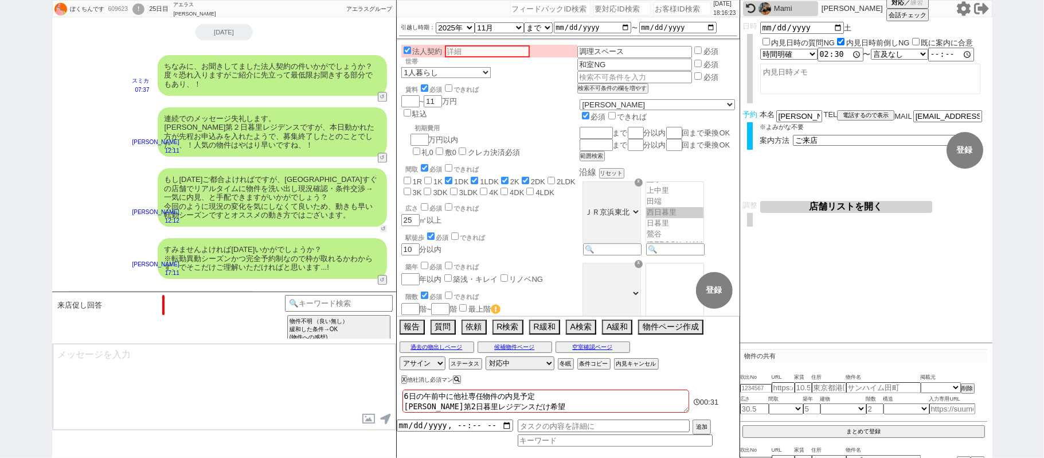
scroll to position [637, 0]
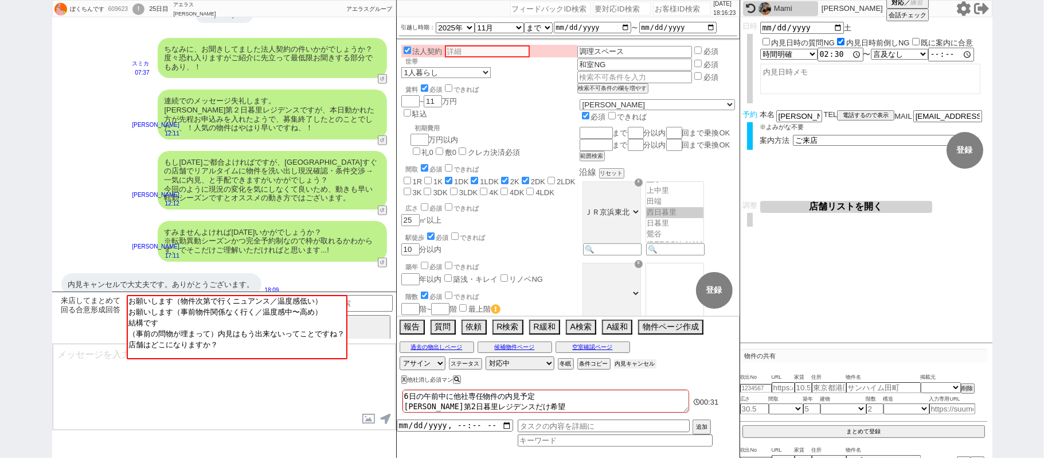
click at [650, 364] on button "内見キャンセル" at bounding box center [635, 363] width 42 height 9
radio input "true"
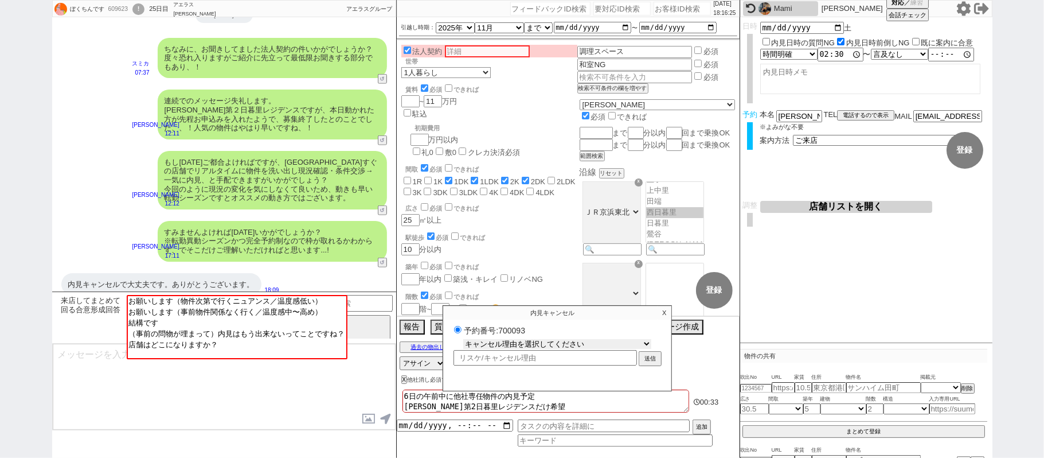
click at [563, 342] on select "キャンセル理由を選択してください 希望物件が出なかった 希望物件が見れなかった 返信がこなくなった 他決(日程調整前) 引越し自体消滅(日程調整前) 都合が変…" at bounding box center [557, 344] width 188 height 10
select select "2"
click at [463, 341] on select "キャンセル理由を選択してください 希望物件が出なかった 希望物件が見れなかった 返信がこなくなった 他決(日程調整前) 引越し自体消滅(日程調整前) 都合が変…" at bounding box center [557, 344] width 188 height 10
click at [652, 353] on button "送信" at bounding box center [650, 359] width 21 height 13
radio input "false"
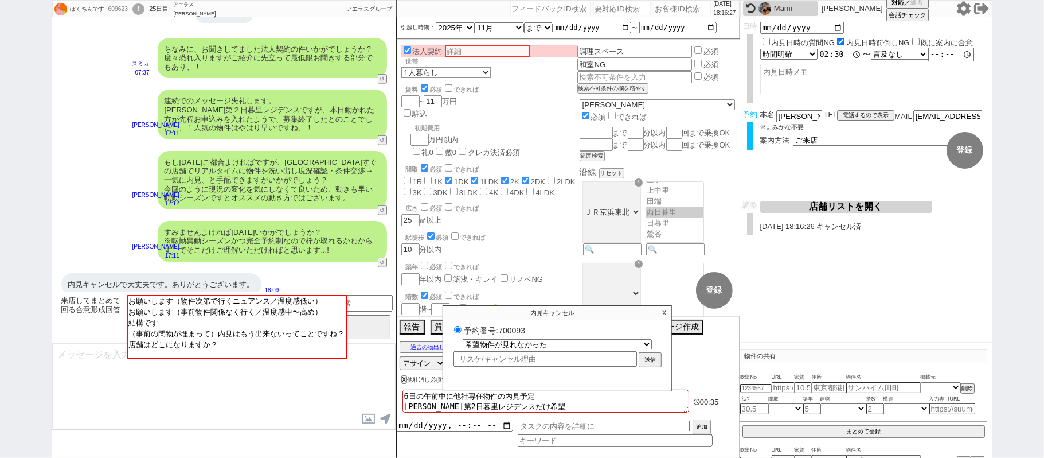
select select
select select "0"
click at [664, 311] on p "X" at bounding box center [664, 313] width 13 height 14
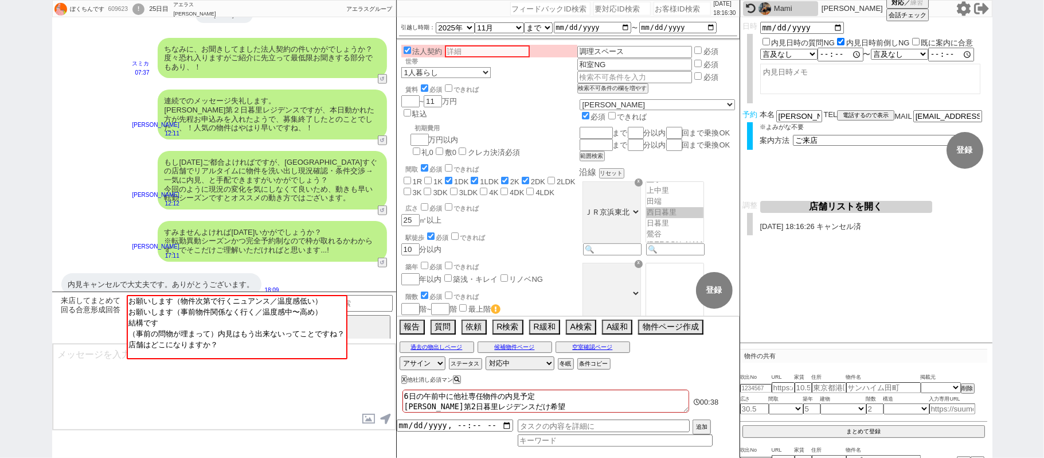
click at [557, 391] on textarea "6日の午前中に他社専任物件の内見予定 秀和第2日暮里レジデンスだけ希望" at bounding box center [546, 400] width 287 height 23
checkbox input "false"
checkbox input "true"
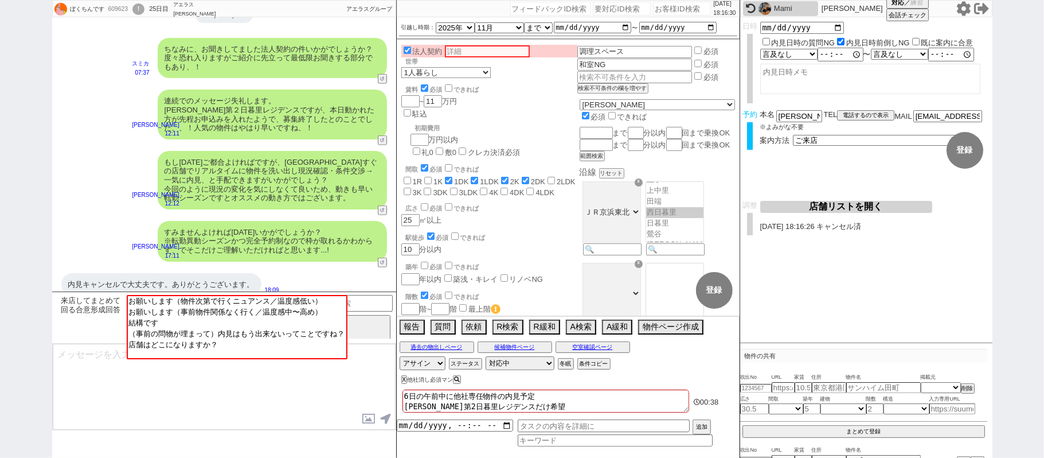
checkbox input "true"
checkbox input "false"
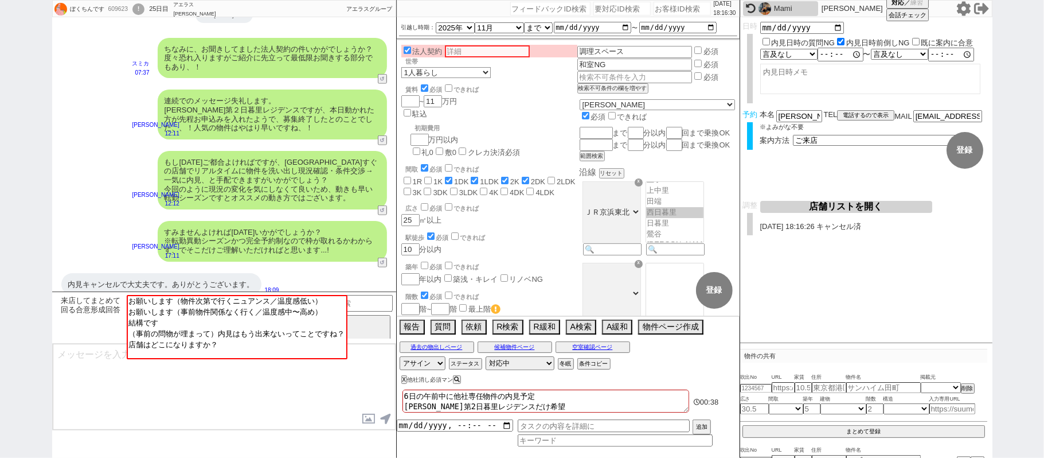
checkbox input "false"
type textarea "6日の午前中に他社専任物件の内見予定 秀和第2日暮里レジデンスだけ希望"
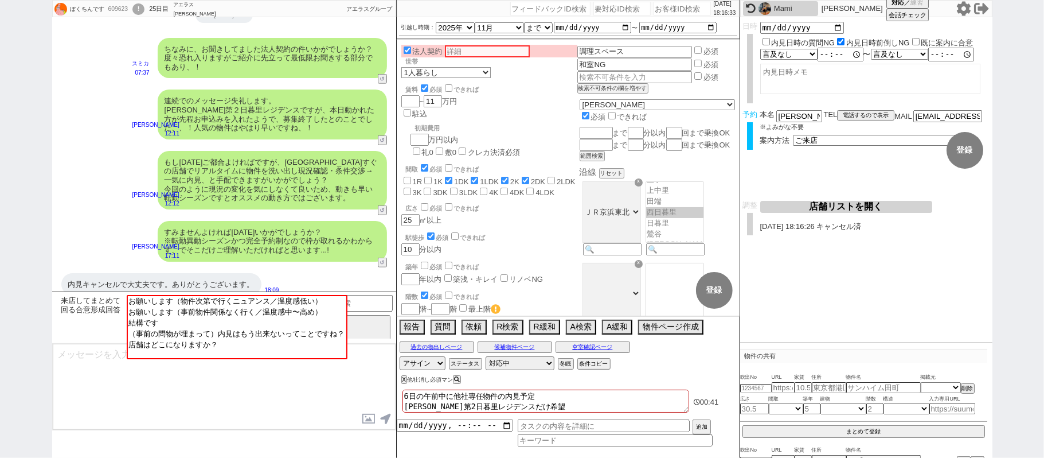
checkbox input "false"
checkbox input "true"
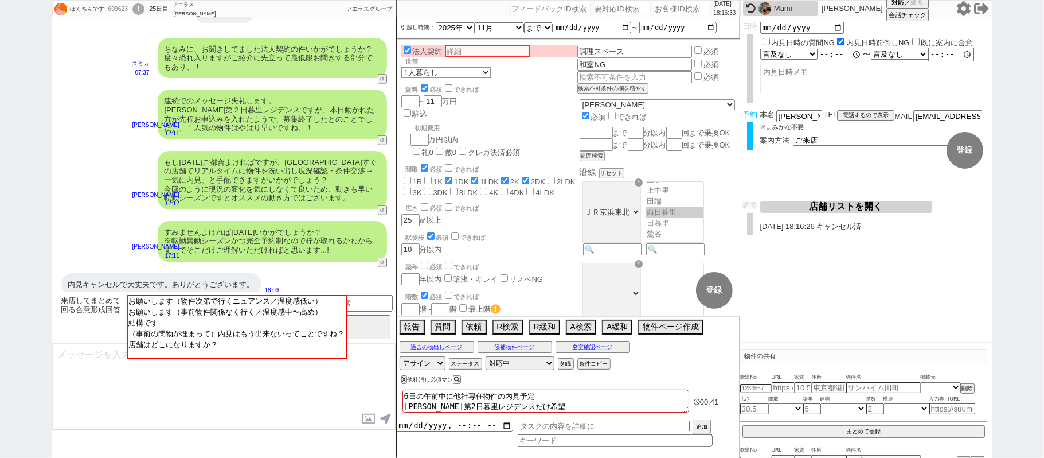
checkbox input "true"
checkbox input "false"
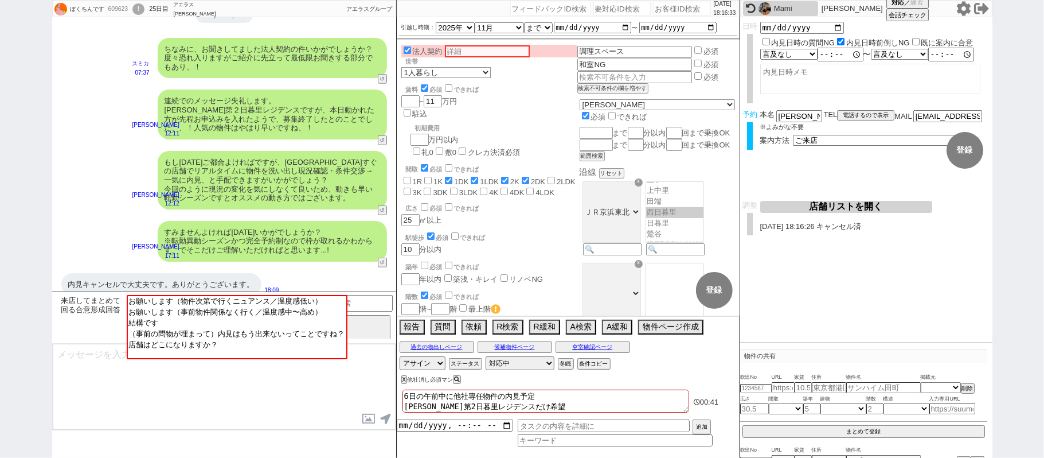
checkbox input "false"
type textarea "6日の午前中に他社専任物件の内見予定　ｔ 秀和第2日暮里レジデンスだけ希望"
checkbox input "false"
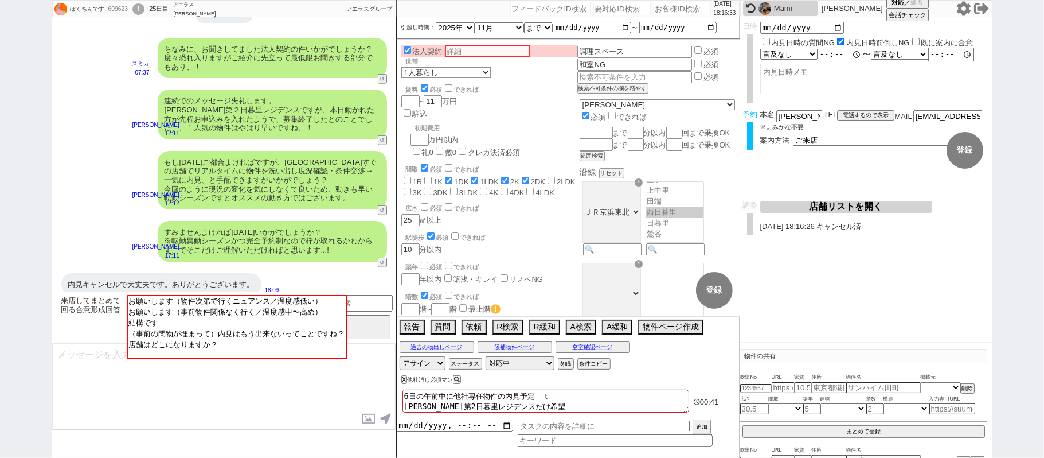
checkbox input "false"
checkbox input "true"
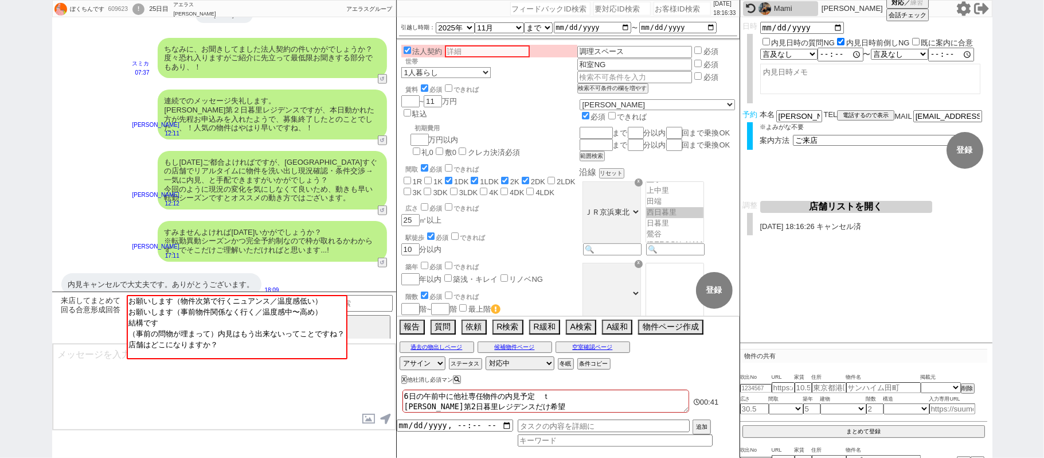
checkbox input "false"
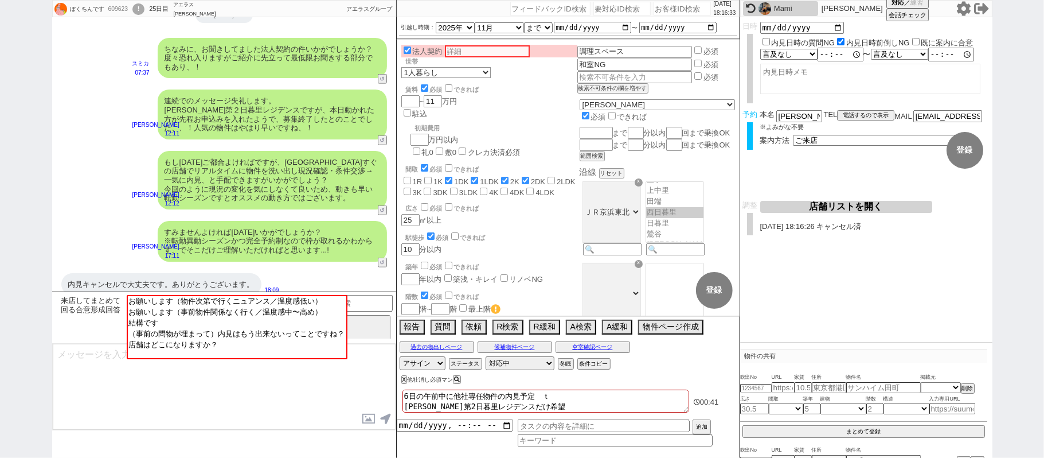
checkbox input "false"
type textarea "6日の午前中に他社専任物件の内見予定　ｔｙ 秀和第2日暮里レジデンスだけ希望"
checkbox input "false"
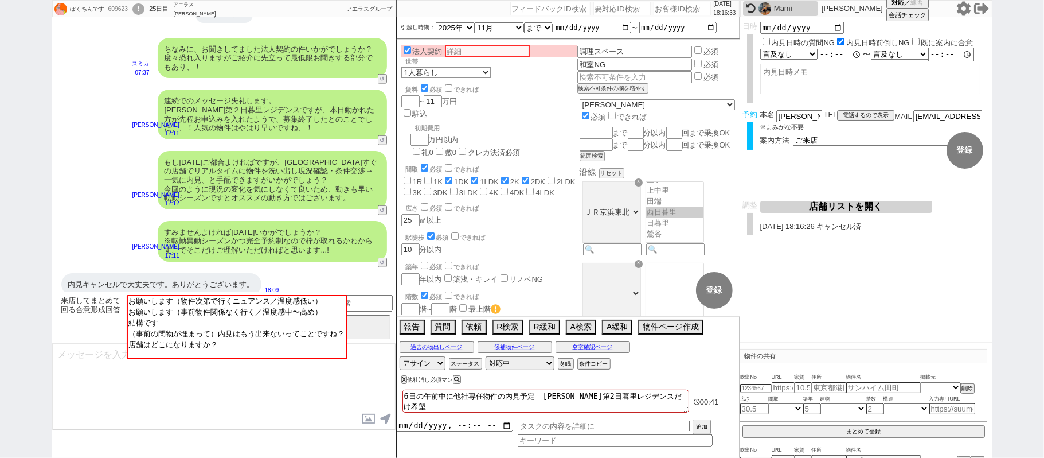
checkbox input "true"
checkbox input "false"
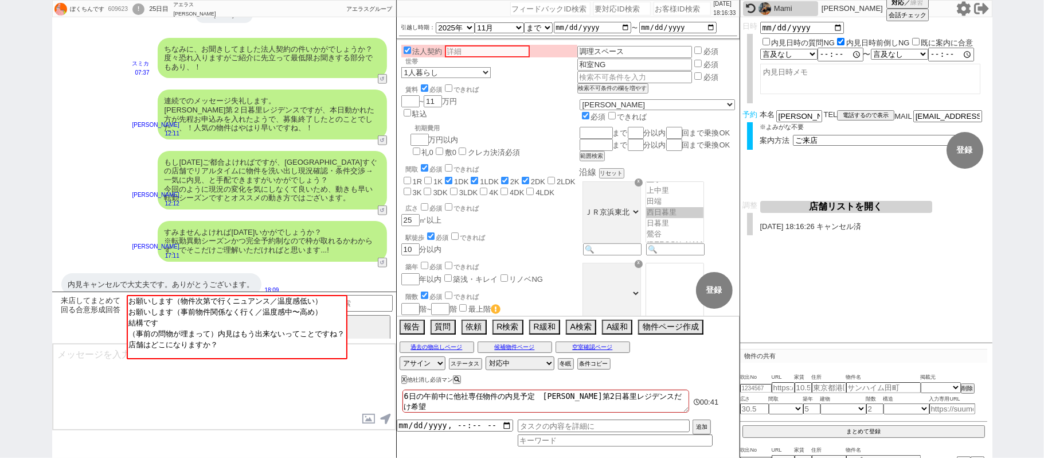
checkbox input "false"
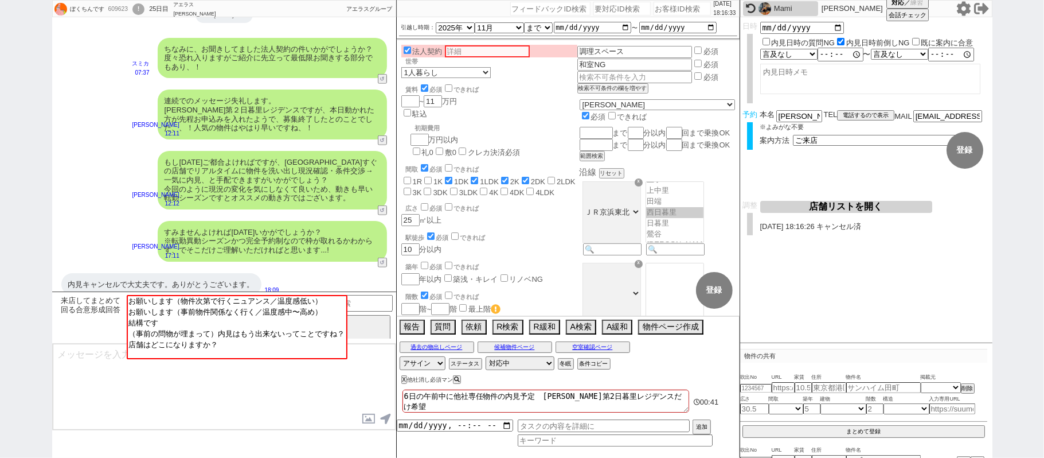
checkbox input "false"
type textarea "6日の午前中に他社専任物件の内見予定　ちょ 秀和第2日暮里レジデンスだけ希望"
checkbox input "false"
checkbox input "true"
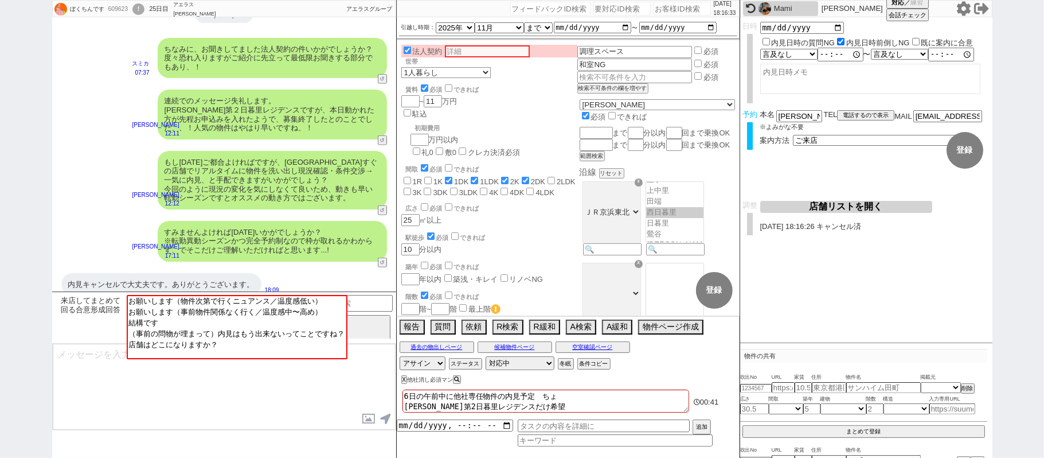
checkbox input "true"
checkbox input "false"
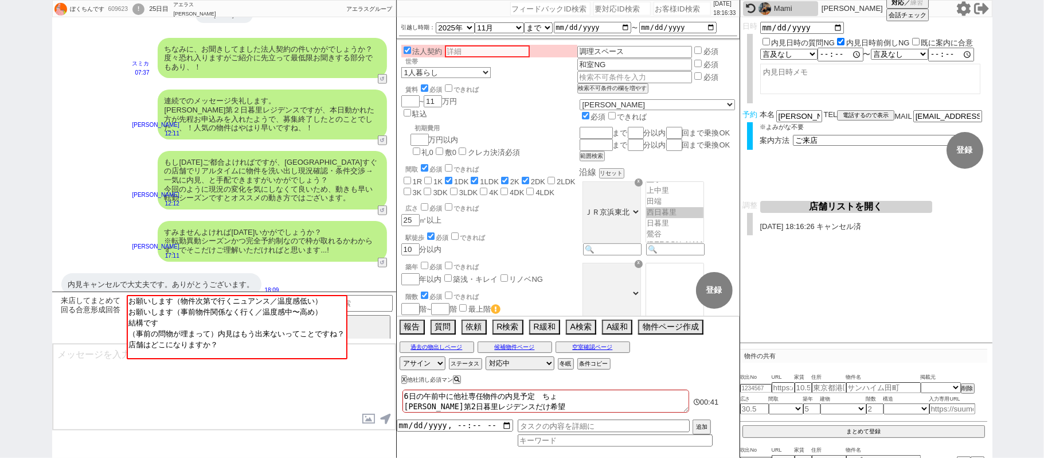
checkbox input "false"
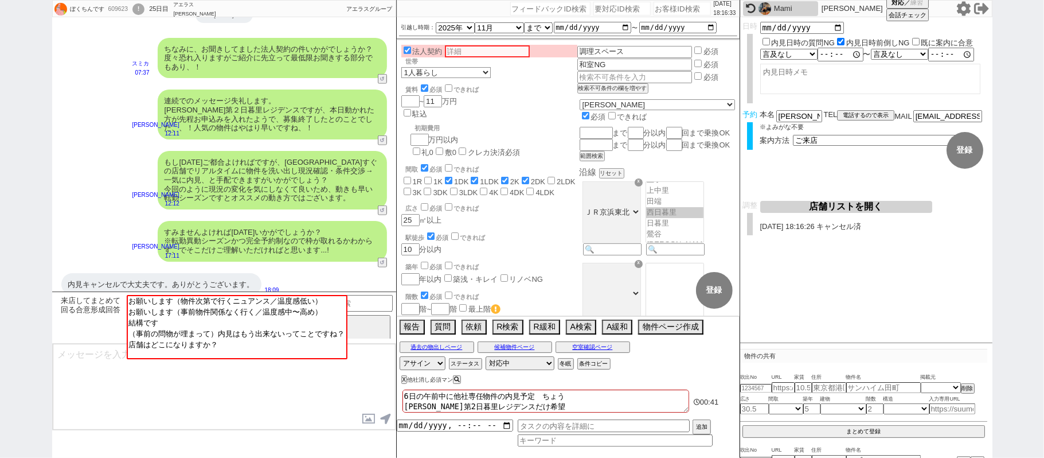
type textarea "6日の午前中に他社専任物件の内見予定　ちょうｓ 秀和第2日暮里レジデンスだけ希望"
checkbox input "false"
checkbox input "true"
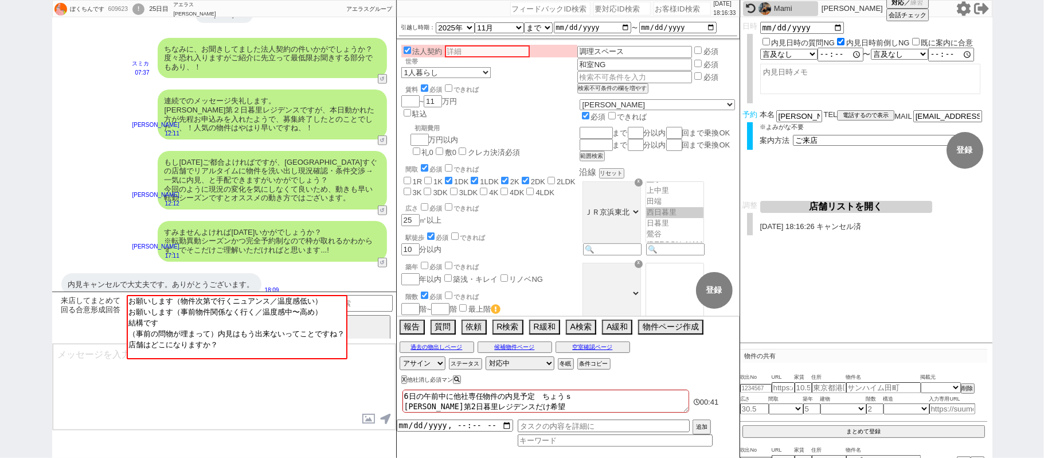
checkbox input "true"
checkbox input "false"
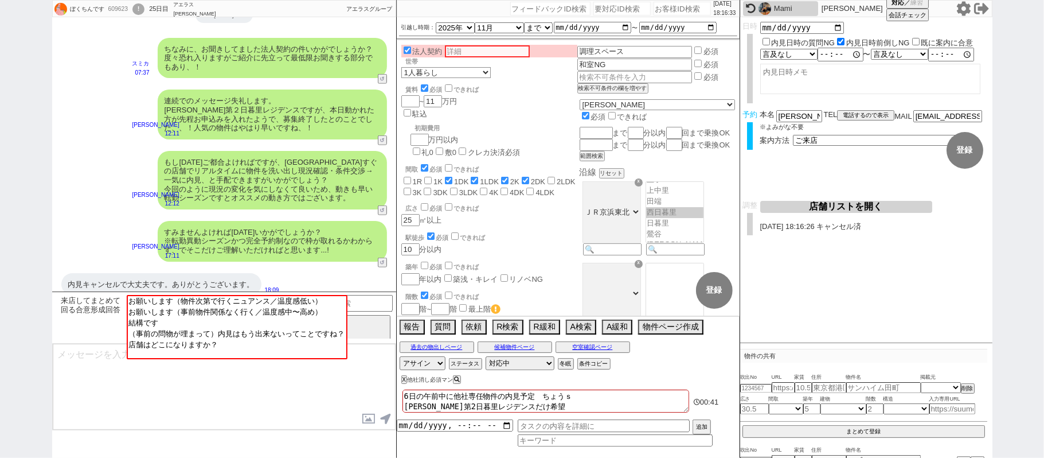
checkbox input "false"
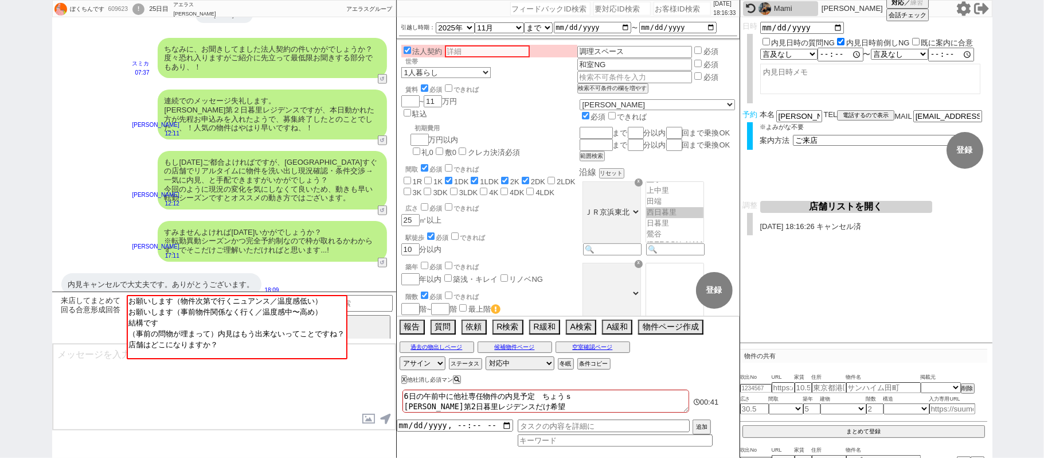
checkbox input "false"
checkbox input "true"
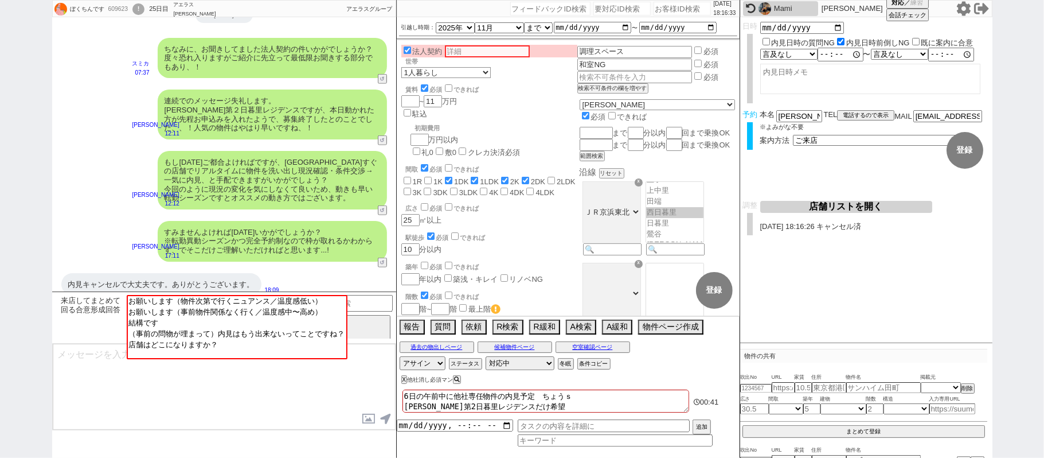
checkbox input "false"
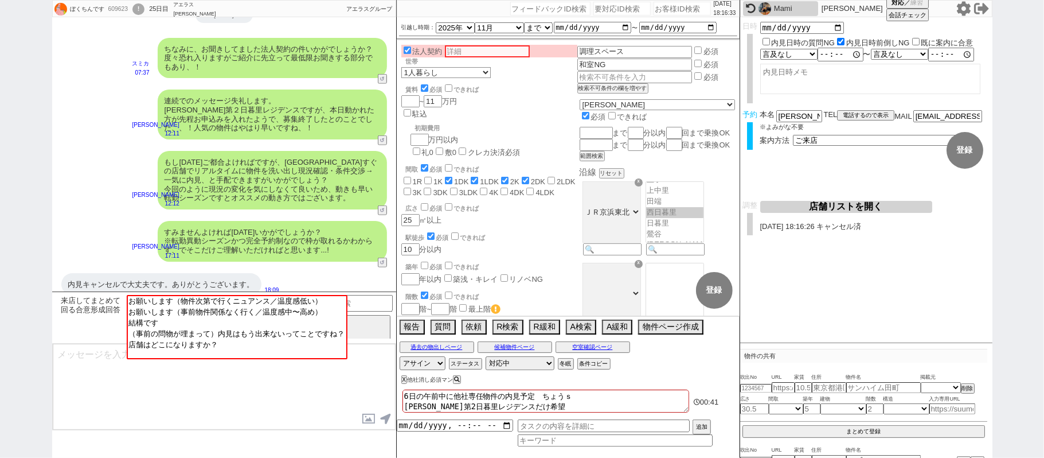
checkbox input "false"
type textarea "6日の午前中に他社専任物件の内見予定　ちょうせ 秀和第2日暮里レジデンスだけ希望"
checkbox input "false"
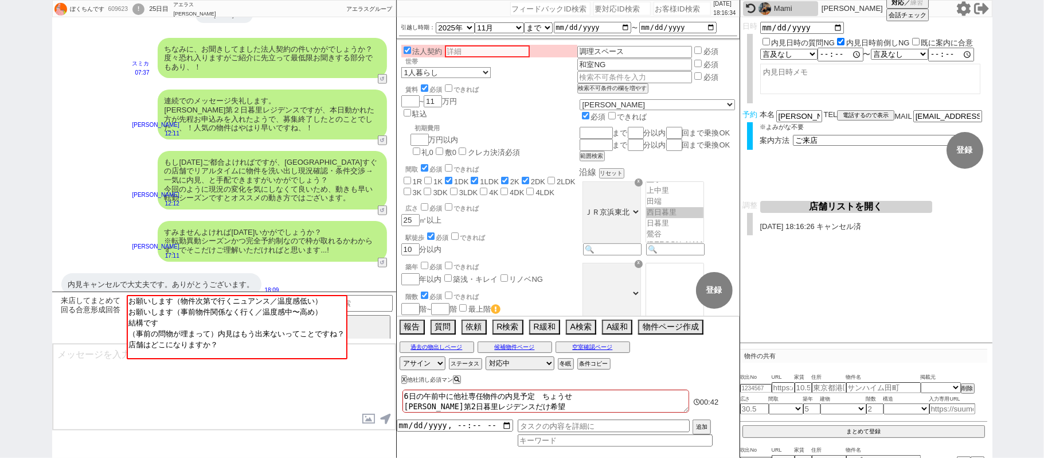
checkbox input "true"
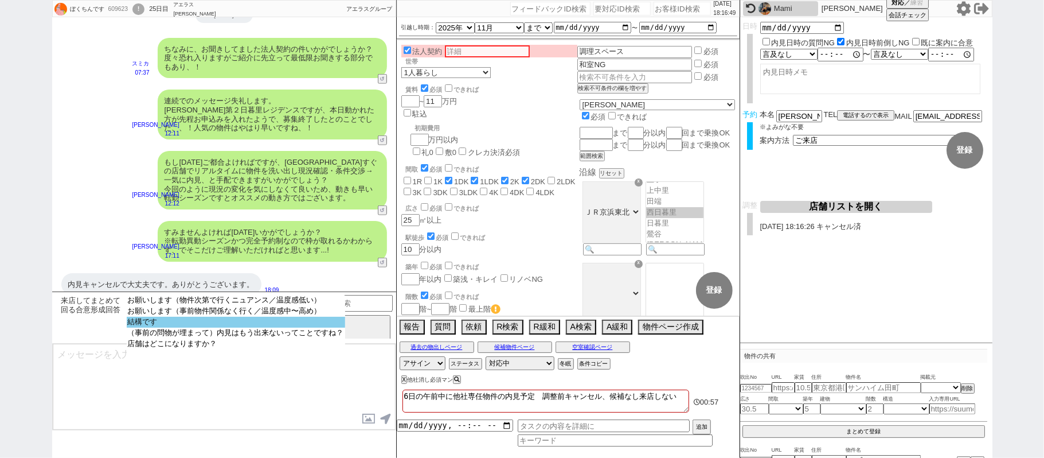
click at [233, 322] on option "結構です" at bounding box center [236, 322] width 219 height 11
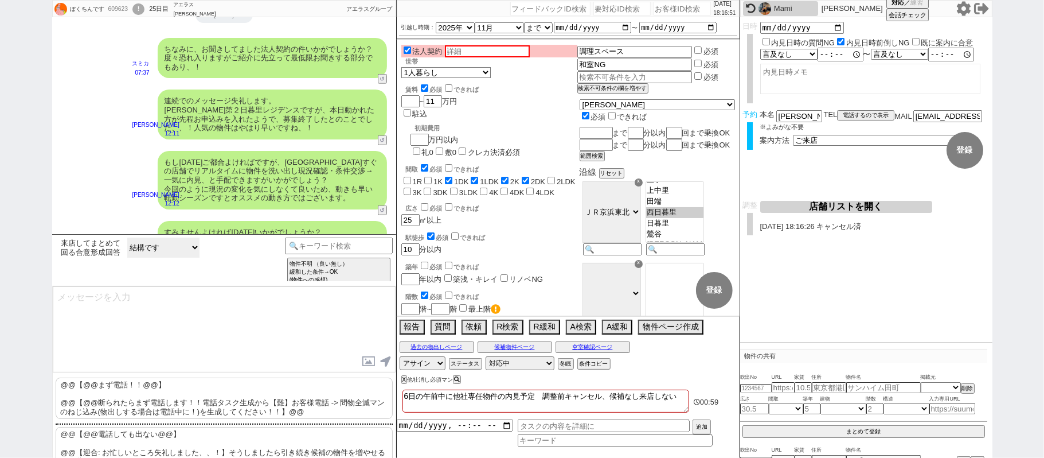
scroll to position [22, 0]
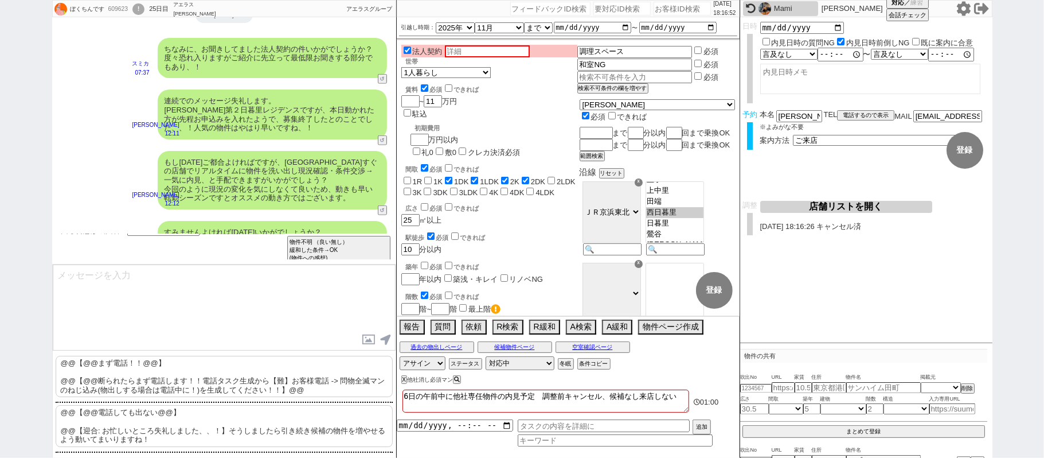
click at [202, 386] on p "@@【@@まず電話！！@@】 @@【@@断られたらまず電話します！！電話タスク生成から【難】お客様電話 -> 問物全滅マンのねじ込み(物出しする場合は電話中に…" at bounding box center [224, 376] width 337 height 41
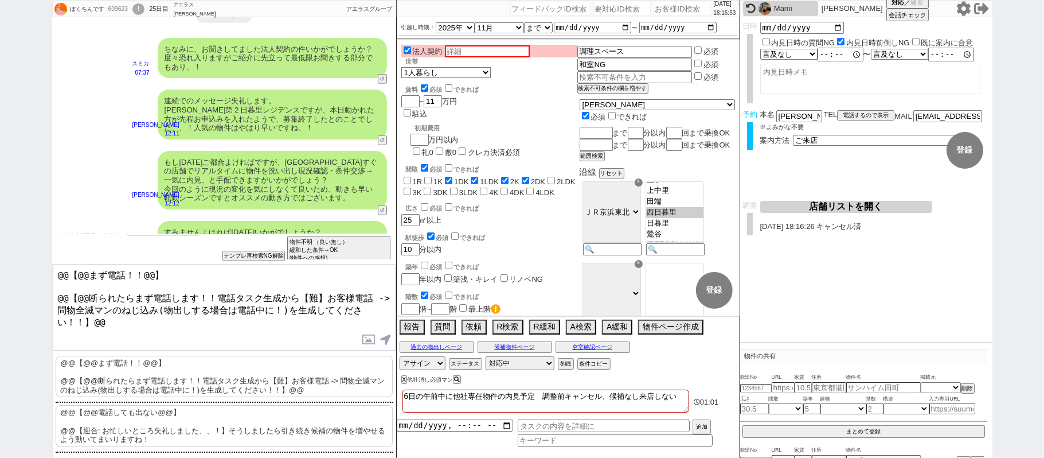
click at [198, 426] on p "@@【@@電話しても出ない@@】 @@【迎合: お忙しいところ失礼しました、、！】そうしましたら引き続き候補の物件を増やせるよう動いてまいりますね！" at bounding box center [224, 425] width 337 height 41
drag, startPoint x: 260, startPoint y: 290, endPoint x: 0, endPoint y: 165, distance: 288.8
click at [0, 220] on div "ぼくちんです 609623 ! 0 25日目 アエラス赤羽店 冬眠中 自社客 アエラスグループ スミカ_BPO チャット全表示 2025-08-31 お疲れ様…" at bounding box center [522, 229] width 1044 height 458
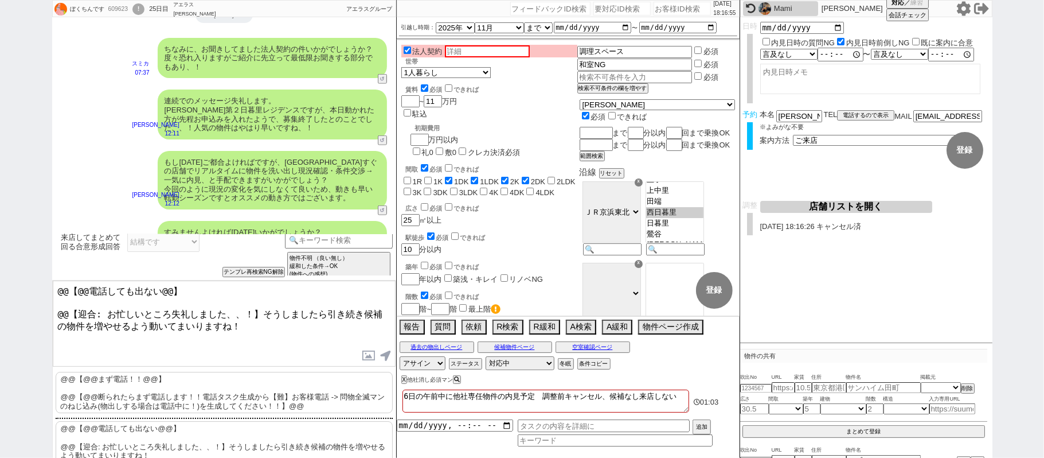
click at [212, 334] on textarea "@@【@@電話しても出ない@@】 @@【迎合: お忙しいところ失礼しました、、！】そうしましたら引き続き候補の物件を増やせるよう動いてまいりますね！" at bounding box center [224, 323] width 343 height 86
click at [0, 112] on div "ぼくちんです 609623 ! 0 25日目 アエラス赤羽店 冬眠中 自社客 アエラスグループ スミカ_BPO チャット全表示 2025-08-31 お疲れ様…" at bounding box center [522, 229] width 1044 height 458
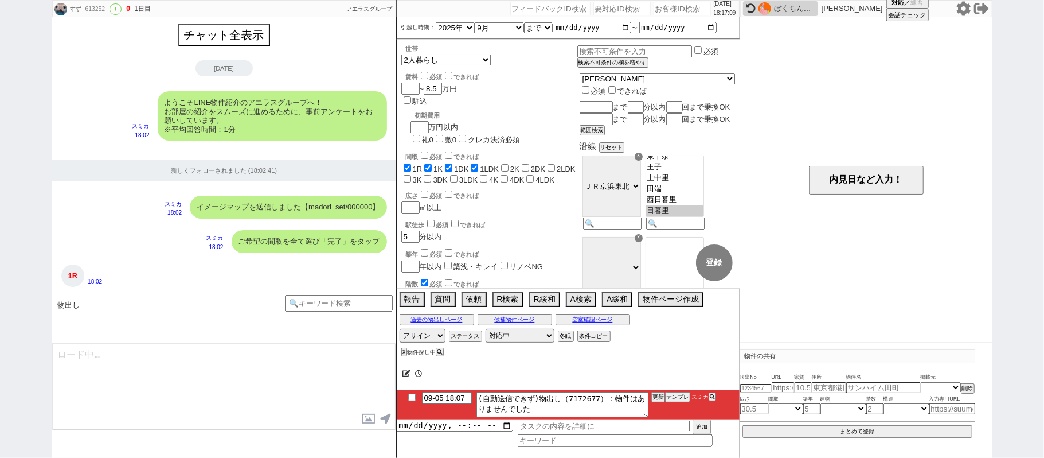
scroll to position [132, 0]
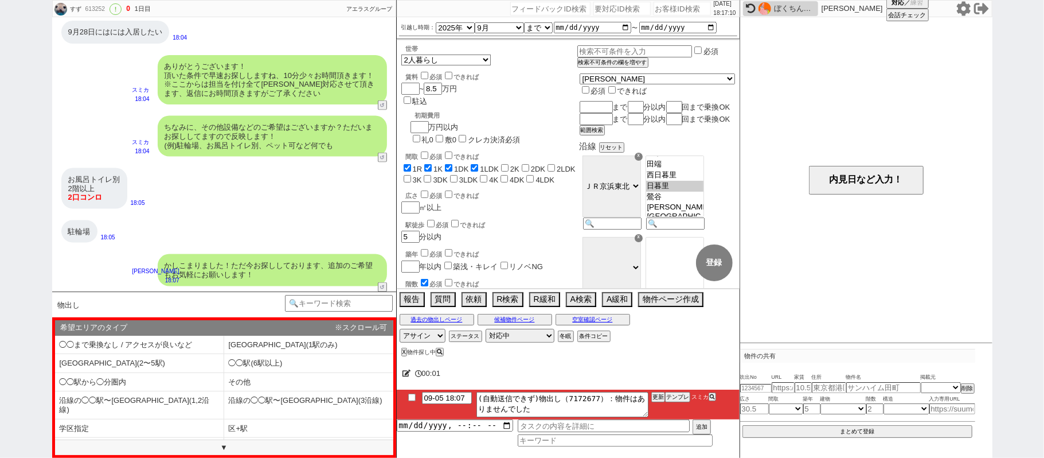
click at [785, 8] on div "ぼくちんです" at bounding box center [794, 8] width 41 height 9
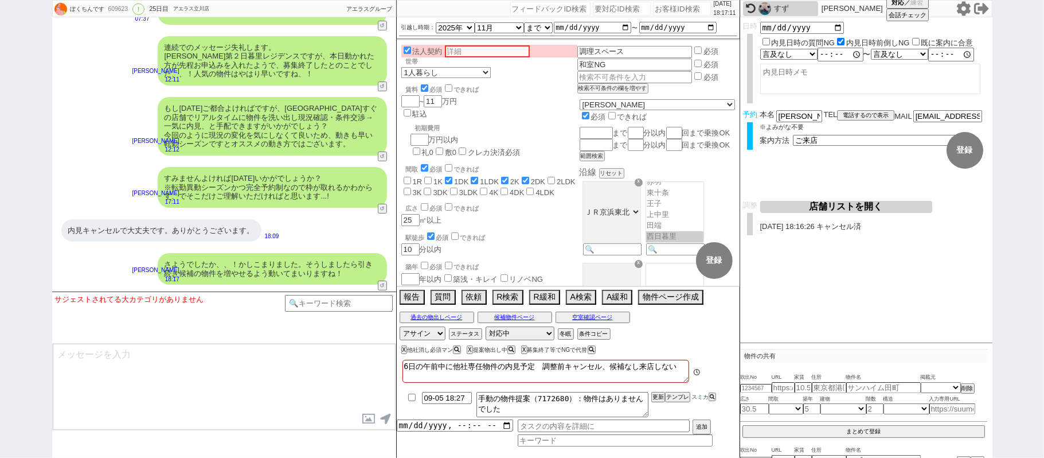
scroll to position [120, 0]
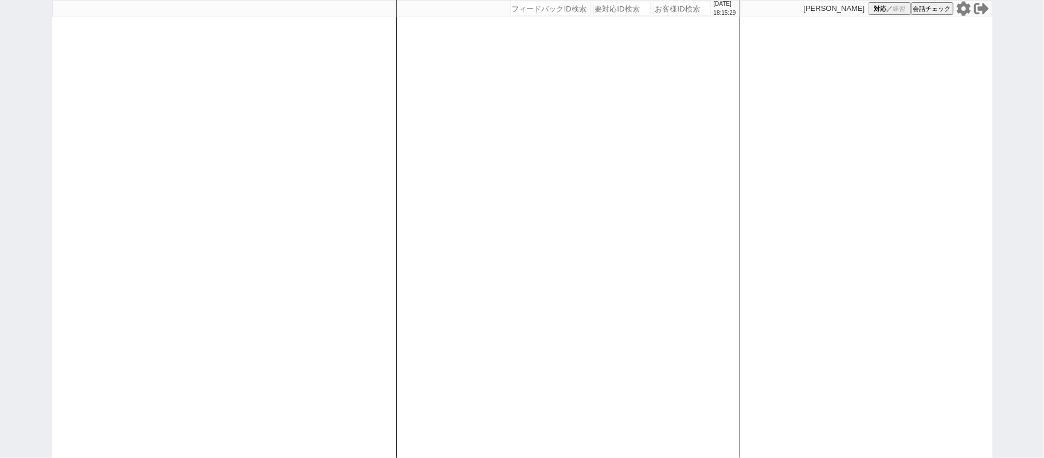
click at [161, 143] on div at bounding box center [224, 229] width 344 height 458
click at [223, 154] on div at bounding box center [224, 229] width 344 height 458
select select
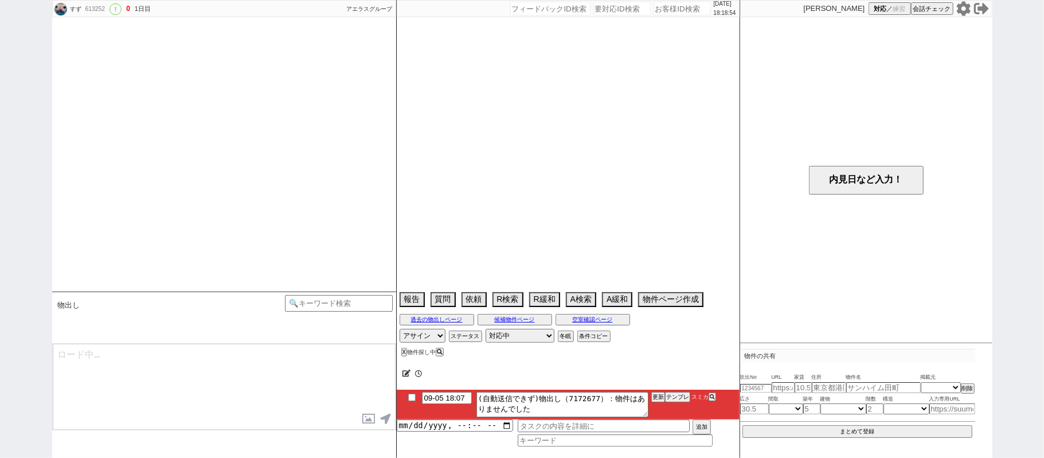
scroll to position [1212, 0]
select select "2025"
select select "9"
select select "37"
select select "1"
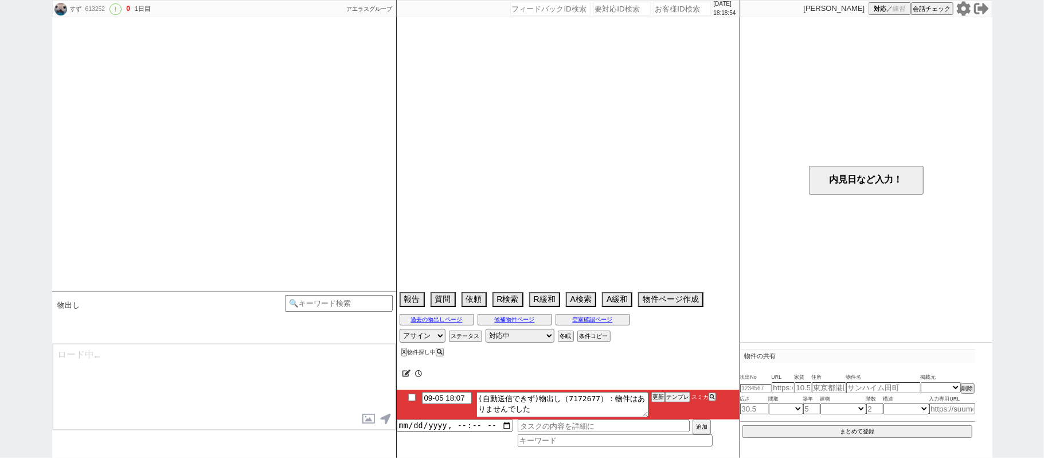
select select "23"
select select "737"
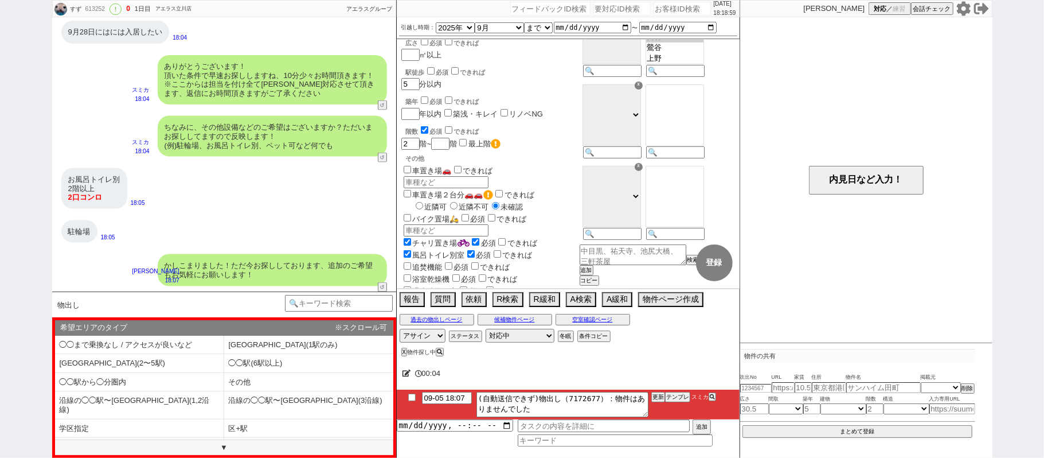
scroll to position [0, 0]
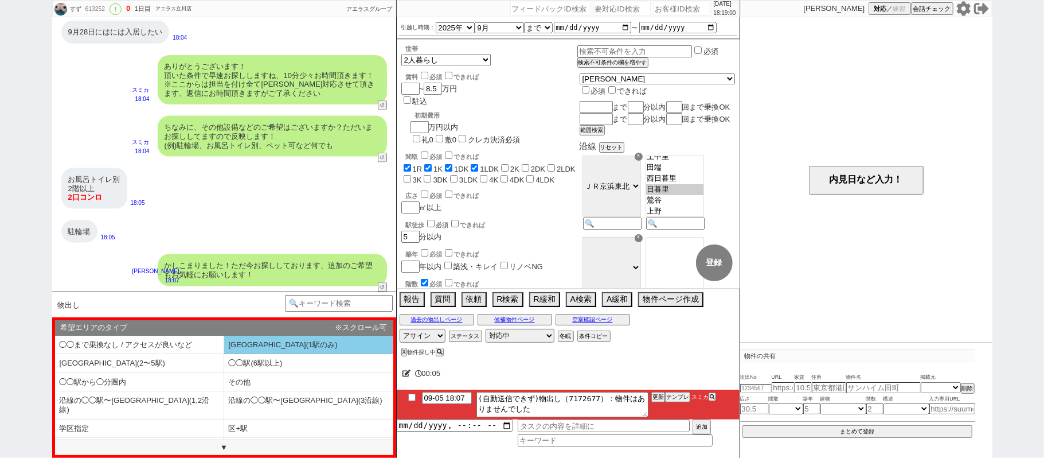
click at [270, 340] on li "[GEOGRAPHIC_DATA](1駅のみ)" at bounding box center [308, 345] width 169 height 19
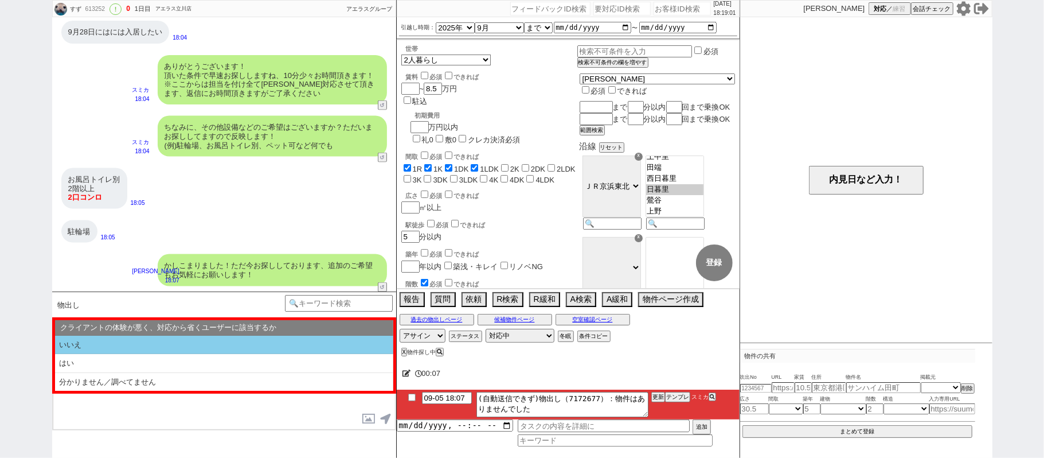
click at [202, 341] on li "いいえ" at bounding box center [224, 345] width 338 height 19
select select "[GEOGRAPHIC_DATA](1駅のみ)"
select select "いいえ"
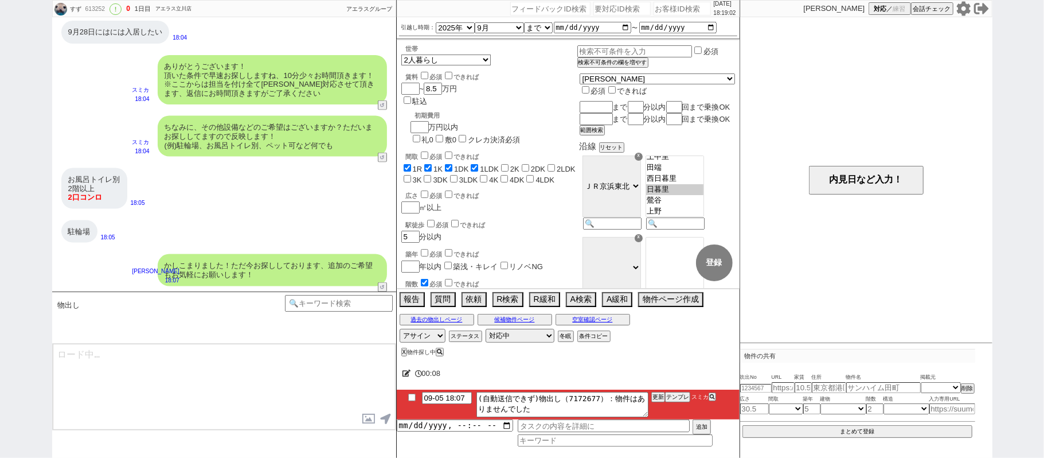
type textarea "すみません関東全ての物件が載っている業者システムをくまなく探したのですが、相場的にどうしても難しく一致するものはございませんでした。"
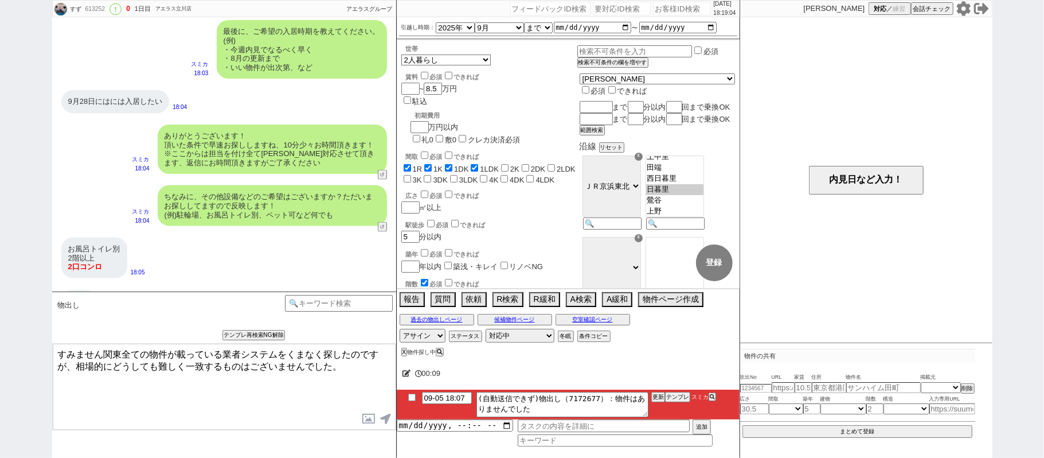
scroll to position [1060, 0]
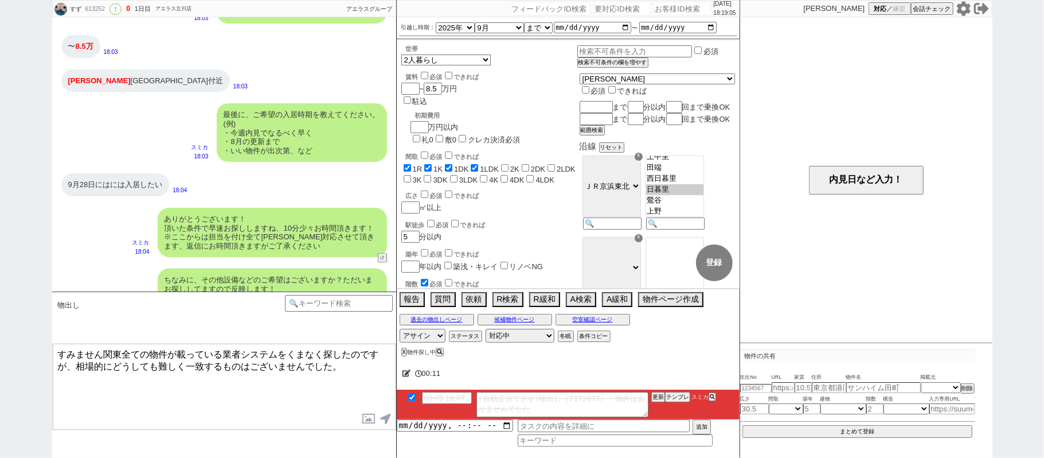
checkbox input "true"
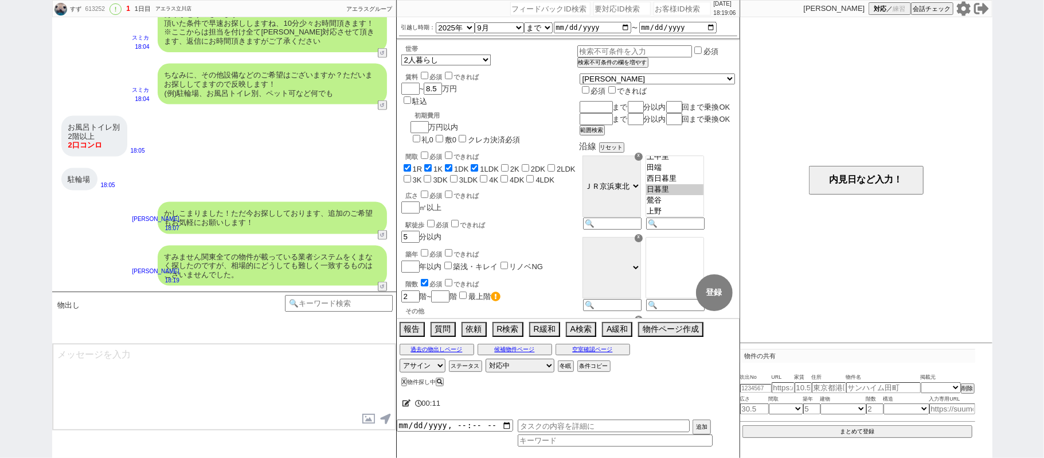
type textarea "[DATE]以降で新着出ましたらすぐにご連絡しますね！ ただやはり条件的に多くが出るということは難しそうでして、よければ相場状況のご案内などできればと思います…"
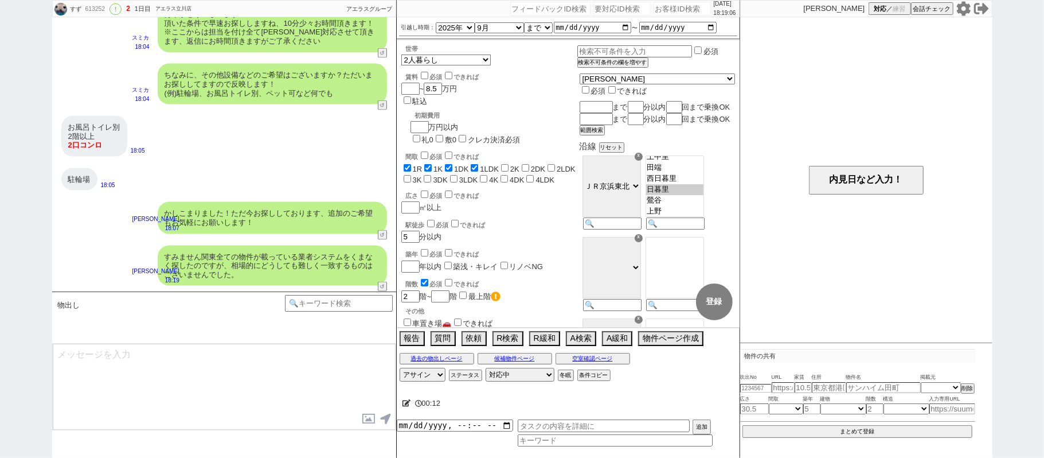
scroll to position [1326, 0]
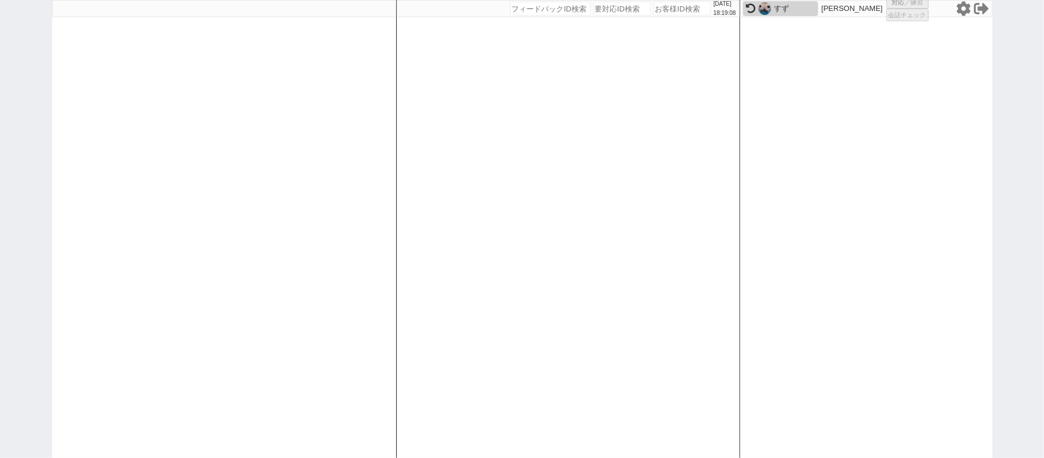
select select "1"
select select
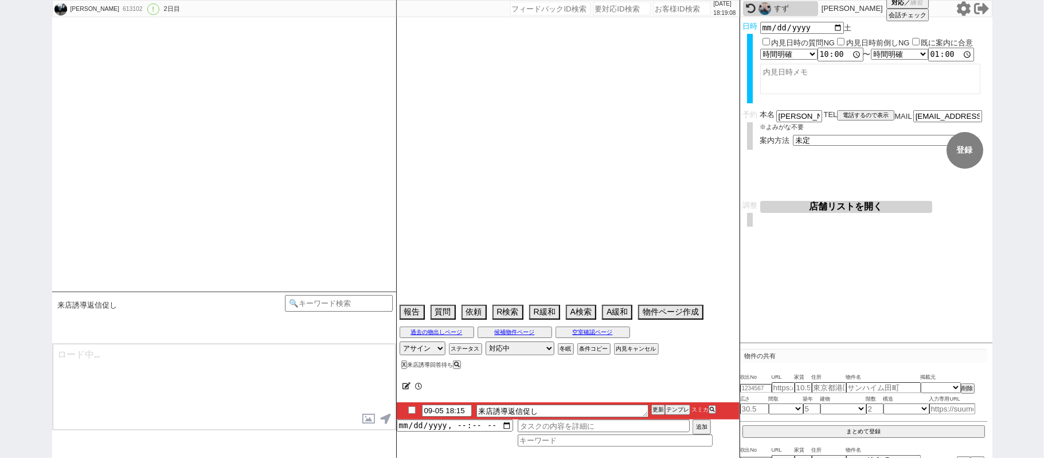
type textarea "２番手申し込みしている物件がある→より良い条件の物件が出た場合はキャンセルする"
select select "15"
select select "0"
select select "822"
select select "60"
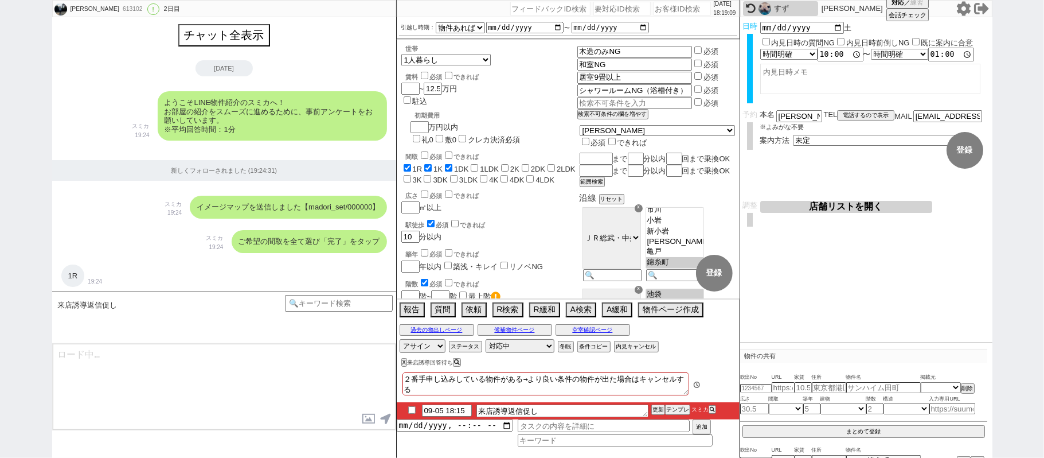
scroll to position [3171, 0]
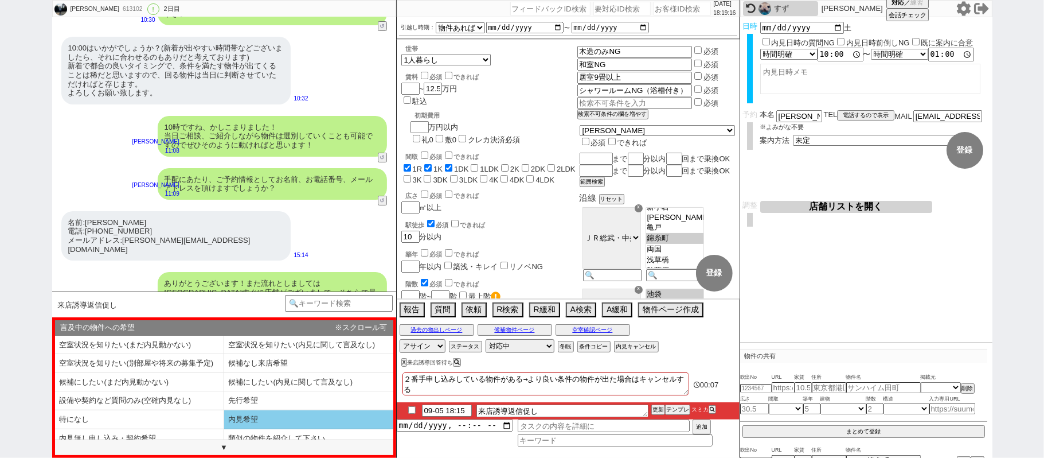
click at [258, 423] on li "内見希望" at bounding box center [308, 419] width 169 height 19
type textarea "@@アクセスの件、いかがでしょうか？当日の流れが決まらないとやはり手配が出来ないため、お手すきの際にご確認いただけますと幸いです、、、！"
select select "内見希望"
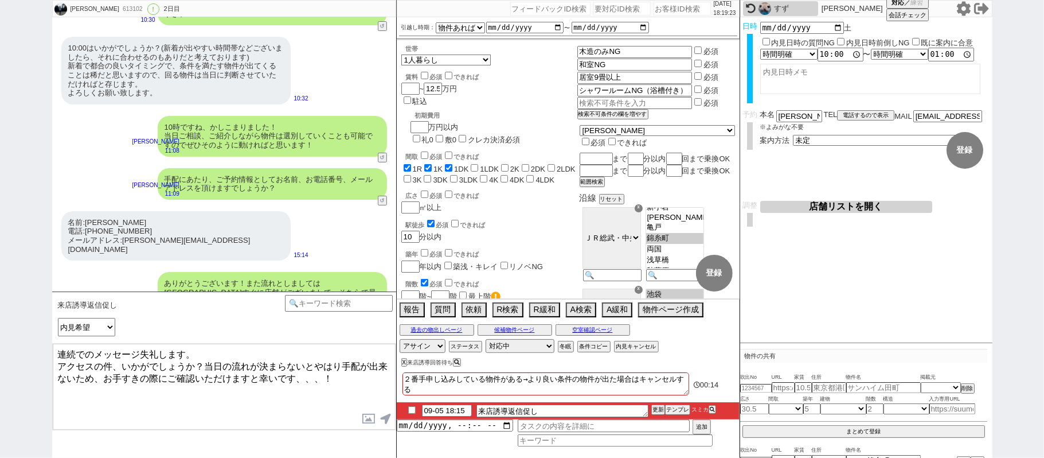
drag, startPoint x: 202, startPoint y: 363, endPoint x: 322, endPoint y: 374, distance: 119.8
click at [322, 374] on textarea "連続でのメッセージ失礼します。 アクセスの件、いかがでしょうか？当日の流れが決まらないとやはり手配が出来ないため、お手すきの際にご確認いただけますと幸いです、…" at bounding box center [224, 387] width 343 height 86
click at [207, 365] on textarea "連続でのメッセージ失礼します。 アクセスの件、いかがでしょうか？当日の流れが決まらないとやはり手配が出来ないため、お手すきの際にご確認いただけますと幸いです、…" at bounding box center [224, 387] width 343 height 86
drag, startPoint x: 244, startPoint y: 373, endPoint x: 322, endPoint y: 443, distance: 104.7
click at [322, 443] on div "来店誘導返信促し 中カテゴリを選択 小カテゴリを選択 言及中の物件への希望 空室状況を知りたい(まだ内見動かない) 空室状況を知りたい(内見に関して言及なし)…" at bounding box center [224, 374] width 344 height 166
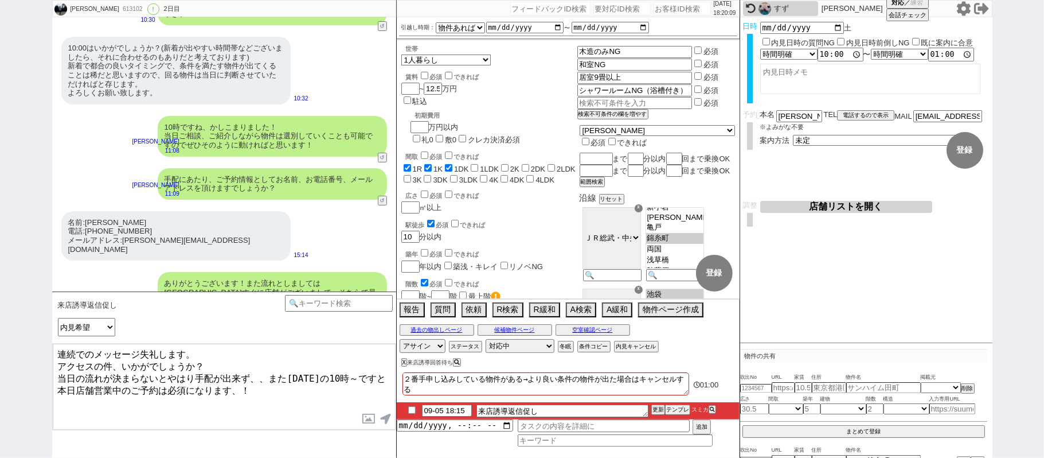
type textarea "連続でのメッセージ失礼します。 アクセスの件、いかがでしょうか？ 当日の流れが決まらないとやはり手配が出来ず、、また[DATE]の10時～ですと本日店舗営業中…"
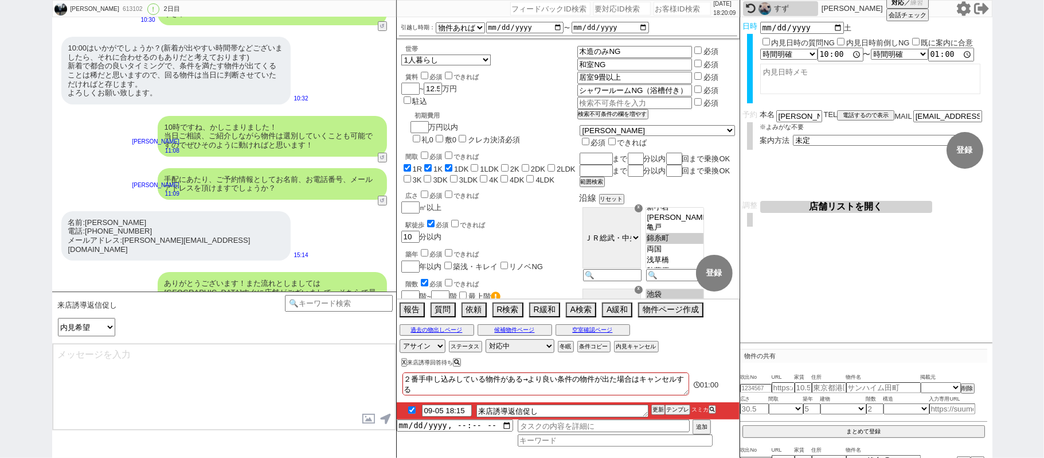
checkbox input "true"
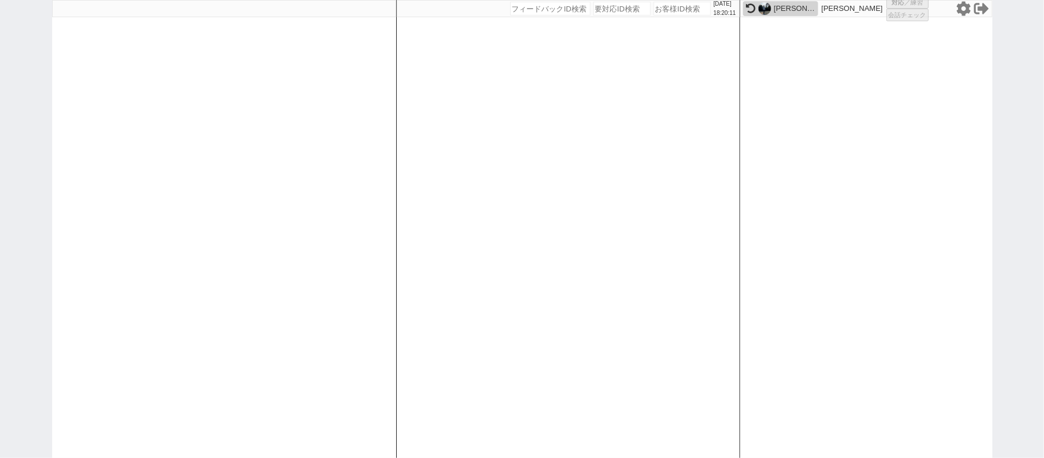
select select "100"
select select "2"
select select "5"
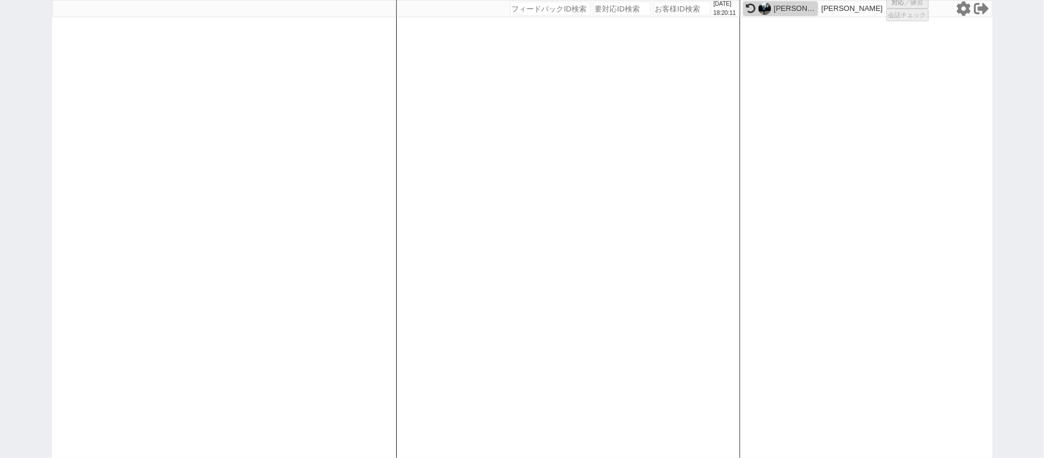
select select
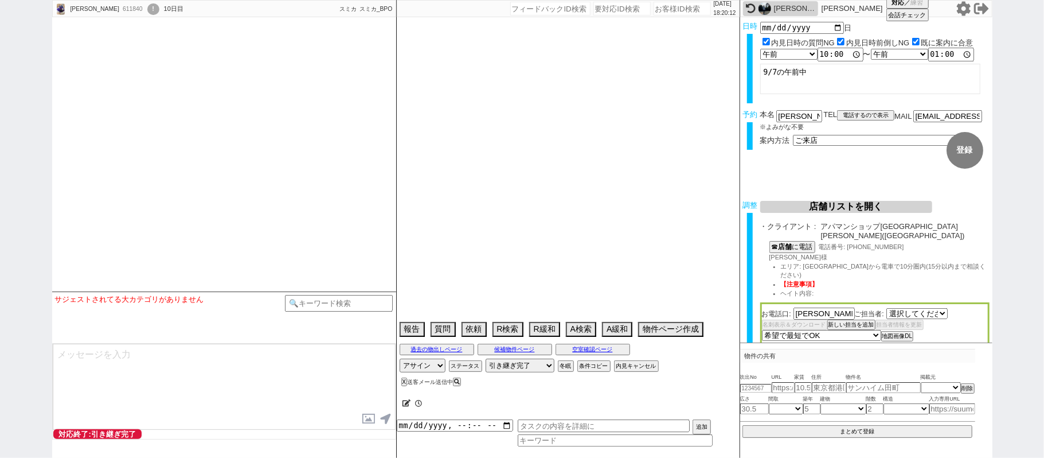
select select "2478"
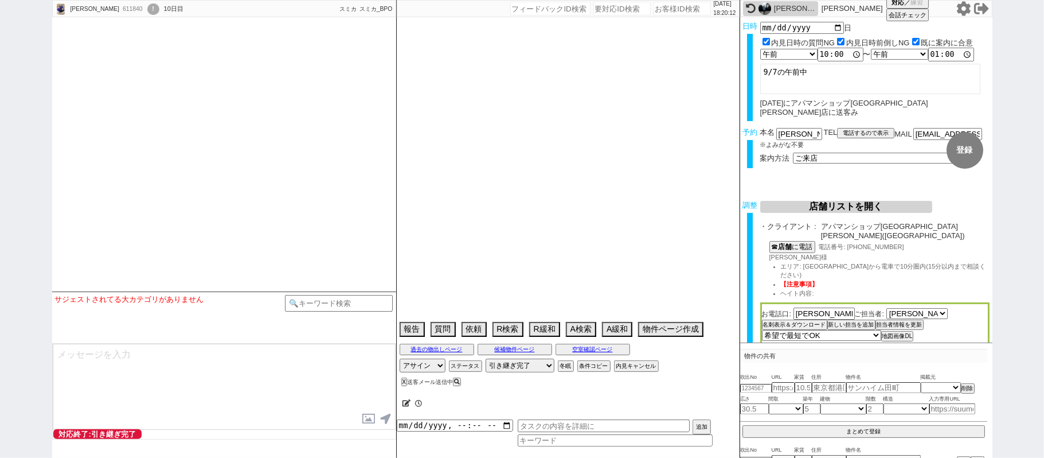
type textarea "埼玉在住　他社なし"
select select "2025"
select select "10"
select select "33"
select select "0"
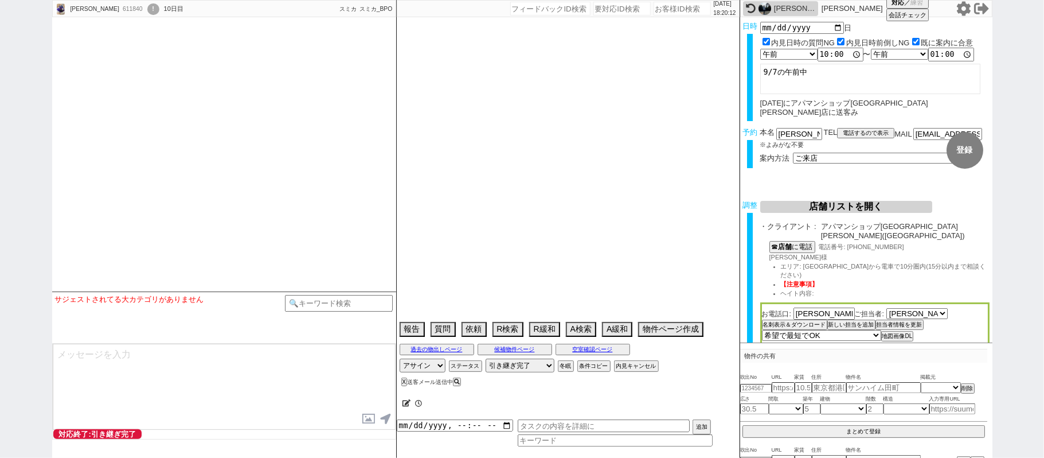
select select "14"
select select "64"
select select "65"
select select "66"
select select "67"
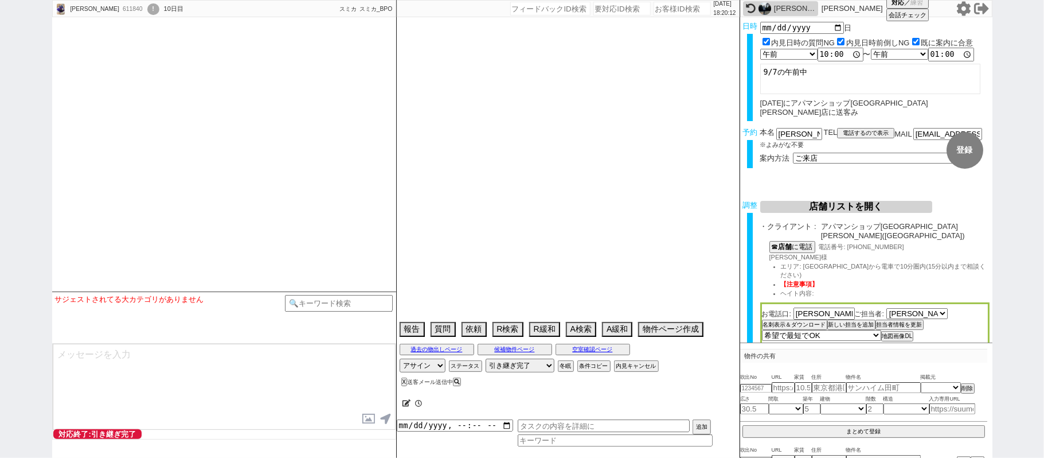
select select "68"
select select "69"
select select "70"
select select "71"
select select "72"
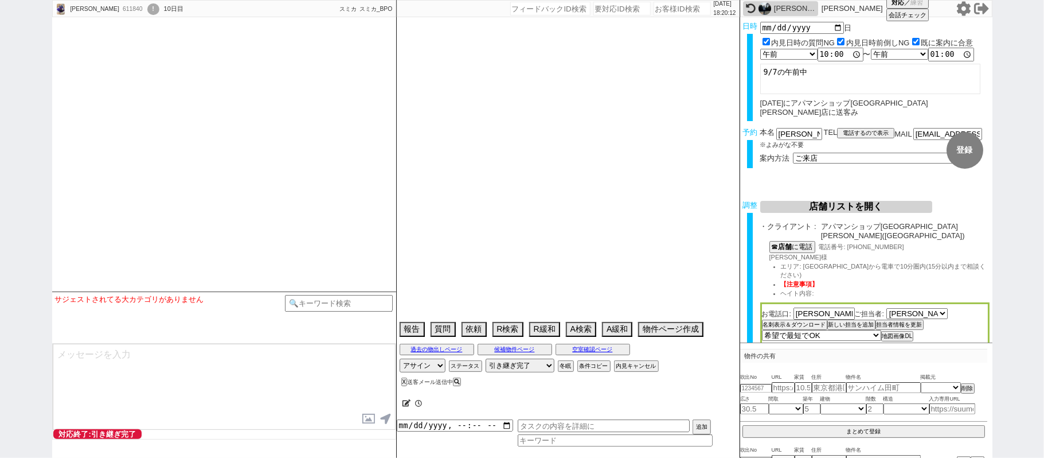
select select "73"
select select "74"
select select "75"
select select "76"
select select "77"
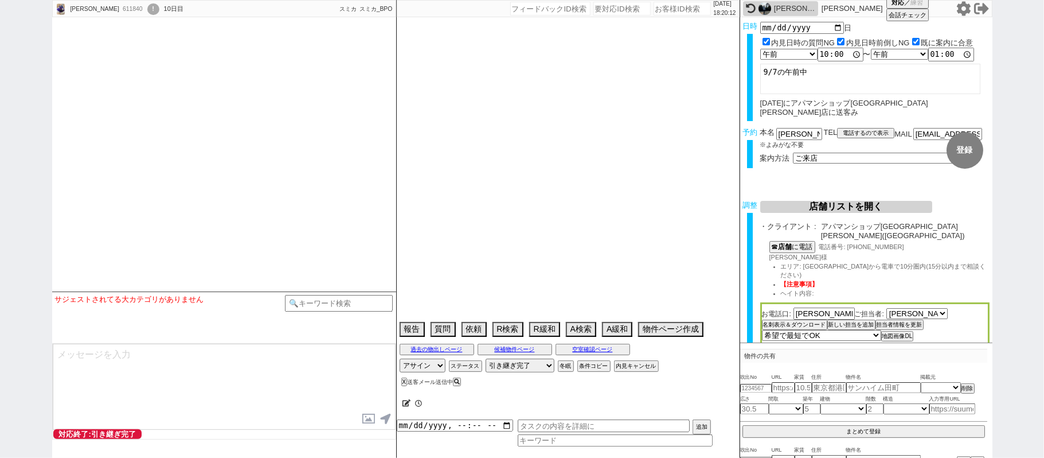
select select "78"
select select "79"
select select "80"
select select "57"
select select "1431"
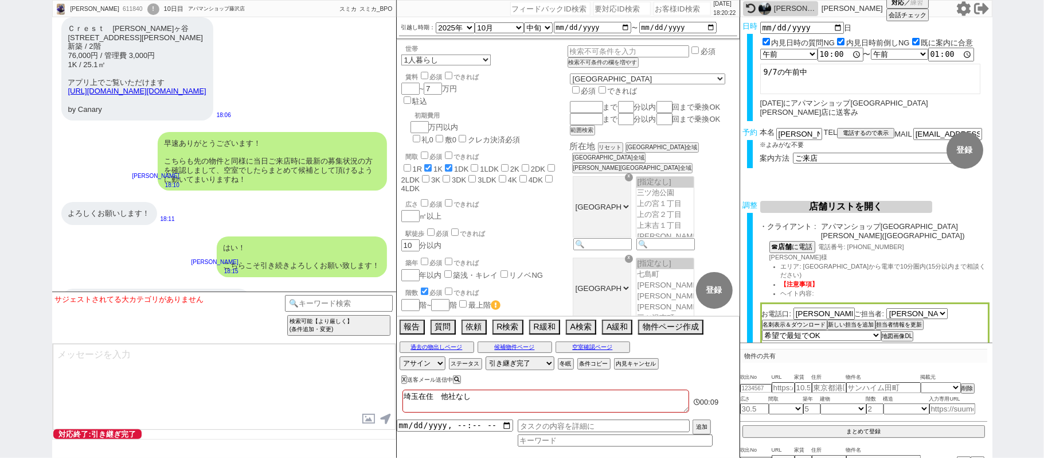
scroll to position [8169, 0]
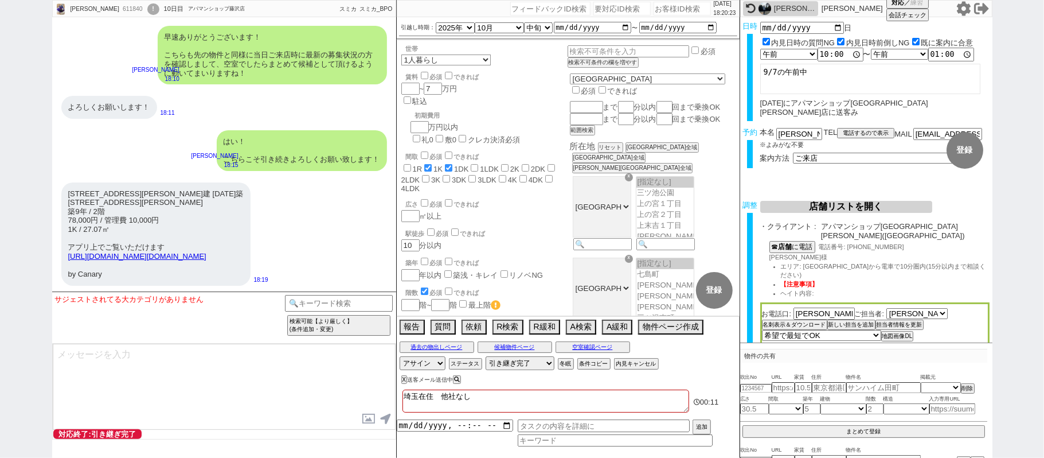
click at [151, 368] on textarea at bounding box center [224, 387] width 343 height 86
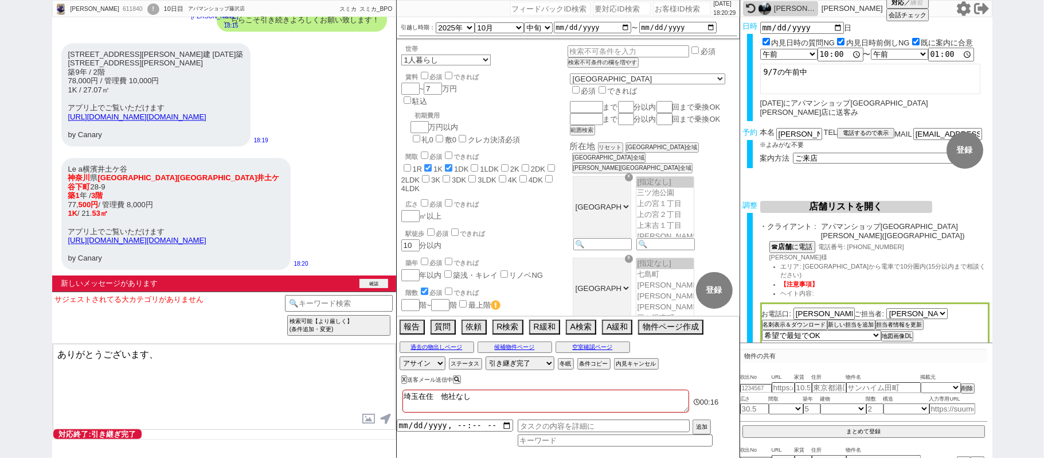
click at [370, 283] on button "確認" at bounding box center [374, 283] width 29 height 9
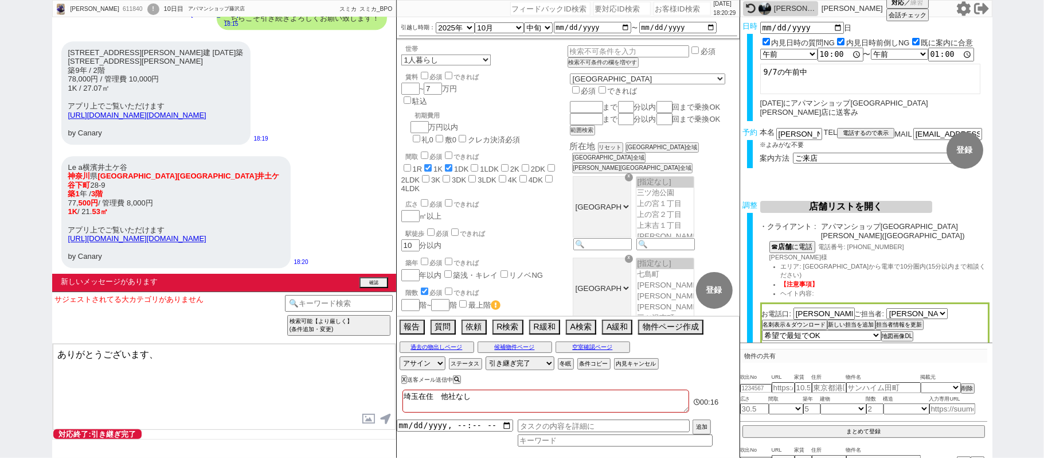
scroll to position [8319, 0]
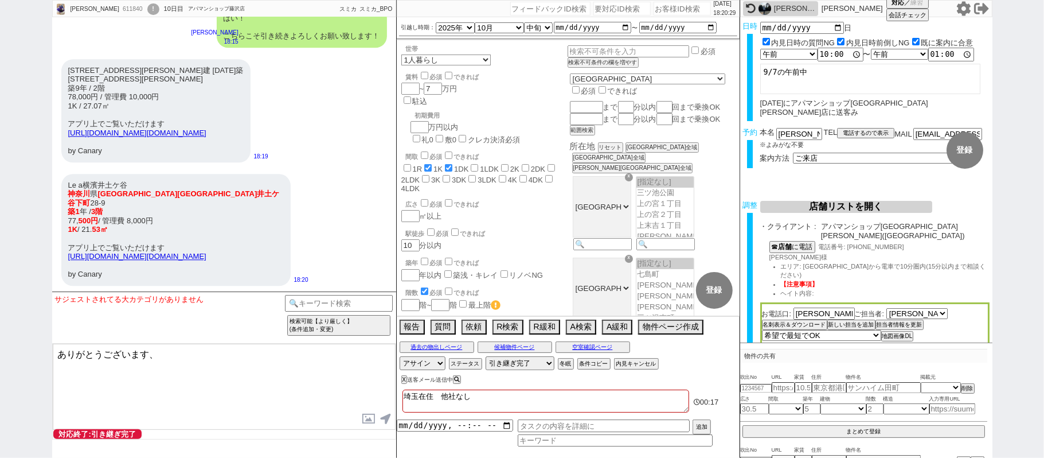
click at [194, 370] on textarea "ありがとうございます、" at bounding box center [224, 387] width 343 height 86
type textarea "ありがとうございます、追加分も併せて確認できるように引継ぎいたしますね！"
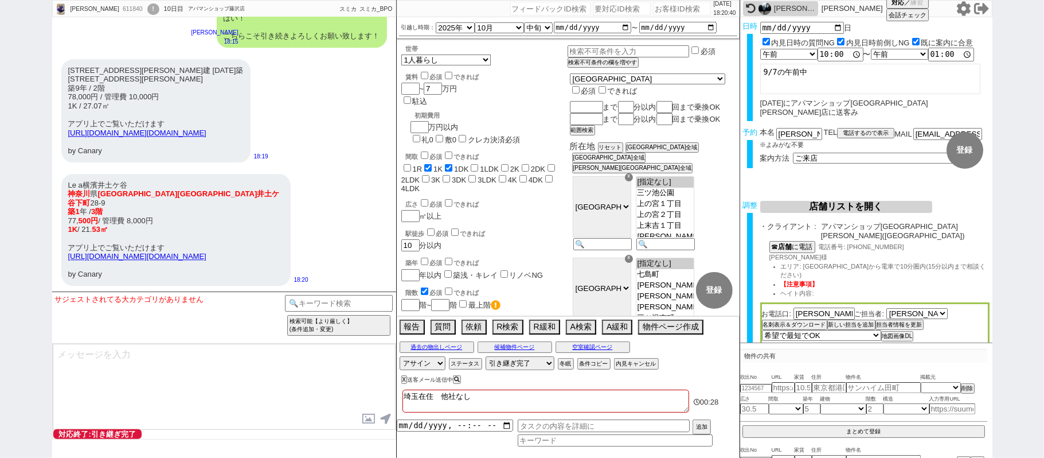
scroll to position [8363, 0]
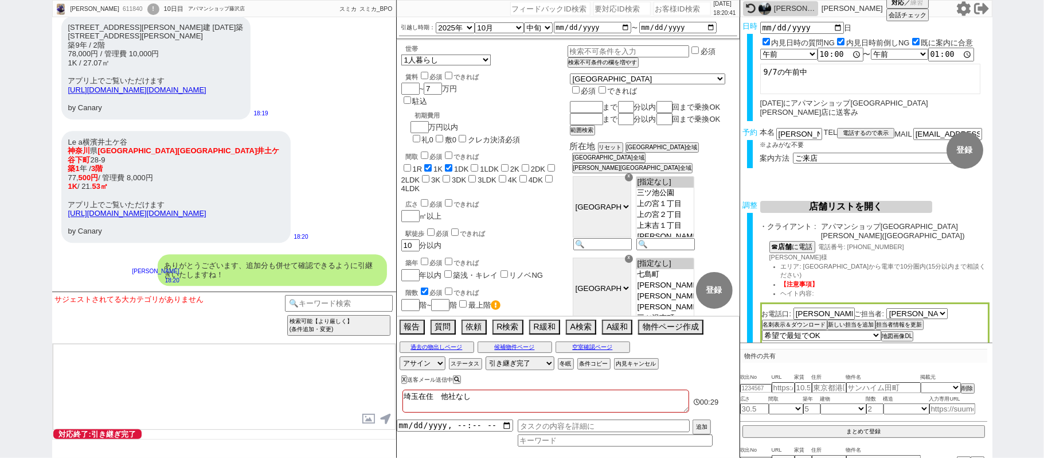
click at [311, 264] on div "ありがとうございます、追加分も併せて確認できるように引継ぎいたしますね！" at bounding box center [272, 270] width 229 height 32
click at [314, 264] on div "ありがとうございます、追加分も併せて確認できるように引継ぎいたしますね！" at bounding box center [272, 270] width 229 height 32
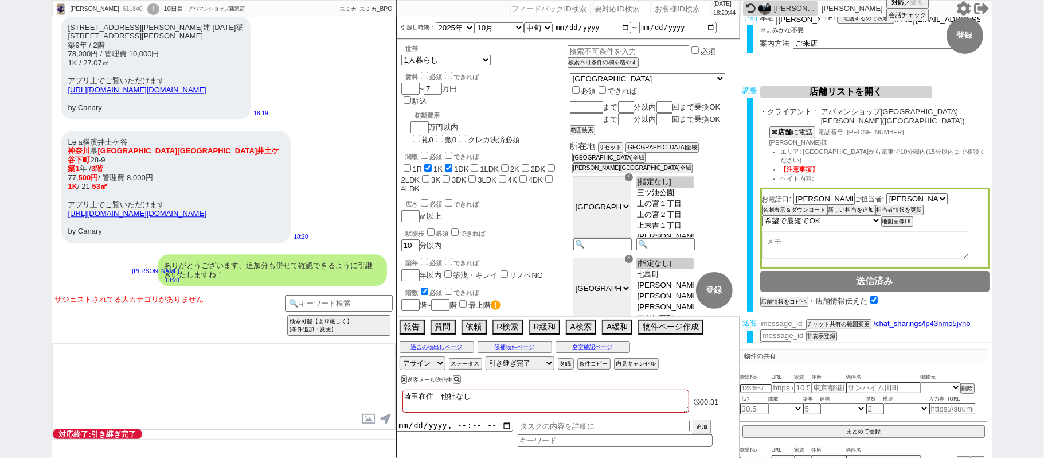
click at [792, 318] on input "number" at bounding box center [783, 323] width 46 height 10
paste input "36964986"
type input "36964986"
click at [828, 322] on button "チャット共有の範囲変更" at bounding box center [837, 326] width 63 height 8
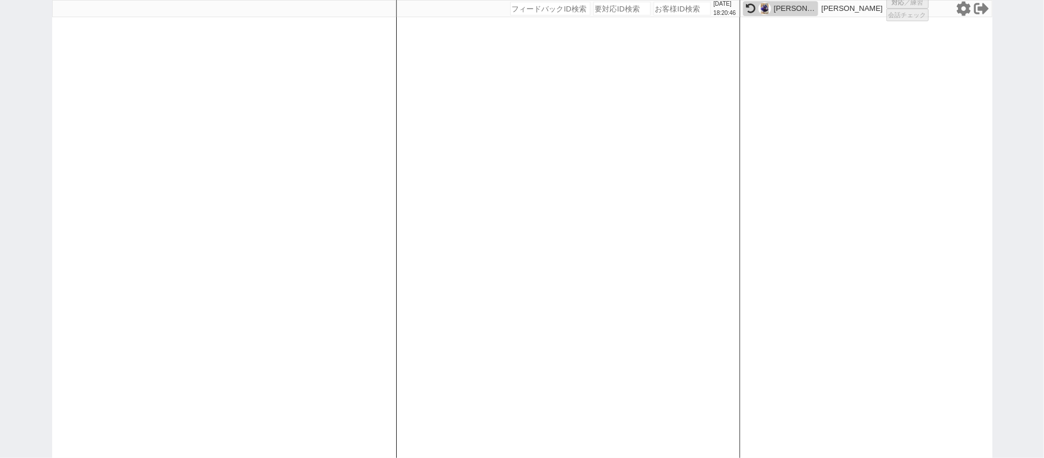
select select "431"
select select "3"
select select "2"
select select "5"
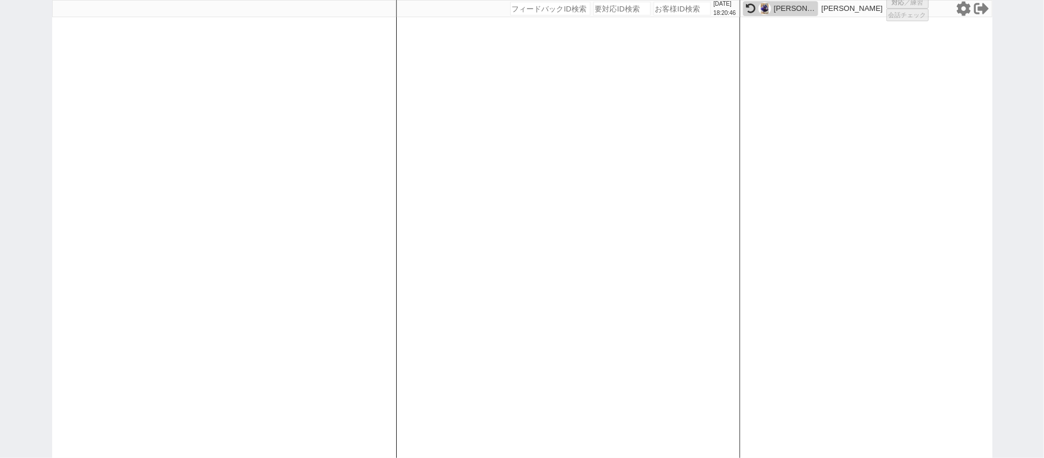
select select
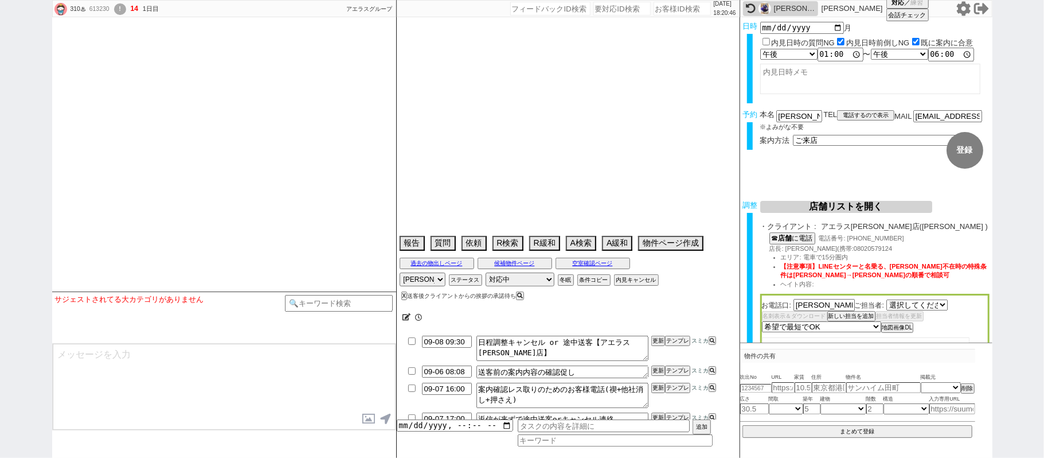
select select "488"
type textarea "他社なし　45日圏内"
select select
select select "2025"
select select "10"
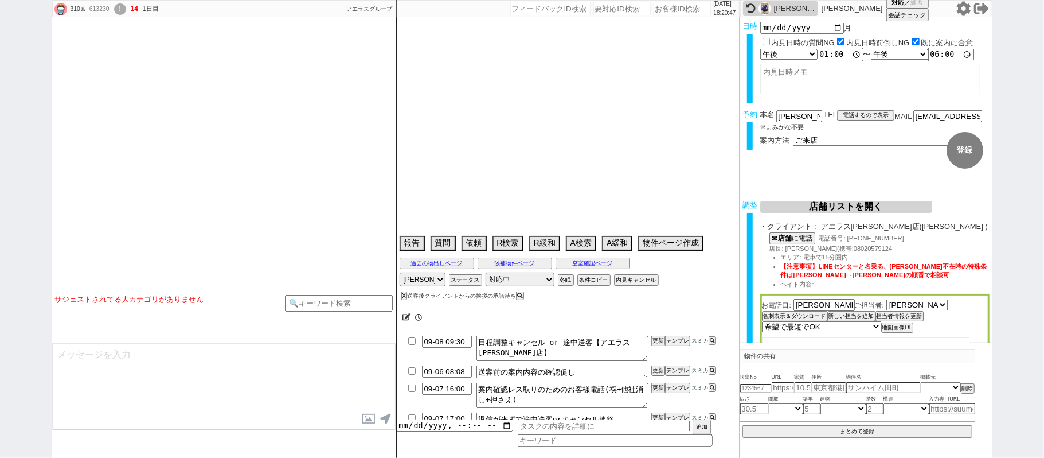
select select "34"
select select "0"
select select "23"
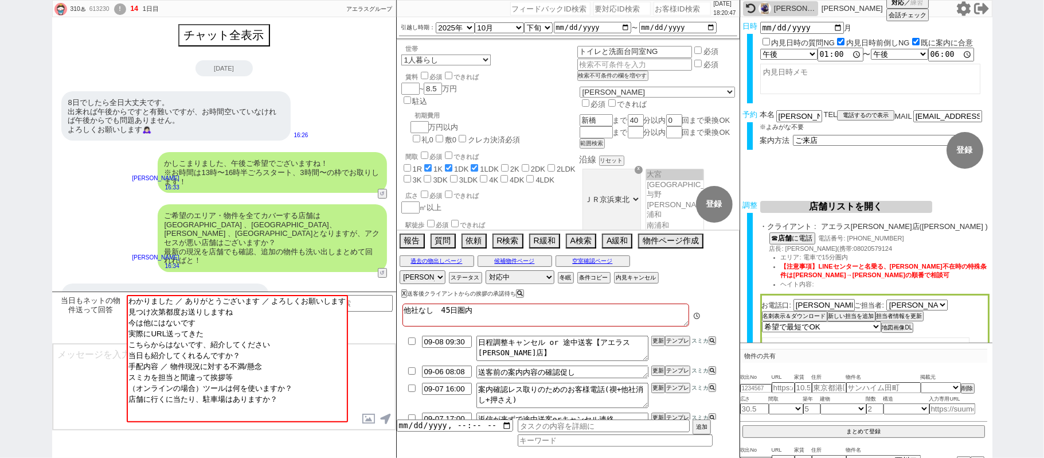
scroll to position [1437, 0]
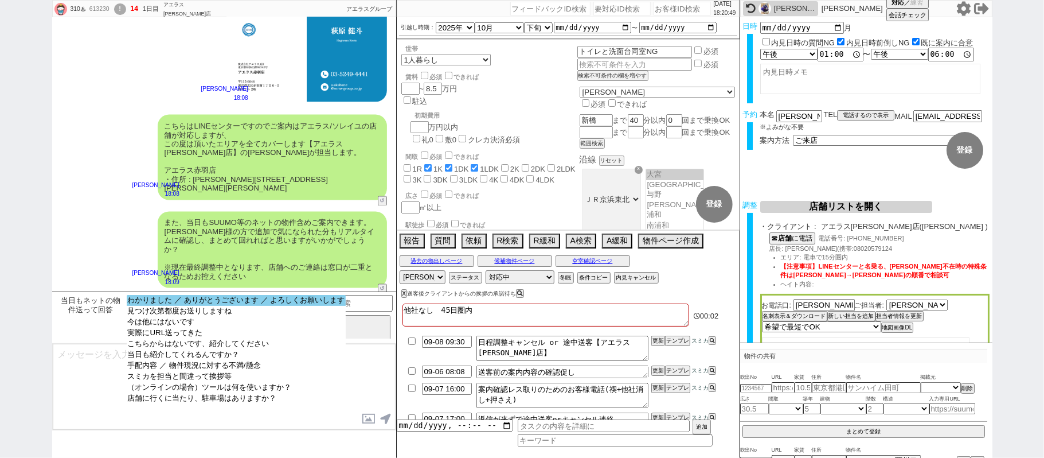
select select "わかりました ／ ありがとうございます ／ よろしくお願いします"
click at [263, 301] on option "わかりました ／ ありがとうございます ／ よろしくお願いします" at bounding box center [237, 300] width 220 height 11
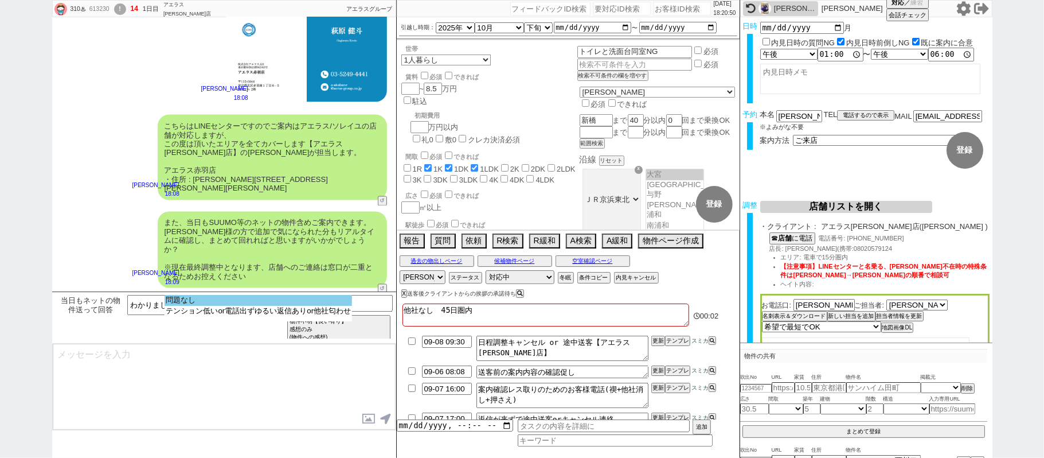
select select "問題なし"
click at [259, 304] on option "問題なし" at bounding box center [259, 300] width 188 height 11
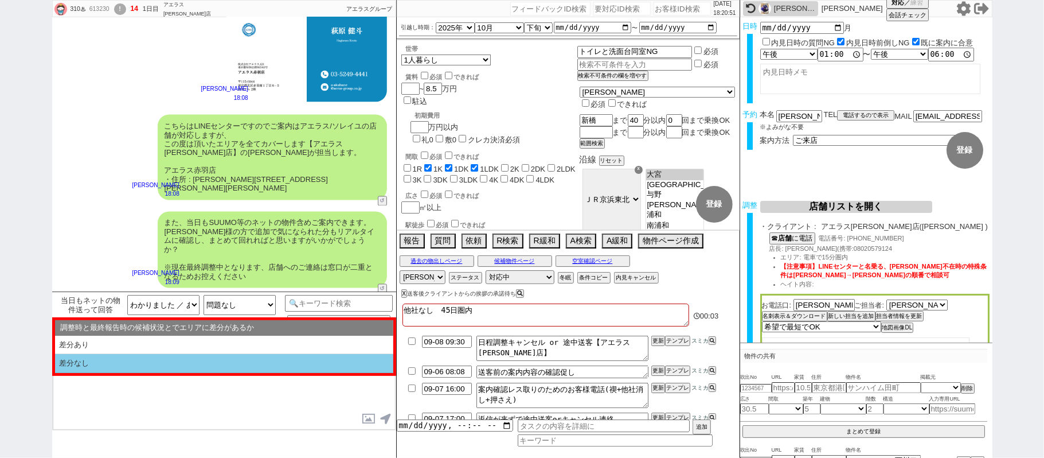
click at [196, 361] on li "差分なし" at bounding box center [224, 363] width 338 height 19
select select "差分なし"
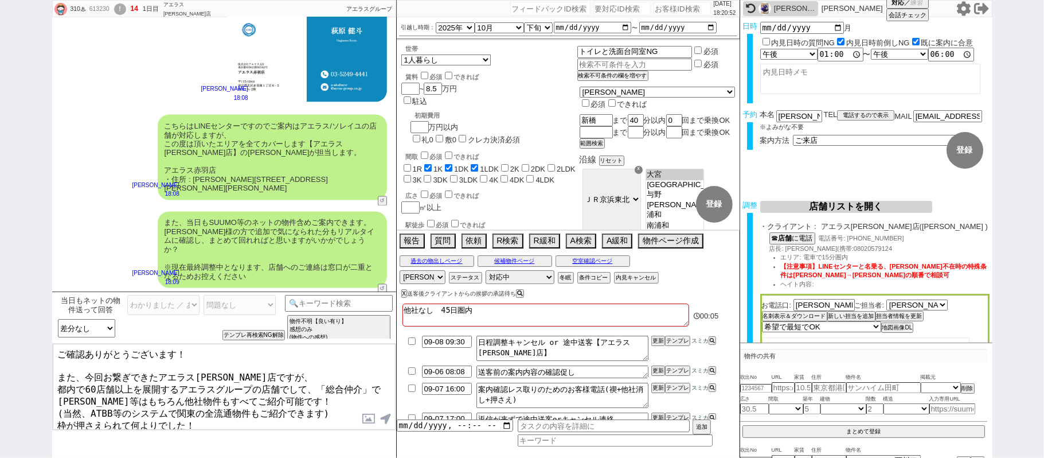
click at [216, 353] on textarea "ご確認ありがとうございます！ また、今回お繋ぎできたアエラス赤羽店ですが、 都内で60店舗以上を展開するアエラスグループの店舗でして、「総合仲介」でSUUMO…" at bounding box center [224, 387] width 343 height 86
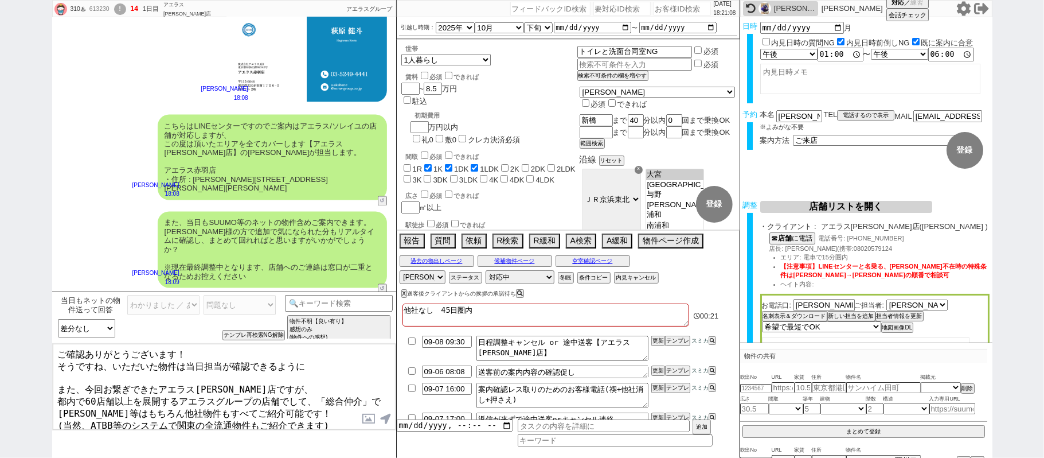
scroll to position [1534, 0]
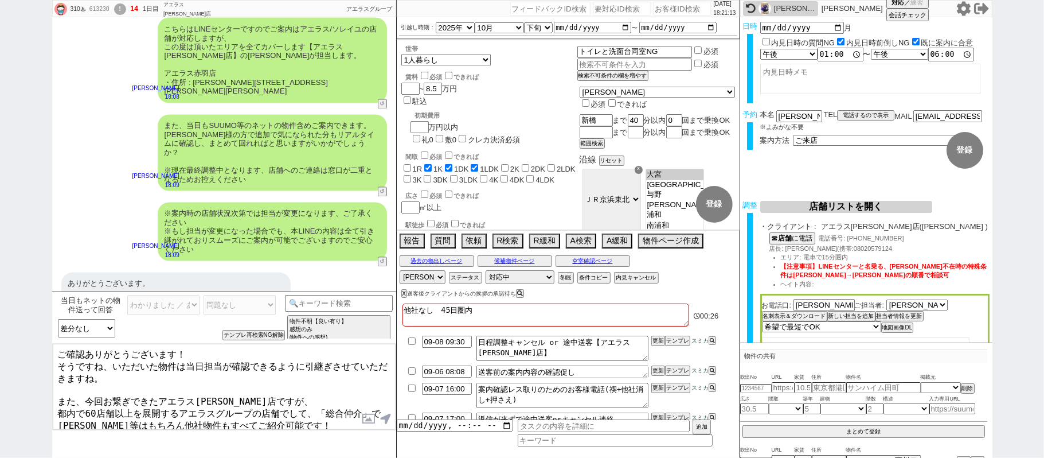
click at [214, 391] on textarea "ご確認ありがとうございます！ そうですね、いただいた物件は当日担当が確認できるように引継ぎさせていただきますね。 また、今回お繋ぎできたアエラス赤羽店ですが、…" at bounding box center [224, 387] width 343 height 86
type textarea "ご確認ありがとうございます！ そうですね、いただいた物件は当日担当が確認できるように引継ぎさせていただきますね。 また、今回お繋ぎできたアエラス赤羽店ですが、…"
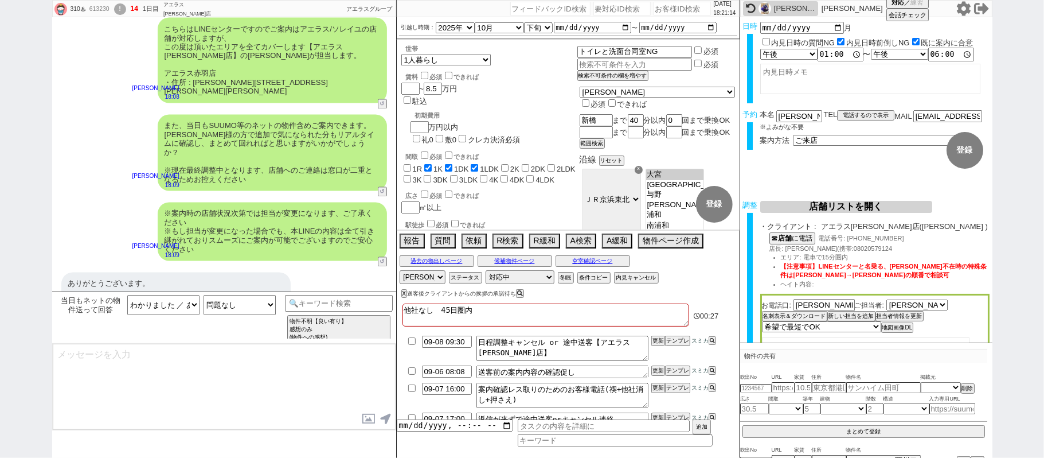
scroll to position [1501, 0]
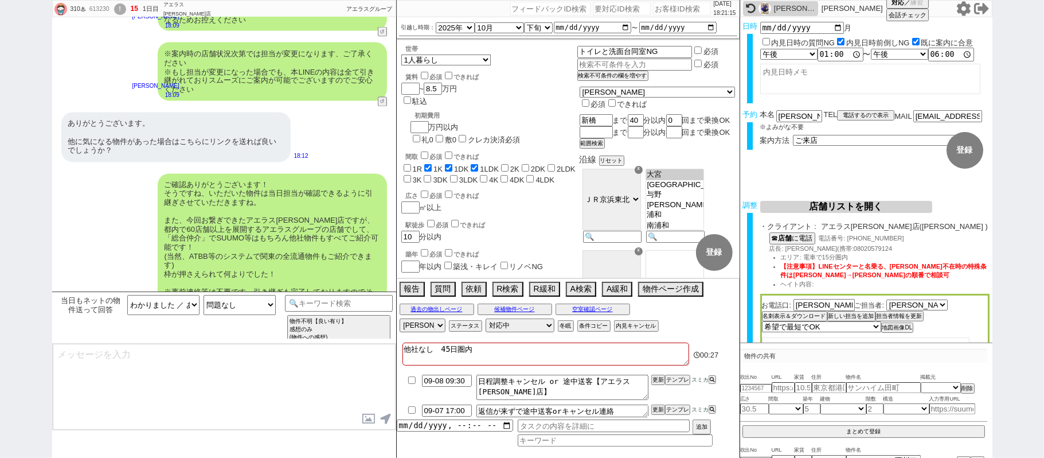
type textarea "手配内容も改めてメールにてお送りいたしますね。 当日はどうぞよろしくお願いいたします！"
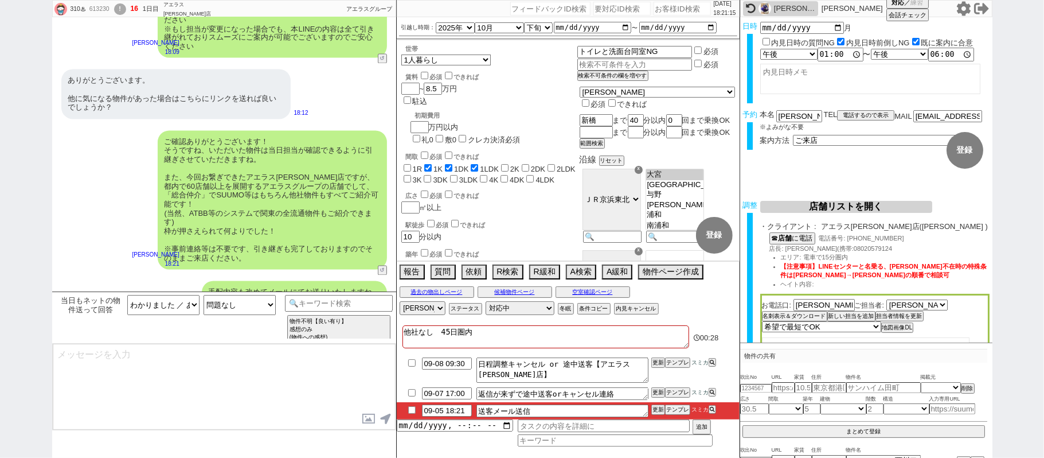
type textarea "■■■ご案内の流れ■■■ 1. 担当から詳細なヒアリング 2. 最新物件の洗い出し 3. 事前の物件含め、最新状況を直接確認 4. 募集中のものをまとめて内見…"
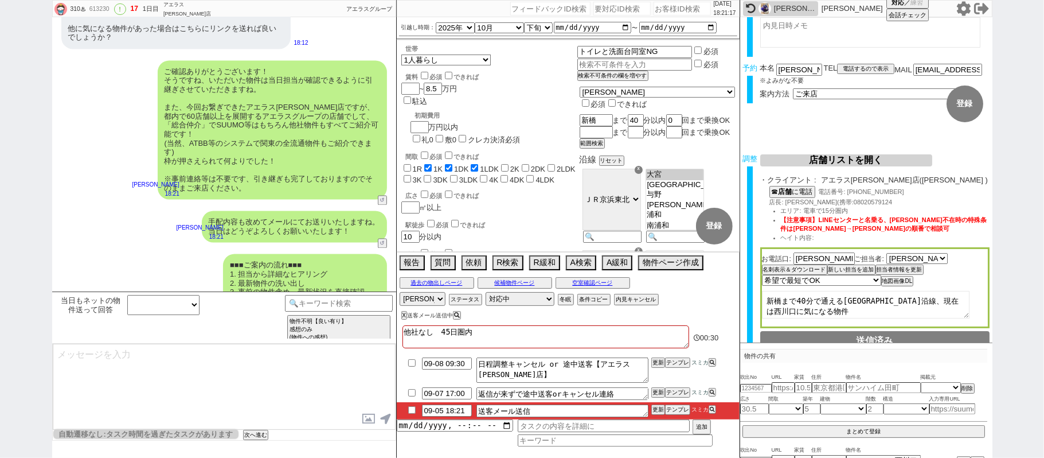
scroll to position [112, 0]
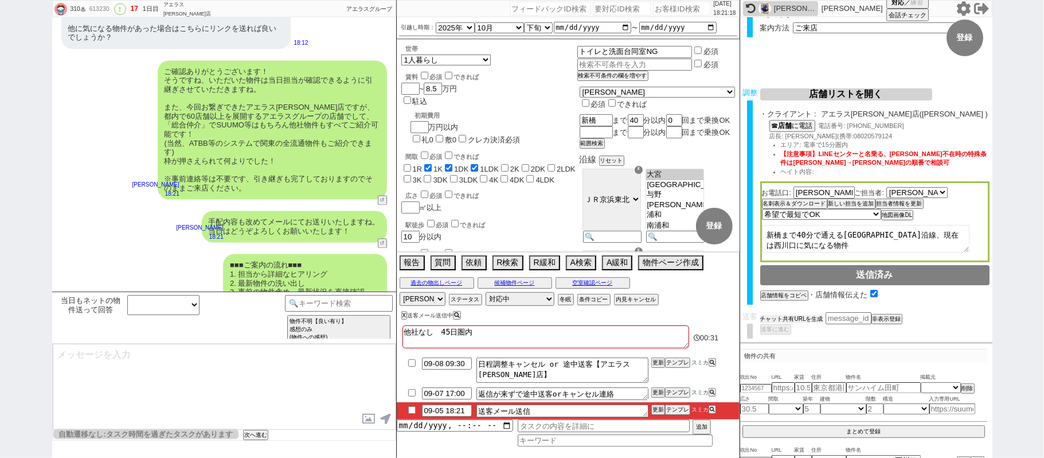
click at [818, 317] on button "チャット共有URLを生成" at bounding box center [791, 319] width 63 height 8
click at [780, 337] on button "送客に進む" at bounding box center [774, 341] width 29 height 8
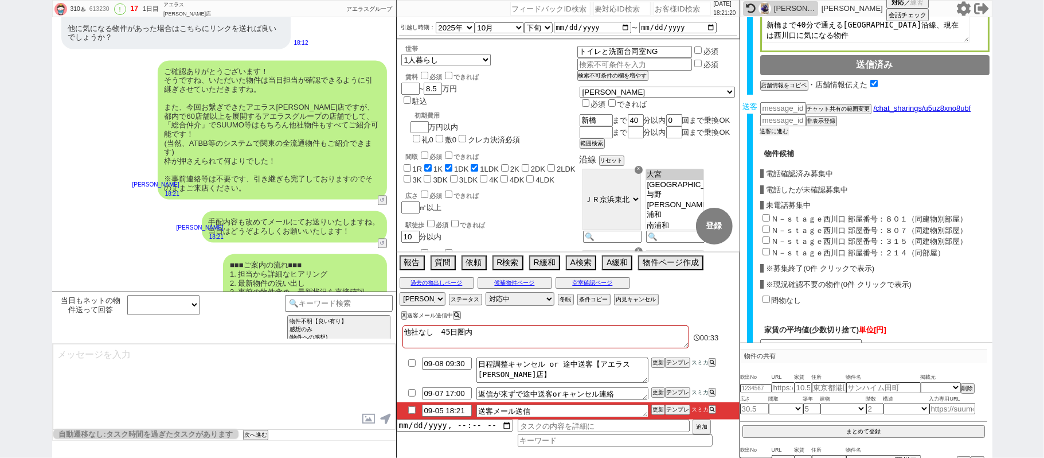
scroll to position [374, 0]
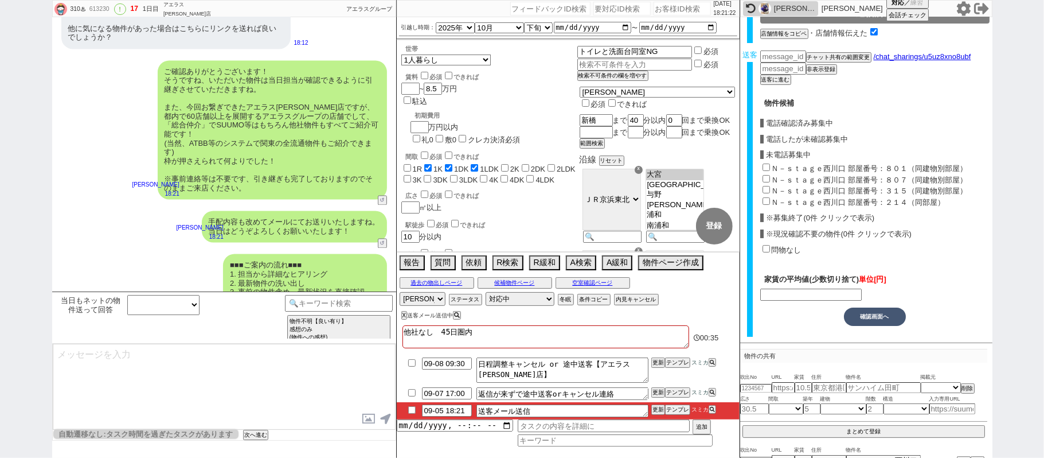
click at [803, 165] on label "Ｎ－ｓｔａｇｅ西川口 部屋番号：８０１（同建物別部屋）" at bounding box center [870, 168] width 196 height 9
click at [770, 165] on input "Ｎ－ｓｔａｇｅ西川口 部屋番号：８０１（同建物別部屋）" at bounding box center [766, 166] width 7 height 7
checkbox input "true"
type input "72000"
checkbox input "true"
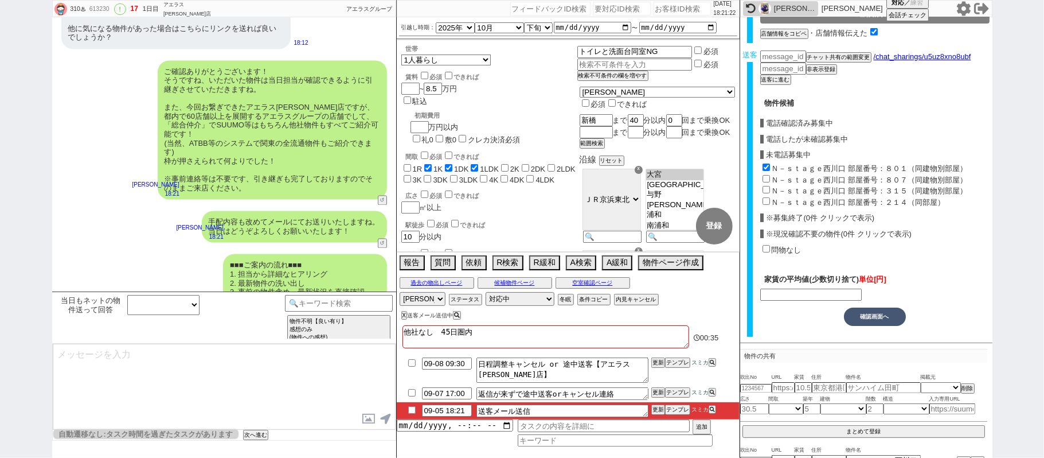
checkbox input "false"
checkbox input "true"
checkbox input "false"
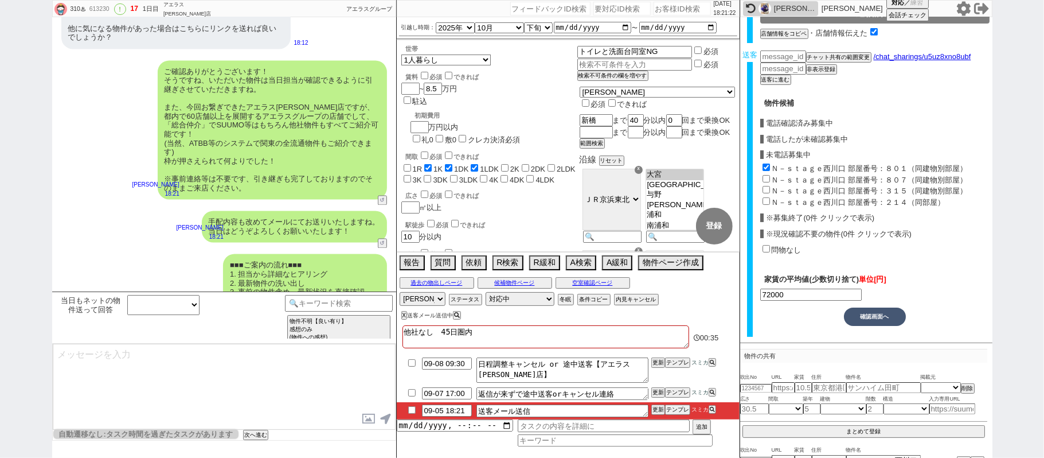
checkbox input "false"
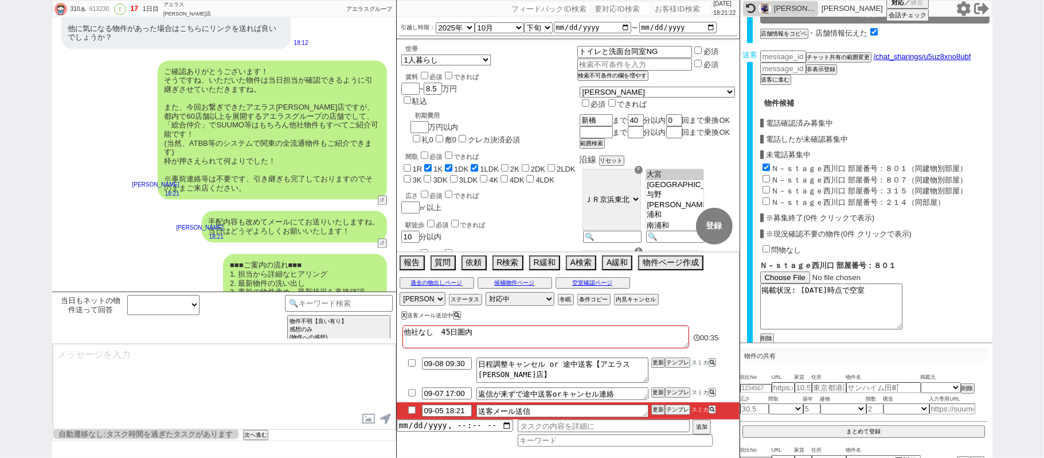
click at [802, 178] on label "Ｎ－ｓｔａｇｅ西川口 部屋番号：８０７（同建物別部屋）" at bounding box center [870, 179] width 196 height 9
click at [770, 178] on input "Ｎ－ｓｔａｇｅ西川口 部屋番号：８０７（同建物別部屋）" at bounding box center [766, 178] width 7 height 7
checkbox input "true"
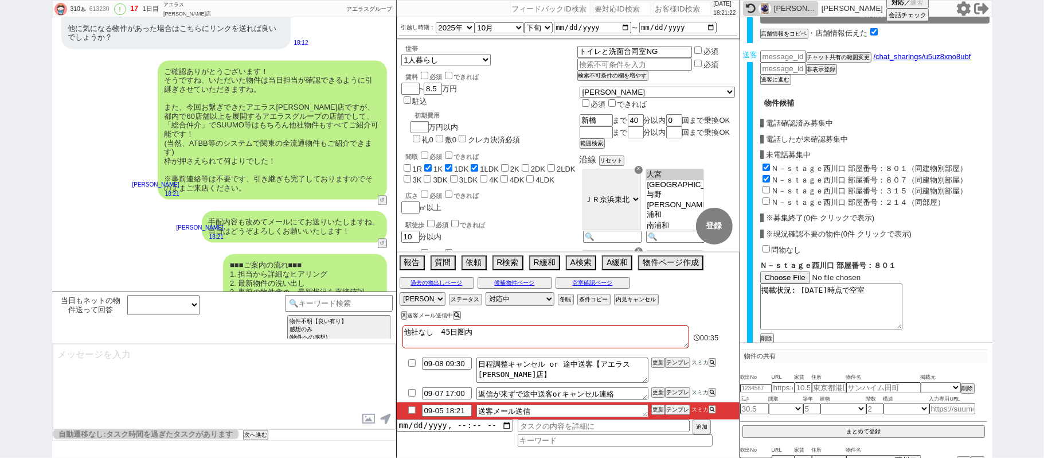
checkbox input "false"
checkbox input "true"
checkbox input "false"
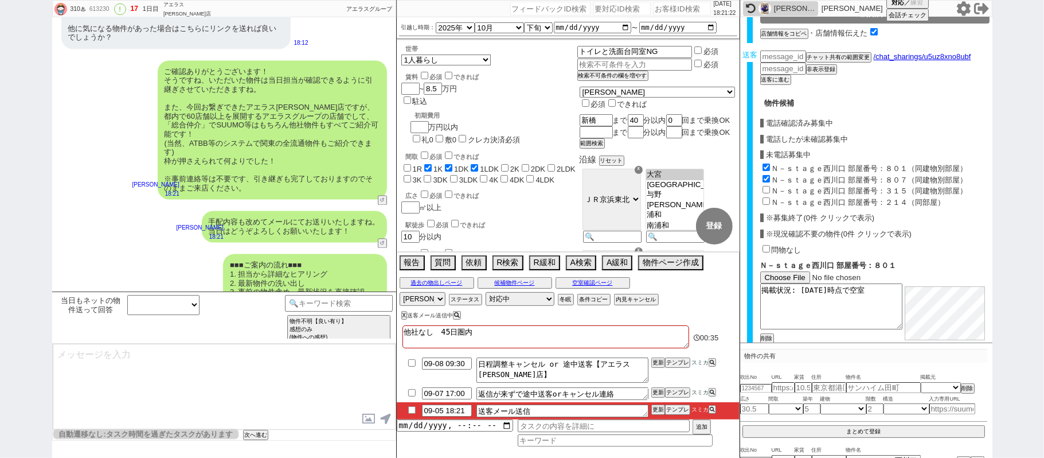
checkbox input "false"
click at [802, 192] on label "Ｎ－ｓｔａｇｅ西川口 部屋番号：３１５（同建物別部屋）" at bounding box center [870, 190] width 196 height 9
click at [770, 192] on input "Ｎ－ｓｔａｇｅ西川口 部屋番号：３１５（同建物別部屋）" at bounding box center [766, 189] width 7 height 7
checkbox input "true"
type input "71666"
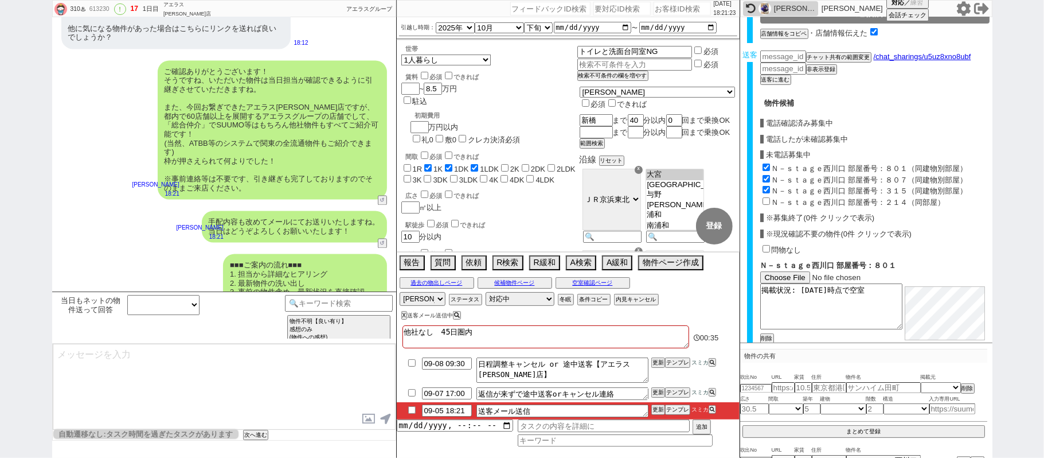
checkbox input "true"
checkbox input "false"
checkbox input "true"
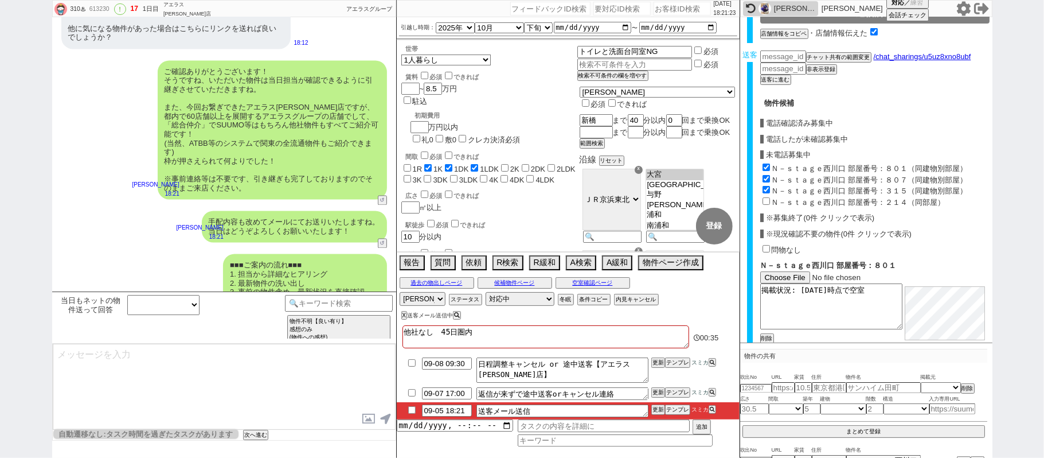
checkbox input "true"
click at [803, 200] on label "Ｎ－ｓｔａｇｅ西川口 部屋番号：２１４（同部屋）" at bounding box center [859, 202] width 174 height 9
click at [770, 200] on input "Ｎ－ｓｔａｇｅ西川口 部屋番号：２１４（同部屋）" at bounding box center [766, 200] width 7 height 7
checkbox input "true"
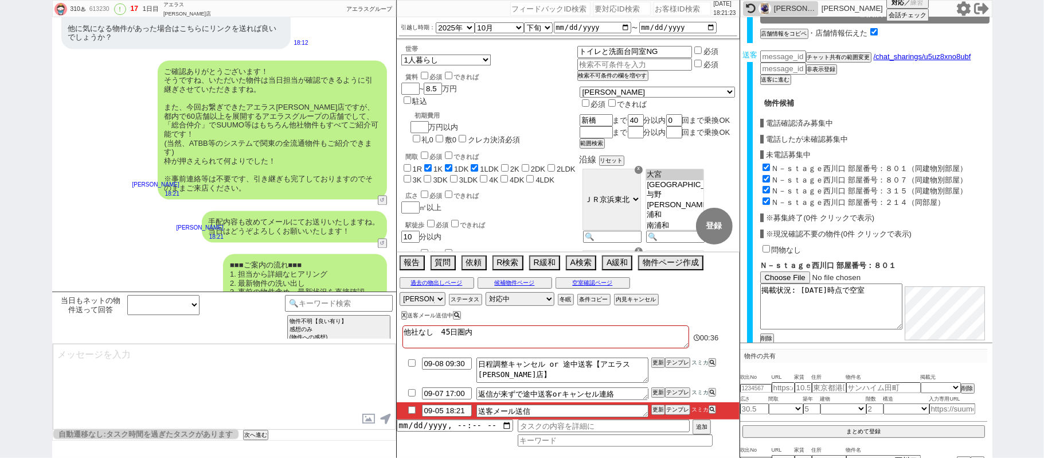
type input "71250"
checkbox input "true"
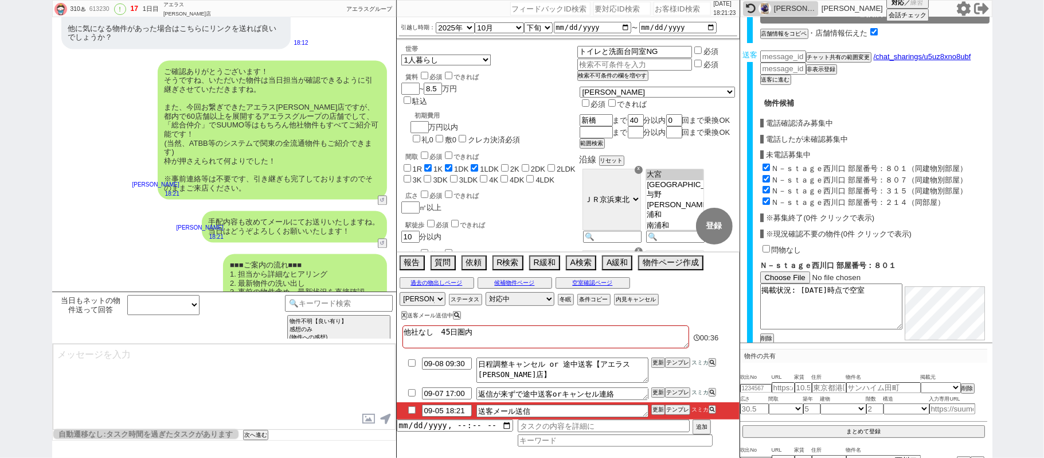
checkbox input "true"
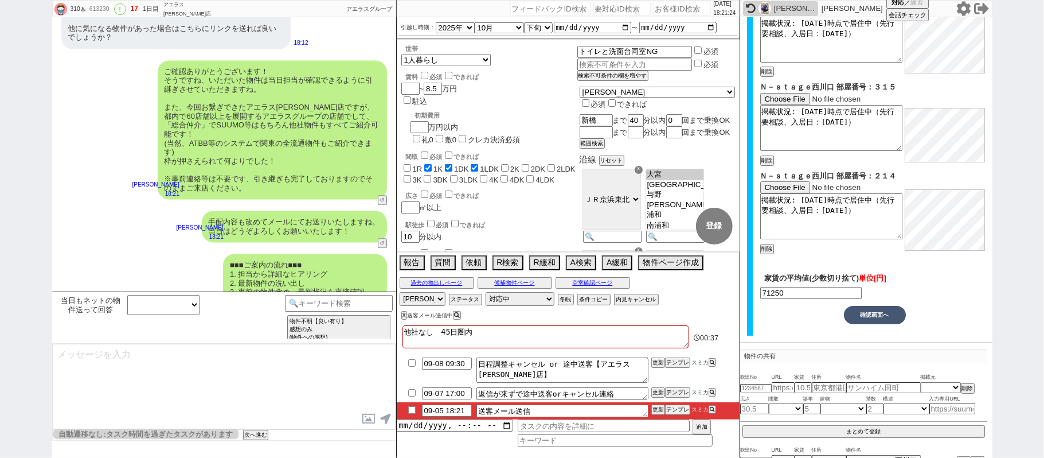
scroll to position [740, 0]
click at [894, 307] on button "確認画面へ" at bounding box center [875, 315] width 62 height 18
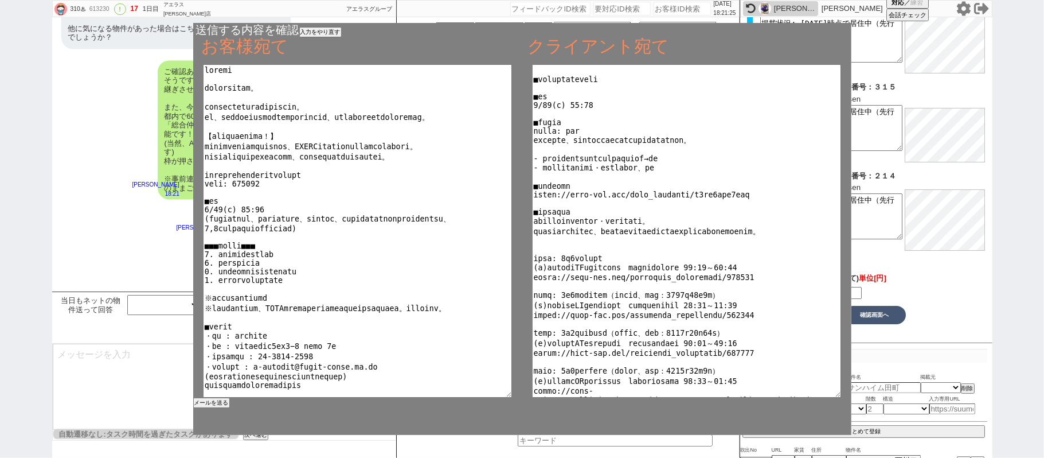
scroll to position [220, 0]
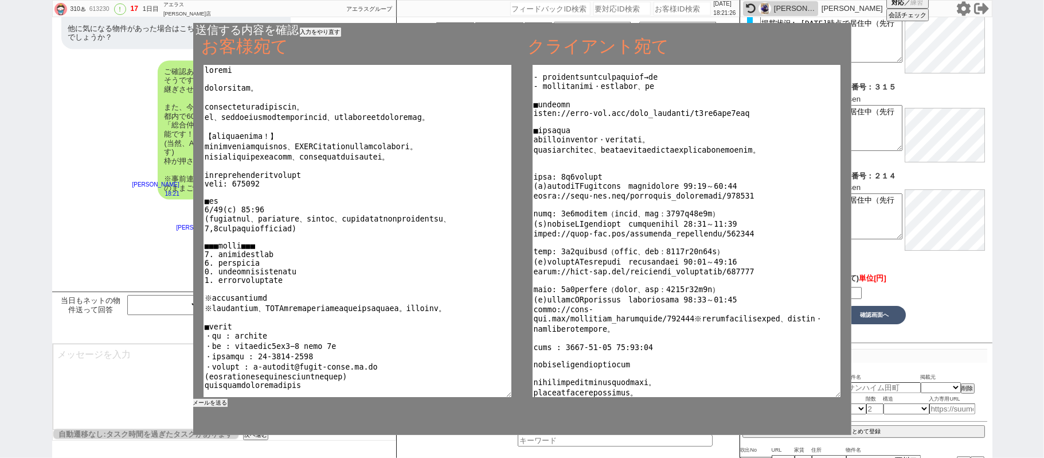
click at [218, 402] on button "メールを送る" at bounding box center [210, 403] width 34 height 8
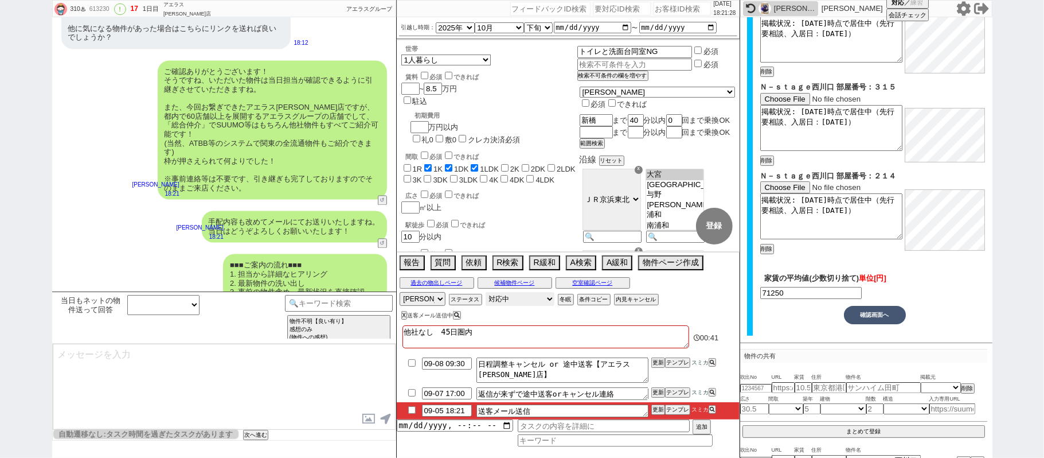
click at [515, 301] on select "対応中 引き継ぎ完了 ブロック 長期間返信なし 紹介不可 別の所で決まった 客の都合で引越しが無くなった 接客開始後に冬眠" at bounding box center [520, 299] width 69 height 14
select select "100"
click at [486, 293] on select "対応中 引き継ぎ完了 ブロック 長期間返信なし 紹介不可 別の所で決まった 客の都合で引越しが無くなった 接客開始後に冬眠" at bounding box center [520, 299] width 69 height 14
select select
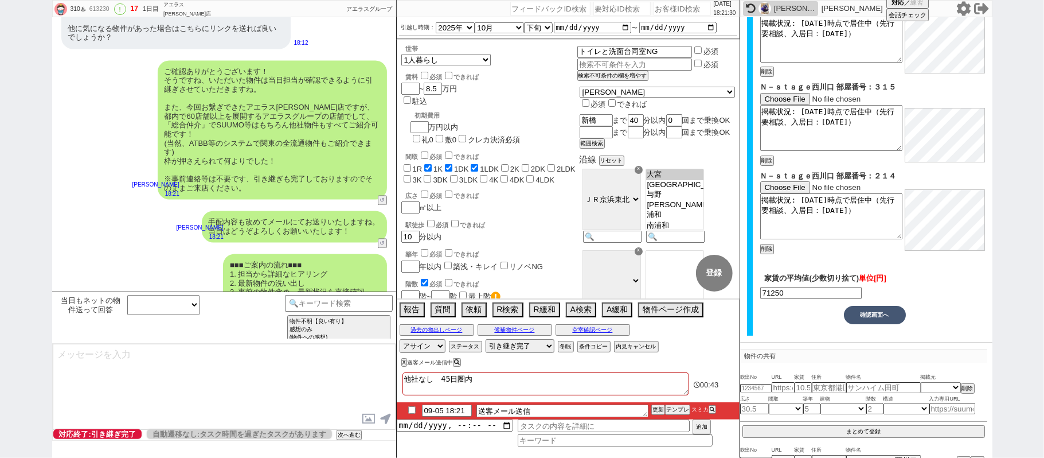
click at [411, 411] on input "checkbox" at bounding box center [412, 409] width 17 height 7
checkbox input "true"
click at [657, 407] on button "更新" at bounding box center [657, 409] width 11 height 8
click at [657, 402] on div at bounding box center [568, 399] width 343 height 5
click at [657, 404] on li "09-05 18:21 送客メール送信 更新 テンプレ スミカ" at bounding box center [568, 410] width 343 height 17
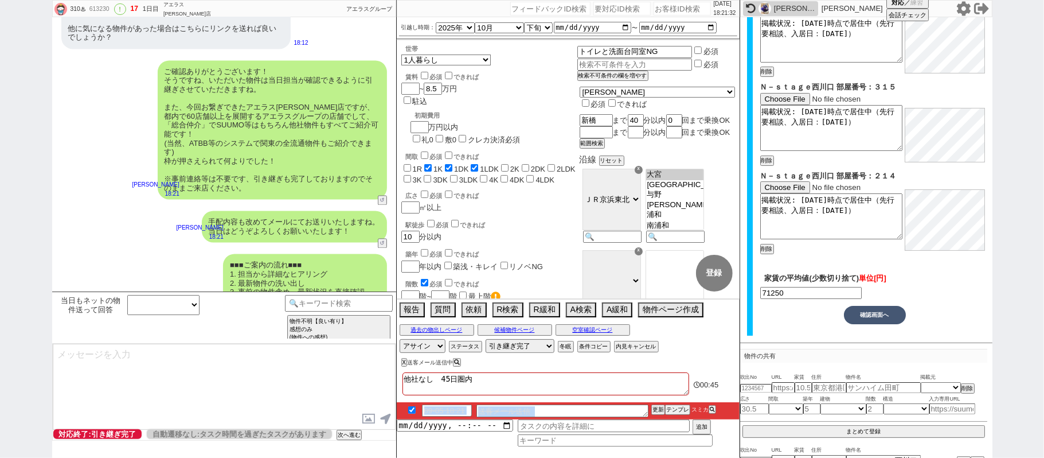
drag, startPoint x: 657, startPoint y: 403, endPoint x: 657, endPoint y: 409, distance: 6.3
click at [657, 407] on div "他社なし　45日圏内 00:45 09-05 18:21 送客メール送信 更新 テンプレ スミカ 追加" at bounding box center [568, 413] width 343 height 88
drag, startPoint x: 657, startPoint y: 409, endPoint x: 657, endPoint y: 403, distance: 6.3
click at [657, 407] on button "更新" at bounding box center [657, 409] width 11 height 8
click at [657, 402] on div at bounding box center [568, 399] width 343 height 5
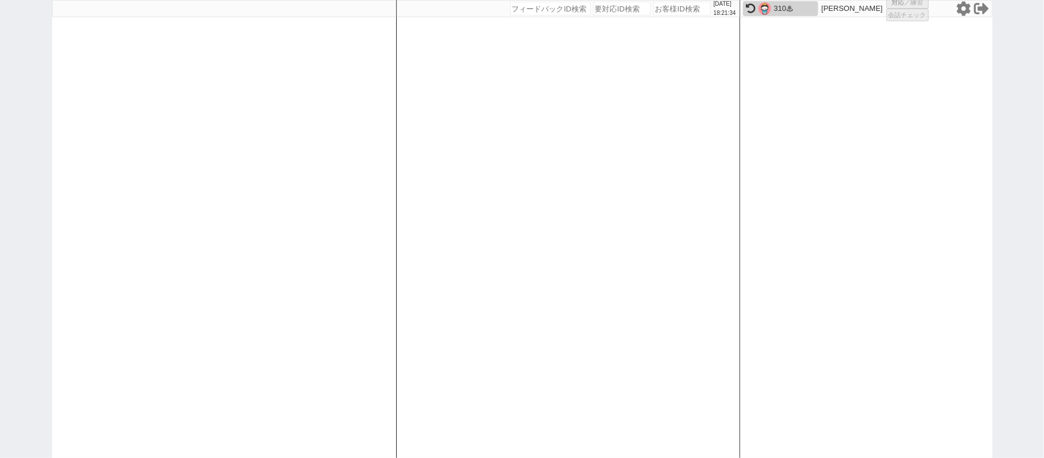
select select "100"
select select "2"
select select "5"
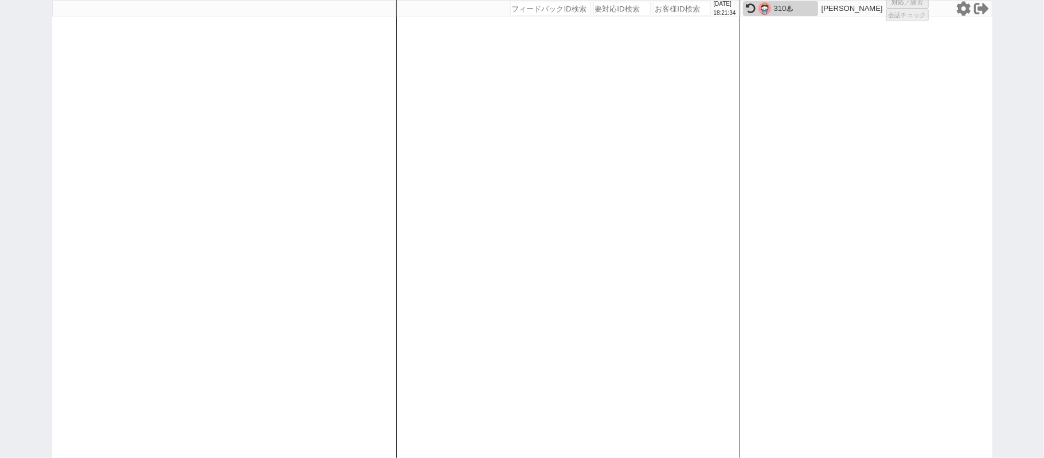
select select
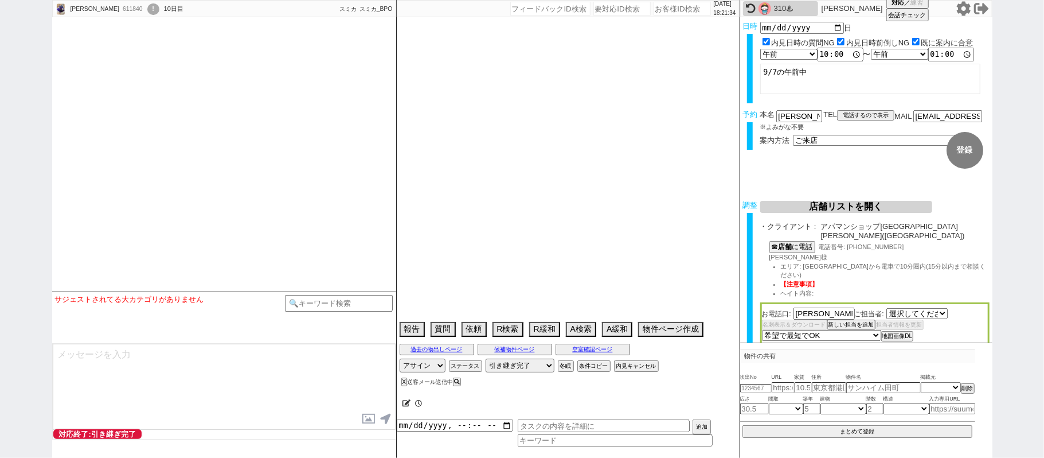
select select "2478"
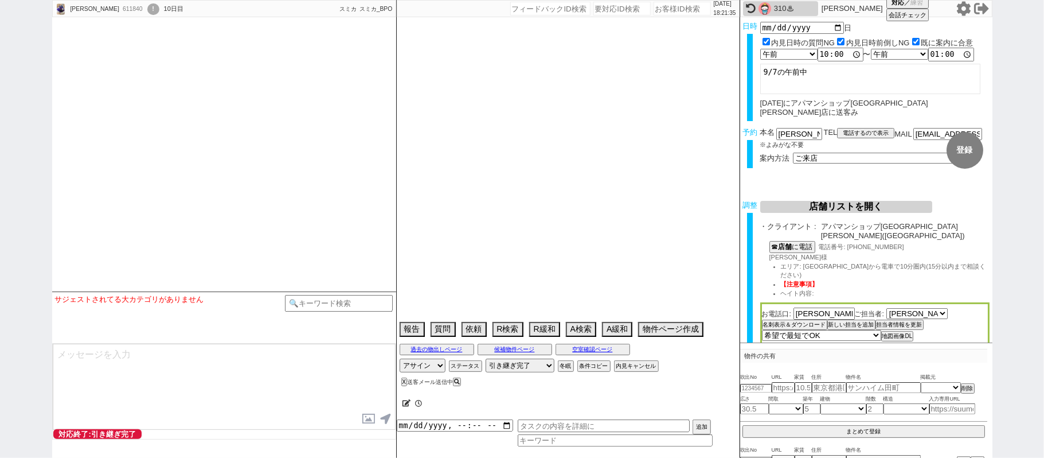
type textarea "埼玉在住　他社なし"
select select "2025"
select select "10"
select select "33"
select select "0"
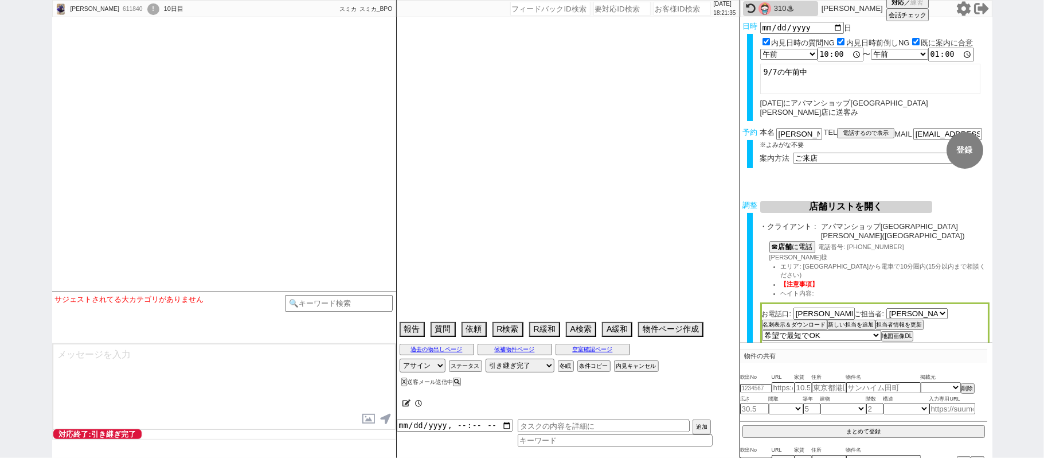
select select "14"
select select "64"
select select "65"
select select "66"
select select "67"
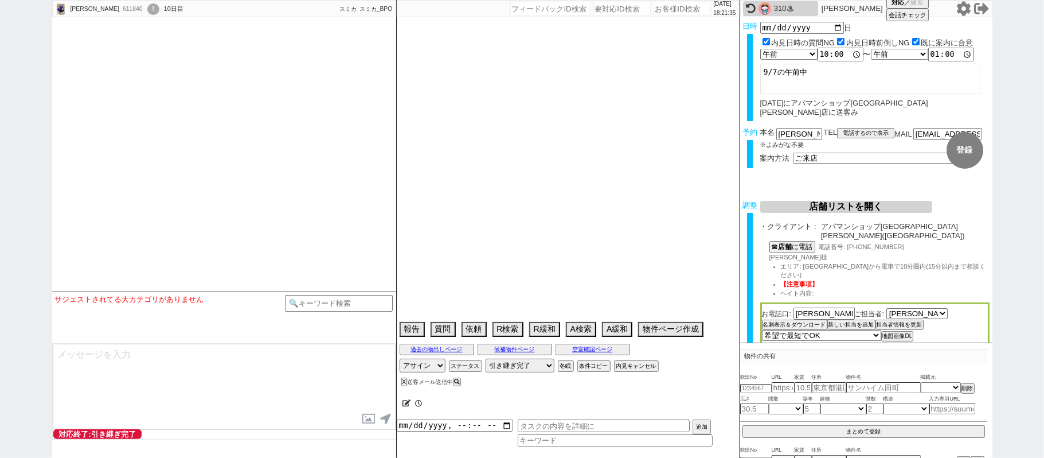
select select "68"
select select "69"
select select "70"
select select "71"
select select "72"
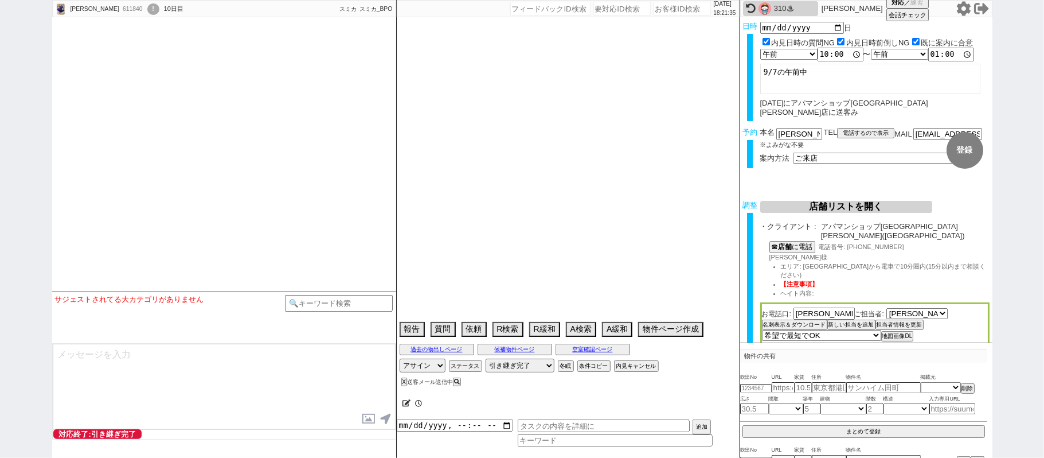
select select "73"
select select "74"
select select "75"
select select "76"
select select "77"
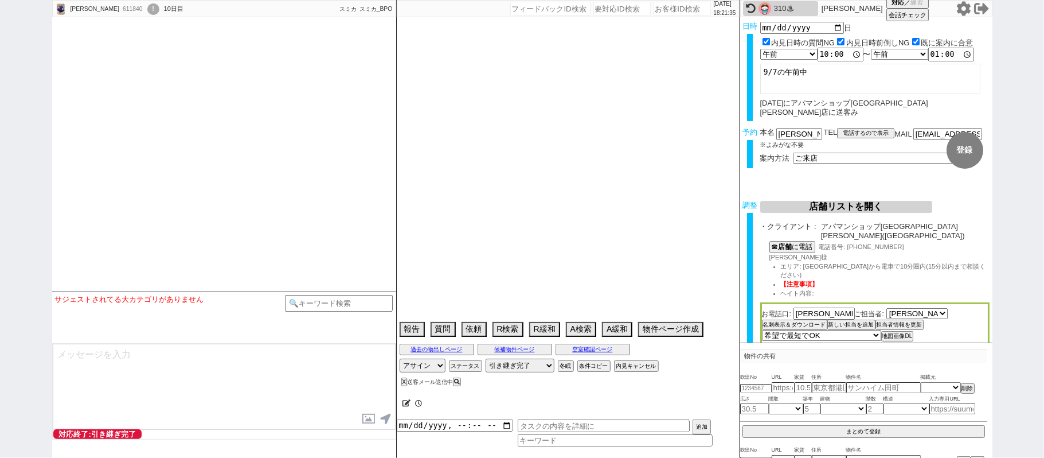
select select "78"
select select "79"
select select "80"
select select "57"
select select "1431"
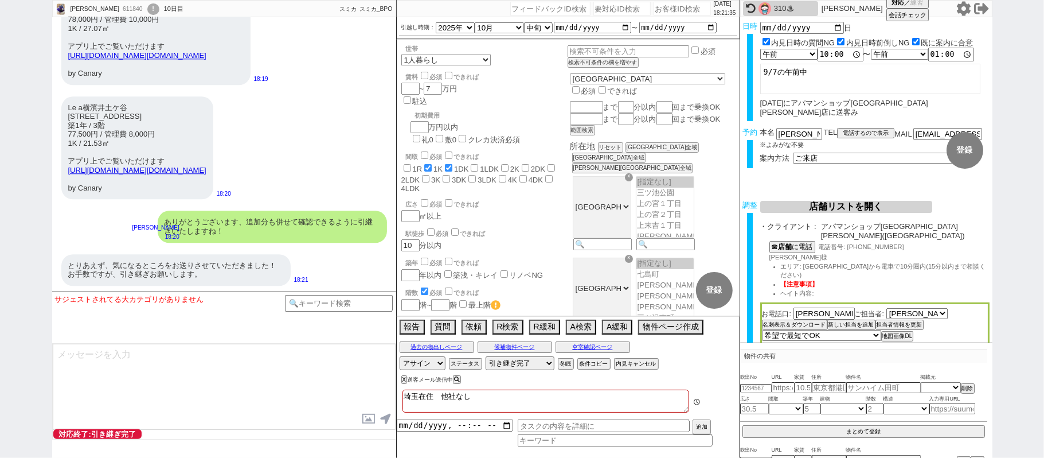
scroll to position [337, 0]
click at [246, 377] on textarea at bounding box center [224, 387] width 343 height 86
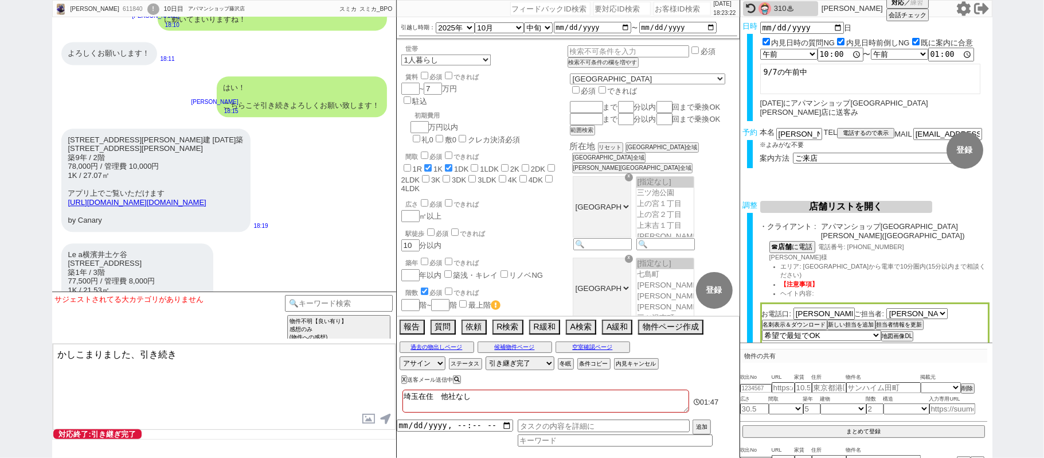
scroll to position [8406, 0]
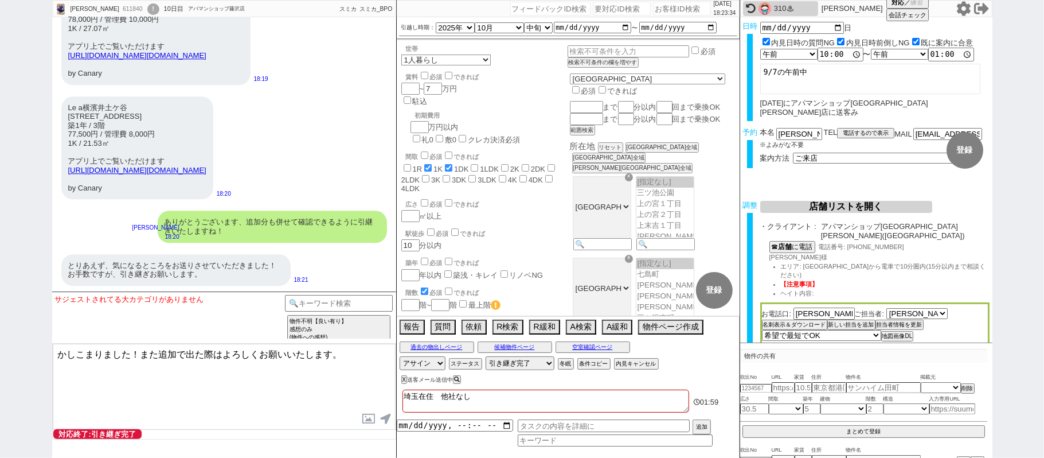
type textarea "かしこまりました！また追加で出た際はよろしくお願いいたします。"
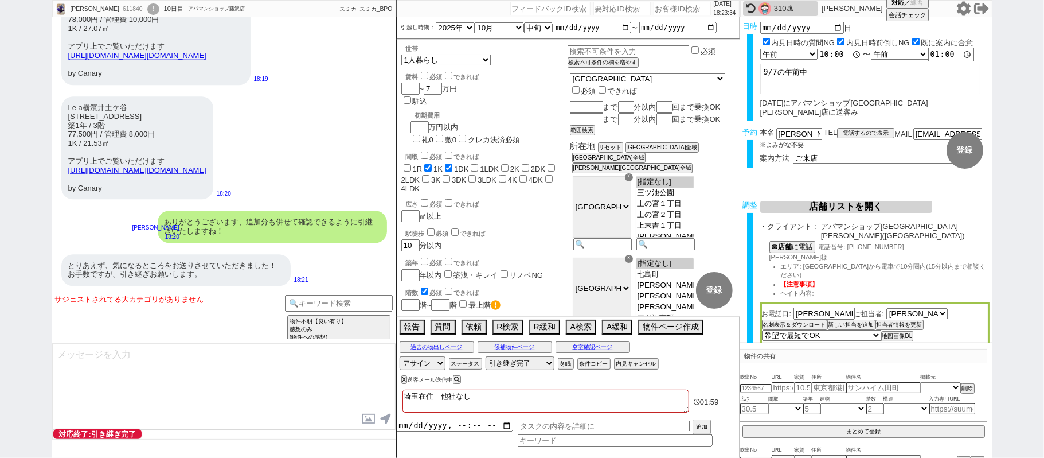
scroll to position [8449, 0]
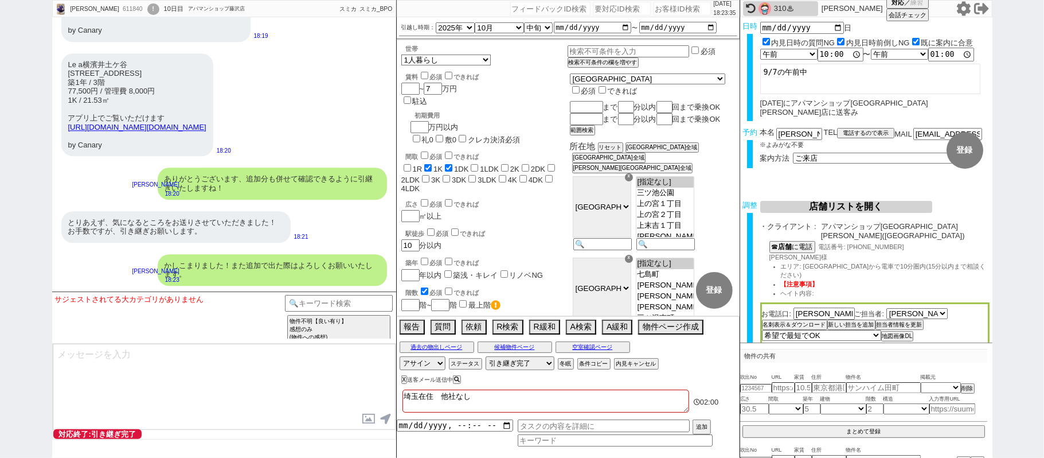
click at [336, 265] on div "かしこまりました！また追加で出た際はよろしくお願いいたします。" at bounding box center [272, 270] width 229 height 32
click at [338, 265] on div "かしこまりました！また追加で出た際はよろしくお願いいたします。" at bounding box center [272, 270] width 229 height 32
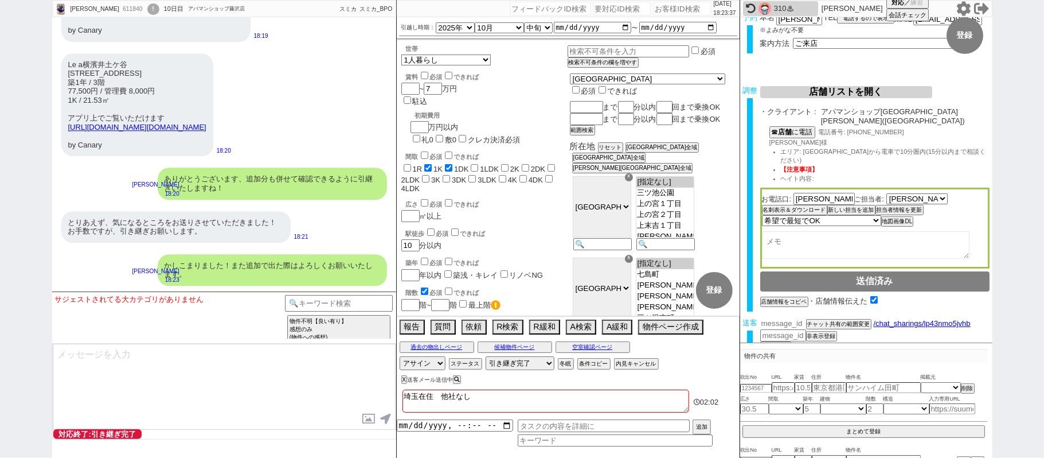
scroll to position [114, 0]
click at [783, 319] on input "number" at bounding box center [783, 324] width 46 height 10
paste input "36965030"
type input "36965030"
click at [814, 322] on button "チャット共有の範囲変更" at bounding box center [837, 326] width 63 height 8
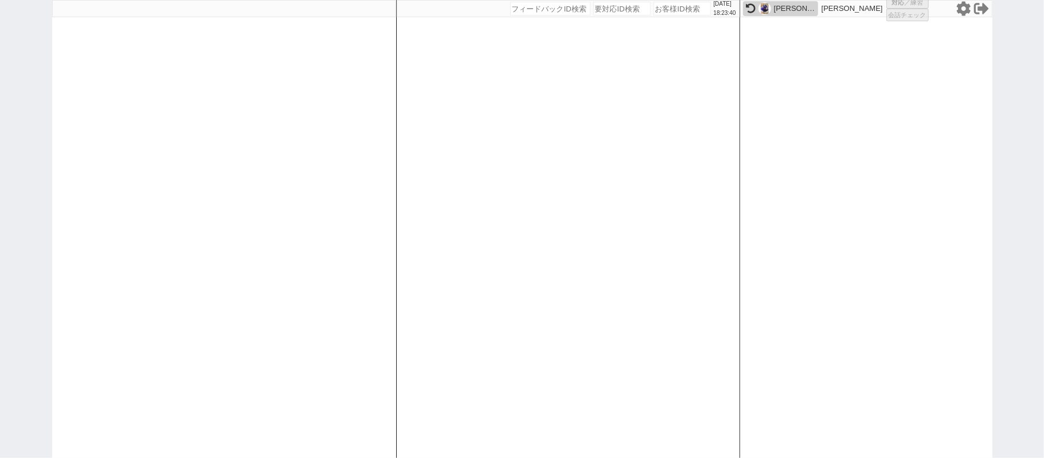
select select
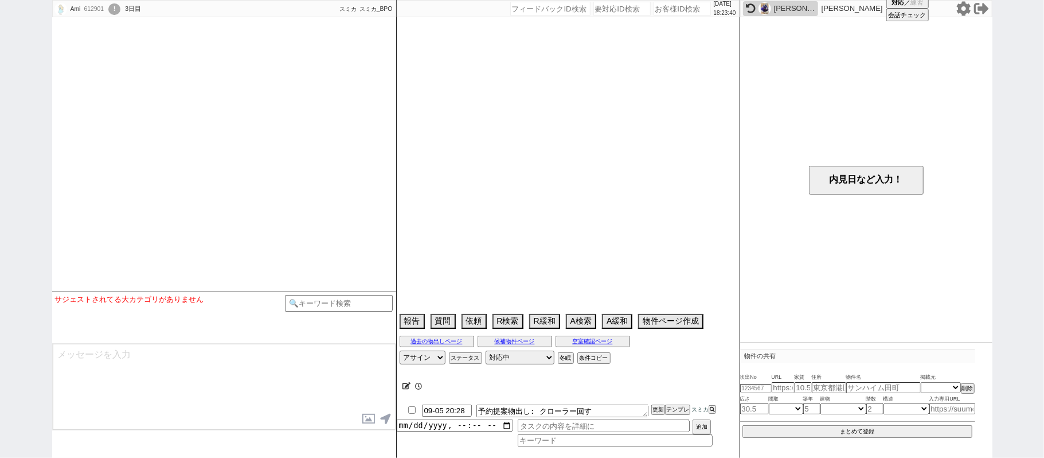
select select
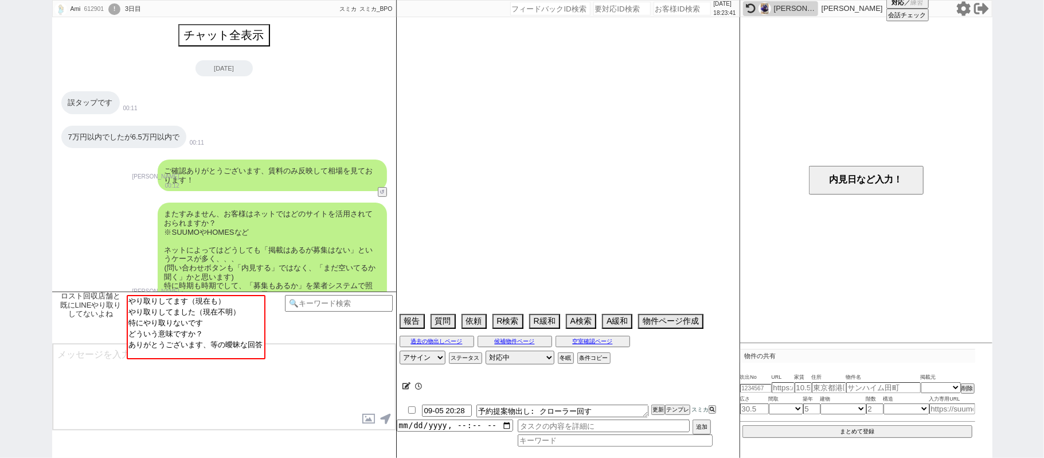
scroll to position [836, 0]
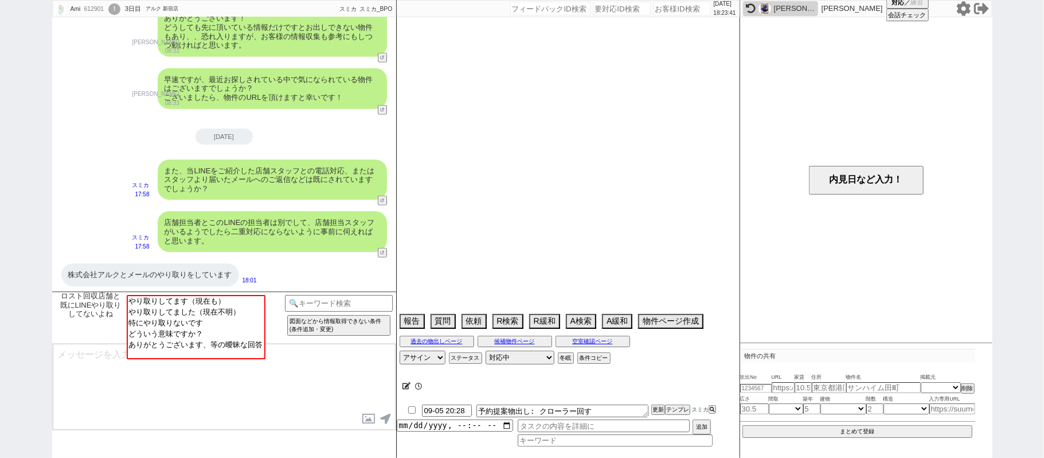
select select "13"
select select "0"
select select "14"
select select "75"
select select "60"
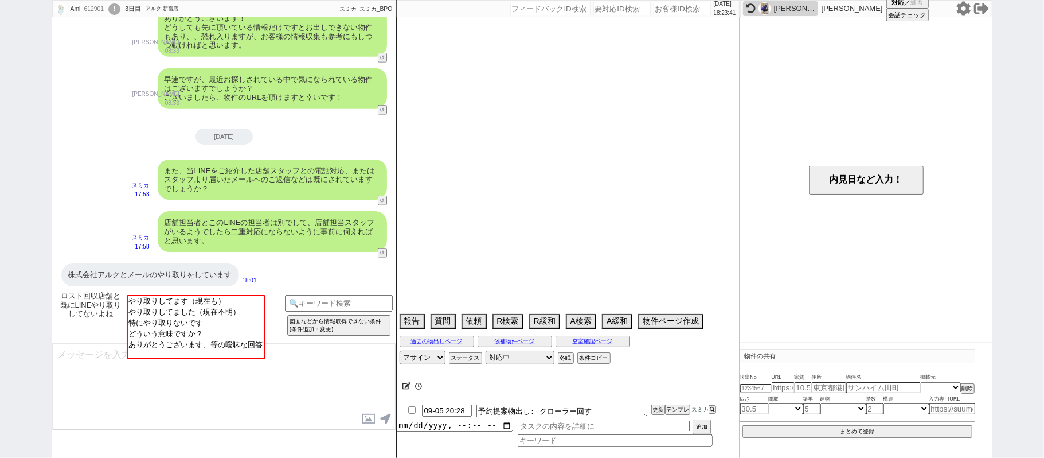
select select "72"
select select "1726"
select select "70"
select select "1675"
select select "822"
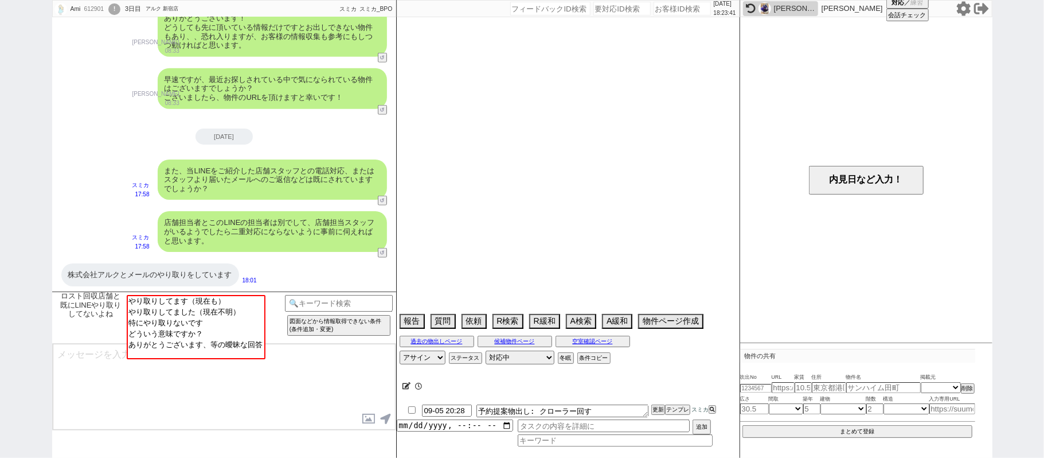
select select "23"
select select "728"
select select "64"
select select "65"
select select "59"
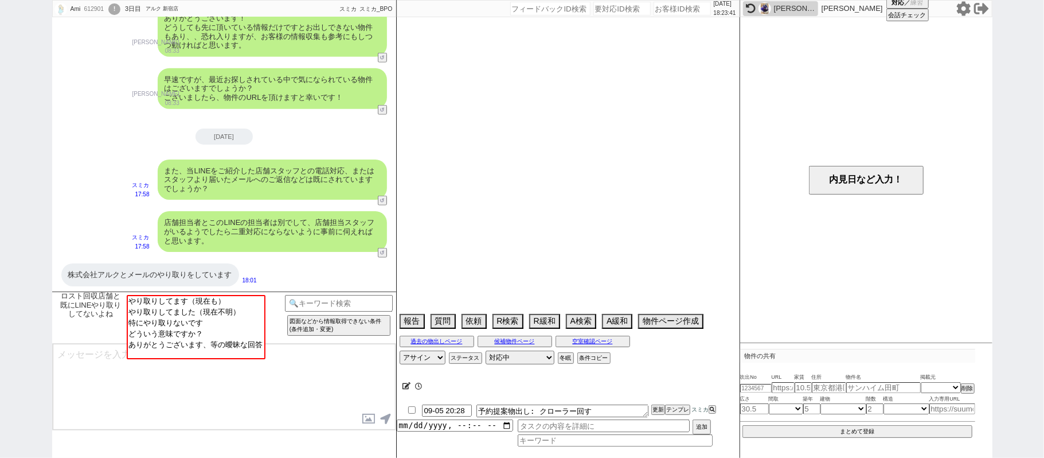
select select "67"
select select "68"
select select "62"
select select "25"
select select "785"
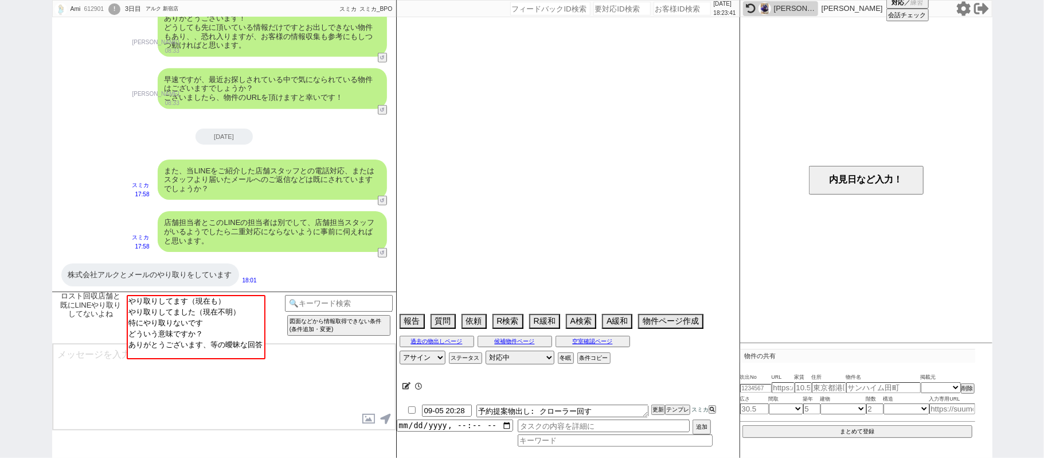
select select "35"
select select "36"
select select "63"
select select "38"
select select "66"
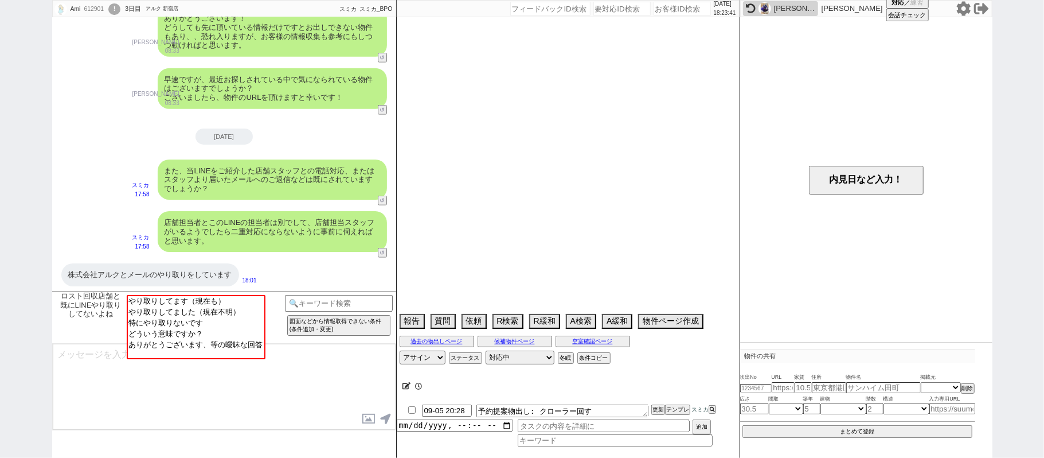
select select "71"
select select "7"
select select "76"
select select "44"
select select "29"
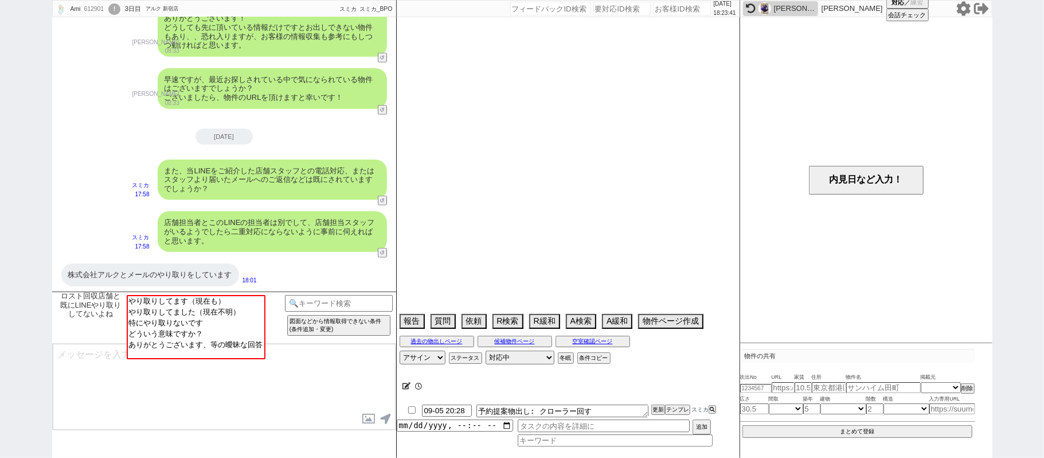
select select "48"
select select "61"
select select "50"
select select "47"
select select "33"
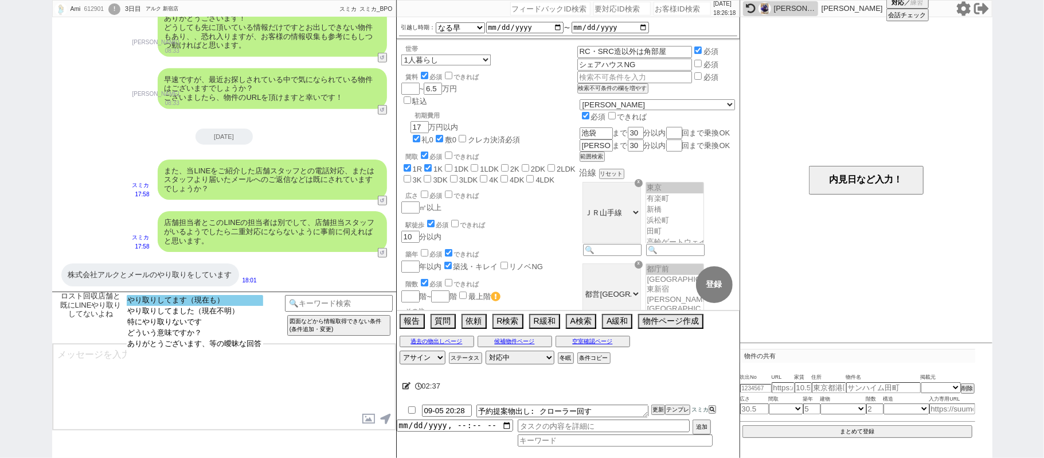
click at [221, 301] on option "やり取りしてます（現在も）" at bounding box center [195, 300] width 136 height 11
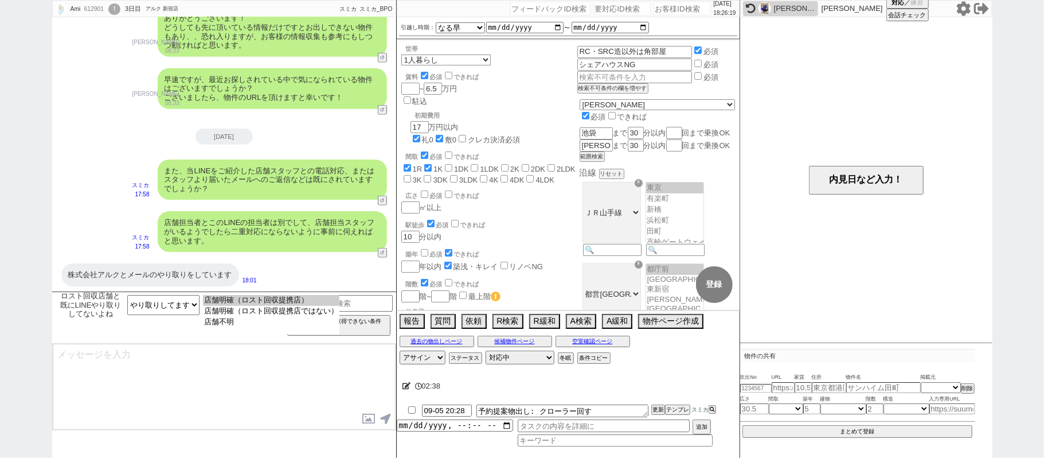
drag, startPoint x: 270, startPoint y: 305, endPoint x: 262, endPoint y: 345, distance: 40.3
click at [270, 304] on option "店舗明確（ロスト回収提携店）" at bounding box center [271, 300] width 136 height 11
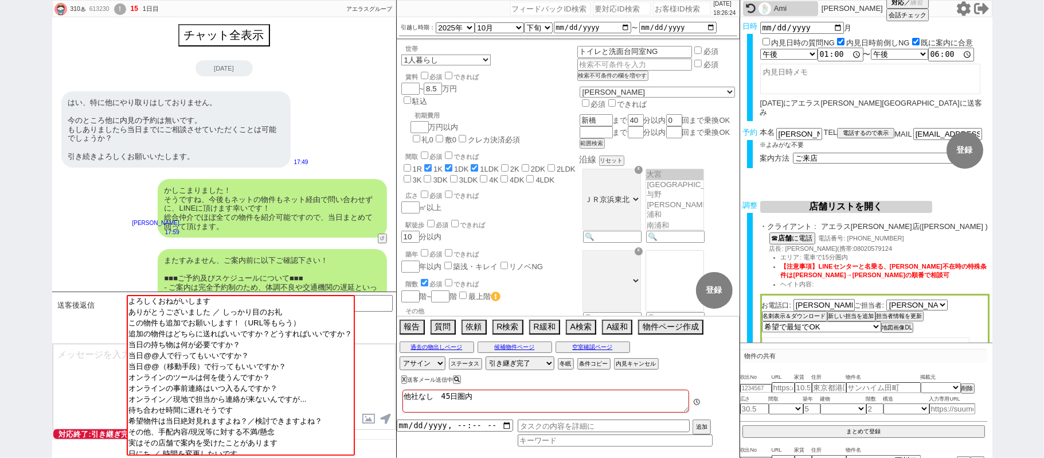
scroll to position [1205, 0]
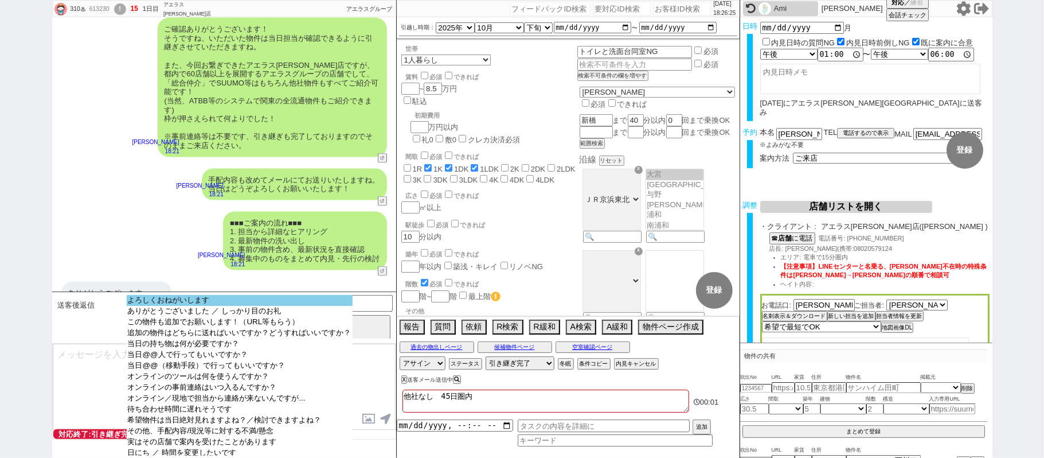
click at [213, 299] on option "よろしくおねがいします" at bounding box center [240, 300] width 226 height 11
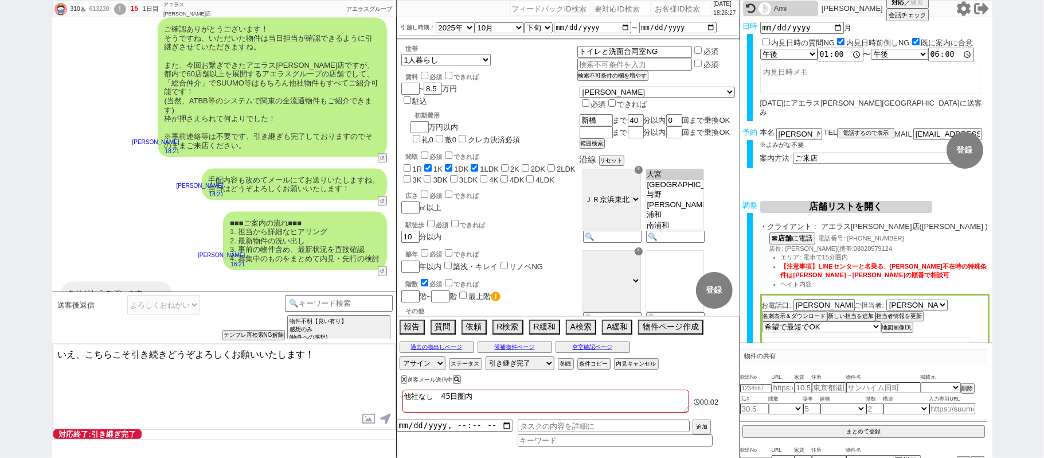
click at [79, 352] on textarea "いえ、こちらこそ引き続きどうぞよろしくお願いいたします！" at bounding box center [224, 387] width 343 height 86
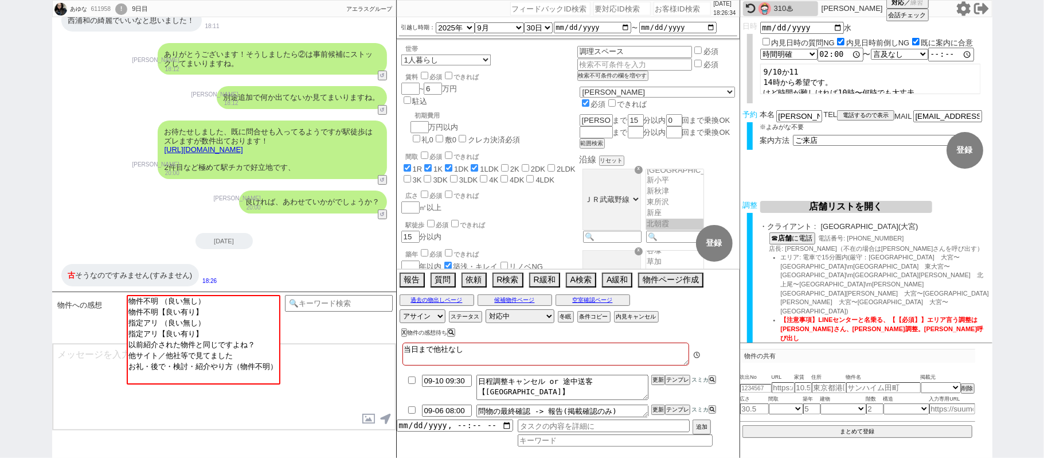
scroll to position [193, 0]
click at [243, 147] on link "https://tools.sumika.live/pages/dgx41s6" at bounding box center [204, 149] width 79 height 9
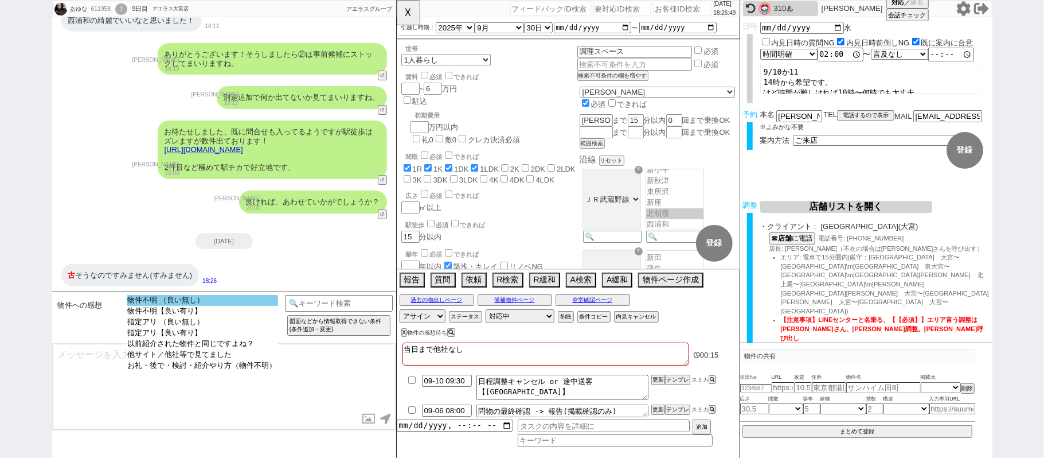
click at [218, 297] on option "物件不明 （良い無し）" at bounding box center [202, 300] width 151 height 11
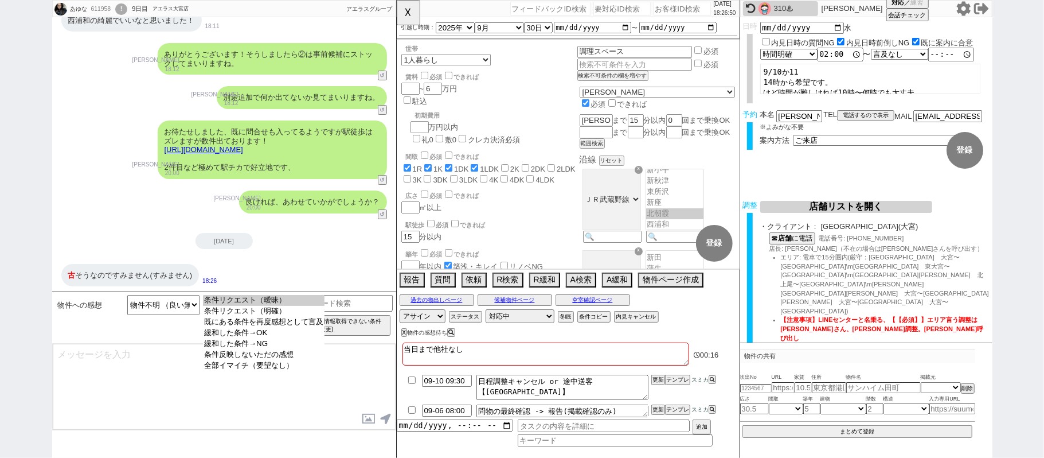
drag, startPoint x: 262, startPoint y: 303, endPoint x: 239, endPoint y: 366, distance: 67.3
click at [262, 301] on option "条件リクエスト（曖昧）" at bounding box center [264, 300] width 122 height 11
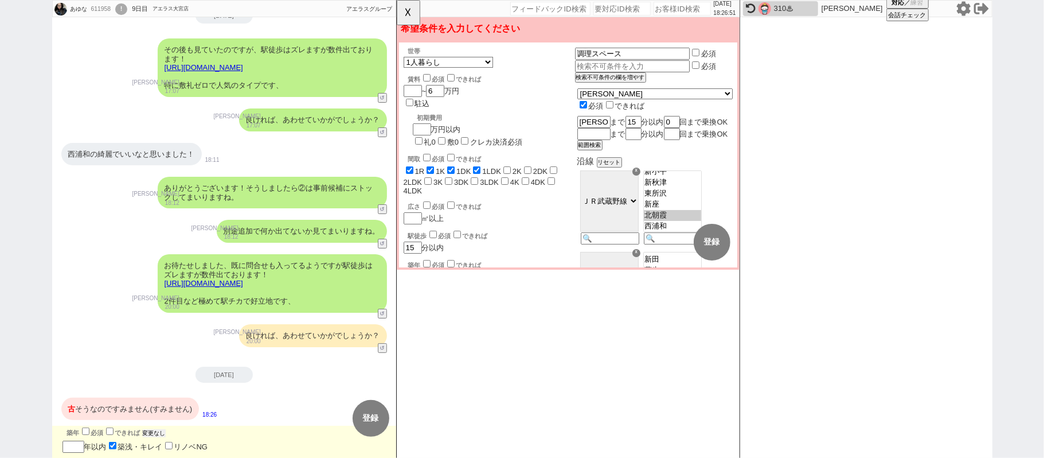
click at [163, 429] on button "変更なし" at bounding box center [154, 433] width 23 height 8
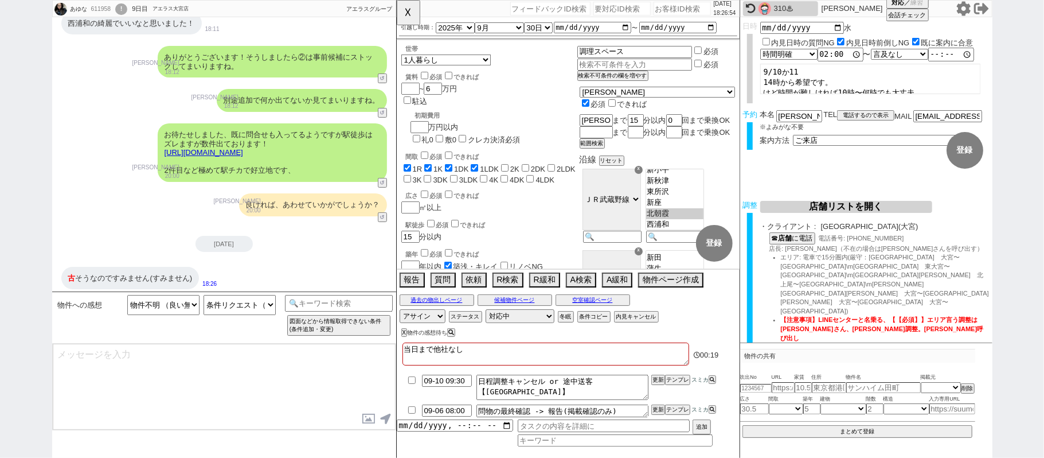
scroll to position [186, 0]
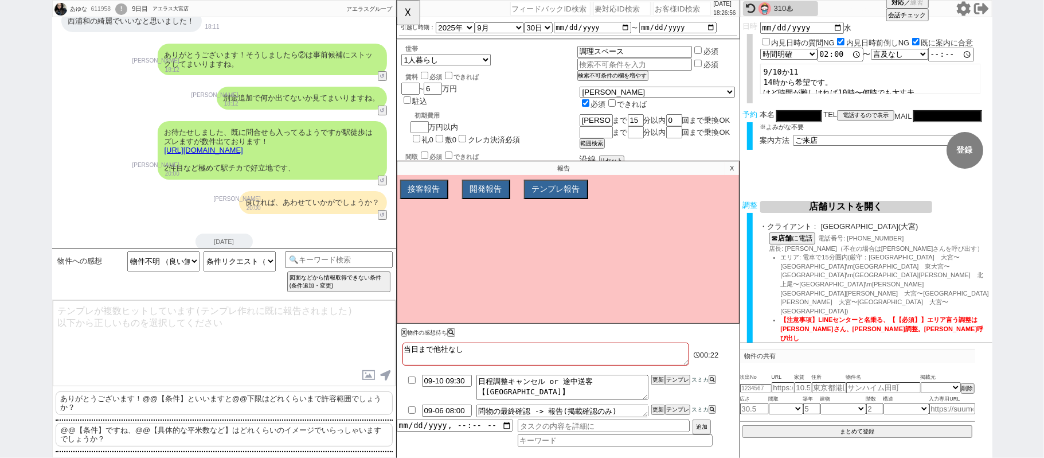
click at [127, 396] on p "ありがとうございます！@@【条件】といいますと@@下限はどれくらいまで許容範囲でしょうか？" at bounding box center [224, 403] width 337 height 24
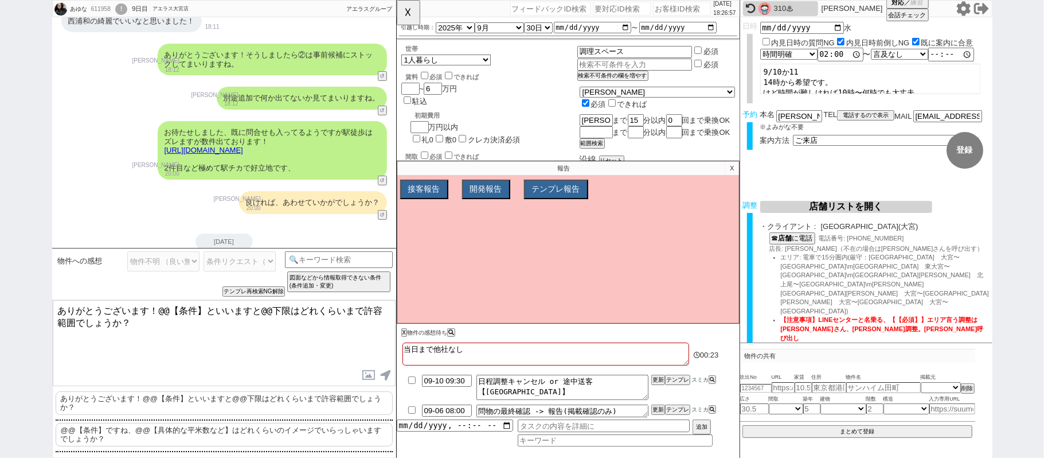
drag, startPoint x: 154, startPoint y: 309, endPoint x: 0, endPoint y: 251, distance: 164.1
click at [0, 253] on div "あゆな 611958 ! 0 9日目 アエラス大宮店 冬眠中 自社客 アエラスグループ スミカ_BPO チャット全表示 2025-09-04 その後も見ていた…" at bounding box center [522, 229] width 1044 height 458
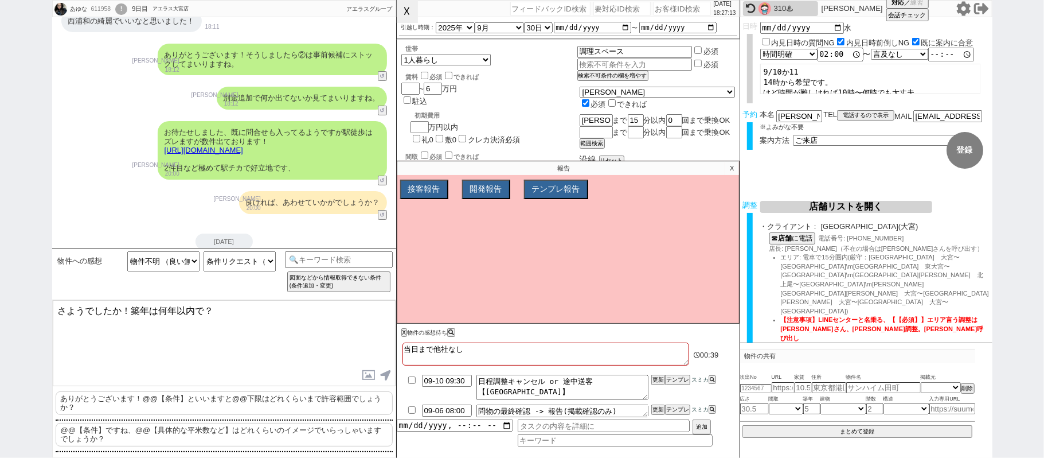
click at [416, 17] on button "☓" at bounding box center [407, 11] width 21 height 23
click at [202, 311] on textarea "さようでしたか！築年は何年以内で？" at bounding box center [224, 343] width 343 height 86
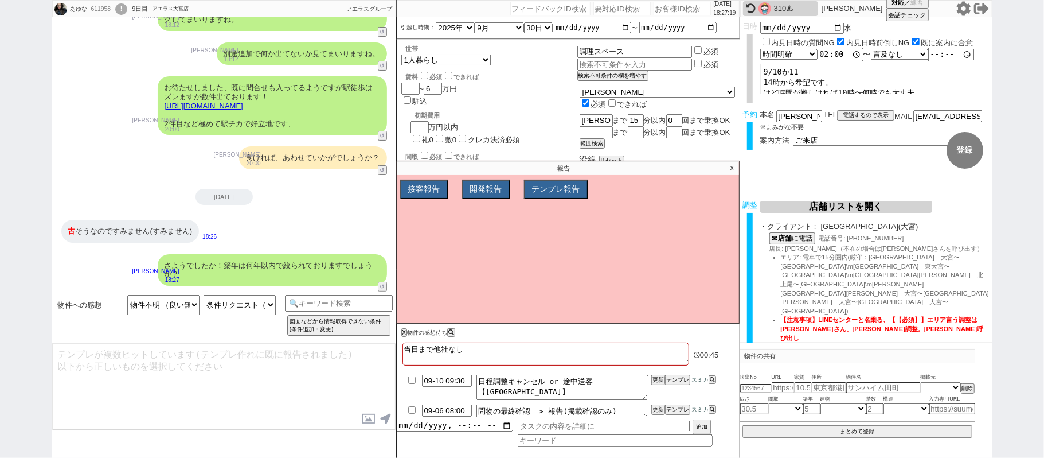
scroll to position [125, 0]
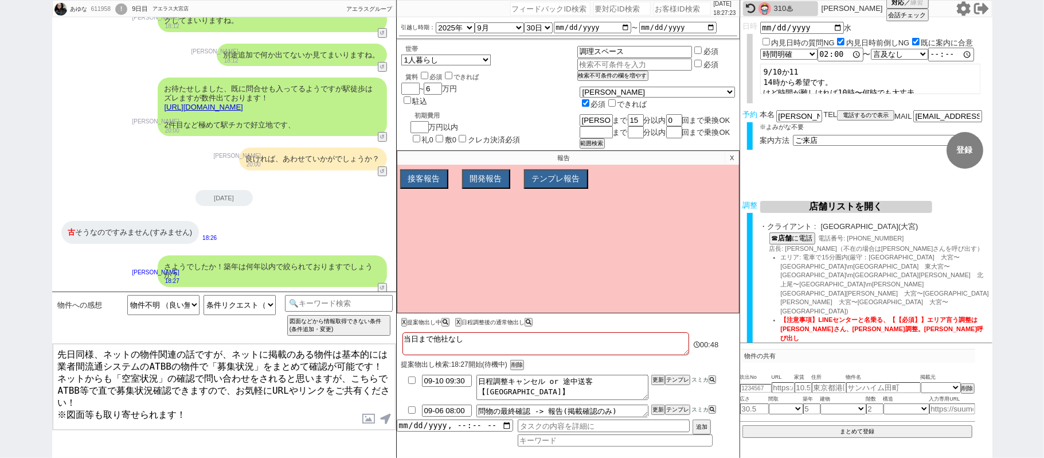
click at [734, 157] on p "X" at bounding box center [731, 158] width 13 height 14
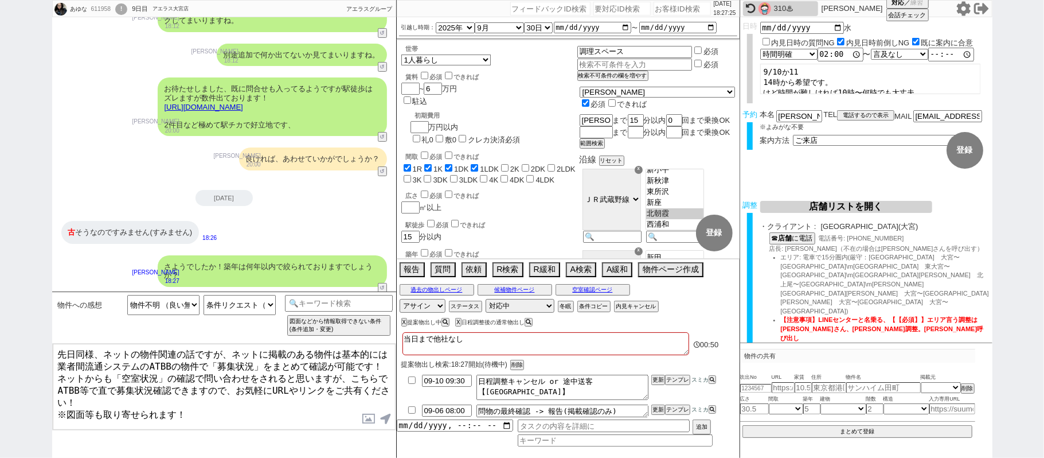
click at [97, 11] on div "611958" at bounding box center [101, 9] width 26 height 9
copy div "611958"
click at [665, 12] on input "number" at bounding box center [682, 9] width 57 height 14
paste input "611958"
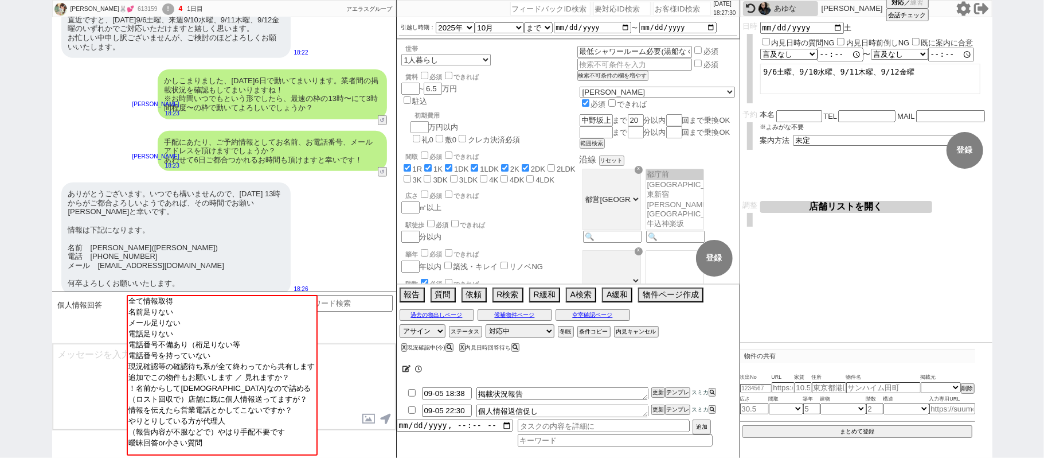
scroll to position [301, 0]
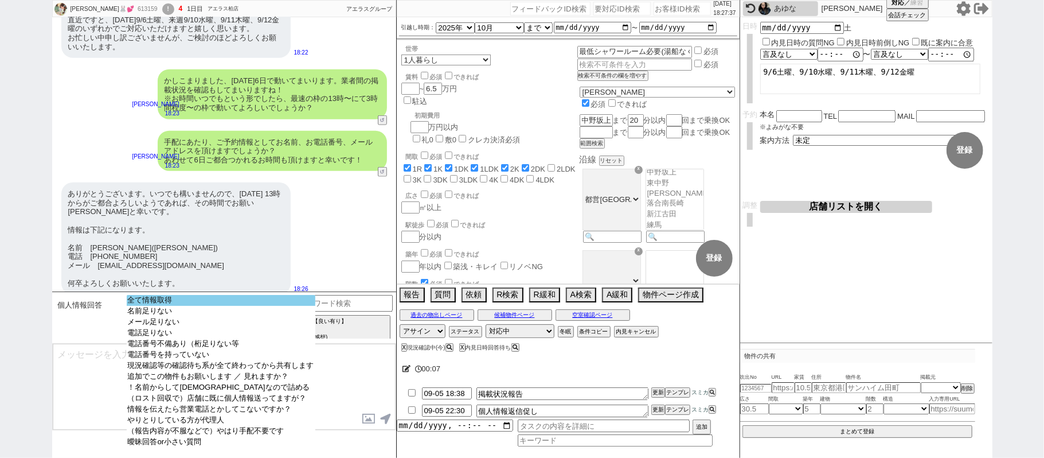
click at [225, 299] on option "全て情報取得" at bounding box center [221, 300] width 189 height 11
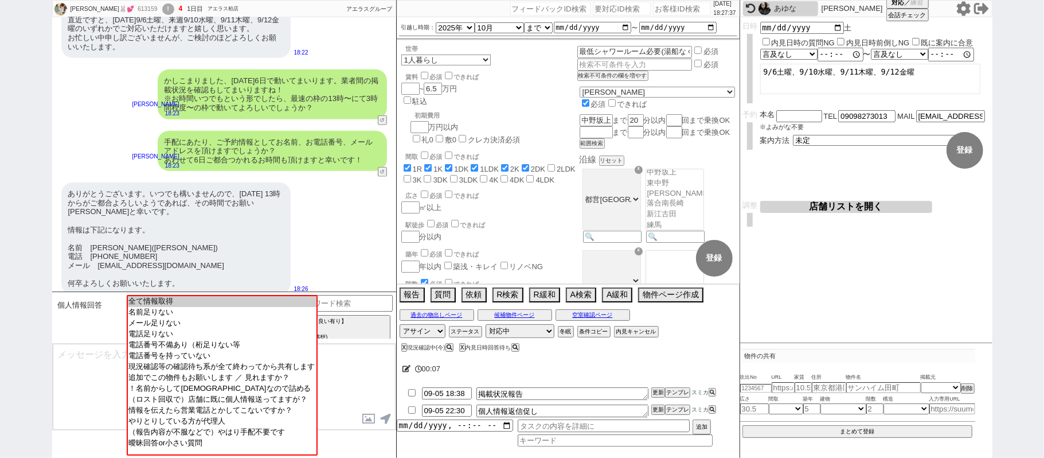
scroll to position [551, 0]
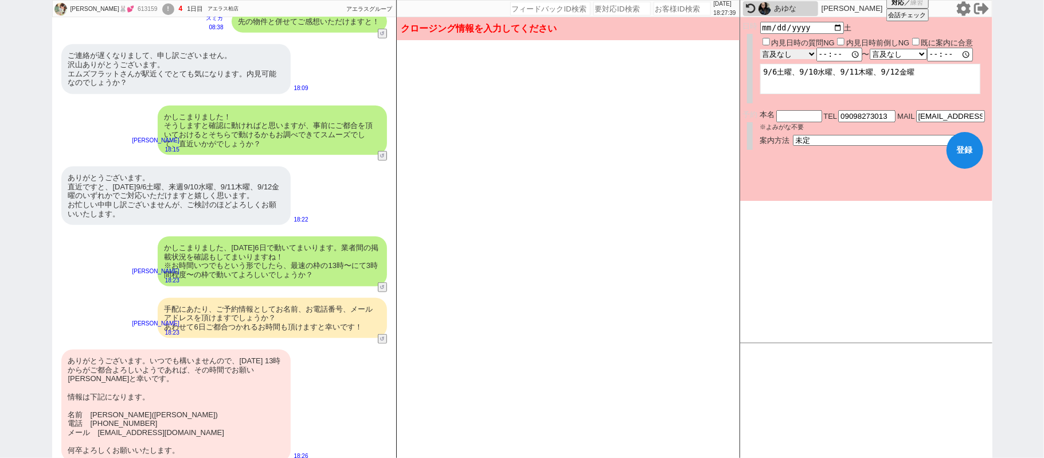
click at [794, 56] on select "言及なし 時間明確 午前 午後 お昼 夕方・夜 終日いつでも その他" at bounding box center [788, 54] width 56 height 10
click at [760, 49] on select "言及なし 時間明確 午前 午後 お昼 夕方・夜 終日いつでも その他" at bounding box center [788, 54] width 57 height 11
drag, startPoint x: 92, startPoint y: 402, endPoint x: 125, endPoint y: 400, distance: 32.7
click at [125, 400] on div "ありがとうございます。いつでも構いませんので、9/6 13時からがご都合よろしいようであれば、その時間でお願い出来ますと幸いです。 情報は下記になります。 名…" at bounding box center [175, 405] width 229 height 112
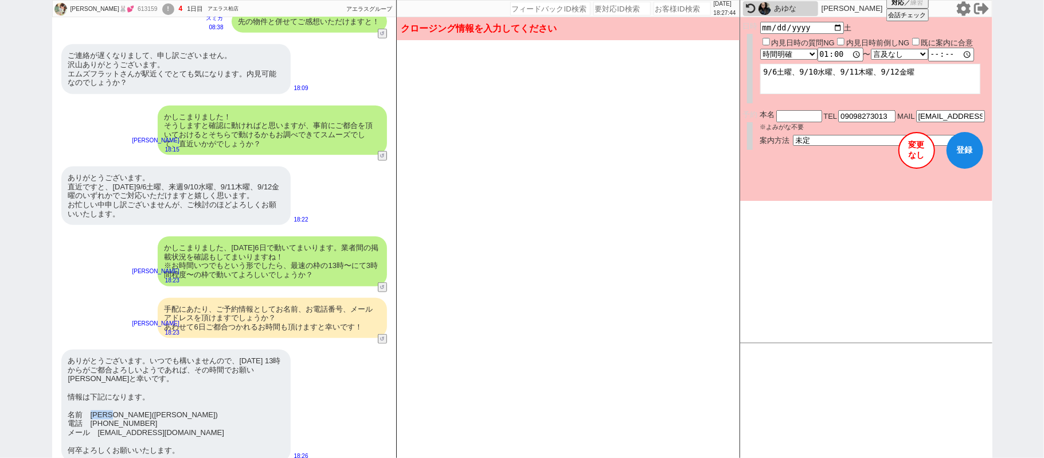
copy div "阿部真由子"
click at [811, 115] on input "text" at bounding box center [800, 115] width 46 height 10
paste input "阿部真由子"
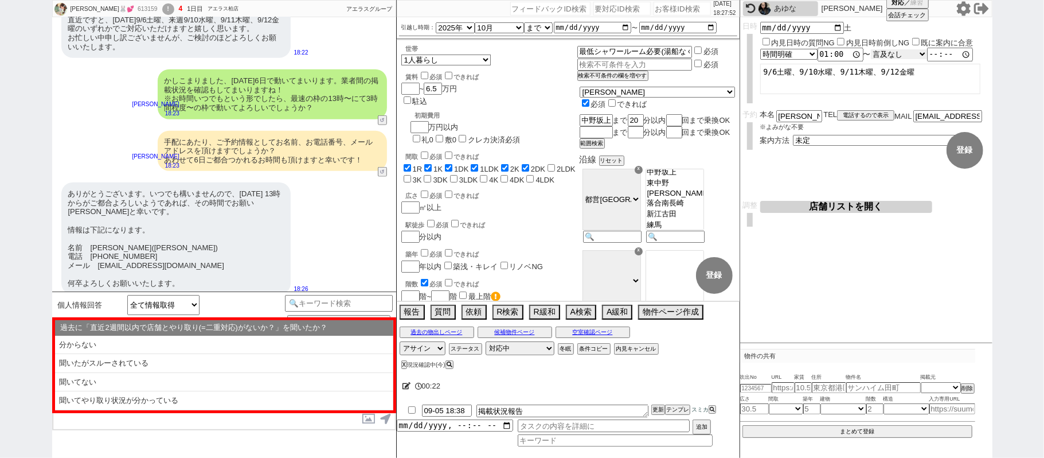
click at [921, 56] on select "言及なし 時間明確 午前 午後 お昼 夕方・夜 終日いつでも その他" at bounding box center [899, 54] width 56 height 10
click at [877, 50] on select "言及なし 時間明確 午前 午後 お昼 夕方・夜 終日いつでも その他" at bounding box center [899, 54] width 56 height 10
click at [962, 159] on button "登録" at bounding box center [965, 150] width 37 height 37
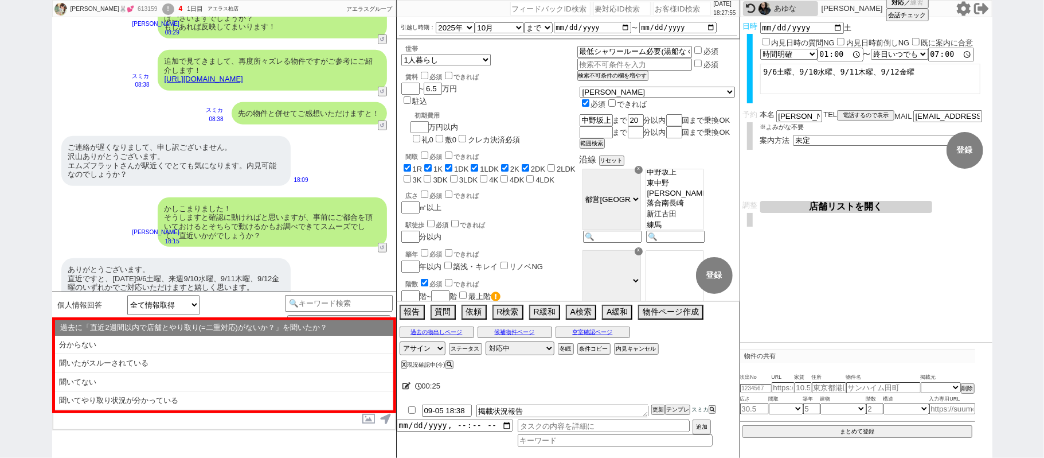
scroll to position [336, 0]
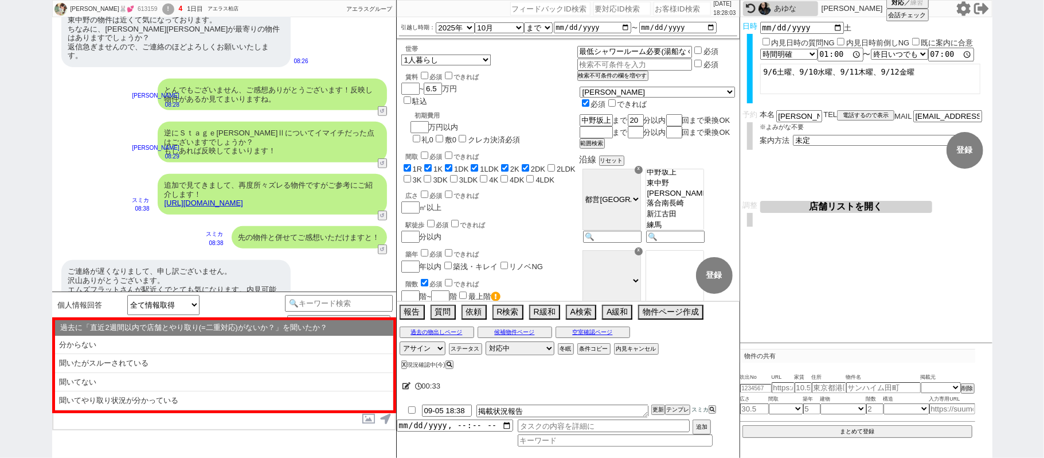
drag, startPoint x: 167, startPoint y: 382, endPoint x: 170, endPoint y: 367, distance: 15.1
click at [167, 382] on li "聞いてない" at bounding box center [224, 382] width 338 height 19
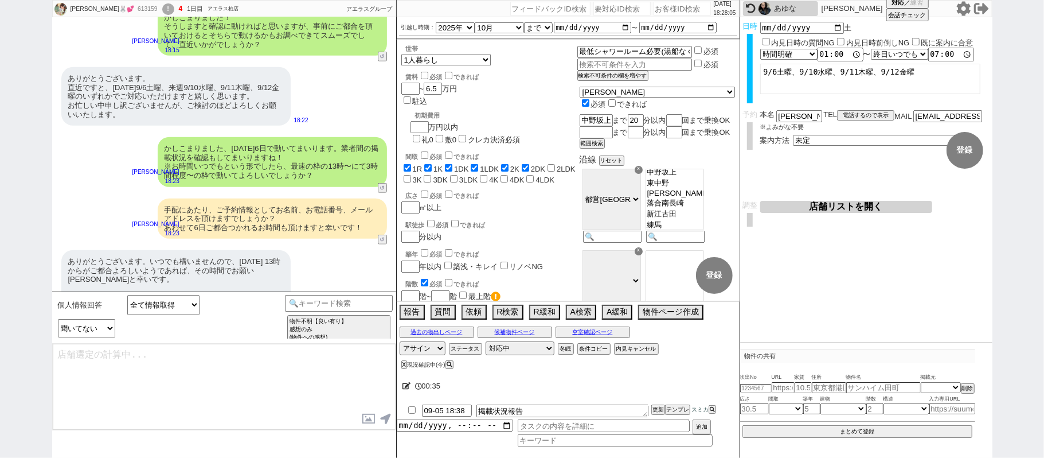
scroll to position [717, 0]
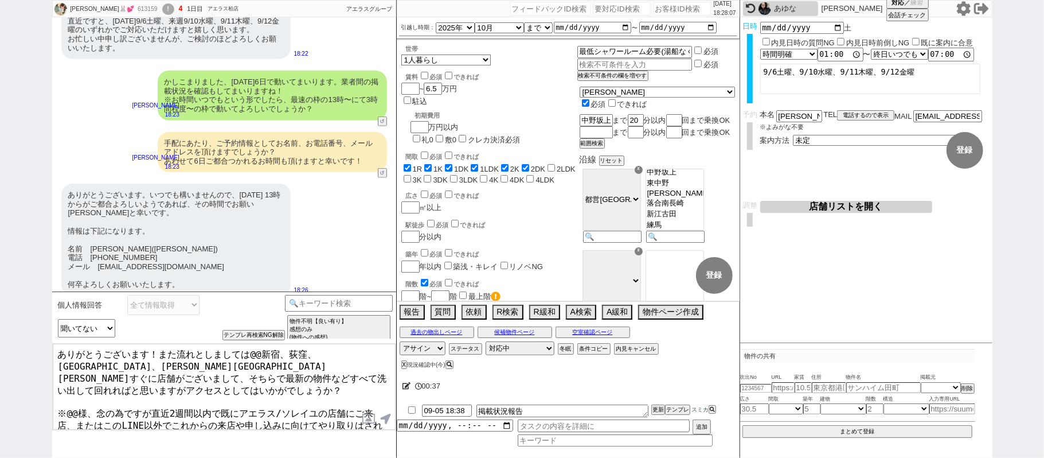
click at [161, 351] on textarea "ありがとうございます！また流れとしましては@@新宿、荻窪、中野、高田馬場駅すぐに店舗がございまして、そちらで最新の物件などすべて洗い出して回れればと思いますが…" at bounding box center [224, 387] width 343 height 86
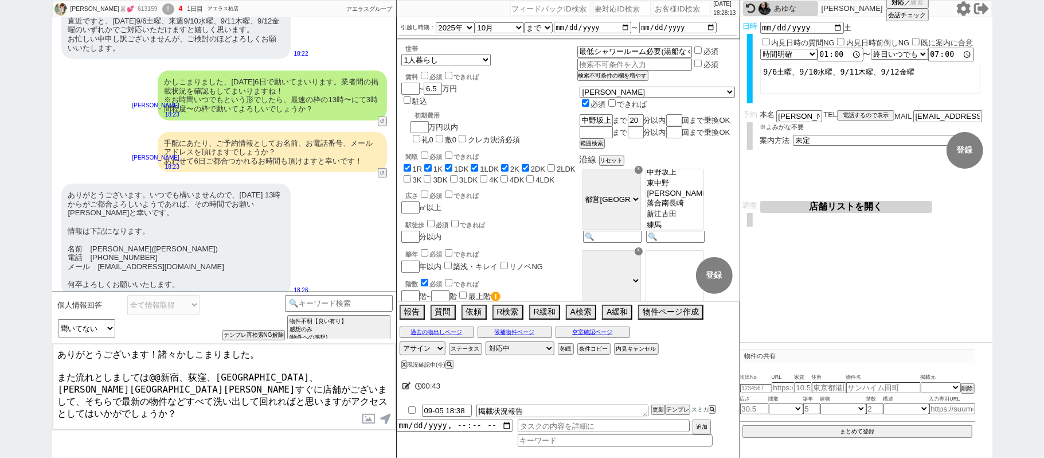
click at [168, 370] on textarea "ありがとうございます！諸々かしこまりました。 また流れとしましては@@新宿、荻窪、中野、高田馬場駅すぐに店舗がございまして、そちらで最新の物件などすべて洗い出…" at bounding box center [224, 387] width 343 height 86
drag, startPoint x: 92, startPoint y: 235, endPoint x: 102, endPoint y: 235, distance: 10.3
click at [102, 235] on div "ありがとうございます。いつでも構いませんので、9/6 13時からがご都合よろしいようであれば、その時間でお願い出来ますと幸いです。 情報は下記になります。 名…" at bounding box center [175, 240] width 229 height 112
copy div "阿部"
click at [76, 407] on textarea "ありがとうございます！諸々かしこまりました。 また流れとしましては新宿、荻窪、中野、高田馬場駅すぐに店舗がございまして、そちらで最新の物件などすべて洗い出して…" at bounding box center [224, 387] width 343 height 86
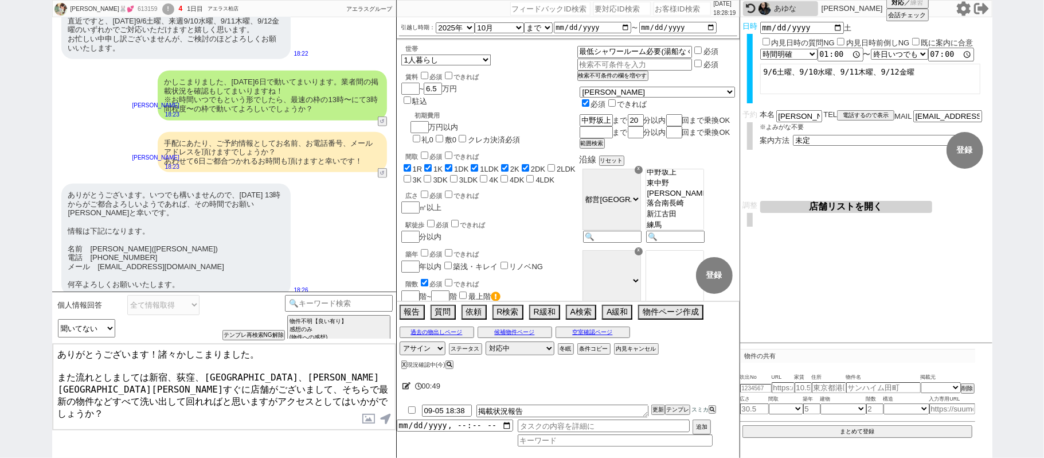
paste textarea "阿部"
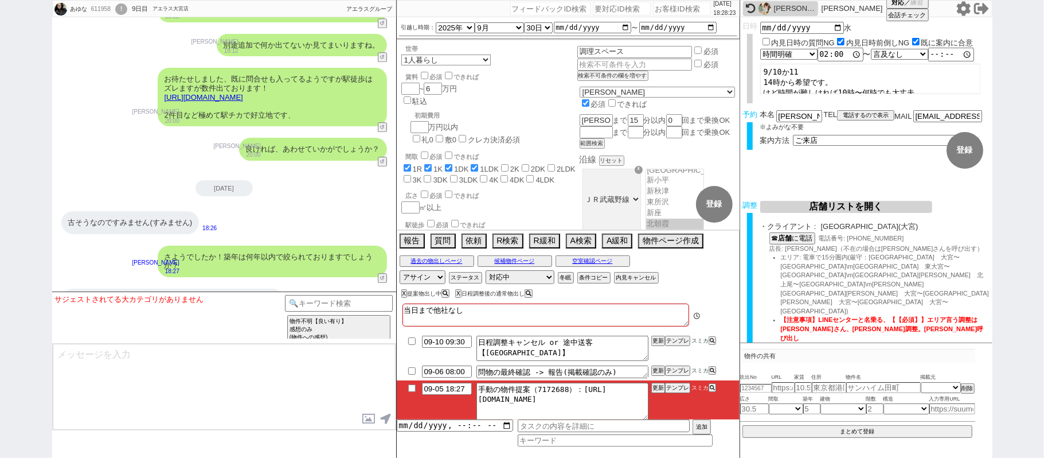
scroll to position [193, 0]
click at [243, 93] on link "https://tools.sumika.live/pages/dgx41s6" at bounding box center [204, 97] width 79 height 9
click at [409, 12] on button "☓" at bounding box center [407, 11] width 21 height 23
click at [365, 302] on input at bounding box center [339, 302] width 108 height 14
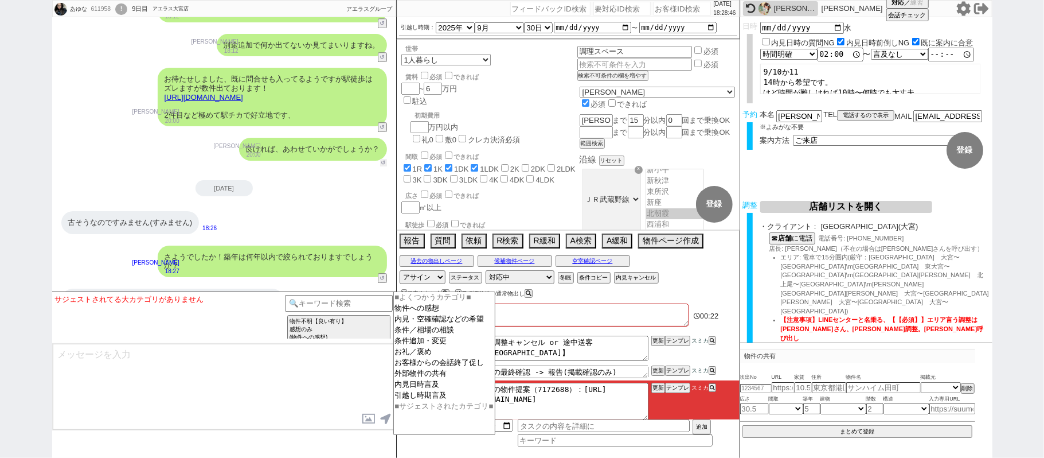
click at [381, 159] on button "↺" at bounding box center [383, 162] width 7 height 7
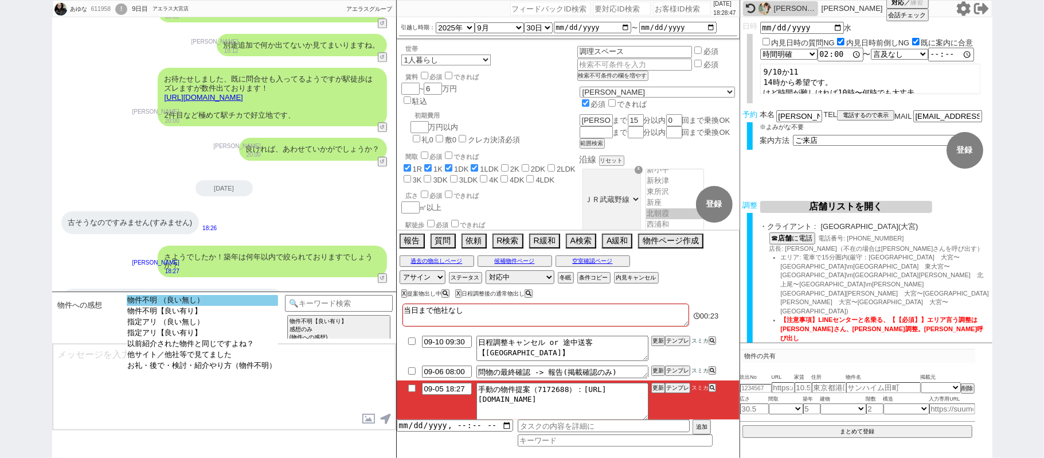
click at [250, 303] on option "物件不明 （良い無し）" at bounding box center [202, 300] width 151 height 11
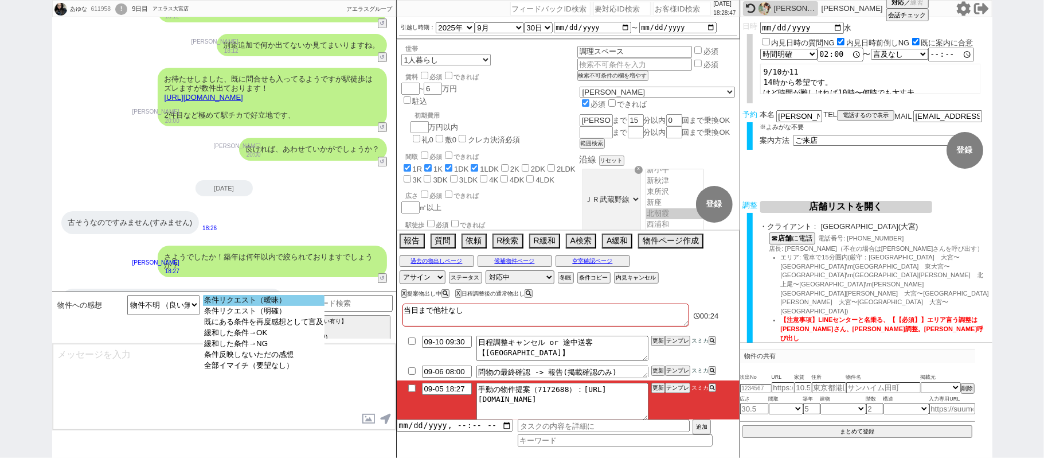
click at [295, 299] on option "条件リクエスト（曖昧）" at bounding box center [264, 300] width 122 height 11
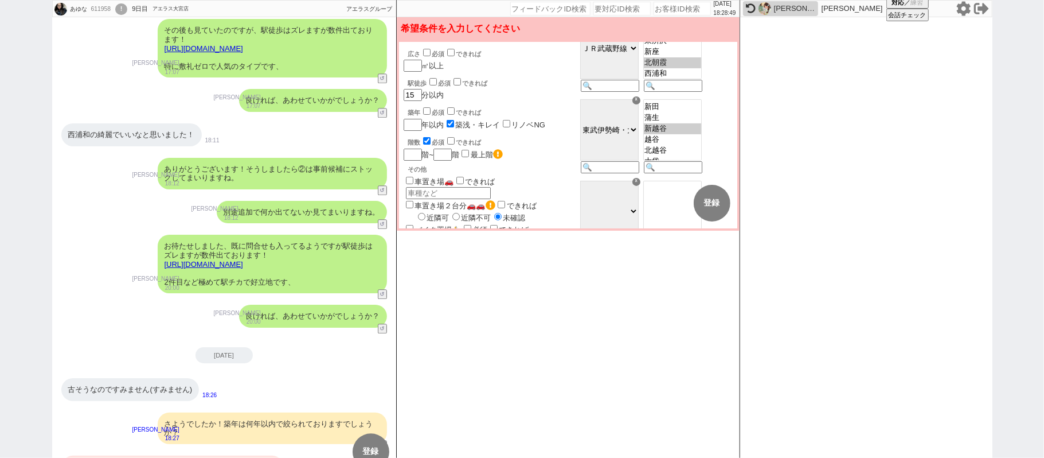
scroll to position [76, 0]
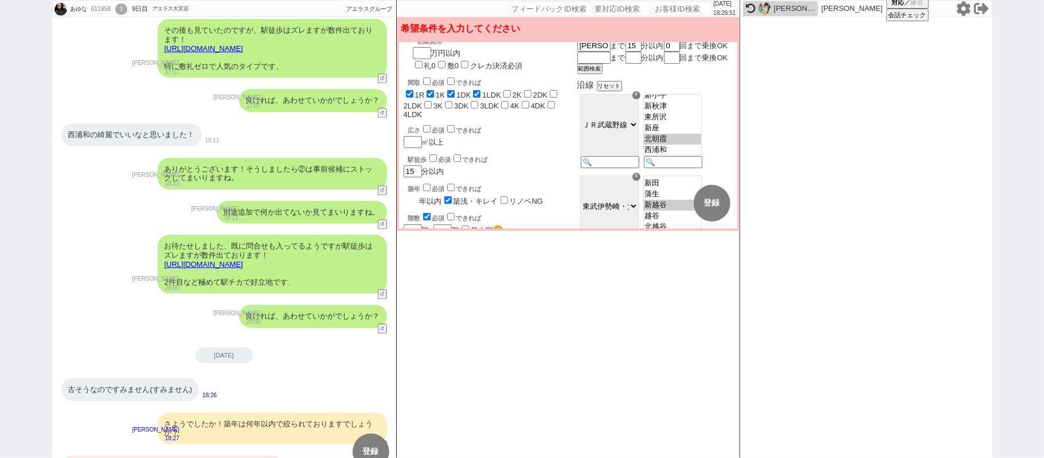
click at [409, 196] on input "number" at bounding box center [412, 201] width 16 height 10
drag, startPoint x: 462, startPoint y: 154, endPoint x: 446, endPoint y: 145, distance: 18.3
click at [461, 197] on label "築浅・キレイ" at bounding box center [478, 201] width 45 height 9
click at [441, 185] on span "必須" at bounding box center [438, 188] width 13 height 7
click at [427, 184] on input "checkbox" at bounding box center [426, 187] width 7 height 7
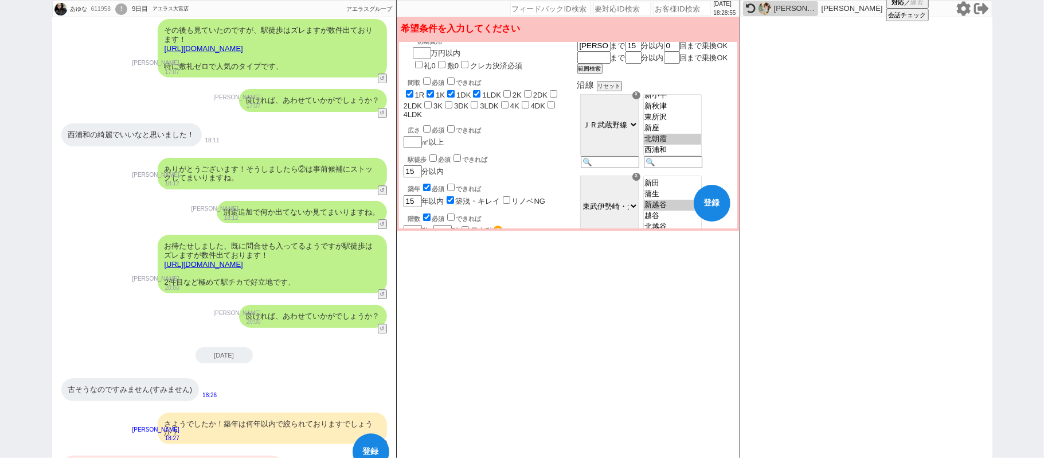
click at [448, 196] on input "築浅・キレイ" at bounding box center [450, 199] width 7 height 7
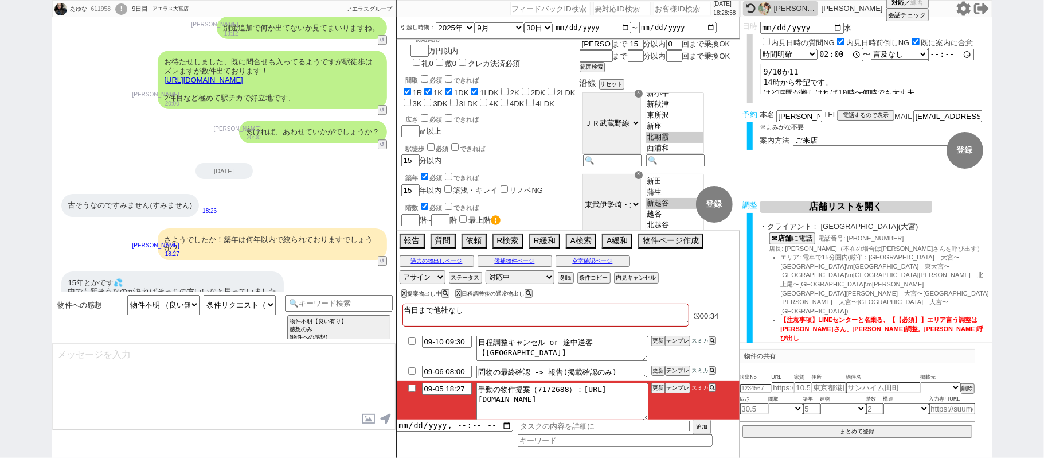
scroll to position [5366, 0]
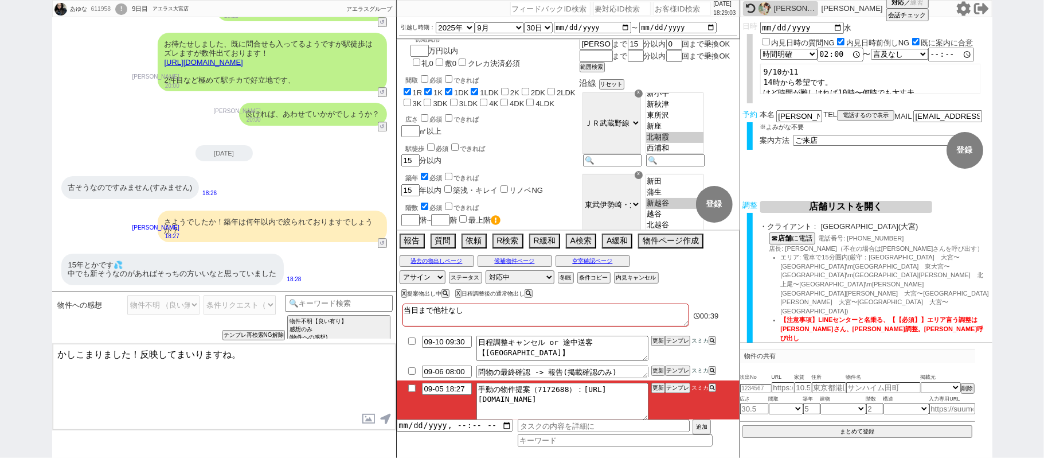
drag, startPoint x: 134, startPoint y: 349, endPoint x: 228, endPoint y: 349, distance: 94.1
click at [228, 349] on textarea "かしこまりました！反映してまいりますね。" at bounding box center [224, 387] width 343 height 86
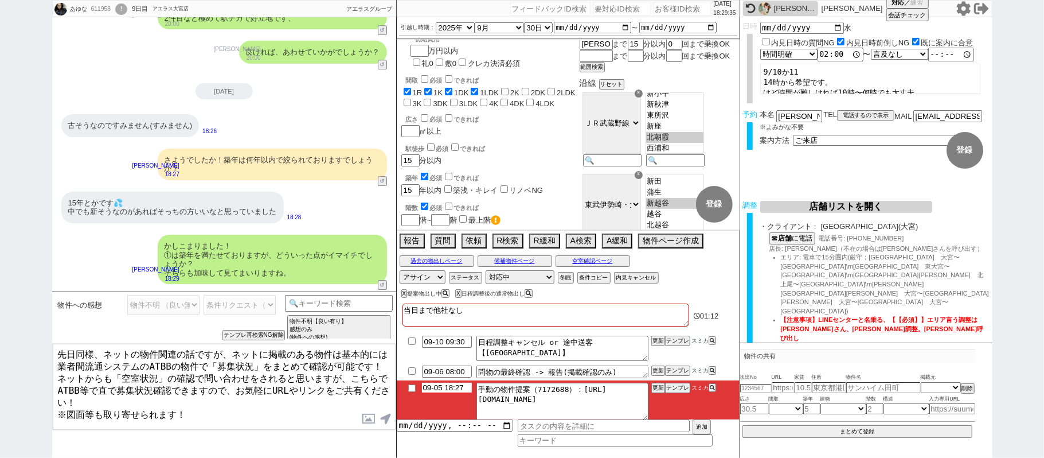
drag, startPoint x: 452, startPoint y: 388, endPoint x: 681, endPoint y: 315, distance: 240.1
click at [452, 388] on input "09-05 18:27" at bounding box center [447, 388] width 50 height 10
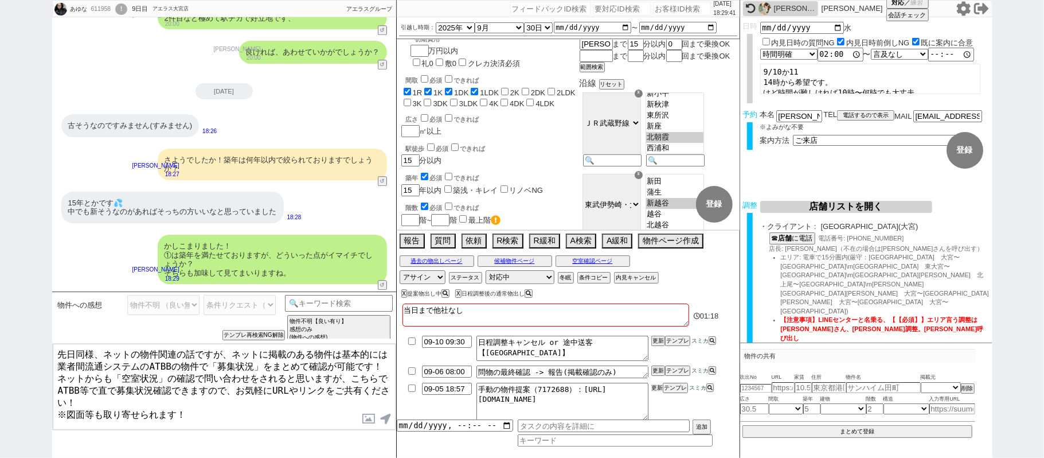
drag, startPoint x: 654, startPoint y: 388, endPoint x: 657, endPoint y: 400, distance: 12.4
click at [654, 391] on button "更新" at bounding box center [657, 388] width 11 height 8
drag, startPoint x: 657, startPoint y: 400, endPoint x: 657, endPoint y: 390, distance: 10.3
click at [657, 397] on li "09-05 18:57 手動の物件提案（7172688）：https://jent-crm.com/2ng-84y191pn3984hy/introducti…" at bounding box center [568, 401] width 343 height 42
drag, startPoint x: 657, startPoint y: 387, endPoint x: 657, endPoint y: 393, distance: 6.9
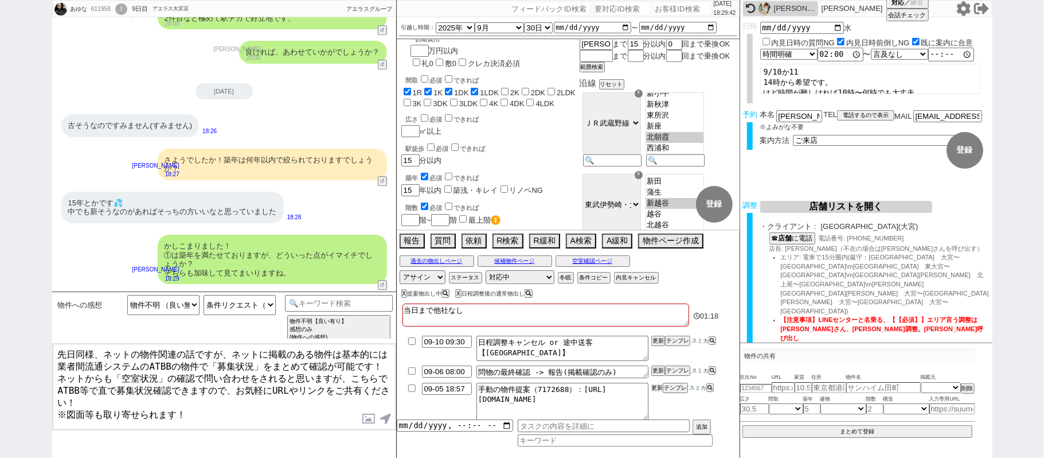
click at [657, 388] on button "更新" at bounding box center [657, 388] width 11 height 8
drag, startPoint x: 657, startPoint y: 393, endPoint x: 658, endPoint y: 385, distance: 8.2
click at [657, 393] on li "09-05 18:57 手動の物件提案（7172688）：https://jent-crm.com/2ng-84y191pn3984hy/introducti…" at bounding box center [568, 401] width 343 height 42
click at [658, 388] on li "09-05 18:57 手動の物件提案（7172688）：https://jent-crm.com/2ng-84y191pn3984hy/introducti…" at bounding box center [568, 401] width 343 height 42
click at [659, 388] on button "更新" at bounding box center [657, 388] width 11 height 8
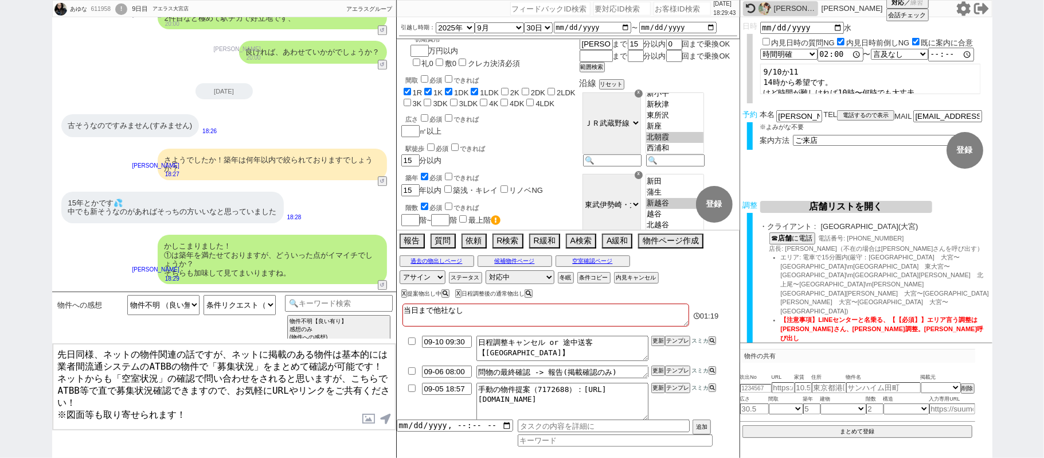
click at [657, 395] on li "09-05 18:57 手動の物件提案（7172688）：https://jent-crm.com/2ng-84y191pn3984hy/introducti…" at bounding box center [568, 401] width 343 height 42
drag, startPoint x: 655, startPoint y: 391, endPoint x: 656, endPoint y: 401, distance: 11.0
click at [655, 393] on li "09-05 18:57 手動の物件提案（7172688）：https://jent-crm.com/2ng-84y191pn3984hy/introducti…" at bounding box center [568, 401] width 343 height 42
drag, startPoint x: 656, startPoint y: 401, endPoint x: 422, endPoint y: 321, distance: 247.4
click at [648, 396] on li "09-05 18:57 手動の物件提案（7172688）：https://jent-crm.com/2ng-84y191pn3984hy/introducti…" at bounding box center [568, 401] width 343 height 42
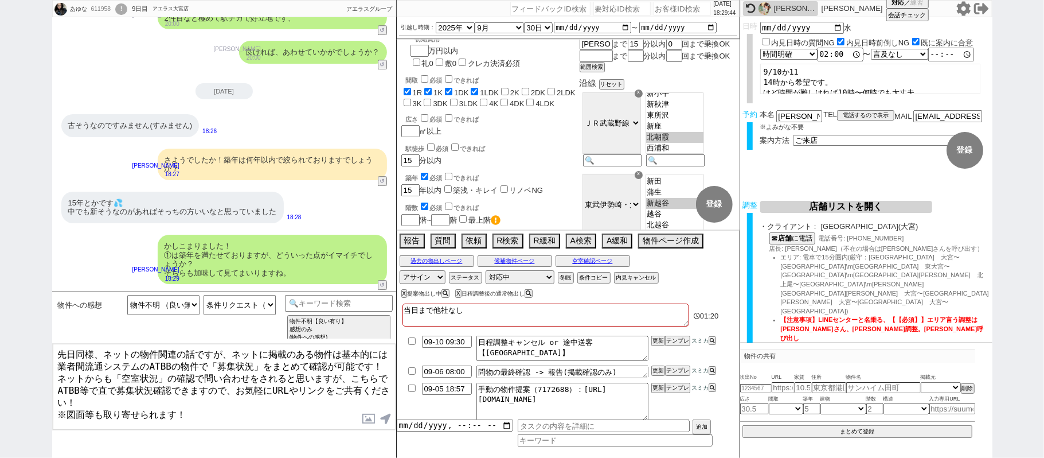
click at [106, 10] on div "611958" at bounding box center [101, 9] width 26 height 9
click at [106, 9] on div "611958" at bounding box center [101, 9] width 26 height 9
copy div "611958"
click at [682, 7] on input "number" at bounding box center [682, 9] width 57 height 14
paste input "611958"
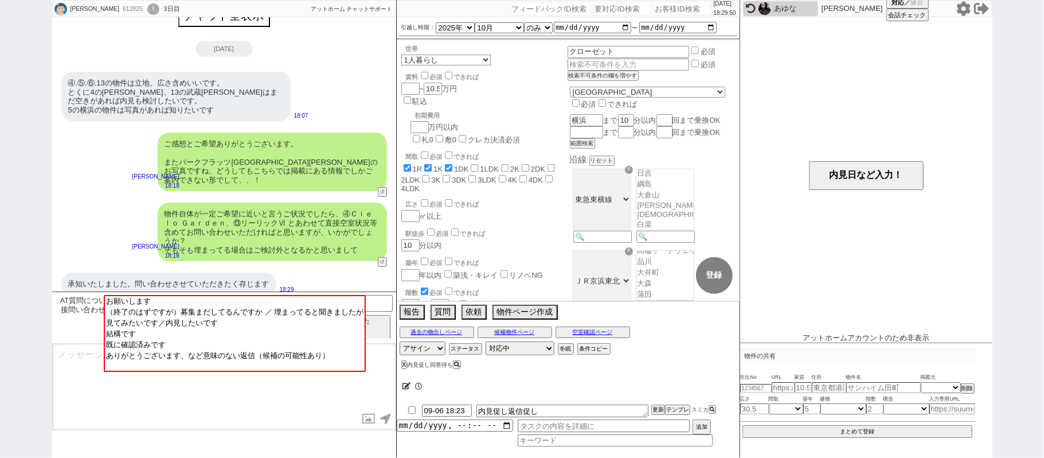
scroll to position [36, 0]
click at [234, 181] on div "ご感想とご希望ありがとうございます。 またパークフラッツ横濱平沼橋のお写真ですね、どうしてもこちらでは掲載にある情報でしかご案内できない形でして、、！" at bounding box center [272, 161] width 229 height 58
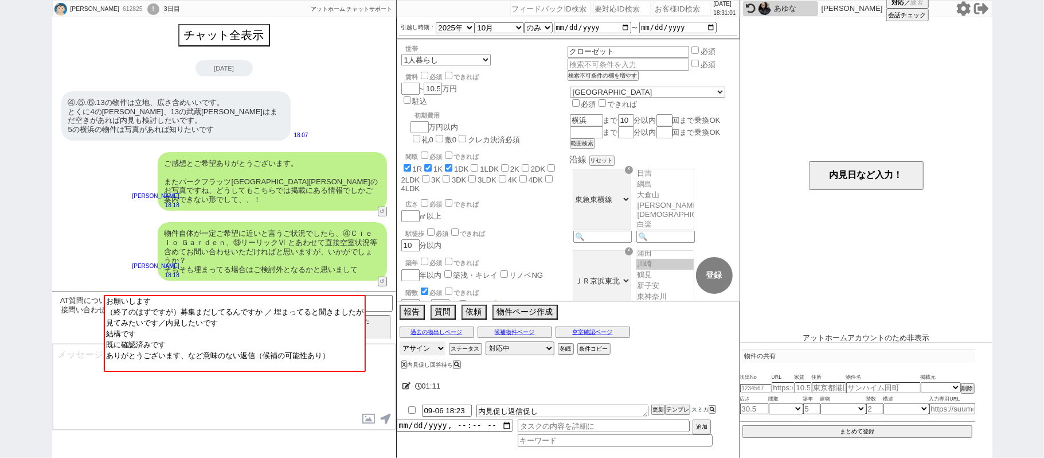
click at [439, 354] on select "アサイン 青木琢磨 黒澤沙由里 御手洗侑矢 松井健太朗 廣瀬晶子" at bounding box center [423, 348] width 46 height 14
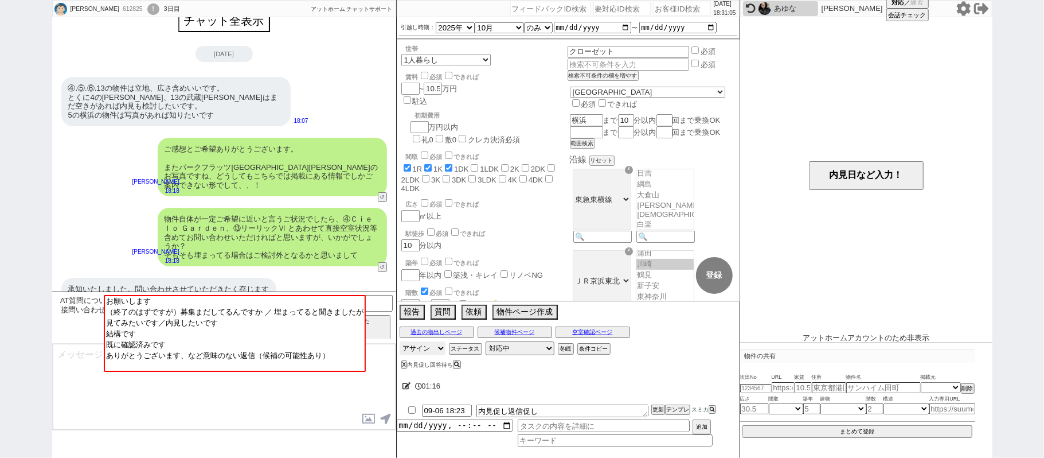
scroll to position [19, 0]
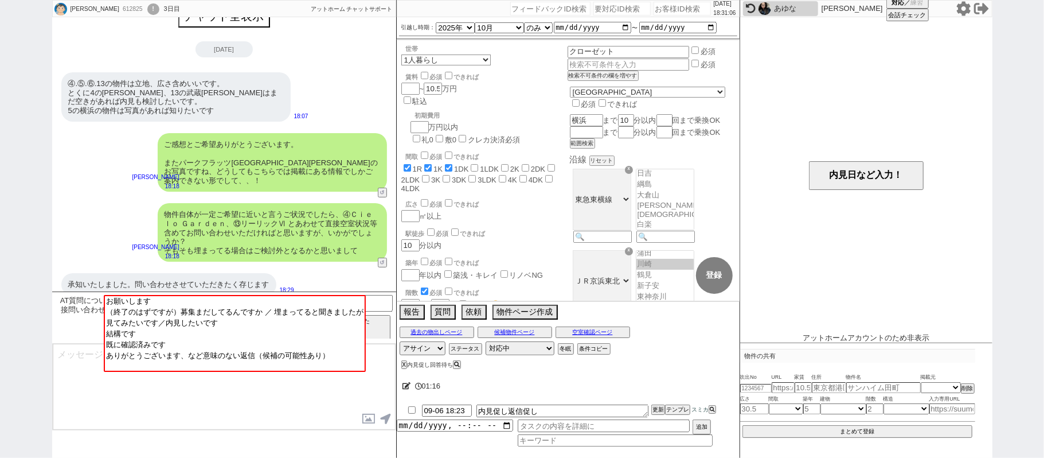
click at [276, 178] on div "ご感想とご希望ありがとうございます。 またパークフラッツ横濱平沼橋のお写真ですね、どうしてもこちらでは掲載にある情報でしかご案内できない形でして、、！" at bounding box center [272, 162] width 229 height 58
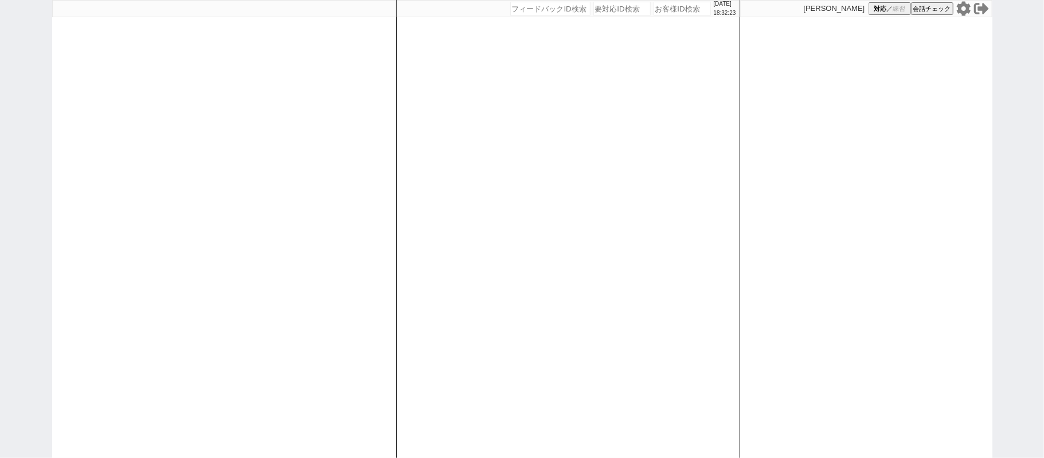
click at [440, 284] on div "[DATE] 18:32:23 候補物件を追加してしてください 紹介した物件一覧 他社物件を追加する 空室確認ページに追加・削除 紹介した物件一覧 他社物件を…" at bounding box center [568, 229] width 344 height 458
select select
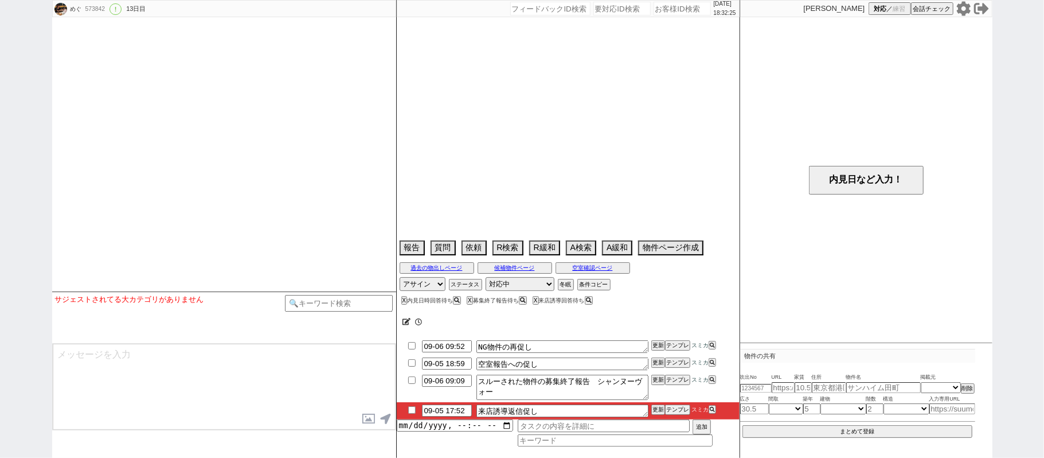
select select "15"
select select "1"
select select "14"
select select "69"
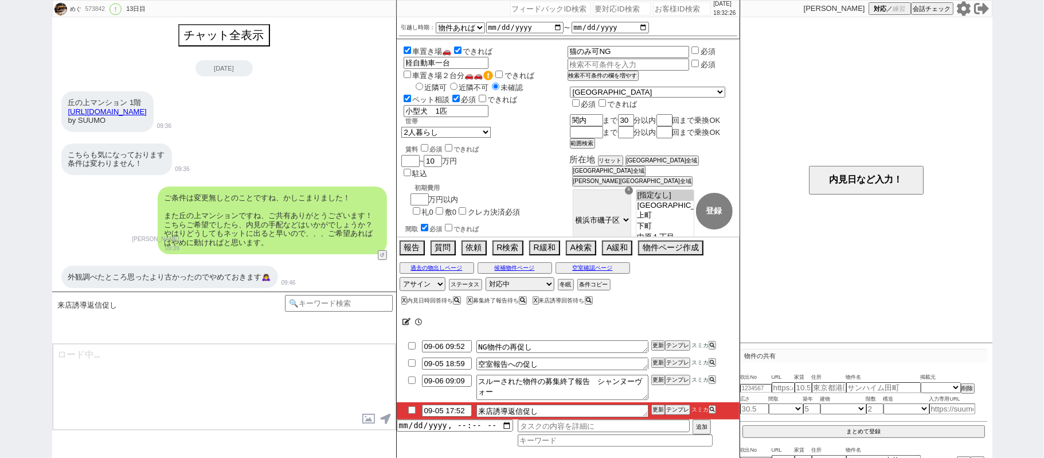
scroll to position [1182, 0]
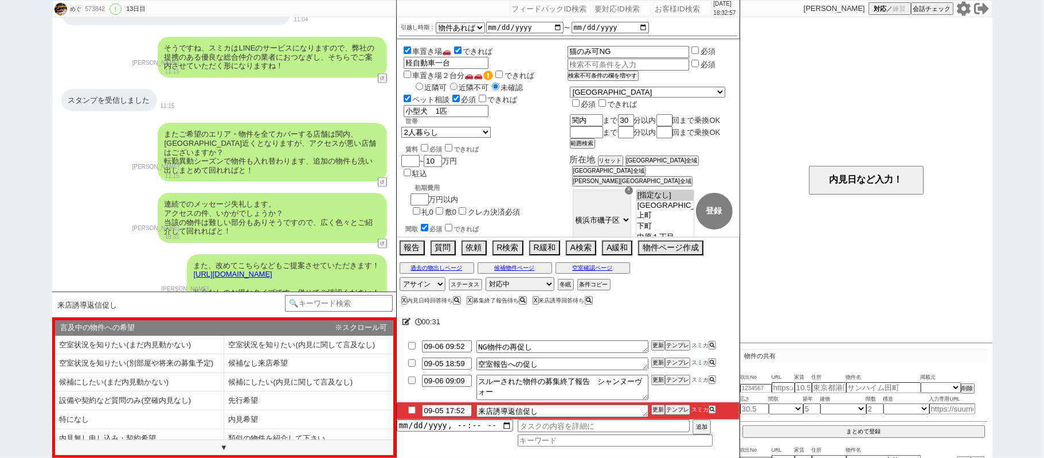
click at [203, 131] on div "またご希望のエリア・物件を全てカバーする店舗は関内、[GEOGRAPHIC_DATA]近くとなりますが、アクセスが悪い店舗はございますか？ 転勤異動シーズンで…" at bounding box center [272, 152] width 229 height 58
click at [681, 10] on input "number" at bounding box center [682, 9] width 57 height 14
paste input "606622"
type input "606622"
select select "400"
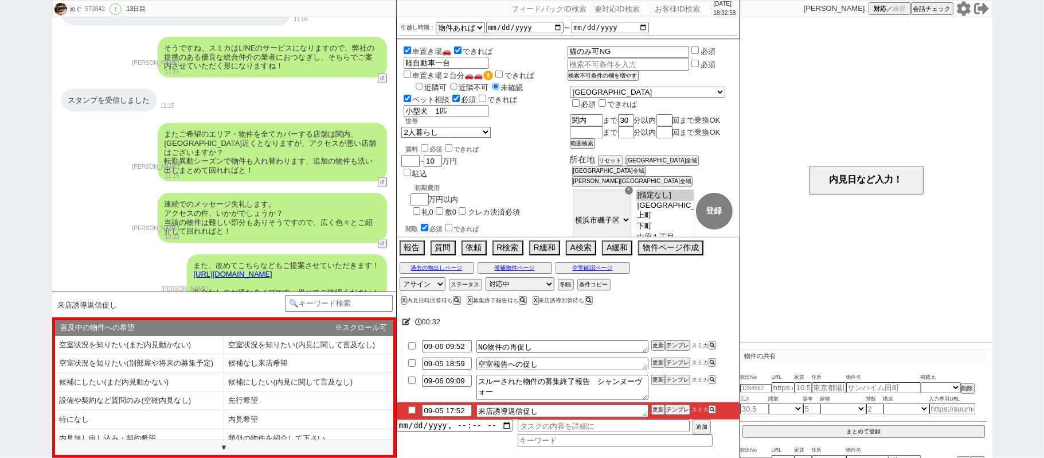
select select
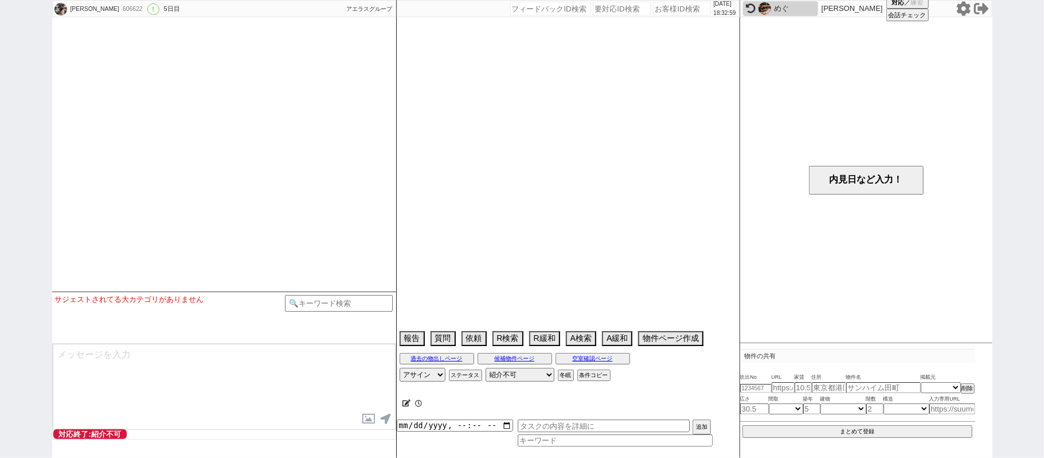
select select "2025"
select select "9"
select select "33"
select select "1"
select select "7"
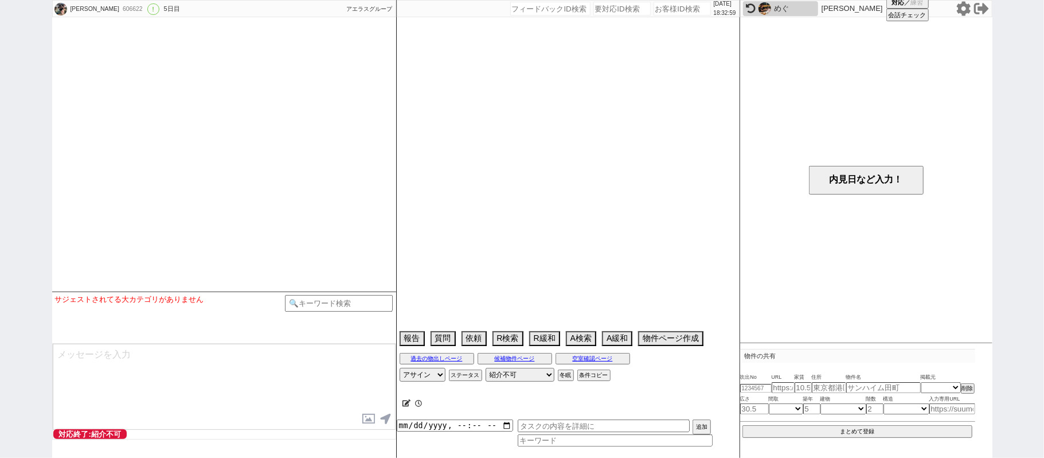
select select "217"
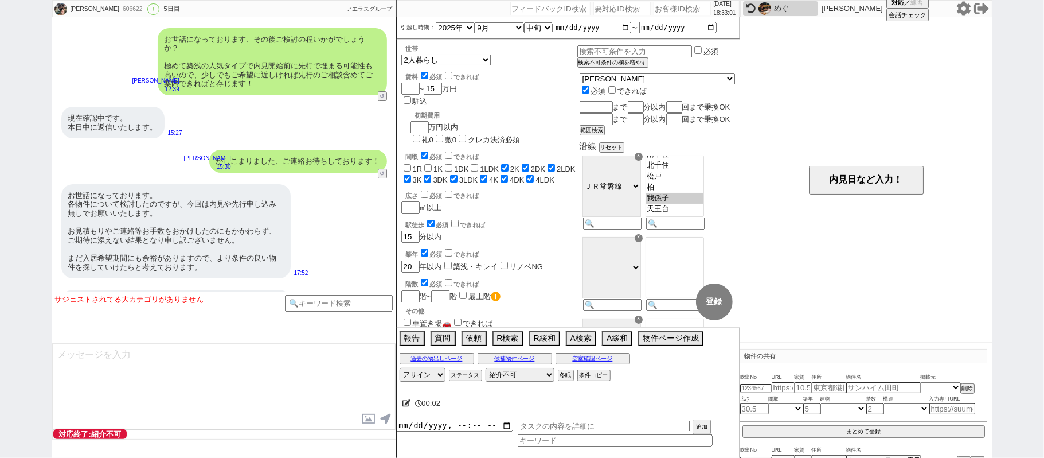
scroll to position [5813, 0]
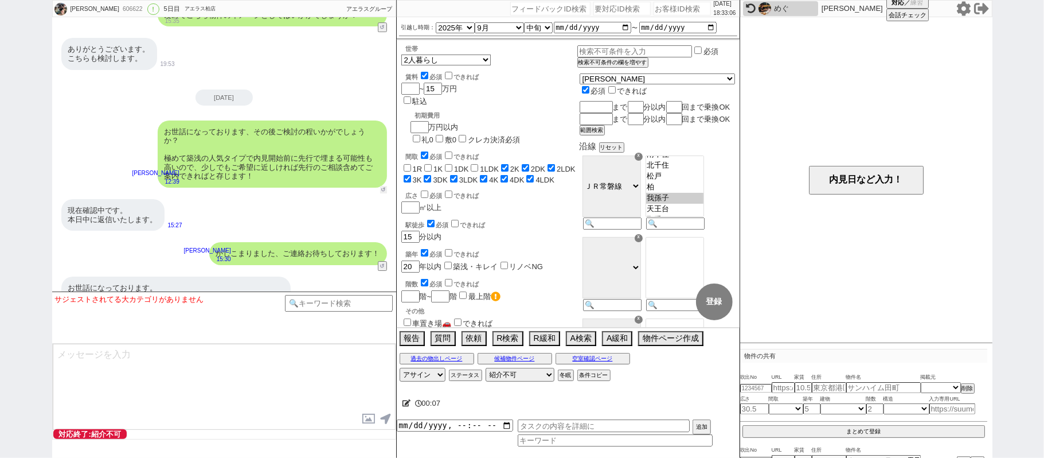
click at [380, 192] on button "↺" at bounding box center [383, 189] width 7 height 7
select select
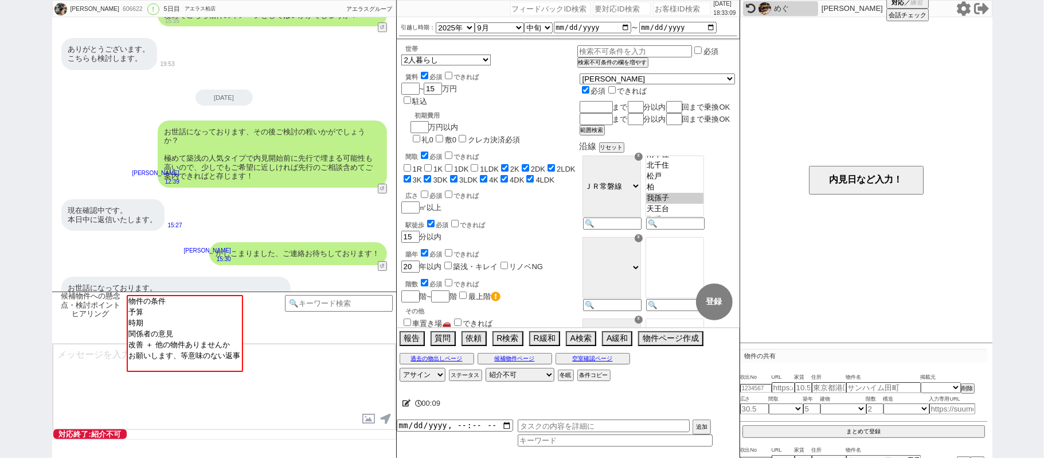
click at [321, 198] on div "現在確認中です。 本日中に返信いたします。 15:27" at bounding box center [224, 214] width 344 height 43
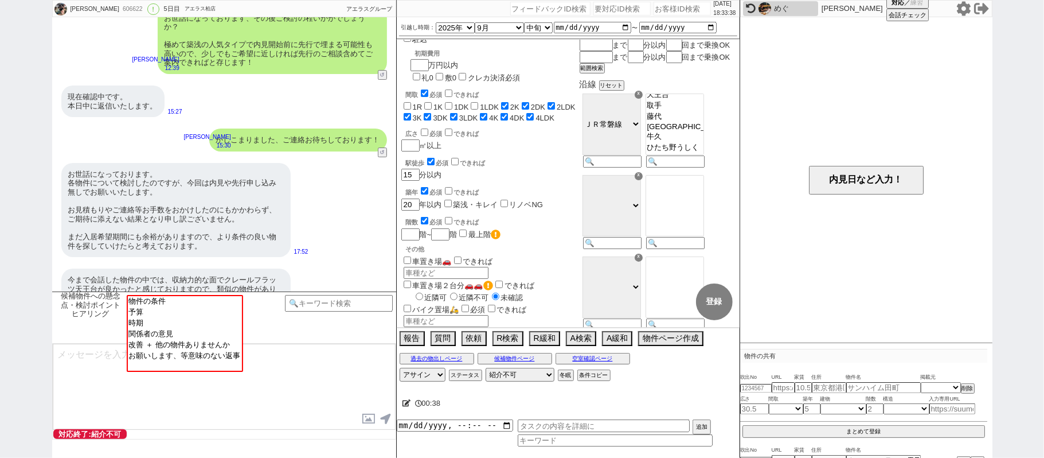
scroll to position [5926, 0]
click at [383, 154] on button "↺" at bounding box center [383, 153] width 7 height 7
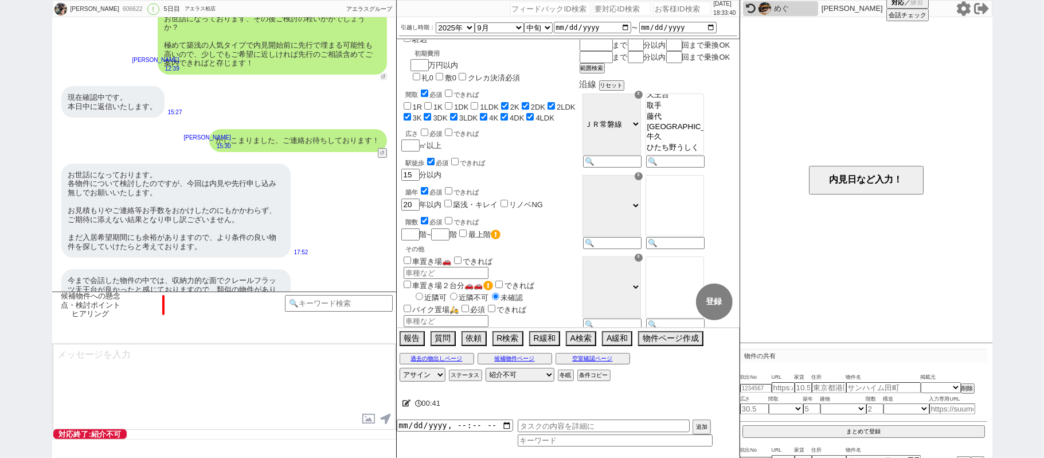
click at [384, 77] on button "↺" at bounding box center [383, 76] width 7 height 7
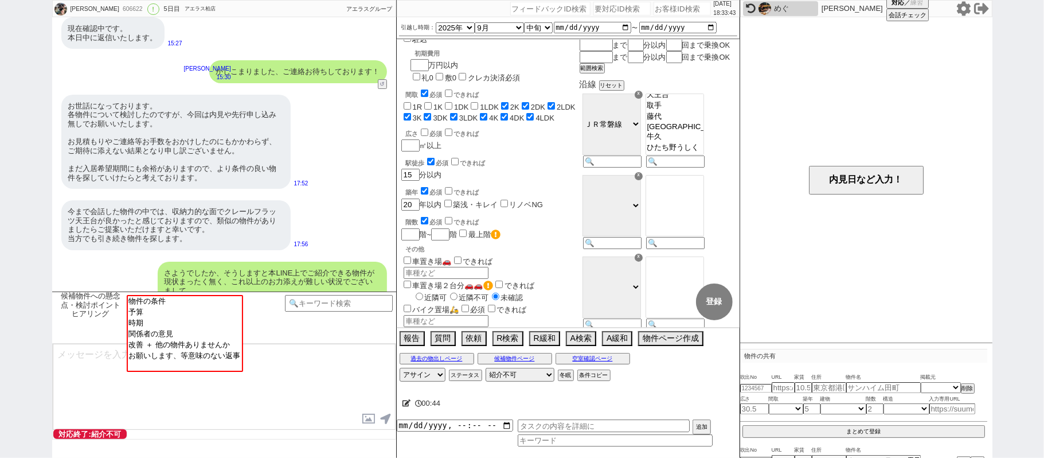
click at [333, 202] on div "今まで会話した物件の中では、収納力的な面でクレールフラッツ天王台が良かったと感じておりますので、類似の物件がありましたらご提案いただけますと幸いです。 当方で…" at bounding box center [224, 224] width 344 height 61
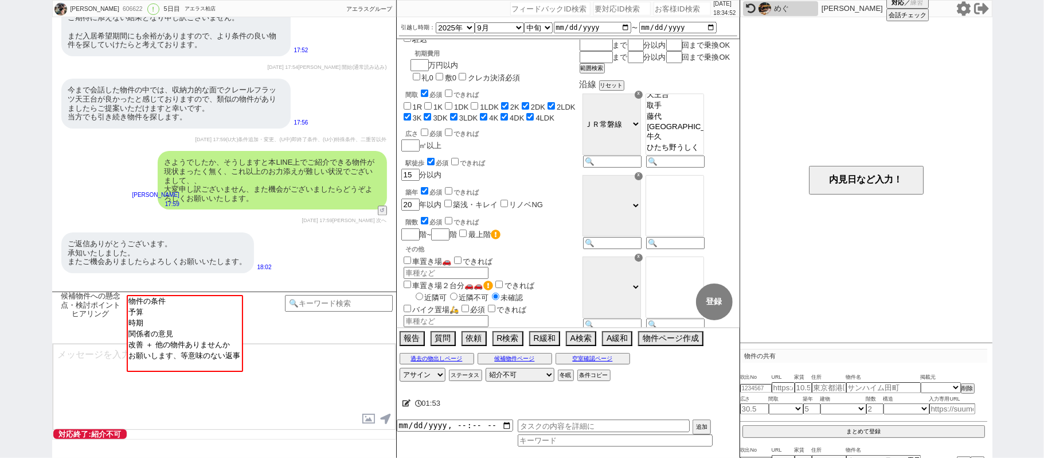
scroll to position [8016, 0]
click at [415, 343] on button "報告" at bounding box center [411, 337] width 23 height 13
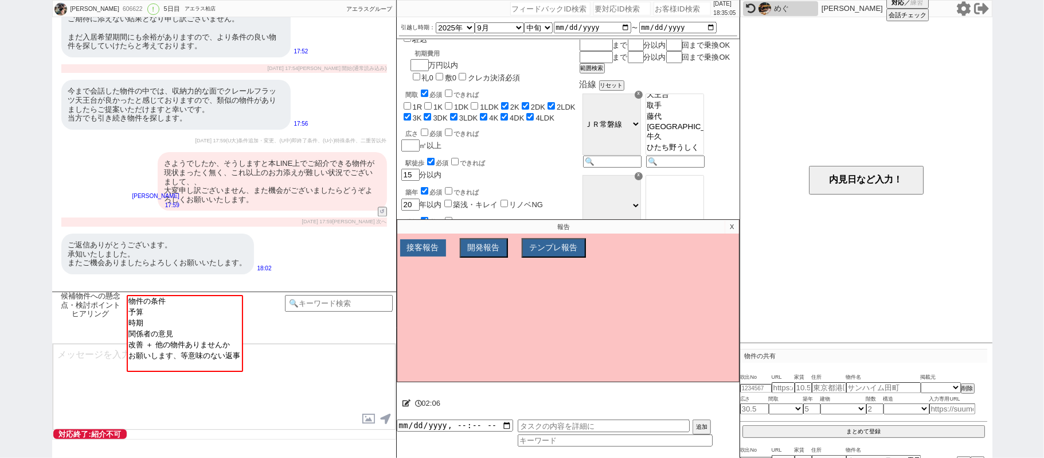
click at [423, 256] on button "接客報告" at bounding box center [423, 247] width 46 height 17
click at [432, 274] on select "FBの種類を選んでください ミス以外 条件入力 カテゴリ選択 状況入力 会話成り立たない・吹き出しミス 誤字脱字、言い回し、態度 不動産知識・相場・リサーチミ…" at bounding box center [476, 269] width 146 height 10
click at [403, 267] on select "FBの種類を選んでください ミス以外 条件入力 カテゴリ選択 状況入力 会話成り立たない・吹き出しミス 誤字脱字、言い回し、態度 不動産知識・相場・リサーチミ…" at bounding box center [476, 269] width 146 height 10
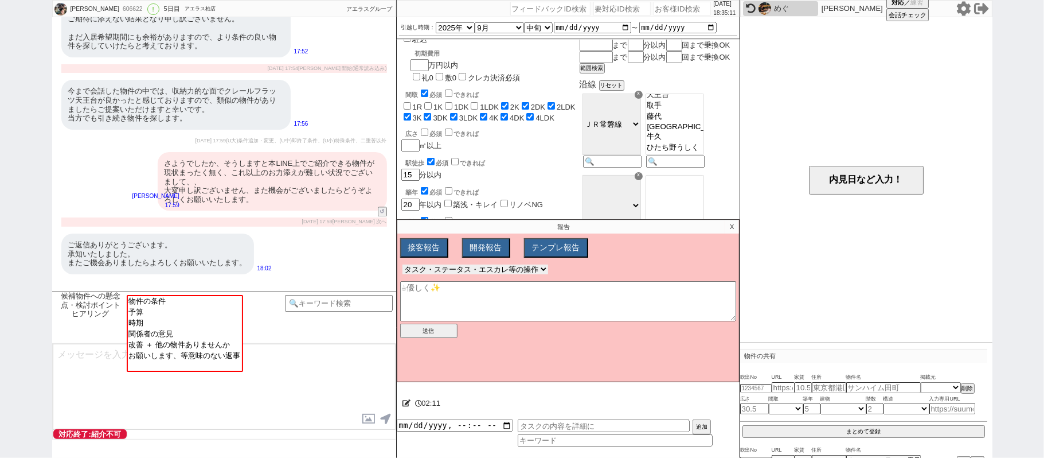
click at [438, 270] on select "FBの種類を選んでください ミス以外 条件入力 カテゴリ選択 状況入力 会話成り立たない・吹き出しミス 誤字脱字、言い回し、態度 不動産知識・相場・リサーチミ…" at bounding box center [476, 269] width 146 height 10
select select "17"
click at [403, 267] on select "FBの種類を選んでください ミス以外 条件入力 カテゴリ選択 状況入力 会話成り立たない・吹き出しミス 誤字脱字、言い回し、態度 不動産知識・相場・リサーチミ…" at bounding box center [476, 269] width 146 height 10
click at [351, 210] on div "さようでしたか、そうしますと本LINE上でご紹介できる物件が現状まったく無く、これ以上のお力添えが難しい状況でございまして、、 大変申し訳ございません、また機…" at bounding box center [272, 181] width 229 height 58
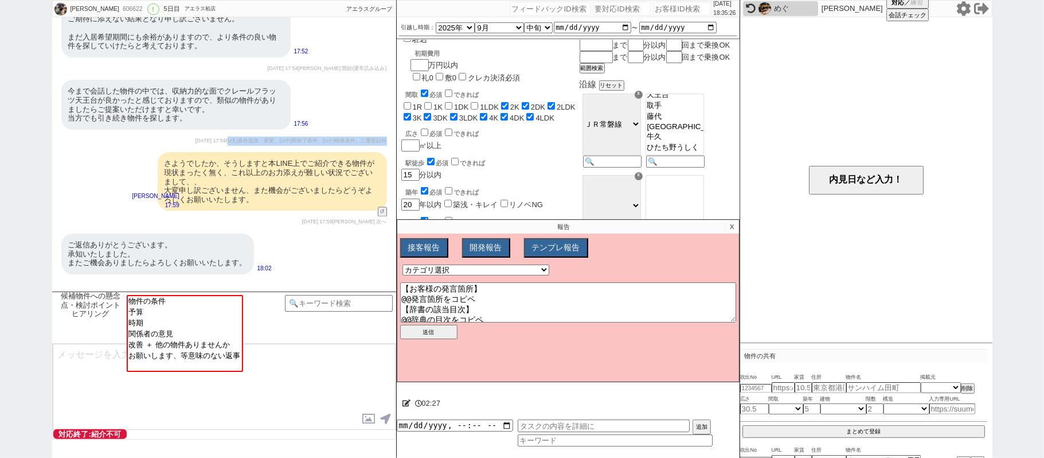
drag, startPoint x: 224, startPoint y: 205, endPoint x: 386, endPoint y: 193, distance: 162.7
click at [389, 204] on div "[DATE] 17:59 (U大)条件追加・変更、(U中)即終了条件、(U小)特殊条件、二重苦以外 さようでしたか、そうしますと本LINE上でご紹介できる物件…" at bounding box center [224, 181] width 344 height 90
copy span "U大)条件追加・変更、(U中)即終了条件、(U小)特殊条件、二重苦以外"
drag, startPoint x: 505, startPoint y: 322, endPoint x: 398, endPoint y: 319, distance: 106.7
click at [398, 319] on div "接客報告 開発報告 テンプレ報告 FBの種類を選んでください ミス以外 条件入力 カテゴリ選択 状況入力 会話成り立たない・吹き出しミス 誤字脱字、言い回し、…" at bounding box center [568, 309] width 342 height 143
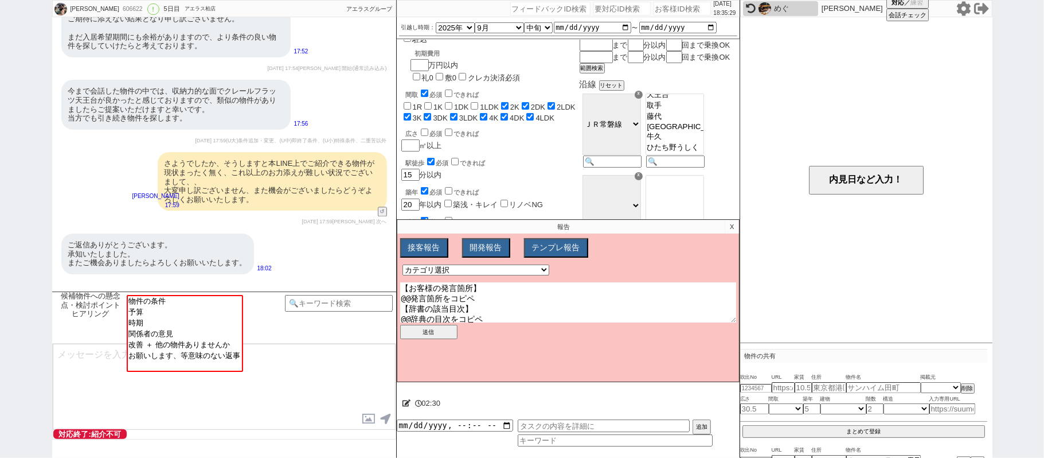
paste textarea "U大)条件追加・変更、(U中)即終了条件、(U小)特殊条件、二重苦以外"
click at [709, 317] on textarea "【お客様の発言箇所】 @@発言箇所をコピペ 【辞書の該当目次】 こちら(U大)条件追加・変更、(U中)即終了条件、(U小)特殊条件、二重苦以外" at bounding box center [568, 302] width 336 height 40
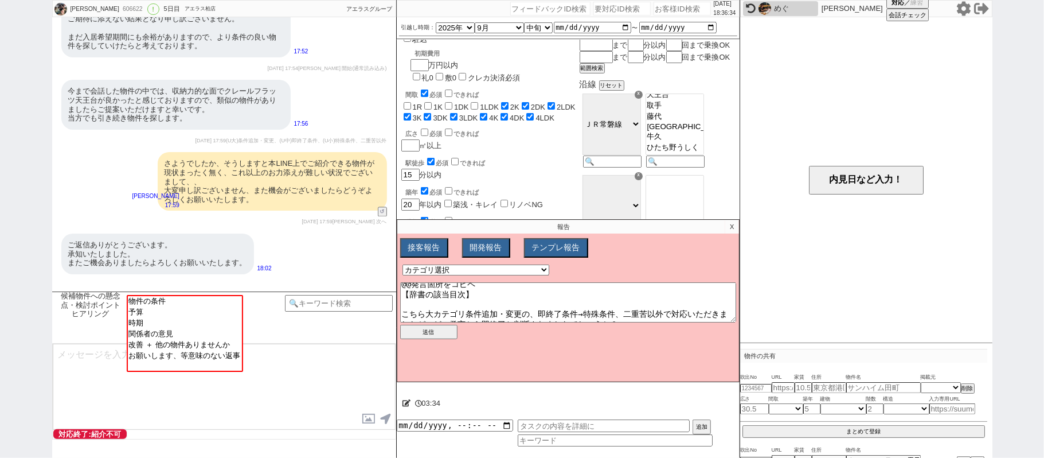
scroll to position [17, 0]
drag, startPoint x: 216, startPoint y: 167, endPoint x: 225, endPoint y: 174, distance: 11.9
click at [225, 129] on div "今まで会話した物件の中では、収納力的な面でクレールフラッツ天王台が良かったと感じておりますので、類似の物件がありましたらご提案いただけますと幸いです。 当方で…" at bounding box center [175, 104] width 229 height 49
copy div "類似の物件がありましたらご提案いただけますと幸いです。"
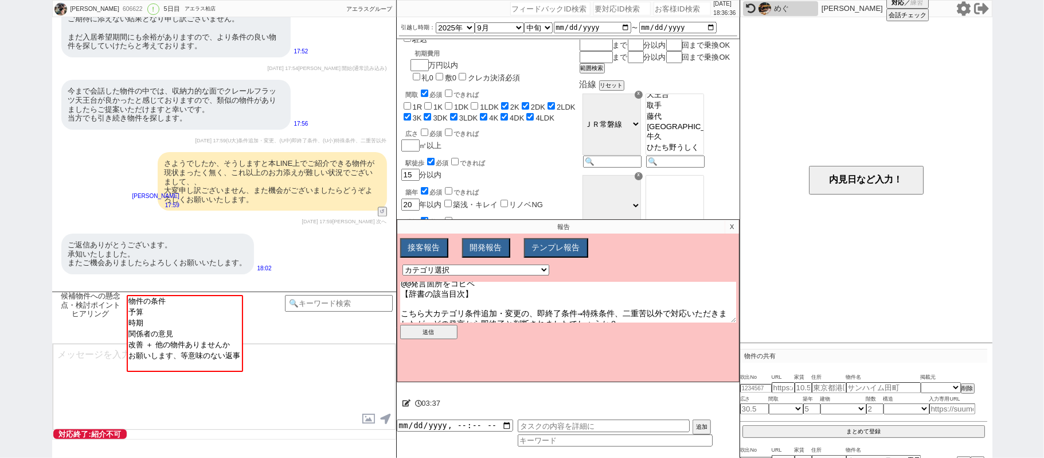
click at [416, 322] on textarea "【お客様の発言箇所】 @@発言箇所をコピペ 【辞書の該当目次】 こちら大カテゴリ条件追加・変更の、即終了条件→特殊条件、二重苦以外で対応いただきましたが、どの…" at bounding box center [568, 302] width 336 height 40
paste textarea "類似の物件がありましたらご提案いただけますと幸いです。"
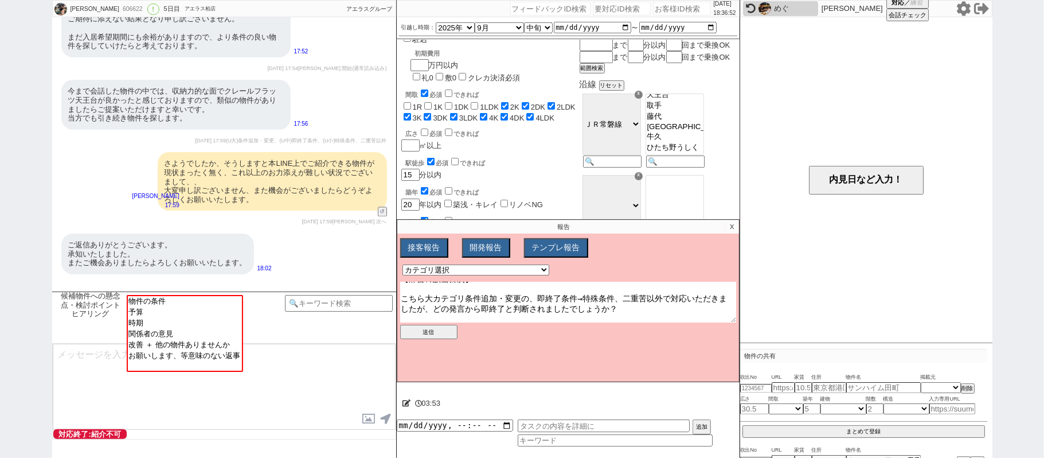
scroll to position [7787, 0]
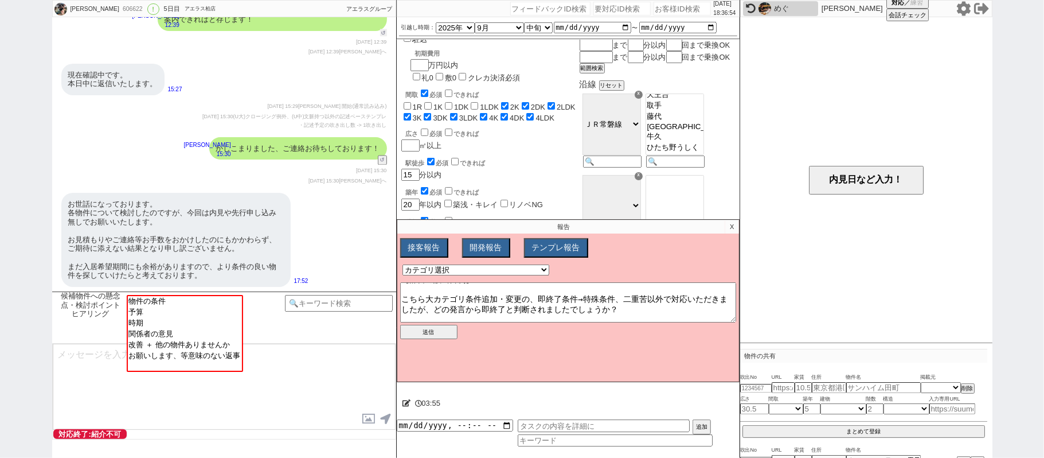
click at [381, 37] on button "↺" at bounding box center [383, 32] width 7 height 7
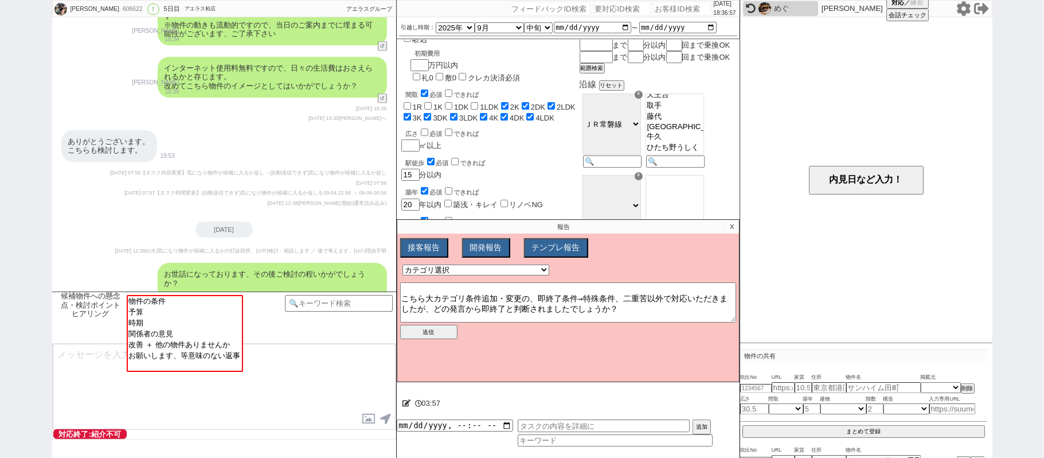
scroll to position [7405, 0]
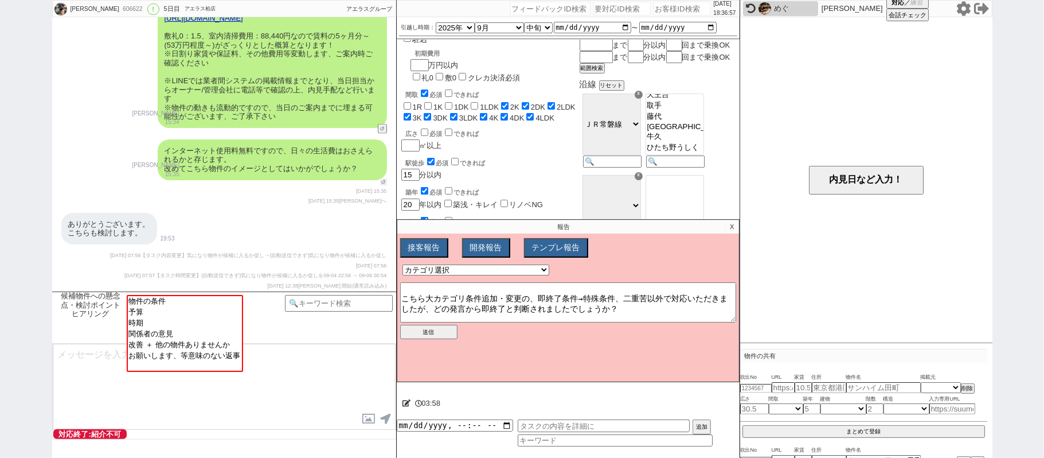
click at [380, 186] on button "↺" at bounding box center [383, 181] width 7 height 7
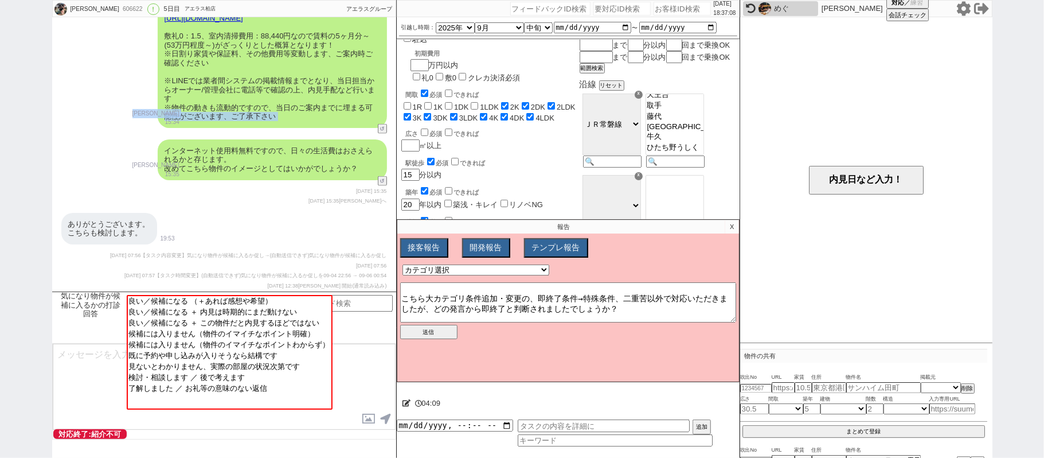
drag, startPoint x: 133, startPoint y: 190, endPoint x: 152, endPoint y: 189, distance: 19.0
click at [152, 134] on div "かしこまりました、早速ですが確認に動き、こちらセカンドガーデンは居住中（先行要相談、入居日：[DATE]）とのことでして、 [URL][DOMAIN_NAME…" at bounding box center [224, 53] width 344 height 159
copy div "15:34 18789-A1"
click at [693, 313] on textarea "【お客様の発言箇所】 @@発言箇所をコピペ 【辞書の該当目次】 こちら大カテゴリ条件追加・変更の、即終了条件→特殊条件、二重苦以外で対応いただきましたが、どの…" at bounding box center [568, 302] width 336 height 40
paste textarea "15:34"
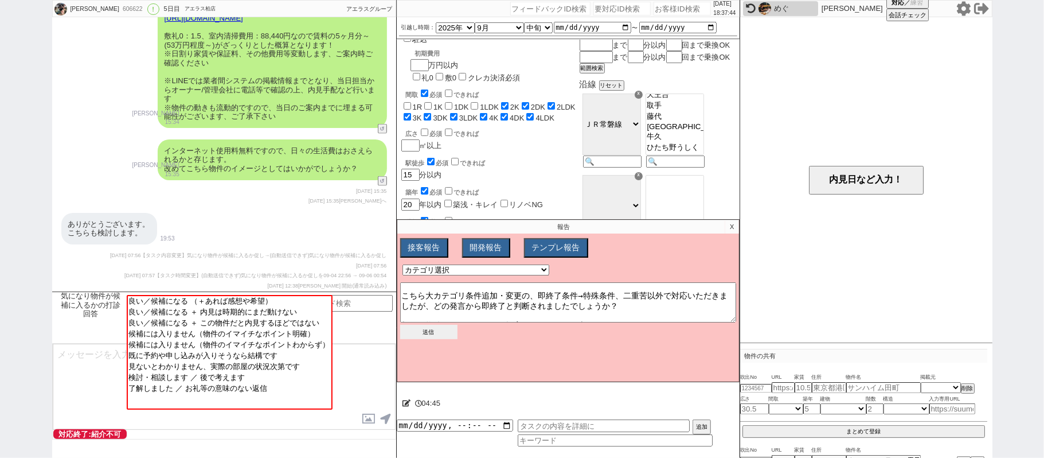
scroll to position [35, 0]
click at [437, 336] on button "送信" at bounding box center [428, 332] width 57 height 14
type textarea "【[PERSON_NAME]】 【お客様の発言箇所】 @@発言箇所をコピペ 【辞書の該当目次】 こちら大カテゴリ条件追加・変更の、即終了条件→特殊条件、二重苦…"
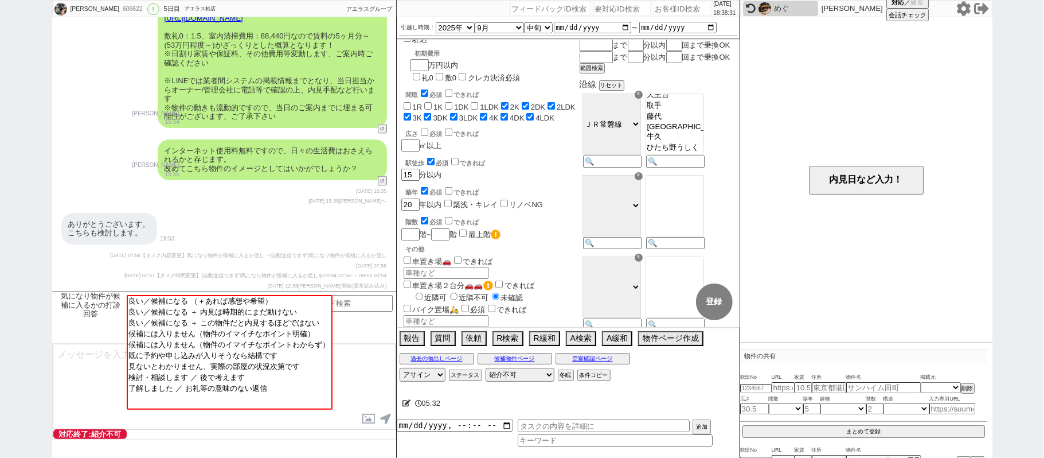
click at [0, 190] on div "[PERSON_NAME] 606622 ! 0 5日目 アエラス柏店 冬眠中 自社客 アエラスグループ スミカ_BPO チャット全表示 [DATE] 新しく…" at bounding box center [522, 229] width 1044 height 458
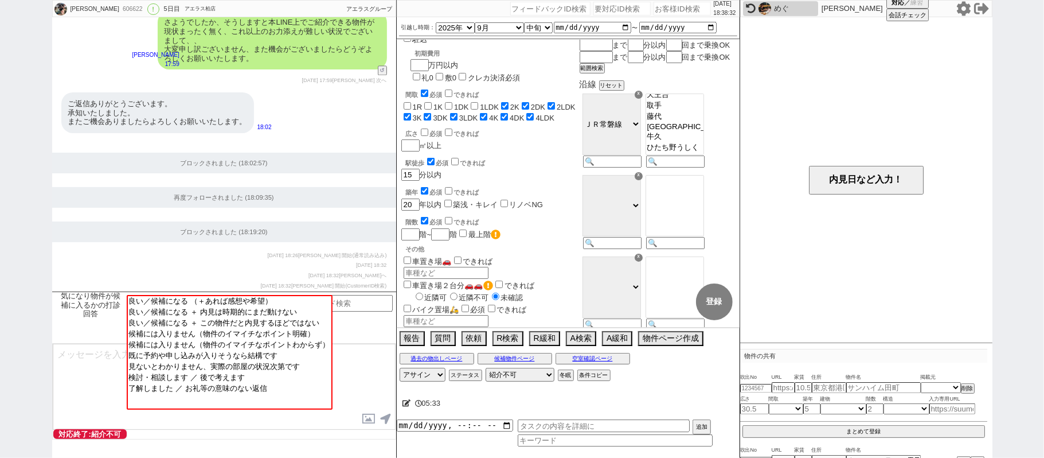
scroll to position [8222, 0]
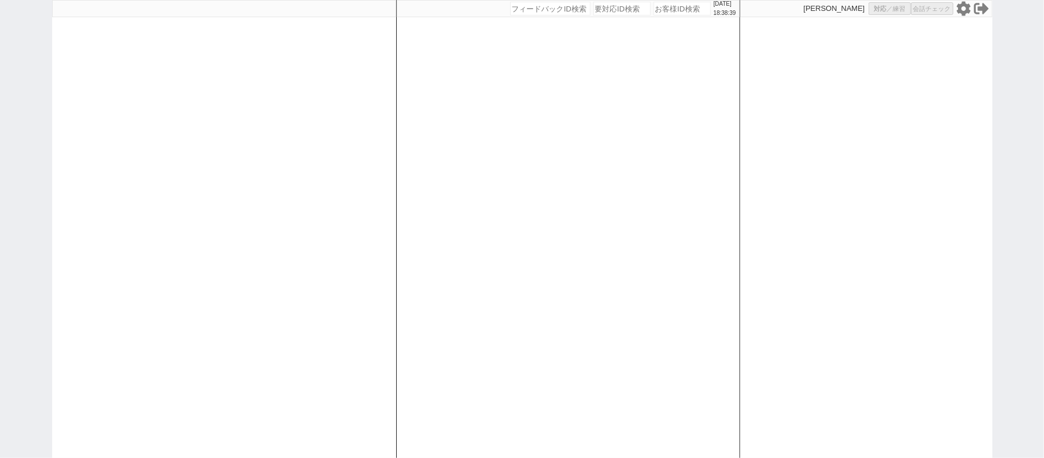
select select "1"
select select "2"
select select
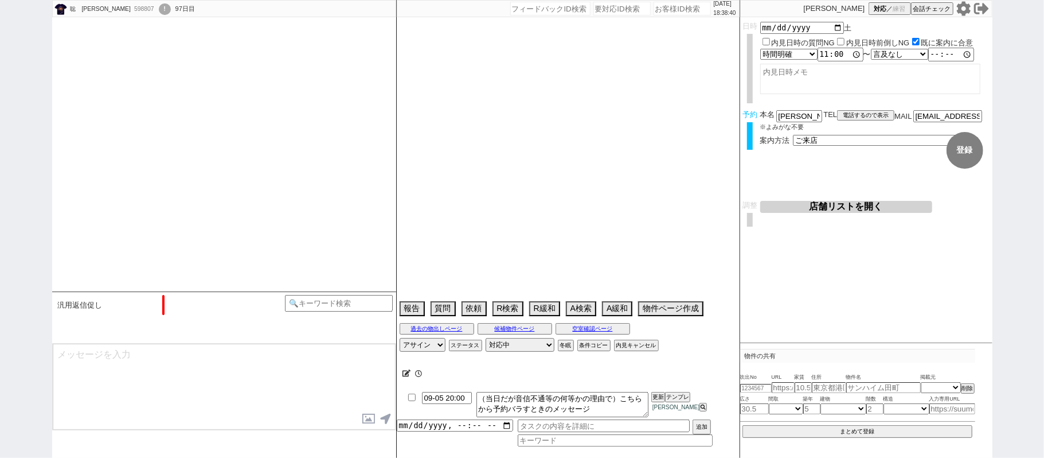
type textarea "とりあえず1件のみ見たいマン、決めないので現地受け入れない 指名買い"
select select "2025"
select select "8"
select select "36"
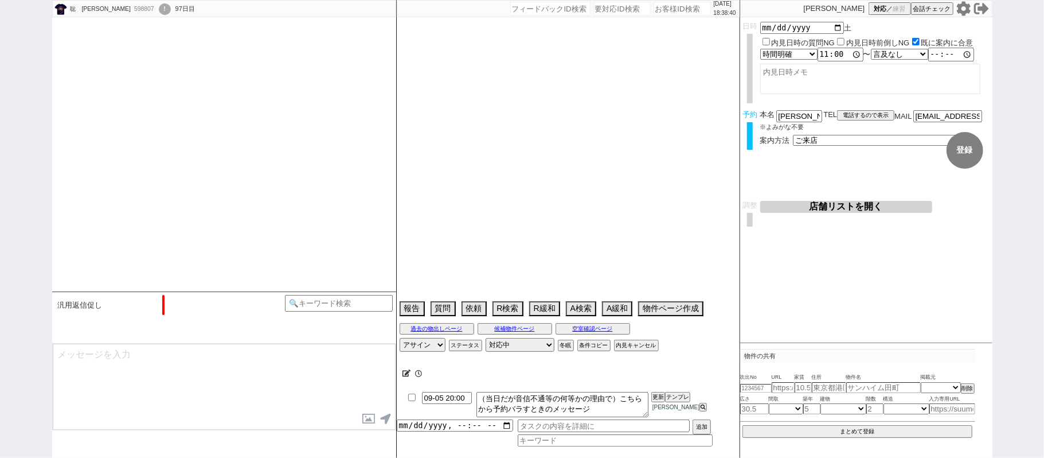
select select "1"
select select "11"
select select "207"
select select "33"
select select "970"
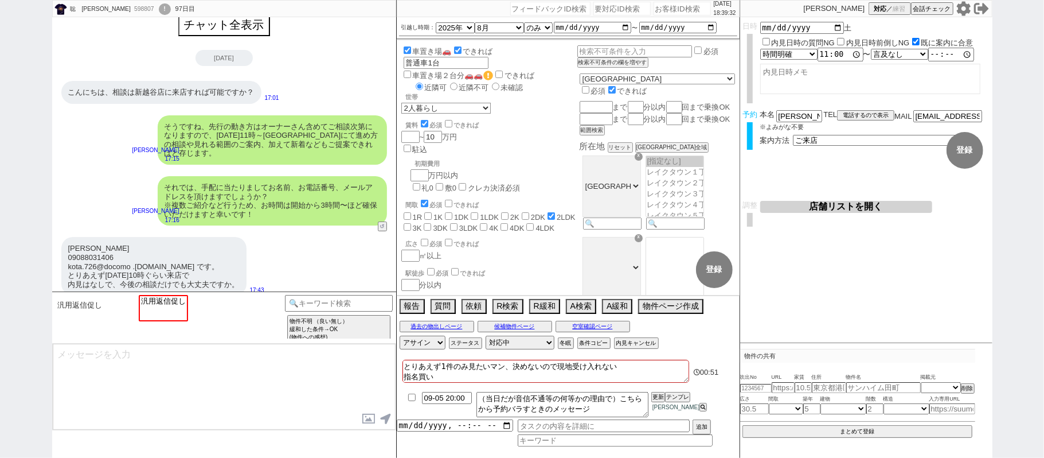
scroll to position [0, 0]
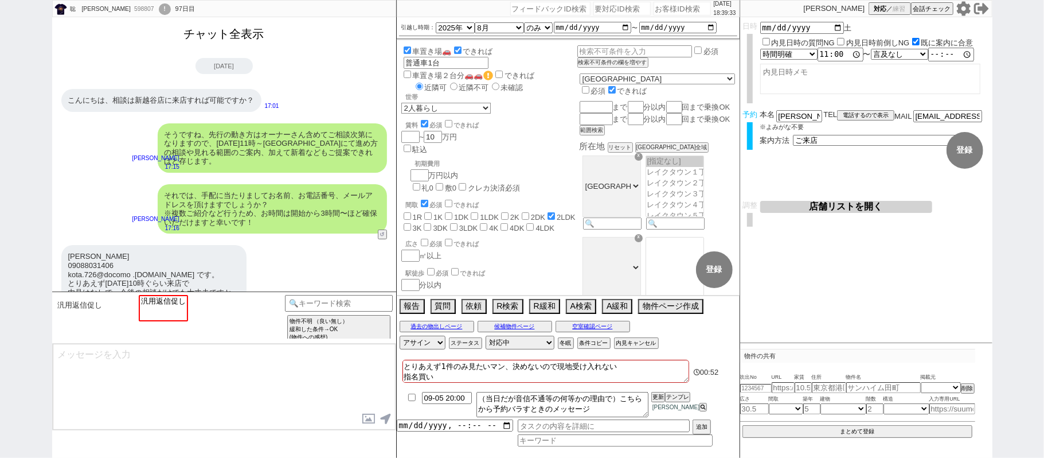
drag, startPoint x: 246, startPoint y: 37, endPoint x: 280, endPoint y: 154, distance: 121.4
click at [246, 37] on button "チャット全表示" at bounding box center [224, 34] width 89 height 20
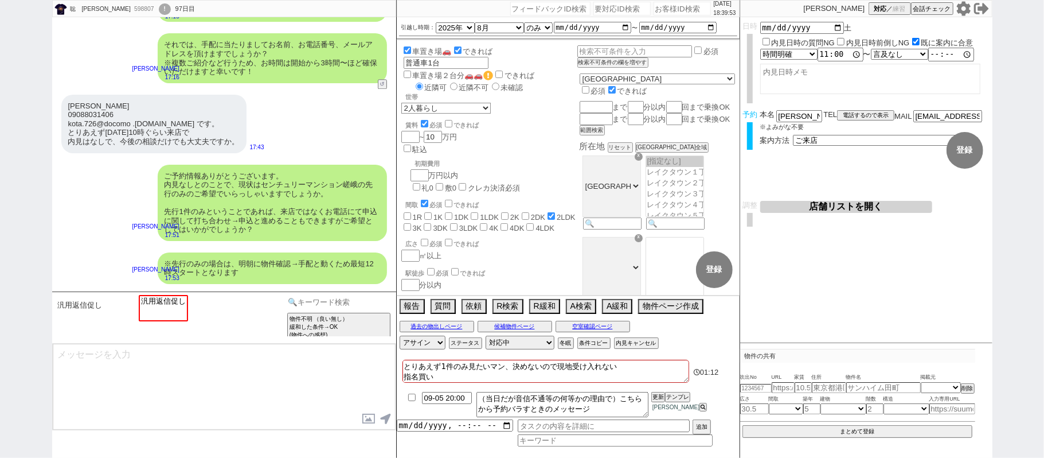
scroll to position [14659, 0]
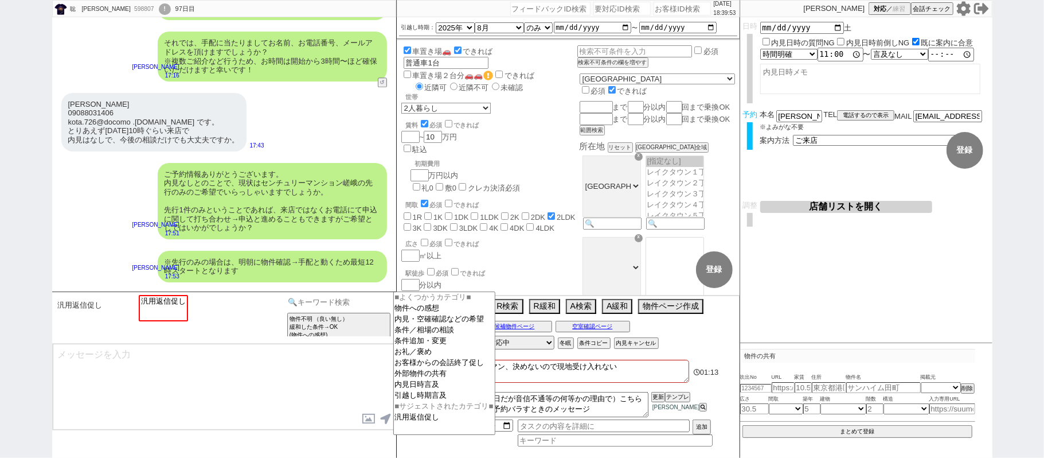
click at [344, 306] on input at bounding box center [339, 302] width 108 height 14
type input "み"
type input "禊"
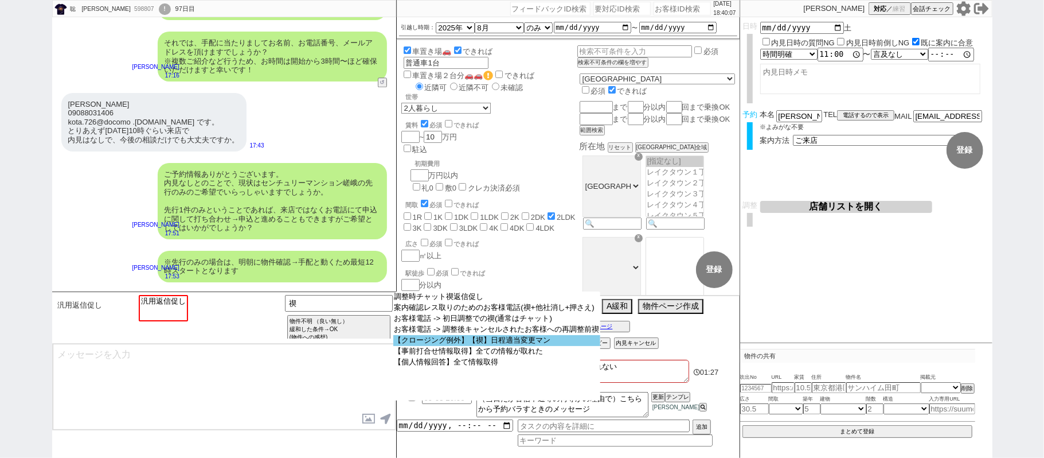
click at [497, 346] on option "【クロージング例外】【禊】日程適当変更マン" at bounding box center [497, 340] width 208 height 11
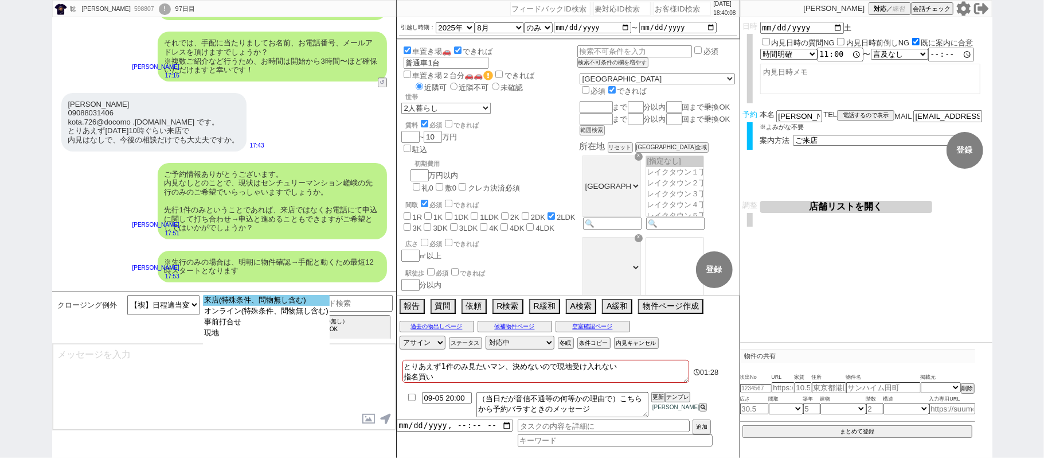
select select "来店(特殊条件、問物無し含む)"
click at [240, 303] on option "来店(特殊条件、問物無し含む)" at bounding box center [266, 300] width 127 height 11
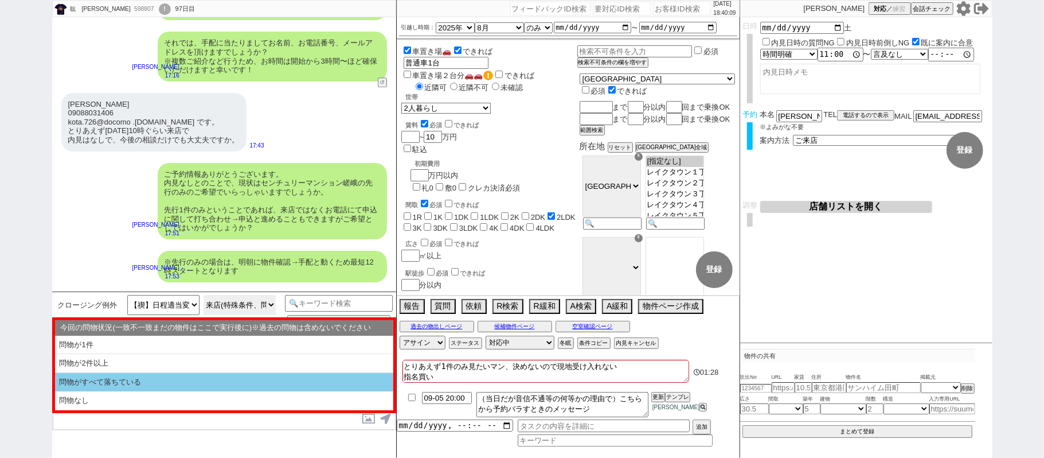
scroll to position [14754, 0]
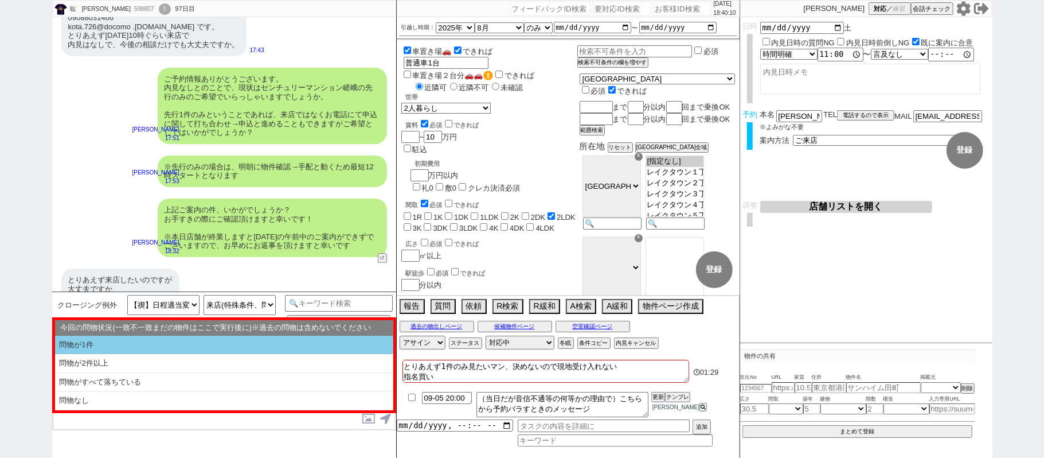
drag, startPoint x: 156, startPoint y: 343, endPoint x: 180, endPoint y: 352, distance: 25.0
click at [156, 342] on li "問物が1件" at bounding box center [224, 345] width 338 height 19
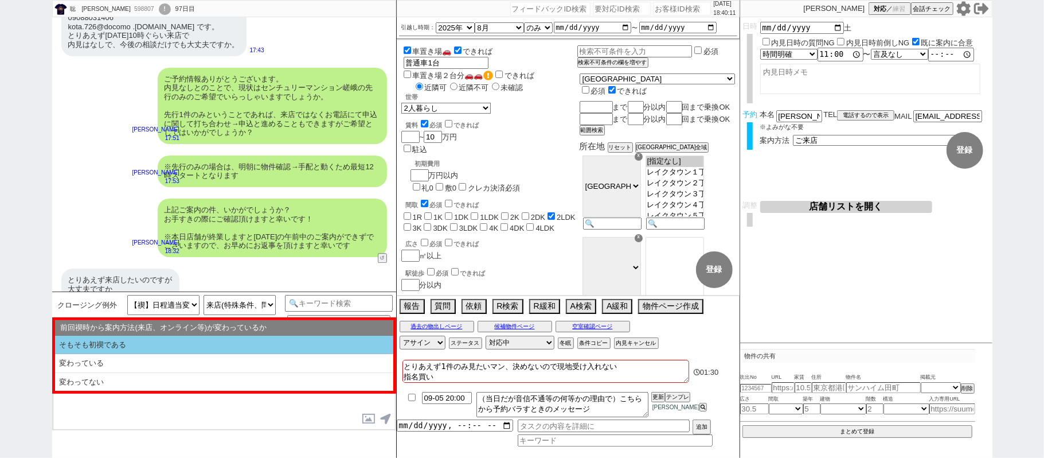
click at [140, 349] on li "そもそも初禊である" at bounding box center [224, 345] width 338 height 19
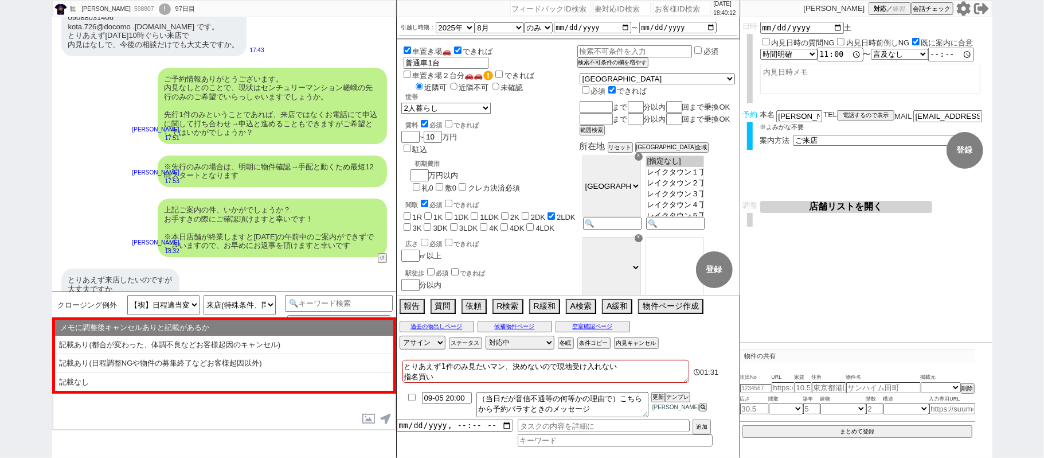
click at [138, 384] on li "記載なし" at bounding box center [224, 382] width 338 height 18
select select "問物が1件"
select select "そもそも初禊である"
select select "記載なし"
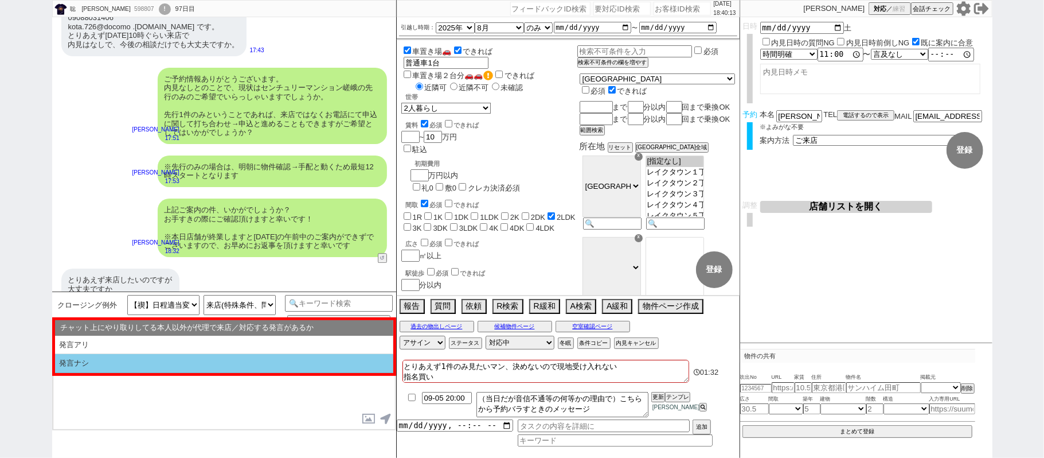
click at [122, 359] on li "発言ナシ" at bounding box center [224, 363] width 338 height 19
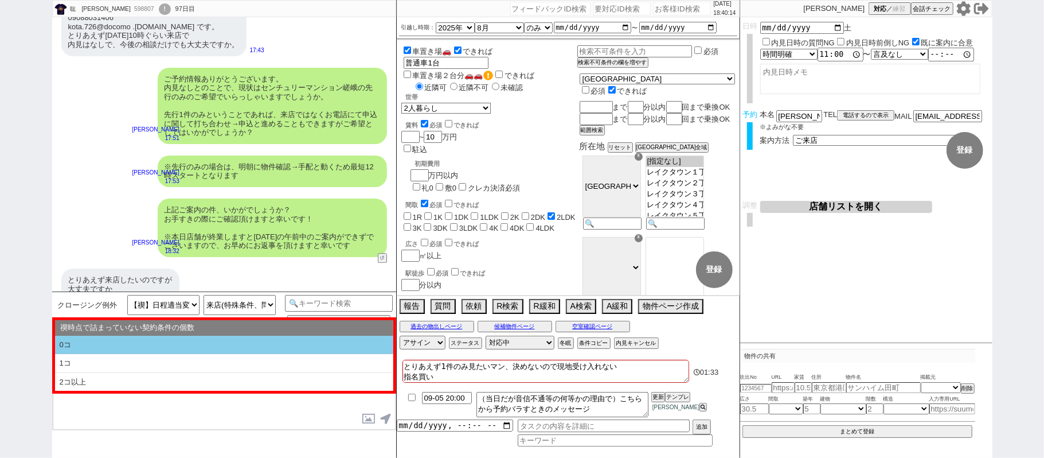
click at [106, 344] on li "0コ" at bounding box center [224, 345] width 338 height 19
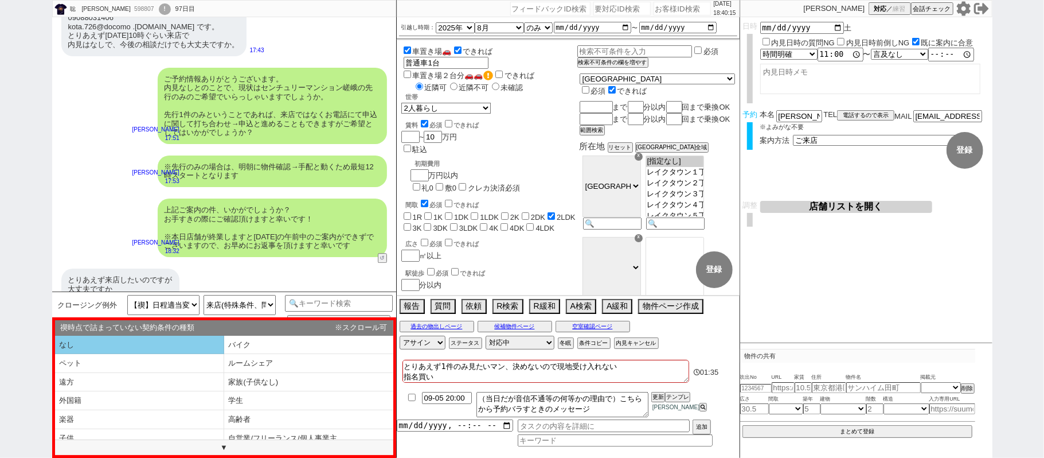
click at [102, 345] on li "なし" at bounding box center [139, 345] width 169 height 19
select select "問物が1件"
select select "そもそも初禊である"
select select "記載なし"
select select "発言ナシ"
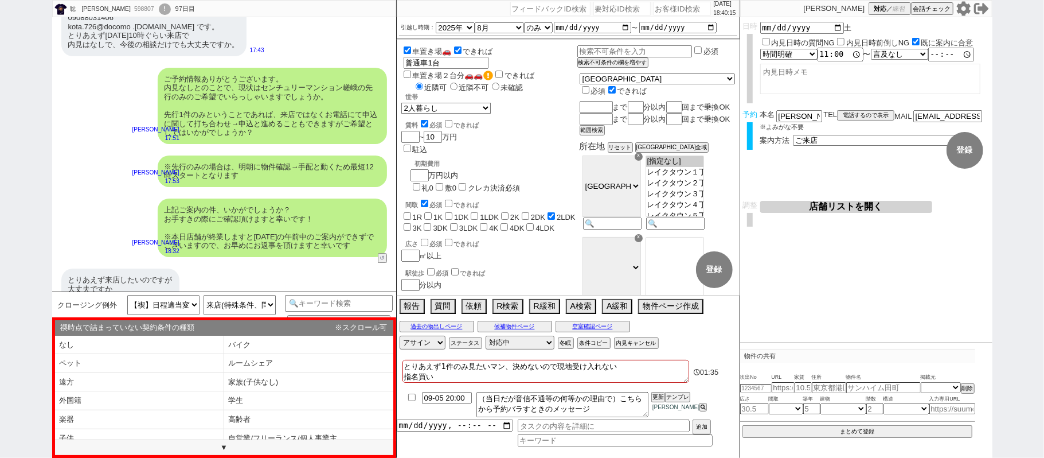
select select "0コ"
select select "なし"
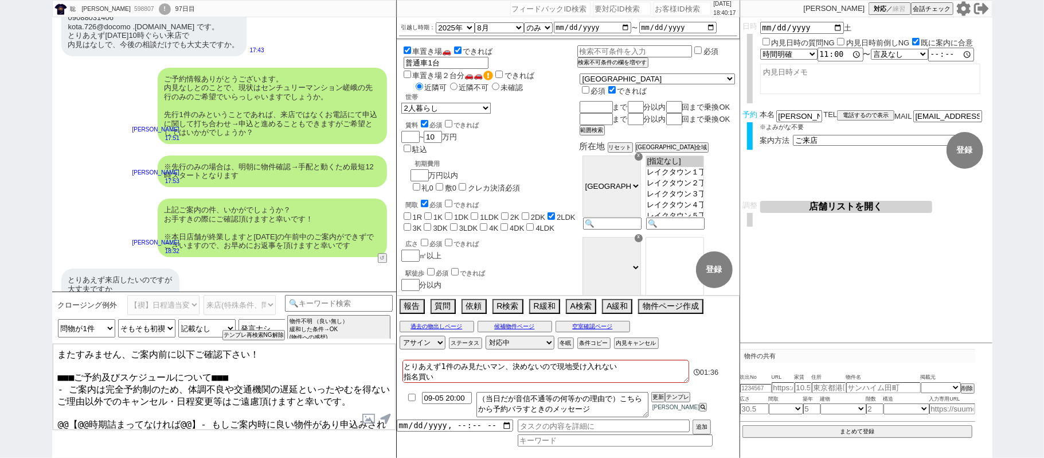
click at [56, 354] on textarea "またすみません、ご案内前に以下ご確認下さい！ ■■■ご予約及びスケジュールについて■■■ - ご案内は完全予約制のため、体調不良や交通機関の遅延といったやむを…" at bounding box center [224, 387] width 343 height 86
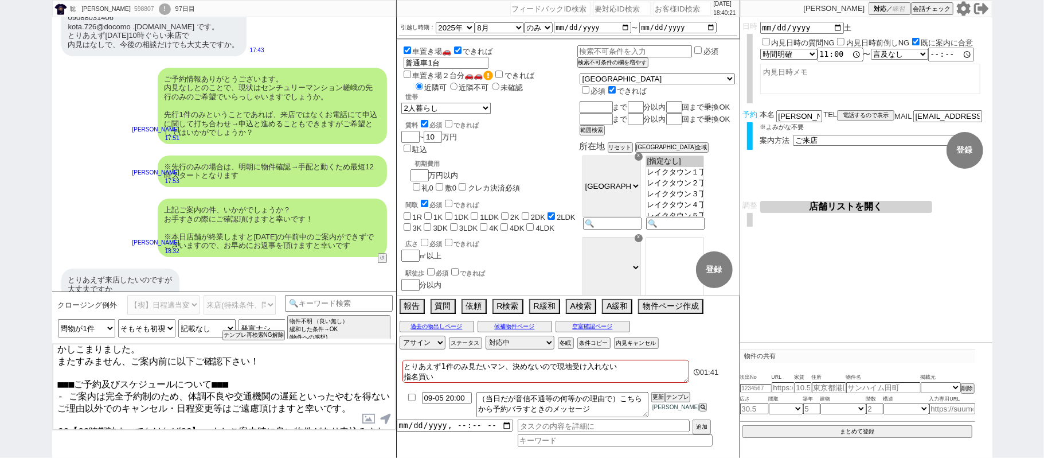
scroll to position [7, 0]
click at [149, 345] on textarea "かしこまりました。 またすみません、ご案内前に以下ご確認下さい！ ■■■ご予約及びスケジュールについて■■■ - ご案内は完全予約制のため、体調不良や交通機関…" at bounding box center [224, 387] width 343 height 86
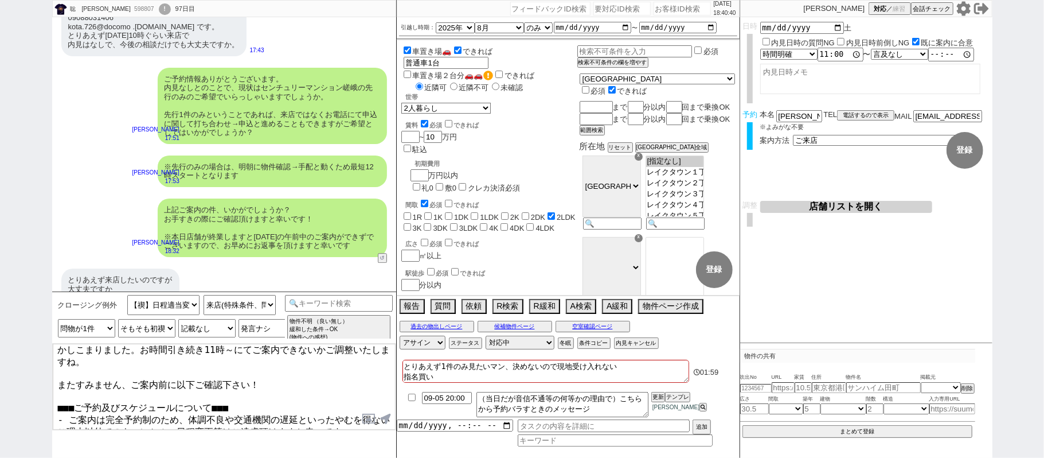
scroll to position [25, 0]
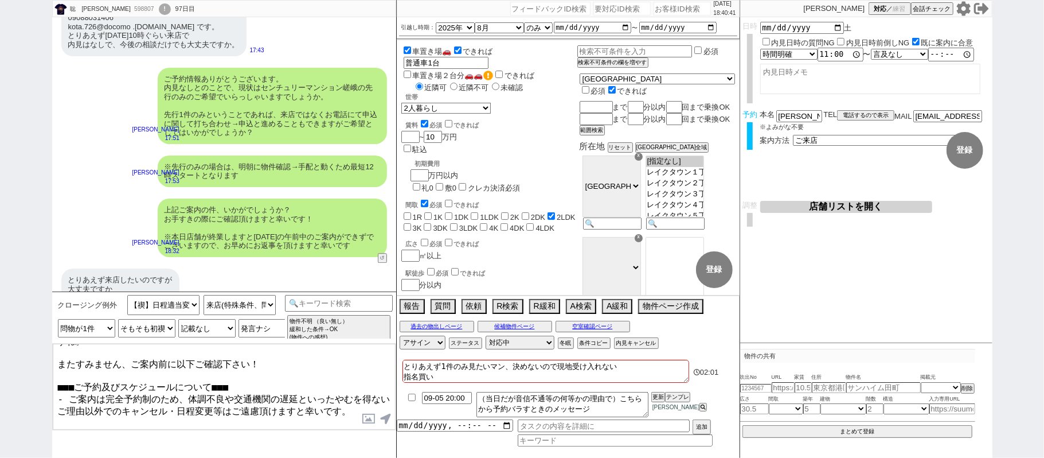
drag, startPoint x: 56, startPoint y: 413, endPoint x: 723, endPoint y: 487, distance: 671.1
click at [723, 457] on html "聡　[PERSON_NAME] 598807 ! 0 97日目 冬眠中 自社客 スミカ スミカ_BPO チャット全表示 [DATE] 新しくフォローされました…" at bounding box center [522, 229] width 1044 height 458
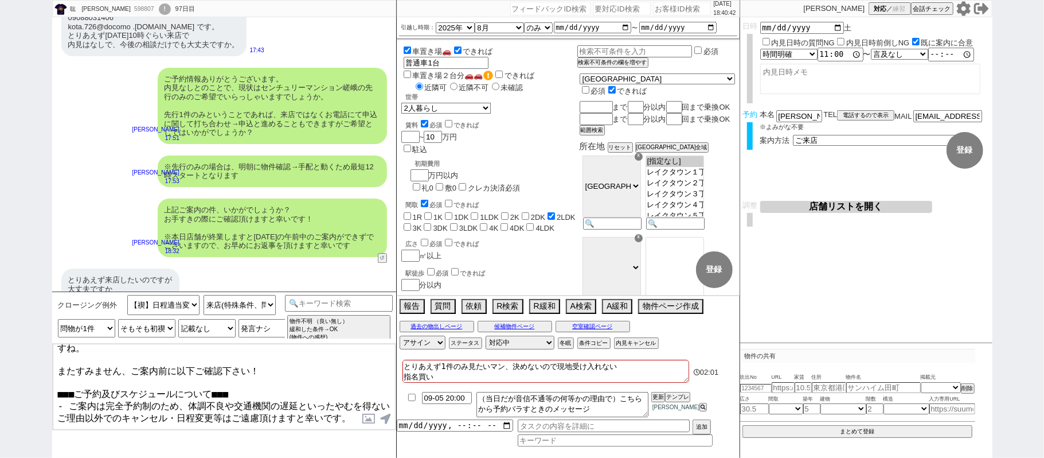
scroll to position [16, 0]
type textarea "かしこまりました。お時間引き続き11時～にてご案内できないかご調整いたしますね。 またすみません、ご案内前に以下ご確認下さい！ ■■■ご予約及びスケジュールに…"
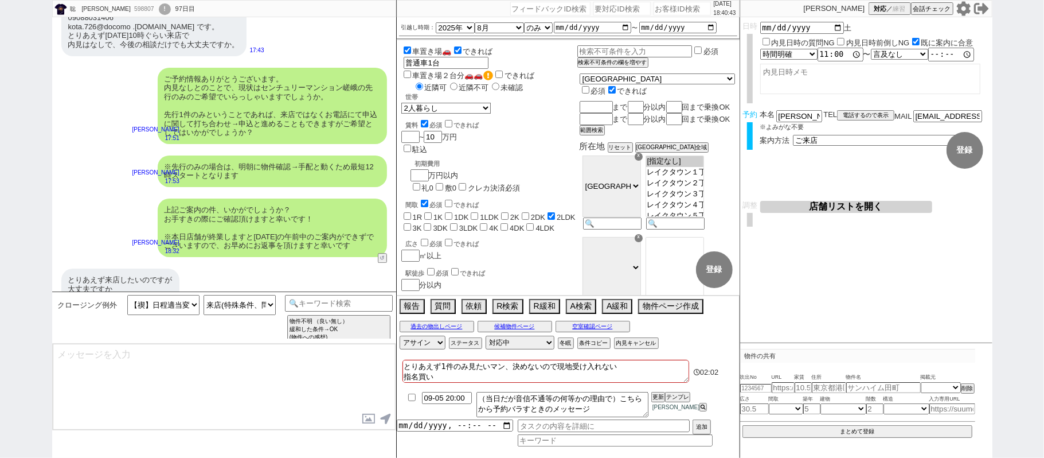
scroll to position [14860, 0]
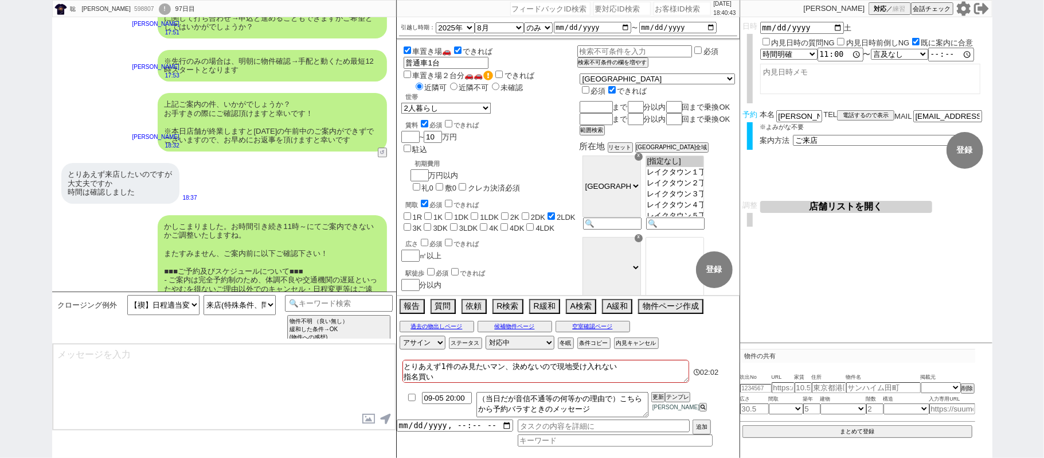
select select "431"
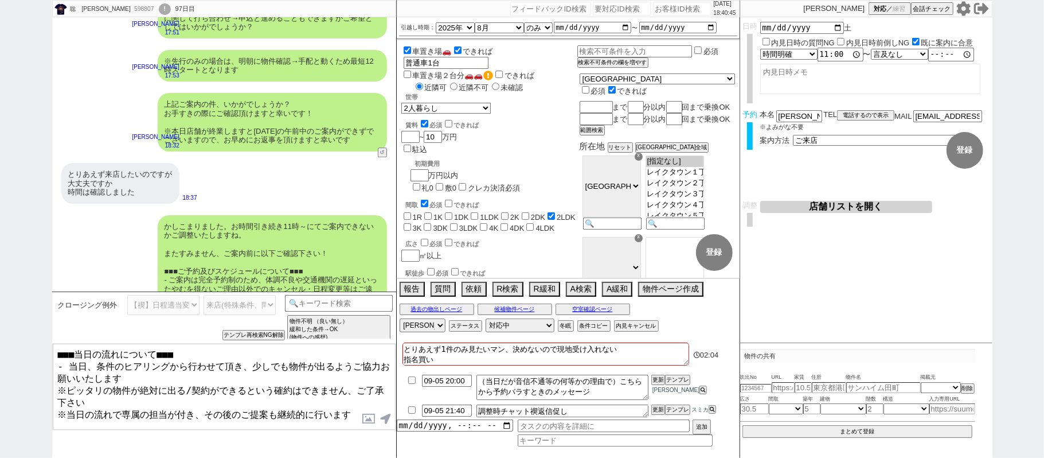
drag, startPoint x: 166, startPoint y: 419, endPoint x: 90, endPoint y: 419, distance: 75.7
click at [165, 419] on textarea "■■■当日の流れについて■■■ - 当日、条件のヒアリングから行わせて頂き、少しでも物件が出るようご協力お願いいたします ※ピッタリの物件が絶対に出る/契約が…" at bounding box center [224, 387] width 343 height 86
click at [60, 416] on textarea "■■■当日の流れについて■■■ - 当日、条件のヒアリングから行わせて頂き、少しでも物件が出るようご協力お願いいたします ※ピッタリの物件が絶対に出る/契約が…" at bounding box center [224, 387] width 343 height 86
type textarea "■■■当日の流れについて■■■ - 当日、条件のヒアリングから行わせて頂き、少しでも物件が出るようご協力お願いいたします ※ピッタリの物件が絶対に出る/契約が…"
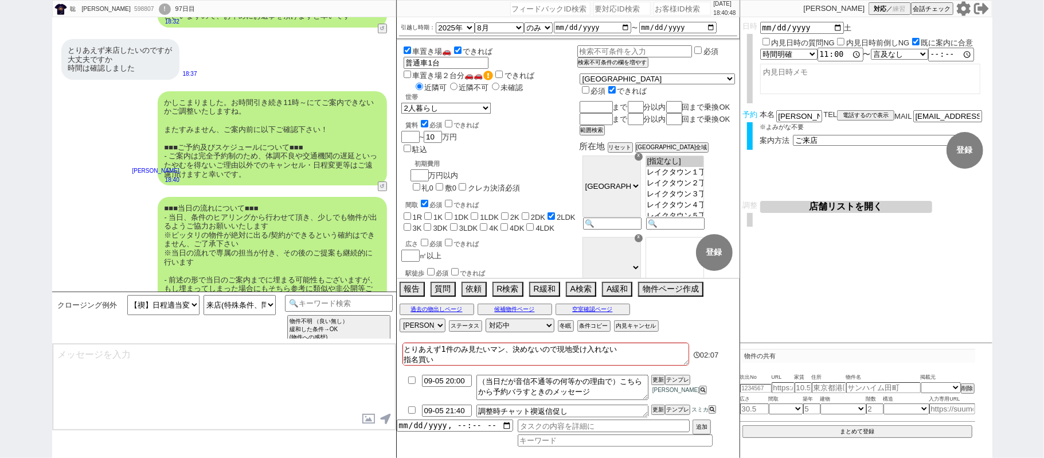
type textarea "念のため、上記のご案内内容に齟齬などございませんでしょうか？"
select select
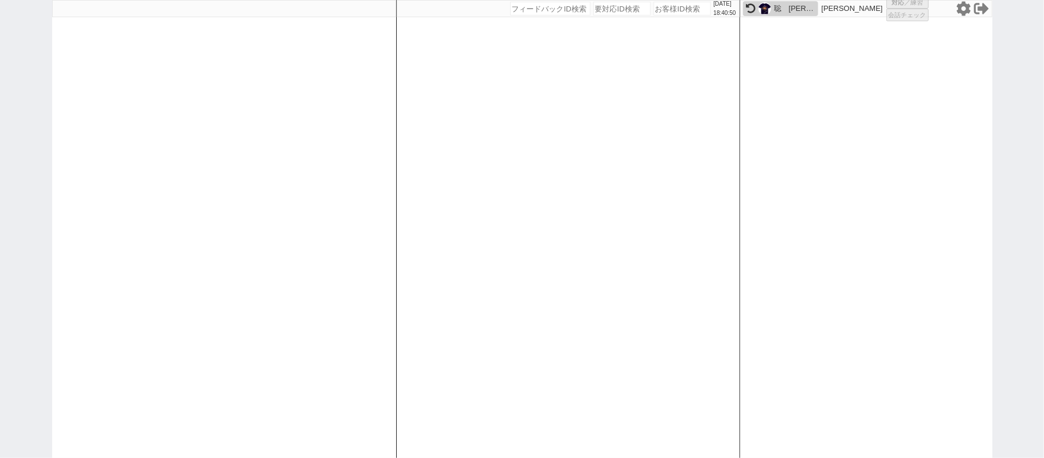
select select "1"
select select
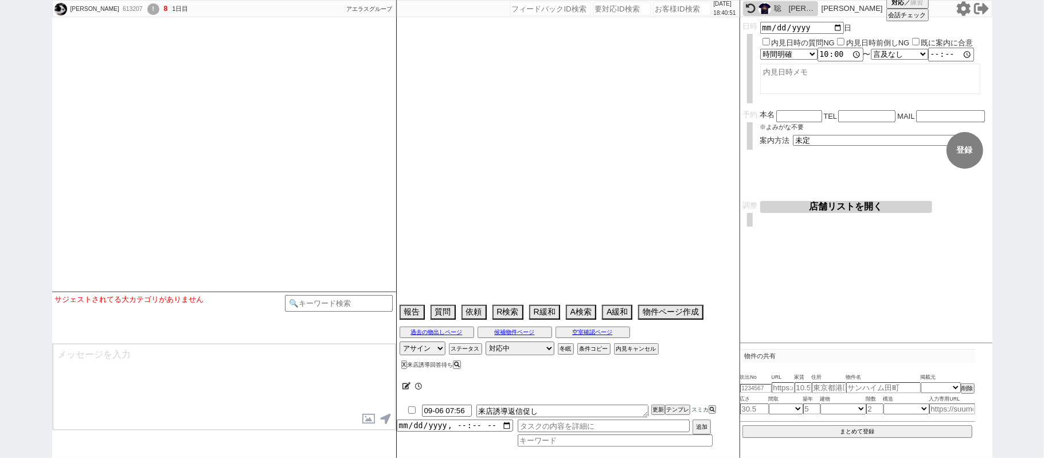
select select
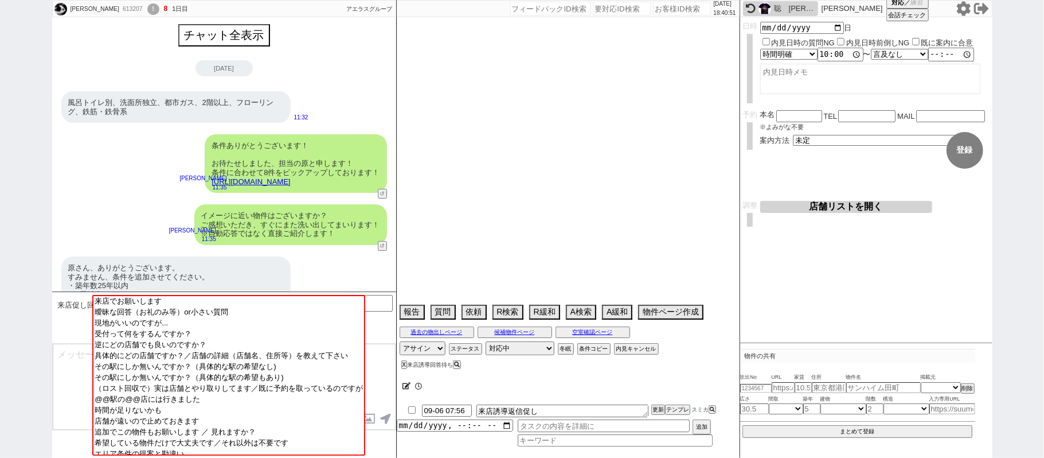
scroll to position [1726, 0]
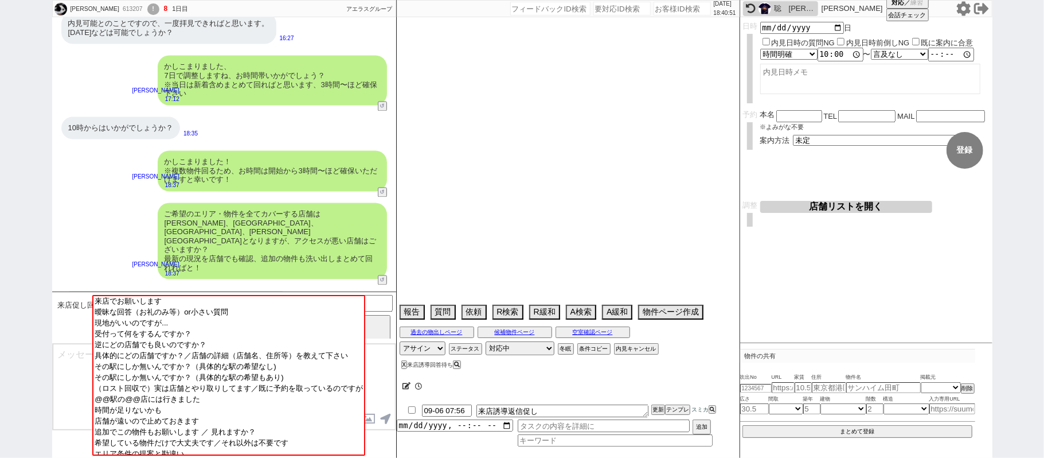
click at [783, 2] on div "聡　[PERSON_NAME]" at bounding box center [780, 8] width 75 height 15
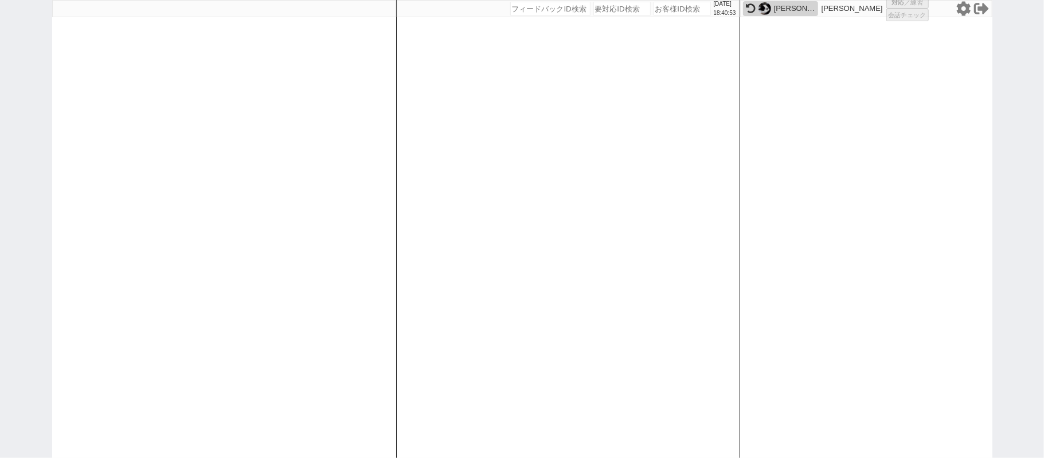
select select "431"
select select "1"
select select "2"
select select
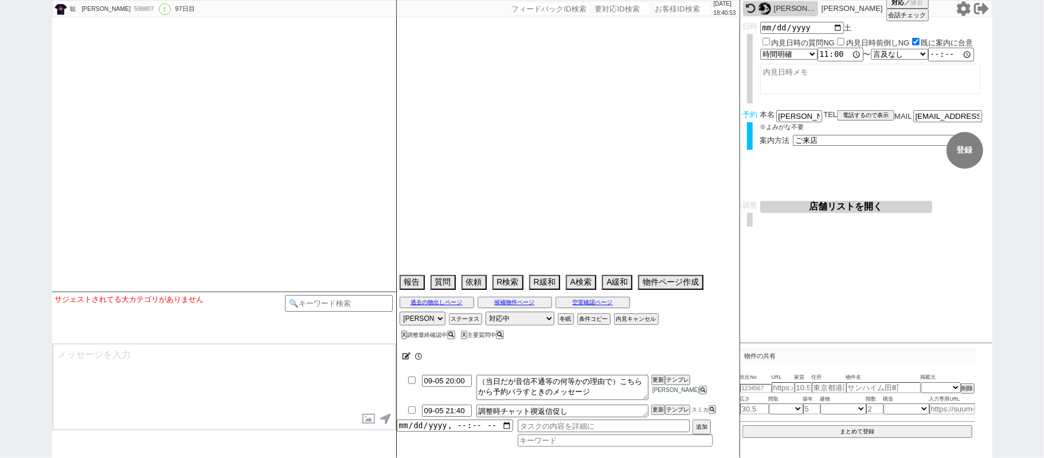
type textarea "とりあえず1件のみ見たいマン、決めないので現地受け入れない 指名買い"
select select "2025"
select select "8"
select select "36"
select select "1"
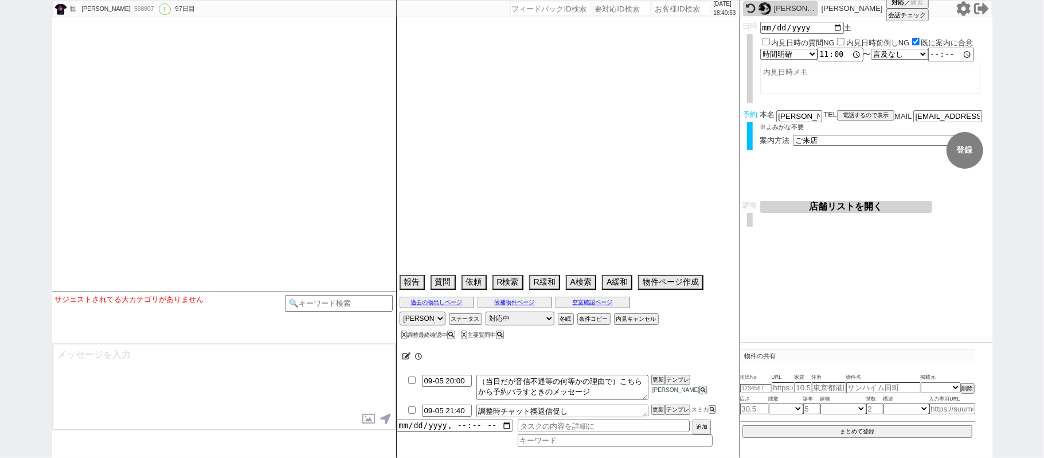
select select "11"
select select "207"
select select "33"
select select "970"
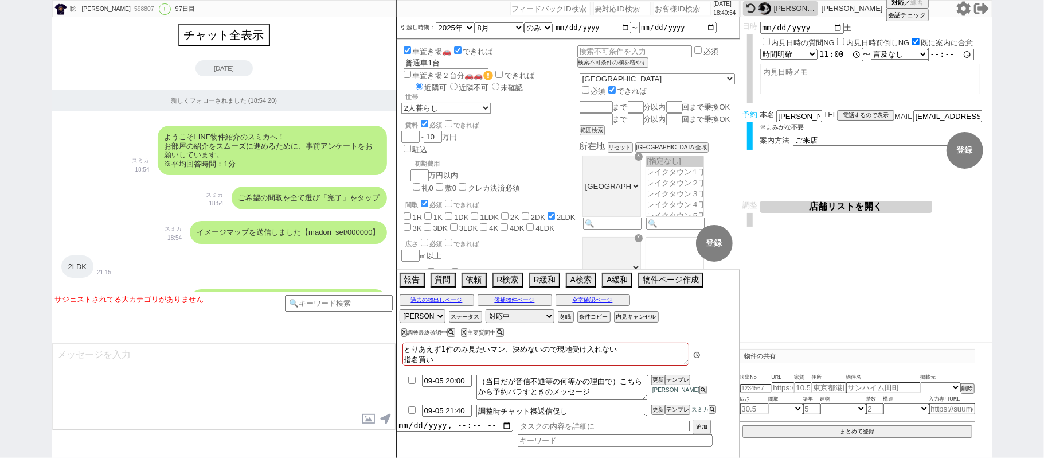
scroll to position [205, 0]
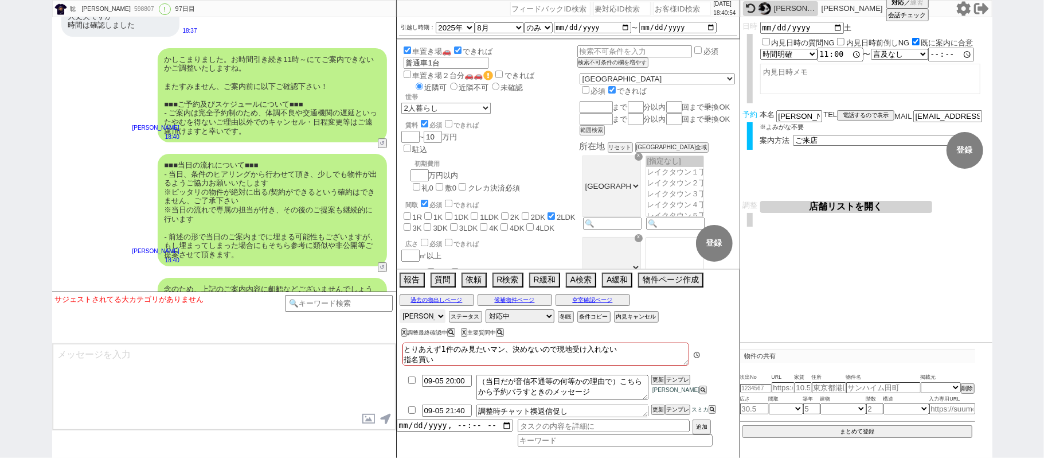
click at [434, 318] on select "アサイン [PERSON_NAME] [PERSON_NAME] [PERSON_NAME] [PERSON_NAME] [PERSON_NAME]" at bounding box center [423, 316] width 46 height 14
select select
click at [400, 310] on select "アサイン [PERSON_NAME] [PERSON_NAME] [PERSON_NAME] [PERSON_NAME] [PERSON_NAME]" at bounding box center [423, 316] width 46 height 14
click at [786, 8] on div "[PERSON_NAME]" at bounding box center [794, 8] width 41 height 9
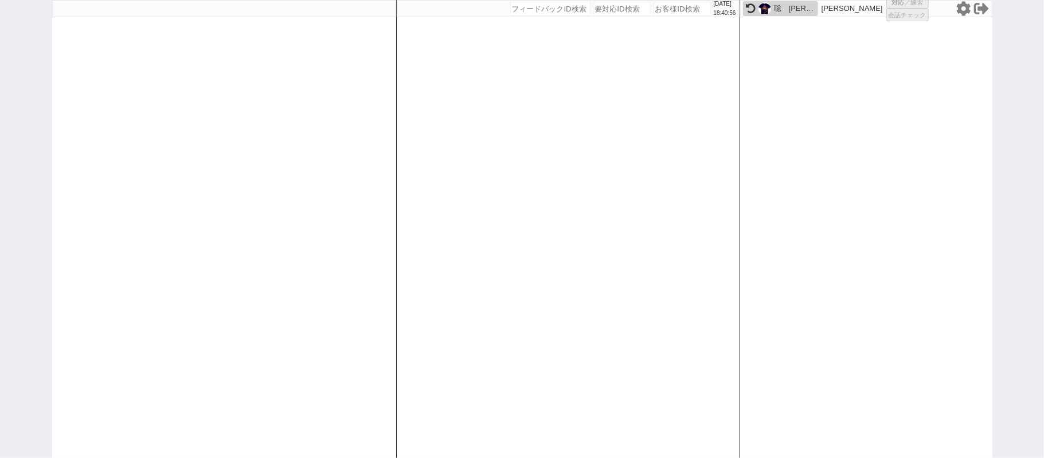
select select "1"
select select
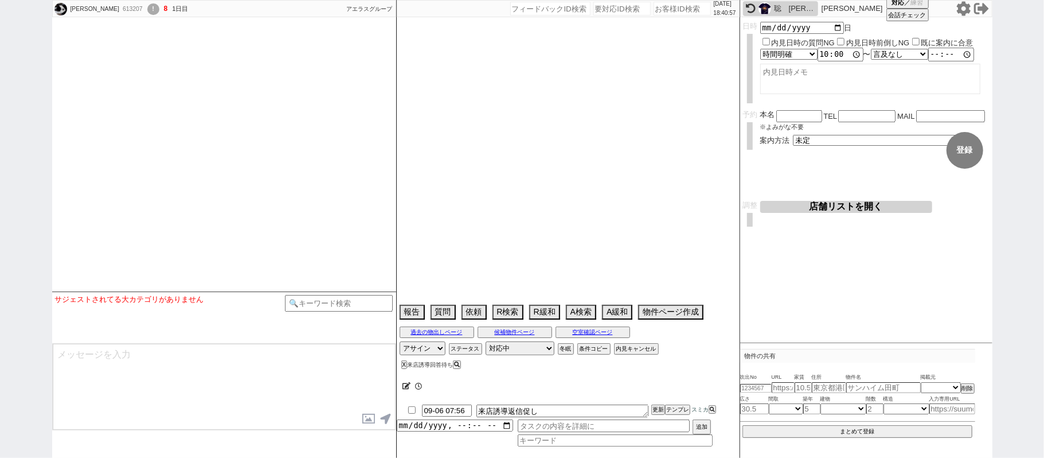
scroll to position [1726, 0]
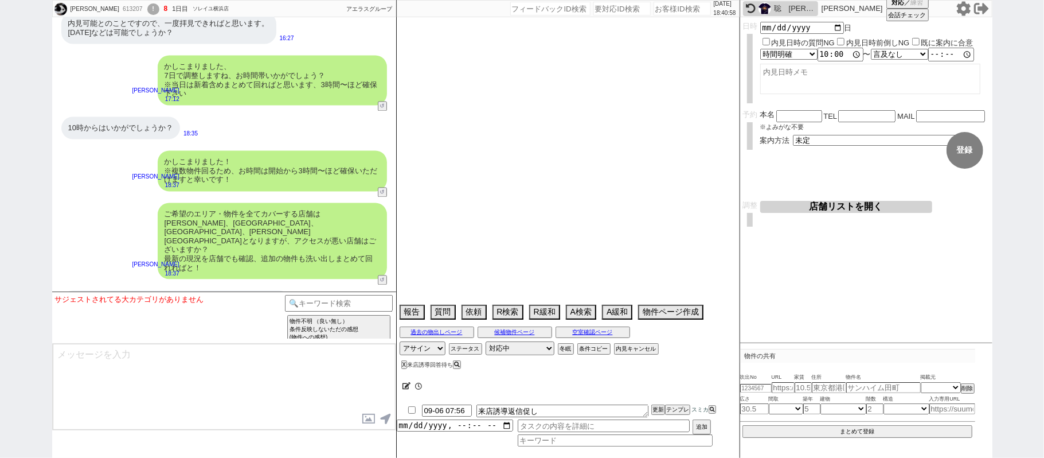
select select "15"
select select "0"
select select "23"
select select "726"
select select "57"
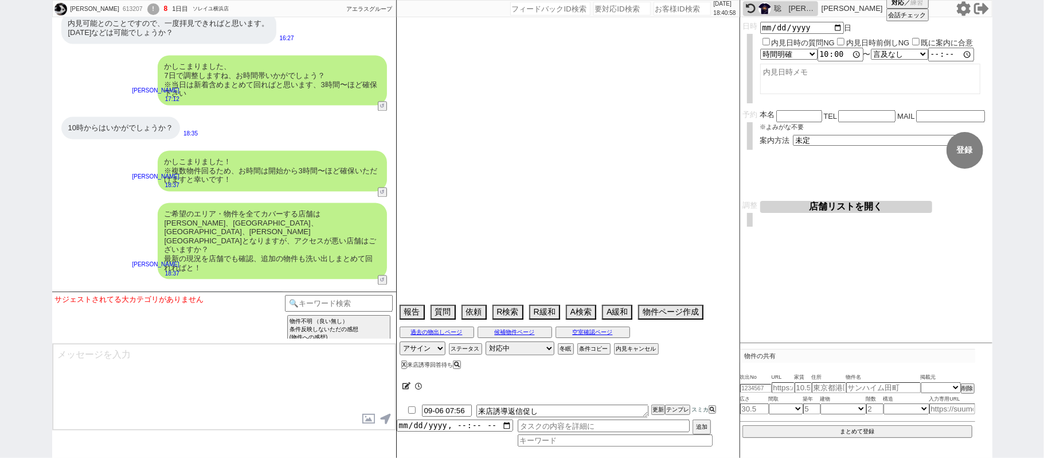
select select "75"
select select "14"
select select "53"
select select "60"
select select "15"
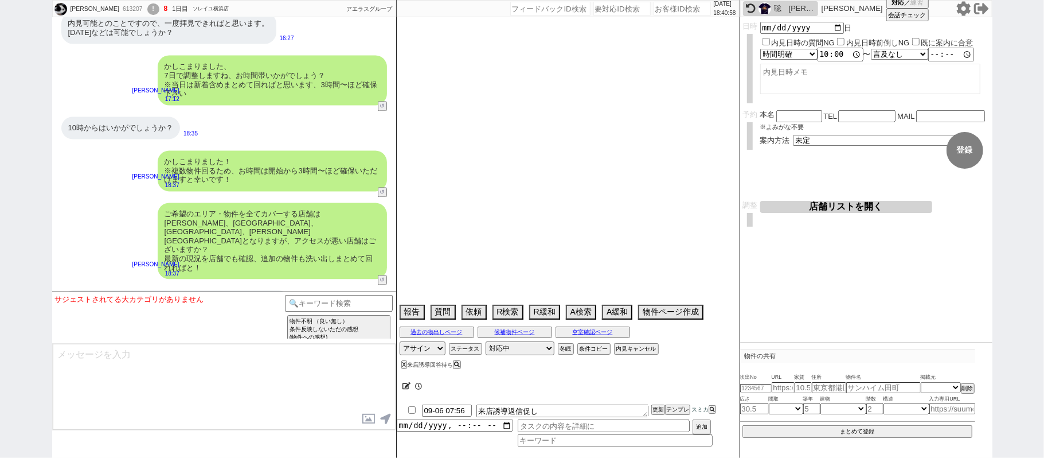
select select "499"
select select "819"
select select "62"
select select "50"
select select "69"
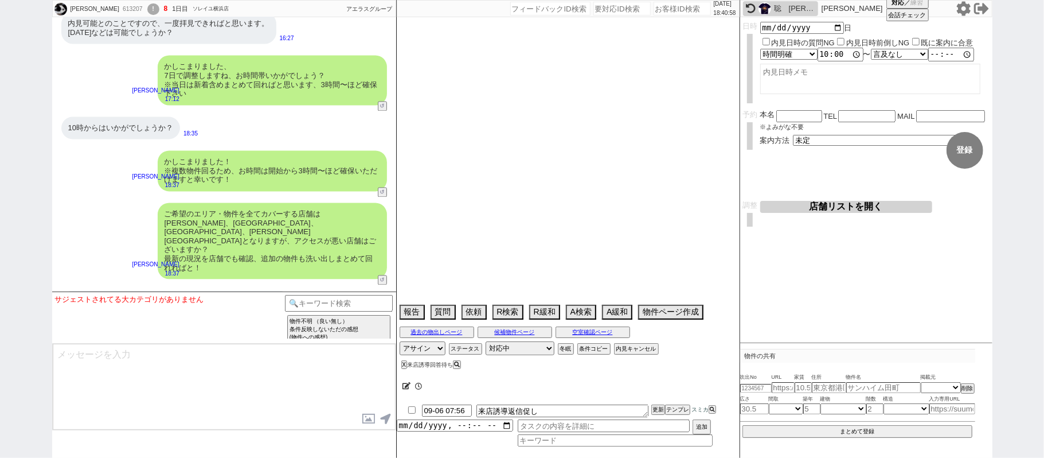
select select "59"
select select "64"
select select "1557"
select select "65"
select select "[DATE]"
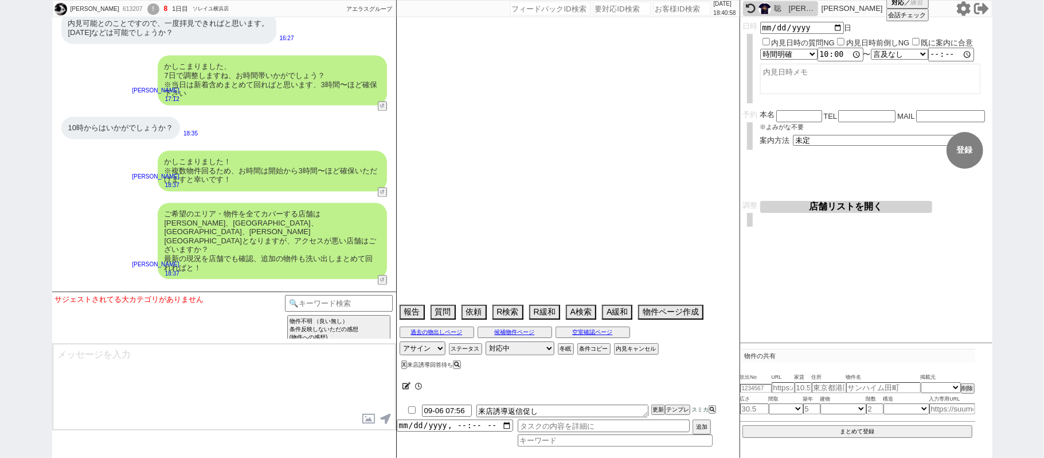
select select "52"
select select "9"
select select "332"
select select "10"
select select "374"
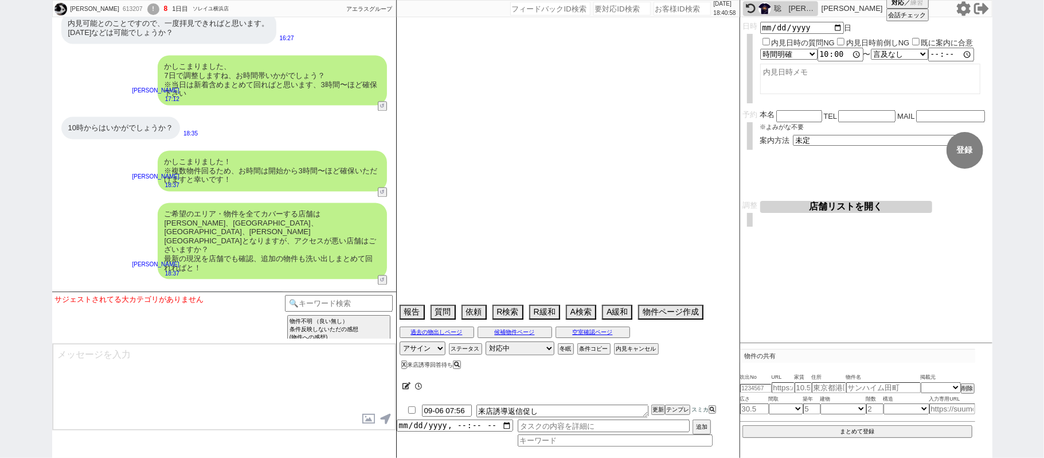
select select "63"
select select "54"
select select "70"
select select "1686"
select select "56"
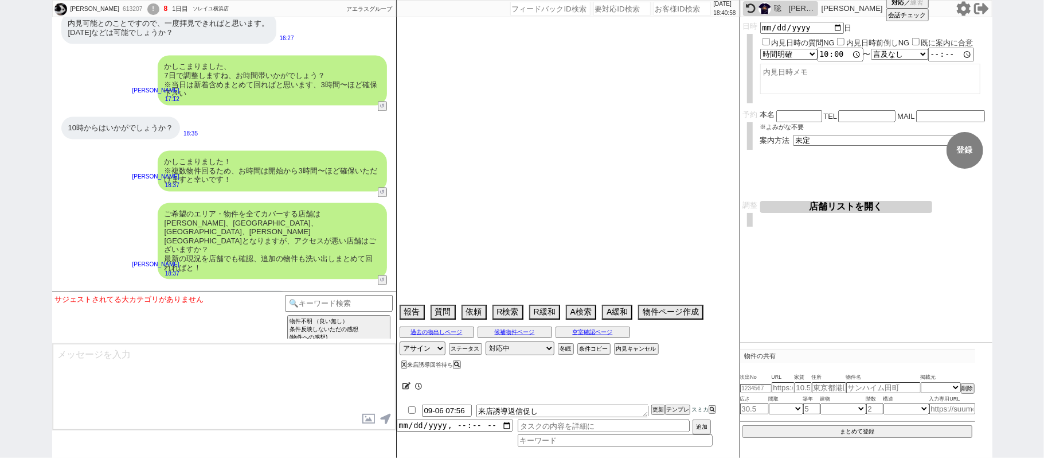
select select "66"
select select "67"
select select "25"
select select "17"
select select "71"
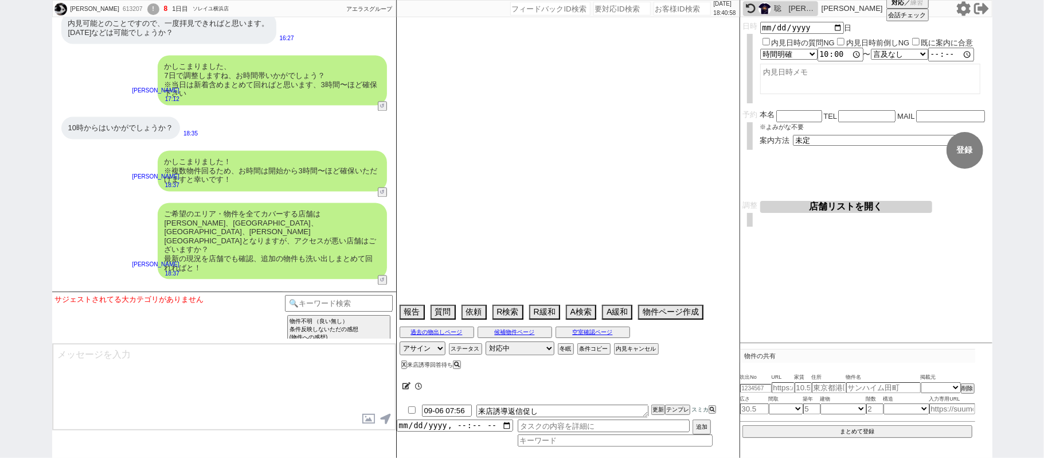
select select "74"
select select "48"
select select "73"
select select "47"
select select "68"
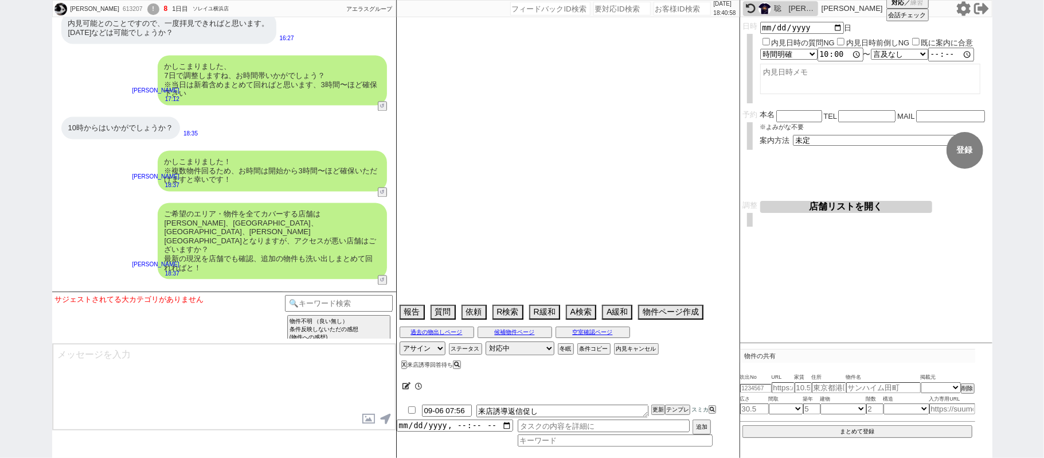
select select "1642"
select select "7"
select select "77"
select select "51"
select select "58"
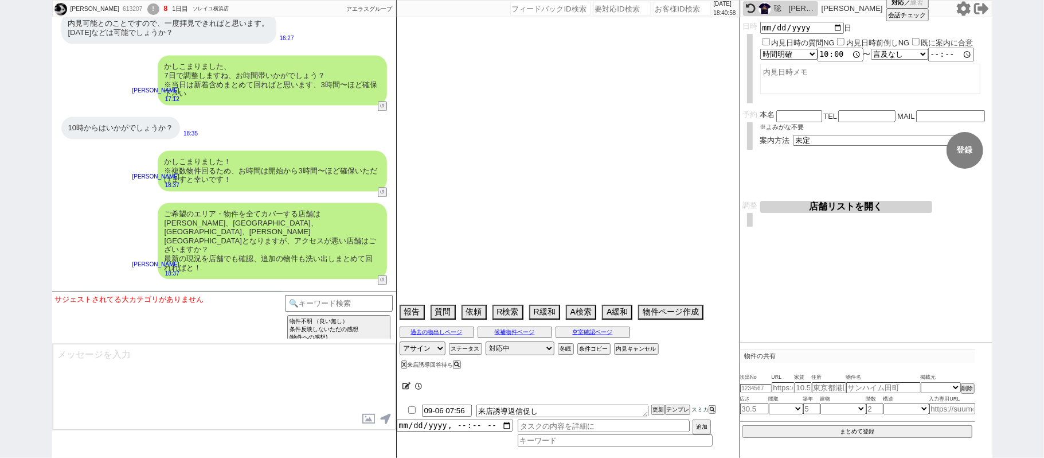
select select "44"
select select "12"
select select "11"
select select "29"
select select "61"
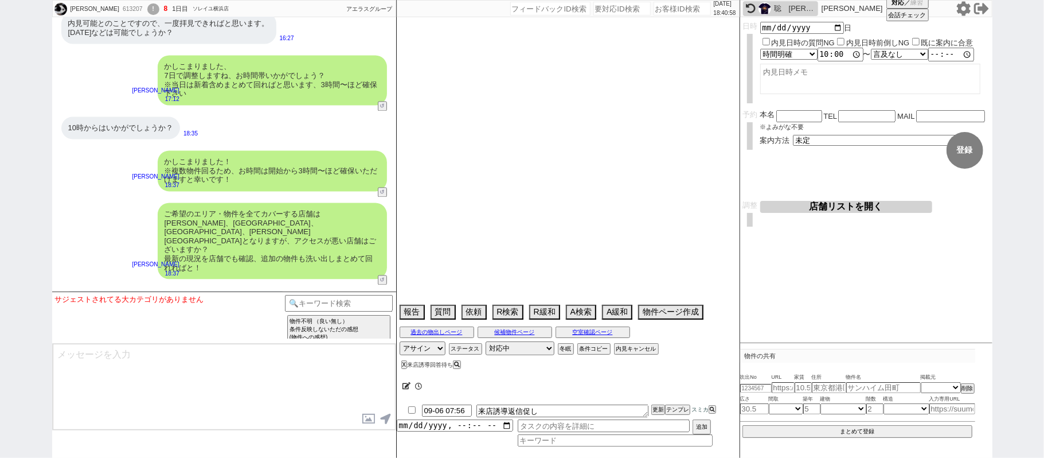
select select "35"
select select "38"
select select "36"
select select "46"
select select "1195"
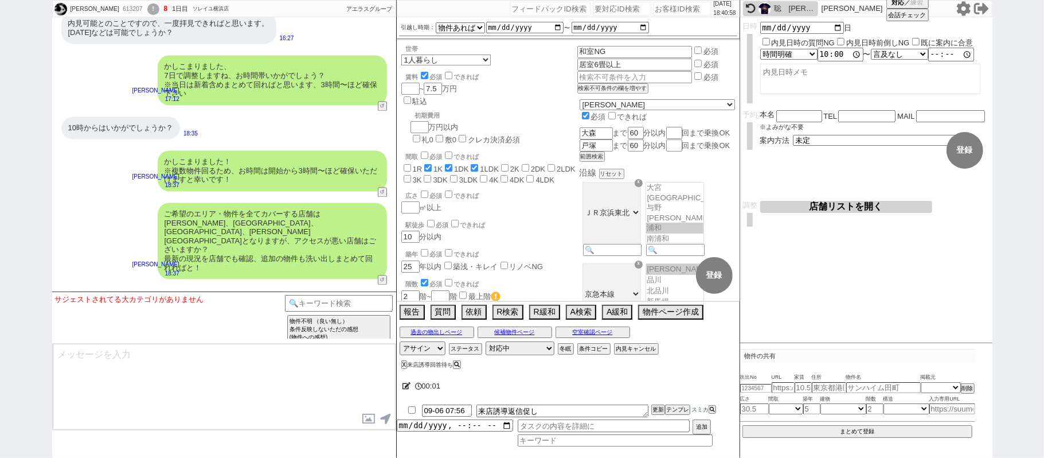
scroll to position [24, 0]
click at [384, 277] on button "↺" at bounding box center [383, 280] width 7 height 7
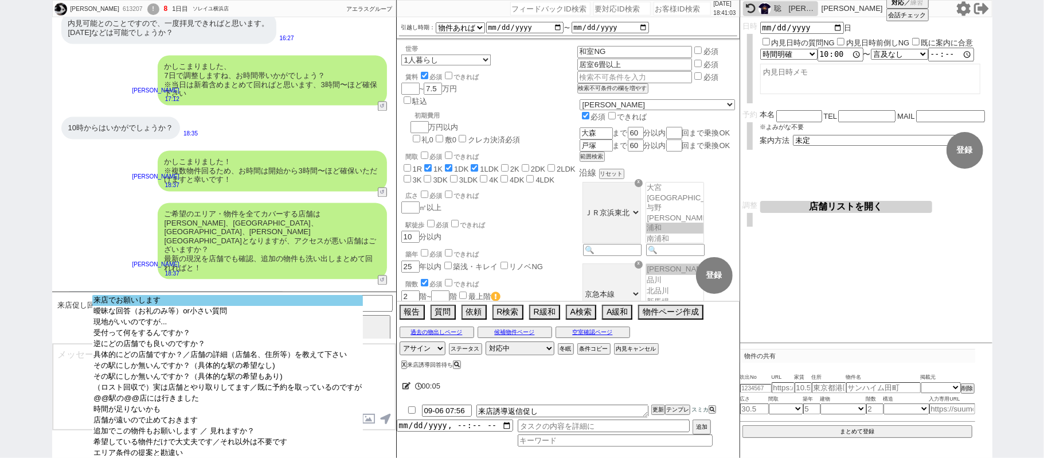
select select "来店でお願いします"
click at [248, 303] on option "来店でお願いします" at bounding box center [227, 300] width 271 height 11
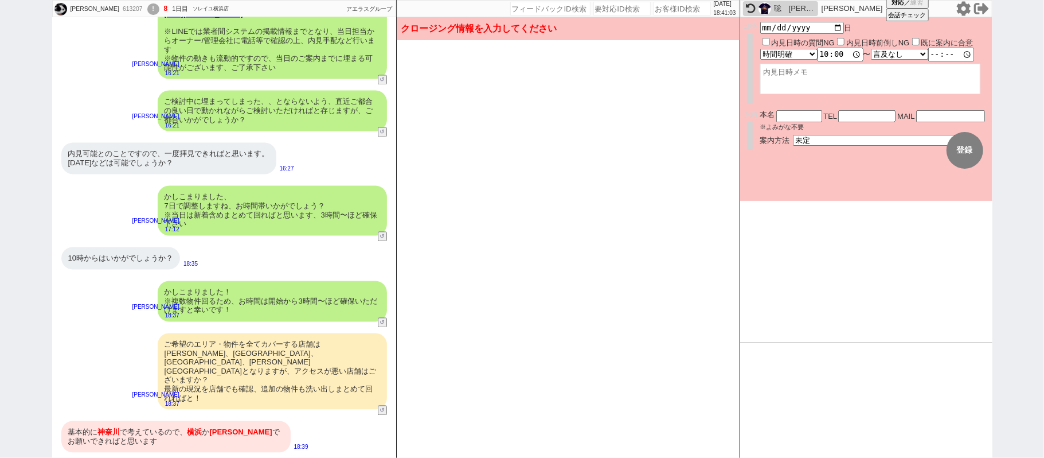
scroll to position [1560, 0]
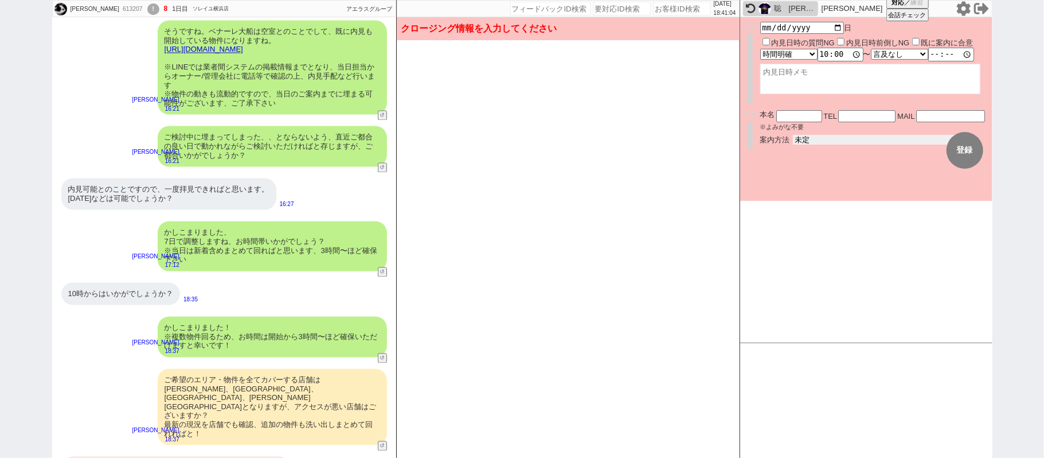
click at [817, 135] on select "未定 現地お待ち合わせ ご来店 先行申し込みのご案内or内見無しでの申し込みのご案内 オンラインでのご接客 オンラインで1件の内見のご案内" at bounding box center [879, 140] width 172 height 10
select select "2"
click at [793, 135] on select "未定 現地お待ち合わせ ご来店 先行申し込みのご案内or内見無しでの申し込みのご案内 オンラインでのご接客 オンラインで1件の内見のご案内" at bounding box center [879, 140] width 172 height 10
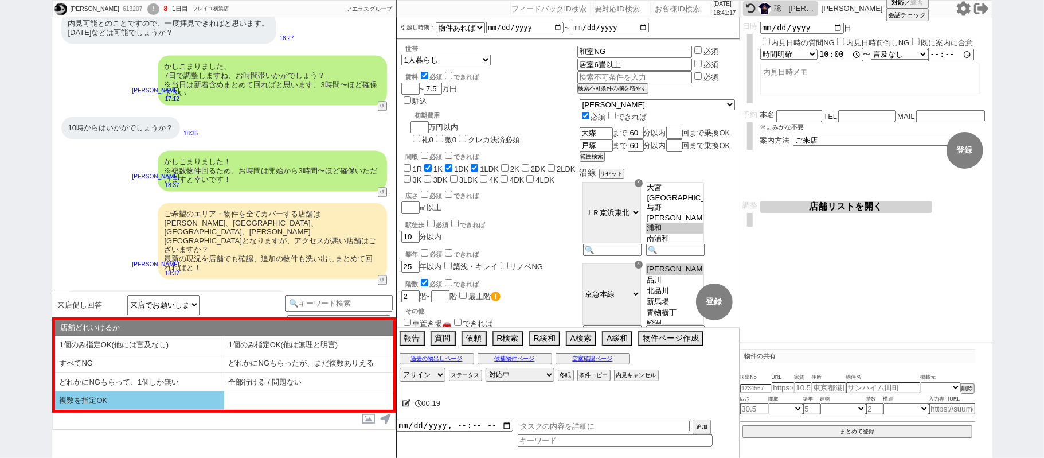
click at [161, 395] on li "複数を指定OK" at bounding box center [139, 400] width 169 height 18
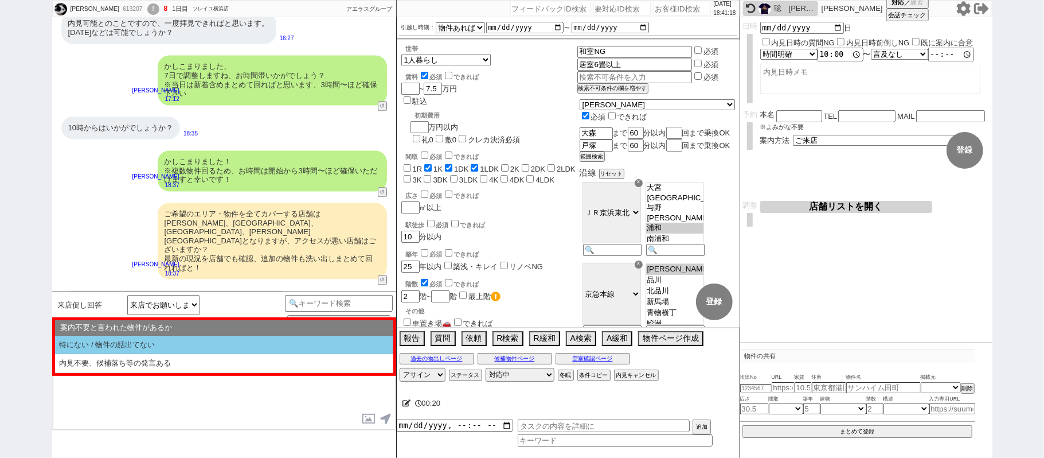
click at [156, 342] on li "特にない / 物件の話出てない" at bounding box center [224, 345] width 338 height 19
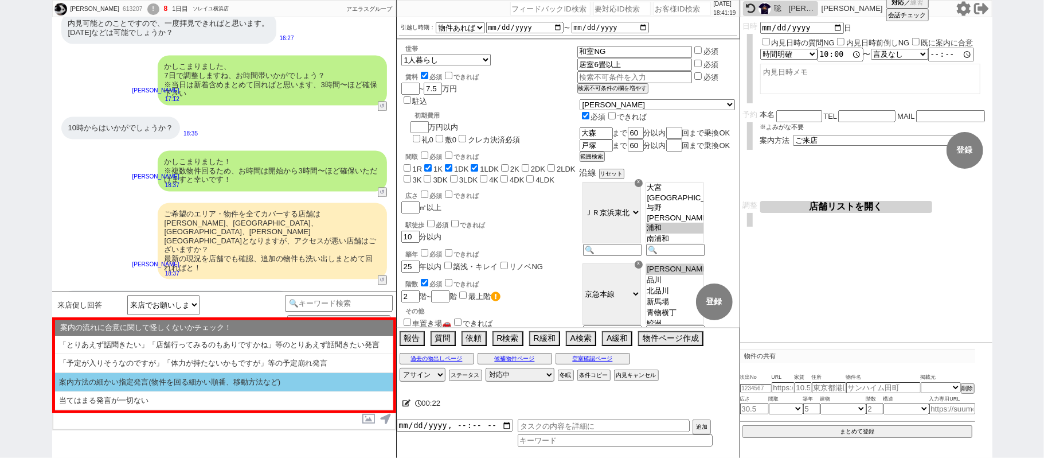
click at [166, 400] on li "当てはまる発言が一切ない" at bounding box center [224, 400] width 338 height 19
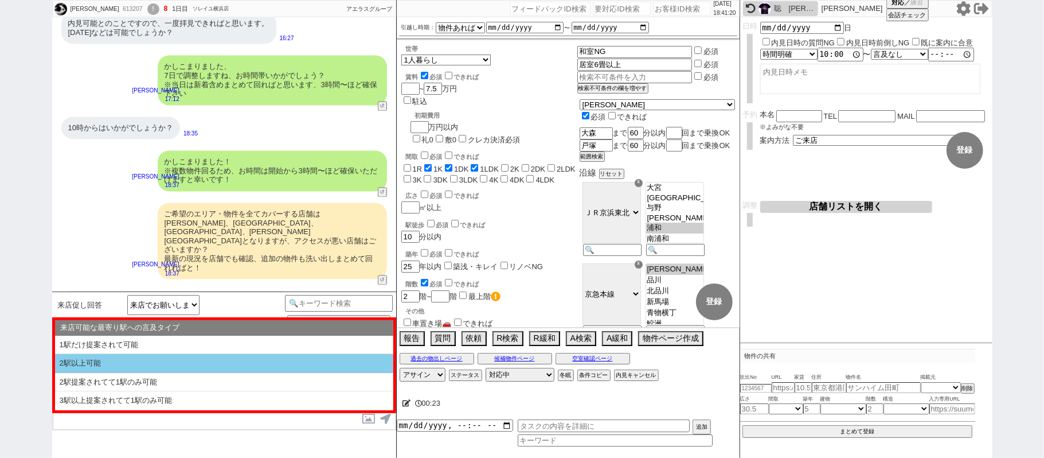
drag, startPoint x: 150, startPoint y: 366, endPoint x: 186, endPoint y: 344, distance: 42.2
click at [152, 364] on li "2駅以上可能" at bounding box center [224, 363] width 338 height 19
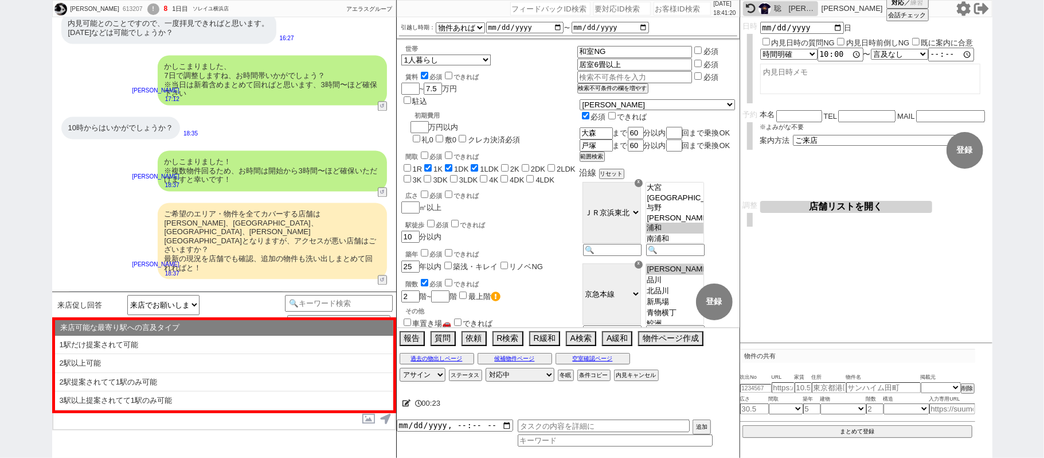
select select "複数を指定OK"
select select "特にない / 物件の話出てない"
select select "当てはまる発言が一切ない"
select select "2駅以上可能"
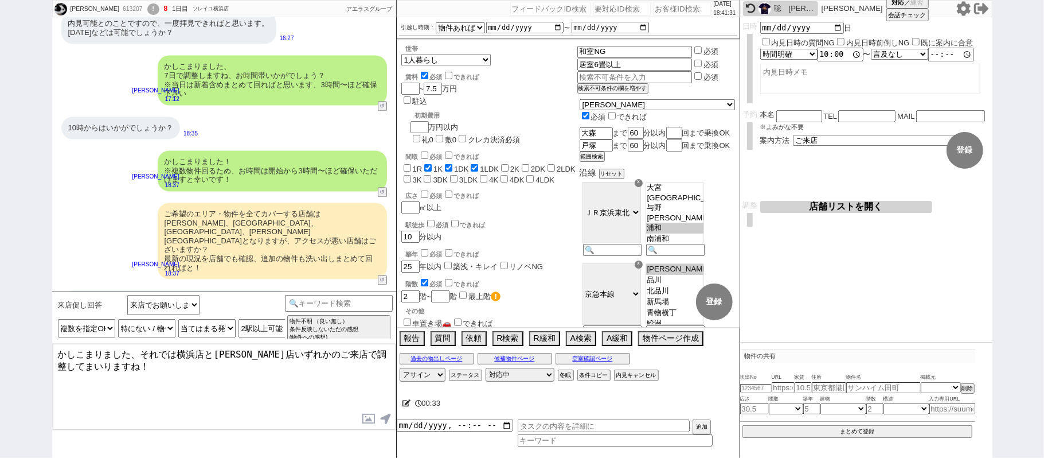
type textarea "かしこまりました、それでは横浜店と藤沢店いずれかのご来店で調整してまいりますね！"
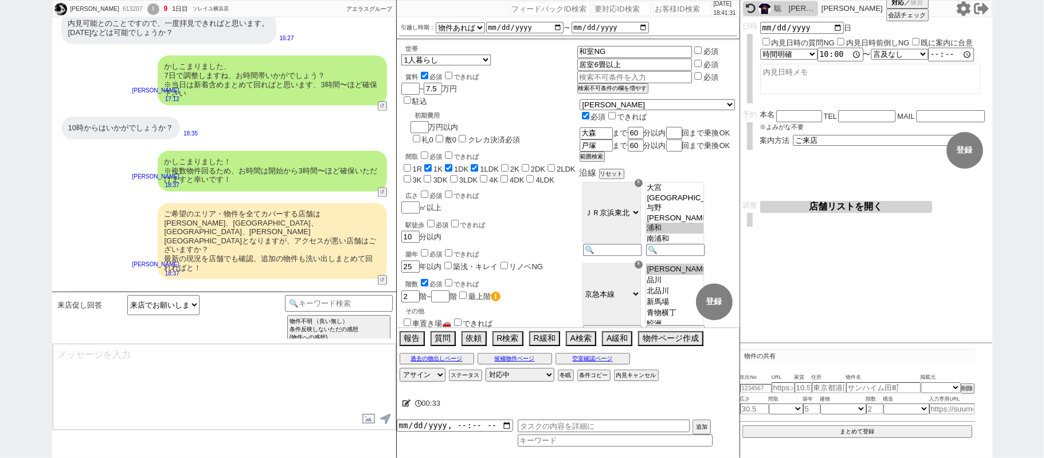
scroll to position [1770, 0]
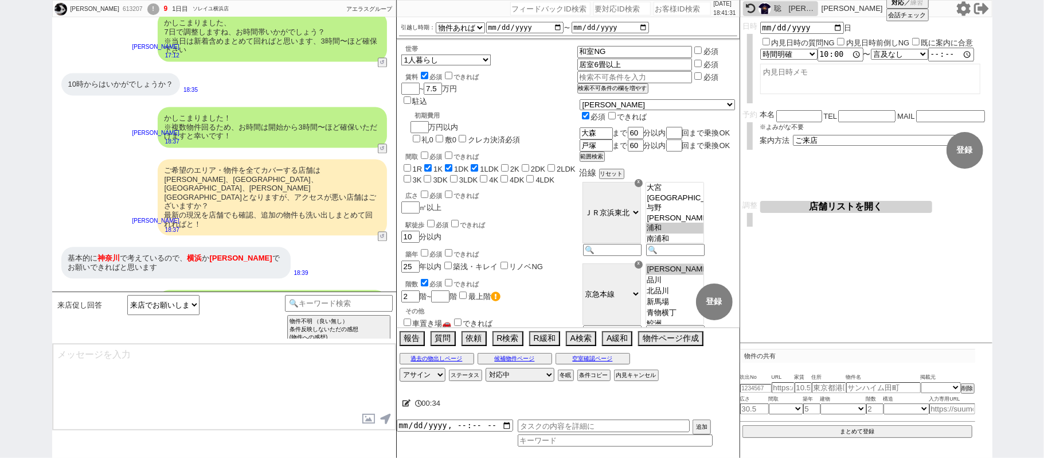
type textarea "手配にあたりましてお名前、お電話番号、メールアドレスをお聞きしてよろしいでしょうか？ ※後ろのお時間は特に指定なしで動いております"
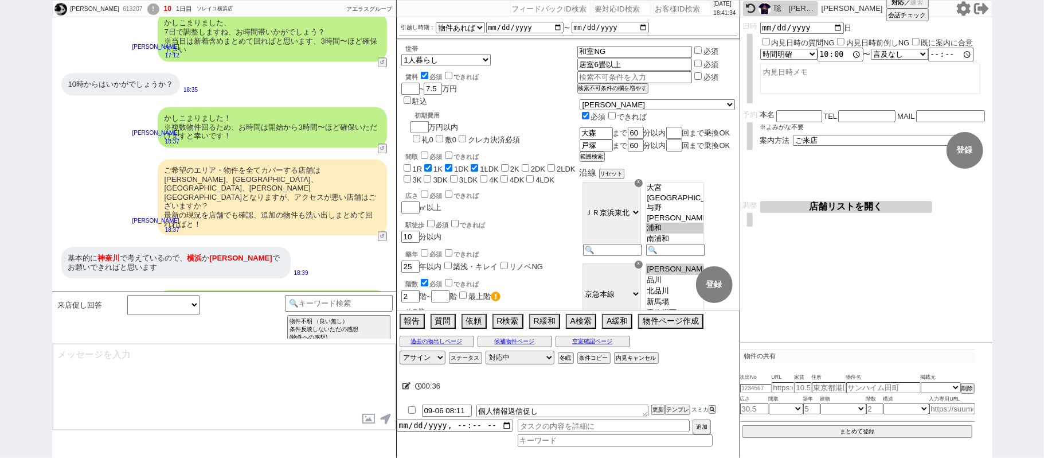
scroll to position [1822, 0]
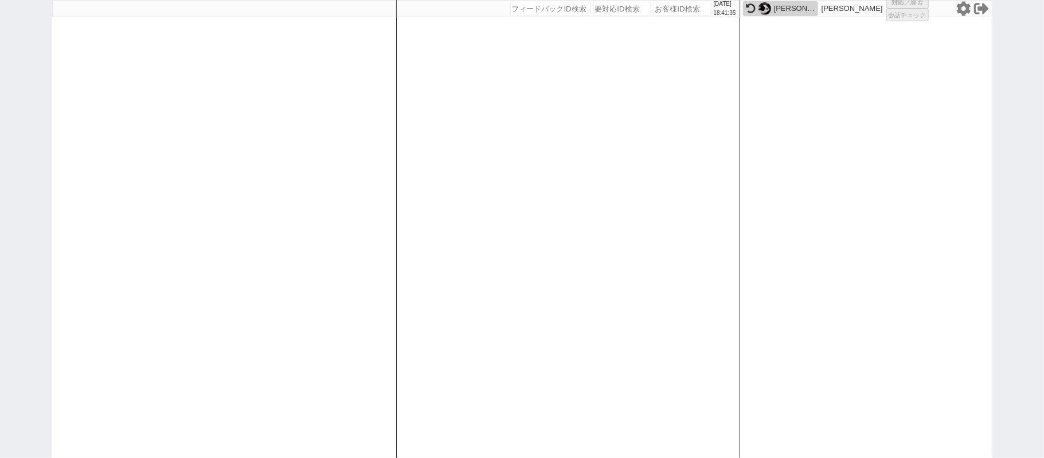
select select "3"
select select
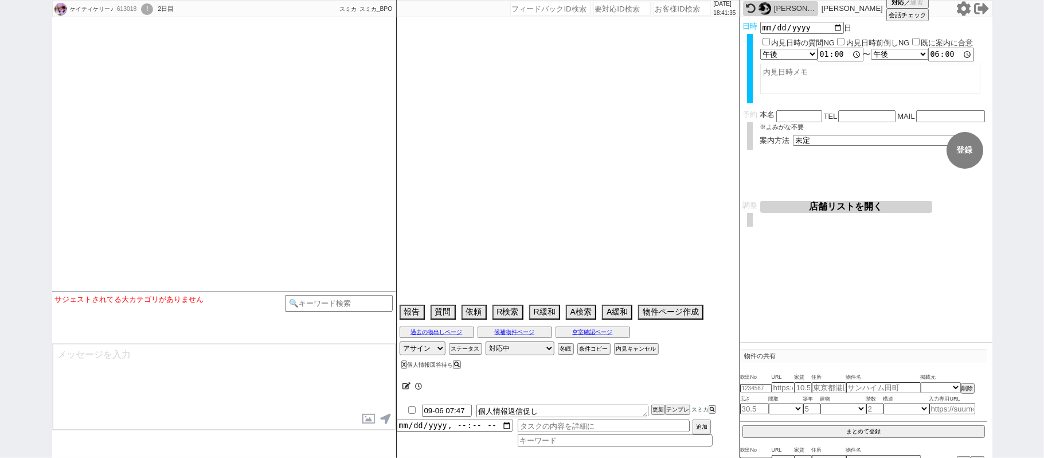
scroll to position [2420, 0]
select select "2025"
select select "9"
select select "36"
select select "0"
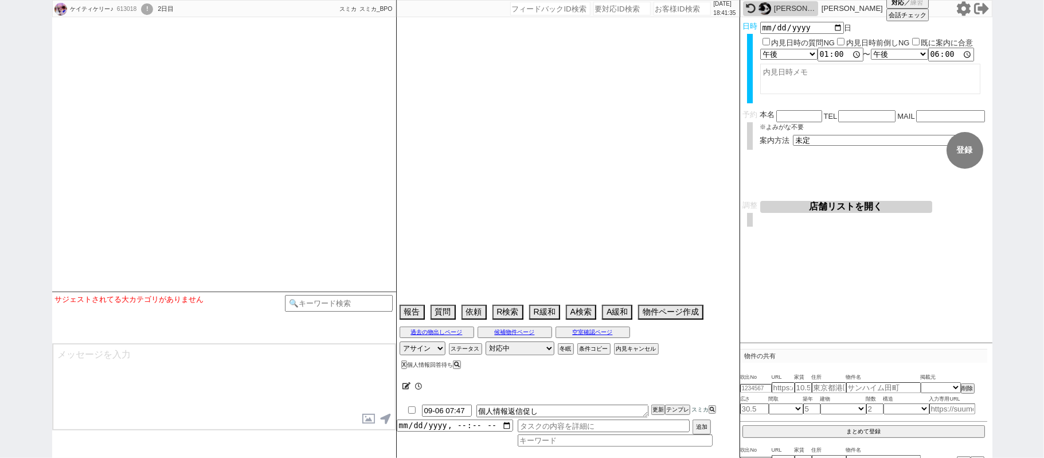
select select "7"
select select "71"
select select "1712"
select select "69"
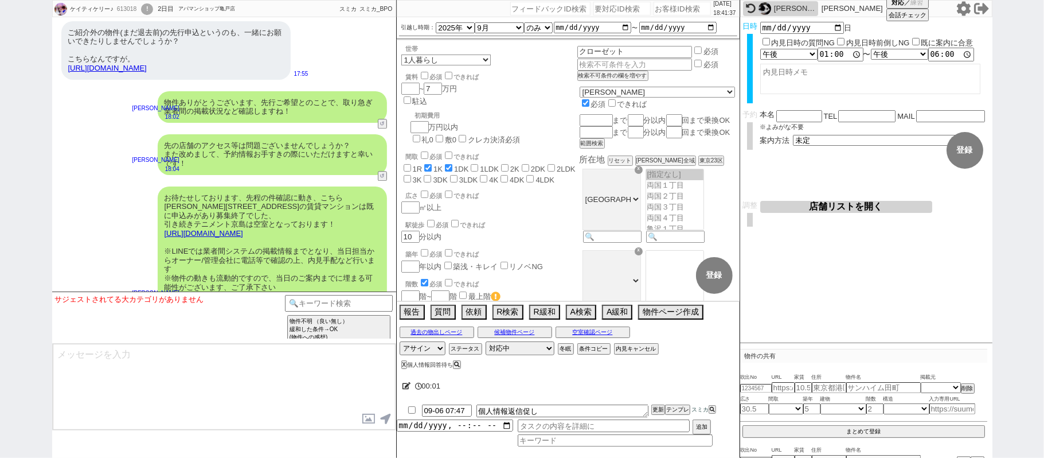
scroll to position [2267, 0]
click at [28, 191] on div "ケイティケリー♪ 613018 ! 0 2日目 アパマンショップ亀戸店 冬眠中 自社客 スミカ スミカ_BPO チャット全表示 2025-09-04 新しくフ…" at bounding box center [522, 229] width 1044 height 458
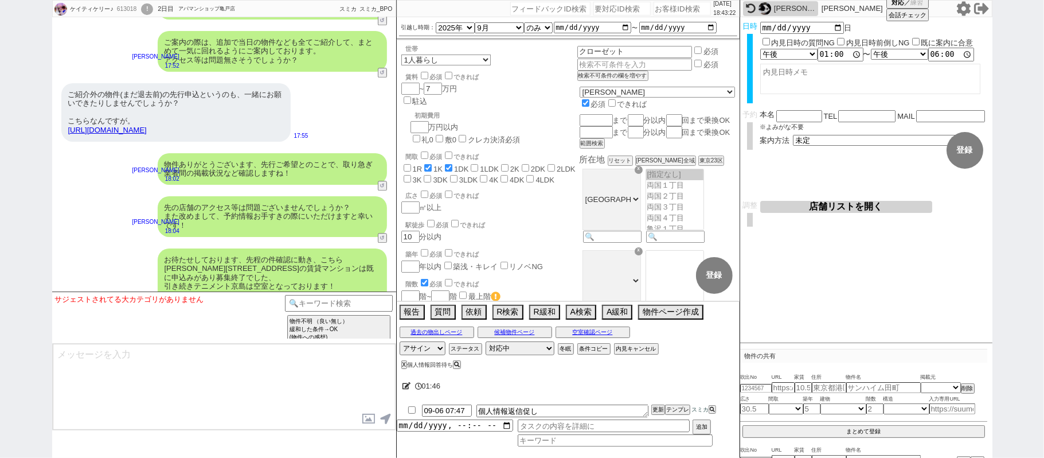
scroll to position [2114, 0]
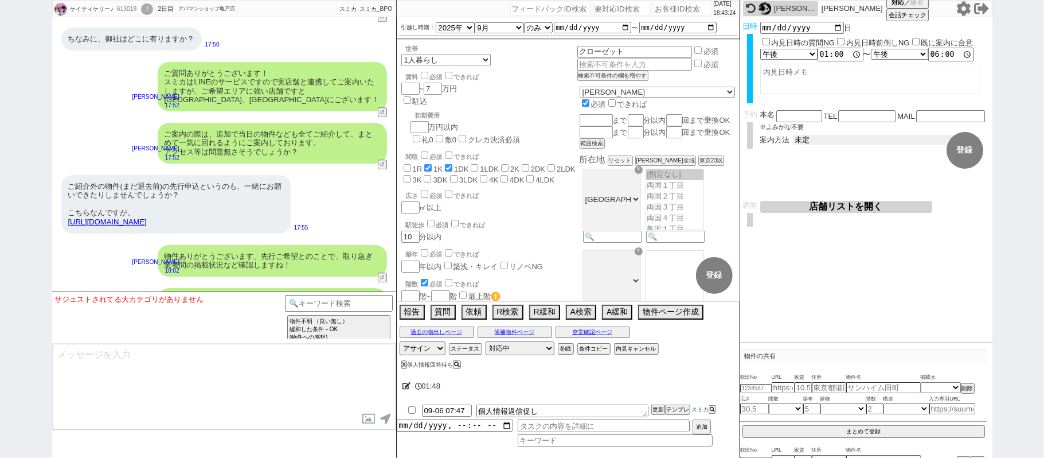
click at [812, 138] on select "未定 現地お待ち合わせ ご来店 先行申し込みのご案内or内見無しでの申し込みのご案内 オンラインでのご接客 オンラインで1件の内見のご案内" at bounding box center [879, 140] width 172 height 10
select select "2"
click at [793, 135] on select "未定 現地お待ち合わせ ご来店 先行申し込みのご案内or内見無しでの申し込みのご案内 オンラインでのご接客 オンラインで1件の内見のご案内" at bounding box center [879, 140] width 172 height 10
click at [963, 152] on button "登録" at bounding box center [965, 150] width 37 height 37
click at [380, 163] on button "↺" at bounding box center [383, 165] width 7 height 7
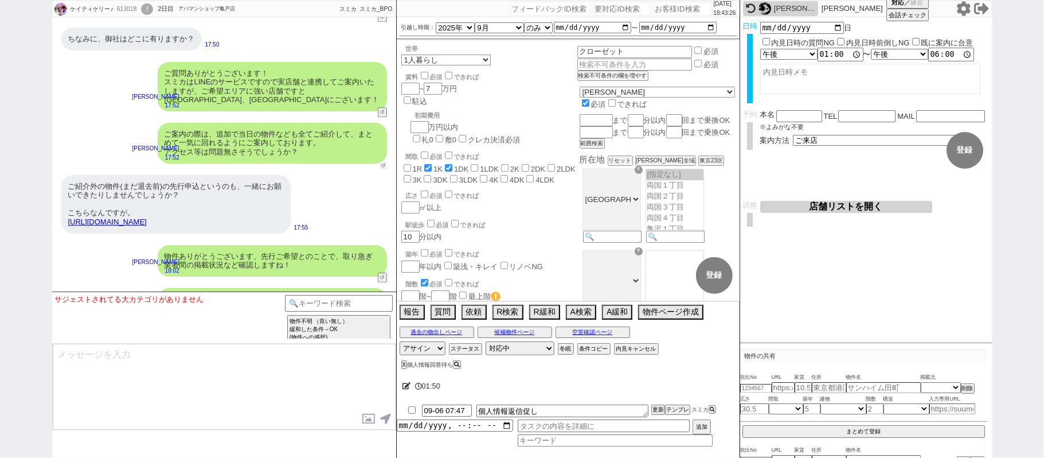
select select
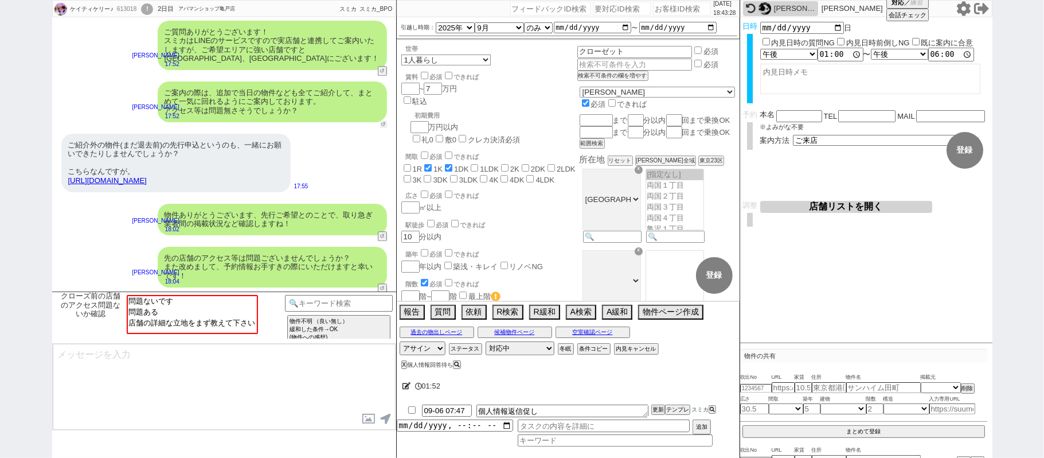
scroll to position [2191, 0]
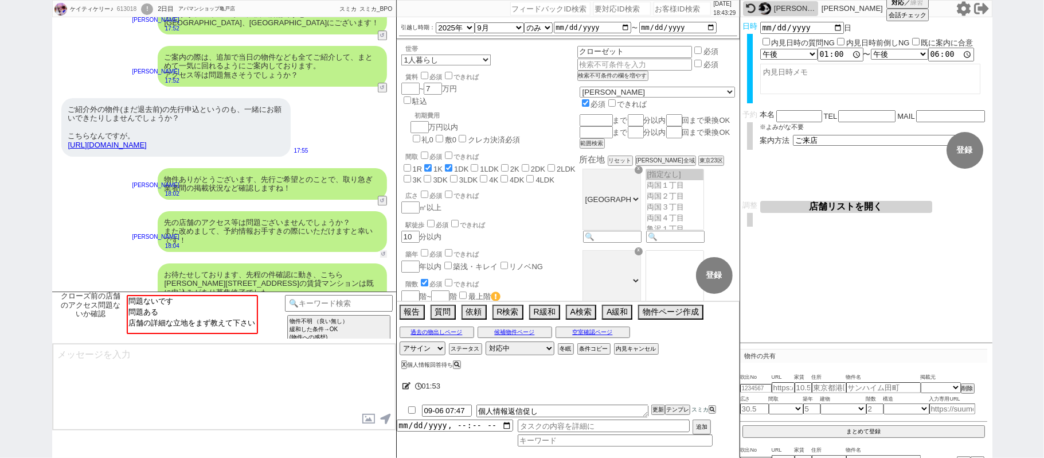
click at [383, 258] on button "↺" at bounding box center [383, 253] width 7 height 7
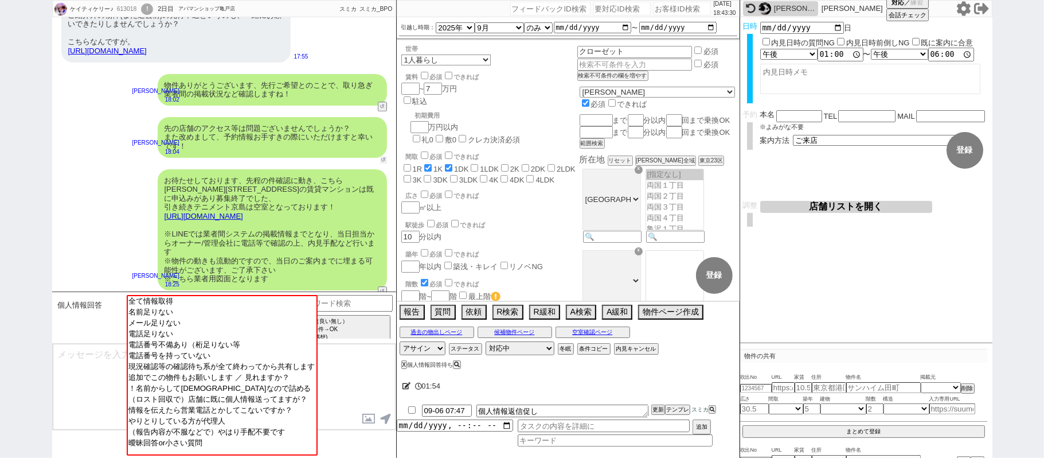
scroll to position [2420, 0]
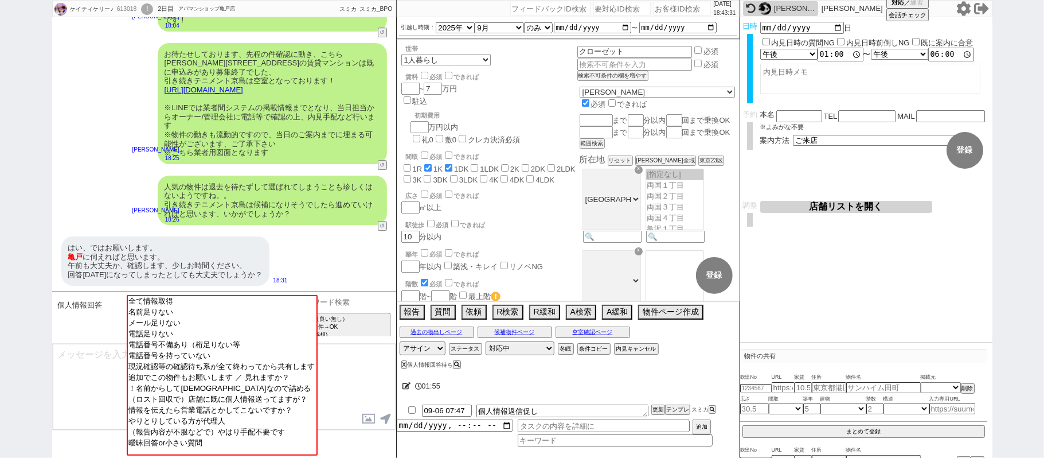
click at [345, 297] on input at bounding box center [339, 302] width 108 height 14
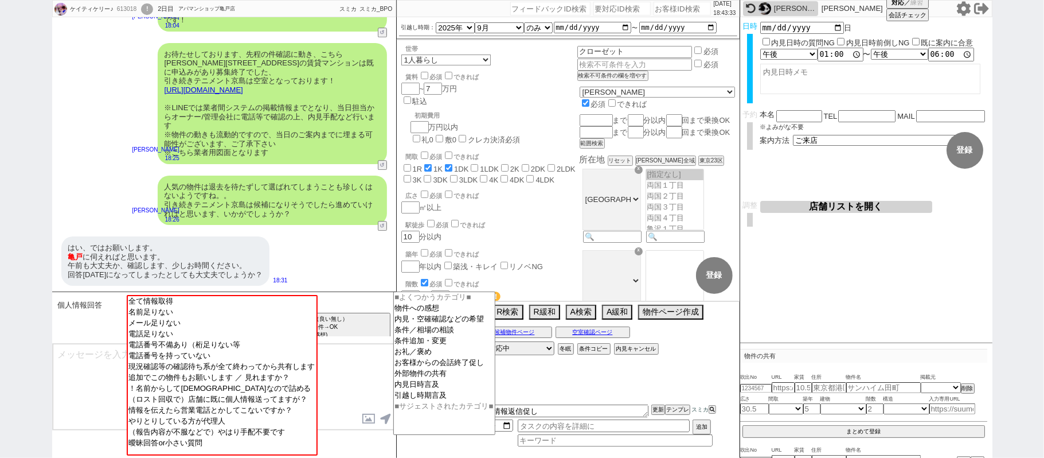
type input "来店"
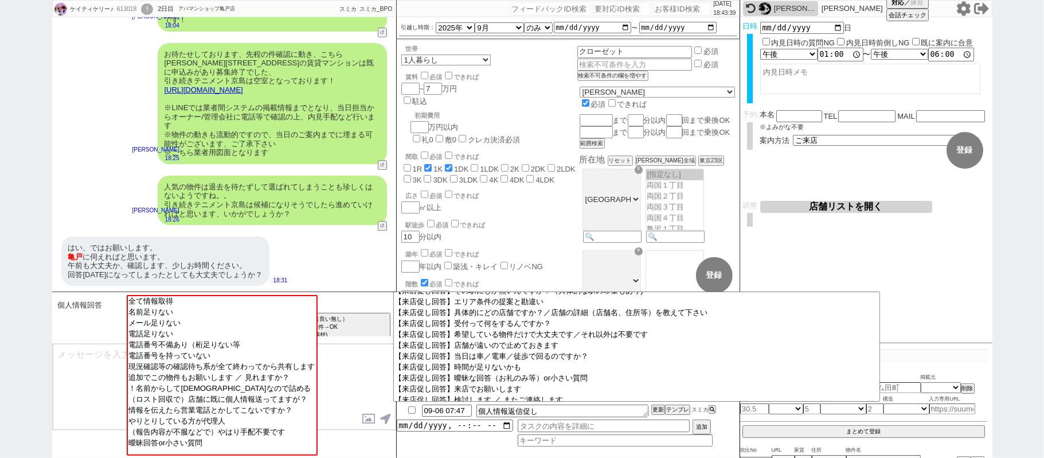
scroll to position [306, 0]
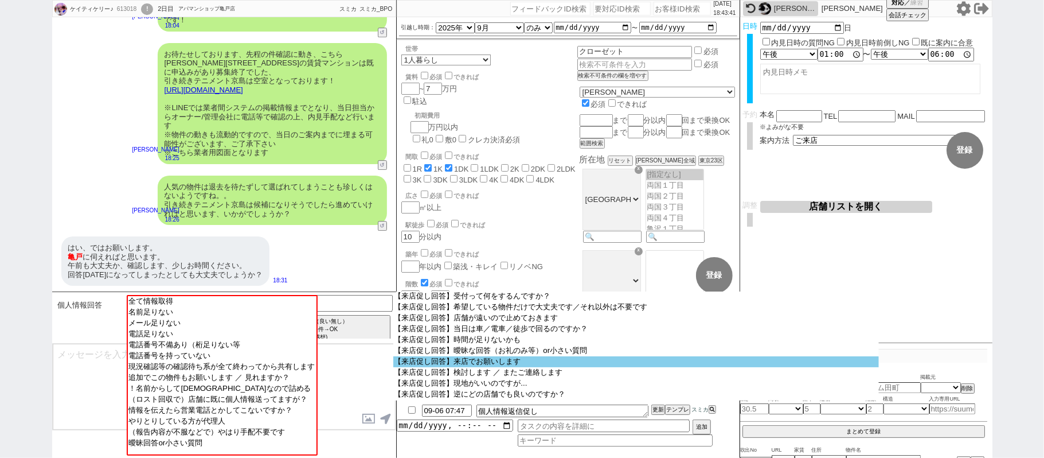
click at [494, 367] on option "【来店促し回答】来店でお願いします" at bounding box center [636, 361] width 486 height 11
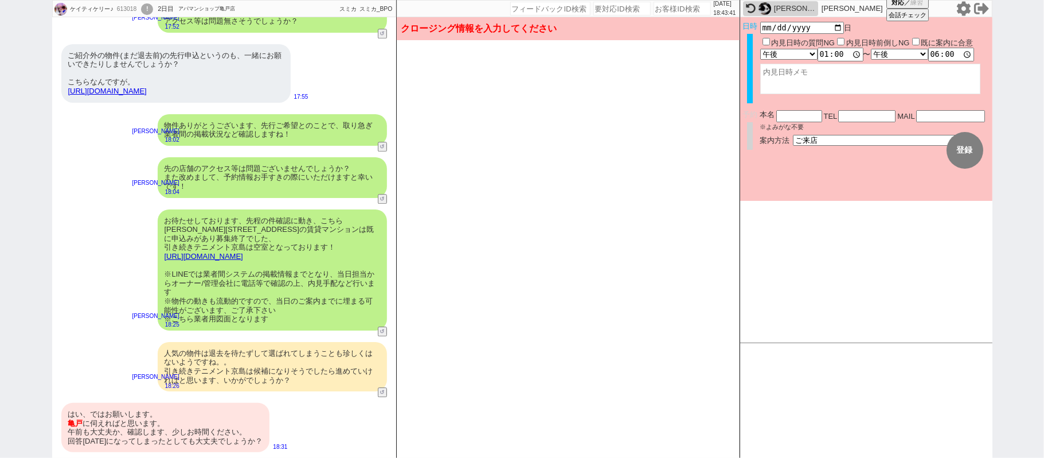
scroll to position [2253, 0]
click at [231, 423] on div "はい、ではお願いします。 亀戸 に伺えればと思います。 午前も大丈夫か、確認します、少しお時間ください。 回答明日になってしまったとしても大丈夫でしょうか？" at bounding box center [165, 427] width 209 height 49
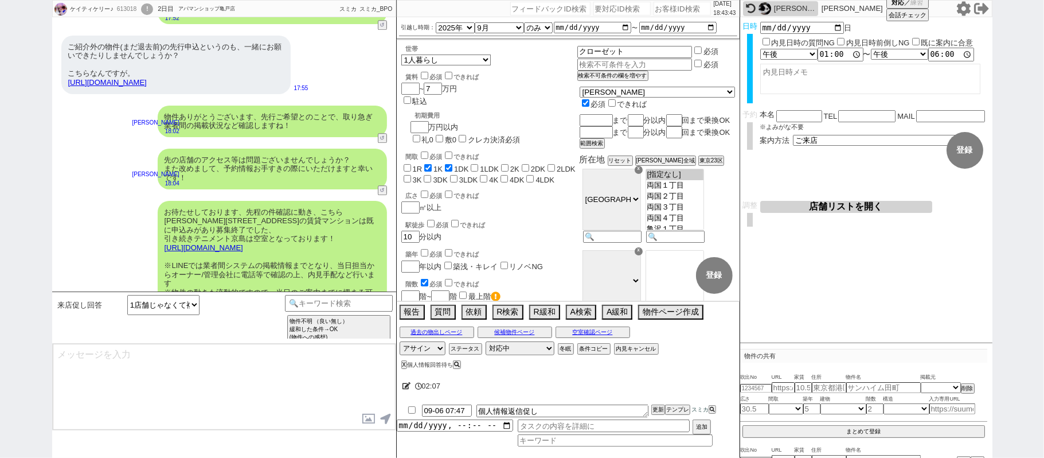
scroll to position [2420, 0]
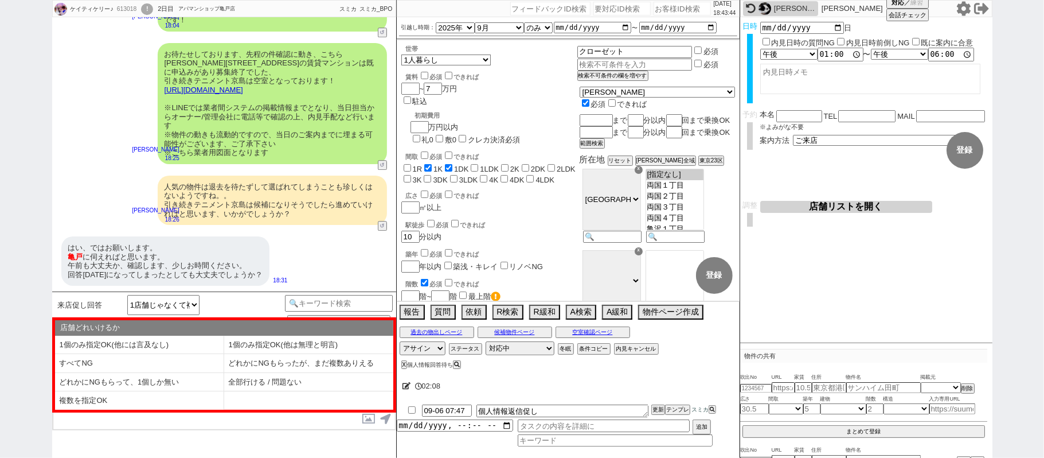
click at [778, 81] on textarea at bounding box center [870, 79] width 220 height 30
type textarea "＠＠午前可能か確認中＠＠"
drag, startPoint x: 966, startPoint y: 153, endPoint x: 955, endPoint y: 149, distance: 11.4
click at [958, 150] on button "登録" at bounding box center [965, 150] width 37 height 37
drag, startPoint x: 693, startPoint y: 48, endPoint x: 673, endPoint y: 42, distance: 21.0
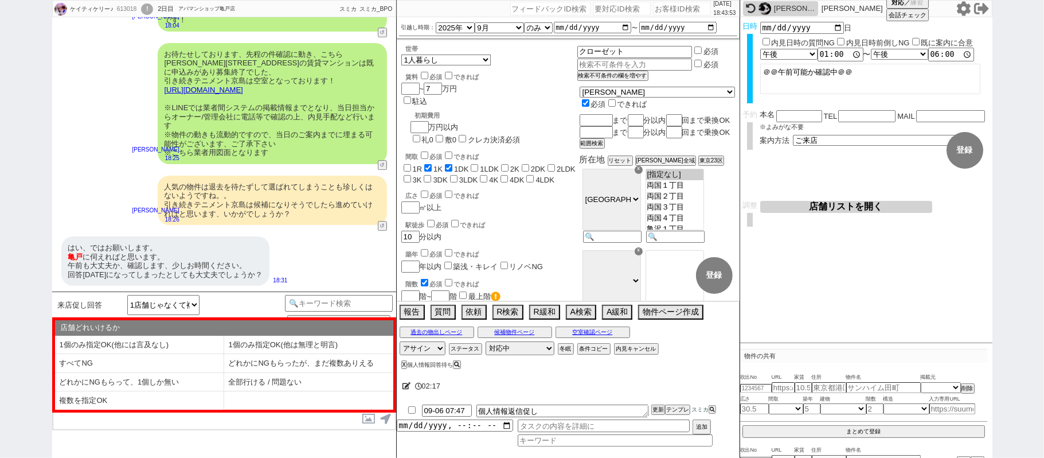
click at [673, 42] on div "ケイティケリー♪ 613018 ! 0 2日目 アパマンショップ亀戸店 冬眠中 自社客 スミカ スミカ_BPO チャット全表示 2025-09-04 新しくフ…" at bounding box center [522, 229] width 941 height 458
click at [974, 147] on button "登録" at bounding box center [965, 150] width 37 height 37
click at [180, 337] on li "1個のみ指定OK(他には言及なし)" at bounding box center [139, 345] width 169 height 19
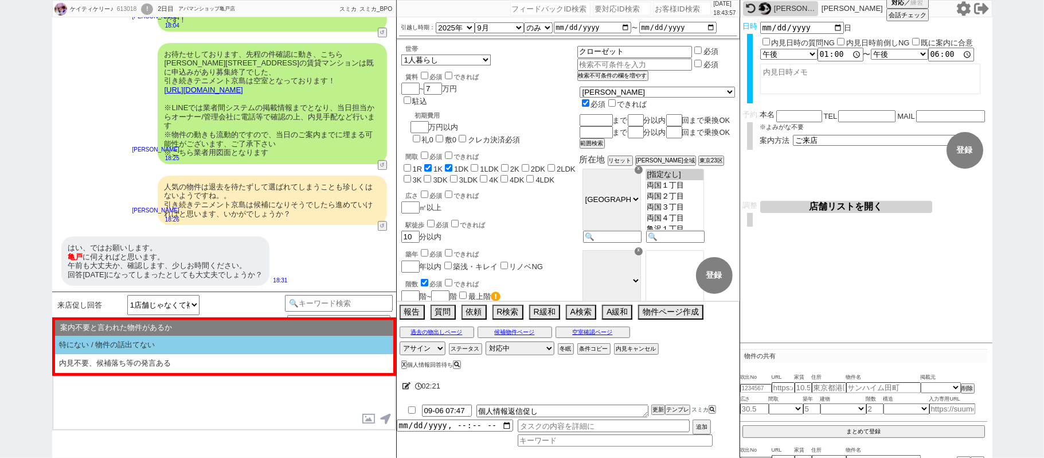
click at [180, 338] on li "特にない / 物件の話出てない" at bounding box center [224, 345] width 338 height 19
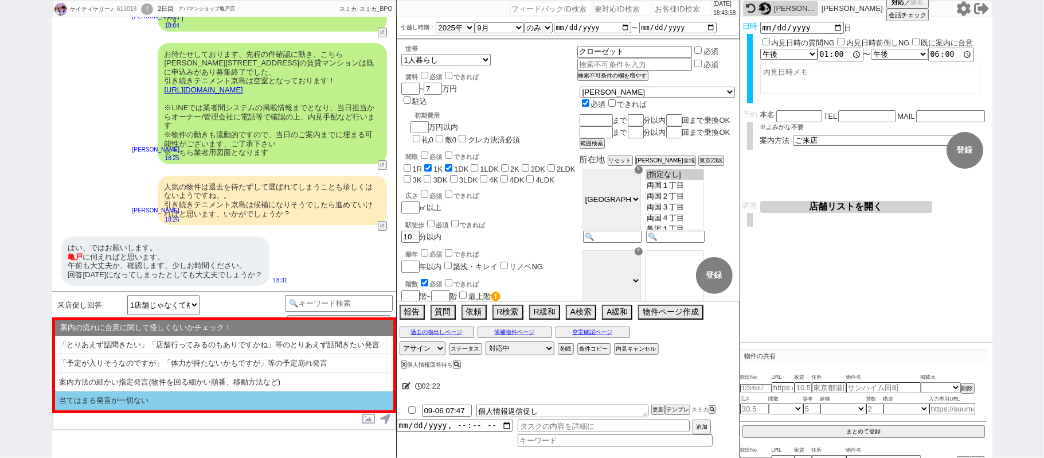
click at [150, 400] on li "当てはまる発言が一切ない" at bounding box center [224, 400] width 338 height 19
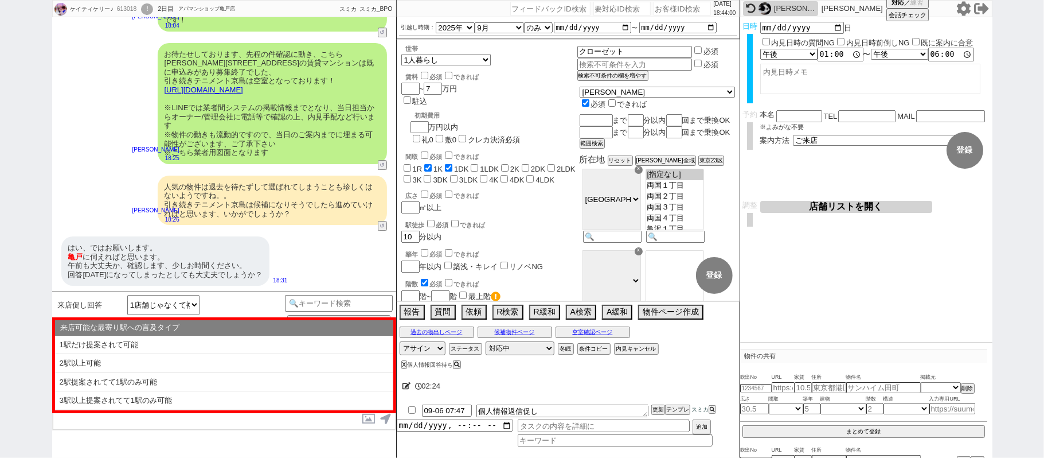
click at [152, 387] on li "2駅提案されてて1駅のみ可能" at bounding box center [224, 382] width 338 height 19
select select "1個のみ指定OK(他には言及なし)"
select select "特にない / 物件の話出てない"
select select "当てはまる発言が一切ない"
select select "2駅提案されてて1駅のみ可能"
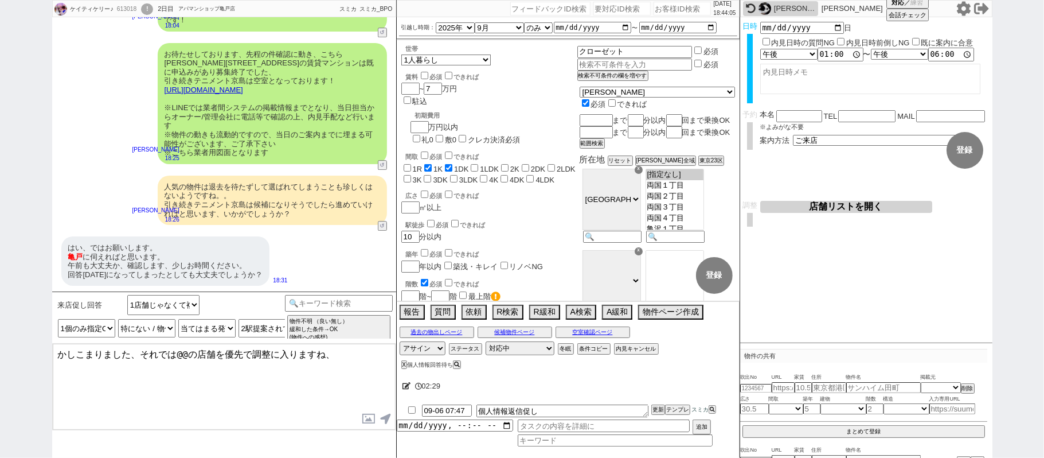
click at [130, 354] on textarea "かしこまりました、それでは@@の店舗を優先で調整に入りますね、" at bounding box center [224, 387] width 343 height 86
click at [208, 354] on textarea "諸々かしこまりました、それでは@@の店舗を優先で調整に入りますね、" at bounding box center [224, 387] width 343 height 86
click at [370, 357] on textarea "諸々かしこまりました、それでは亀戸の店舗を優先で調整に入りますね、" at bounding box center [224, 387] width 343 height 86
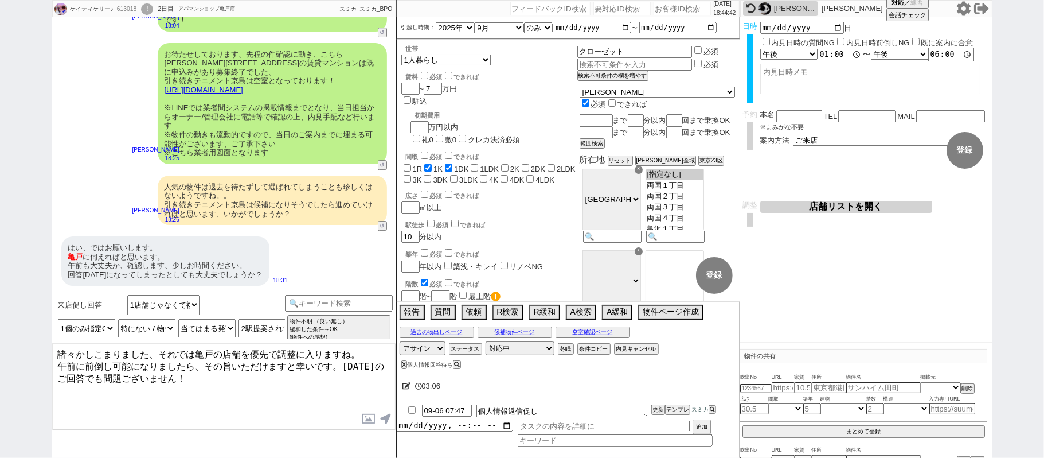
type textarea "諸々かしこまりました、それでは亀戸の店舗を優先で調整に入りますね。 午前に前倒し可能になりましたら、その旨いただけますと幸いです。明日のご回答でも問題ございま…"
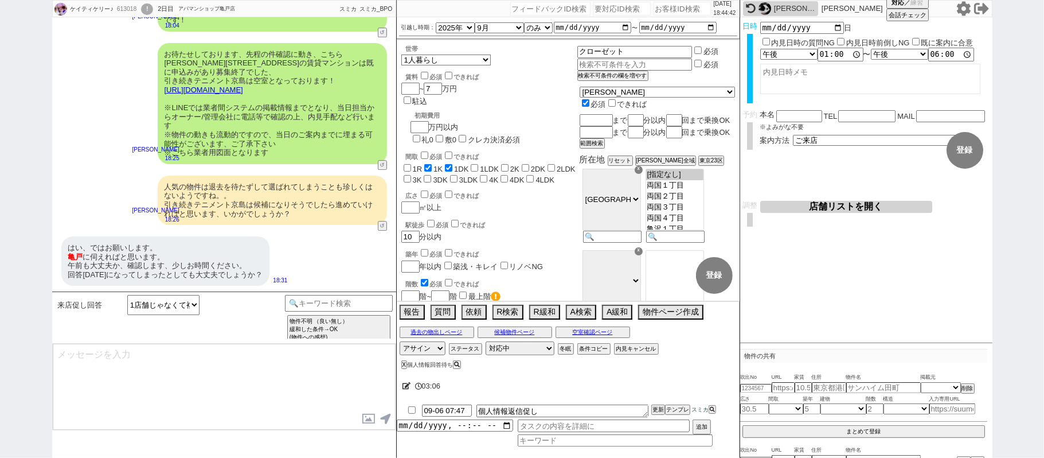
scroll to position [2481, 0]
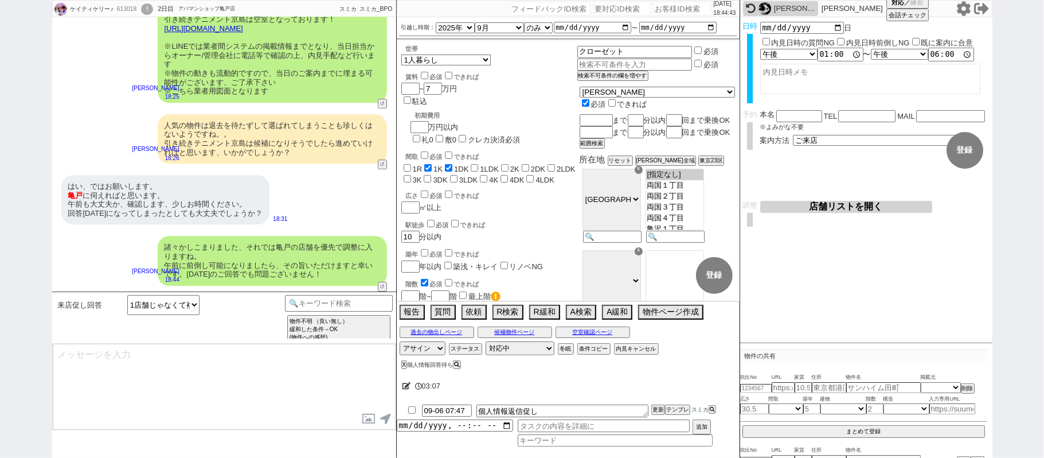
type textarea "手配にあたりましてお名前、お電話番号、メールアドレスをお聞きしてよろしいでしょうか？"
select select
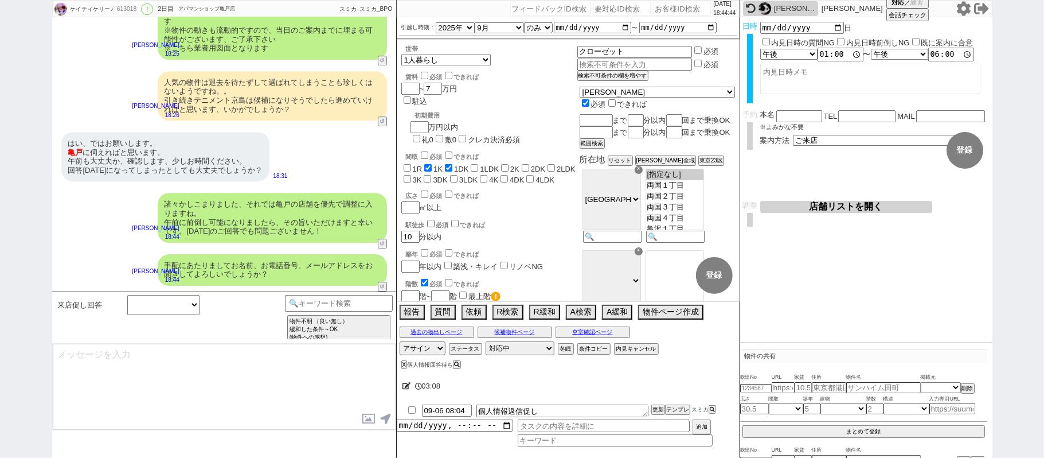
scroll to position [0, 0]
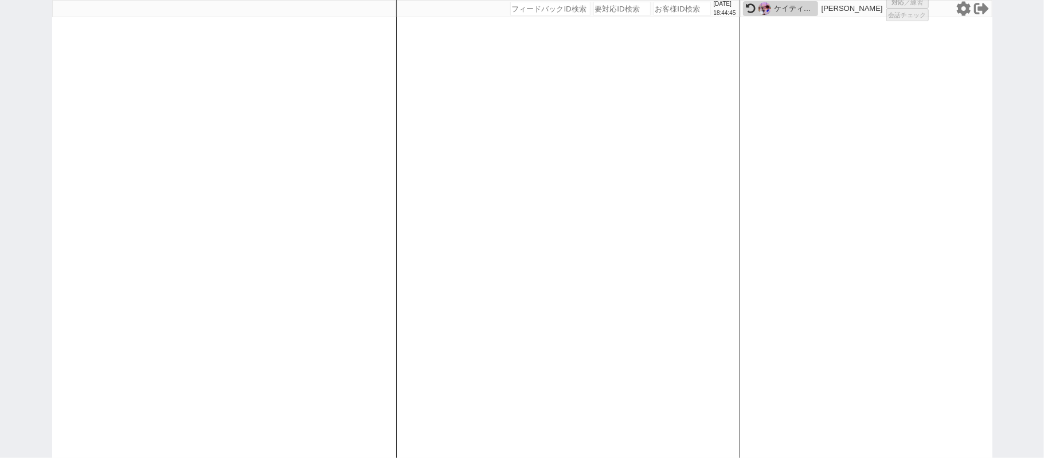
select select "1"
select select
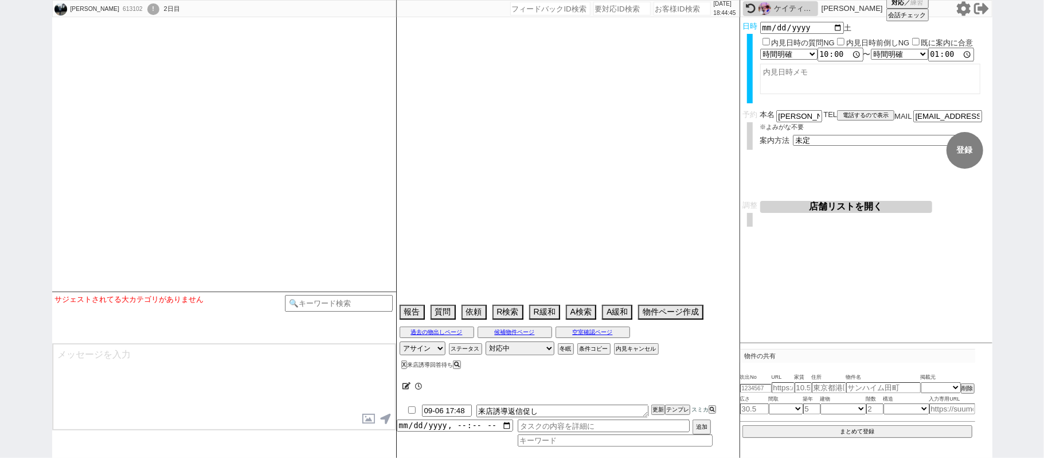
select select
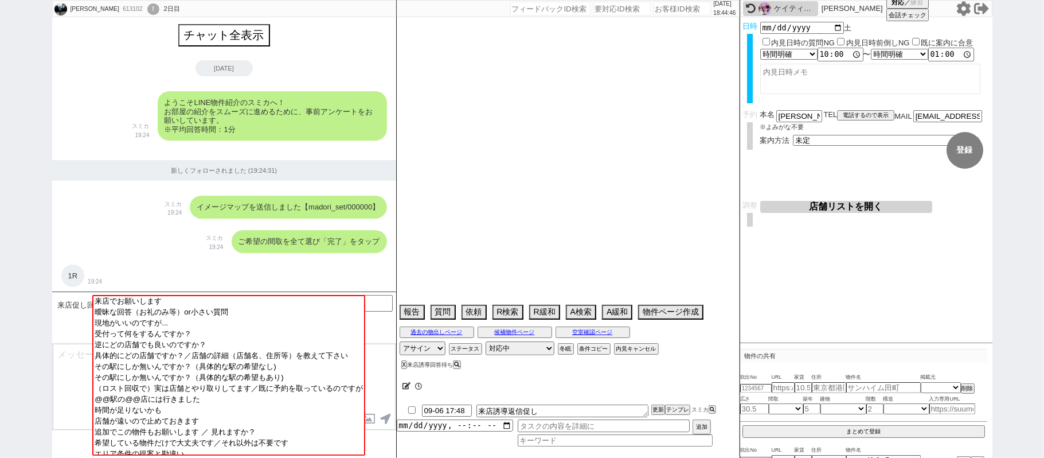
type textarea "２番手申し込みしている物件がある→より良い条件の物件が出た場合はキャンセルする"
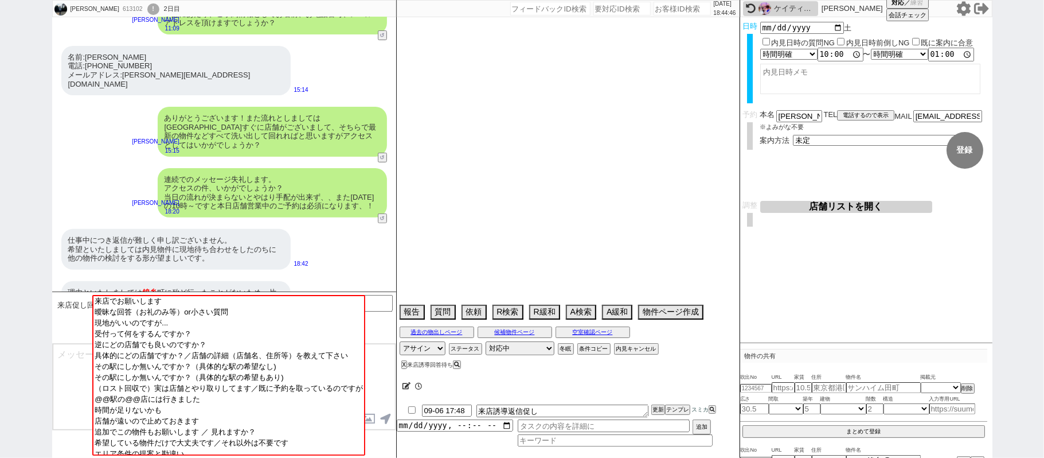
select select "15"
select select "0"
select select "822"
select select "60"
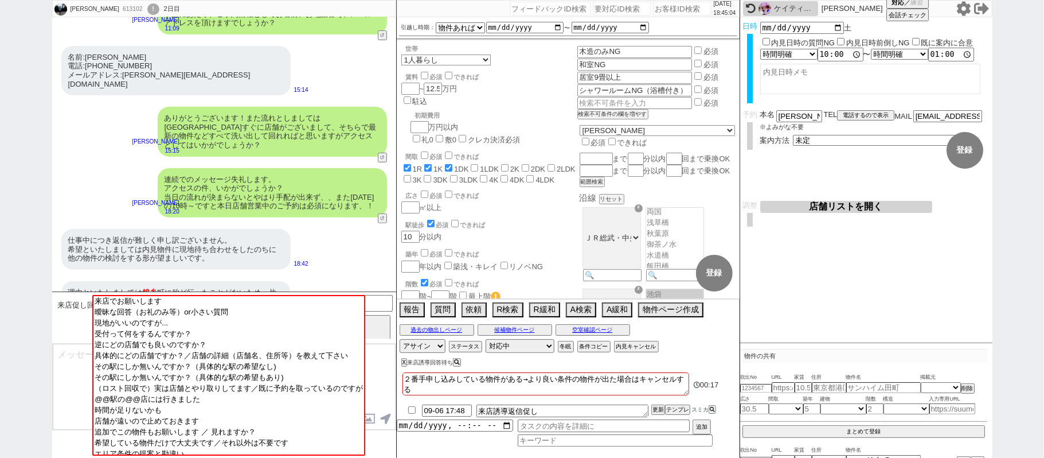
scroll to position [157, 0]
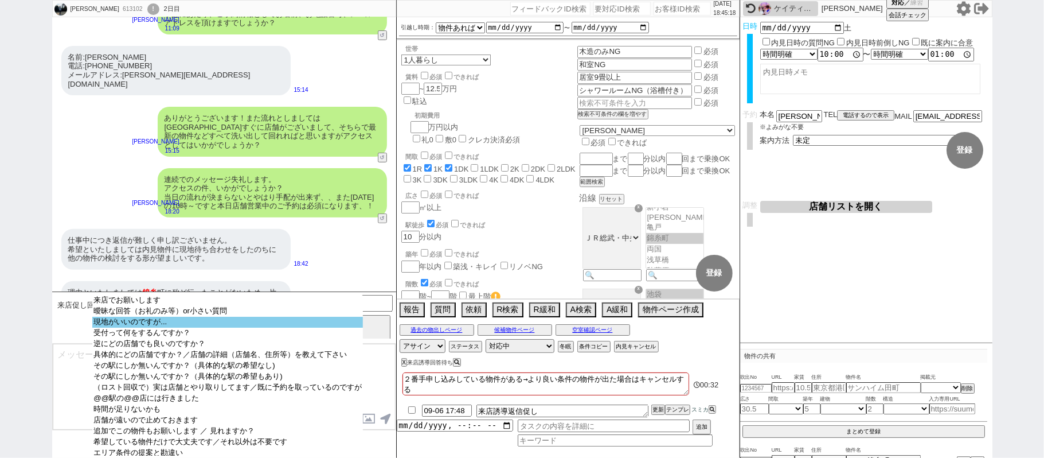
select select "現地がいいのですが..."
click at [185, 331] on select "来店でお願いします 曖昧な回答（お礼のみ等）or小さい質問 現地がいいのですが... 受付って何をするんですか？ 逆にどの店舗でも良いのですか？ 具体的にどの…" at bounding box center [227, 375] width 271 height 161
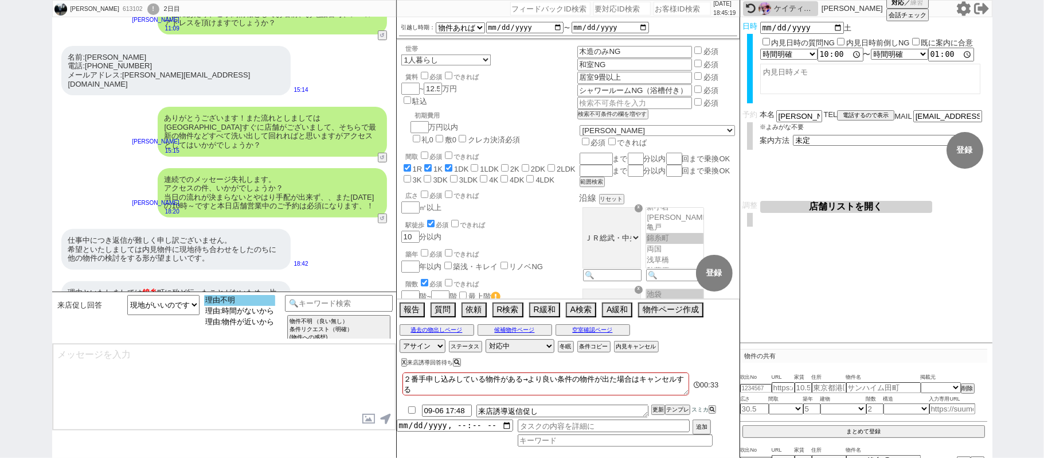
select select "理由不明"
click at [221, 299] on option "理由不明" at bounding box center [240, 300] width 72 height 11
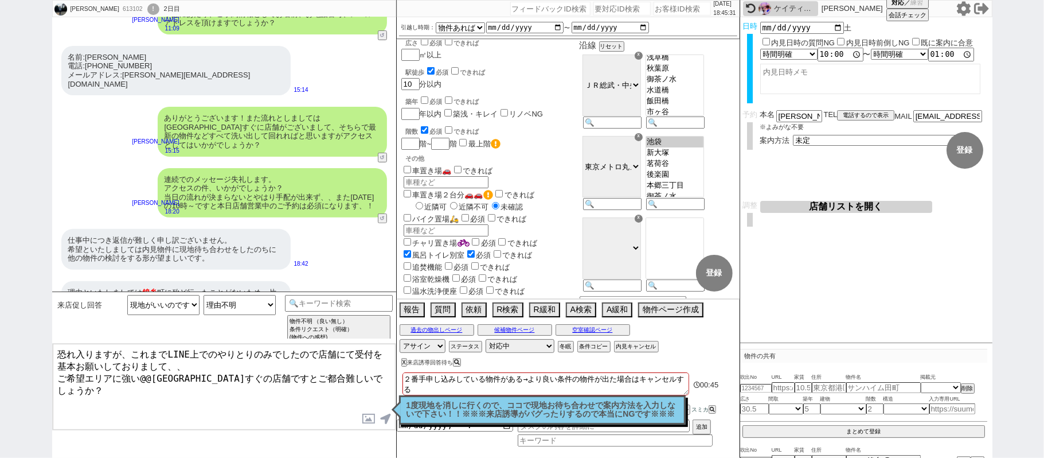
scroll to position [233, 0]
click at [817, 209] on button "店舗リストを開く" at bounding box center [846, 207] width 172 height 12
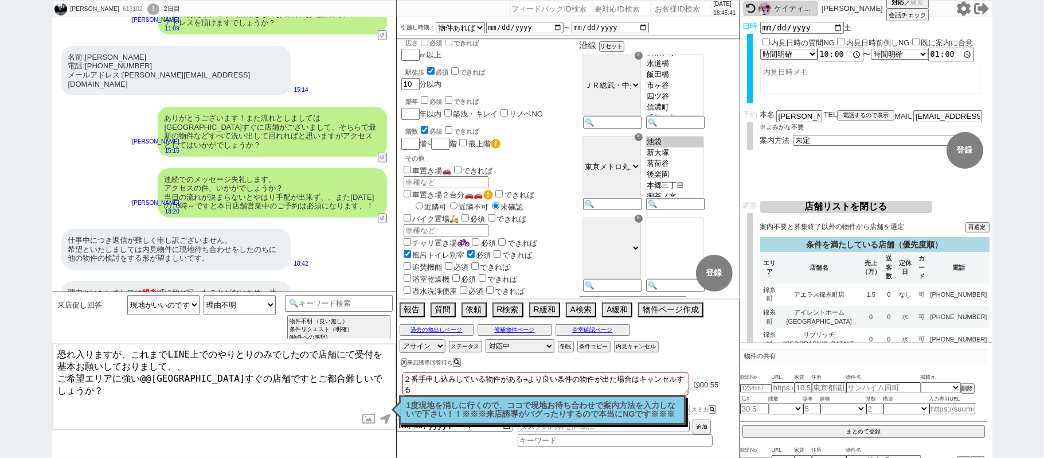
drag, startPoint x: 60, startPoint y: 374, endPoint x: 358, endPoint y: 376, distance: 298.2
click at [358, 376] on textarea "恐れ入りますが、これまでLINE上でのやりとりのみでしたので店舗にて受付を基本お願いしておりまして、、 ご希望エリアに強い@@錦糸町駅すぐの店舗ですとご都合難…" at bounding box center [224, 387] width 343 height 86
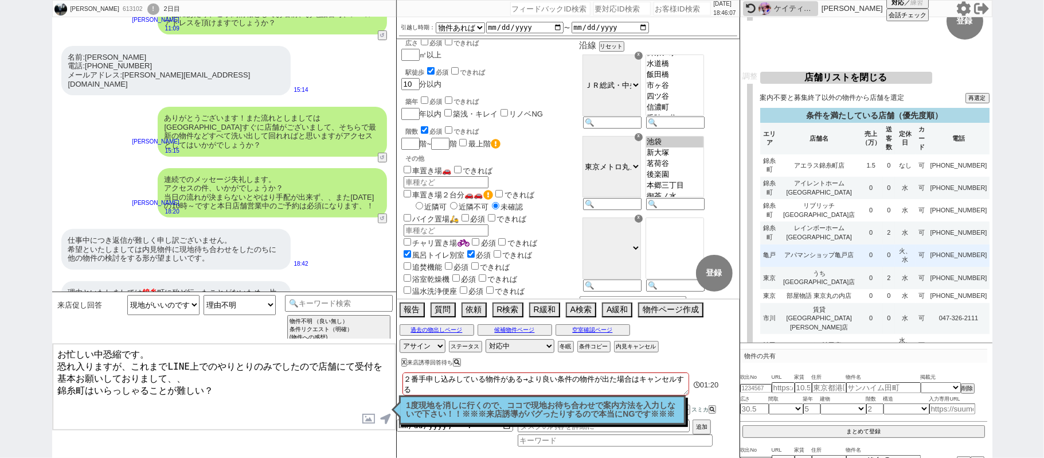
scroll to position [153, 0]
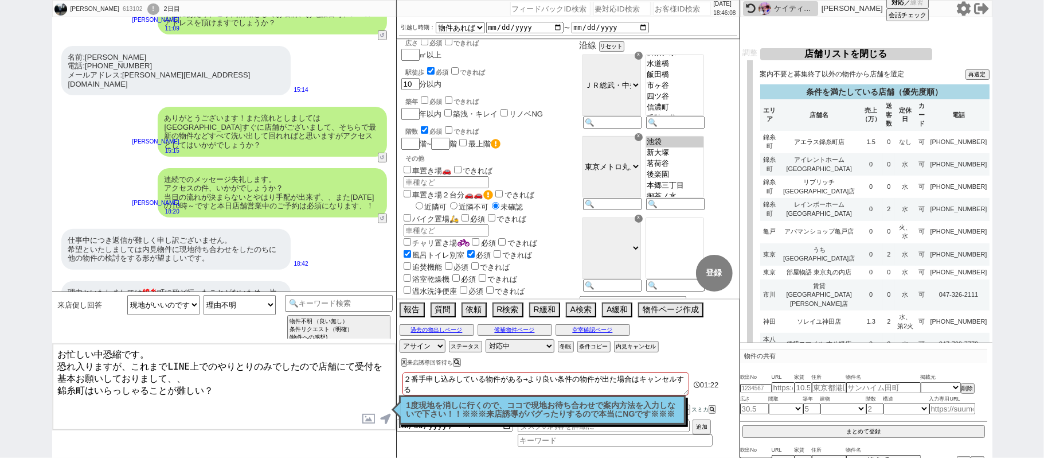
click at [206, 384] on textarea "お忙しい中恐縮です。 恐れ入りますが、これまでLINE上でのやりとりのみでしたので店舗にて受付を基本お願いしておりまして、、 錦糸町はいらっしゃることが難しい？" at bounding box center [224, 387] width 343 height 86
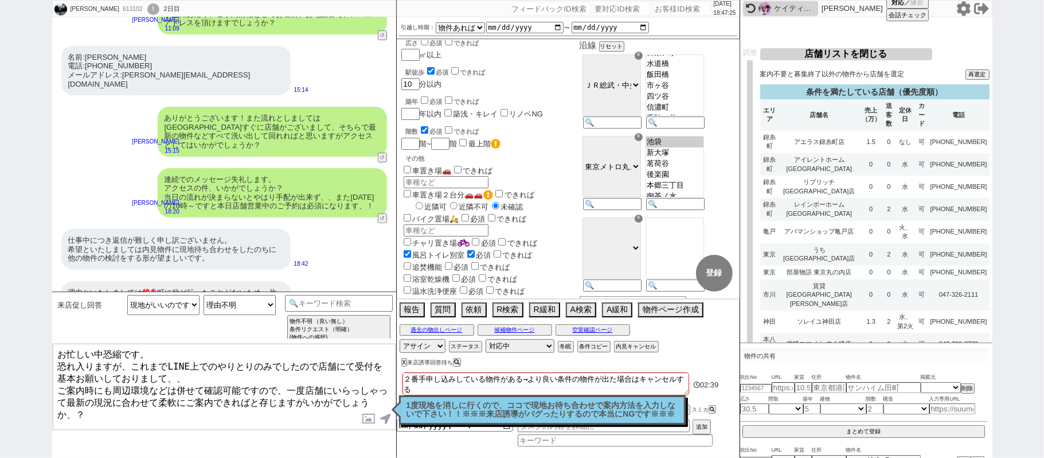
type textarea "お忙しい中恐縮です。 恐れ入りますが、これまでLINE上でのやりとりのみでしたので店舗にて受付を基本お願いしておりまして、、 ご案内時にも周辺環境などは併せて…"
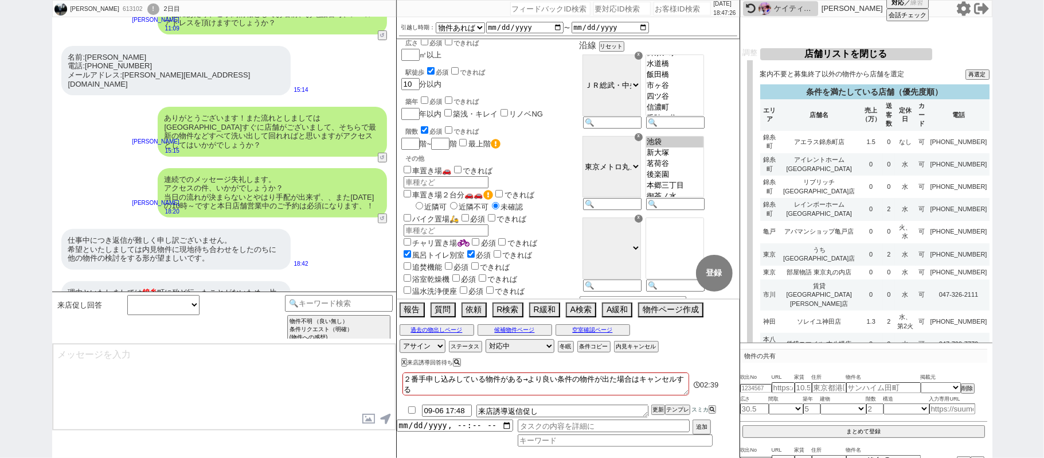
scroll to position [3416, 0]
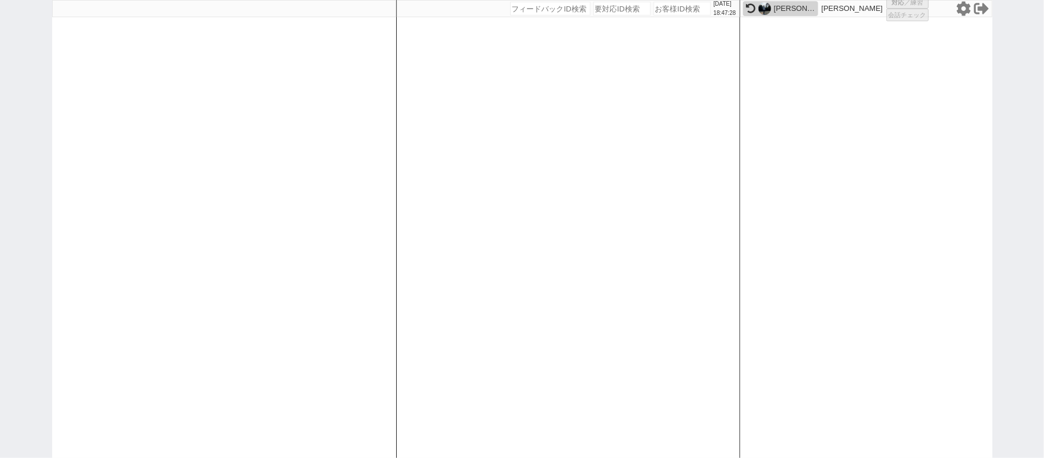
select select "1"
select select "2"
select select
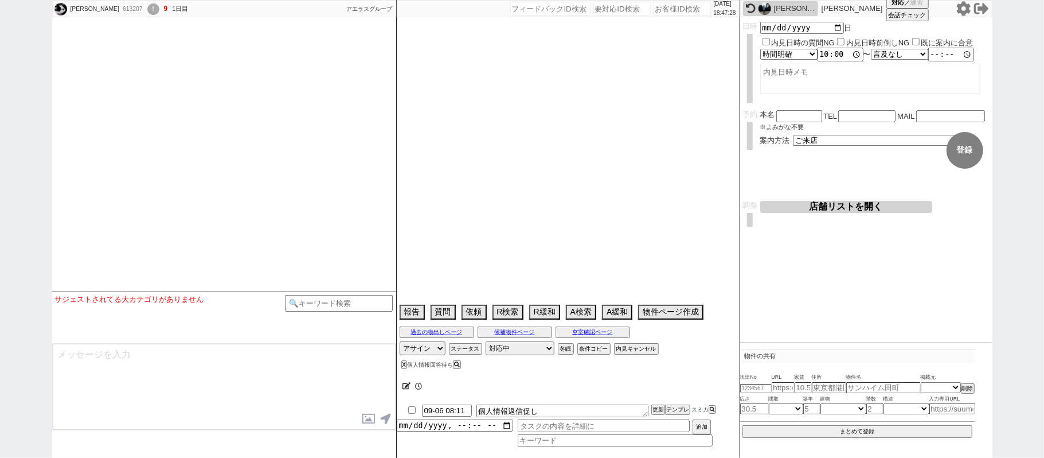
select select
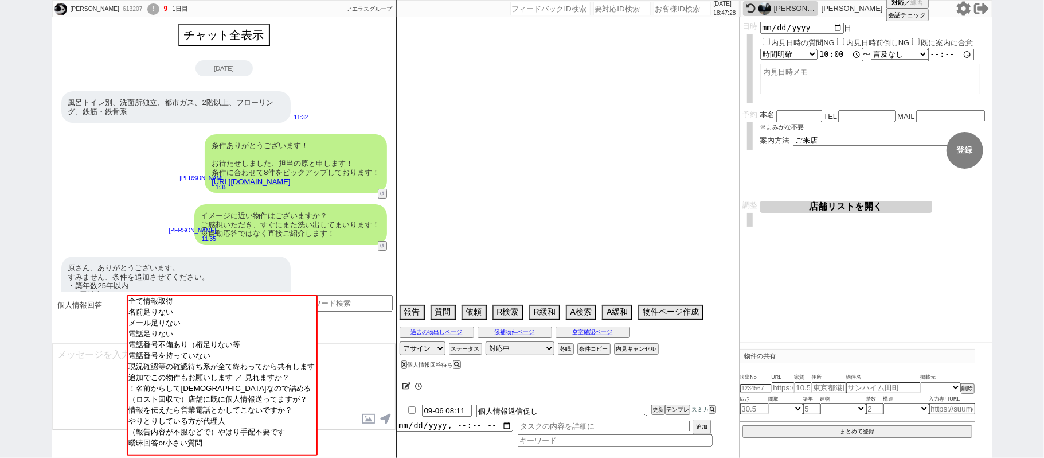
scroll to position [1865, 0]
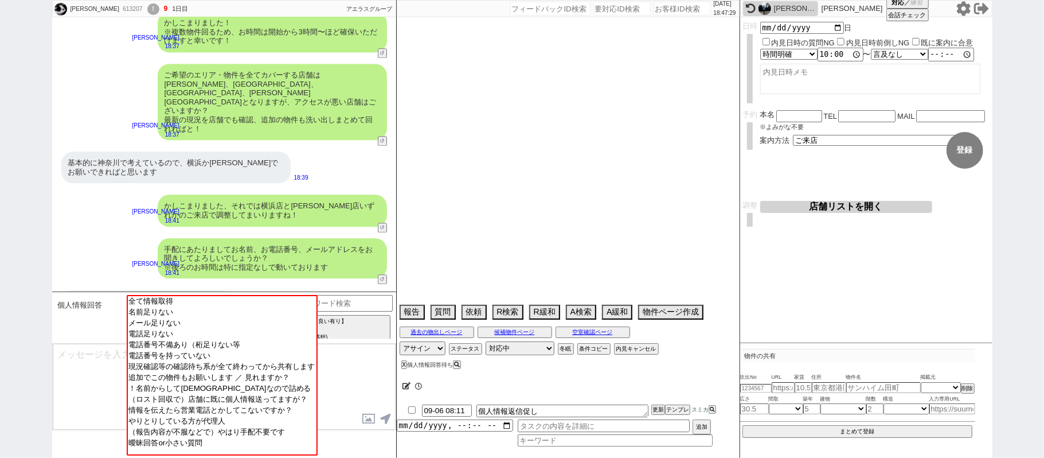
select select "15"
select select "0"
select select "23"
select select "726"
select select "57"
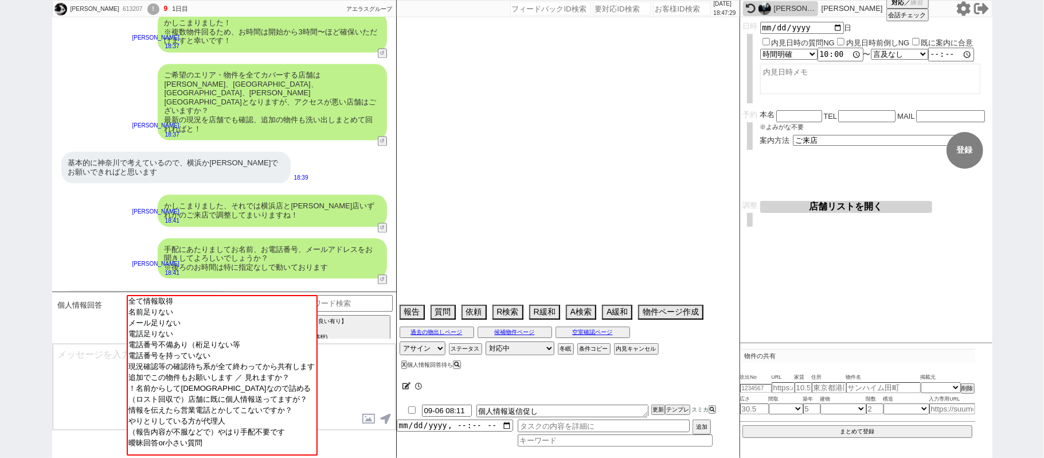
select select "75"
select select "14"
select select "53"
select select "60"
select select "15"
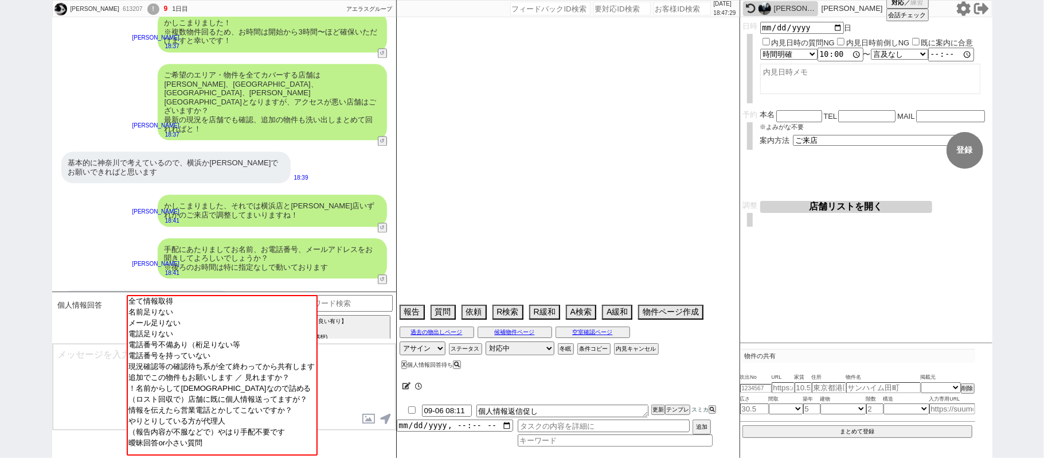
select select "499"
select select "819"
select select "62"
select select "50"
select select "69"
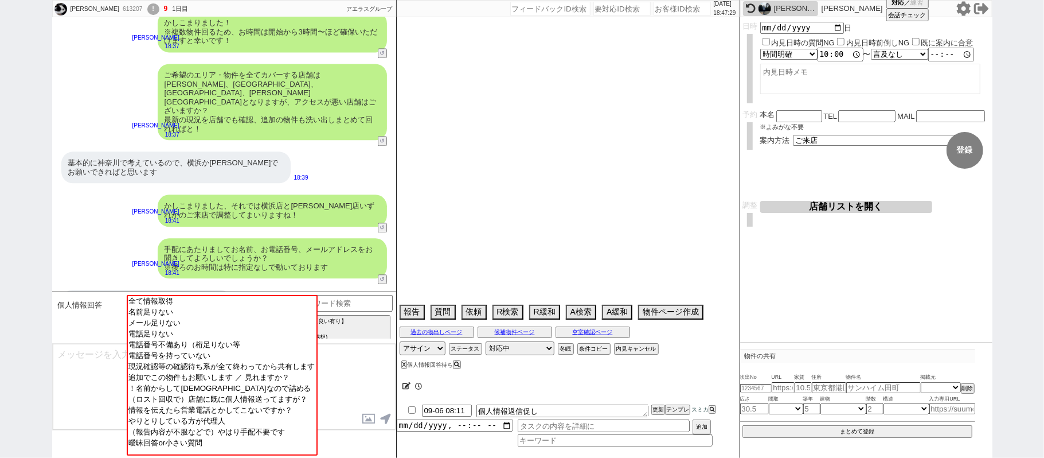
select select "59"
select select "64"
select select "1557"
select select "65"
select select "1582"
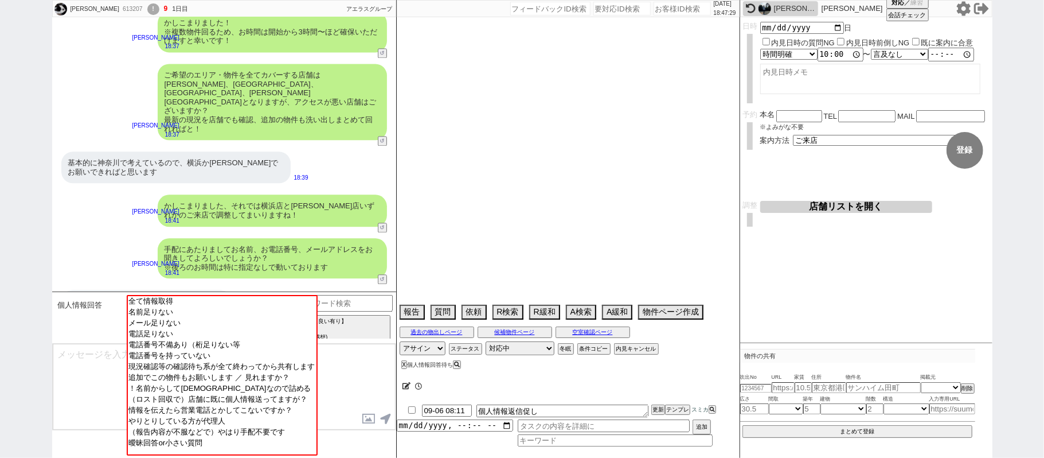
select select "52"
select select "9"
select select "332"
select select "10"
select select "374"
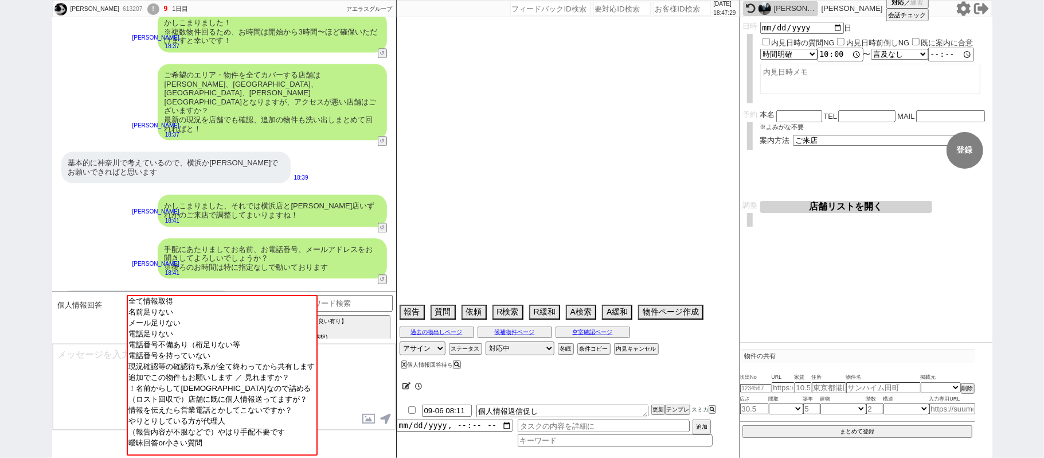
select select "63"
select select "54"
select select "70"
select select "1686"
select select "56"
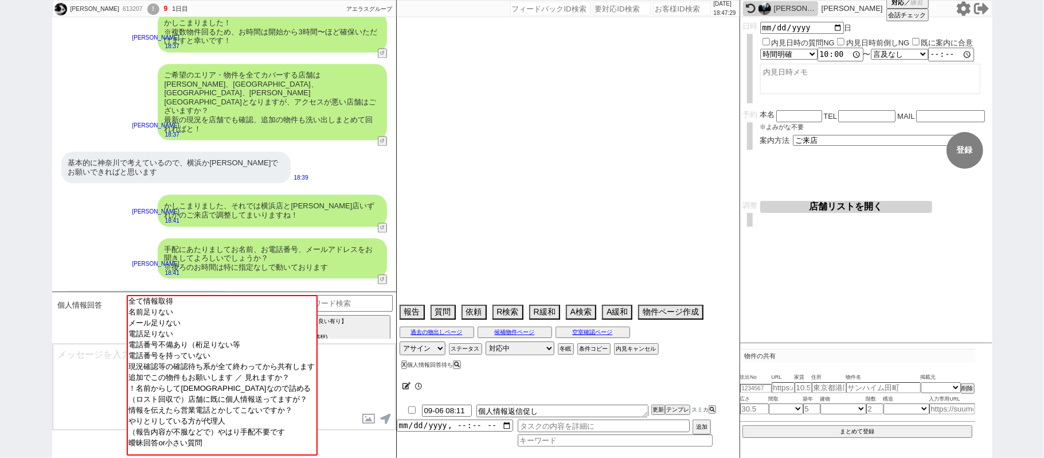
select select "66"
select select "67"
select select "25"
select select "17"
select select "71"
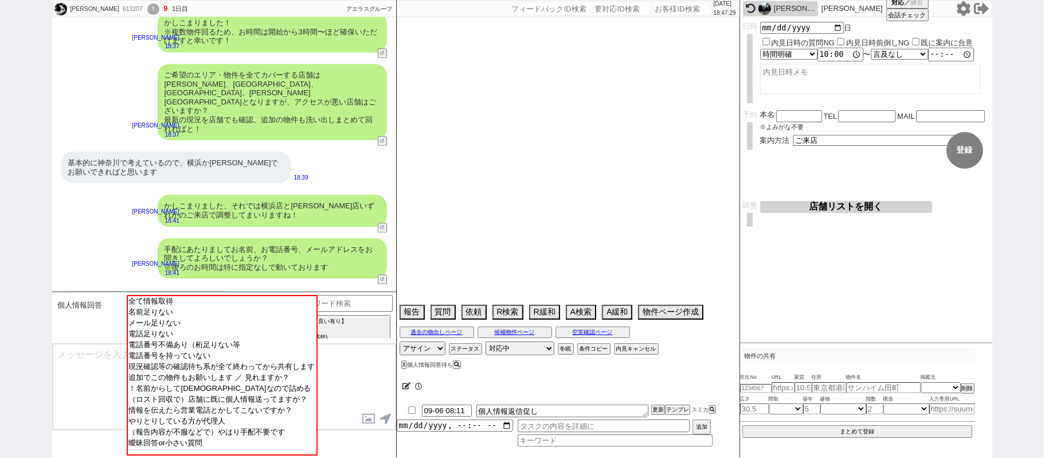
select select "74"
select select "48"
select select "73"
select select "47"
select select "68"
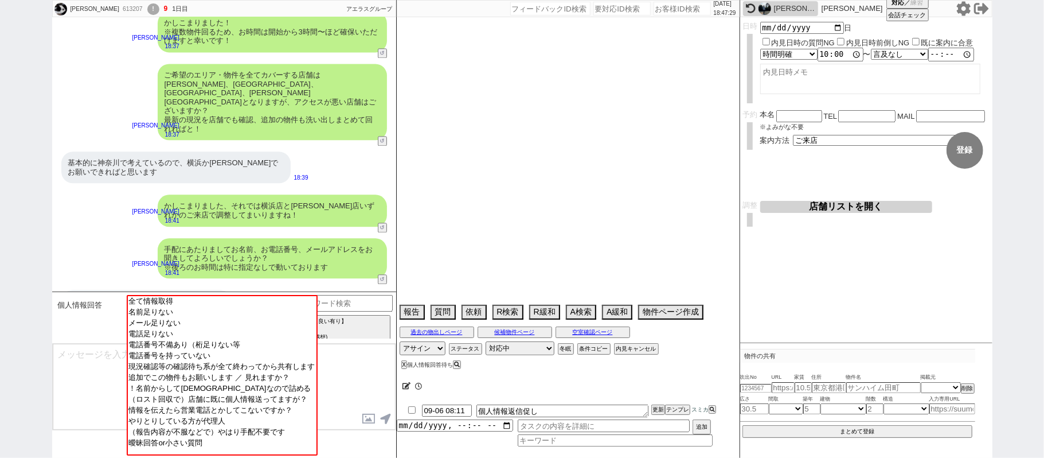
select select "1642"
select select "7"
select select "77"
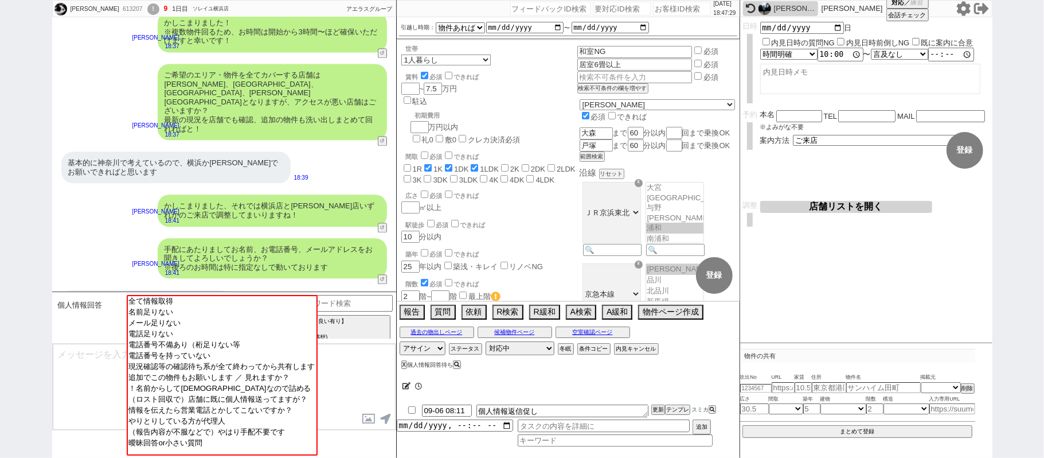
scroll to position [24, 0]
click at [343, 301] on input at bounding box center [339, 302] width 108 height 14
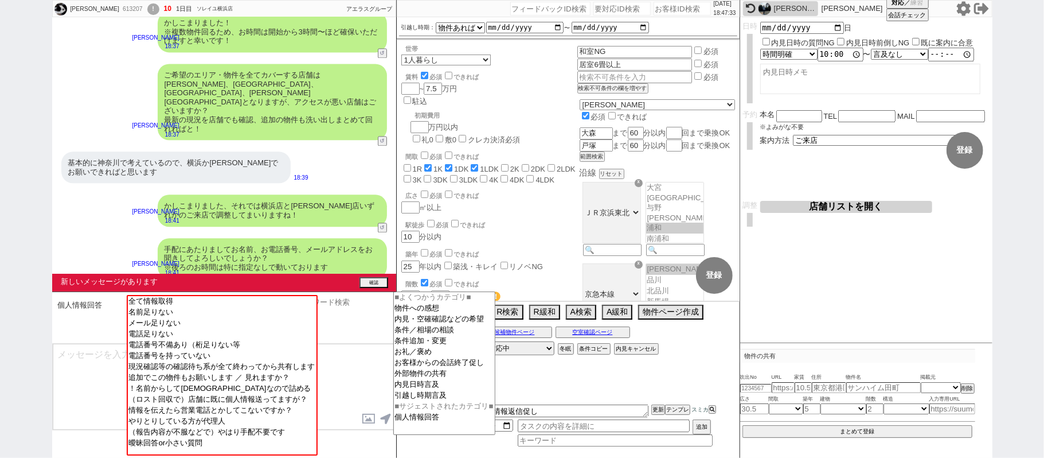
scroll to position [1953, 0]
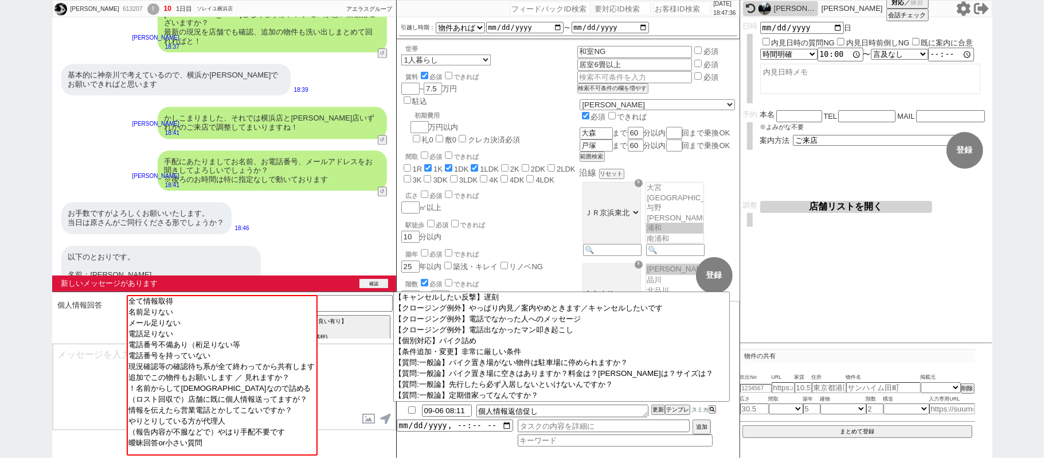
click at [369, 281] on button "確認" at bounding box center [374, 283] width 29 height 9
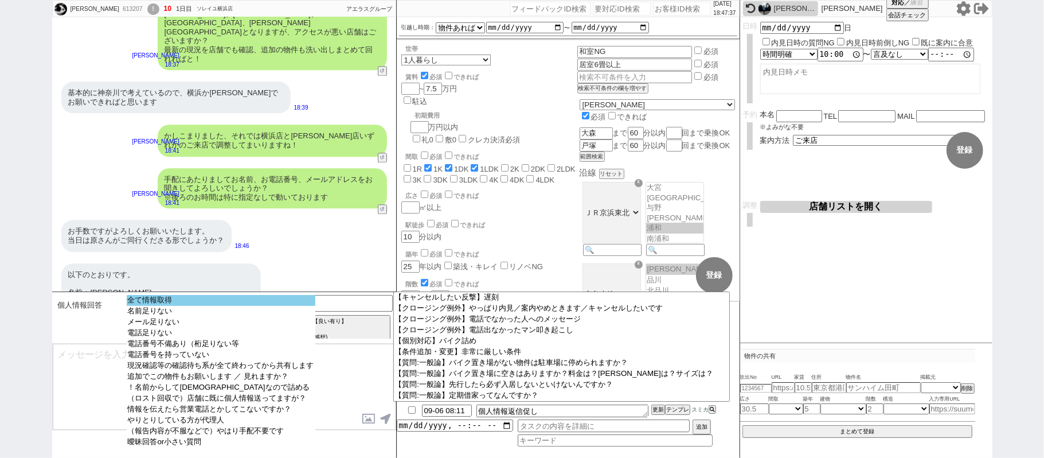
click at [299, 302] on option "全て情報取得" at bounding box center [221, 300] width 189 height 11
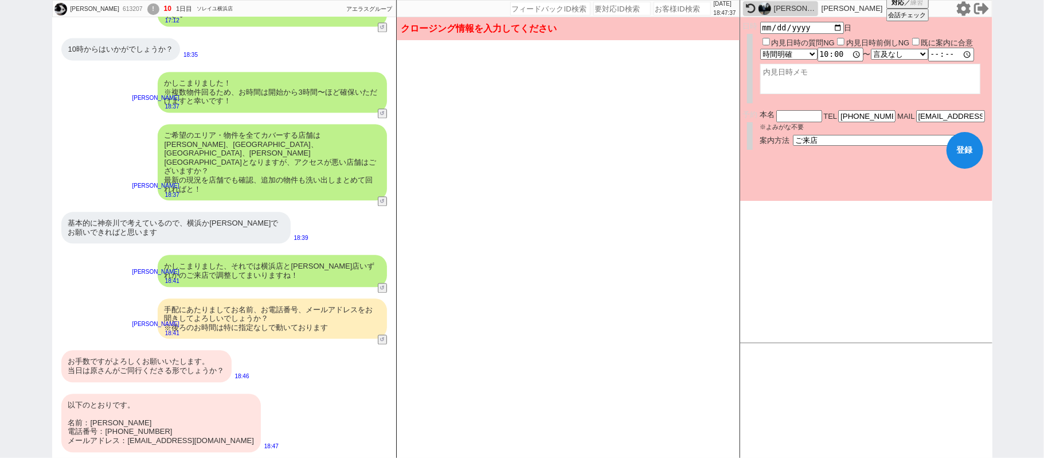
scroll to position [1769, 0]
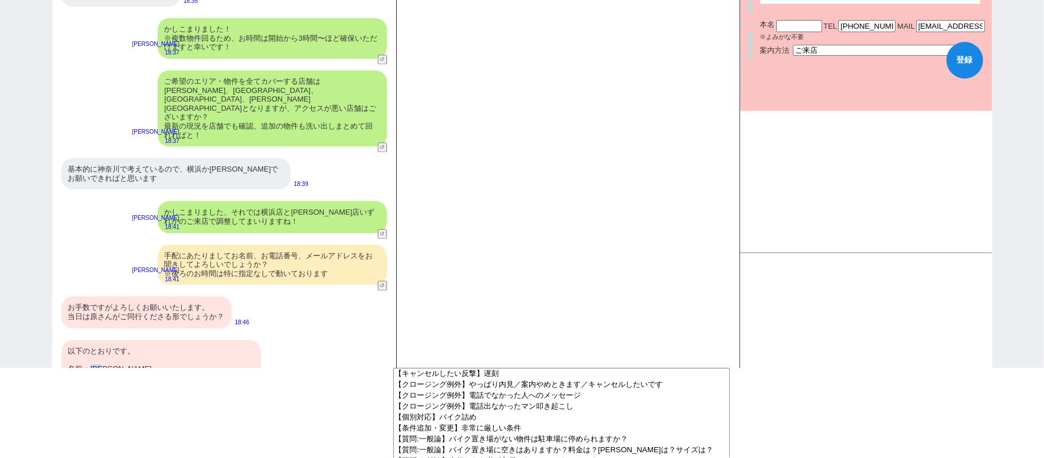
drag, startPoint x: 92, startPoint y: 331, endPoint x: 111, endPoint y: 335, distance: 18.7
click at [113, 340] on div "以下のとおりです。 名前：山崎遥 電話番号：090-4843-8515 メールアドレス：haru199606@yahoo.co.jp" at bounding box center [161, 369] width 200 height 58
copy div "山崎遥"
click at [802, 26] on input "text" at bounding box center [800, 25] width 46 height 10
paste input "山崎遥"
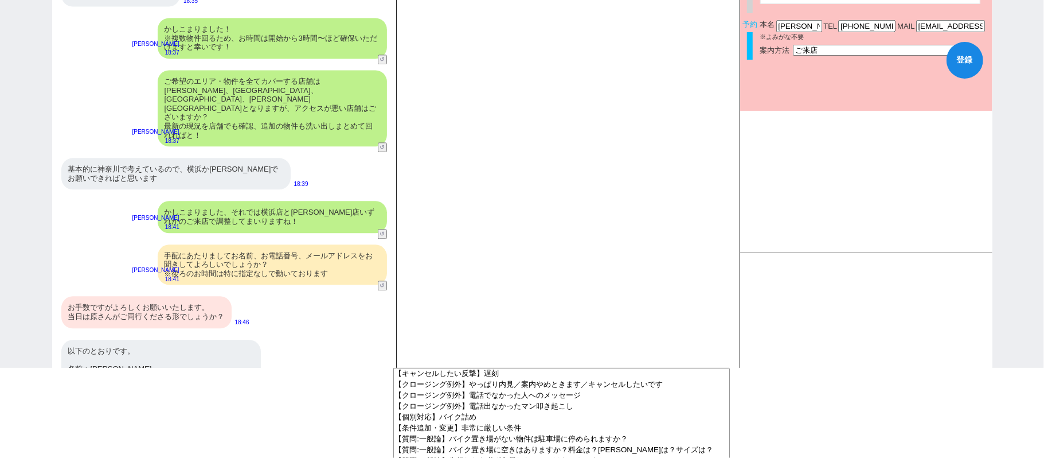
scroll to position [1935, 0]
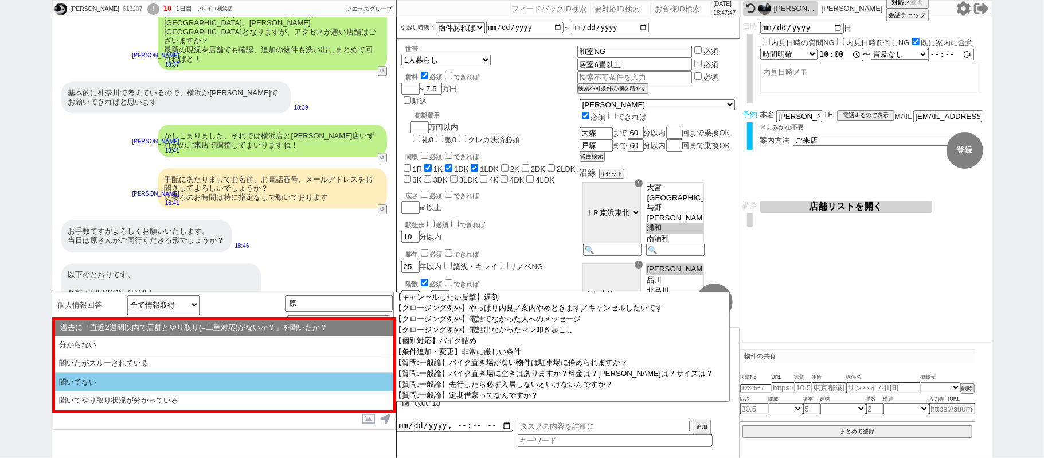
click at [205, 381] on li "聞いてない" at bounding box center [224, 382] width 338 height 19
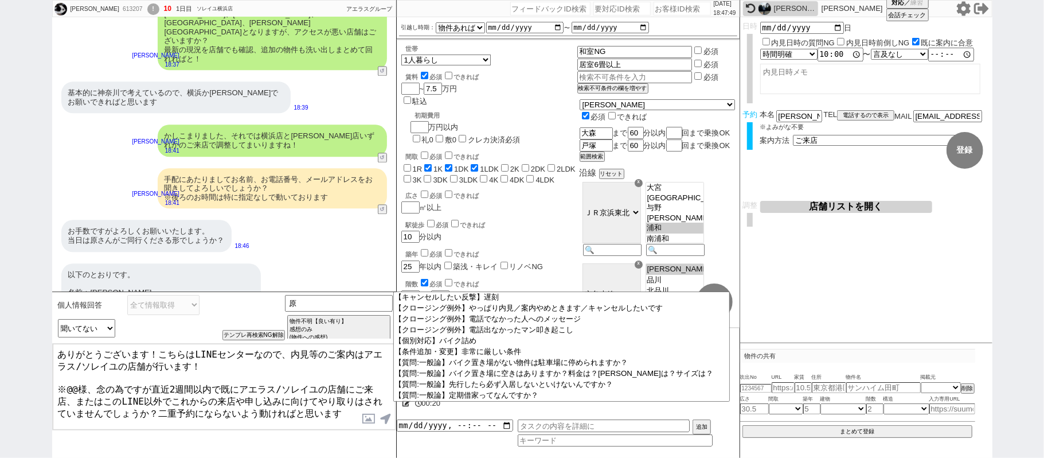
click at [162, 354] on textarea "ありがとうございます！こちらはLINEセンターなので、内見等のご案内はアエラス/ソレイユの店舗が行います！ ※@@様、念の為ですが直近2週間以内で既にアエラス…" at bounding box center [224, 387] width 343 height 86
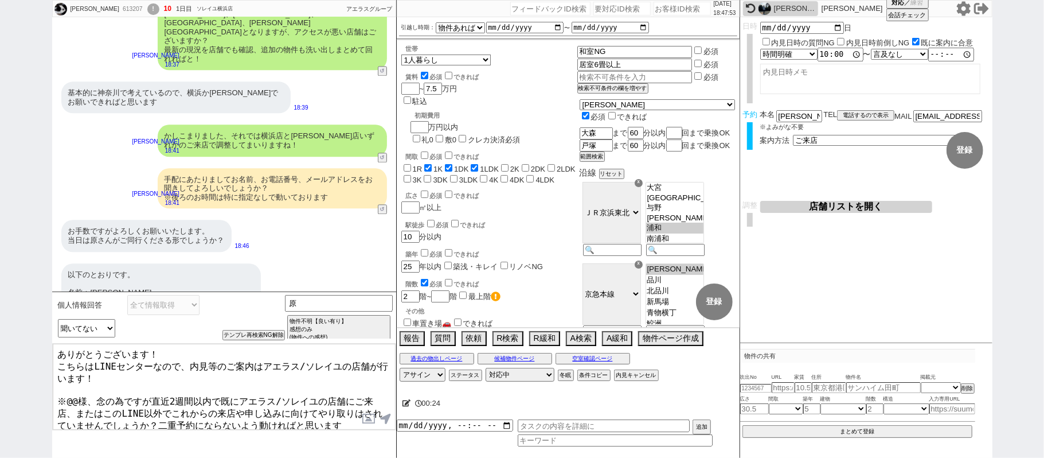
click at [178, 370] on textarea "ありがとうございます！ こちらはLINEセンターなので、内見等のご案内はアエラス/ソレイユの店舗が行います！ ※@@様、念の為ですが直近2週間以内で既にアエラ…" at bounding box center [224, 387] width 343 height 86
drag, startPoint x: 92, startPoint y: 255, endPoint x: 103, endPoint y: 253, distance: 11.7
click at [103, 263] on div "以下のとおりです。 名前：山崎遥 電話番号：090-4843-8515 メールアドレス：haru199606@yahoo.co.jp" at bounding box center [161, 292] width 200 height 58
copy div "山崎"
click at [77, 393] on textarea "ありがとうございます！ 私はLINEのオペレータですので、当日は店舗のスタッフが担当させていただきますね。 ※@@様、念の為ですが直近2週間以内で既にアエラス…" at bounding box center [224, 387] width 343 height 86
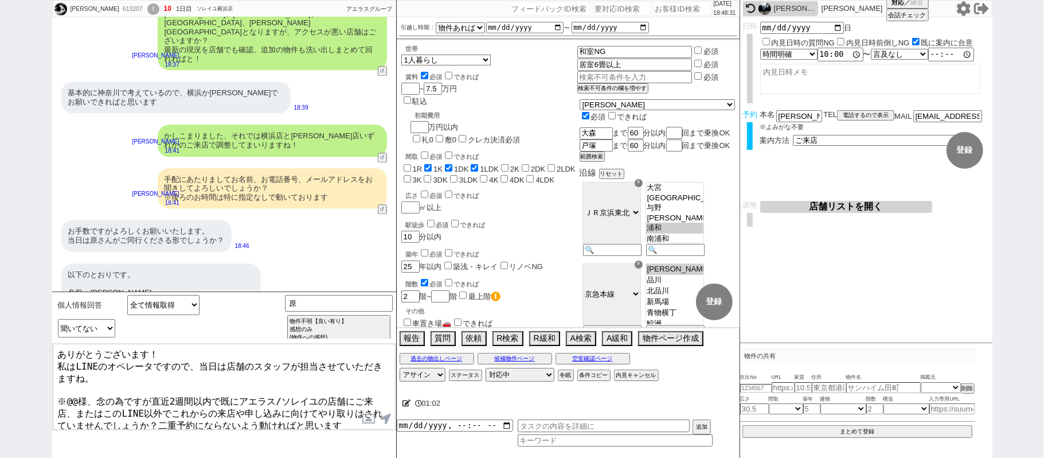
paste textarea "山崎"
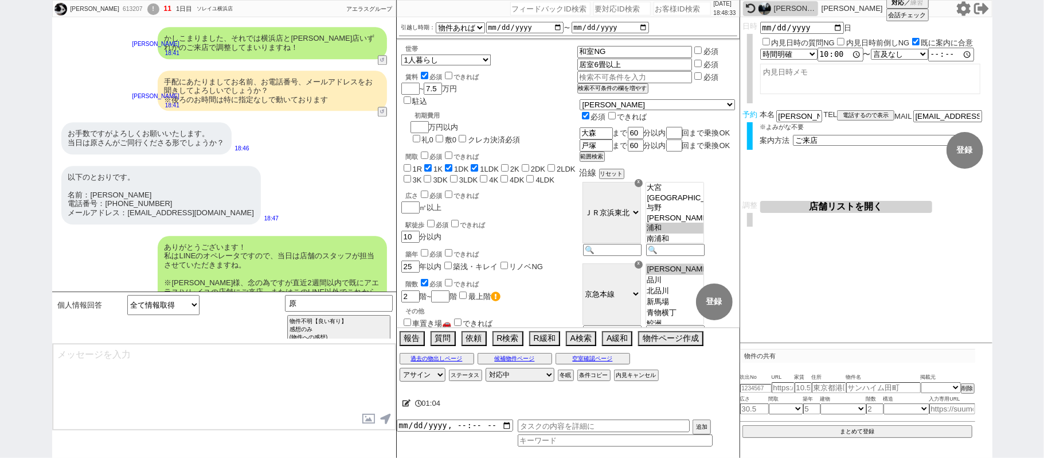
scroll to position [2075, 0]
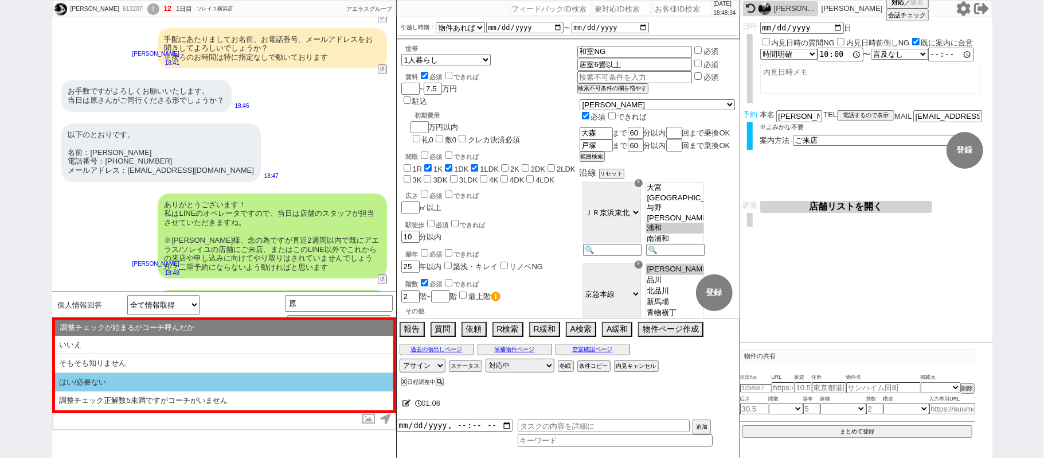
click at [189, 381] on li "はい/必要ない" at bounding box center [224, 382] width 338 height 19
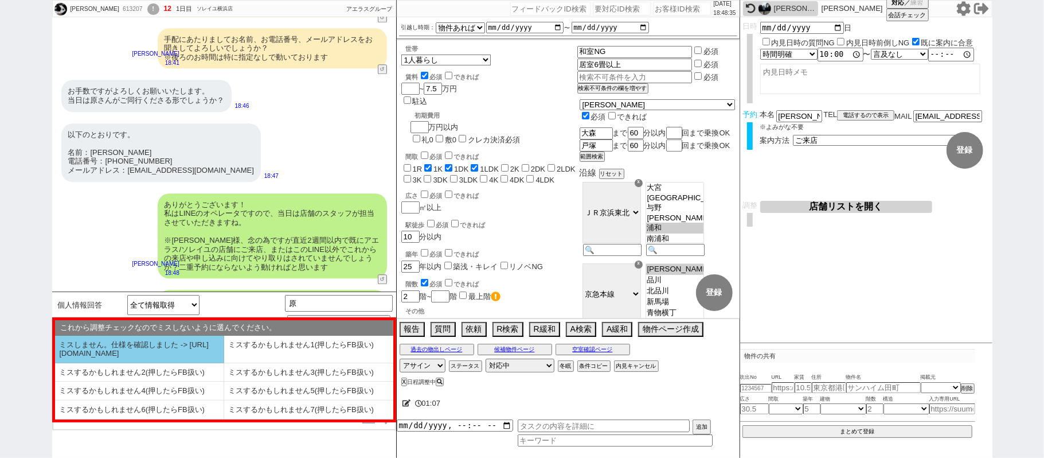
click at [177, 360] on li "ミスしません。仕様を確認しました -> https://jent.notion.site/841a6651aa67425da7d40ddfad41a184" at bounding box center [139, 350] width 169 height 28
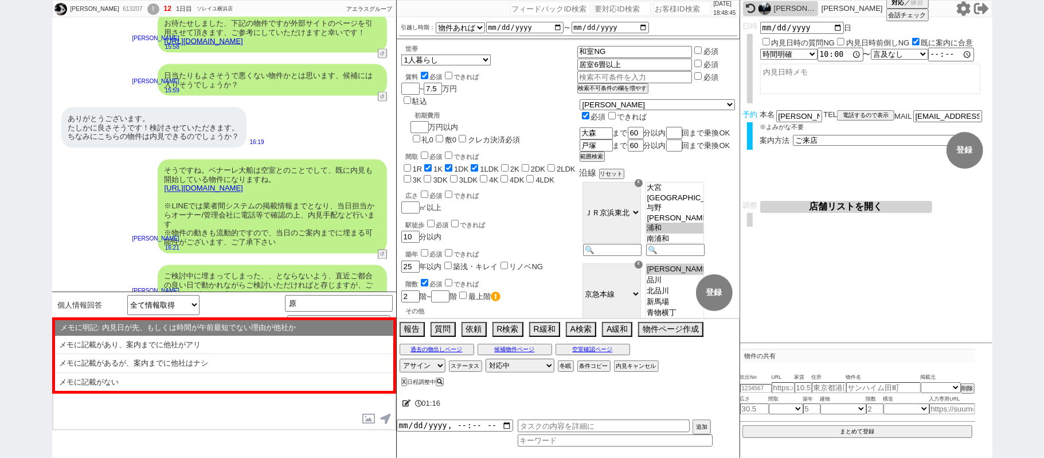
scroll to position [1540, 0]
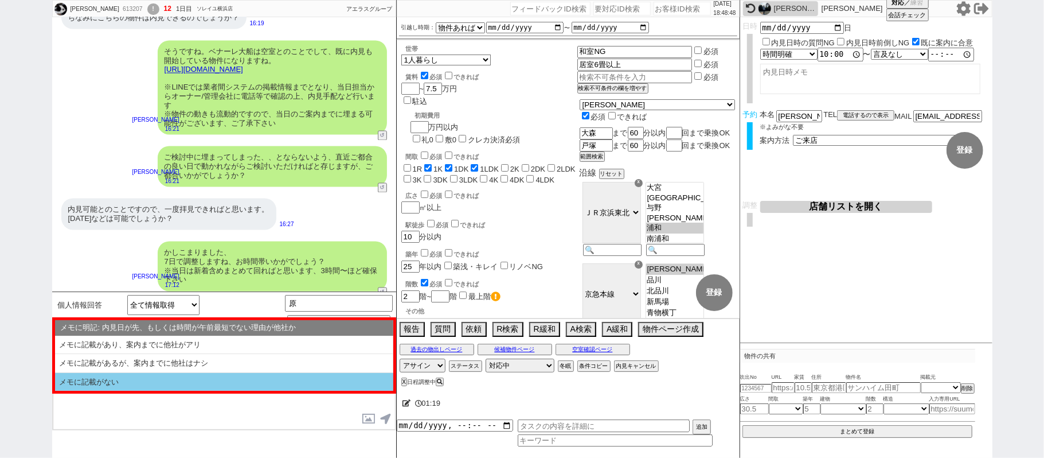
drag, startPoint x: 181, startPoint y: 380, endPoint x: 175, endPoint y: 384, distance: 7.0
click at [181, 381] on li "メモに記載がない" at bounding box center [224, 382] width 338 height 18
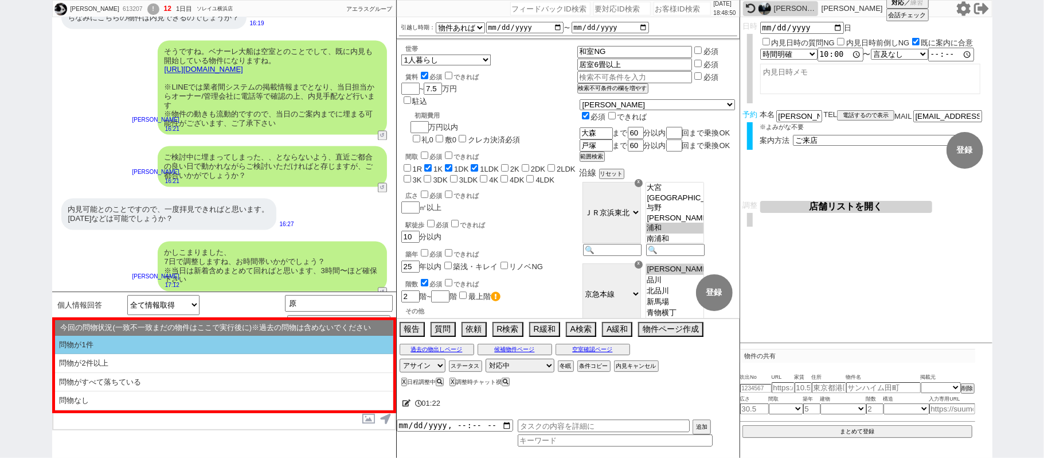
click at [173, 346] on li "問物が1件" at bounding box center [224, 345] width 338 height 19
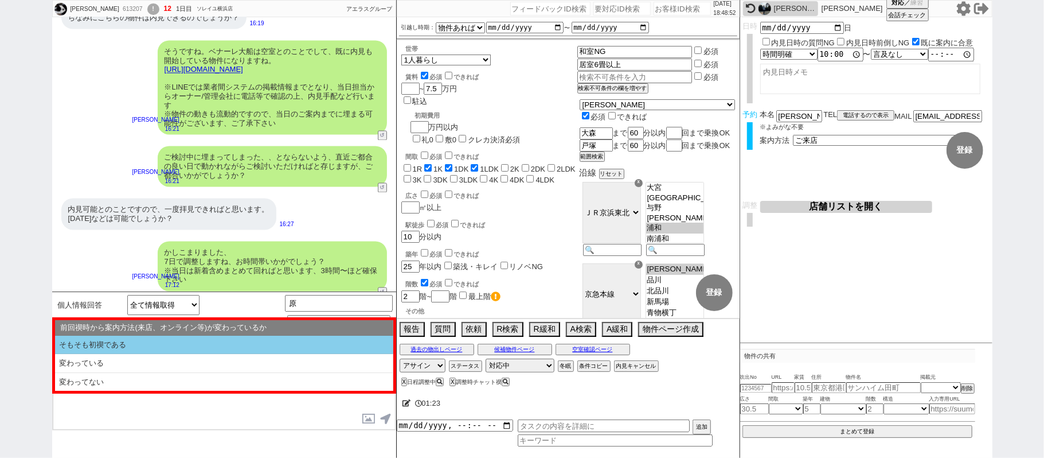
click at [173, 346] on li "そもそも初禊である" at bounding box center [224, 345] width 338 height 19
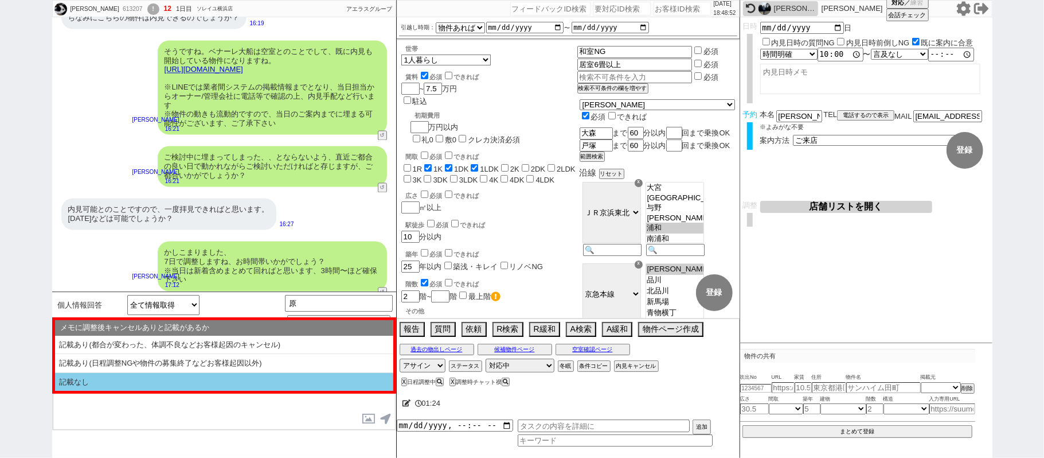
click at [177, 379] on li "記載なし" at bounding box center [224, 382] width 338 height 18
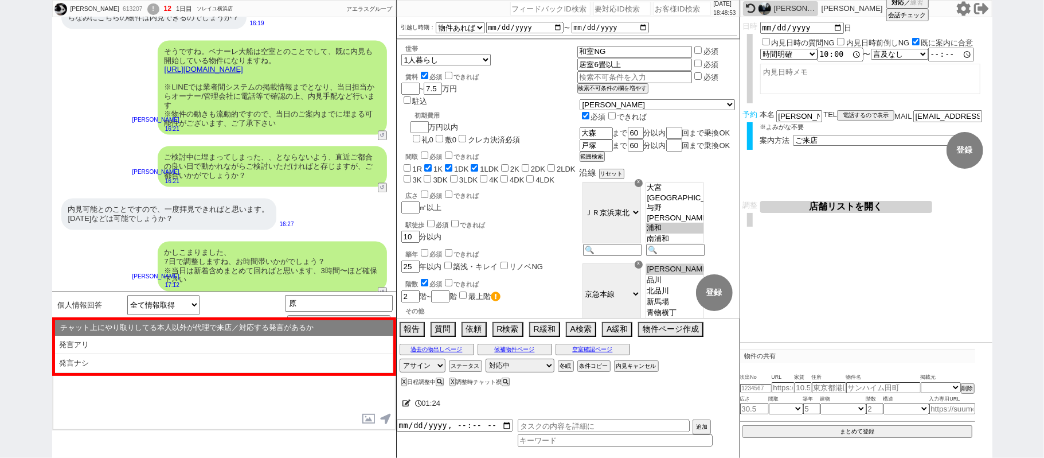
click at [170, 363] on li "発言ナシ" at bounding box center [224, 363] width 338 height 19
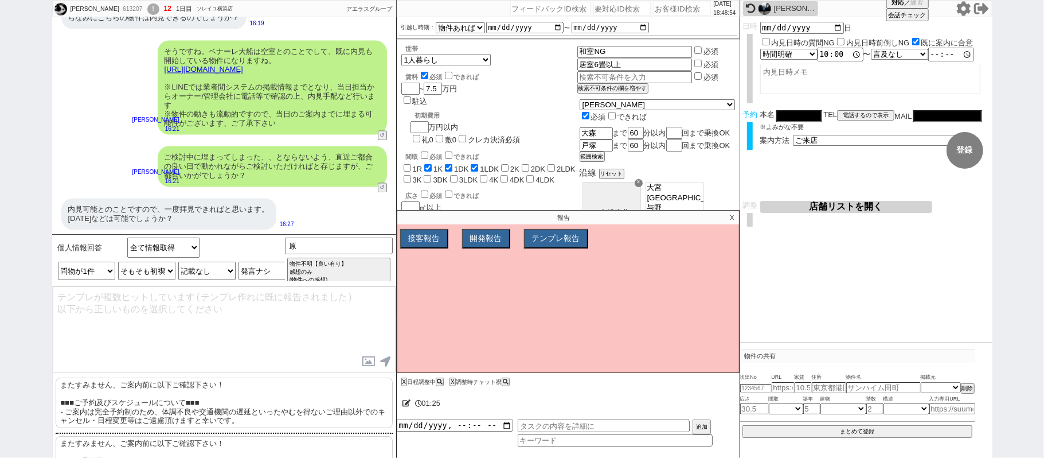
drag, startPoint x: 219, startPoint y: 409, endPoint x: 237, endPoint y: 388, distance: 28.4
click at [219, 406] on p "またすみません、ご案内前に以下ご確認下さい！ ■■■ご予約及びスケジュールについて■■■ - ご案内は完全予約制のため、体調不良や交通機関の遅延といったやむを…" at bounding box center [224, 402] width 337 height 50
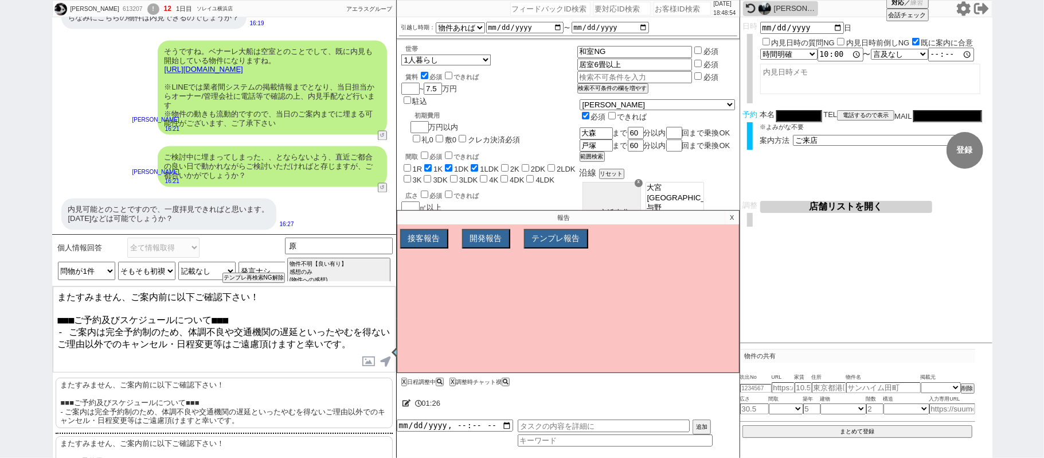
click at [260, 356] on textarea "またすみません、ご案内前に以下ご確認下さい！ ■■■ご予約及びスケジュールについて■■■ - ご案内は完全予約制のため、体調不良や交通機関の遅延といったやむを…" at bounding box center [224, 329] width 343 height 86
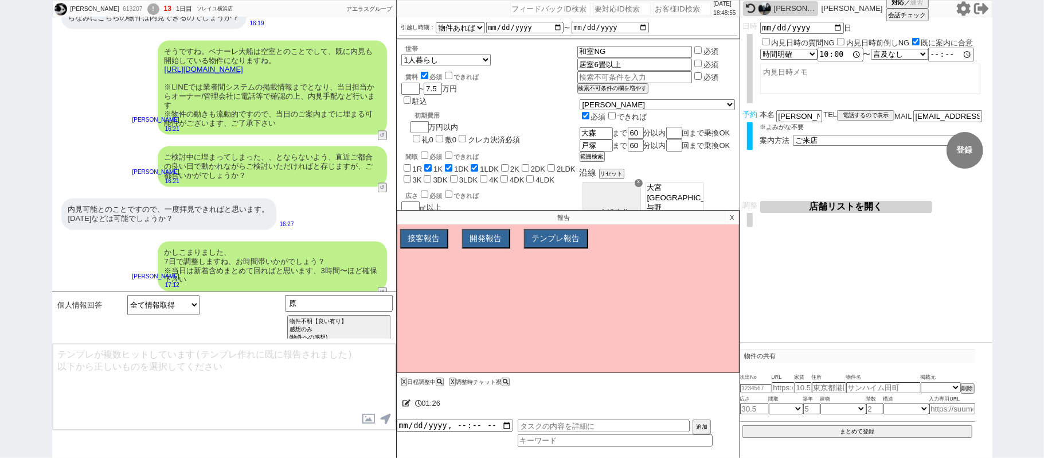
scroll to position [2154, 0]
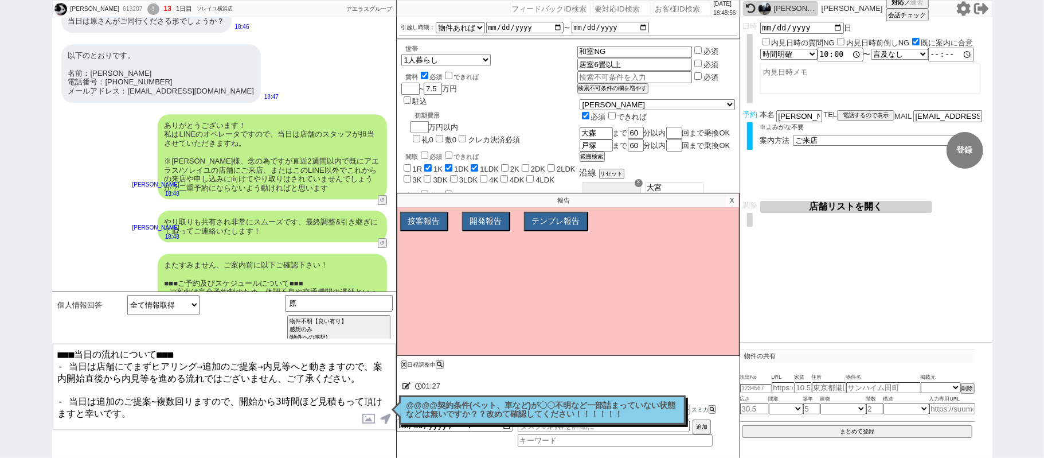
click at [167, 415] on textarea "■■■当日の流れについて■■■ - 当日は店舗にてまずヒアリング→追加のご提案→内見等へと動きますので、案内開始直後から内見等を進める流れではございません、ご…" at bounding box center [224, 387] width 343 height 86
click at [60, 416] on textarea "■■■当日の流れについて■■■ - 当日は店舗にてまずヒアリング→追加のご提案→内見等へと動きますので、案内開始直後から内見等を進める流れではございません、ご…" at bounding box center [224, 387] width 343 height 86
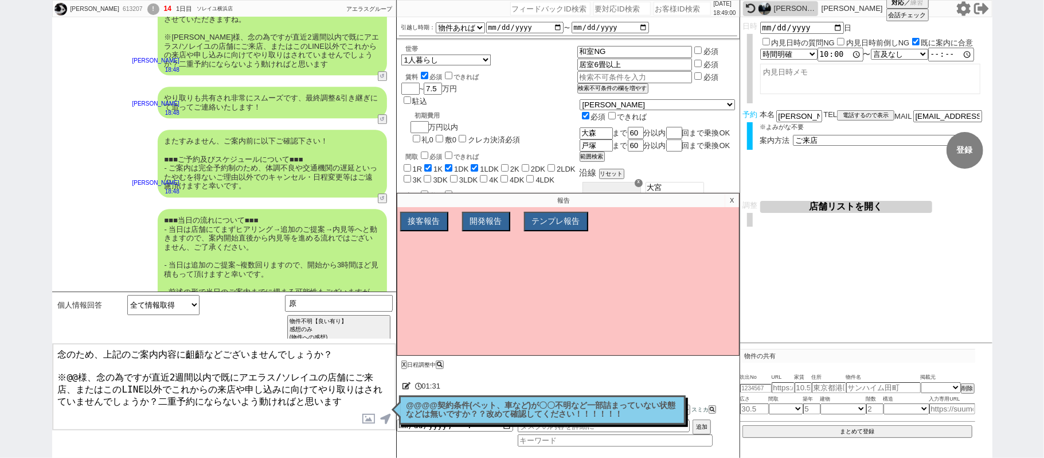
scroll to position [2201, 0]
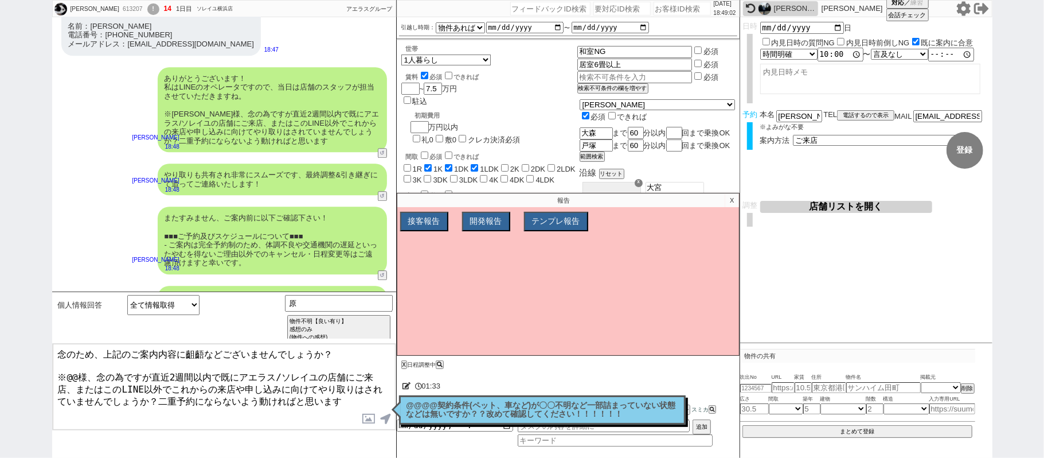
drag, startPoint x: 343, startPoint y: 393, endPoint x: 100, endPoint y: 376, distance: 243.8
click at [100, 376] on textarea "念のため、上記のご案内内容に齟齬などございませんでしょうか？ ※@@様、念の為ですが直近2週間以内で既にアエラス/ソレイユの店舗にご来店、またはこのLINE以…" at bounding box center [224, 387] width 343 height 86
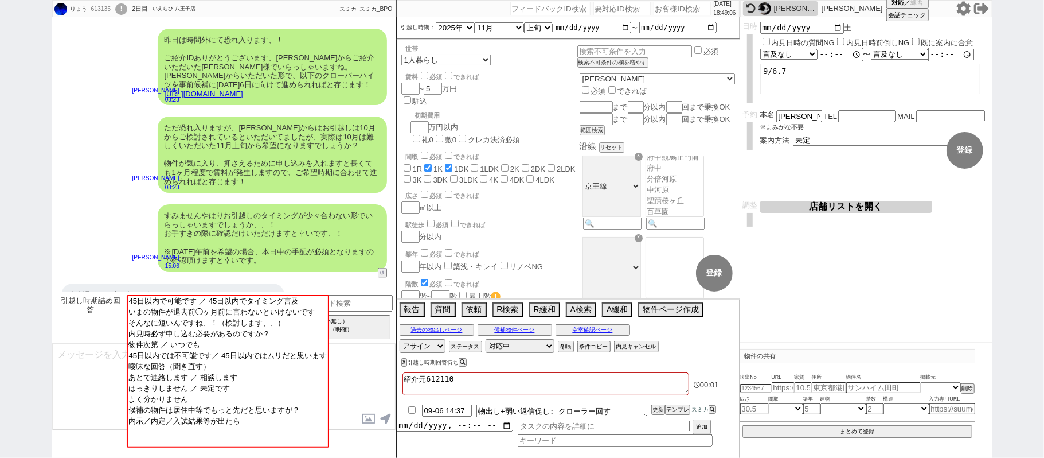
scroll to position [953, 0]
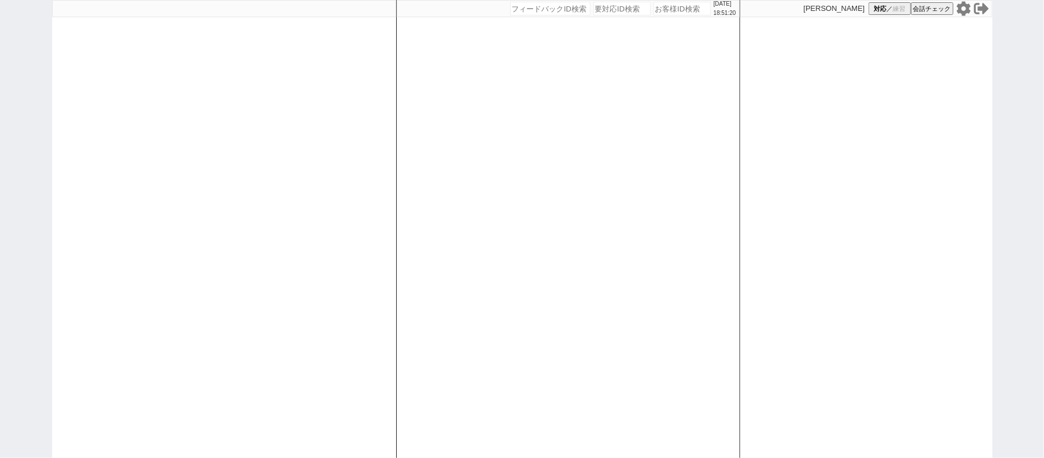
click at [128, 198] on div at bounding box center [224, 229] width 344 height 458
click at [334, 165] on div at bounding box center [224, 229] width 344 height 458
select select "1"
select select "2"
select select
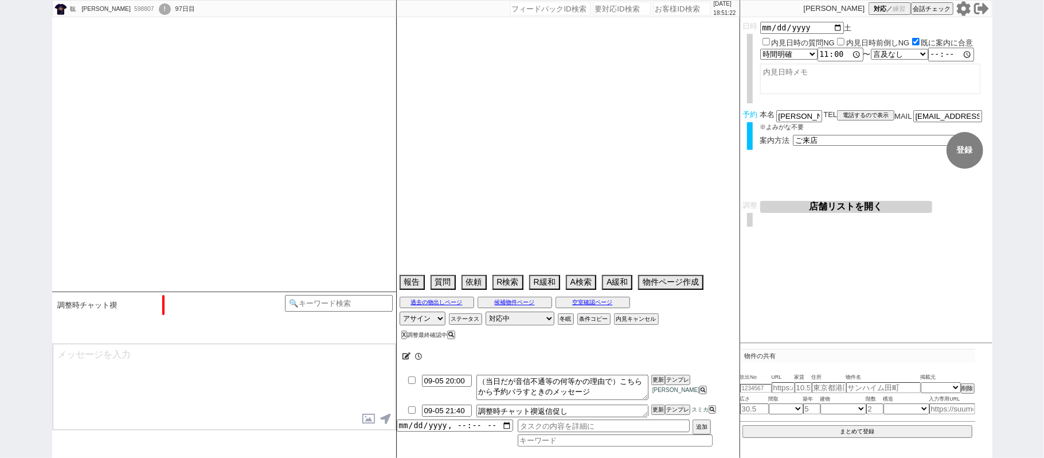
type textarea "とりあえず1件のみ見たいマン、決めないので現地受け入れない 指名買い"
select select "2025"
select select "8"
select select "36"
select select "1"
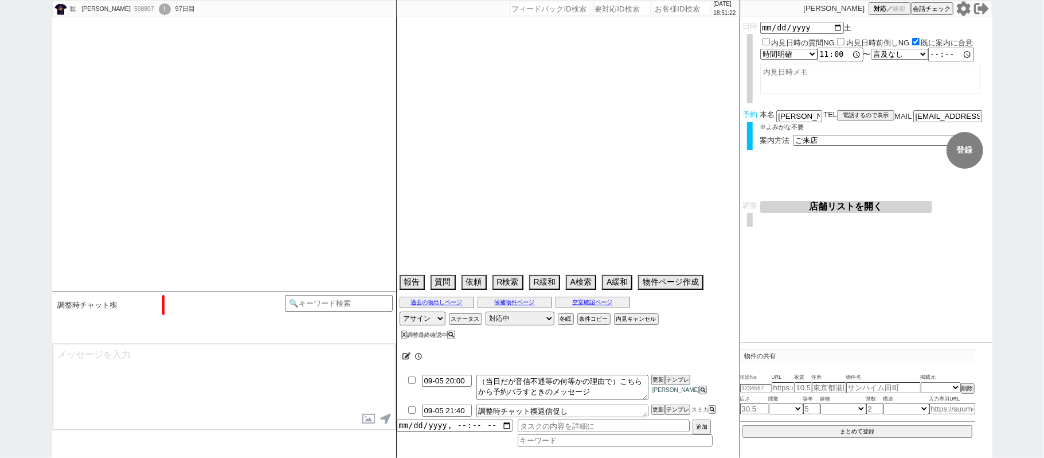
select select "11"
select select "207"
select select "33"
select select "970"
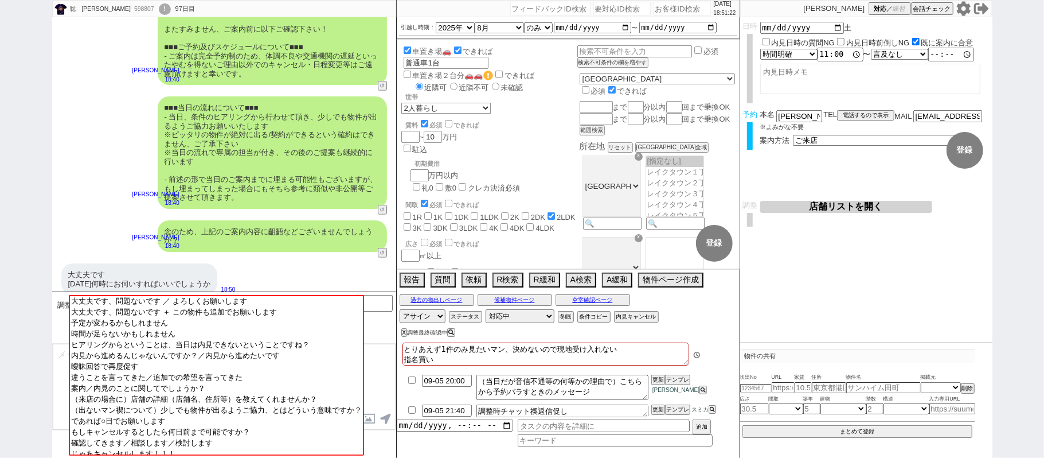
scroll to position [205, 0]
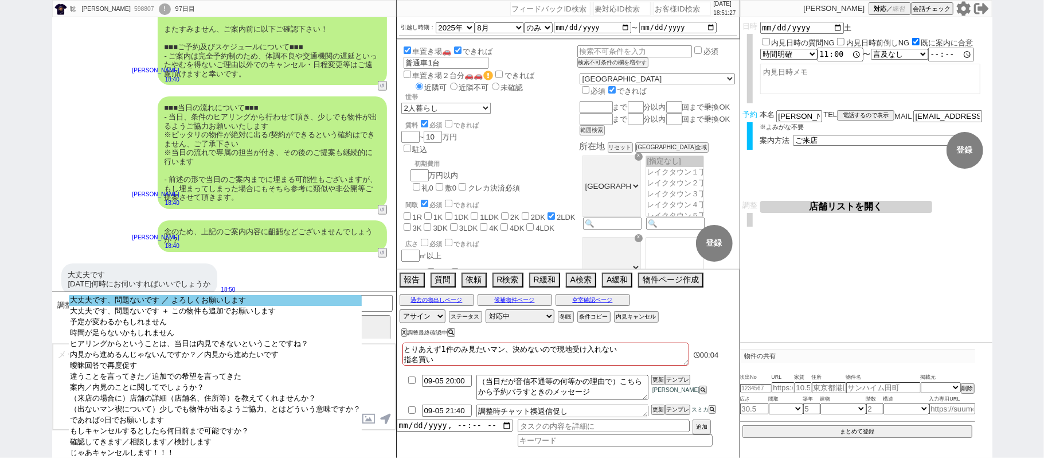
select select "大丈夫です、問題ないです ／ よろしくお願いします"
click at [241, 299] on option "大丈夫です、問題ないです ／ よろしくお願いします" at bounding box center [215, 300] width 293 height 11
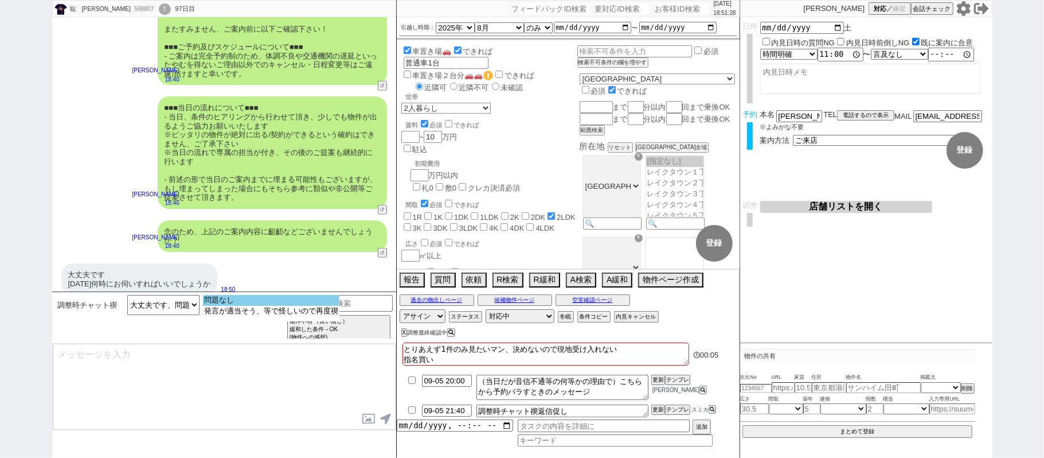
select select "問題なし"
click at [242, 299] on option "問題なし" at bounding box center [271, 300] width 136 height 11
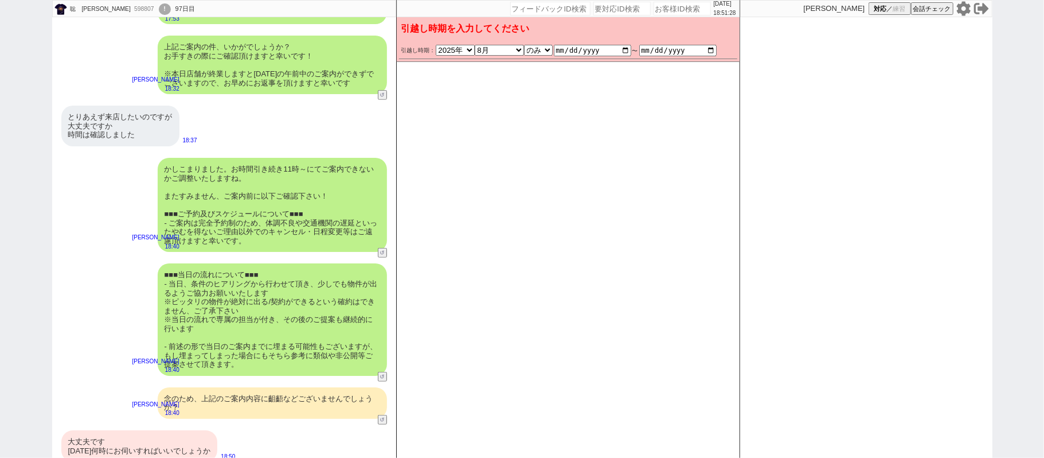
click at [184, 431] on div "大丈夫です [DATE]何時にお伺いすればいいでしょうか" at bounding box center [139, 446] width 157 height 32
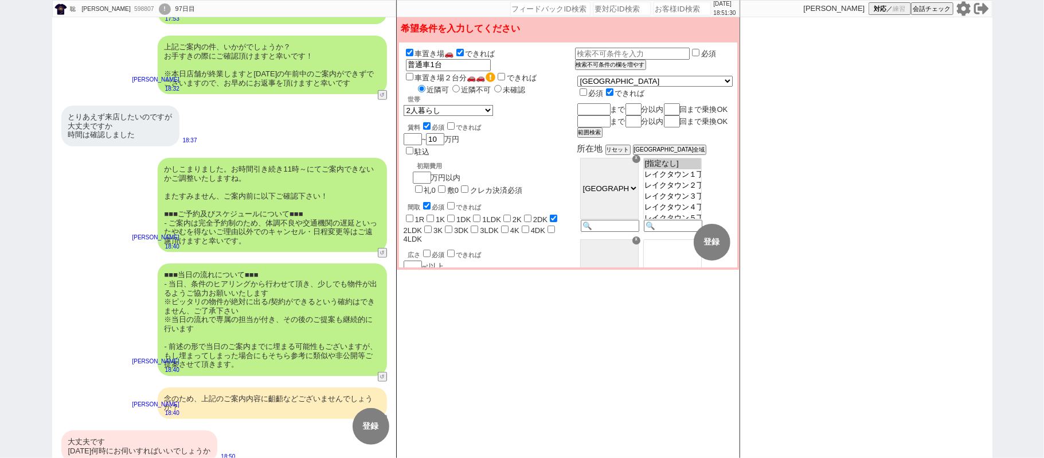
click at [168, 434] on div "大丈夫です [DATE]何時にお伺いすればいいでしょうか" at bounding box center [139, 446] width 157 height 32
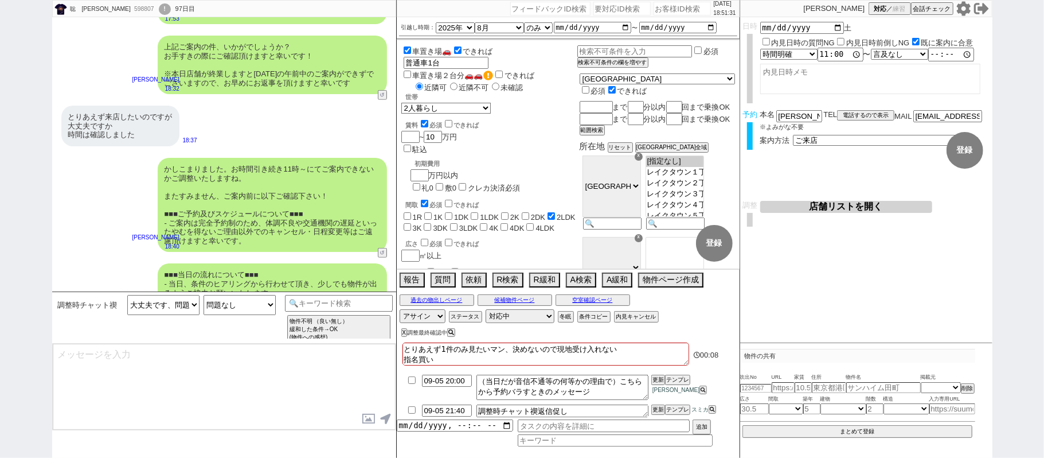
scroll to position [658, 0]
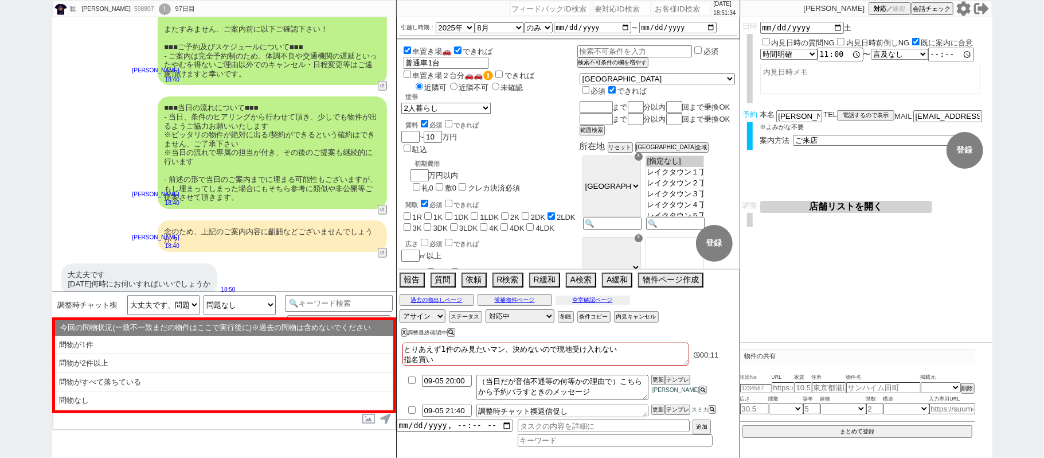
click at [599, 299] on button "空室確認ページ" at bounding box center [593, 299] width 75 height 9
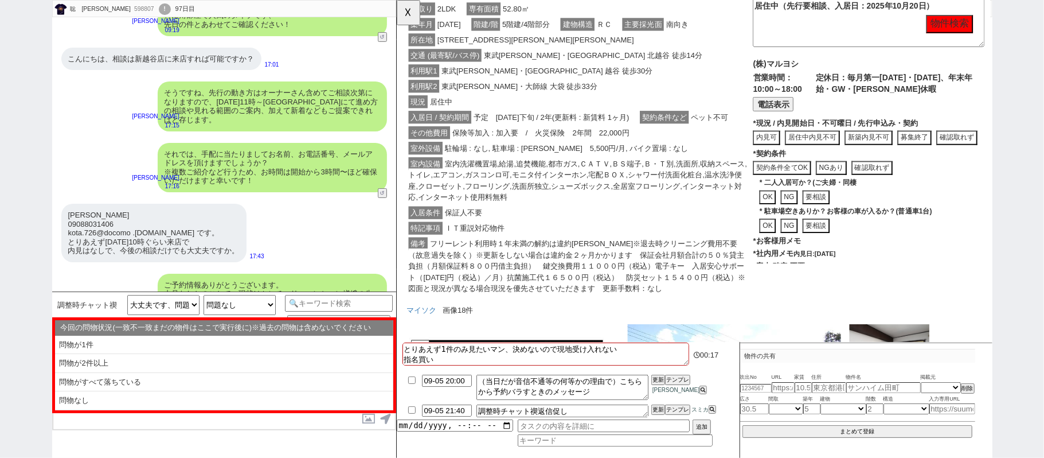
scroll to position [459, 0]
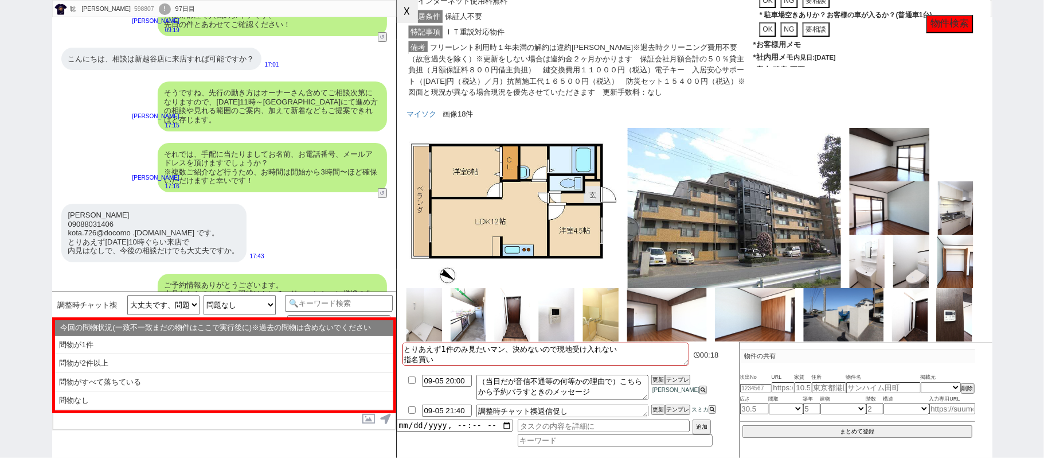
click at [416, 12] on button "☓" at bounding box center [407, 11] width 21 height 23
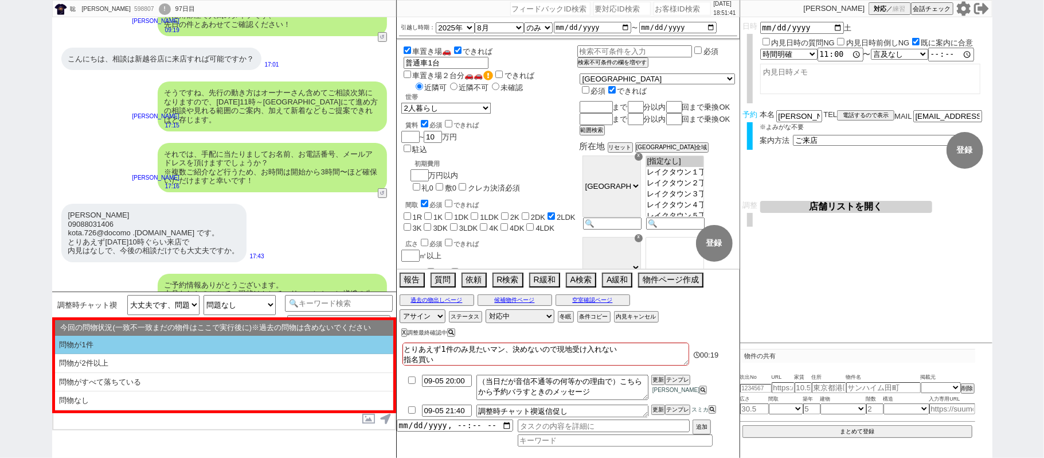
click at [194, 338] on li "問物が1件" at bounding box center [224, 345] width 338 height 19
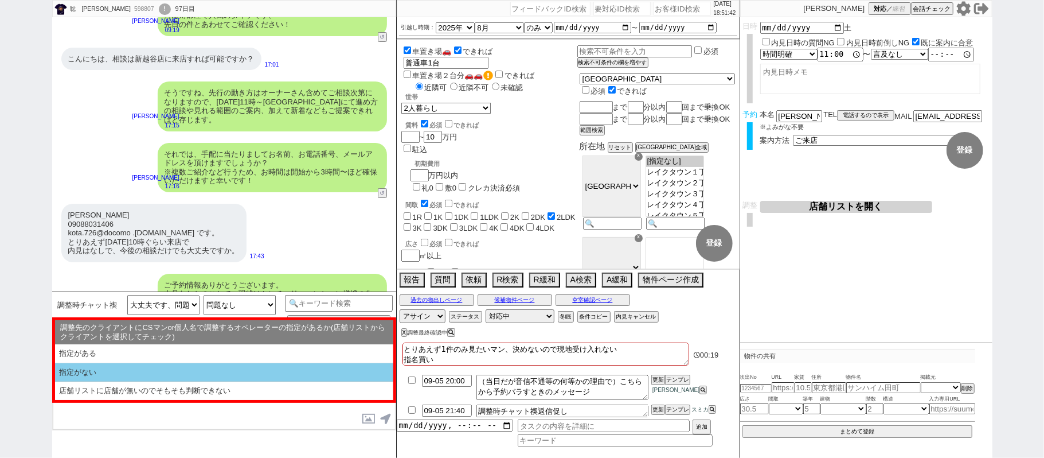
click at [198, 370] on li "指定がない" at bounding box center [224, 372] width 338 height 19
select select "問物が1件"
select select "指定がない"
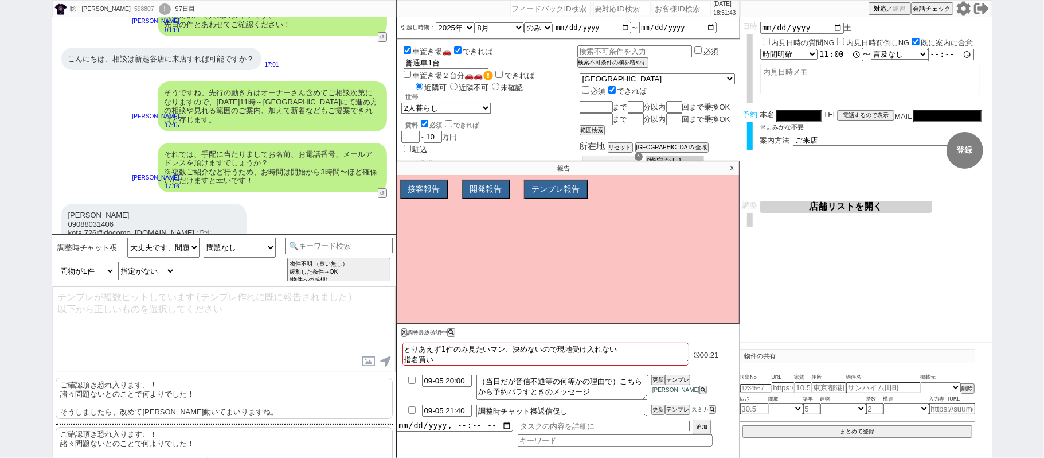
click at [196, 395] on p "ご確認頂き恐れ入ります、！ 諸々問題ないとのことで何よりでした！ そうしましたら、改めて[PERSON_NAME]動いてまいりますね。" at bounding box center [224, 397] width 337 height 41
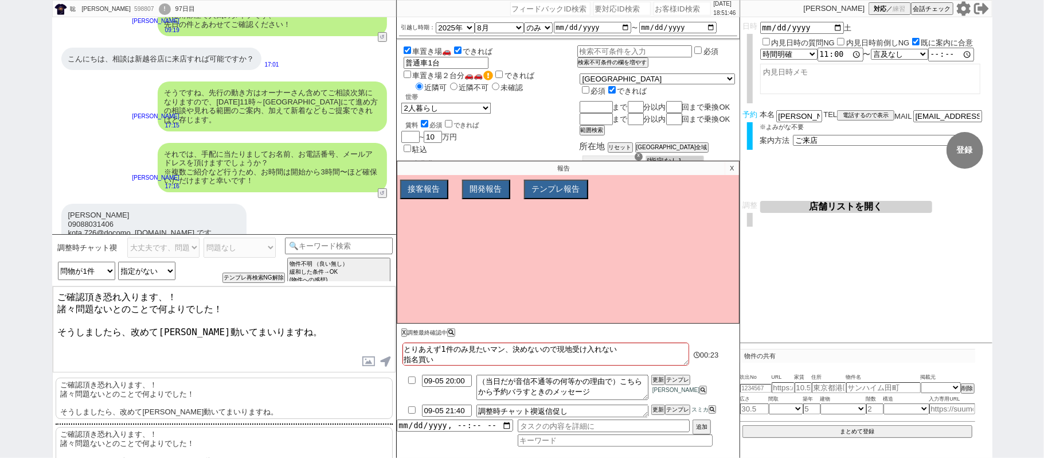
drag, startPoint x: 285, startPoint y: 328, endPoint x: 209, endPoint y: 330, distance: 76.3
click at [209, 330] on textarea "ご確認頂き恐れ入ります、！ 諸々問題ないとのことで何よりでした！ そうしましたら、改めて[PERSON_NAME]動いてまいりますね。" at bounding box center [224, 329] width 343 height 86
click at [253, 325] on textarea "ご確認頂き恐れ入ります、！ 諸々問題ないとのことで何よりでした！ そうしましたら、改めて[PERSON_NAME]動いてまいりますね。" at bounding box center [224, 329] width 343 height 86
type textarea "ご確認頂き恐れ入ります、！ 諸々問題ないとのことで何よりでした！ そうしましたら、改めて[PERSON_NAME]動いてまいりますので、お時間も決まり次第でご…"
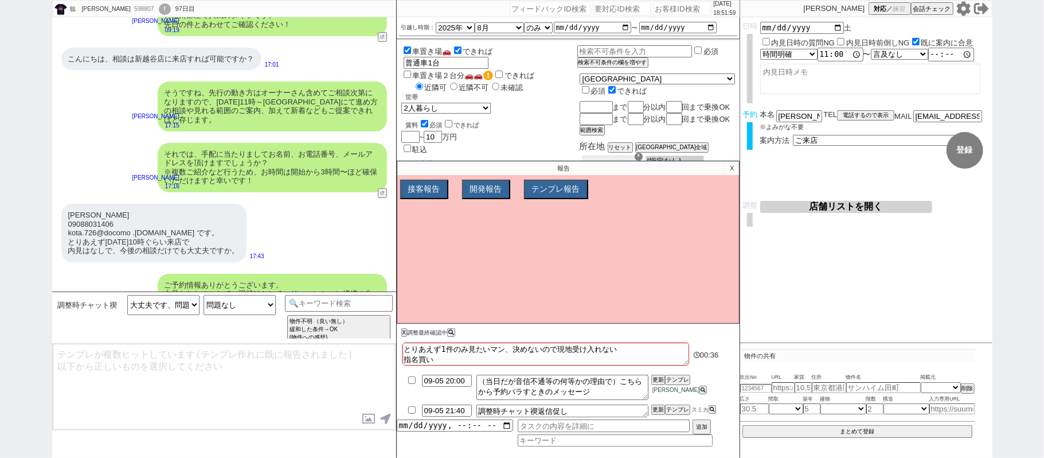
scroll to position [19, 0]
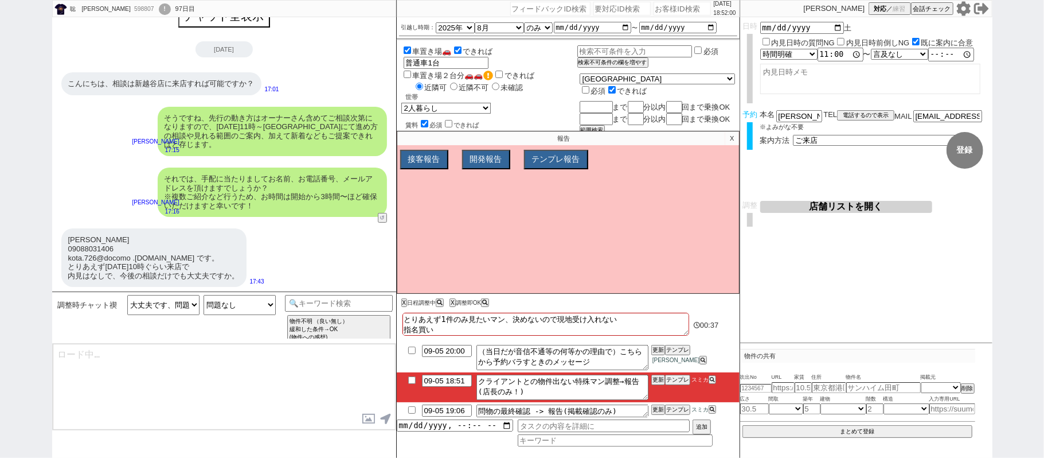
type textarea "@@【@@日程調整するシーンなので、このまま調整報告します。当該の調整ができない方であればそのままcmd+shift+Kで次に進んでください！！(当該の調整が…"
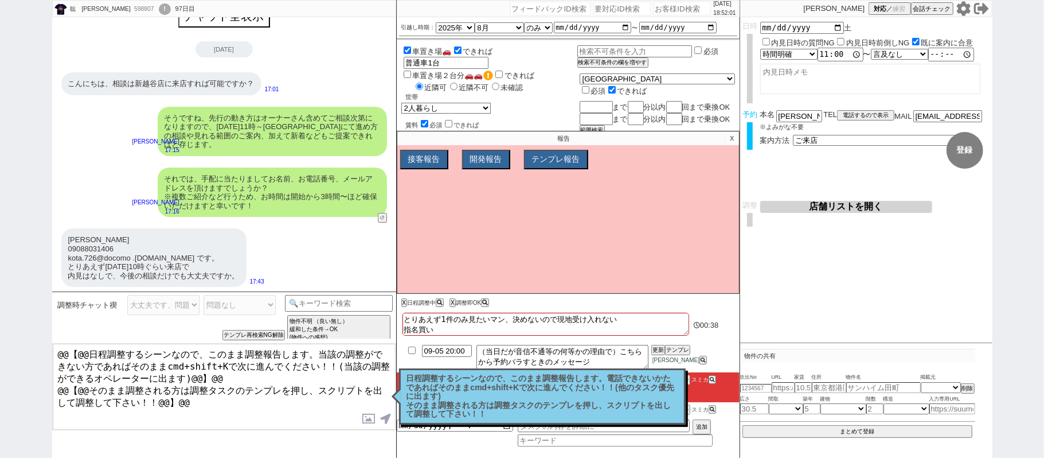
click at [729, 136] on p "X" at bounding box center [731, 138] width 13 height 14
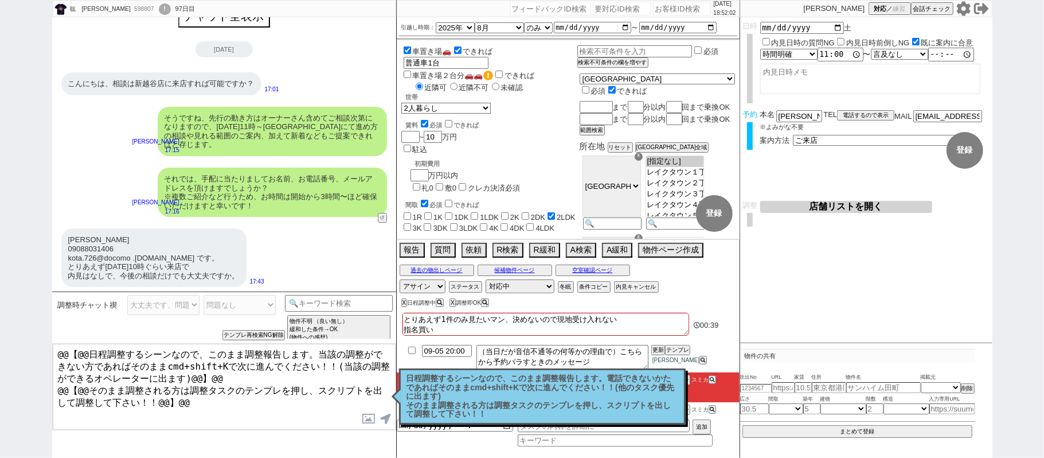
click at [603, 401] on p "日程調整するシーンなので、このまま調整報告します。電話できないかたであればそのままcmd+shift+Kで次に進んでください！！(他のタスク優先に出ます) そ…" at bounding box center [543, 396] width 272 height 45
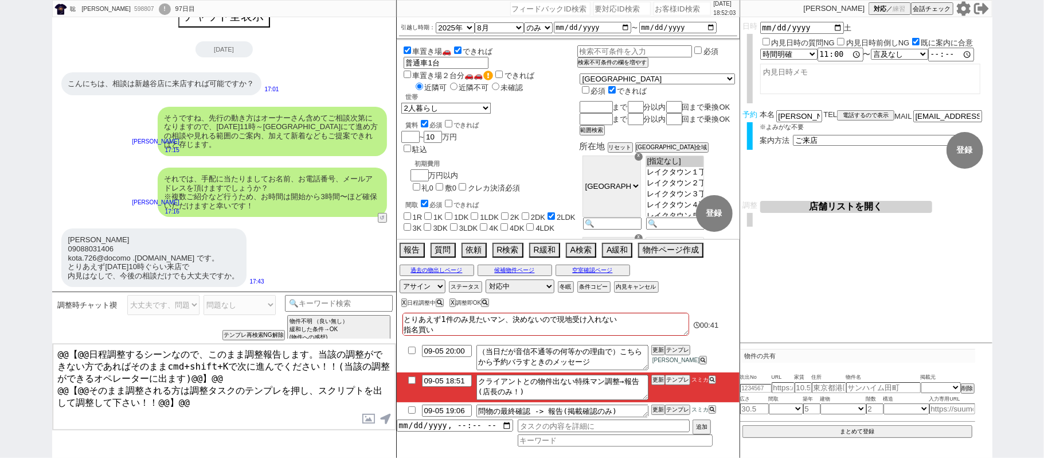
click at [411, 347] on li "09-05 20:00 （当日だが音信不通等の何等かの理由で）こちらから予約バラすときのメッセージ 更新 テンプレ [PERSON_NAME]" at bounding box center [568, 357] width 343 height 30
drag, startPoint x: 414, startPoint y: 349, endPoint x: 422, endPoint y: 349, distance: 8.0
click at [413, 349] on input "checkbox" at bounding box center [412, 349] width 17 height 7
checkbox input "true"
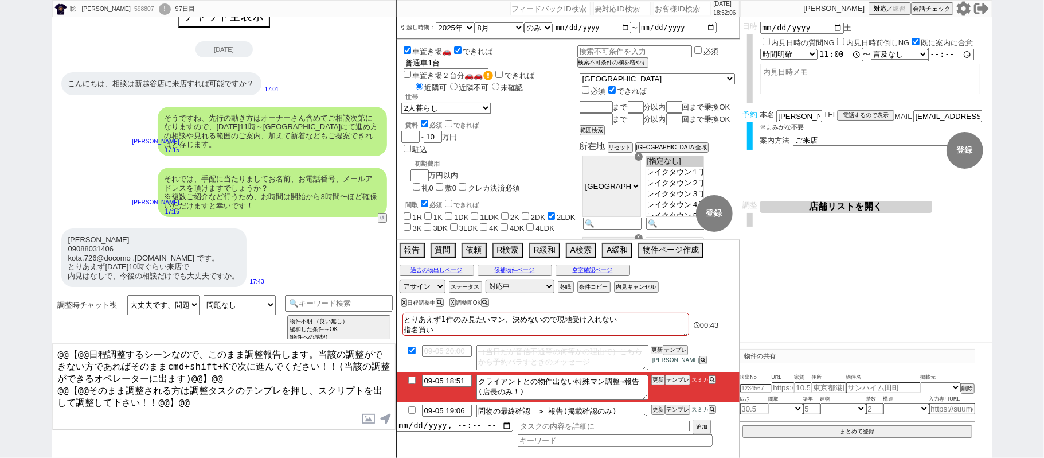
click at [657, 347] on button "更新" at bounding box center [657, 350] width 11 height 8
click at [657, 340] on div at bounding box center [568, 340] width 343 height 5
click at [659, 342] on div at bounding box center [568, 340] width 343 height 5
click at [659, 336] on textarea "とりあえず1件のみ見たいマン、決めないので現地受け入れない 指名買い" at bounding box center [546, 324] width 287 height 23
click at [809, 207] on button "店舗リストを開く" at bounding box center [846, 207] width 172 height 12
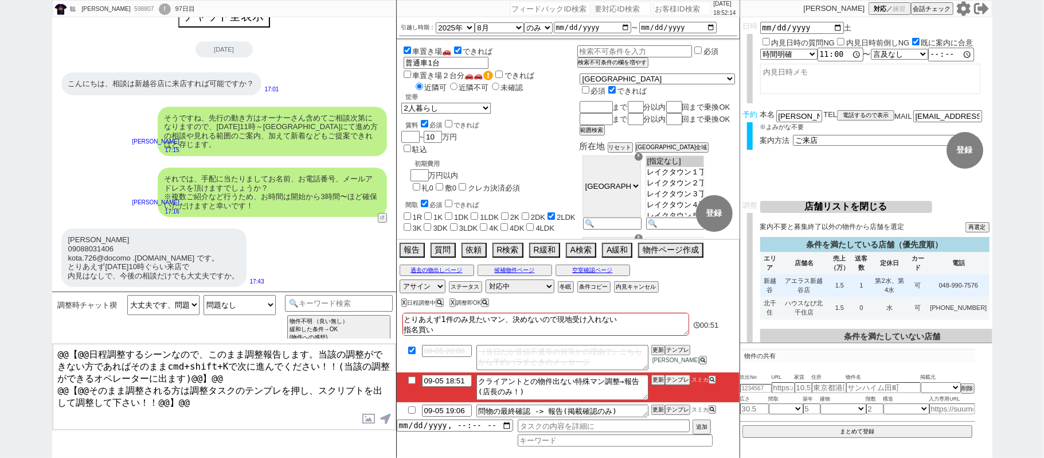
click at [847, 283] on td "1.5" at bounding box center [840, 285] width 24 height 22
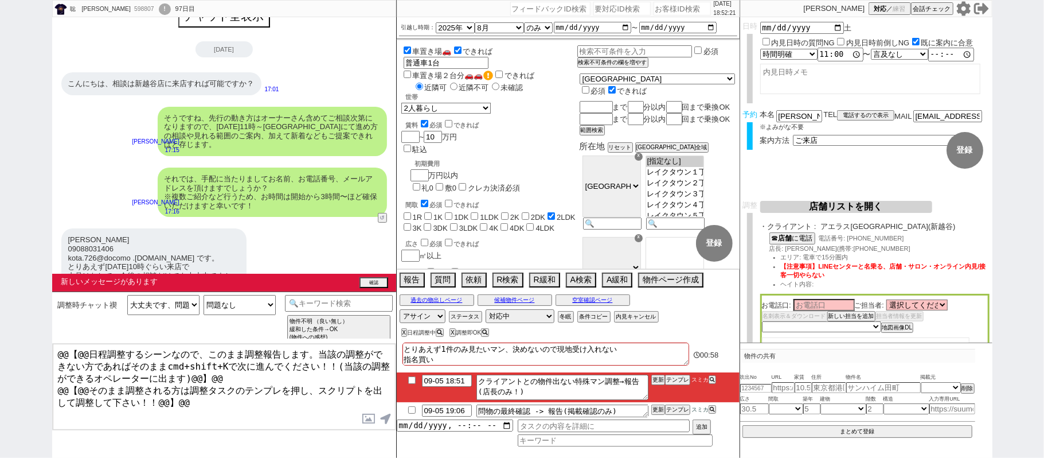
scroll to position [710, 0]
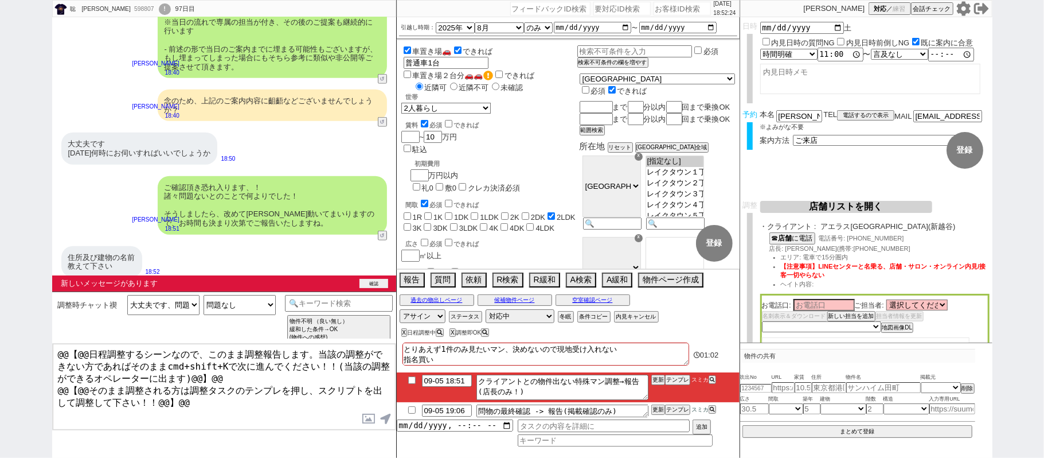
click at [377, 283] on button "確認" at bounding box center [374, 283] width 29 height 9
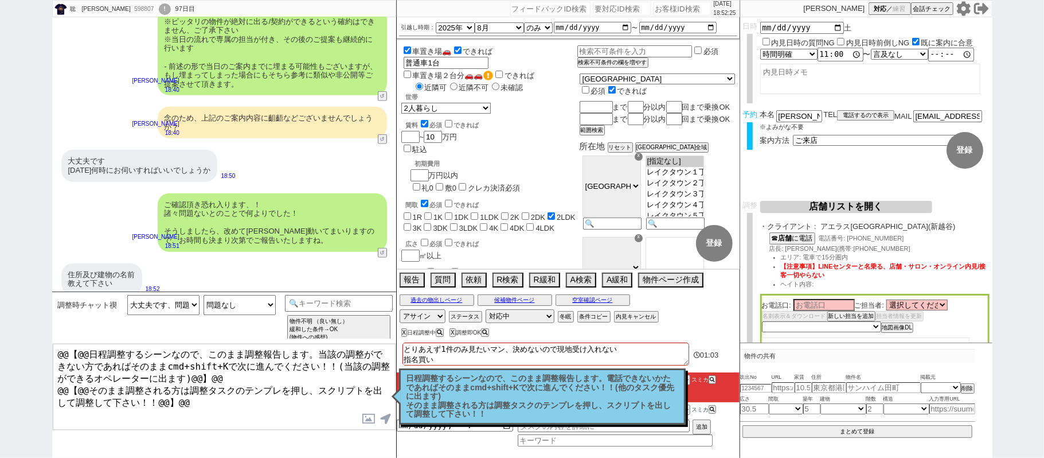
drag, startPoint x: 286, startPoint y: 407, endPoint x: 0, endPoint y: 297, distance: 306.3
click at [0, 291] on div "聡　[PERSON_NAME] 598807 ! 0 97日目 冬眠中 自社客 スミカ スミカ_BPO チャット全表示 [DATE] こんにちは、相談は新越谷…" at bounding box center [522, 229] width 1044 height 458
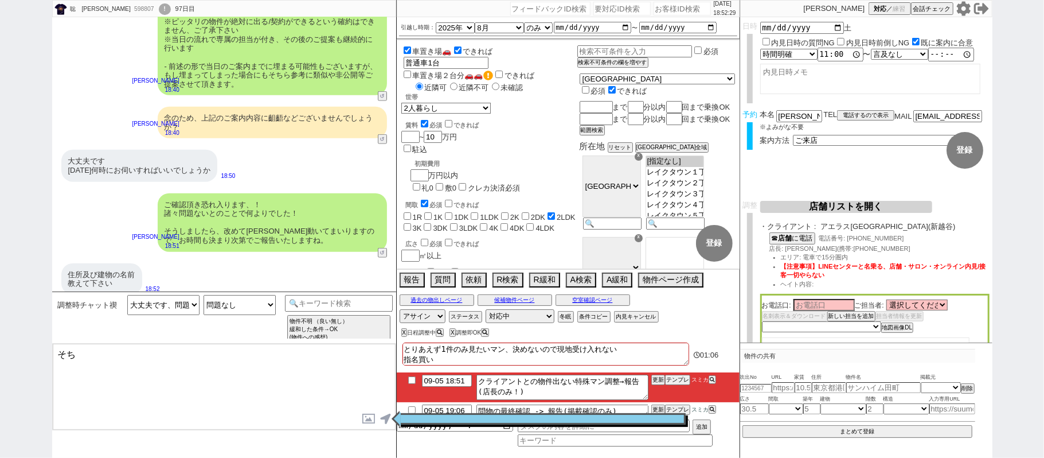
type textarea "そ"
click at [313, 296] on input at bounding box center [339, 302] width 108 height 14
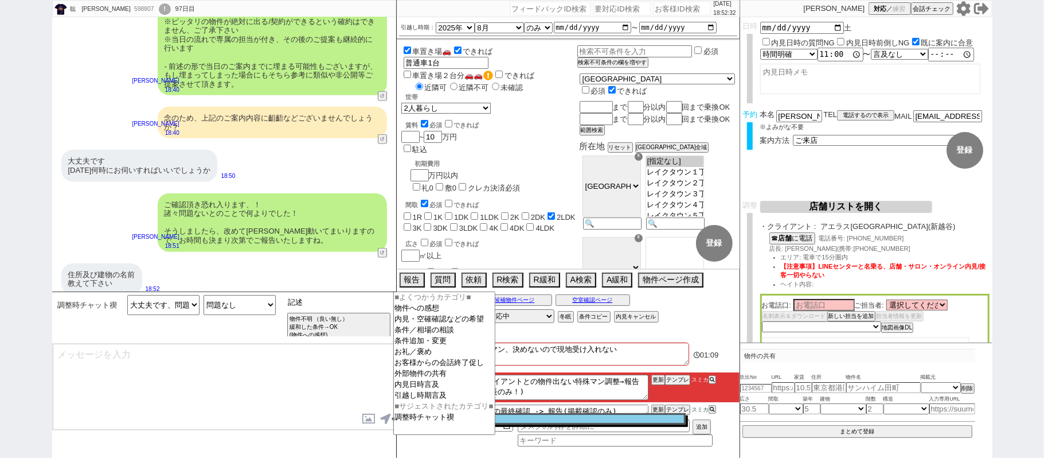
type input "記述"
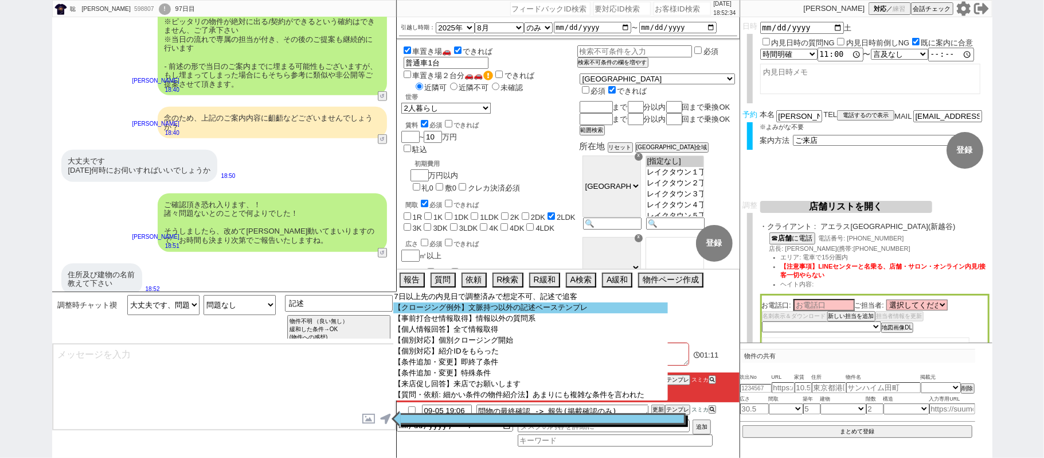
click at [473, 311] on option "【クロージング例外】文脈持つ以外の記述ベーステンプレ" at bounding box center [530, 307] width 275 height 11
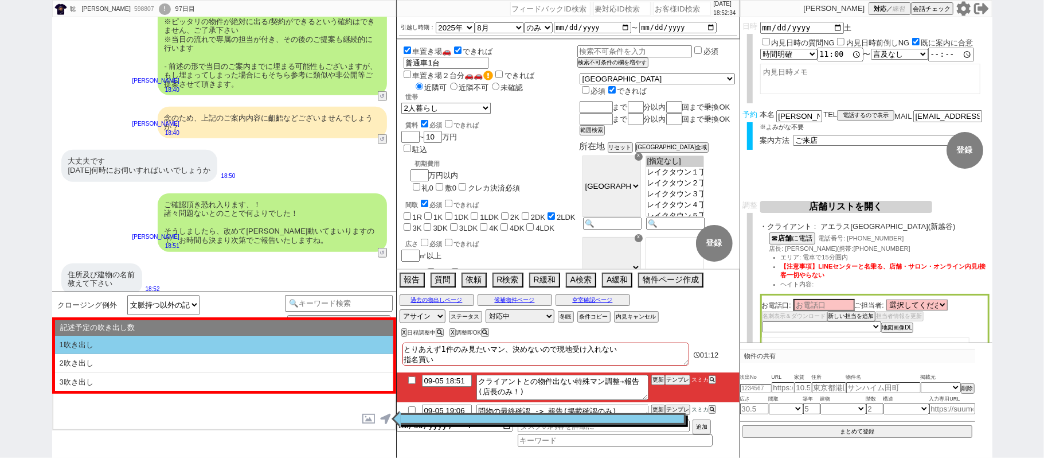
click at [138, 340] on li "1吹き出し" at bounding box center [224, 345] width 338 height 19
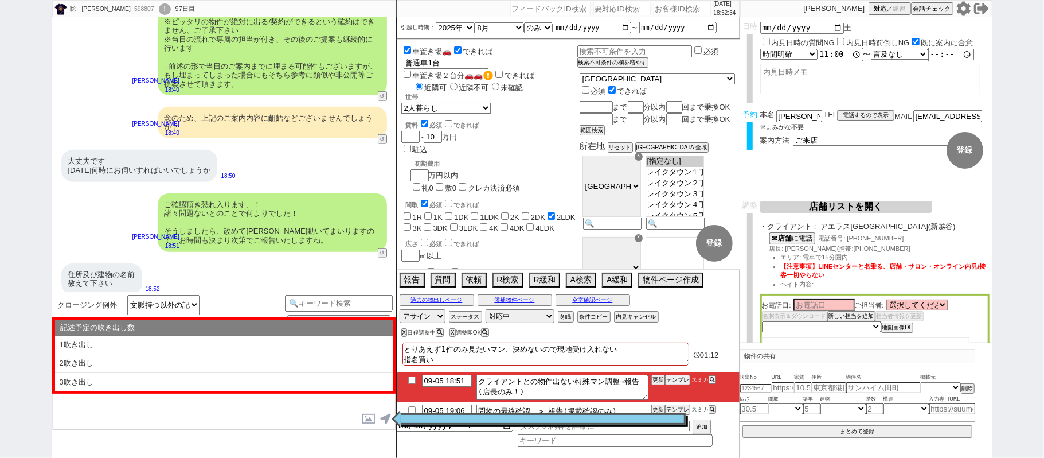
select select "1吹き出し"
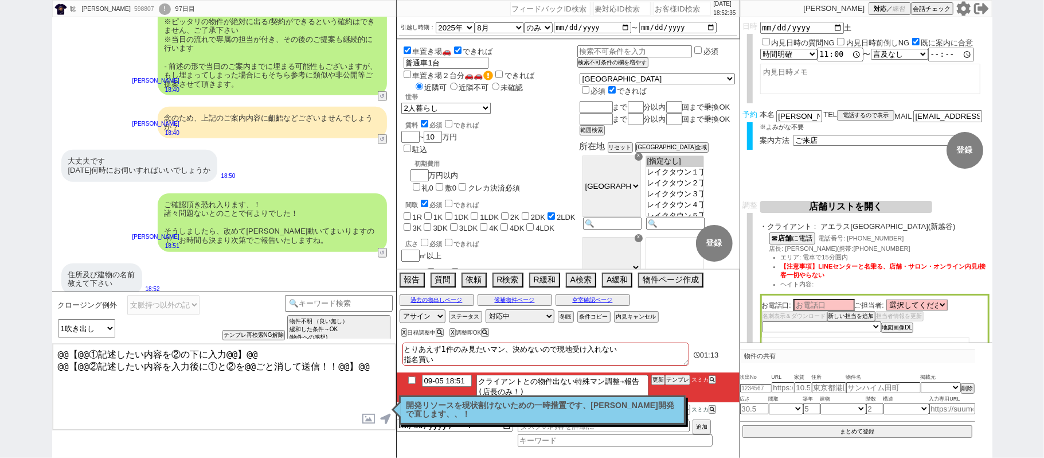
click at [365, 368] on textarea "@@【@@①記述したい内容を②の下に入力@@】@@ @@【@@②記述したい内容を入力後に①と②を@@ごと消して送信！！@@】@@" at bounding box center [224, 387] width 343 height 86
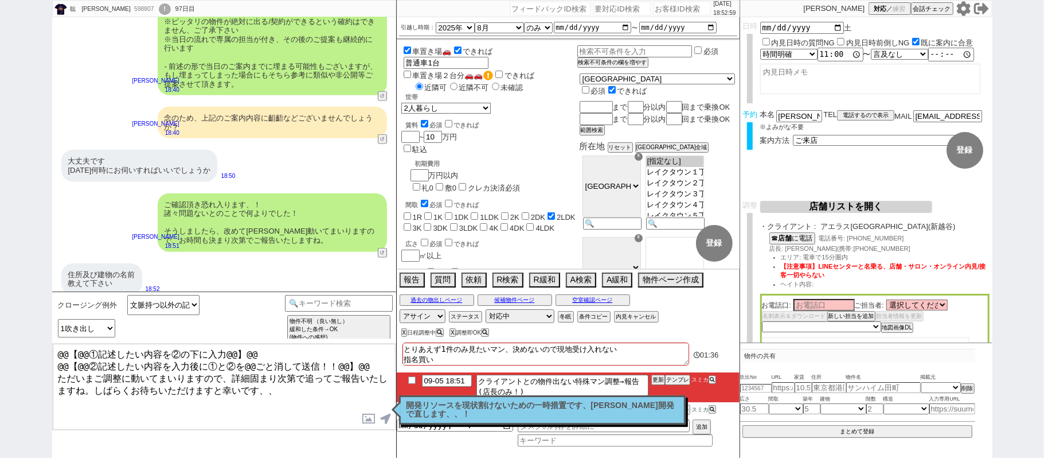
drag, startPoint x: 364, startPoint y: 361, endPoint x: 0, endPoint y: 153, distance: 419.3
click at [0, 204] on div "聡　[PERSON_NAME] 598807 ! 0 97日目 冬眠中 自社客 スミカ スミカ_BPO チャット全表示 [DATE] こんにちは、相談は新越谷…" at bounding box center [522, 229] width 1044 height 458
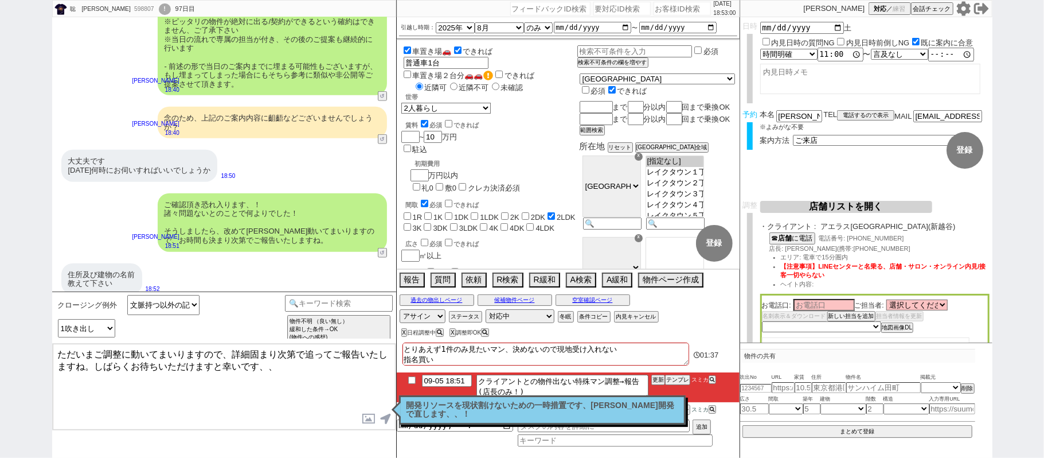
type textarea "ただいまご調整に動いてまいりますので、詳細固まり次第で追ってご報告いたしますね。しばらくお待ちいただけますと幸いです、、"
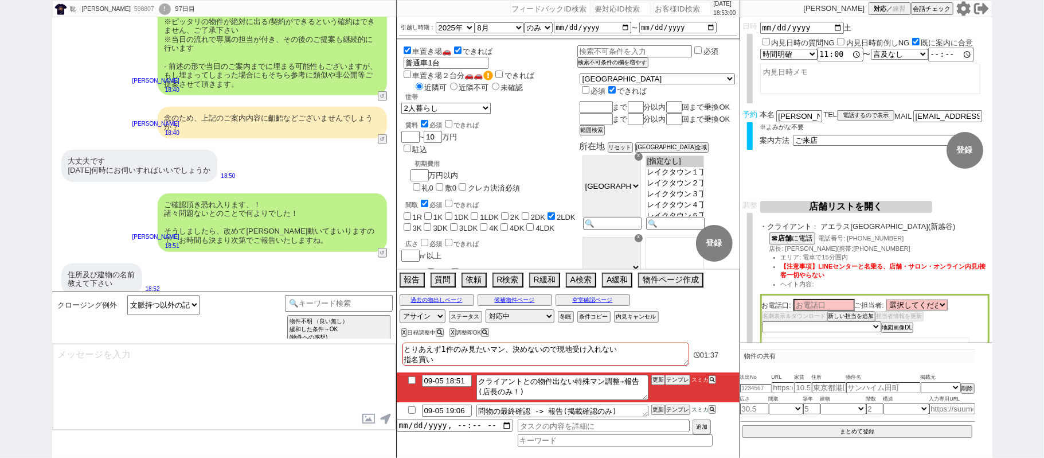
scroll to position [744, 0]
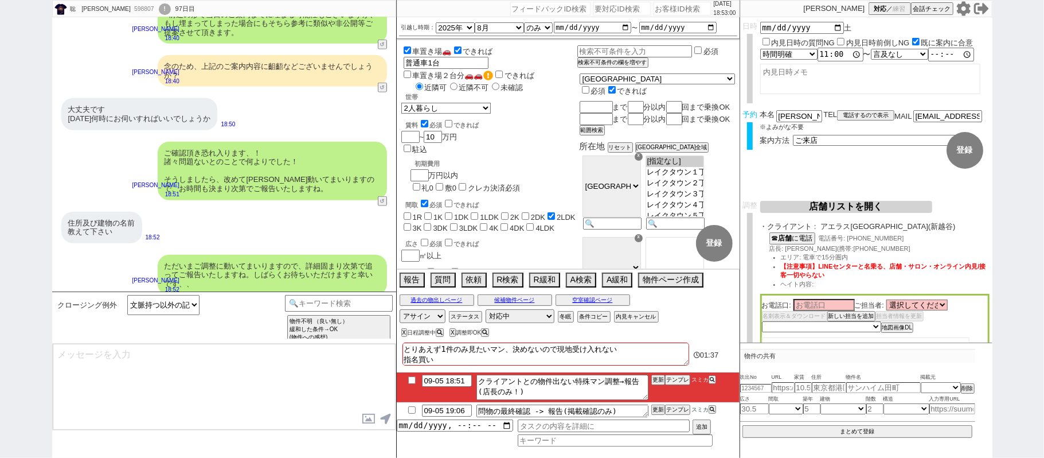
select select "431"
type textarea "@@【@@メッセージは打たず、以下やってください@@】@@ @@【@@タスク整理、追加、条件入力等のやるべきことはやりましたか？？全て終わったら自分に付いたア…"
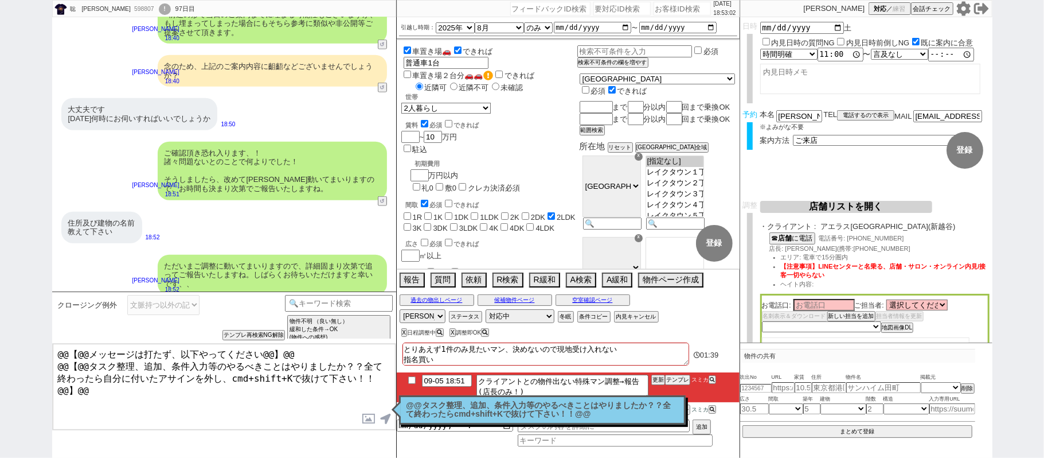
click at [506, 411] on p "@@タスク整理、追加、条件入力等のやるべきことはやりましたか？？全て終わったらcmd+shift+Kで抜けて下さい！！@@" at bounding box center [543, 410] width 272 height 18
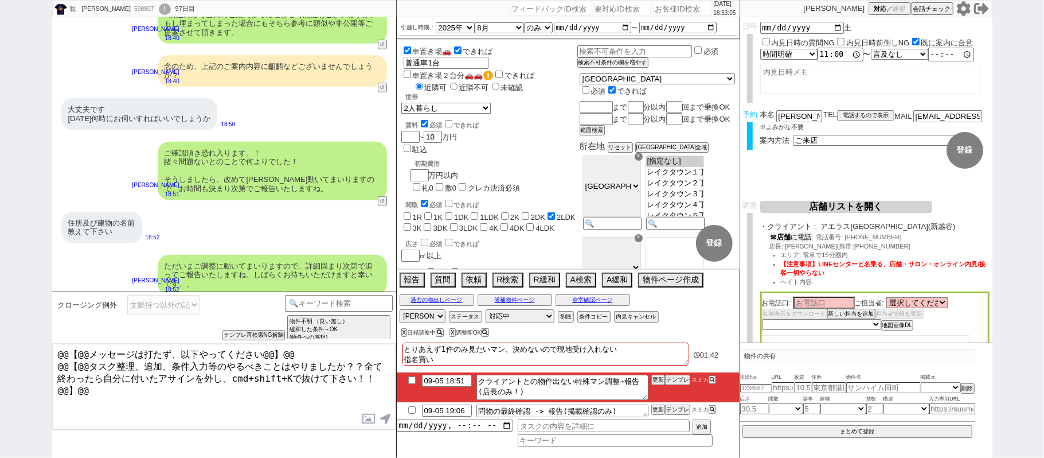
click at [793, 240] on button "☎ 店舗 に電話" at bounding box center [792, 237] width 44 height 10
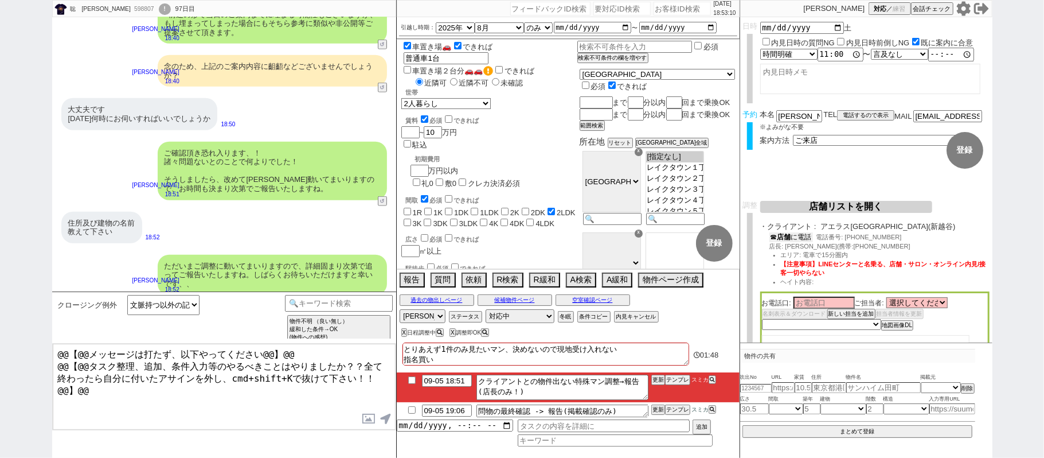
scroll to position [0, 0]
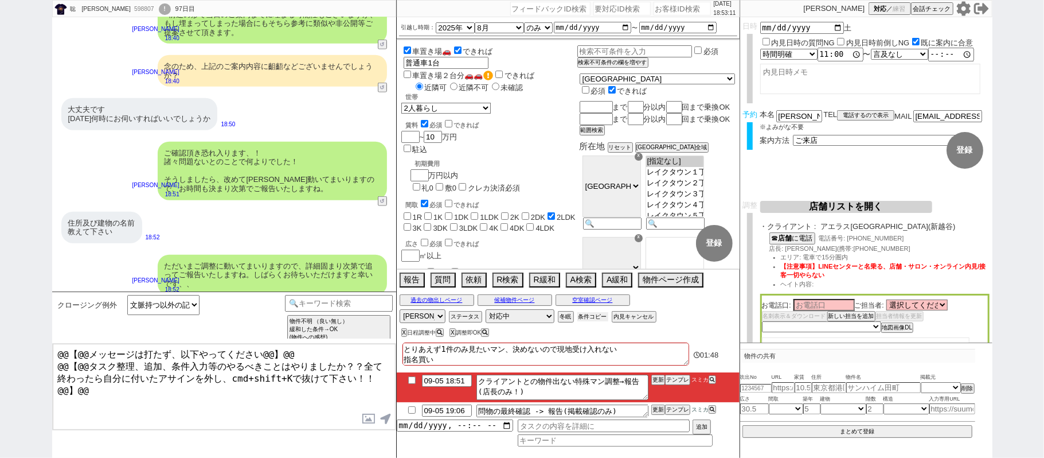
click at [593, 318] on button "条件コピー" at bounding box center [593, 316] width 31 height 9
click at [593, 318] on button "もう1回押してください" at bounding box center [609, 316] width 63 height 9
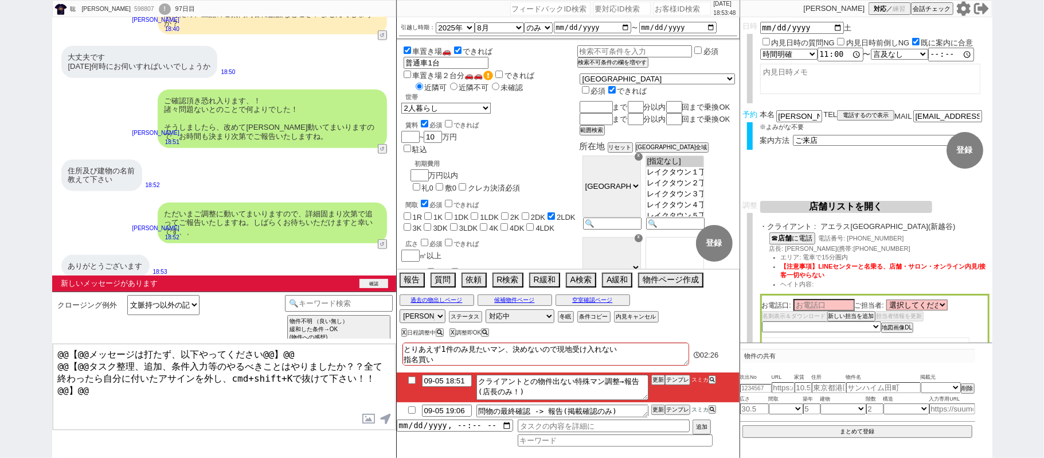
click at [370, 284] on button "確認" at bounding box center [374, 283] width 29 height 9
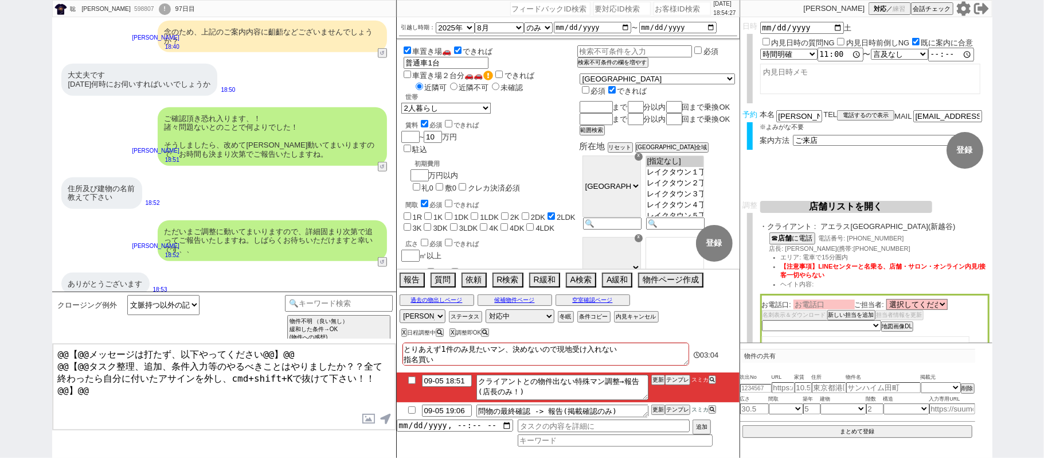
click at [797, 306] on input at bounding box center [824, 304] width 61 height 10
type input "[PERSON_NAME]"
click at [815, 326] on select "未定 希望で最短でOK 最短以外でOK 日程がNG(直近で別日提案可) 日程がNG(直近はNG) お客様ごとNG 折返し待ち 店舗が定休/終業後で連絡取れず" at bounding box center [821, 326] width 118 height 10
select select "8"
click at [762, 322] on select "未定 希望で最短でOK 最短以外でOK 日程がNG(直近で別日提案可) 日程がNG(直近はNG) お客様ごとNG 折返し待ち 店舗が定休/終業後で連絡取れず" at bounding box center [821, 326] width 118 height 10
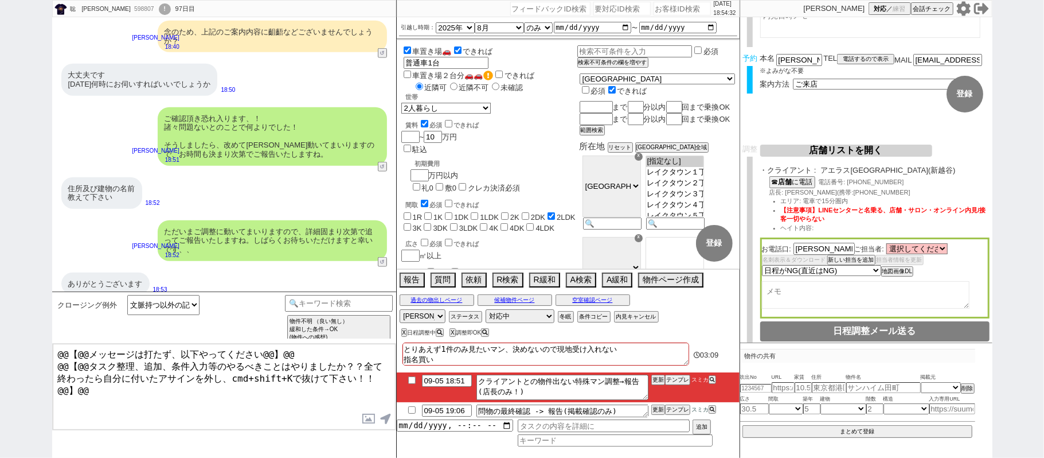
select select "8"
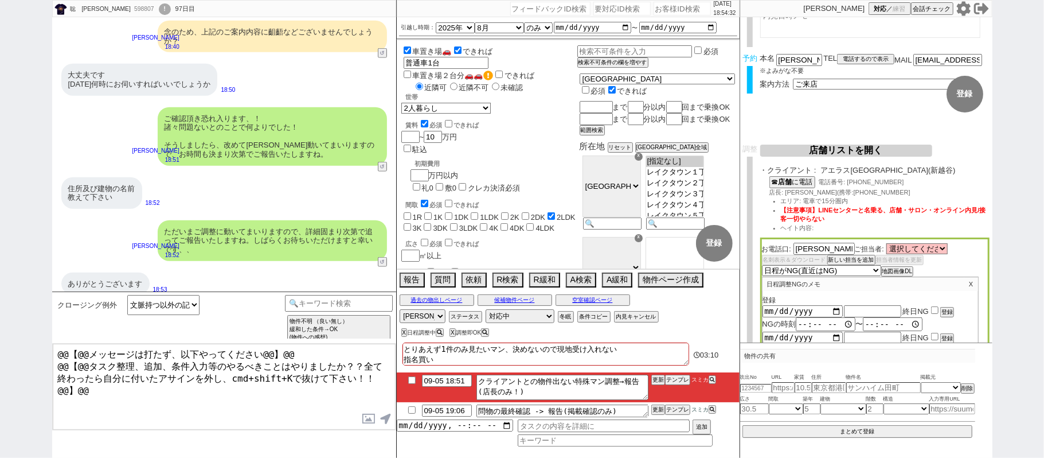
scroll to position [153, 0]
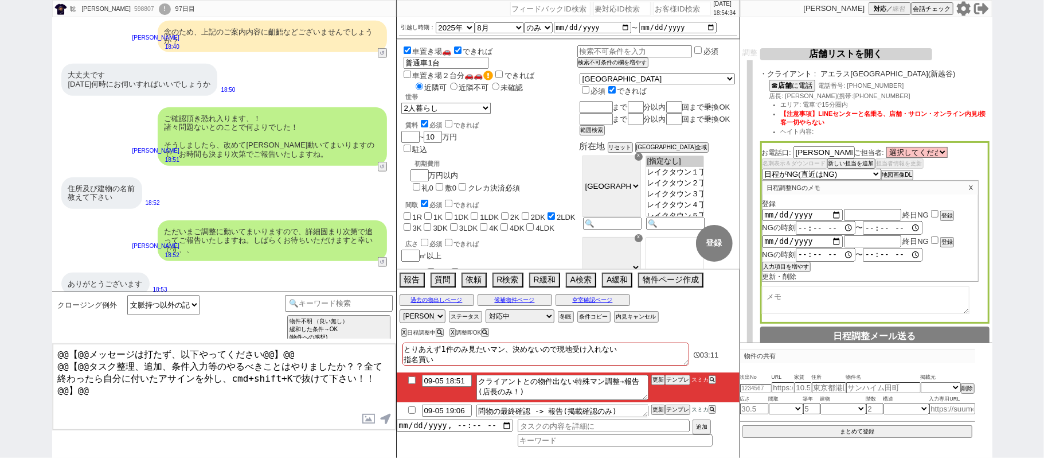
click at [937, 212] on input "checkbox" at bounding box center [934, 213] width 7 height 7
click at [944, 212] on button "登録" at bounding box center [946, 216] width 11 height 8
checkbox input "false"
click at [969, 182] on p "X" at bounding box center [971, 188] width 13 height 14
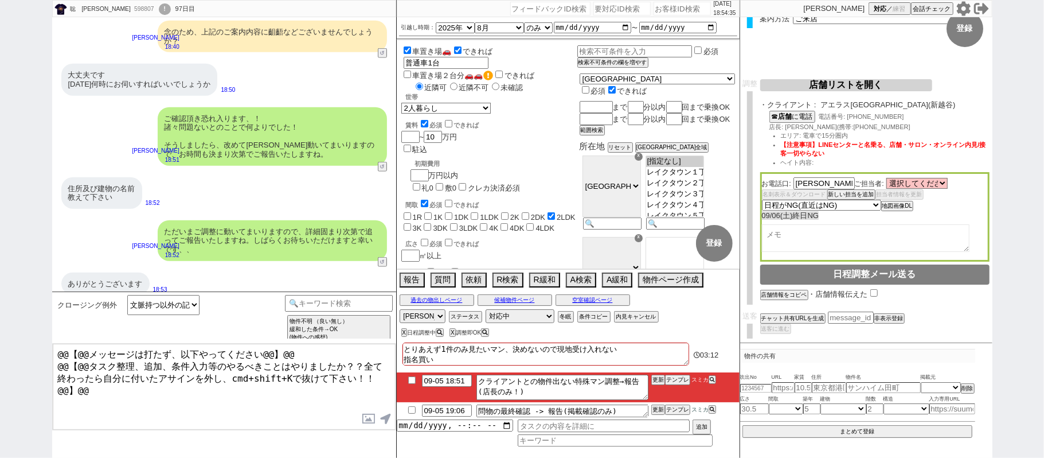
click at [825, 235] on textarea at bounding box center [866, 238] width 208 height 28
type textarea "日曜ならいつでも可"
drag, startPoint x: 680, startPoint y: 382, endPoint x: 664, endPoint y: 375, distance: 17.5
click at [677, 382] on button "テンプレ" at bounding box center [677, 380] width 25 height 8
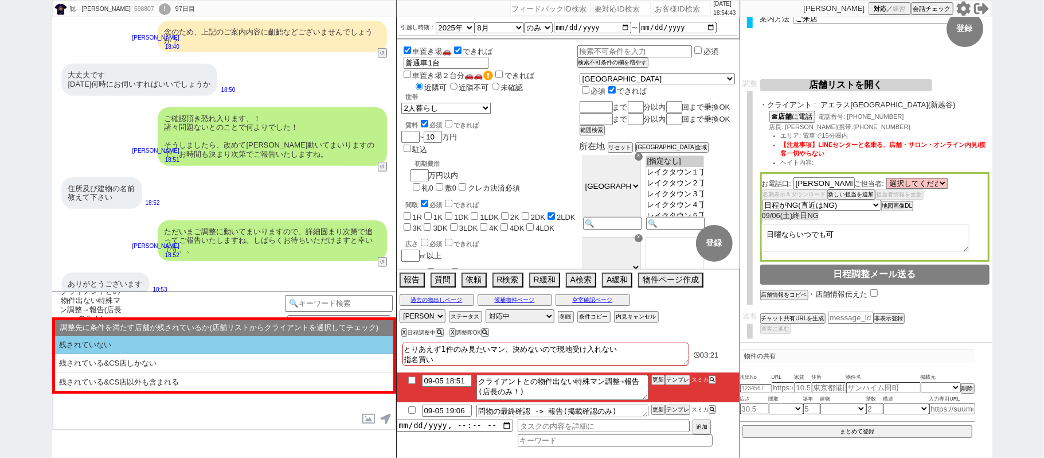
click at [189, 341] on li "残されていない" at bounding box center [224, 345] width 338 height 19
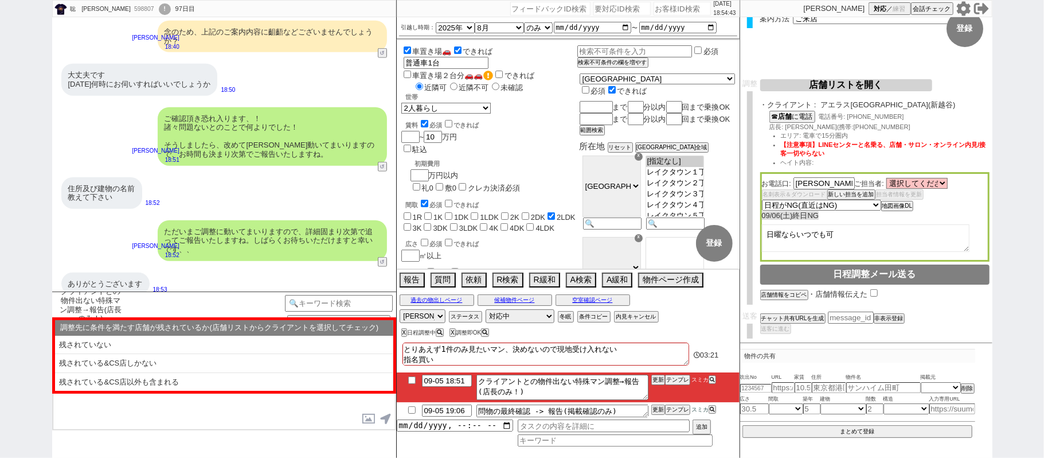
select select "残されていない"
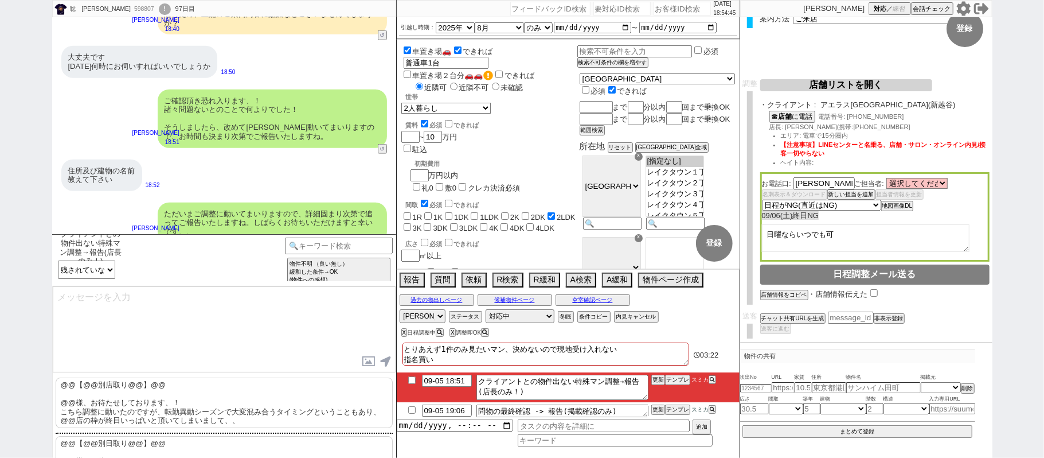
scroll to position [40, 0]
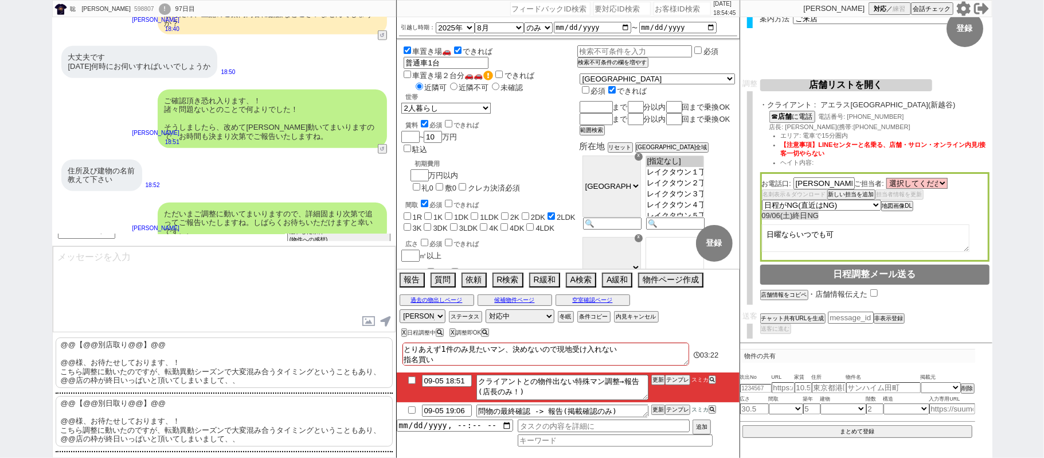
click at [159, 404] on p "@@【@@別日取り@@】@@ @@様、お待たせしております、！ こちら調整に動いたのですが、転勤異動シーズンで大変混み合うタイミングということもあり、@@店の…" at bounding box center [224, 421] width 337 height 50
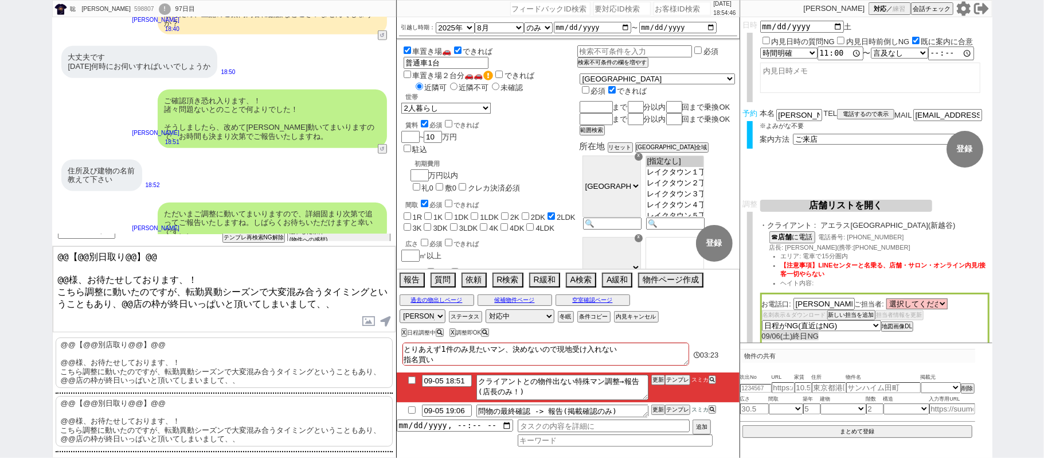
scroll to position [0, 0]
drag, startPoint x: 790, startPoint y: 116, endPoint x: 480, endPoint y: 120, distance: 310.3
click at [572, 113] on div "聡　[PERSON_NAME] 598807 ! 0 97日目 冬眠中 自社客 スミカ スミカ_BPO チャット全表示 [DATE] こんにちは、相談は新越谷…" at bounding box center [522, 229] width 941 height 458
drag, startPoint x: 178, startPoint y: 274, endPoint x: 0, endPoint y: 208, distance: 189.6
click at [0, 209] on div "聡　[PERSON_NAME] 598807 ! 0 97日目 冬眠中 自社客 スミカ スミカ_BPO チャット全表示 [DATE] こんにちは、相談は新越谷…" at bounding box center [522, 229] width 1044 height 458
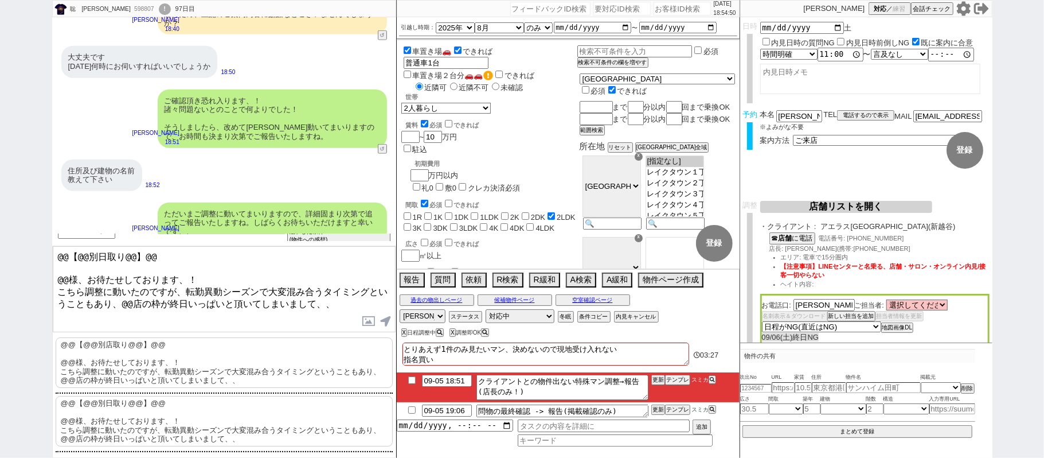
scroll to position [17, 0]
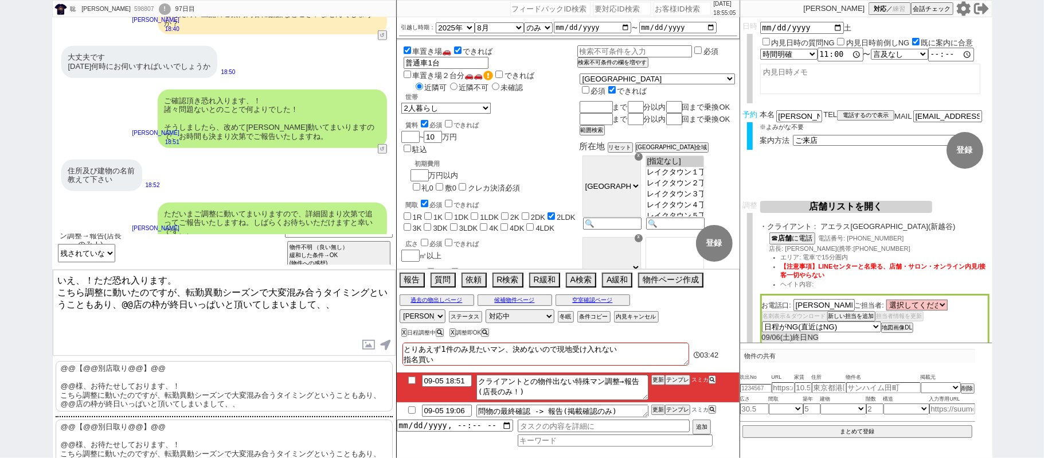
drag, startPoint x: 122, startPoint y: 299, endPoint x: 134, endPoint y: 299, distance: 11.5
click at [134, 299] on textarea "いえ、！ただ恐れ入ります。 こちら調整に動いたのですが、転勤異動シーズンで大変混み合うタイミングということもあり、@@店の枠が終日いっぱいと頂いてしまいまして…" at bounding box center [224, 313] width 343 height 86
click at [142, 331] on textarea "いえ、！ただ恐れ入ります。 こちら調整に動いたのですが、転勤異動シーズンで大変混み合うタイミングで本日この時間ということもあり、新越谷店の枠が土曜は終日いっぱ…" at bounding box center [224, 313] width 343 height 86
type textarea "いえ、！ただ恐れ入ります。 こちら調整に動いたのですが、転勤異動シーズンで大変混み合うタイミングで本日この時間ということもあり、新越谷店の枠が土曜は終日いっぱ…"
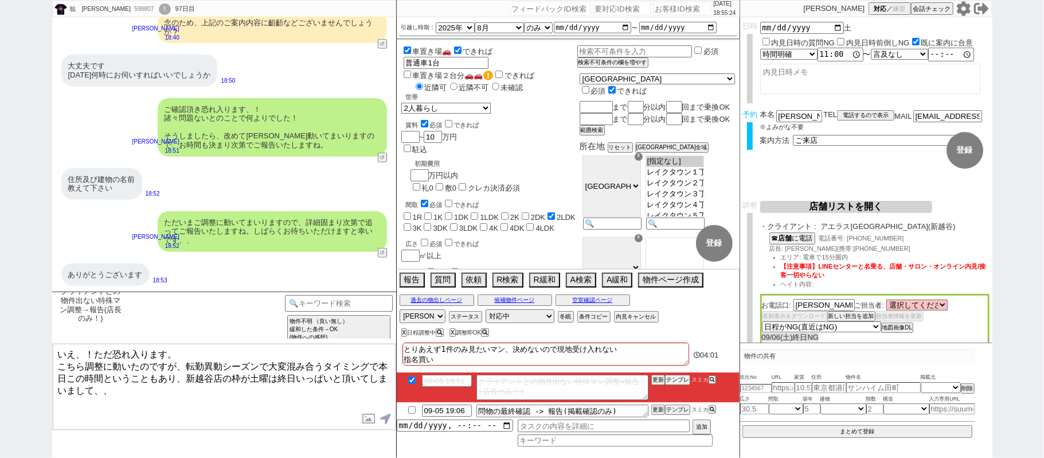
checkbox input "true"
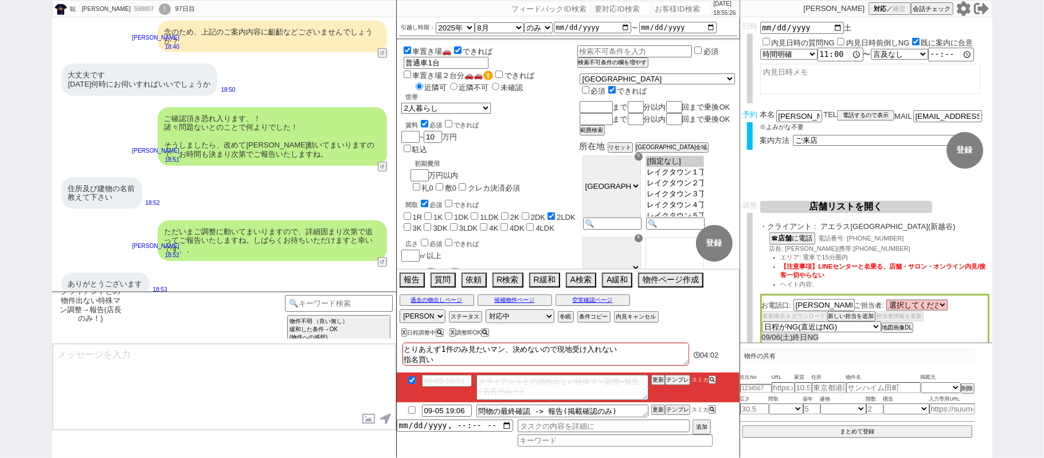
scroll to position [840, 0]
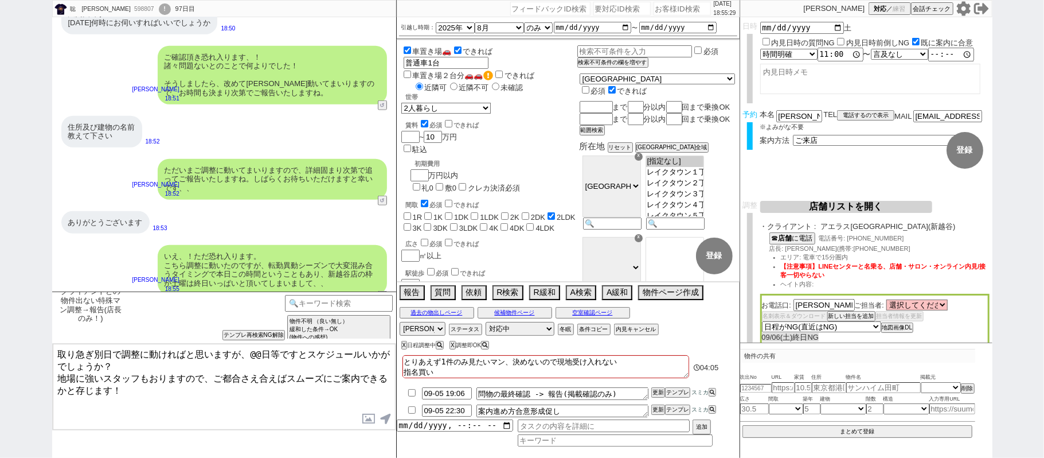
drag, startPoint x: 251, startPoint y: 352, endPoint x: 271, endPoint y: 352, distance: 19.5
click at [271, 352] on textarea "取り急ぎ別日で調整に動ければと思いますが、@@日等ですとスケジュールいかがでしょうか？ 地場に強いスタッフもおりますので、ご都合さえ合えばスムーズにご案内でき…" at bounding box center [224, 387] width 343 height 86
type textarea "取り急ぎ別日で調整に動ければと思いますが、日曜等ですとスケジュールいかがでしょうか？ 地場に強いスタッフもおりますので、ご都合さえ合えばスムーズにご案内できる…"
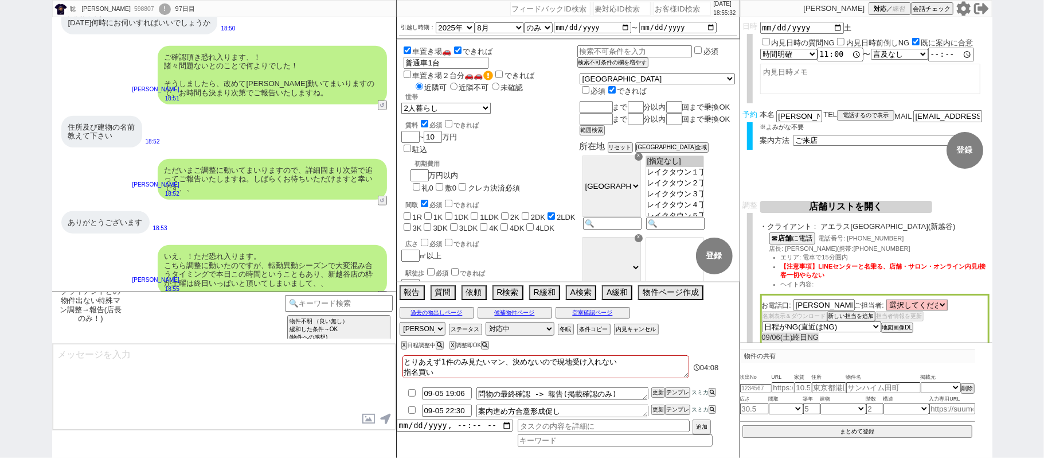
scroll to position [900, 0]
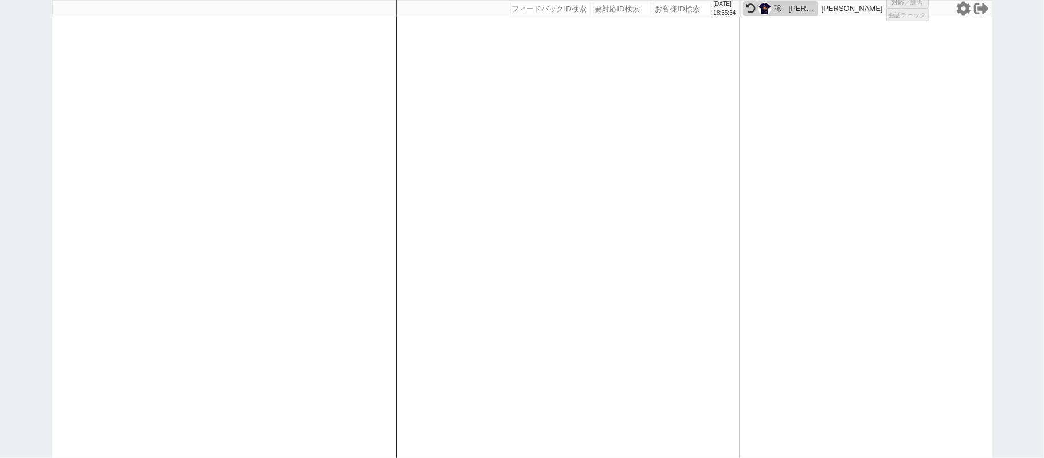
select select
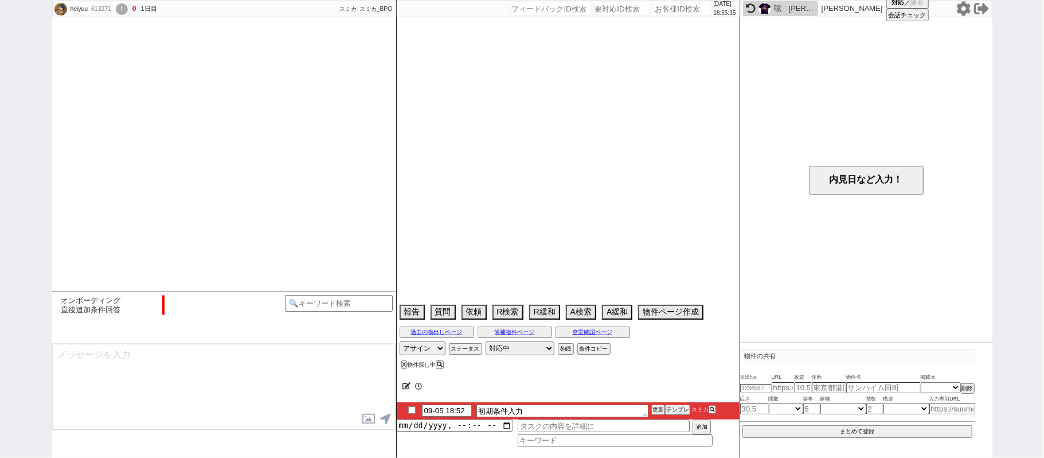
scroll to position [930, 0]
select select "0"
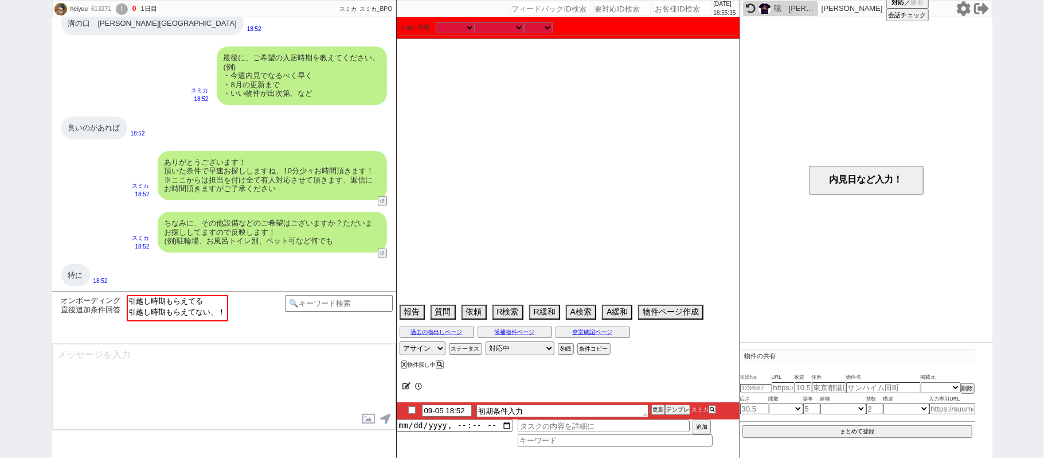
click at [789, 7] on div "聡　[PERSON_NAME]" at bounding box center [794, 8] width 41 height 9
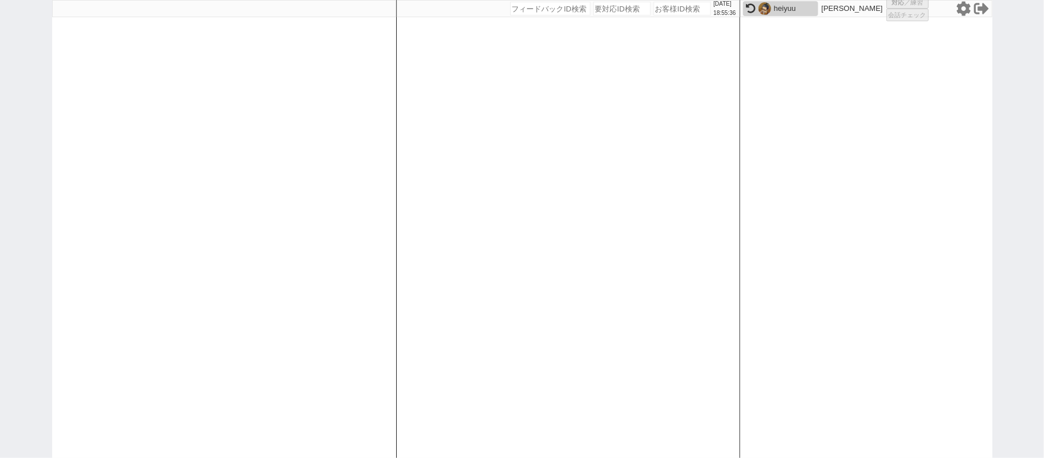
select select "431"
select select "1"
select select "2"
select select "8"
select select
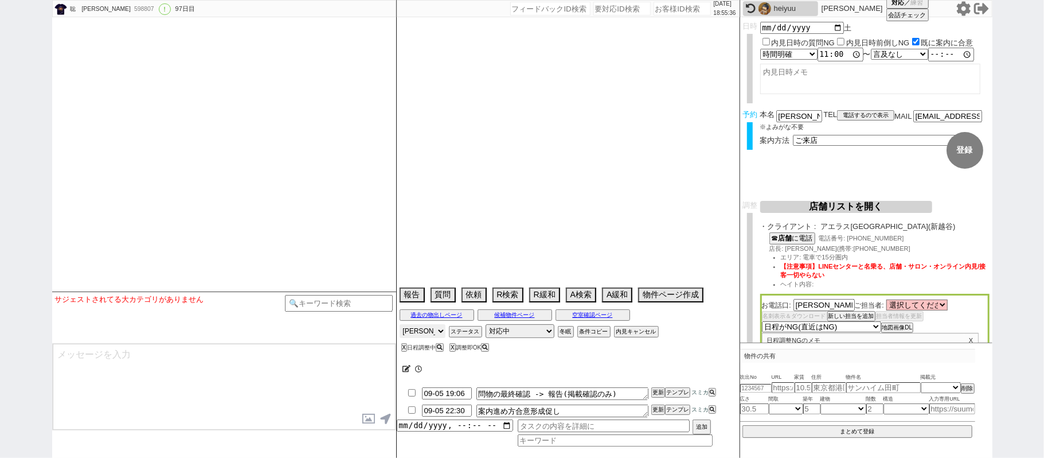
click at [434, 335] on select "アサイン [PERSON_NAME] [PERSON_NAME] [PERSON_NAME] [PERSON_NAME] [PERSON_NAME]" at bounding box center [423, 331] width 46 height 14
type textarea "とりあえず1件のみ見たいマン、決めないので現地受け入れない 指名買い"
select select "2025"
select select "8"
select select "36"
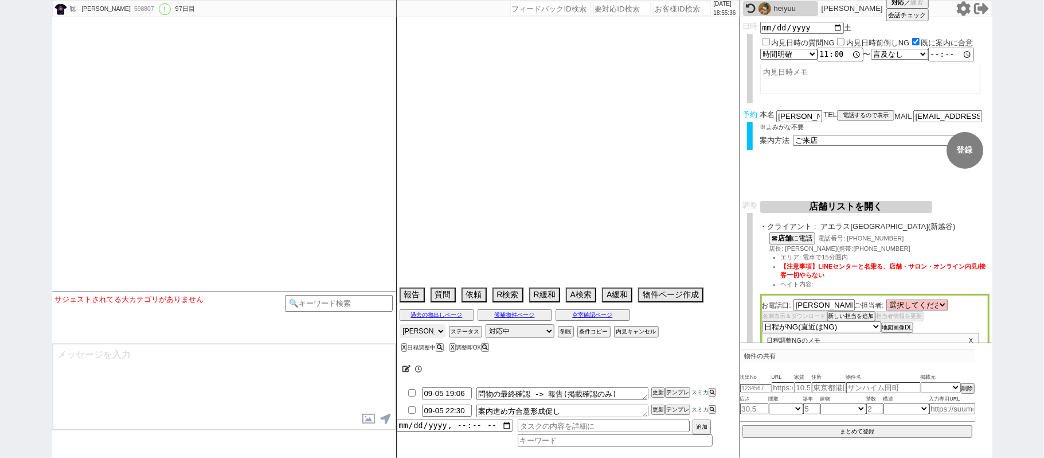
select select "1"
select select "11"
select select "207"
select select "33"
select select "970"
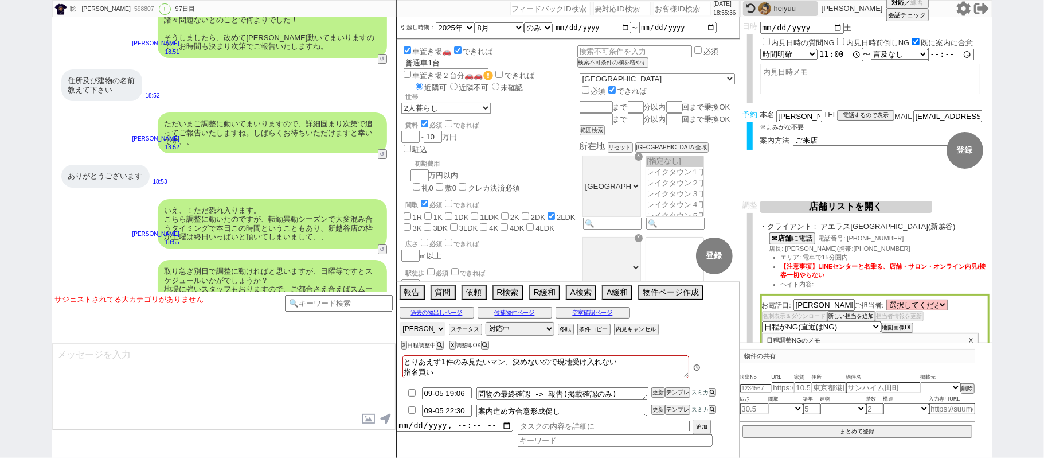
scroll to position [205, 0]
select select
click at [400, 323] on select "アサイン [PERSON_NAME] [PERSON_NAME] [PERSON_NAME] [PERSON_NAME] [PERSON_NAME]" at bounding box center [423, 329] width 46 height 14
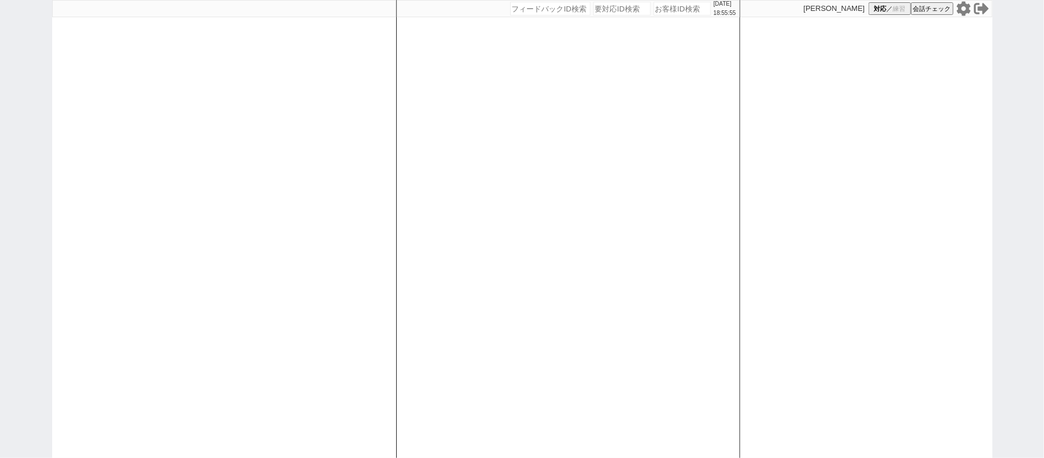
click at [72, 250] on div at bounding box center [224, 229] width 344 height 458
click at [959, 5] on icon at bounding box center [964, 8] width 14 height 14
